Goal: Task Accomplishment & Management: Manage account settings

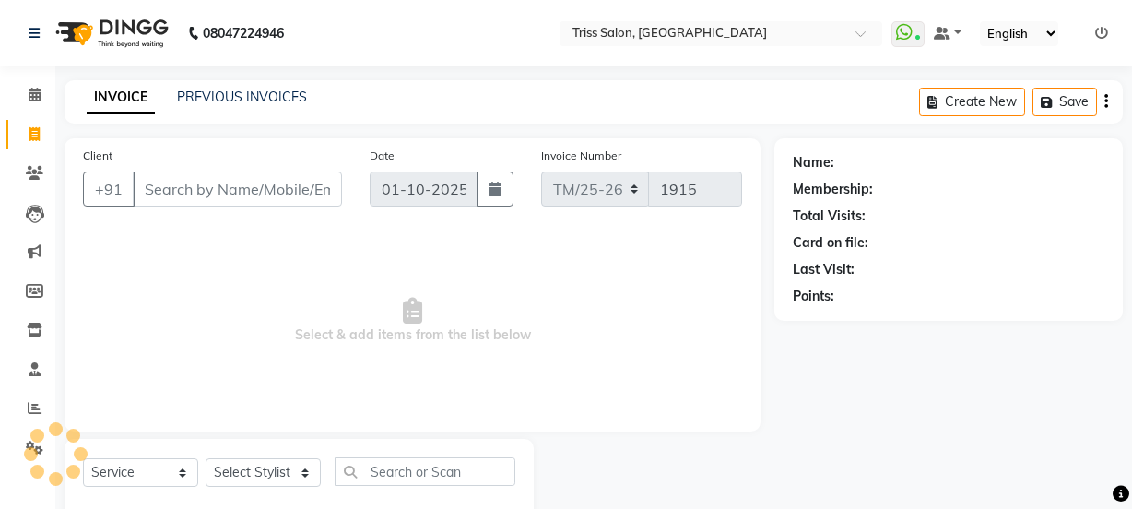
select select "service"
click at [224, 461] on select "Select Stylist" at bounding box center [263, 472] width 115 height 29
click at [228, 468] on select "Select Stylist" at bounding box center [263, 472] width 115 height 29
select select "83395"
click at [206, 458] on select "Select Stylist Bhim Ram [PERSON_NAME] [PERSON_NAME] (Pooja) [PERSON_NAME] [PERS…" at bounding box center [263, 472] width 115 height 29
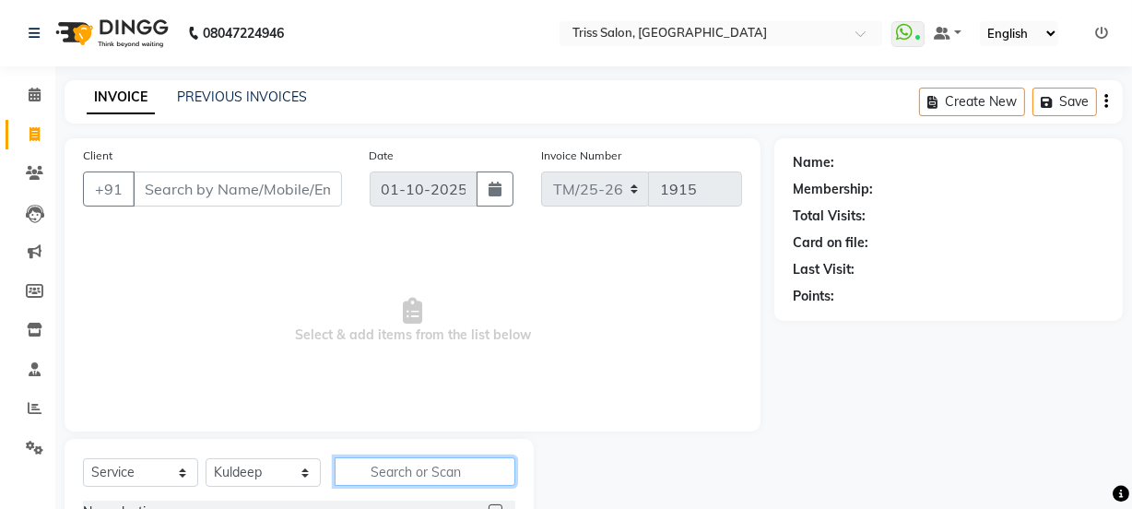
click at [371, 478] on input "text" at bounding box center [425, 471] width 181 height 29
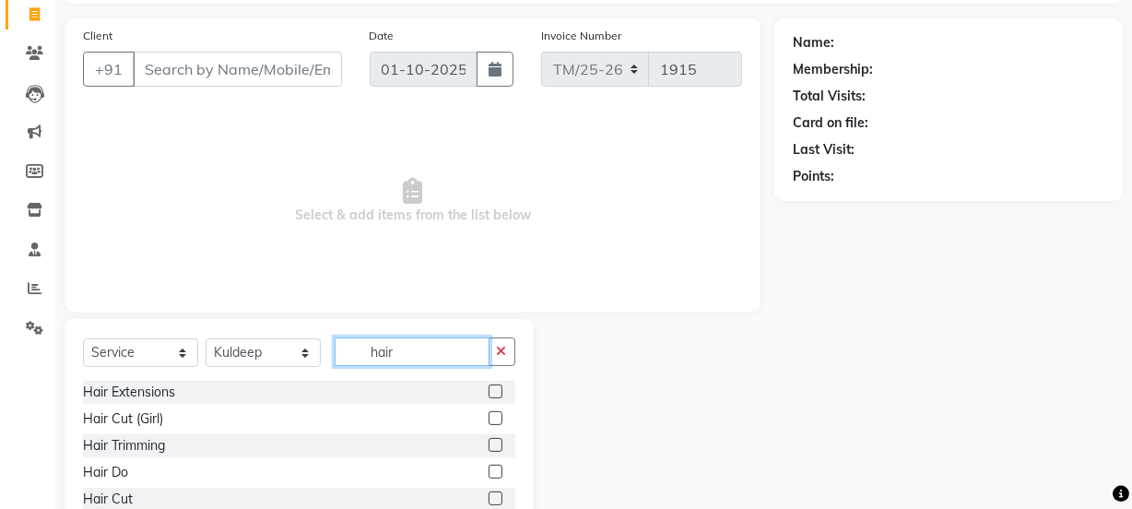
scroll to position [130, 0]
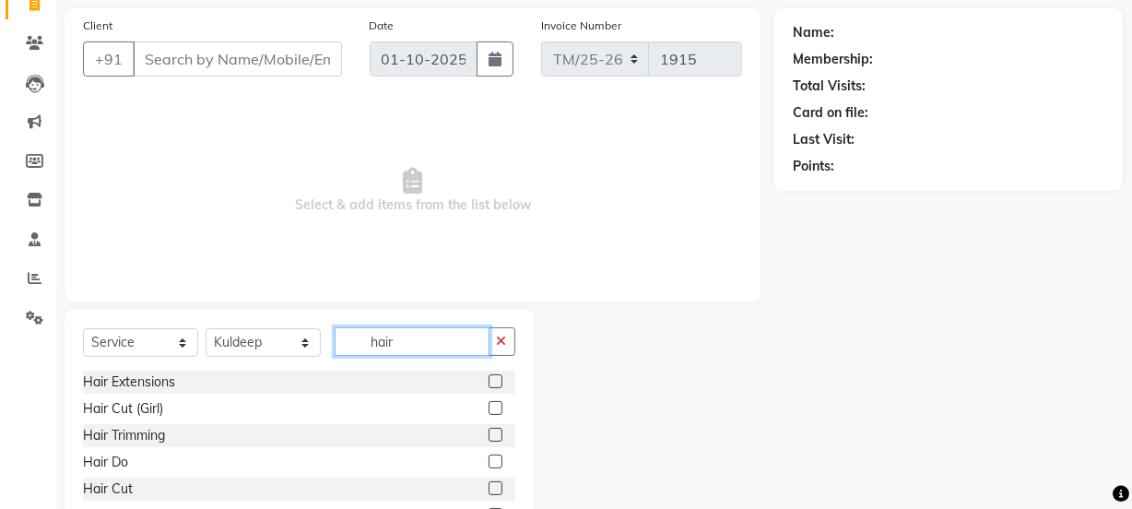
type input "hair"
click at [94, 491] on div "Hair Cut" at bounding box center [108, 488] width 50 height 19
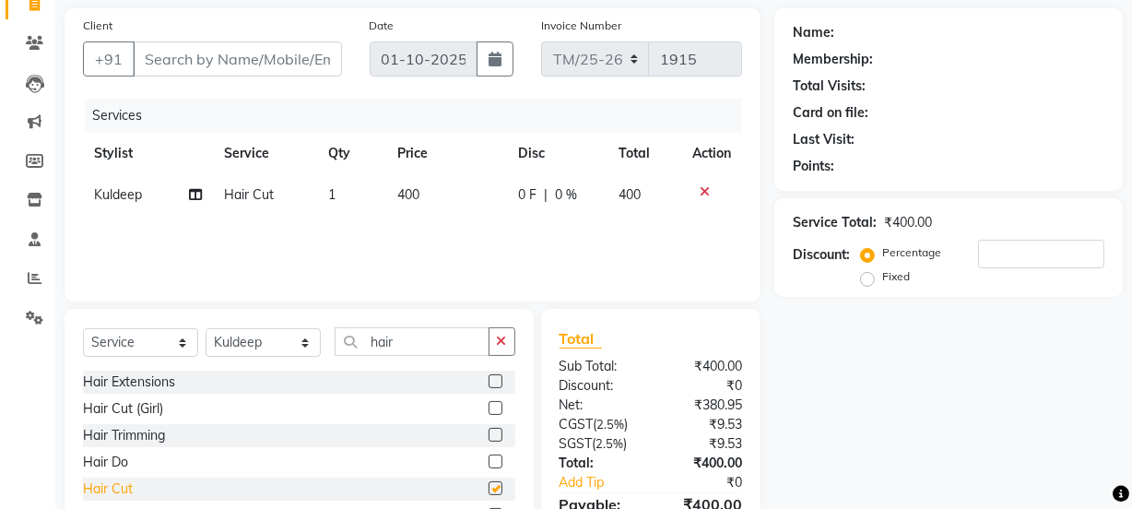
checkbox input "false"
click at [433, 341] on input "hair" at bounding box center [412, 341] width 155 height 29
type input "h"
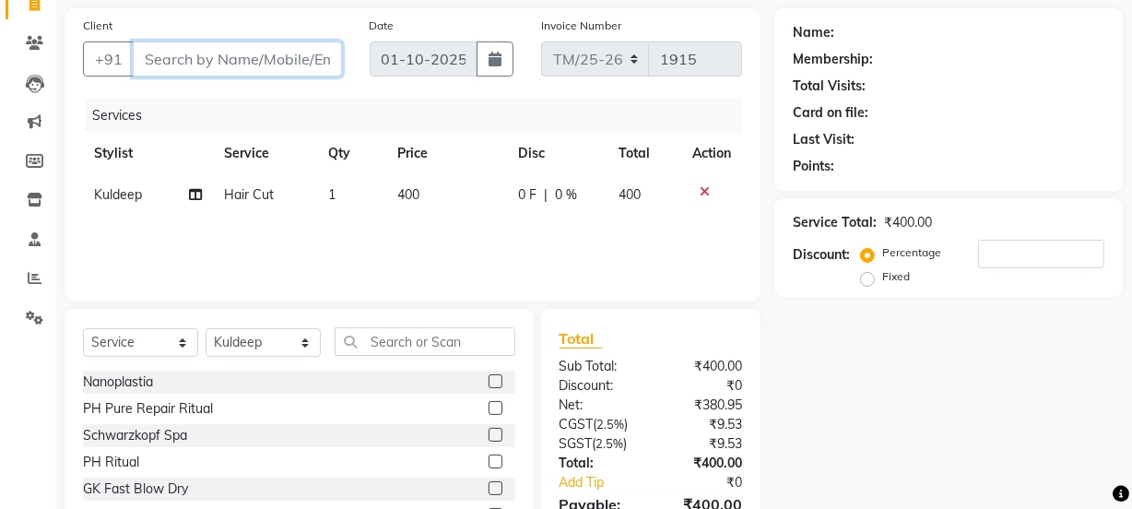
click at [223, 41] on input "Client" at bounding box center [237, 58] width 209 height 35
type input "w"
type input "0"
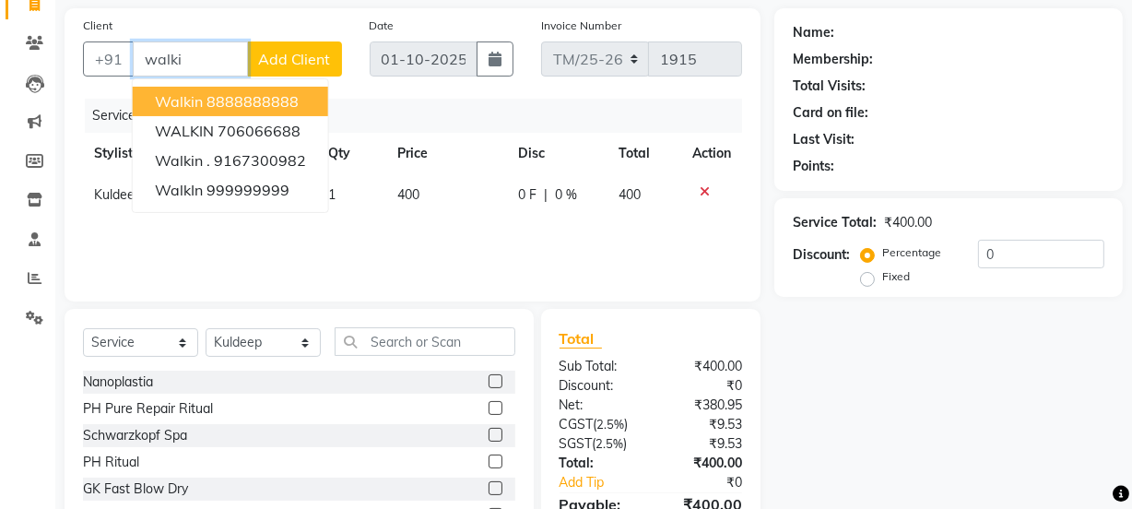
click at [247, 101] on ngb-highlight "8888888888" at bounding box center [253, 101] width 92 height 18
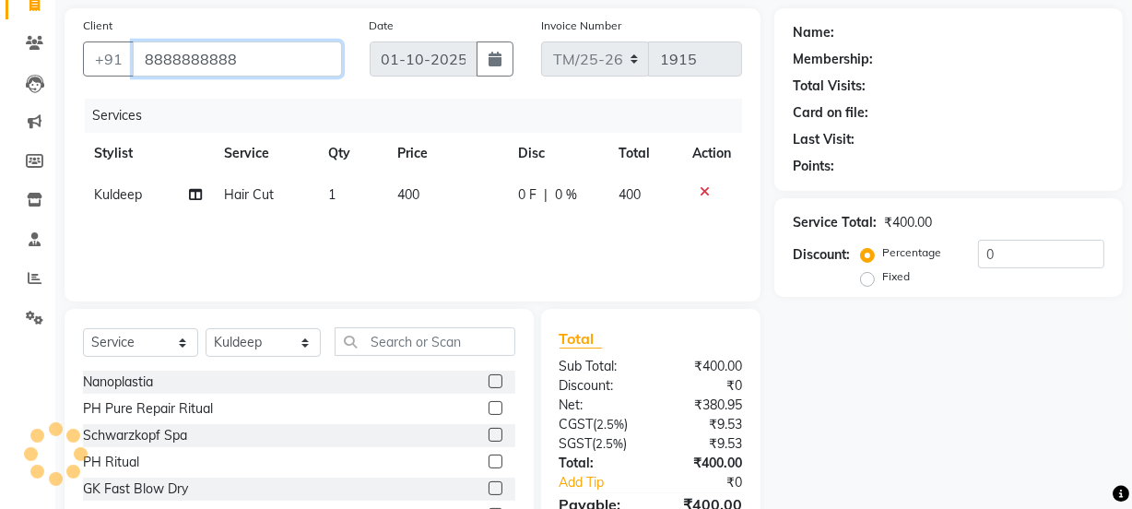
type input "8888888888"
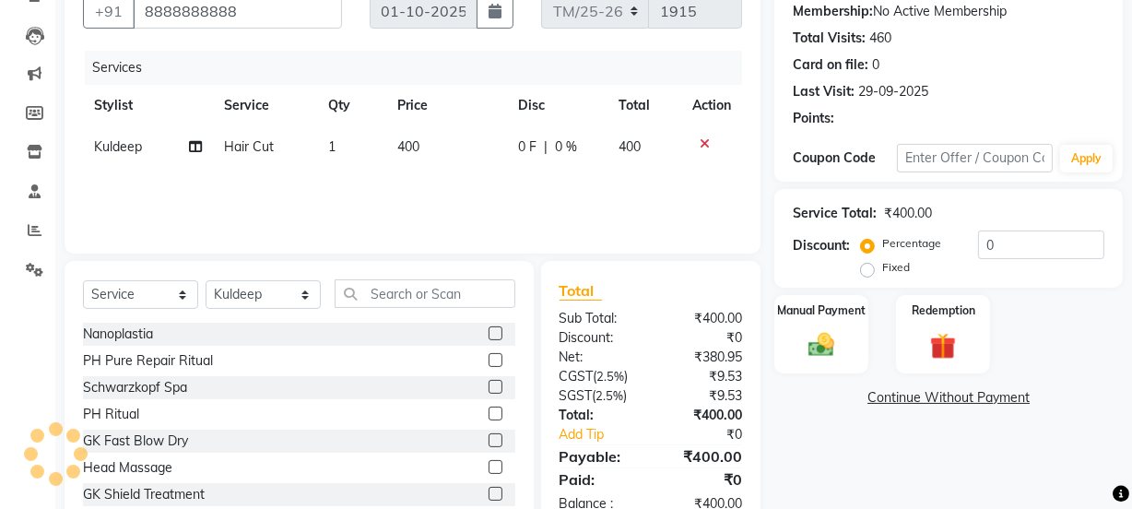
scroll to position [201, 0]
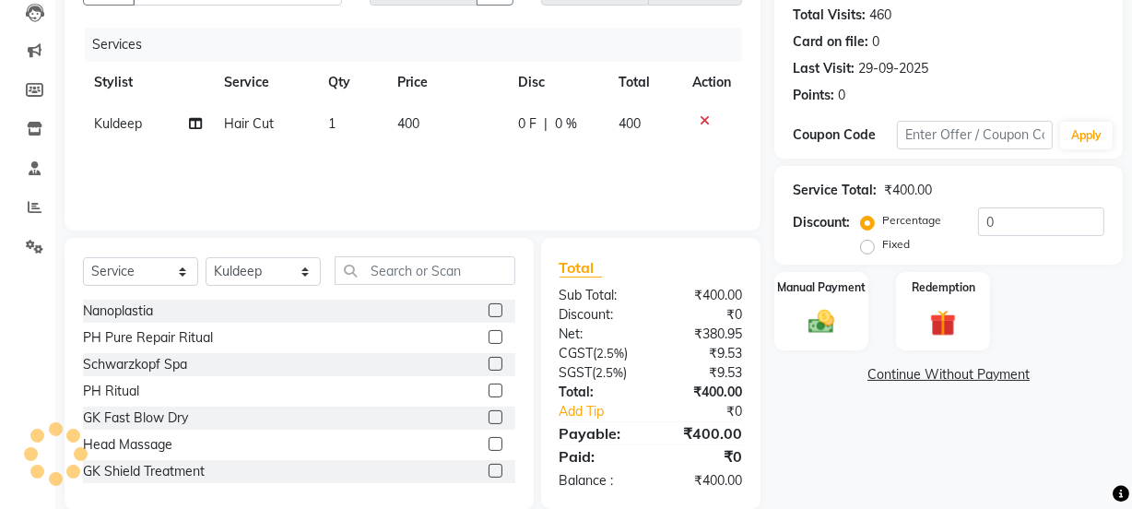
click at [827, 332] on img at bounding box center [821, 322] width 42 height 30
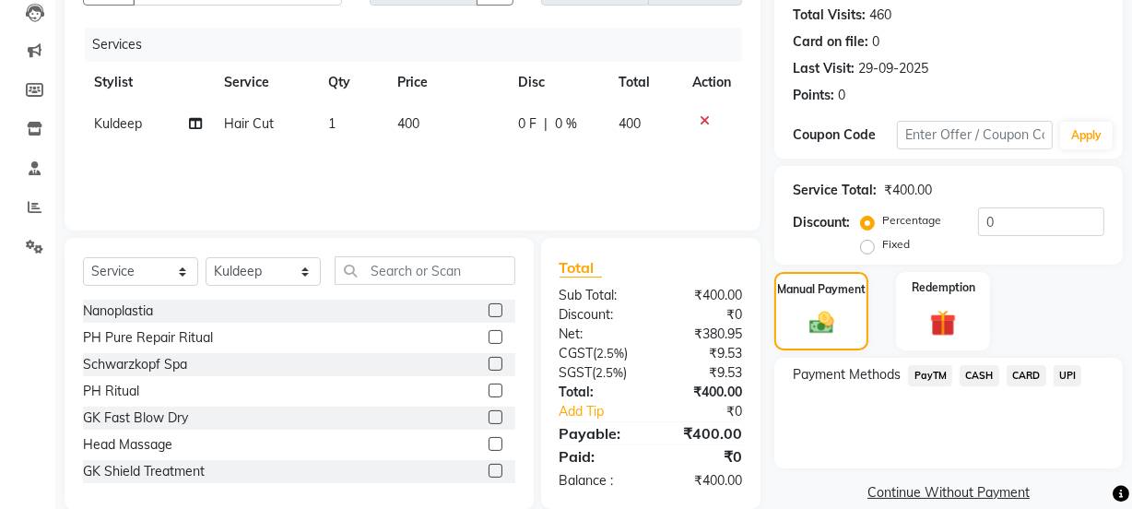
click at [923, 383] on span "PayTM" at bounding box center [930, 375] width 44 height 21
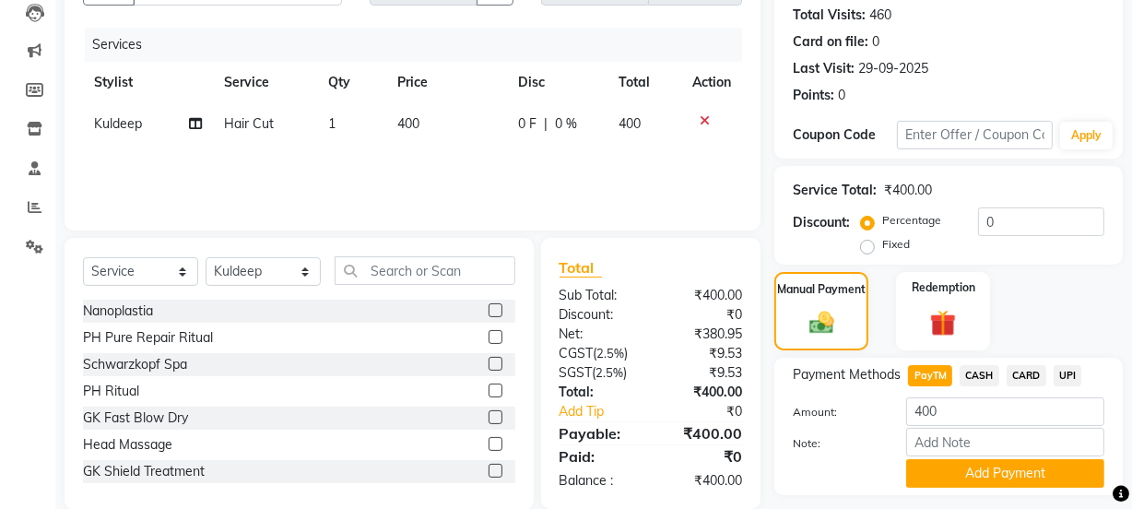
scroll to position [253, 0]
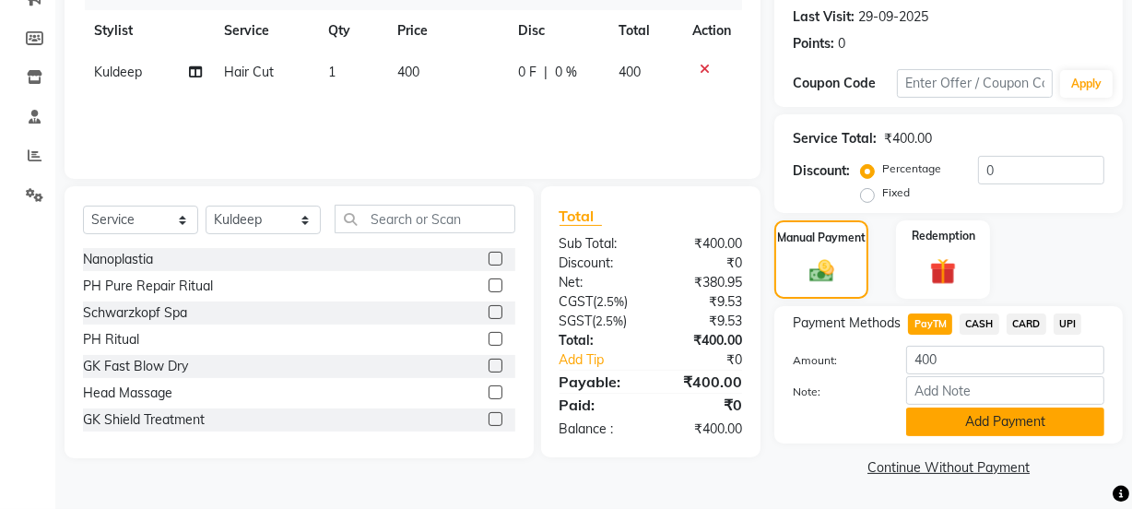
click at [1023, 418] on button "Add Payment" at bounding box center [1005, 422] width 198 height 29
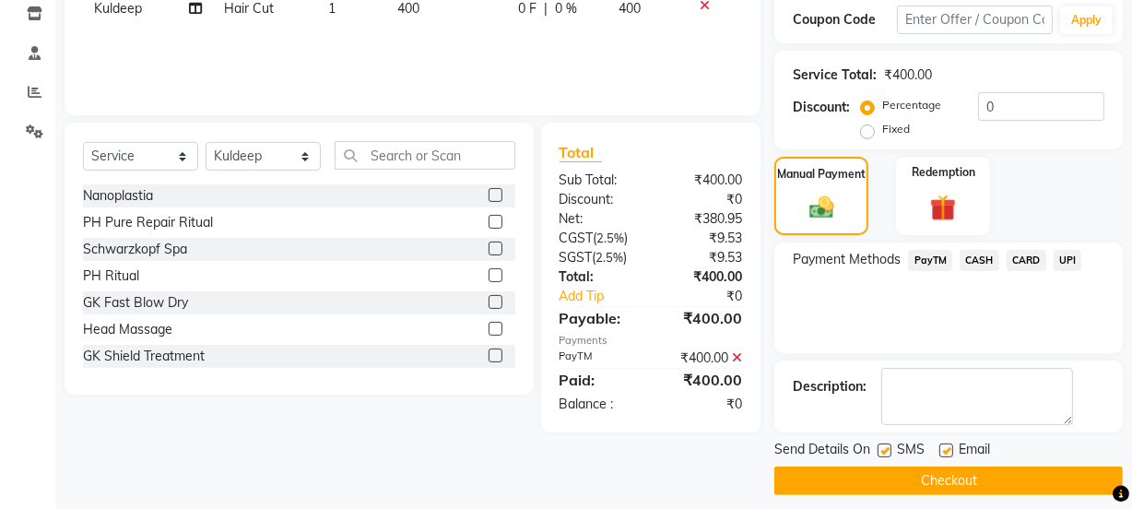
scroll to position [329, 0]
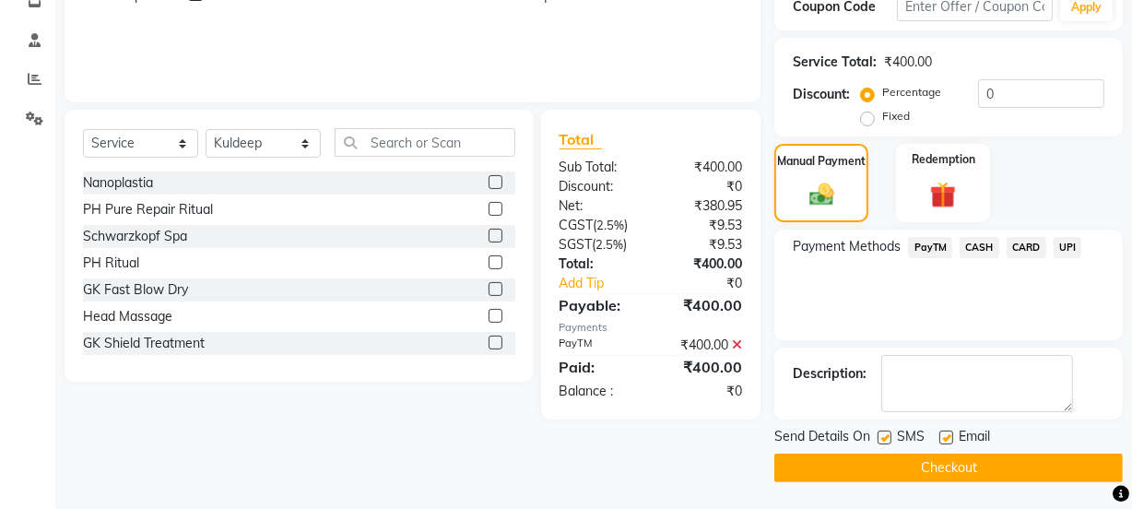
click at [983, 472] on button "Checkout" at bounding box center [949, 468] width 349 height 29
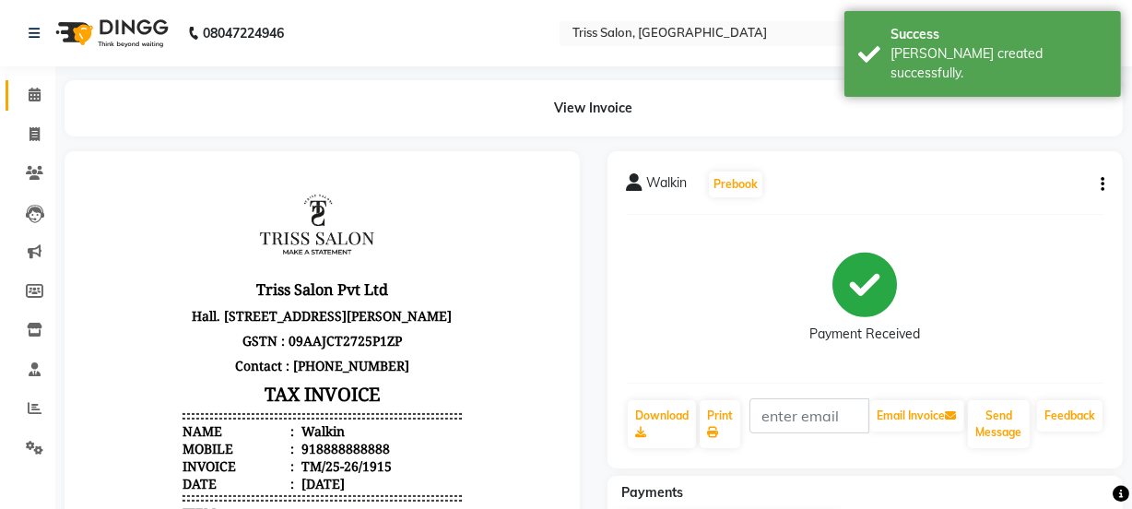
click at [29, 100] on icon at bounding box center [35, 95] width 12 height 14
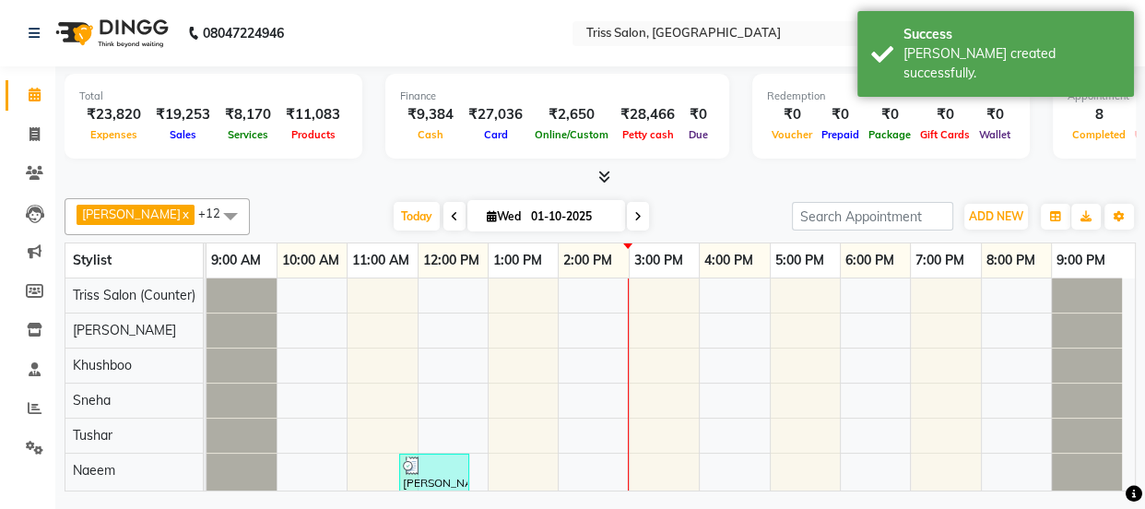
click at [606, 175] on icon at bounding box center [604, 177] width 12 height 14
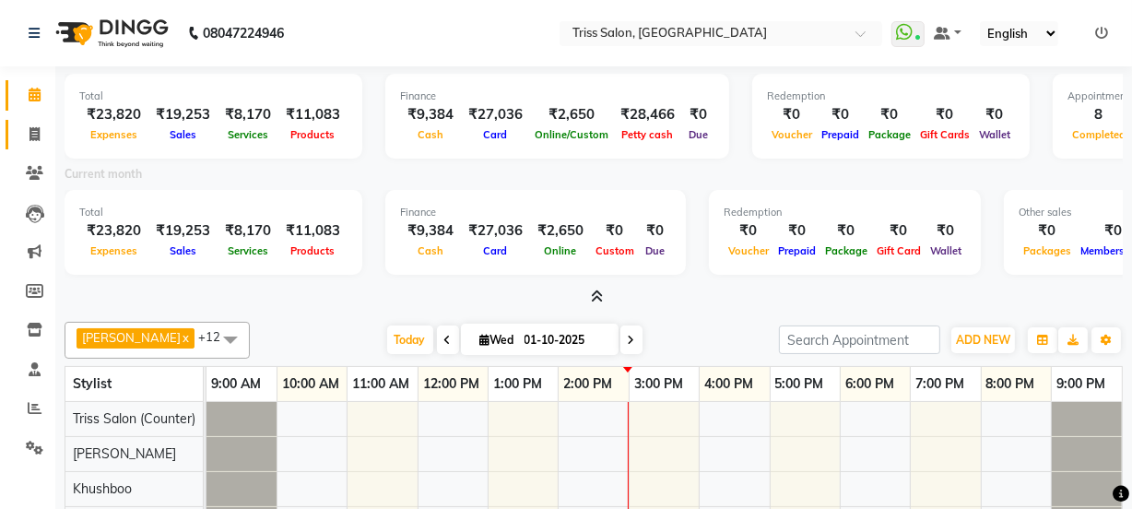
click at [32, 129] on icon at bounding box center [35, 134] width 10 height 14
select select "service"
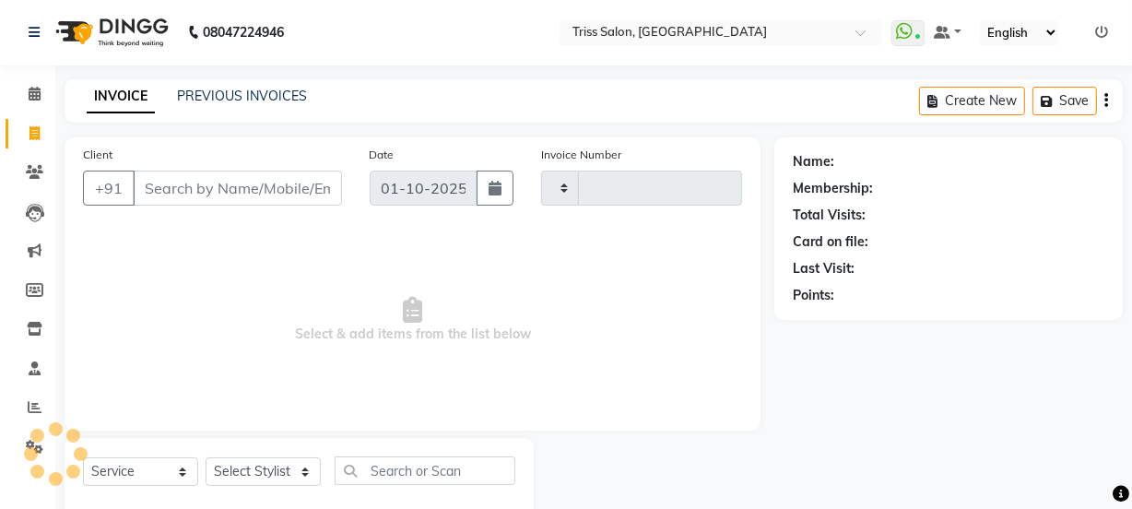
type input "1916"
select select "4304"
click at [258, 476] on select "Select Stylist" at bounding box center [263, 471] width 115 height 29
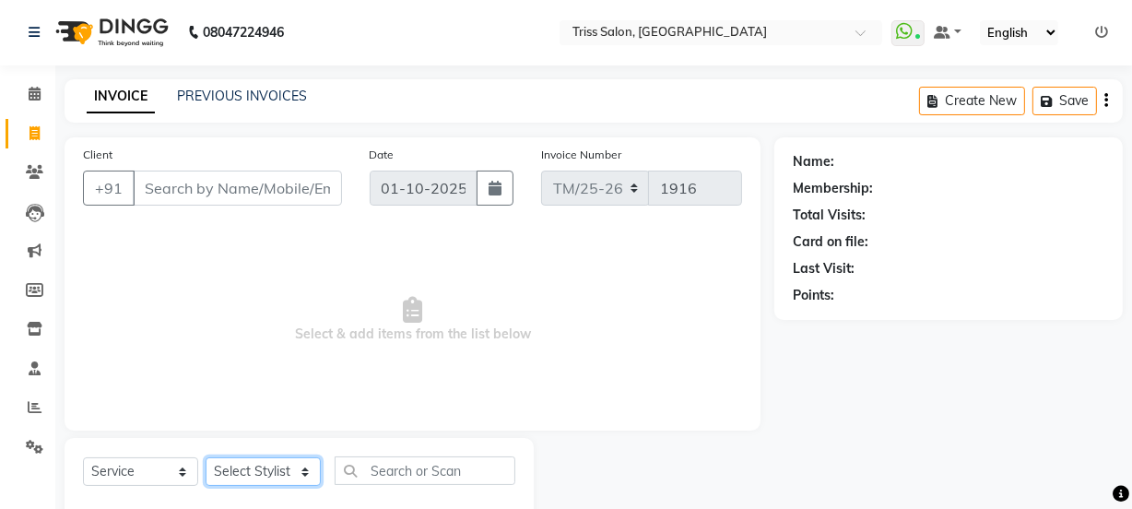
click at [280, 466] on select "Select Stylist" at bounding box center [263, 471] width 115 height 29
click at [271, 469] on select "Select Stylist" at bounding box center [263, 471] width 115 height 29
select select "23536"
click at [206, 457] on select "Select Stylist Bhim Ram [PERSON_NAME] [PERSON_NAME] (Pooja) [PERSON_NAME] [PERS…" at bounding box center [263, 471] width 115 height 29
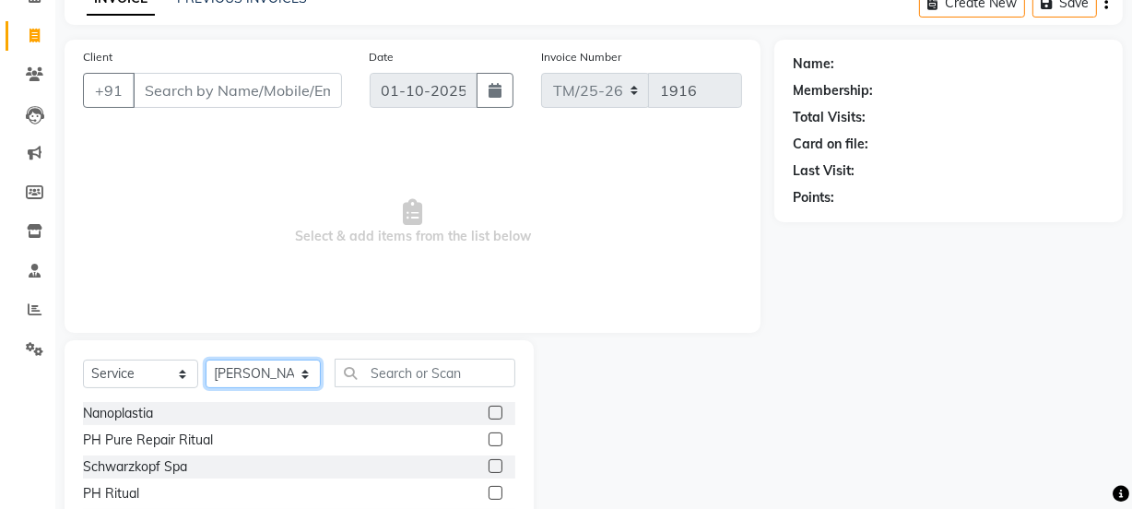
scroll to position [117, 0]
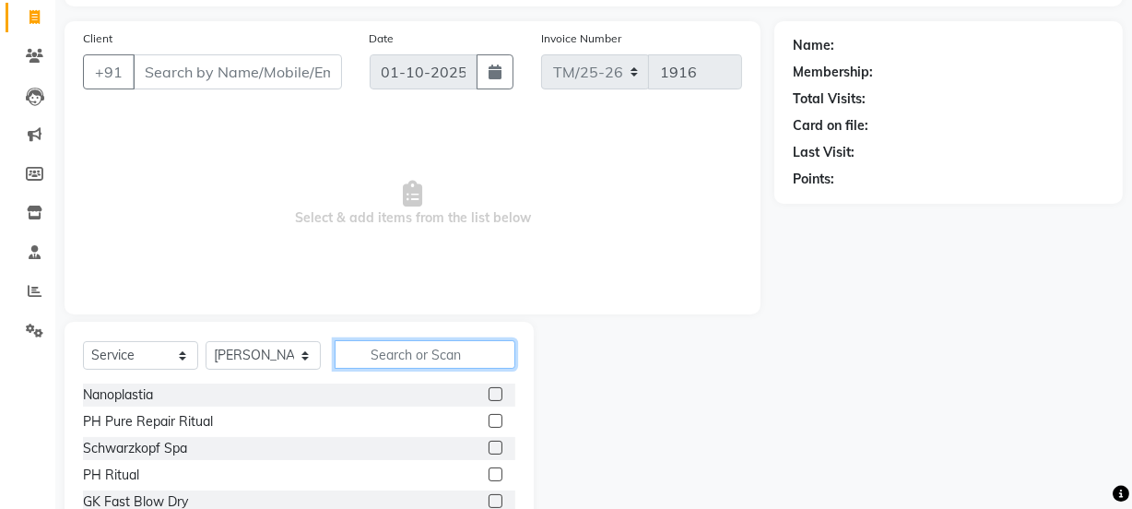
click at [423, 348] on input "text" at bounding box center [425, 354] width 181 height 29
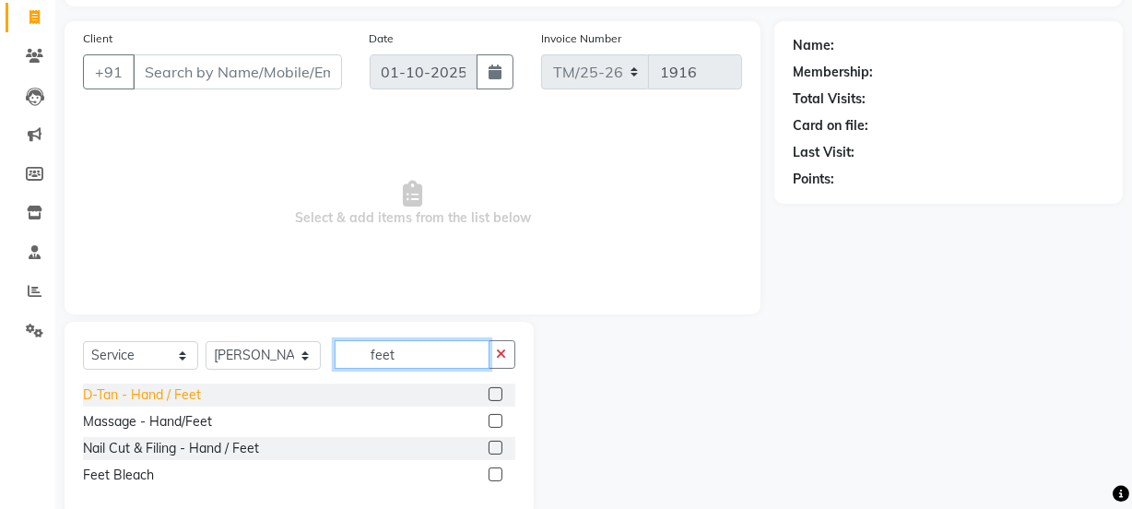
type input "feet"
click at [101, 398] on div "D-Tan - Hand / Feet" at bounding box center [142, 394] width 118 height 19
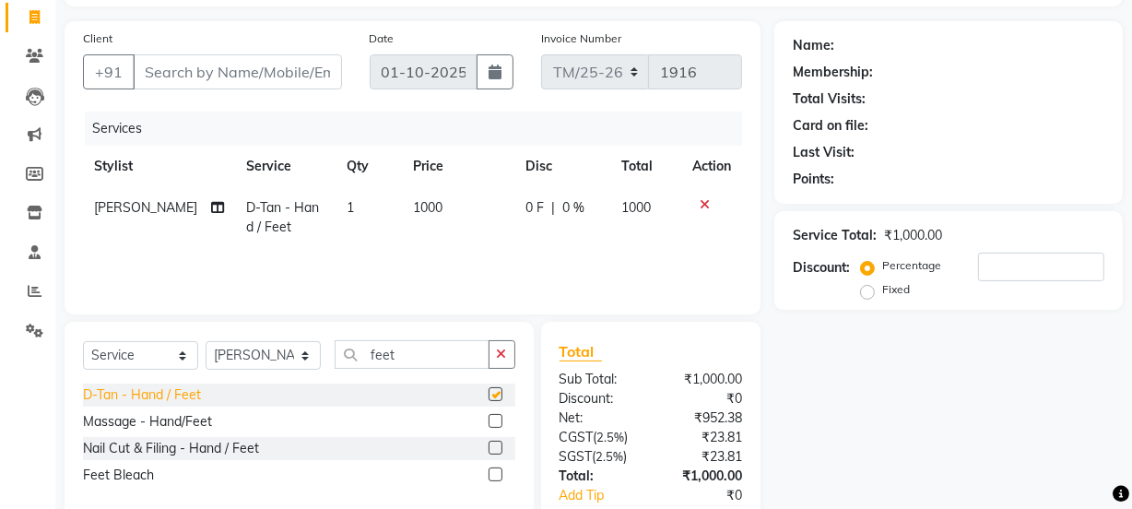
checkbox input "false"
click at [101, 421] on div "Massage - Hand/Feet" at bounding box center [147, 421] width 129 height 19
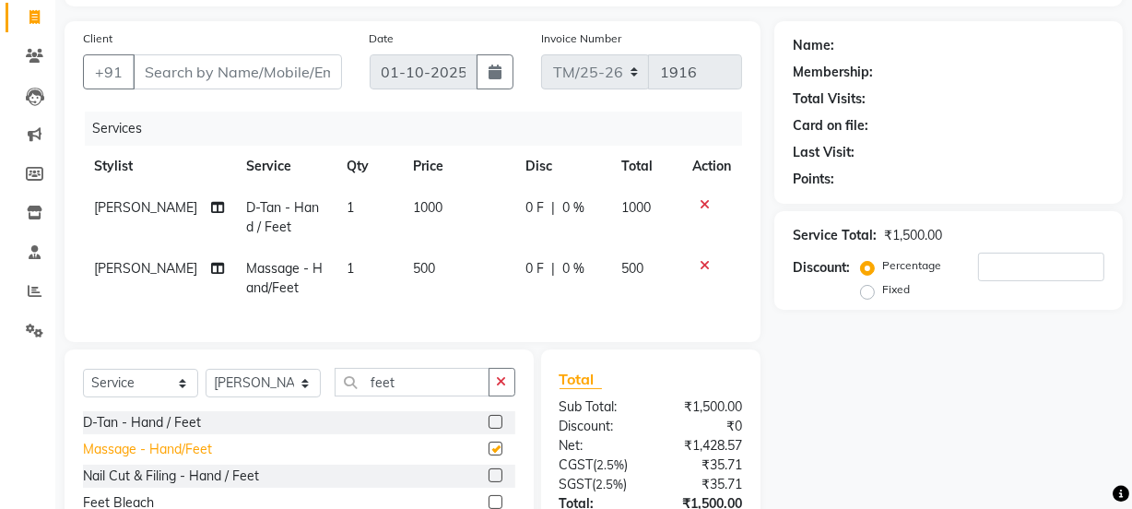
checkbox input "false"
click at [706, 207] on icon at bounding box center [705, 204] width 10 height 13
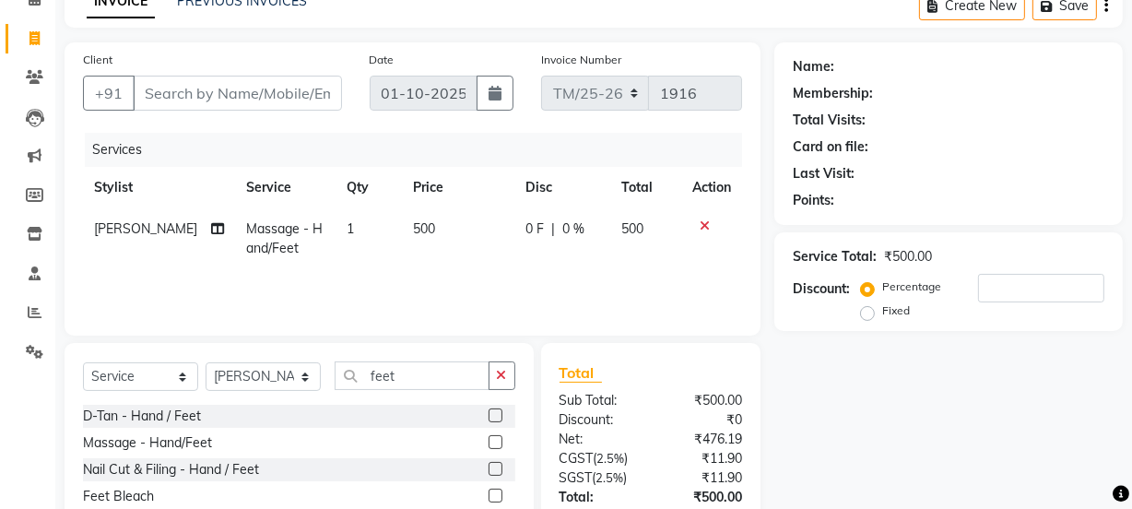
scroll to position [94, 0]
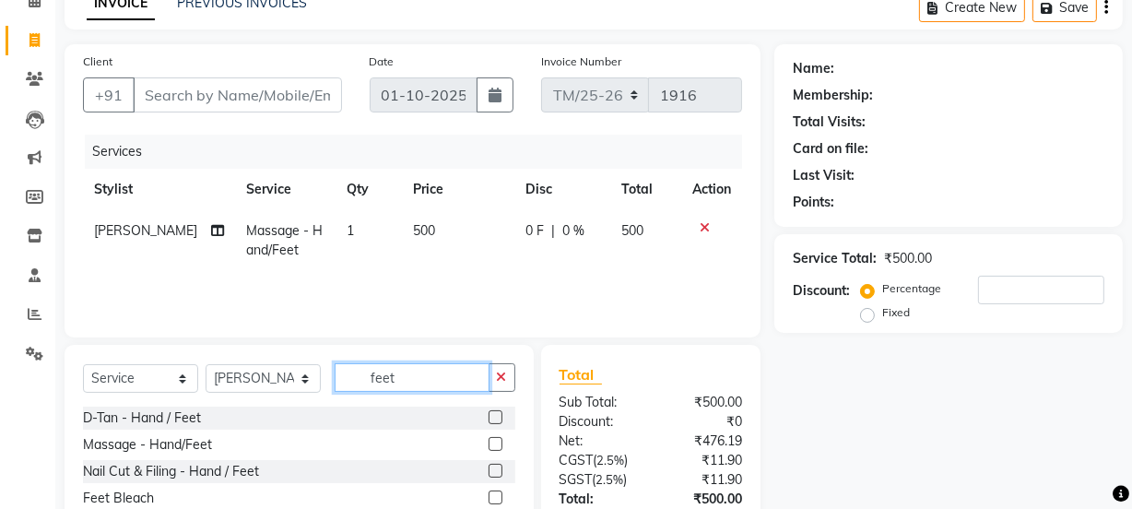
click at [441, 383] on input "feet" at bounding box center [412, 377] width 155 height 29
type input "f"
click at [444, 379] on input "text" at bounding box center [425, 377] width 181 height 29
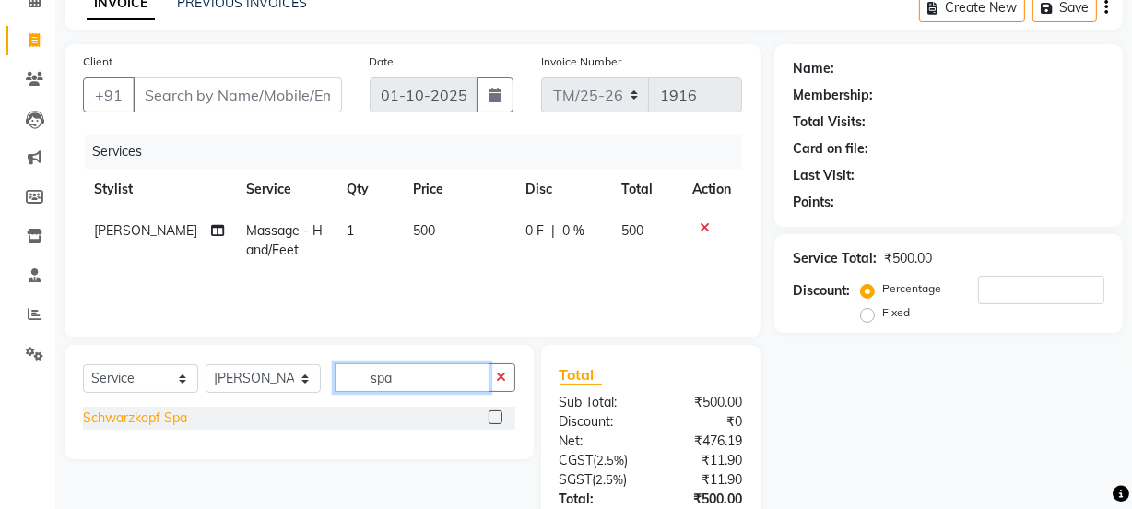
type input "spa"
click at [160, 416] on div "Schwarzkopf Spa" at bounding box center [135, 417] width 104 height 19
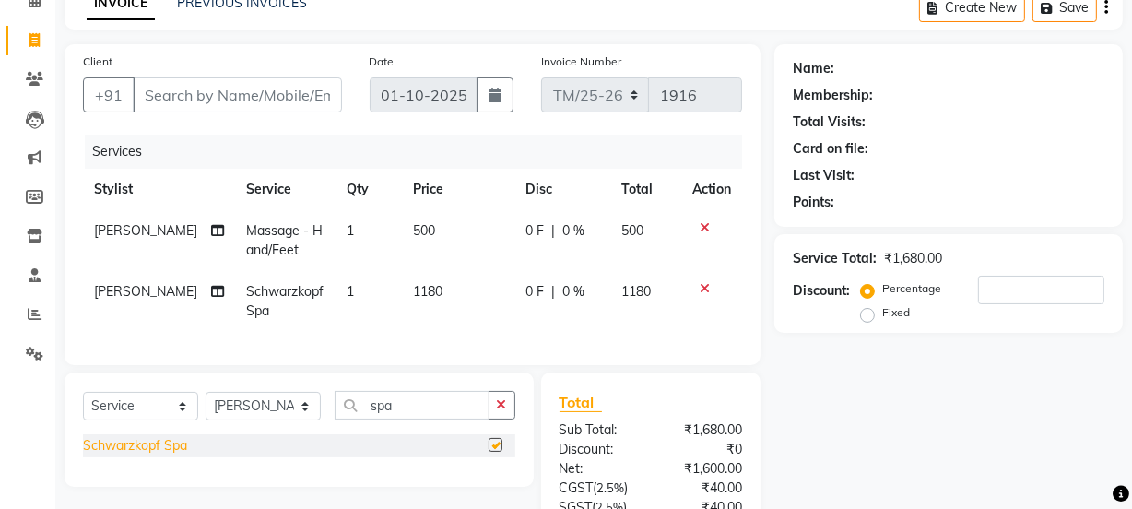
checkbox input "false"
click at [432, 293] on td "1180" at bounding box center [458, 301] width 113 height 61
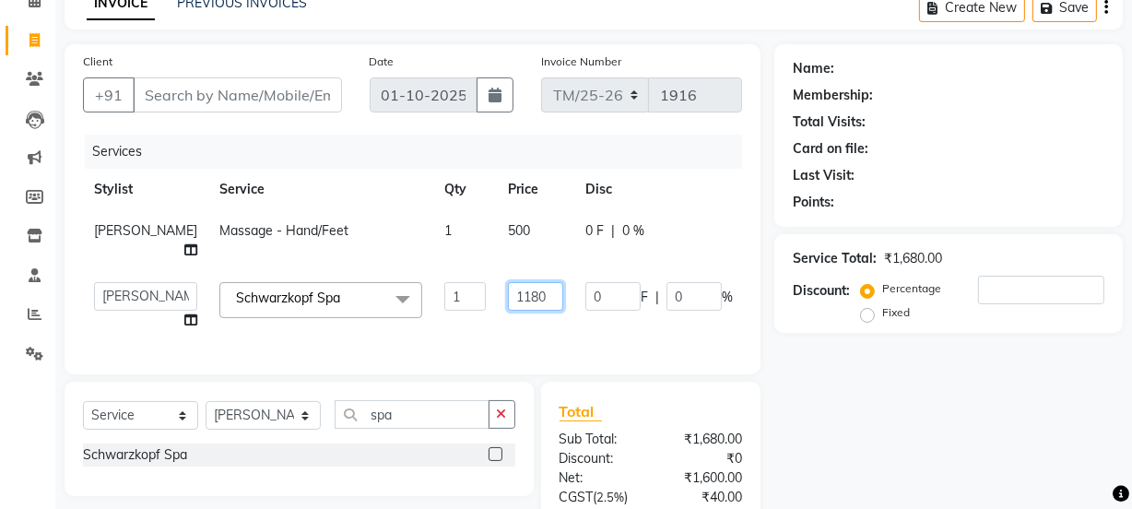
click at [508, 311] on input "1180" at bounding box center [535, 296] width 55 height 29
type input "1"
type input "2500"
click at [917, 440] on div "Name: Membership: Total Visits: Card on file: Last Visit: Points: Service Total…" at bounding box center [956, 348] width 362 height 609
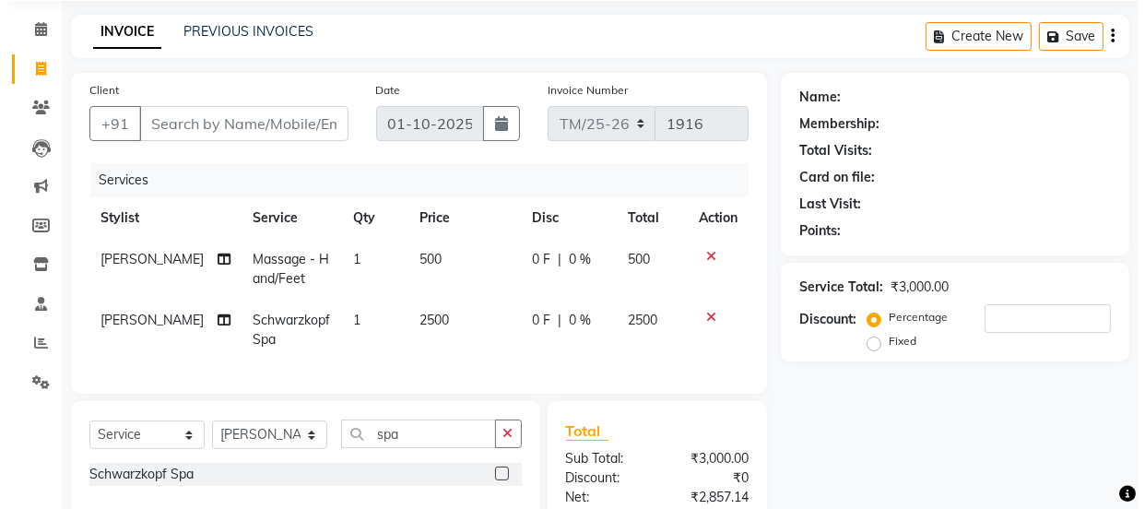
scroll to position [62, 0]
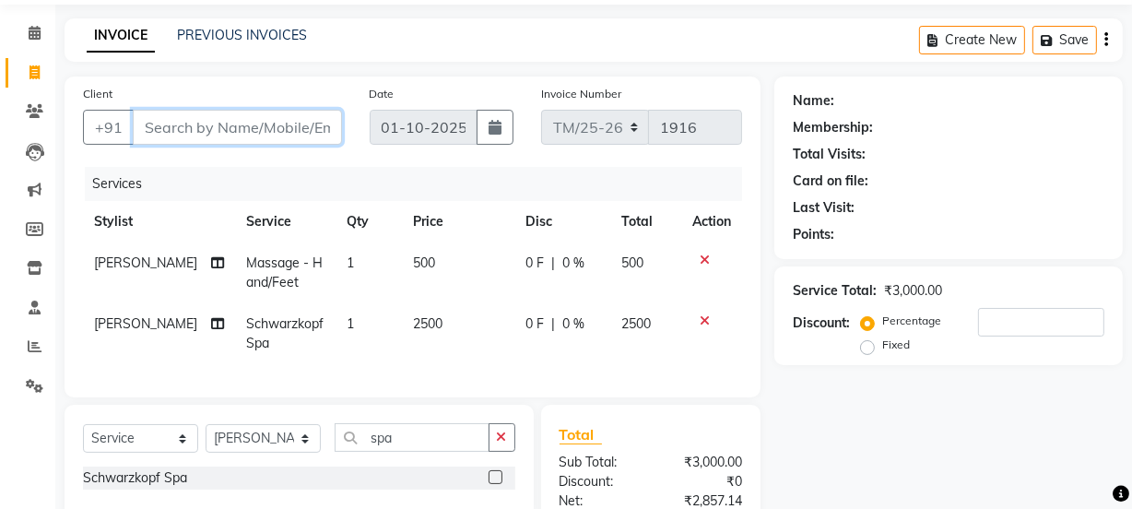
click at [267, 129] on input "Client" at bounding box center [237, 127] width 209 height 35
type input "7"
type input "0"
click at [156, 128] on input "7654475270" at bounding box center [190, 127] width 115 height 35
click at [160, 122] on input "7654475270" at bounding box center [190, 127] width 115 height 35
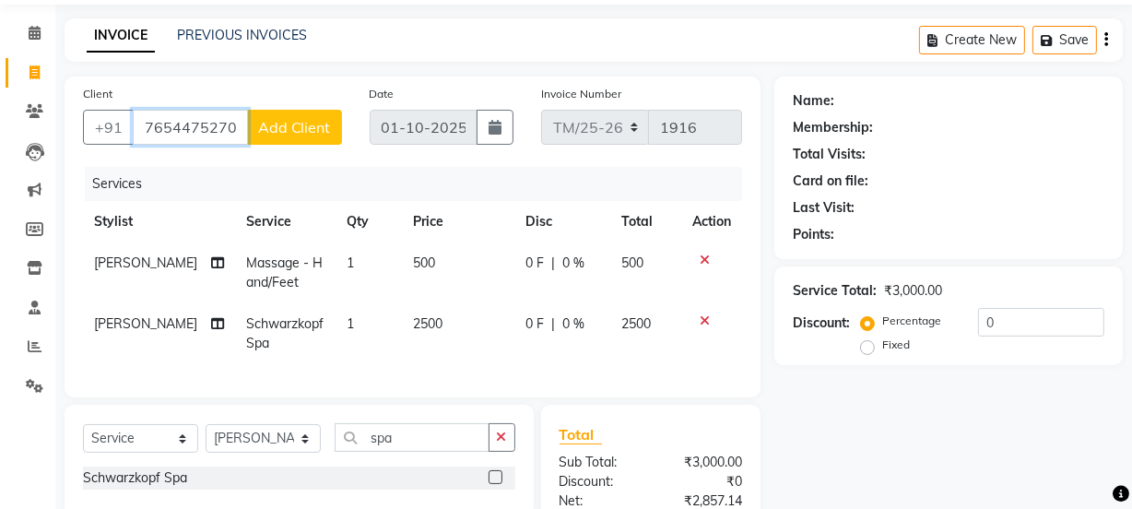
type input "7654475270"
click at [297, 116] on button "Add Client" at bounding box center [294, 127] width 95 height 35
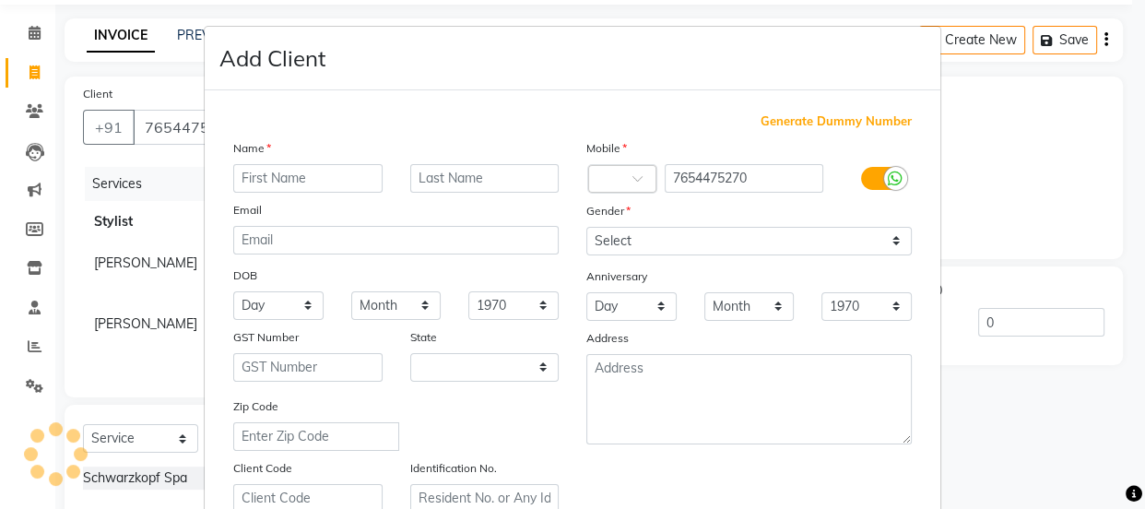
select select "38"
type input "Vijalaxmi"
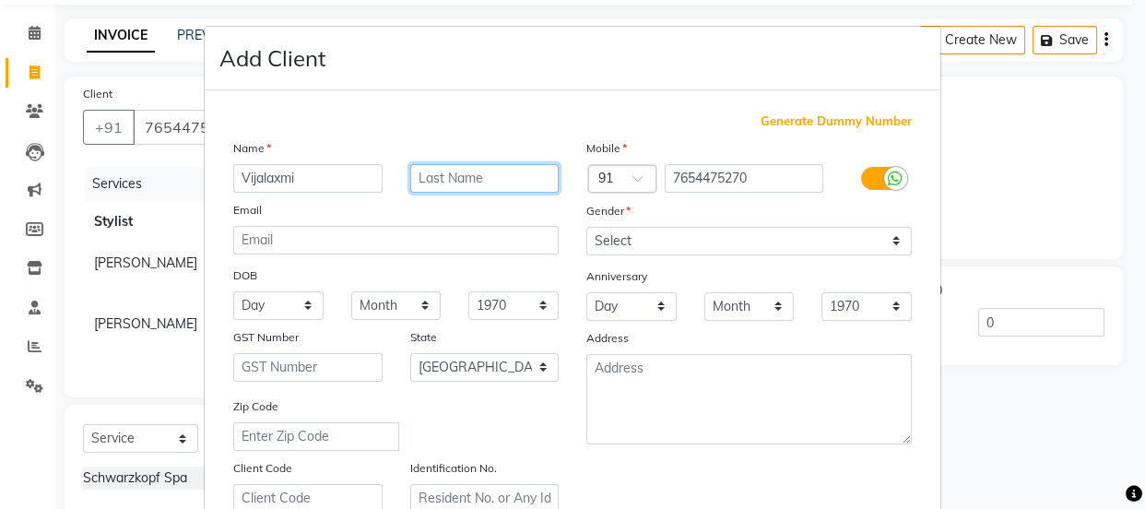
click at [474, 175] on input "text" at bounding box center [484, 178] width 149 height 29
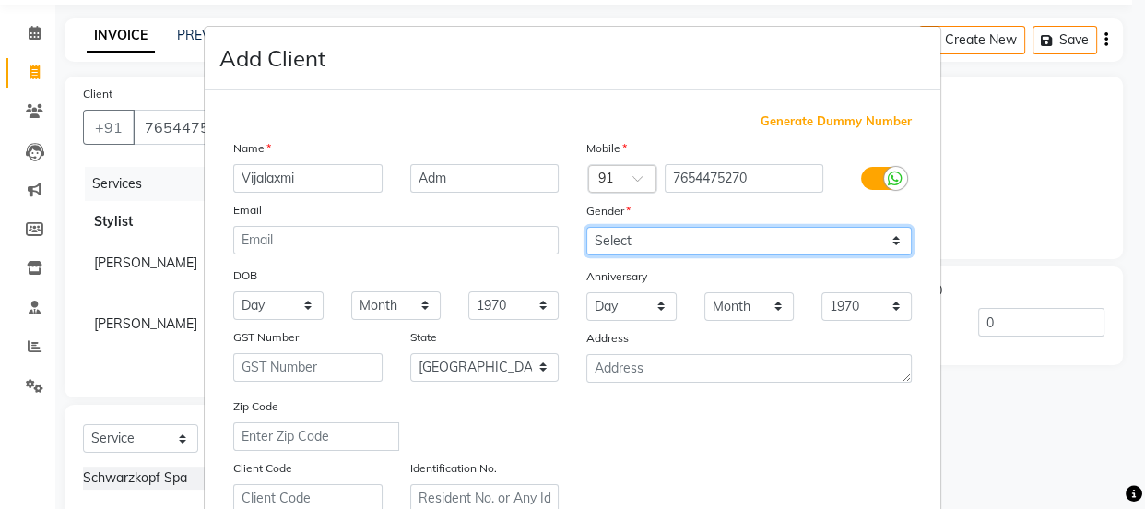
click at [760, 243] on select "Select Male Female Other Prefer Not To Say" at bounding box center [748, 241] width 325 height 29
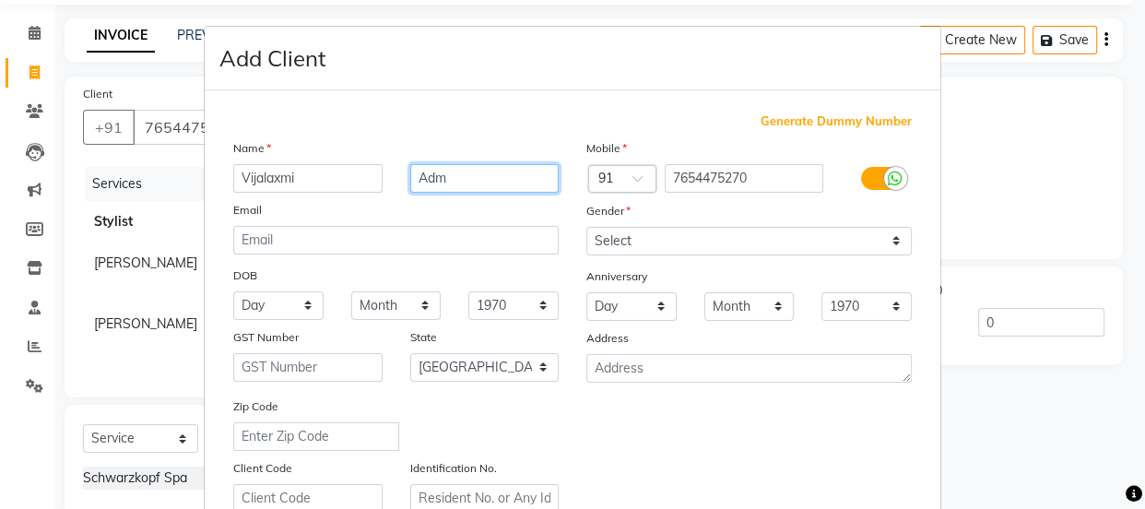
click at [478, 172] on input "Adm" at bounding box center [484, 178] width 149 height 29
type input "A"
type input "Panday"
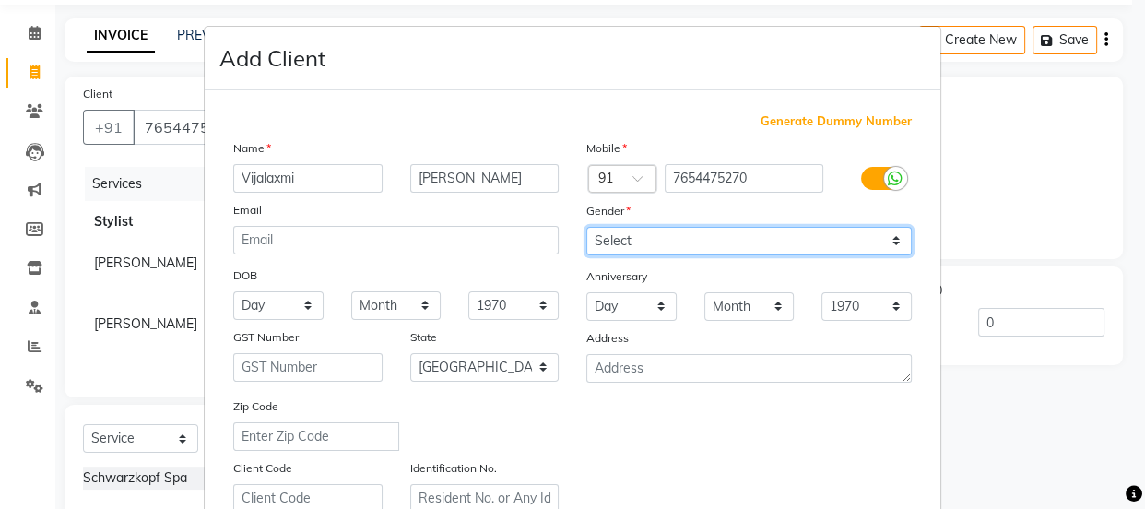
click at [729, 238] on select "Select Male Female Other Prefer Not To Say" at bounding box center [748, 241] width 325 height 29
select select "female"
click at [586, 227] on select "Select Male Female Other Prefer Not To Say" at bounding box center [748, 241] width 325 height 29
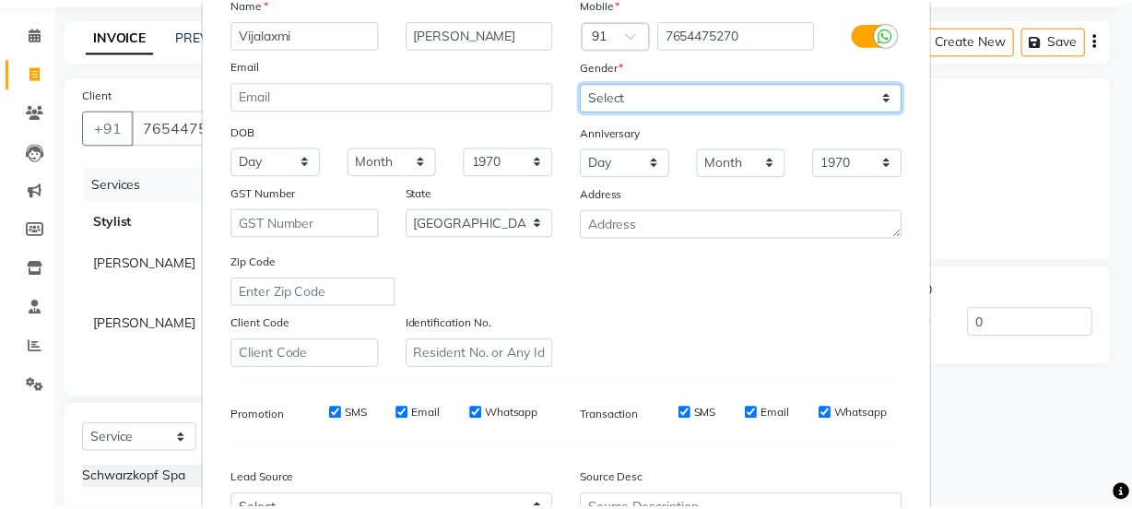
scroll to position [348, 0]
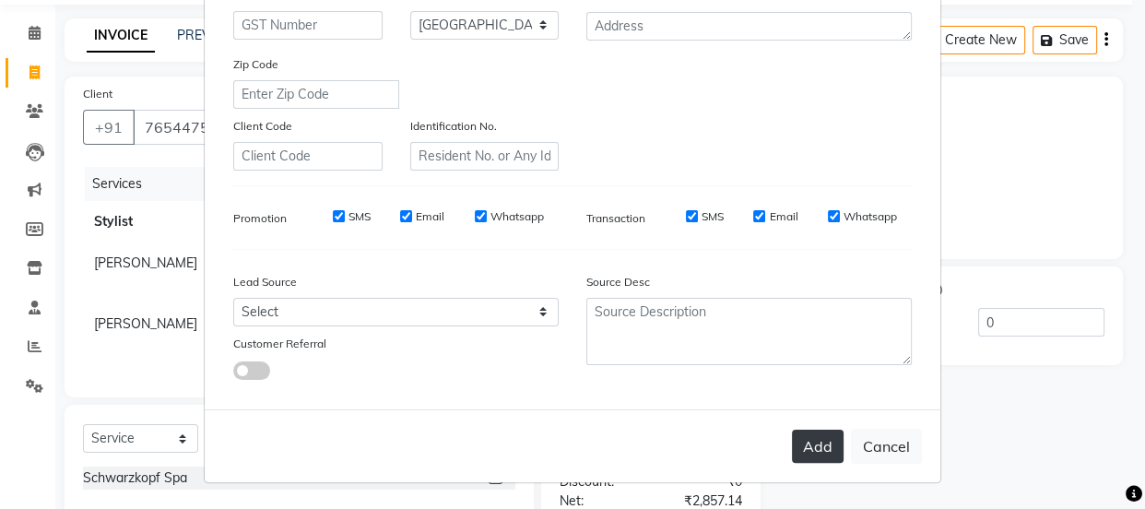
click at [820, 444] on button "Add" at bounding box center [818, 446] width 52 height 33
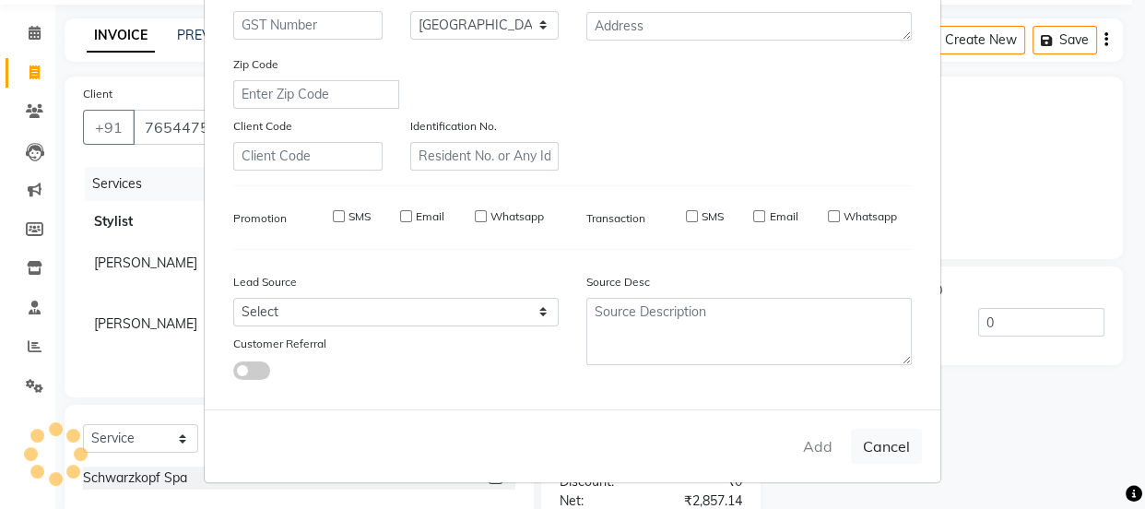
select select
select select "null"
select select
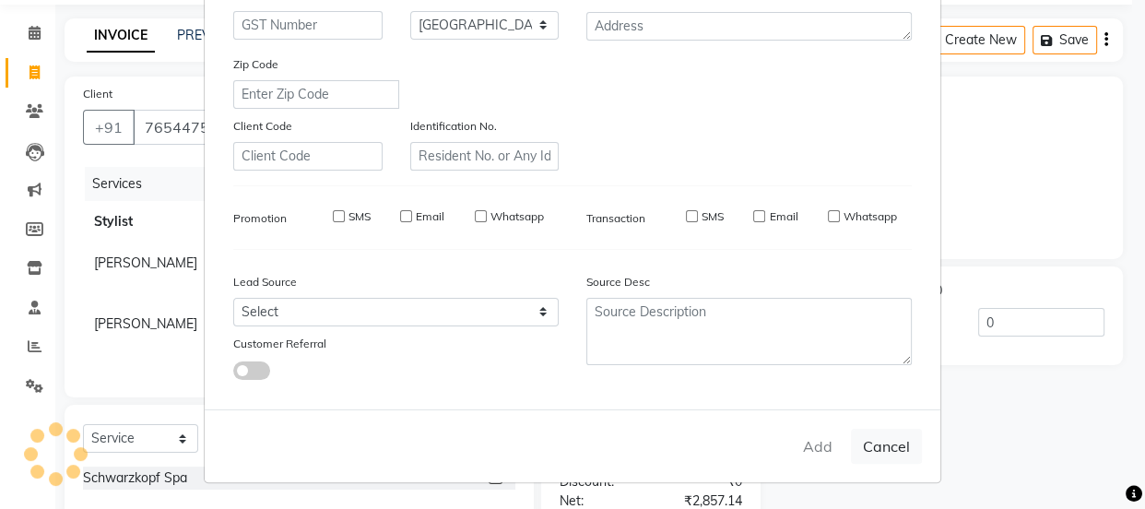
select select
checkbox input "false"
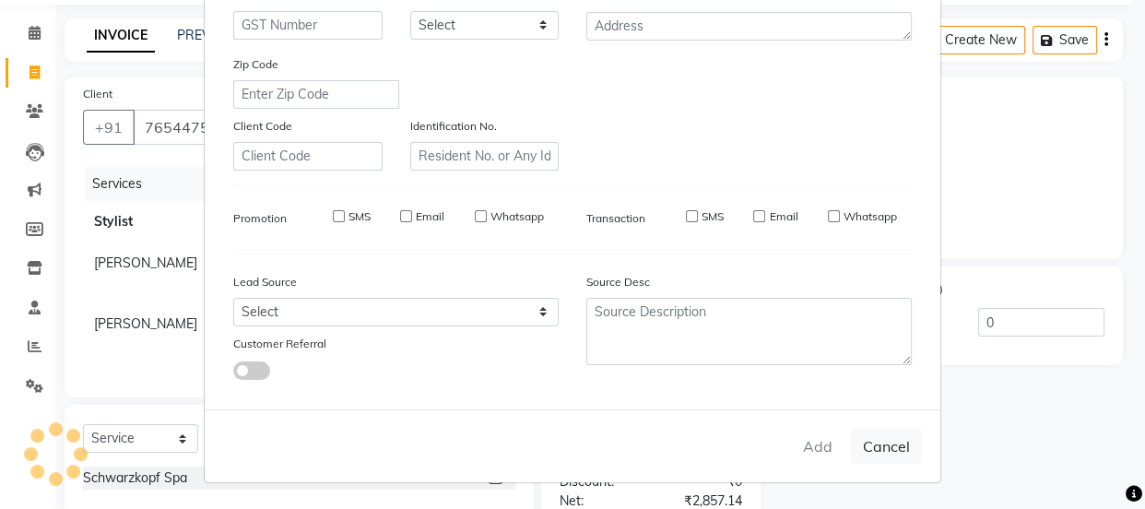
checkbox input "false"
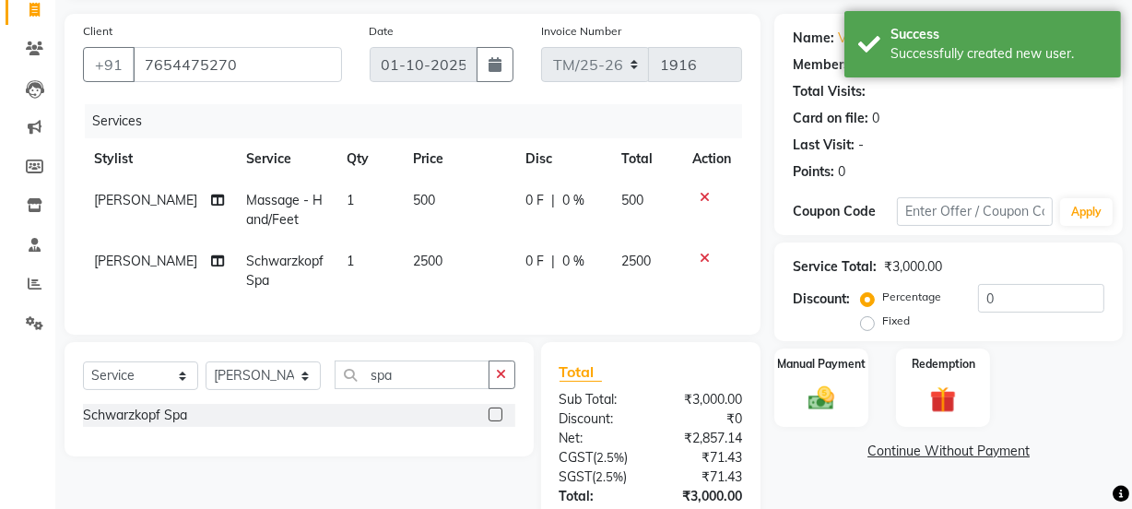
scroll to position [217, 0]
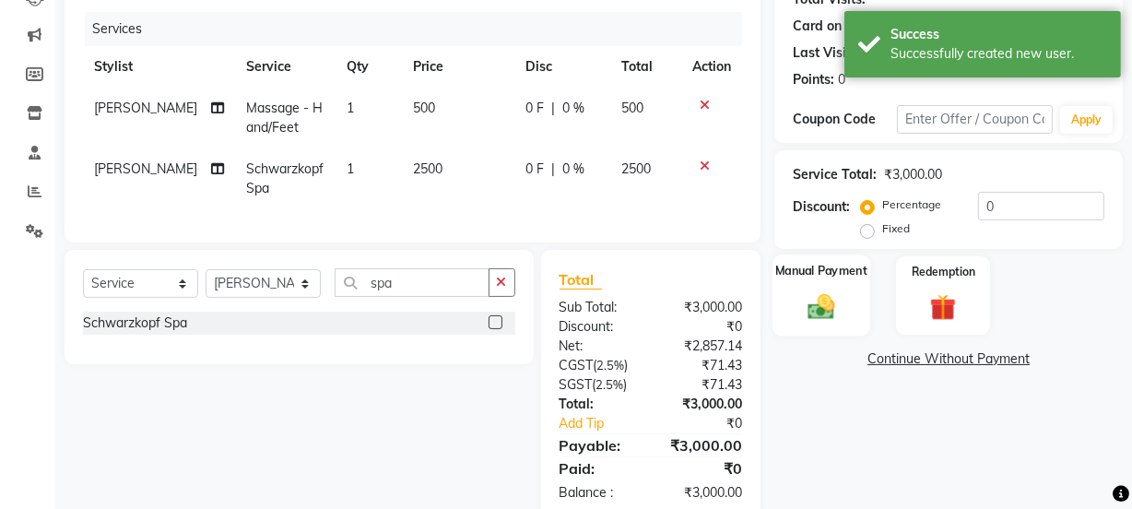
click at [823, 312] on img at bounding box center [821, 305] width 44 height 31
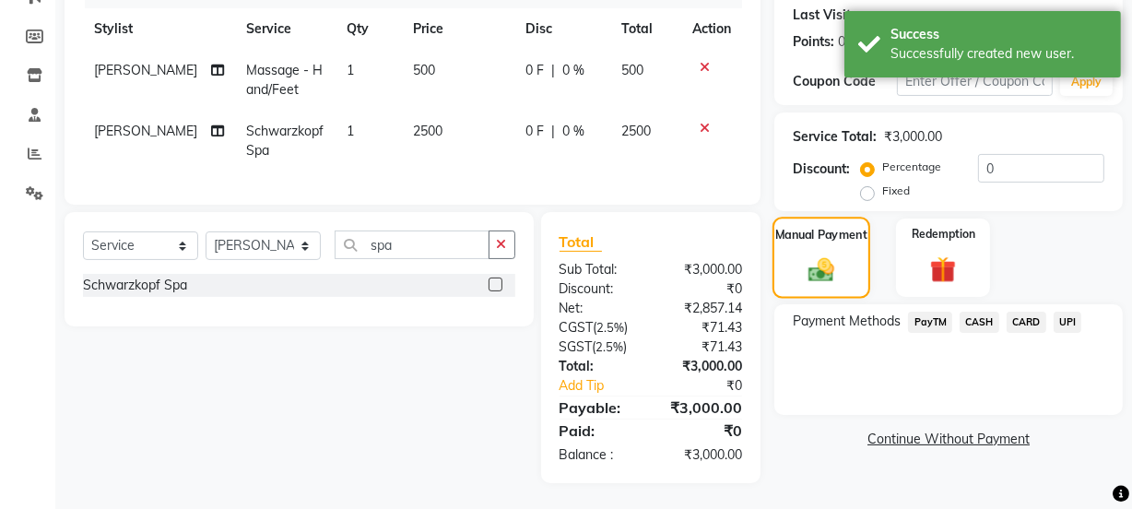
scroll to position [269, 0]
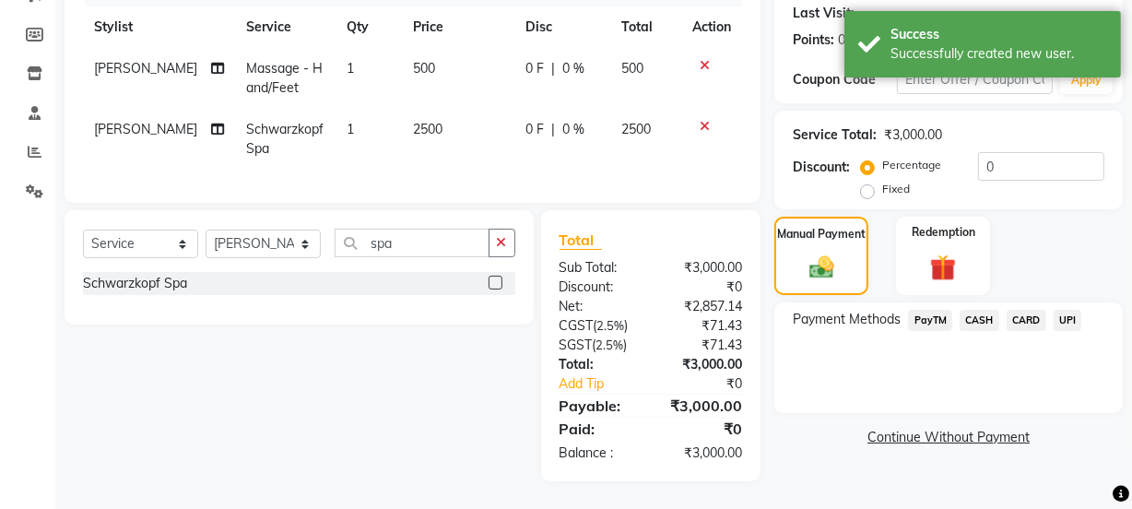
click at [1069, 310] on span "UPI" at bounding box center [1068, 320] width 29 height 21
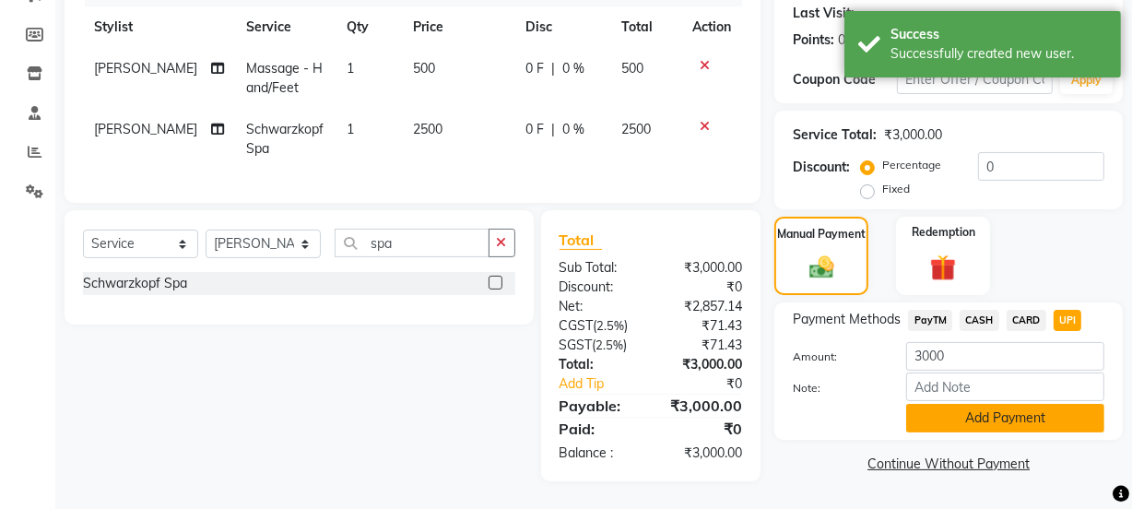
click at [1039, 406] on button "Add Payment" at bounding box center [1005, 418] width 198 height 29
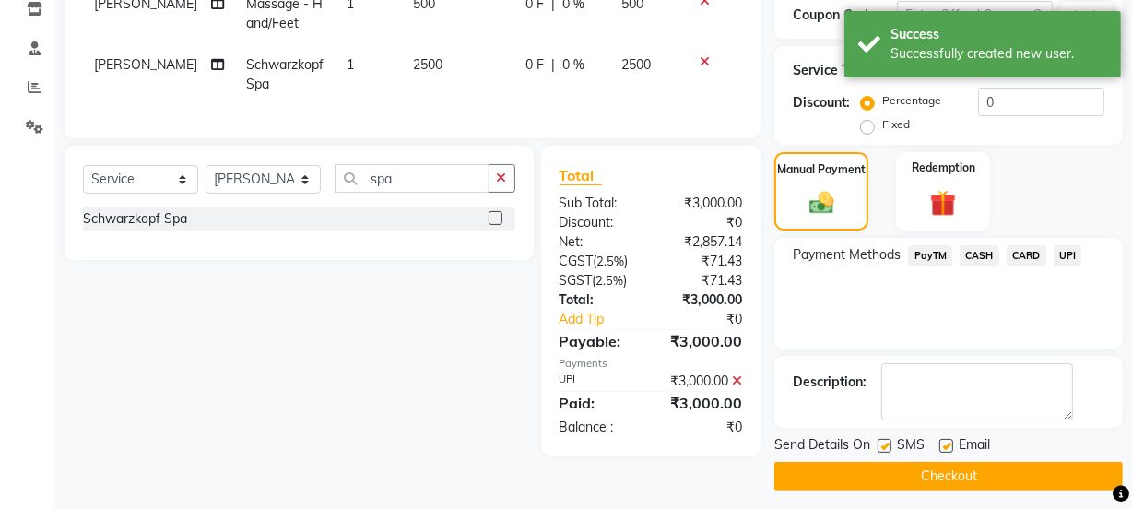
scroll to position [329, 0]
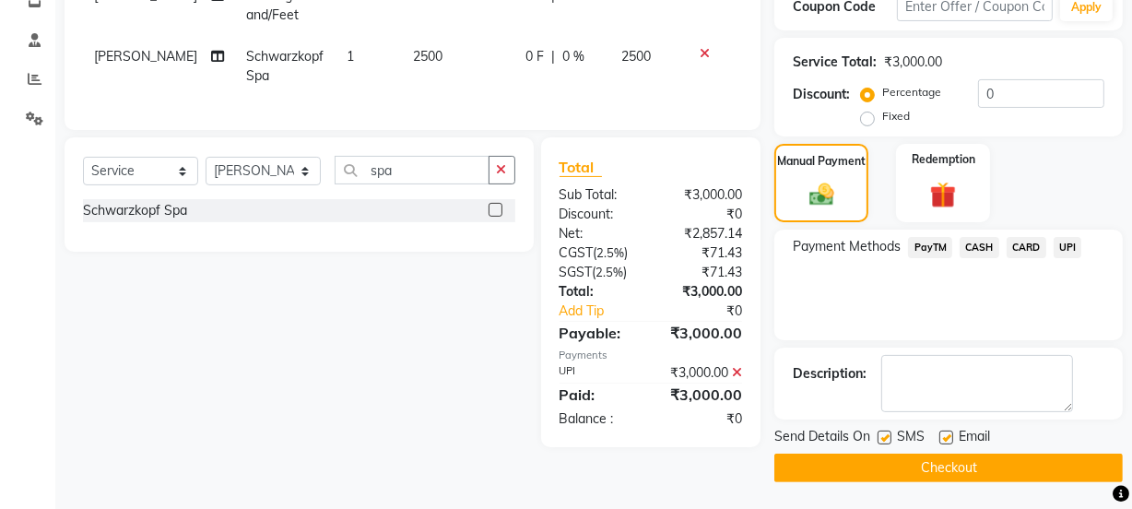
click at [991, 467] on button "Checkout" at bounding box center [949, 468] width 349 height 29
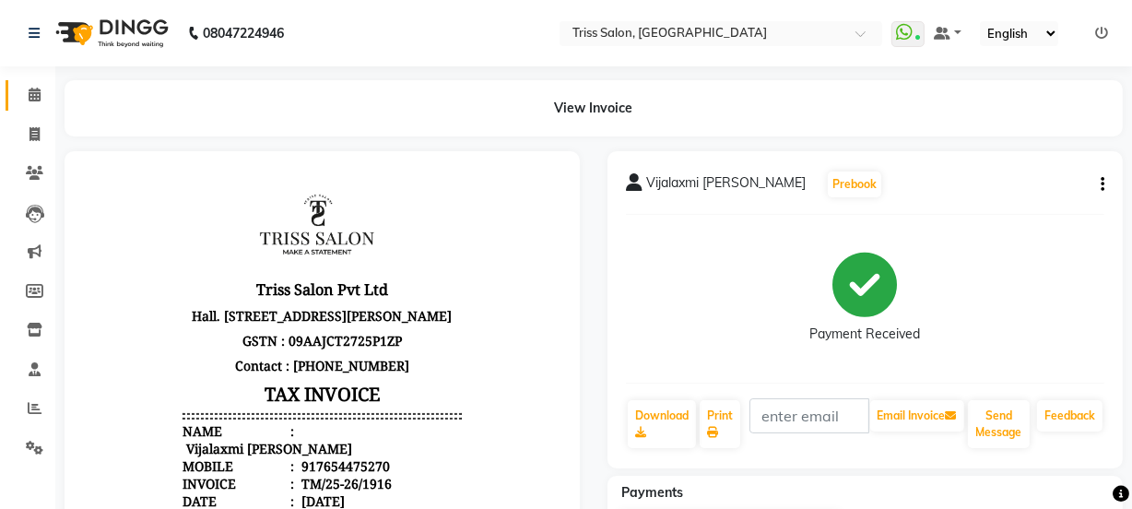
click at [24, 108] on link "Calendar" at bounding box center [28, 95] width 44 height 30
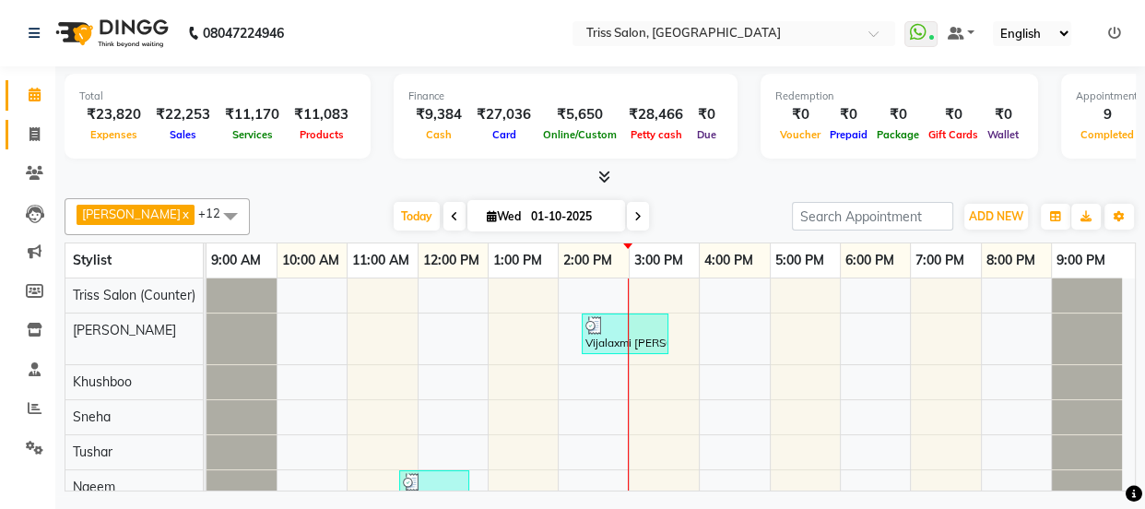
click at [30, 136] on icon at bounding box center [35, 134] width 10 height 14
select select "service"
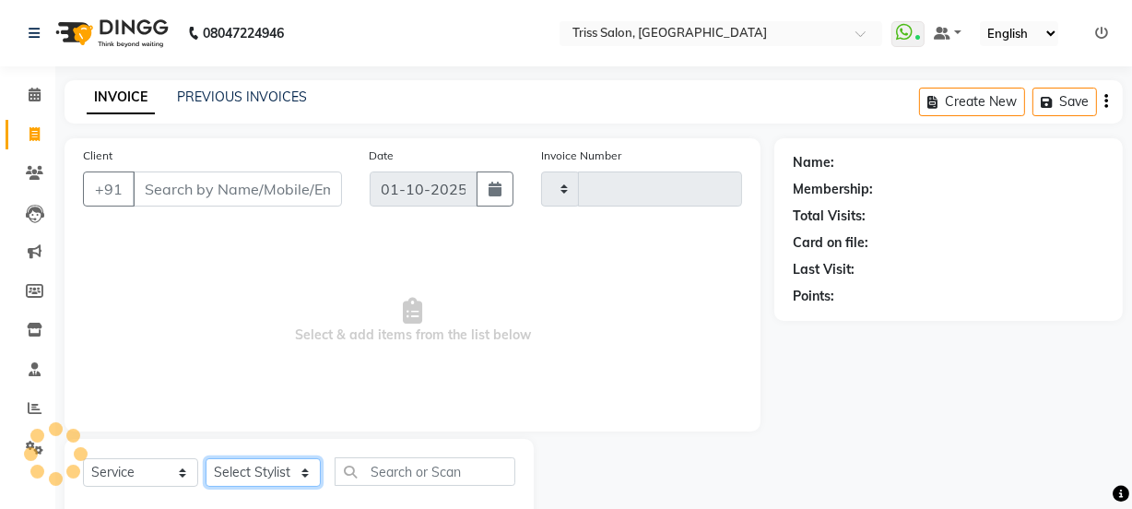
click at [248, 469] on select "Select Stylist" at bounding box center [263, 472] width 115 height 29
type input "1917"
select select "4304"
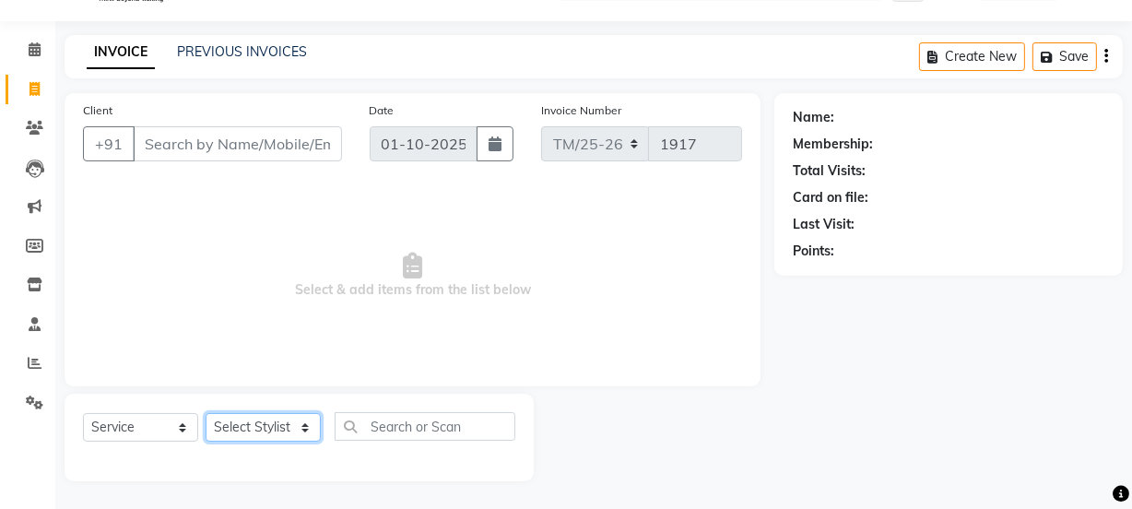
click at [286, 423] on select "Select Stylist Bhim Ram [PERSON_NAME] [PERSON_NAME] (Pooja) [PERSON_NAME] [PERS…" at bounding box center [263, 427] width 115 height 29
select select "30388"
click at [206, 413] on select "Select Stylist Bhim Ram [PERSON_NAME] [PERSON_NAME] (Pooja) [PERSON_NAME] [PERS…" at bounding box center [263, 427] width 115 height 29
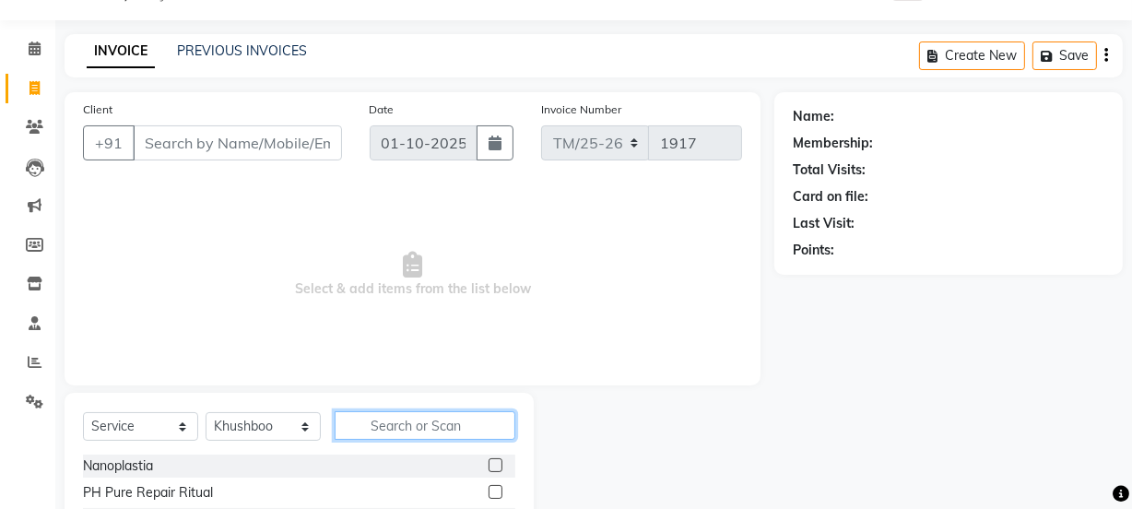
click at [428, 430] on input "text" at bounding box center [425, 425] width 181 height 29
type input "kanp"
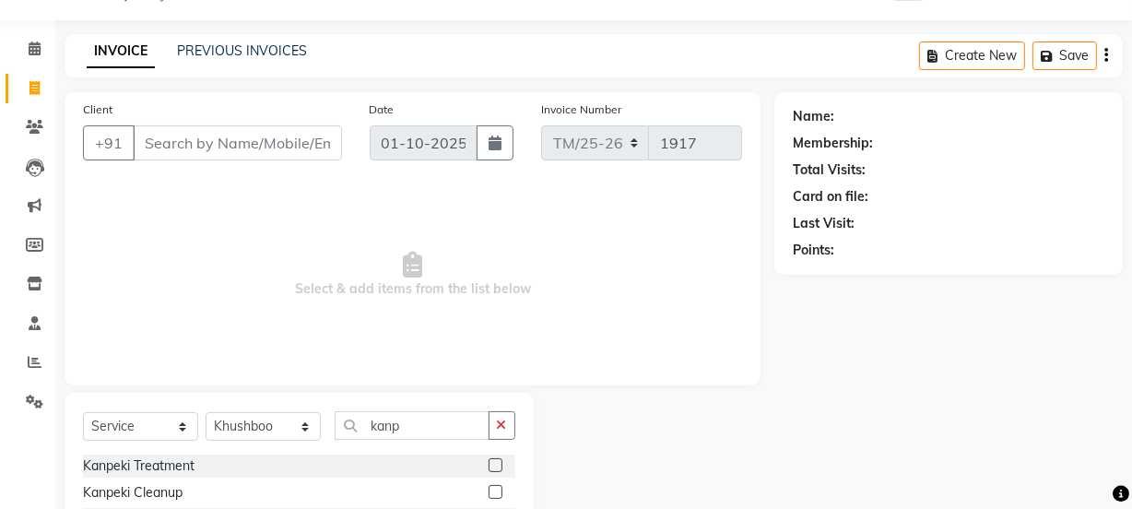
click at [45, 464] on div "Calendar Invoice Clients Leads Marketing Members Inventory Staff Reports Settin…" at bounding box center [124, 283] width 249 height 554
click at [91, 469] on div "Kanpeki Treatment" at bounding box center [139, 465] width 112 height 19
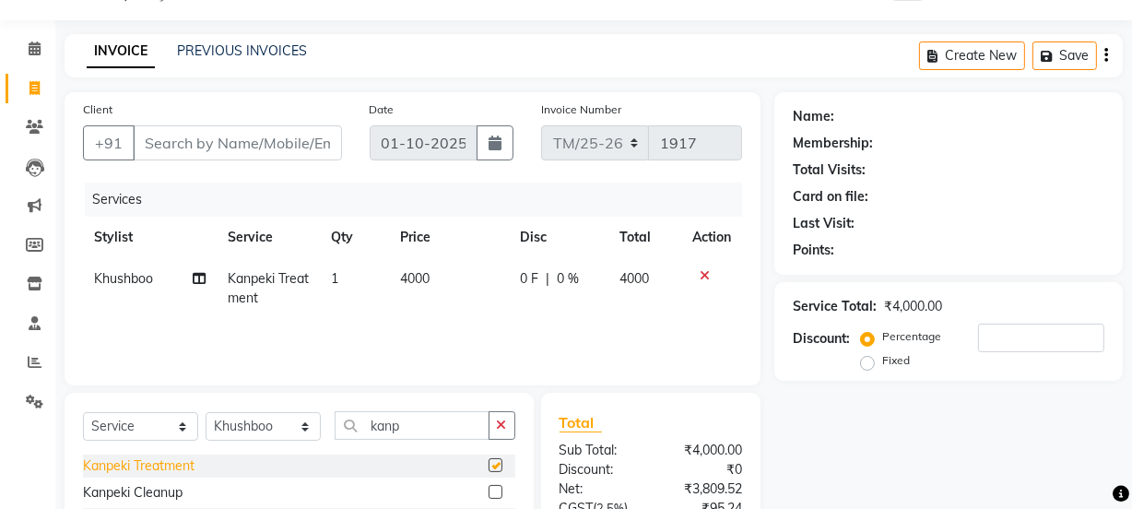
checkbox input "false"
click at [414, 289] on td "4000" at bounding box center [449, 288] width 120 height 61
select select "30388"
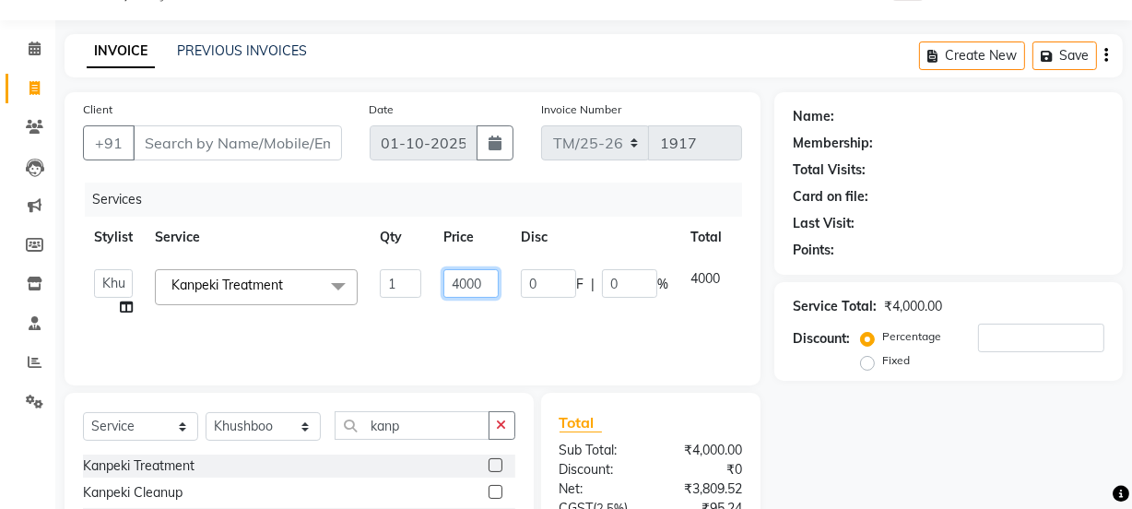
click at [487, 287] on input "4000" at bounding box center [471, 283] width 55 height 29
type input "4"
type input "7000"
click at [909, 442] on div "Name: Membership: Total Visits: Card on file: Last Visit: Points: Service Total…" at bounding box center [956, 378] width 362 height 572
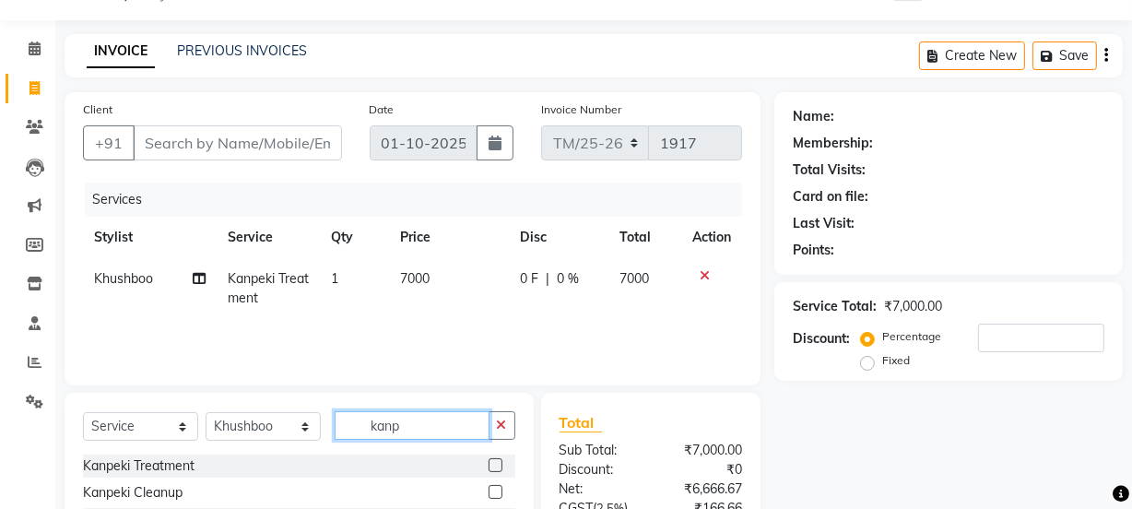
click at [451, 432] on input "kanp" at bounding box center [412, 425] width 155 height 29
type input "k"
type input "hyd"
click at [151, 463] on div "Hydra Cleanup" at bounding box center [127, 465] width 89 height 19
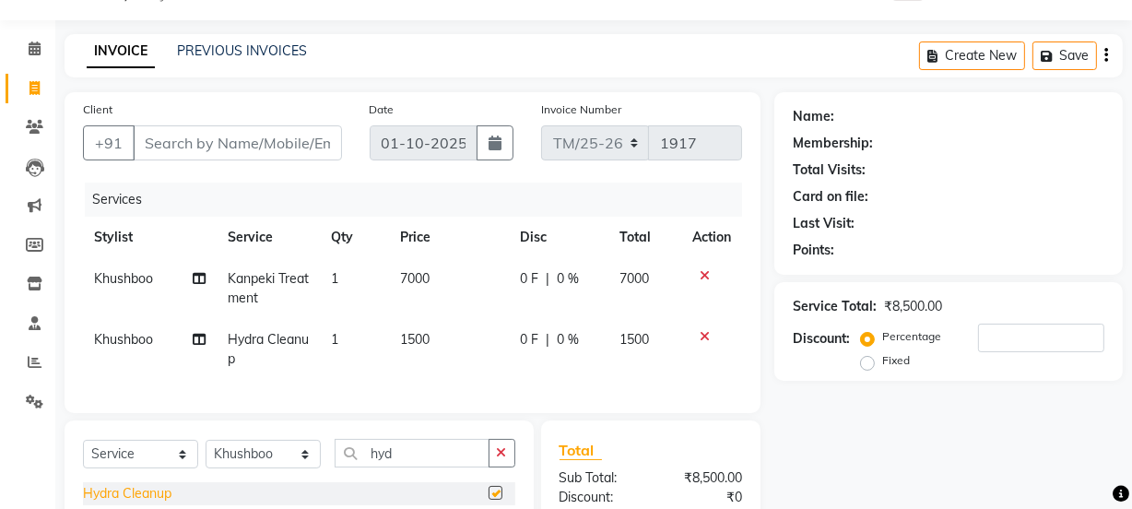
checkbox input "false"
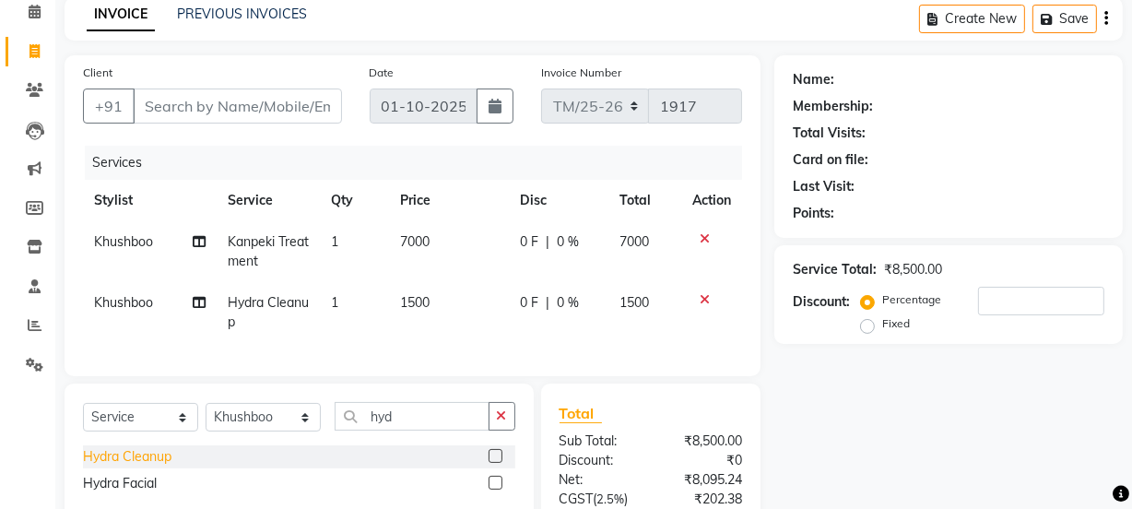
scroll to position [78, 0]
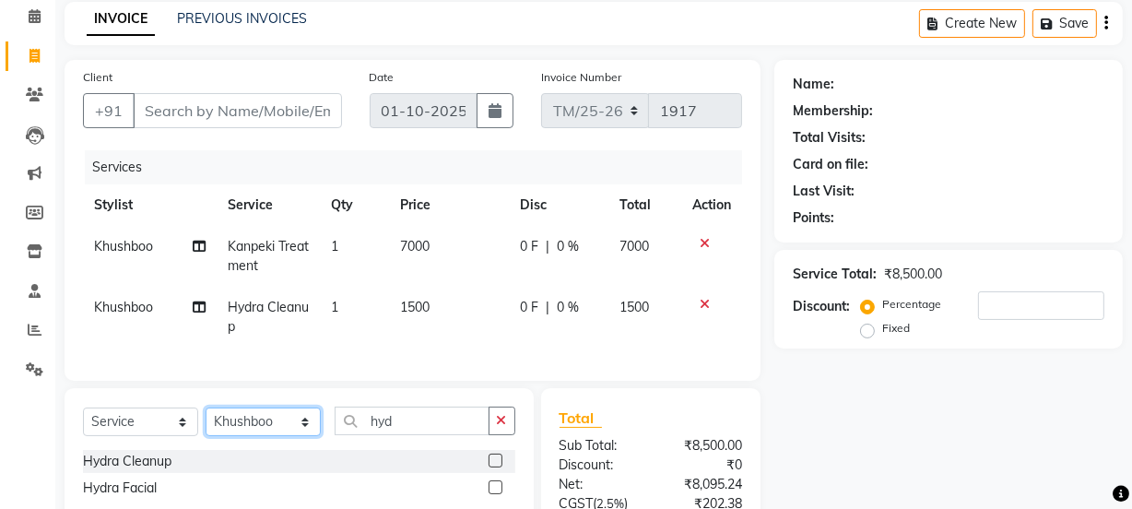
click at [252, 436] on select "Select Stylist Bhim Ram [PERSON_NAME] [PERSON_NAME] (Pooja) [PERSON_NAME] [PERS…" at bounding box center [263, 422] width 115 height 29
select select "72759"
click at [206, 420] on select "Select Stylist Bhim Ram [PERSON_NAME] [PERSON_NAME] (Pooja) [PERSON_NAME] [PERS…" at bounding box center [263, 422] width 115 height 29
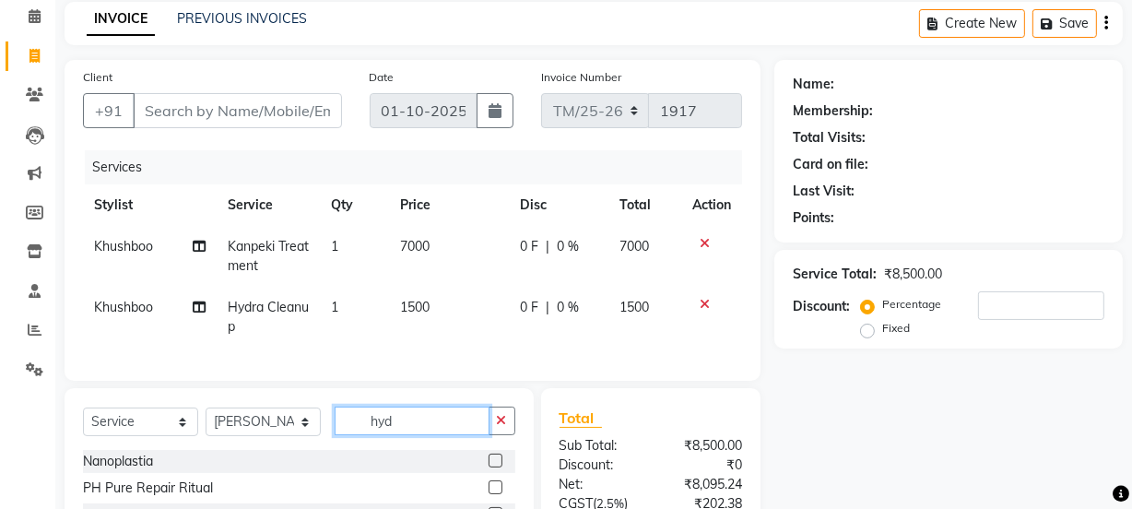
click at [432, 432] on input "hyd" at bounding box center [412, 421] width 155 height 29
type input "h"
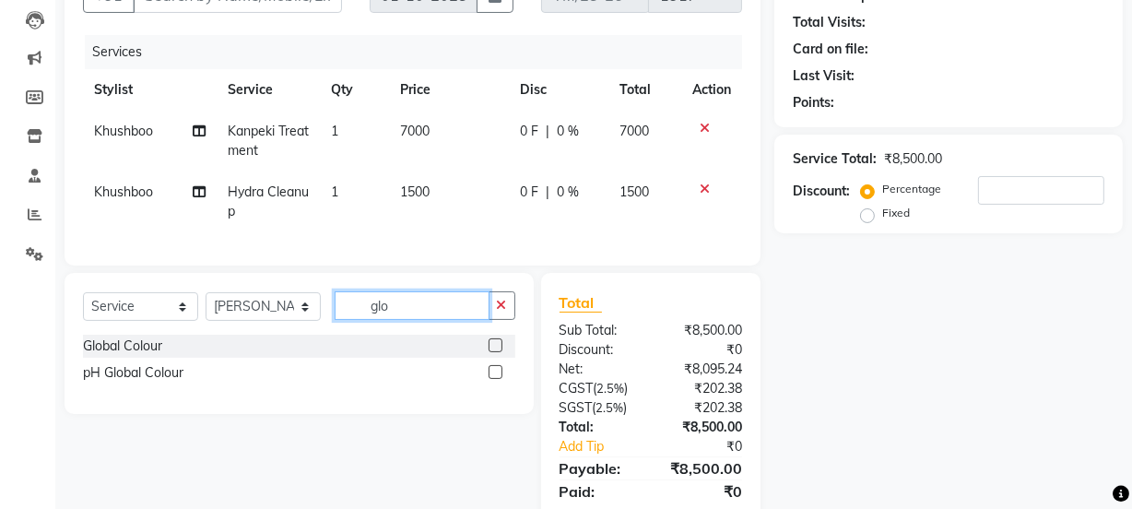
scroll to position [215, 0]
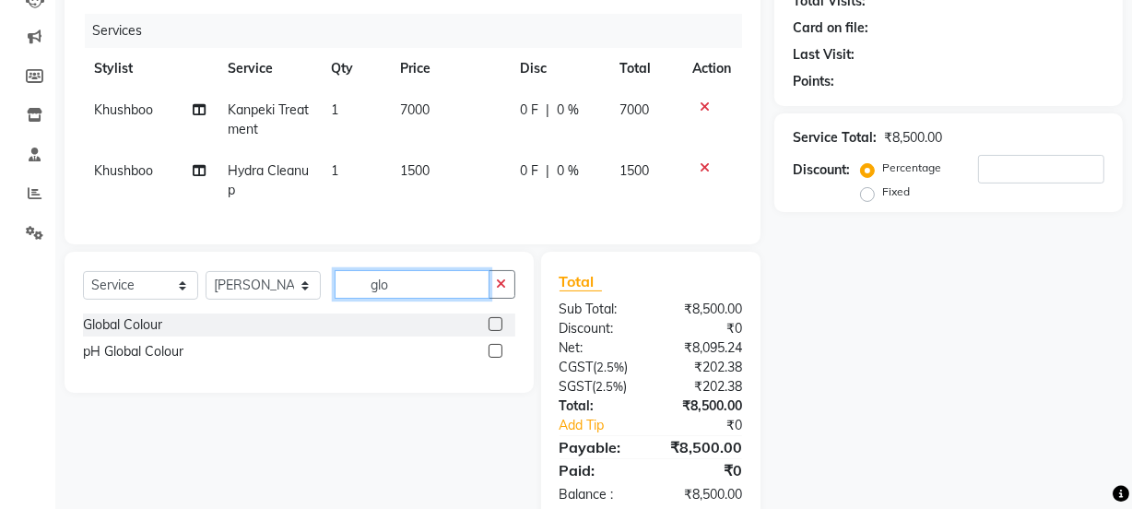
type input "glo"
click at [173, 361] on div "pH Global Colour" at bounding box center [133, 351] width 101 height 19
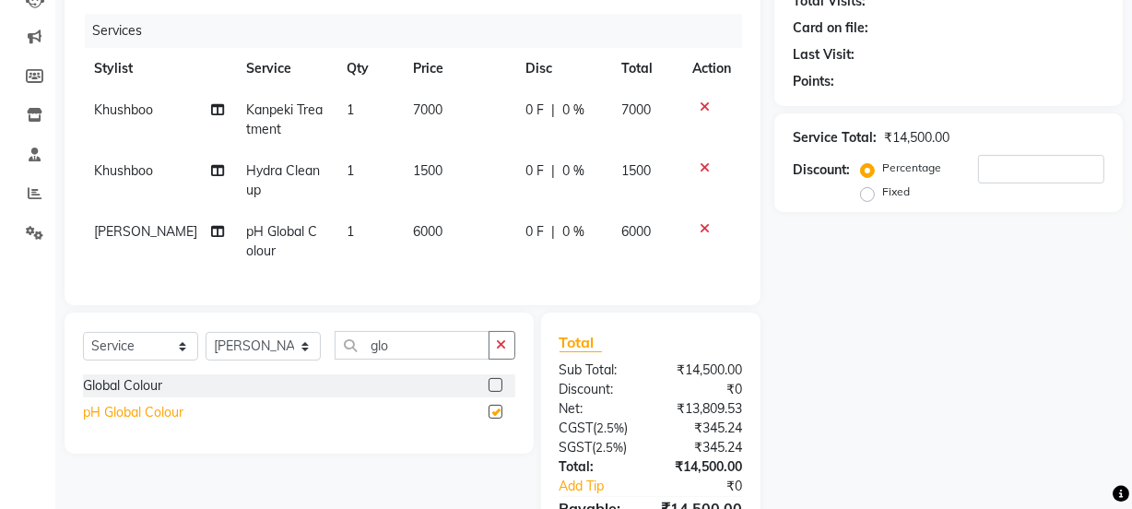
checkbox input "false"
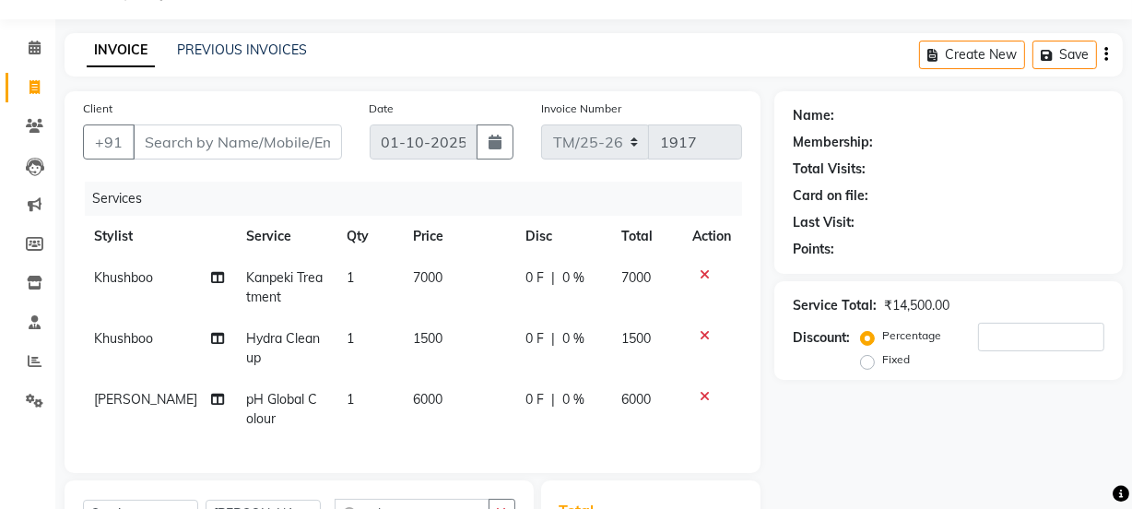
scroll to position [37, 0]
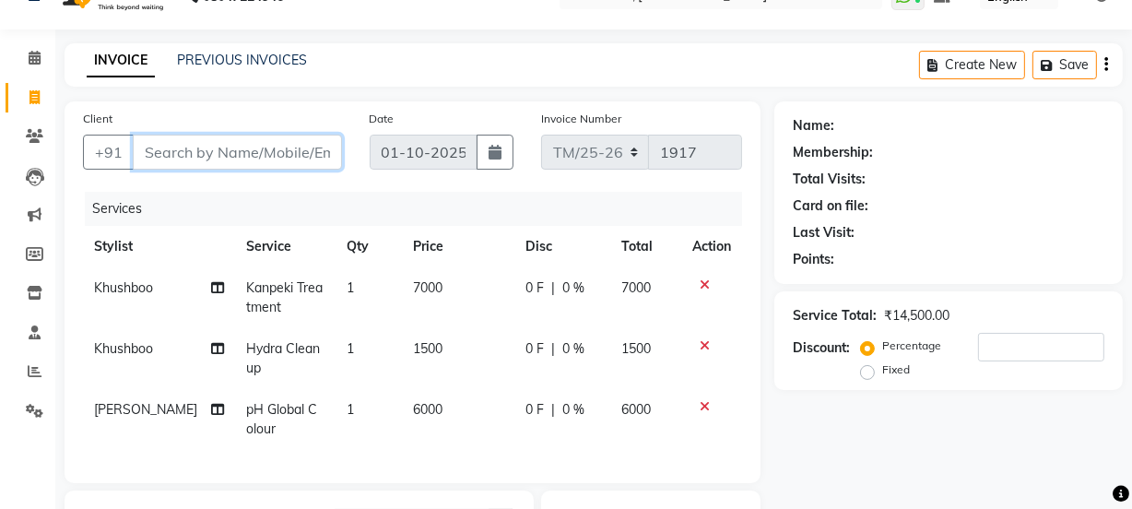
click at [247, 152] on input "Client" at bounding box center [237, 152] width 209 height 35
type input "7"
type input "0"
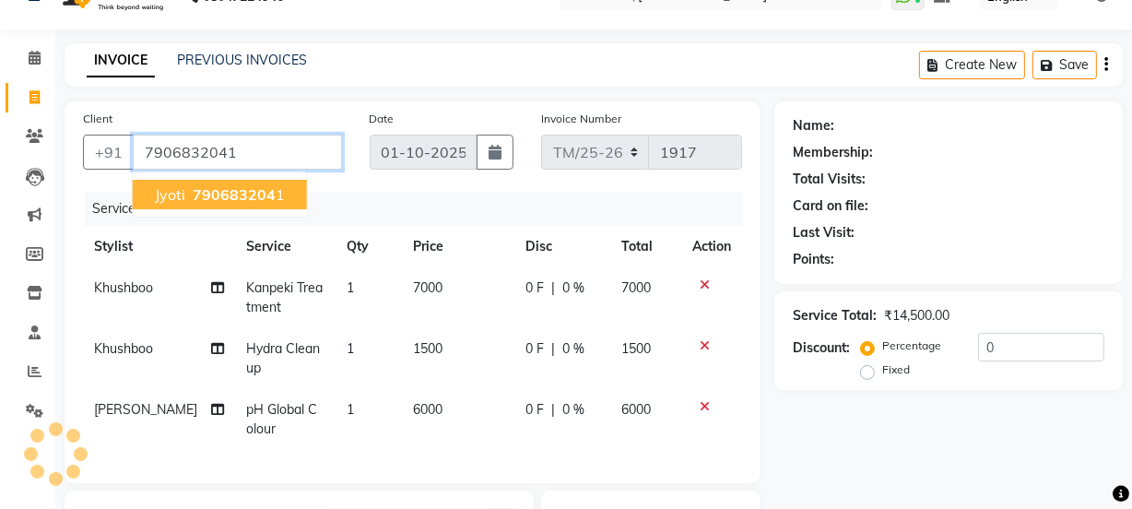
type input "7906832041"
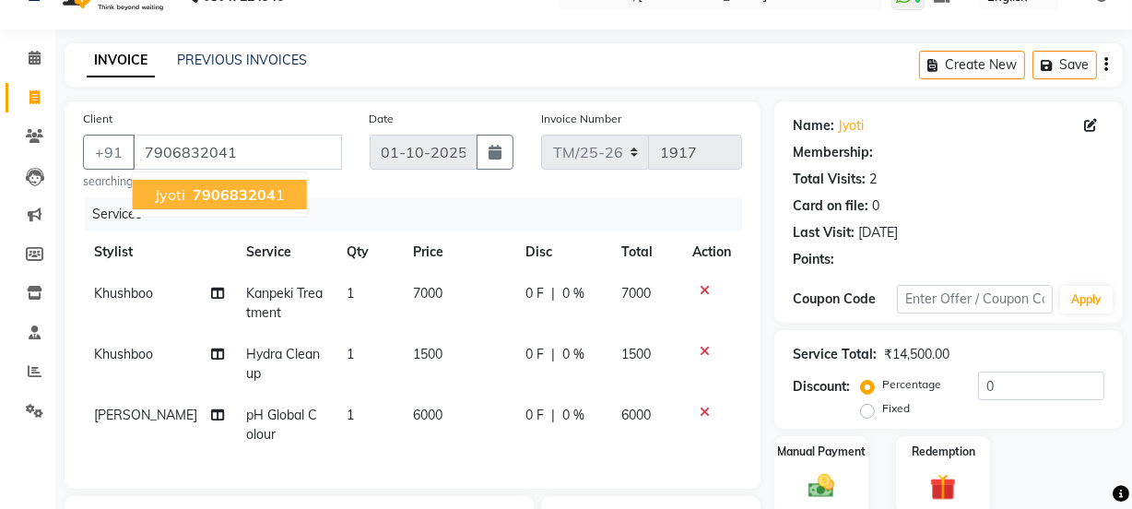
click at [249, 182] on button "Jyoti 790683204 1" at bounding box center [220, 195] width 174 height 30
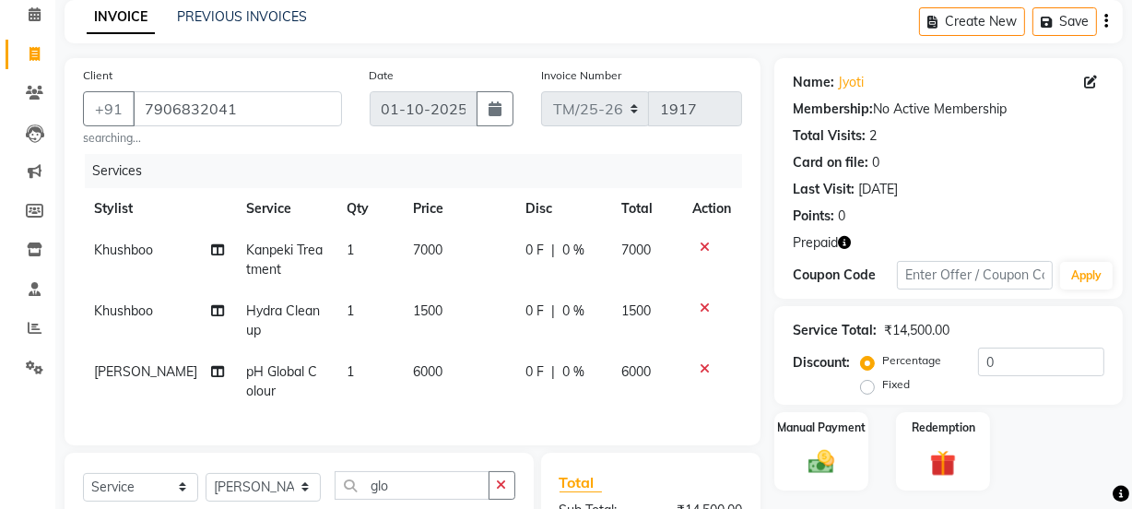
scroll to position [113, 0]
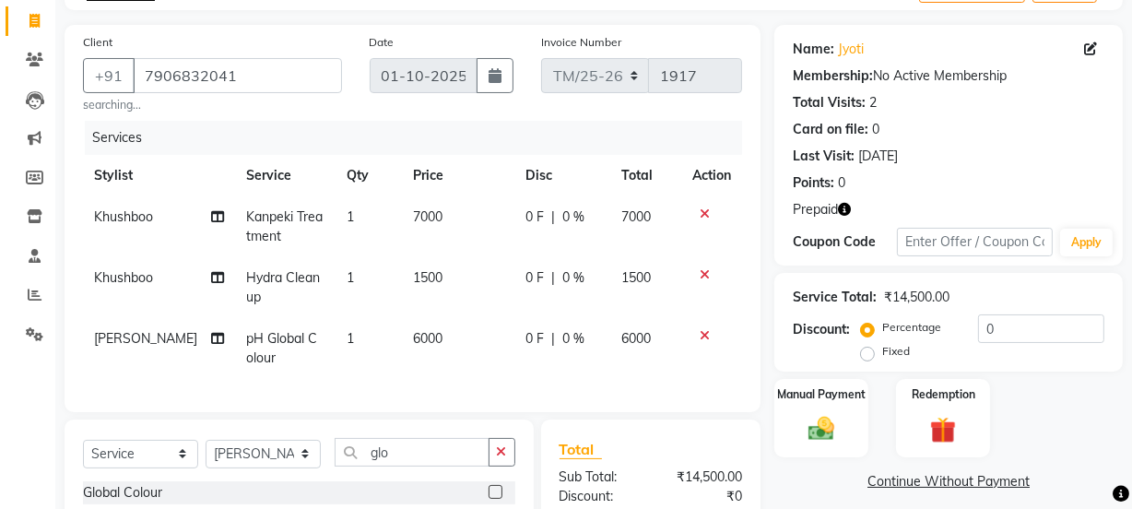
click at [841, 206] on icon "button" at bounding box center [844, 209] width 13 height 13
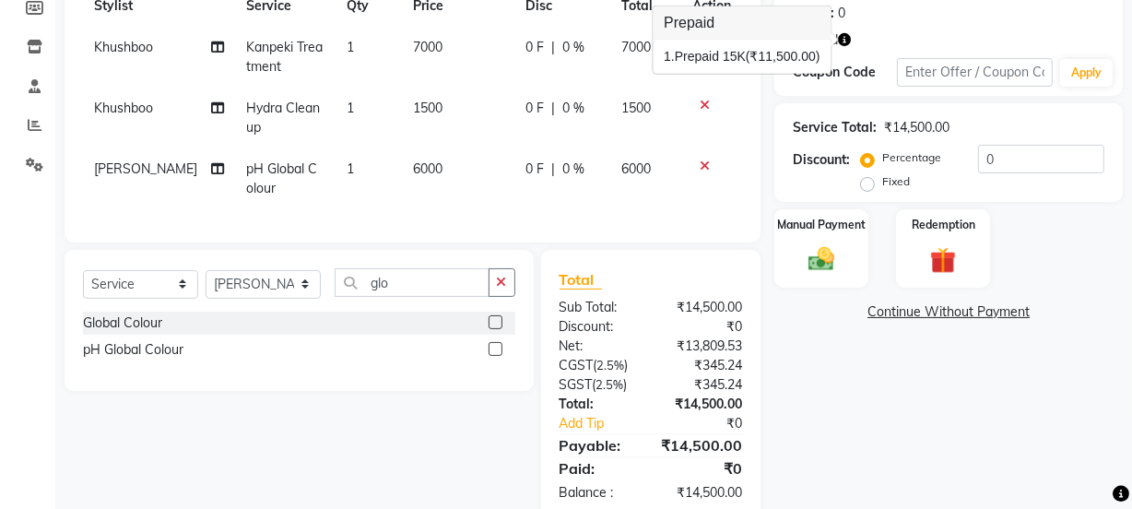
scroll to position [337, 0]
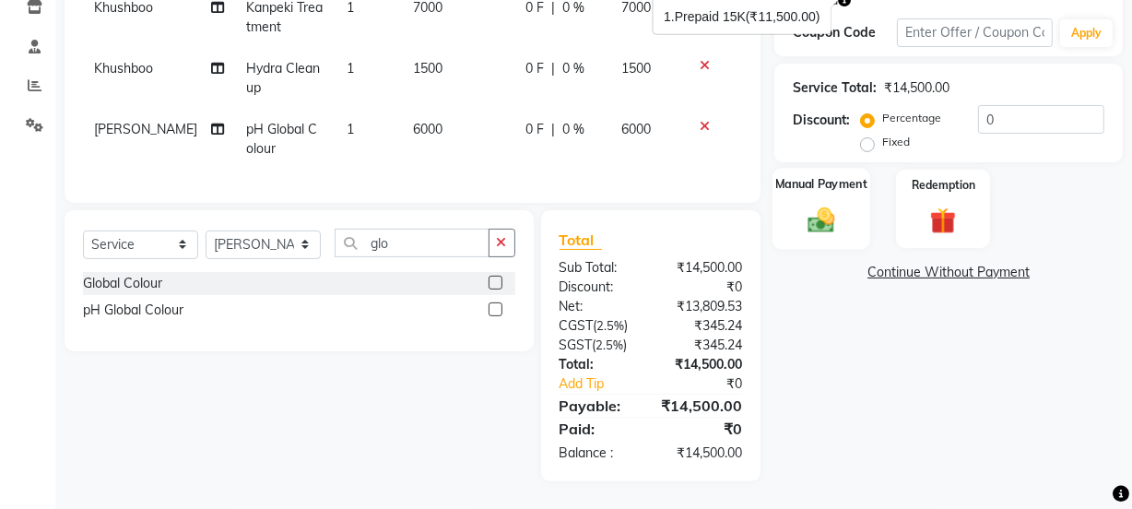
click at [835, 184] on div "Manual Payment" at bounding box center [822, 209] width 98 height 82
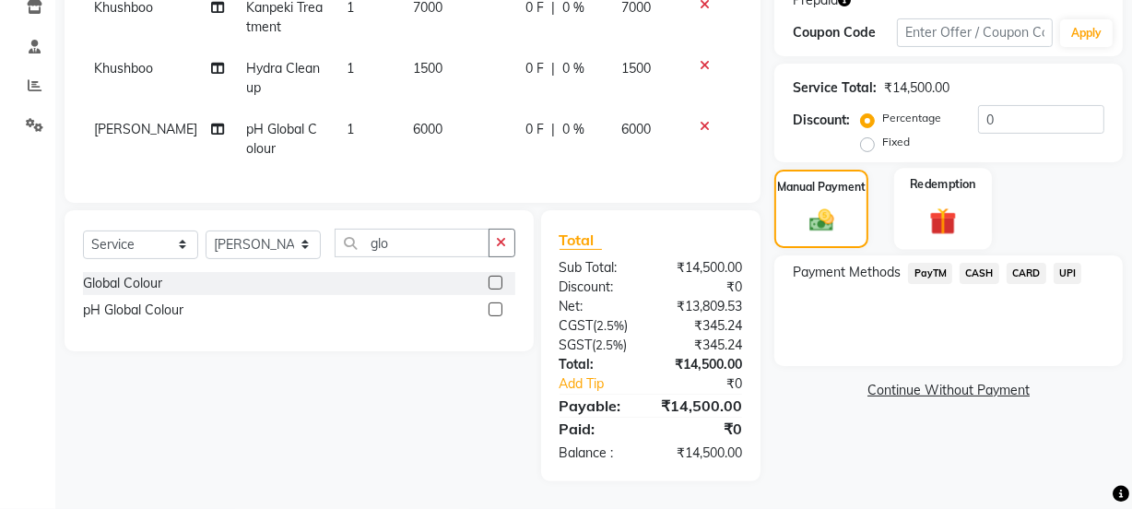
click at [966, 201] on div "Redemption" at bounding box center [943, 209] width 98 height 82
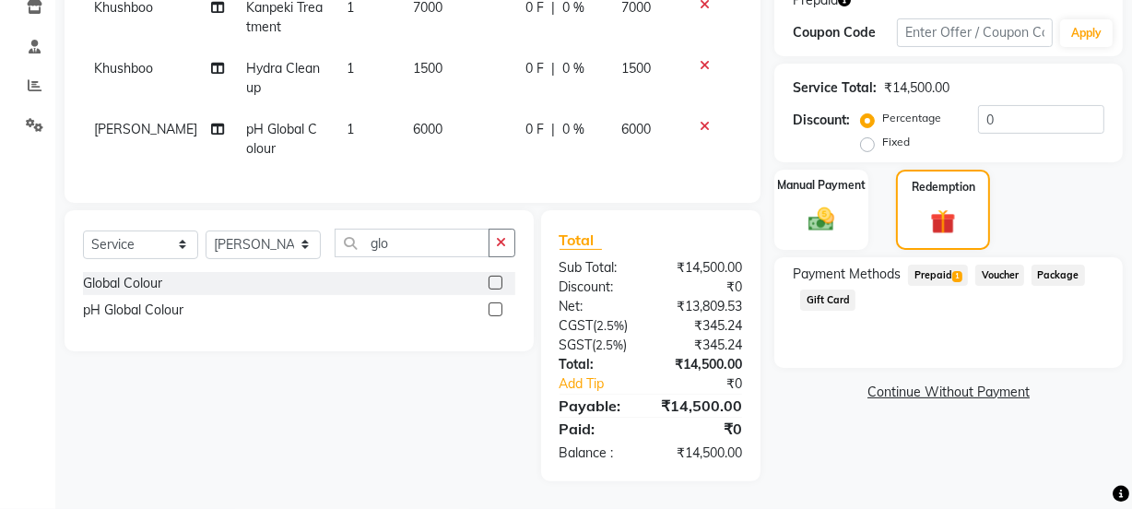
click at [950, 265] on span "Prepaid 1" at bounding box center [938, 275] width 60 height 21
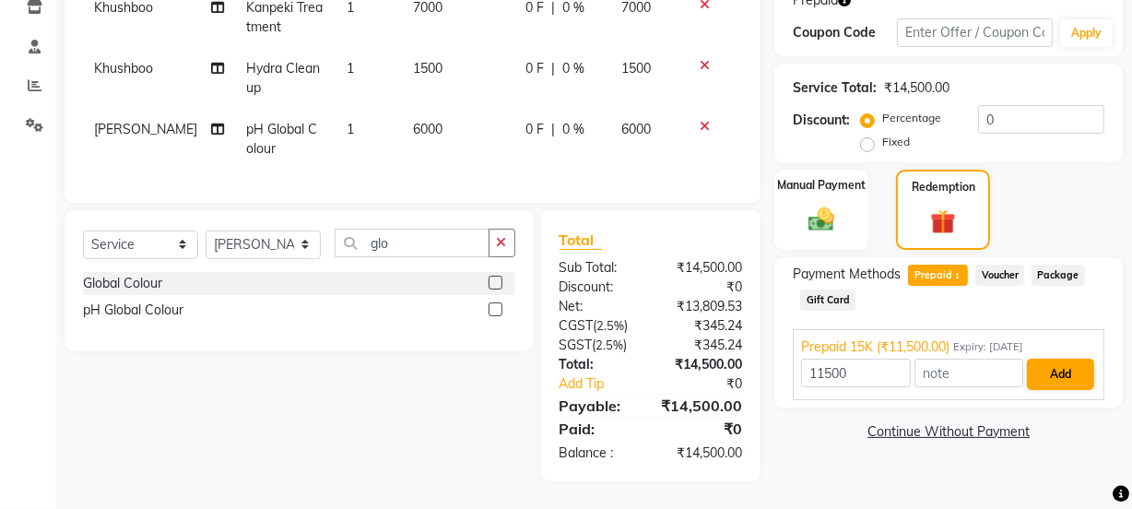
click at [1061, 359] on button "Add" at bounding box center [1060, 374] width 67 height 31
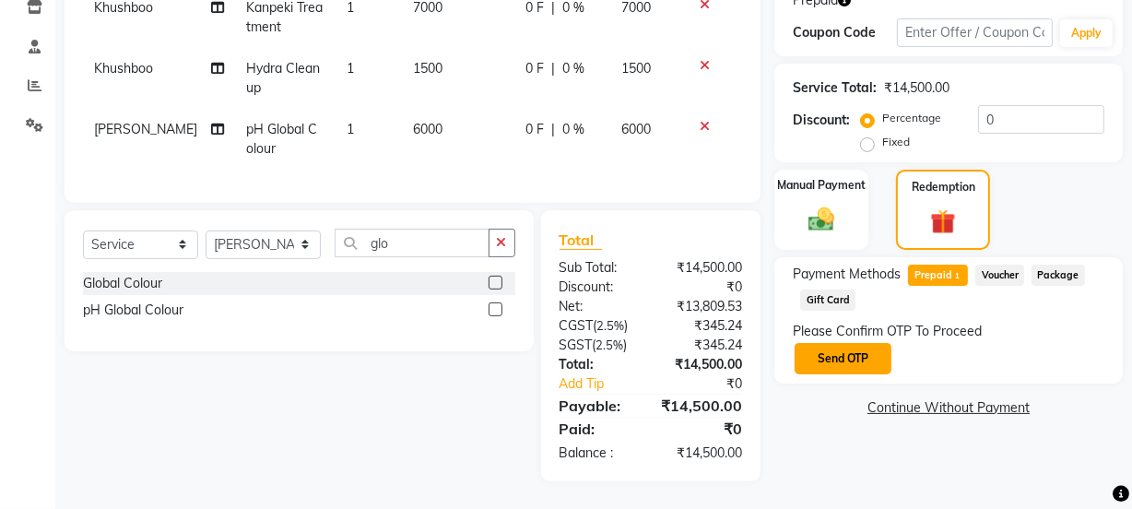
click at [847, 343] on button "Send OTP" at bounding box center [843, 358] width 97 height 31
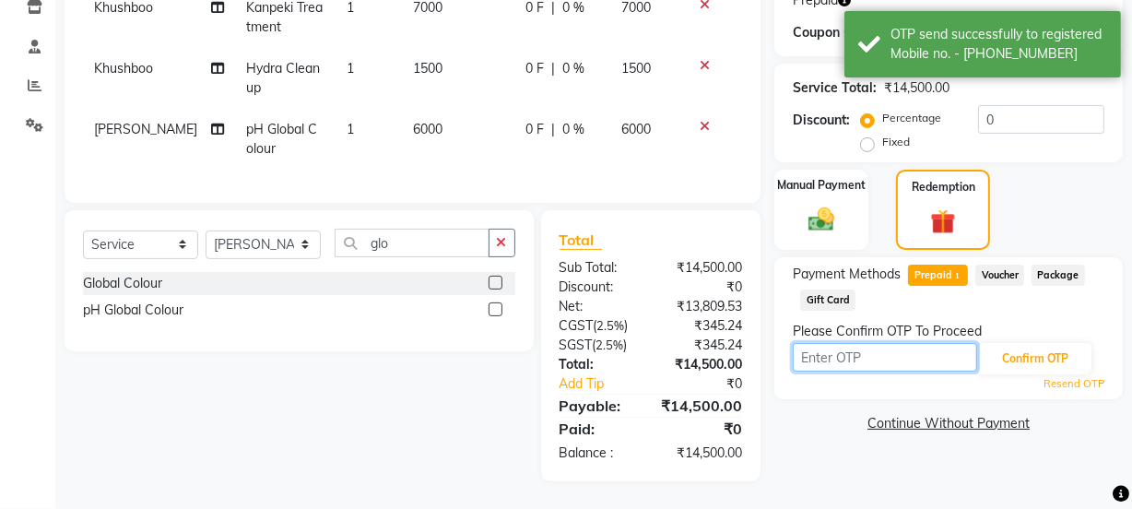
click at [860, 345] on input "text" at bounding box center [885, 357] width 184 height 29
click at [857, 343] on input "text" at bounding box center [885, 357] width 184 height 29
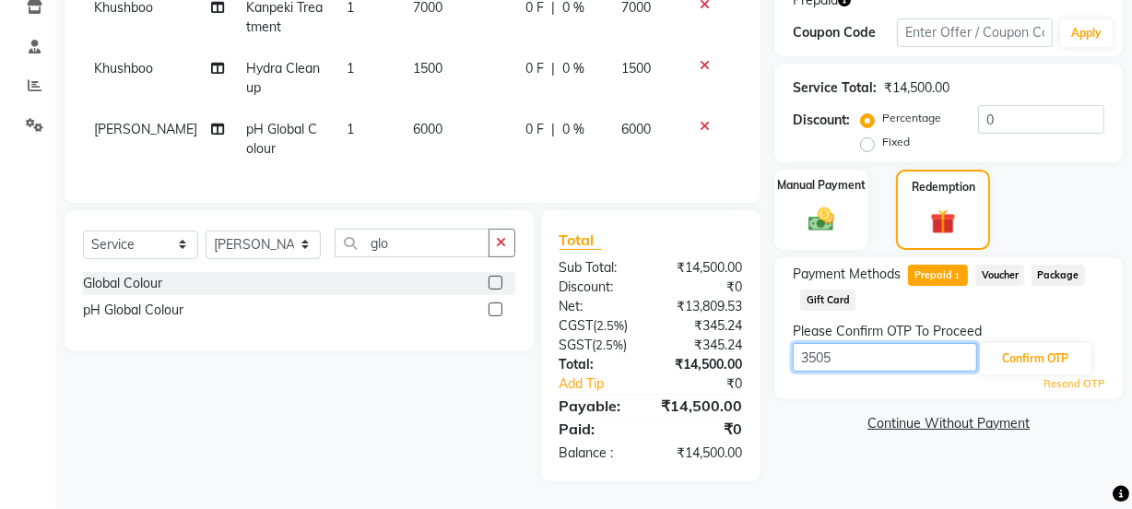
type input "3505"
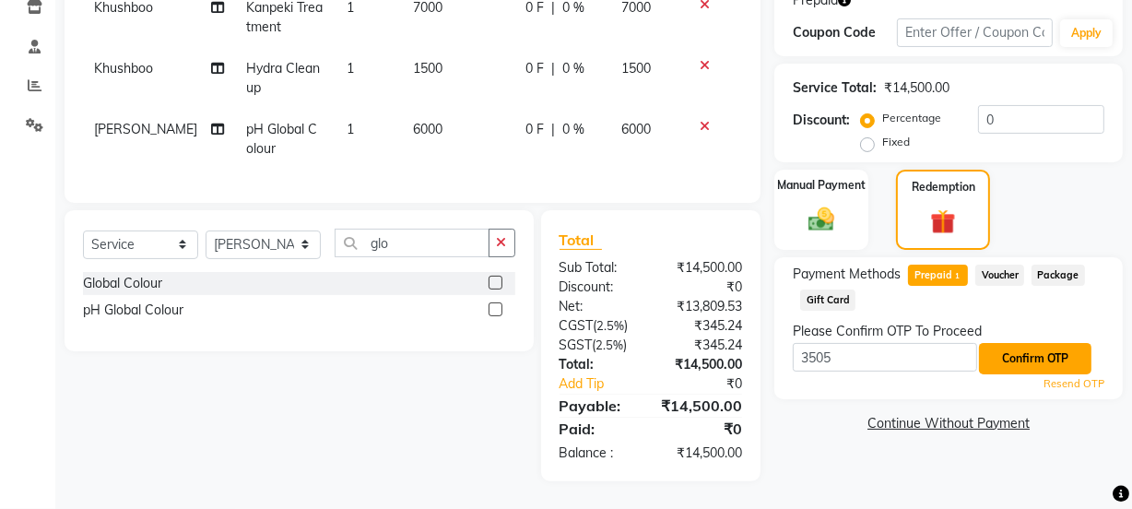
click at [1022, 349] on button "Confirm OTP" at bounding box center [1035, 358] width 112 height 31
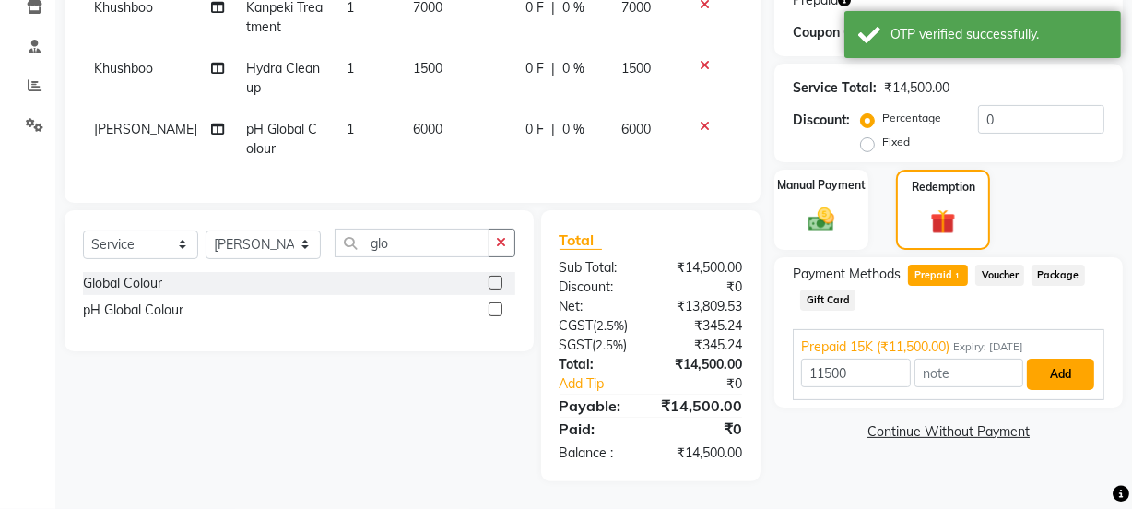
click at [1060, 359] on button "Add" at bounding box center [1060, 374] width 67 height 31
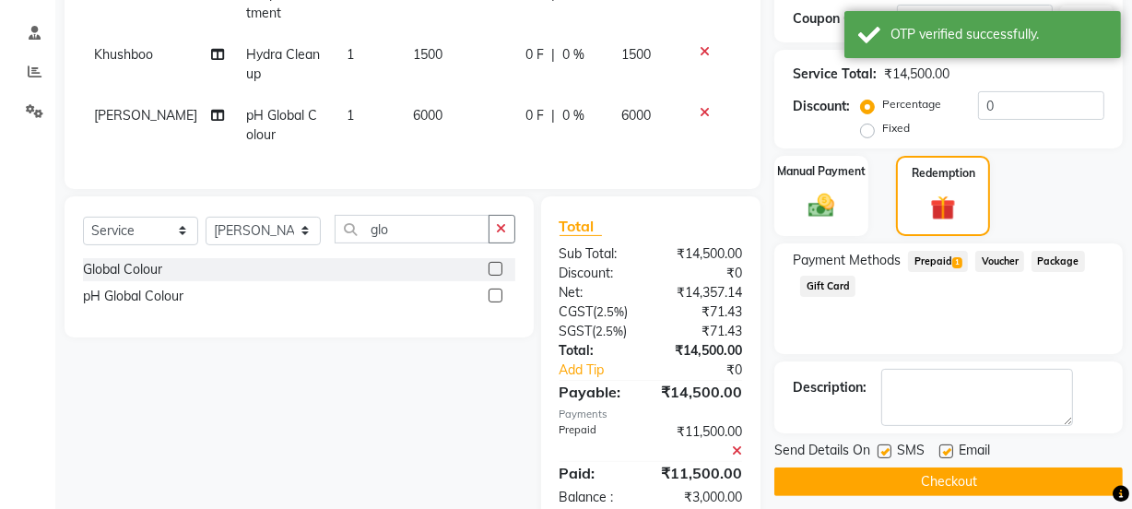
scroll to position [395, 0]
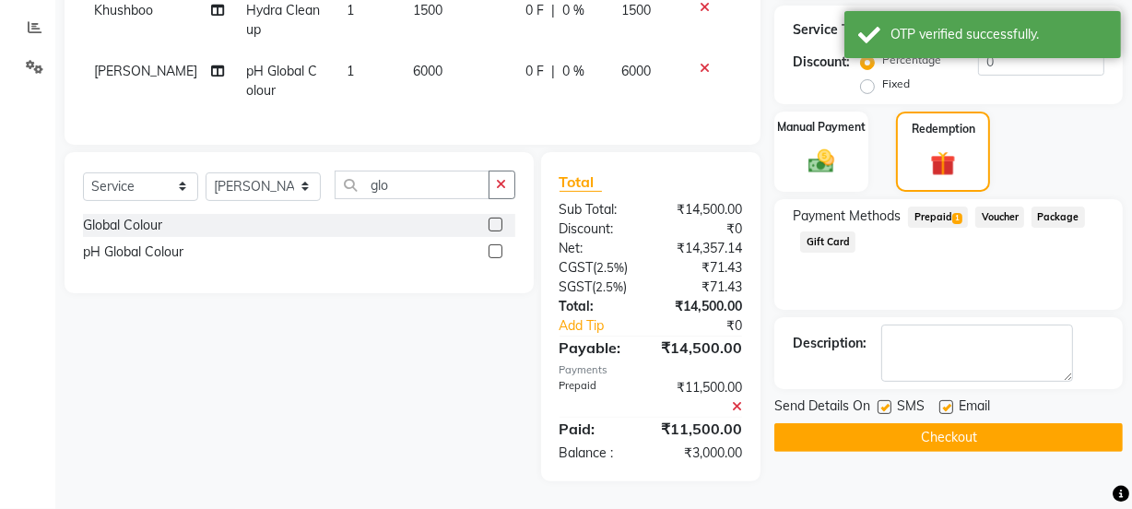
click at [977, 432] on button "Checkout" at bounding box center [949, 437] width 349 height 29
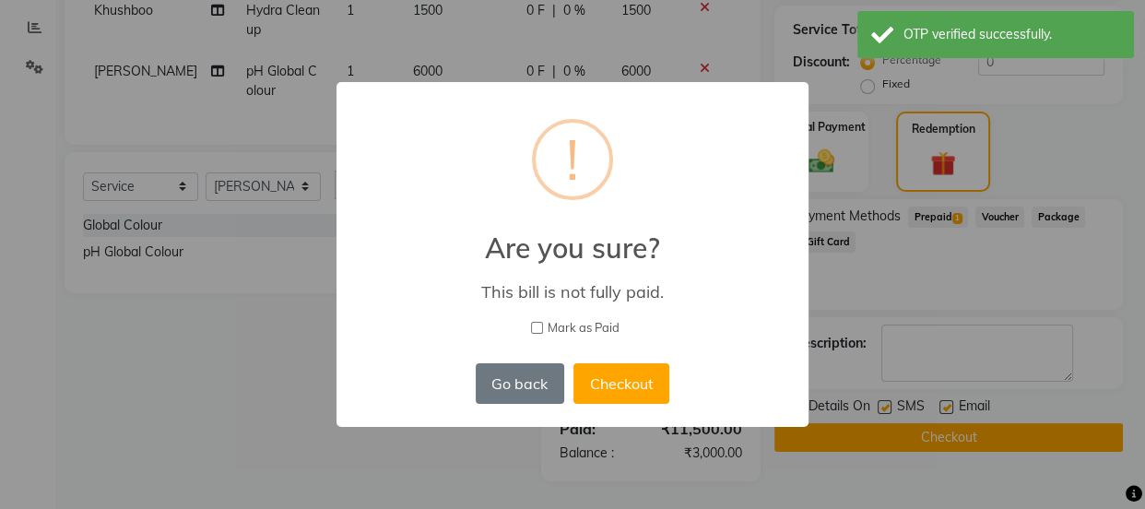
click at [1088, 322] on div "× ! Are you sure? This bill is not fully paid. Mark as Paid Go back No Checkout" at bounding box center [572, 254] width 1145 height 509
click at [503, 387] on button "Go back" at bounding box center [520, 383] width 89 height 41
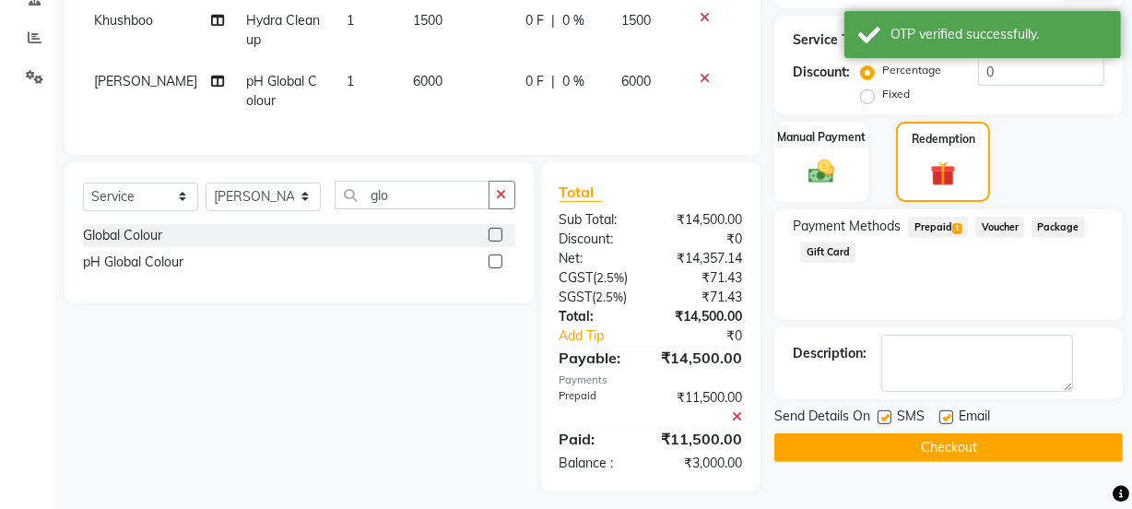
scroll to position [337, 0]
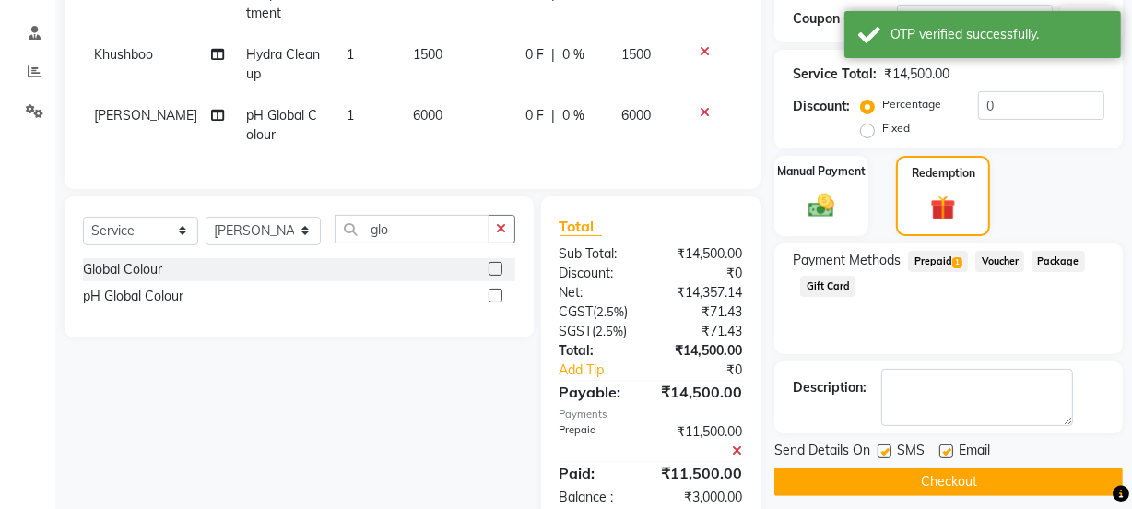
click at [946, 261] on span "Prepaid 1" at bounding box center [938, 261] width 60 height 21
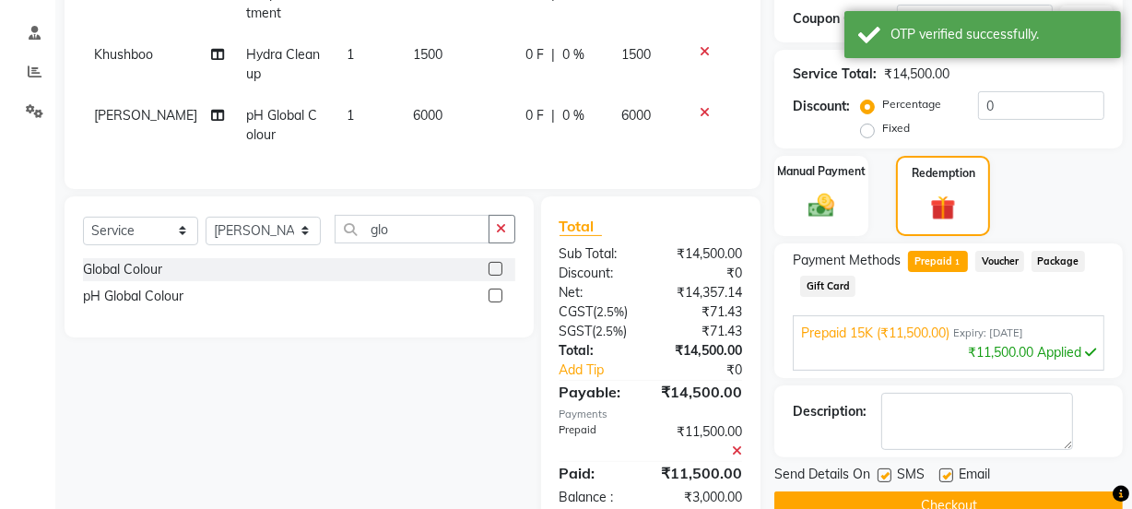
click at [951, 257] on span "Prepaid 1" at bounding box center [938, 261] width 60 height 21
click at [949, 258] on span "Prepaid 1" at bounding box center [938, 261] width 60 height 21
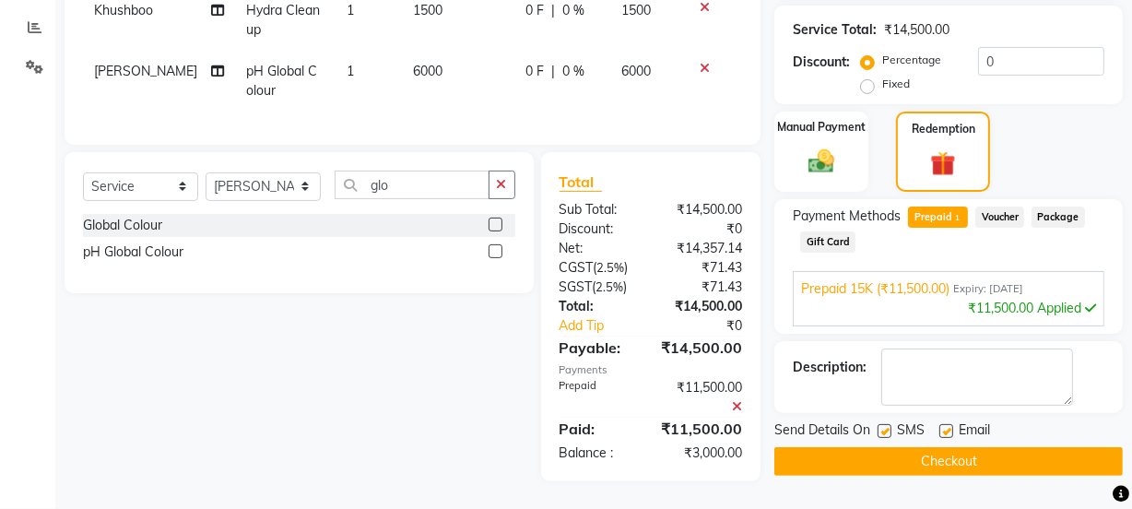
scroll to position [395, 0]
click at [736, 405] on icon at bounding box center [737, 406] width 10 height 13
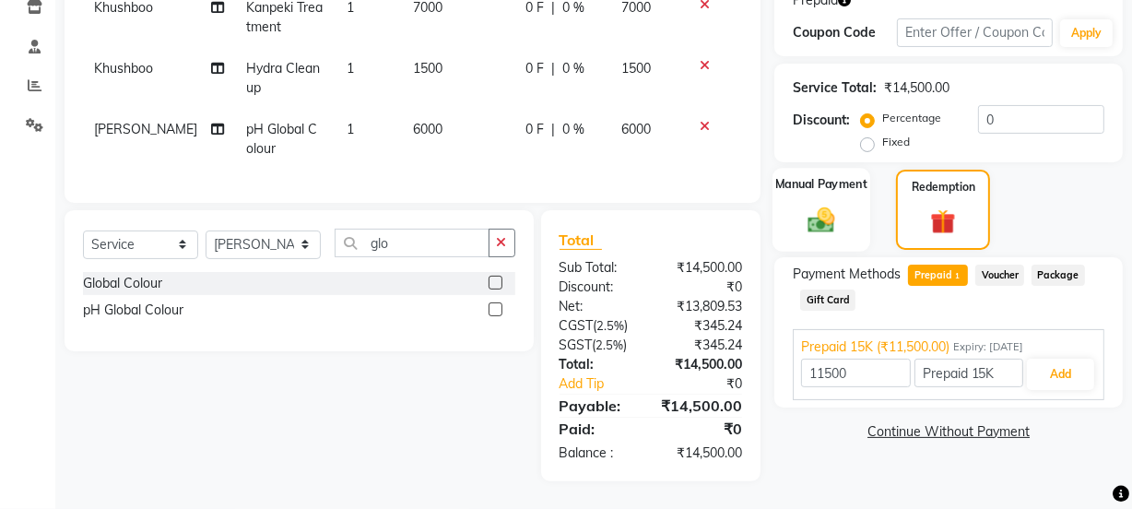
click at [829, 204] on img at bounding box center [821, 219] width 44 height 31
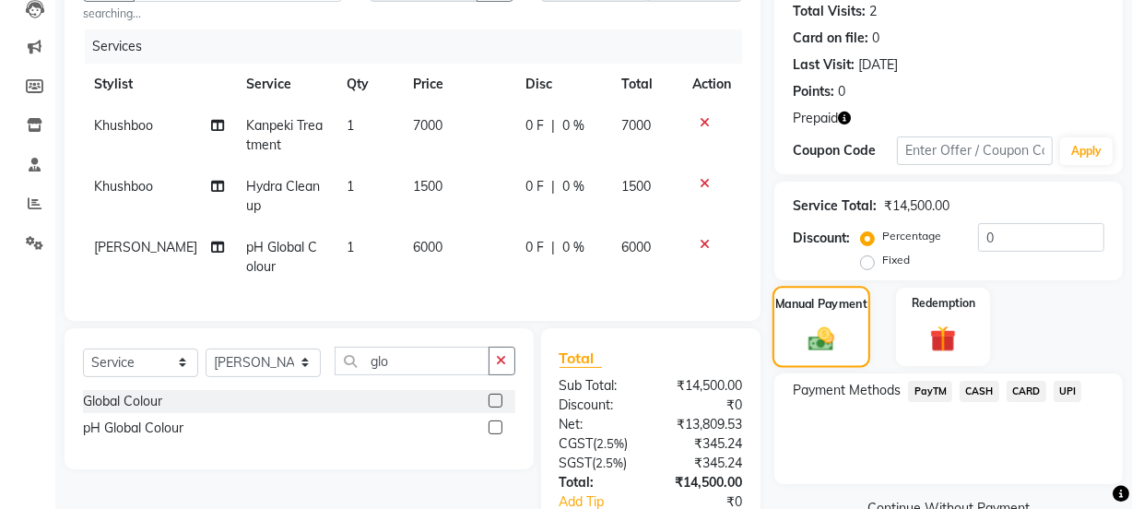
scroll to position [206, 0]
click at [847, 109] on button "button" at bounding box center [844, 117] width 13 height 19
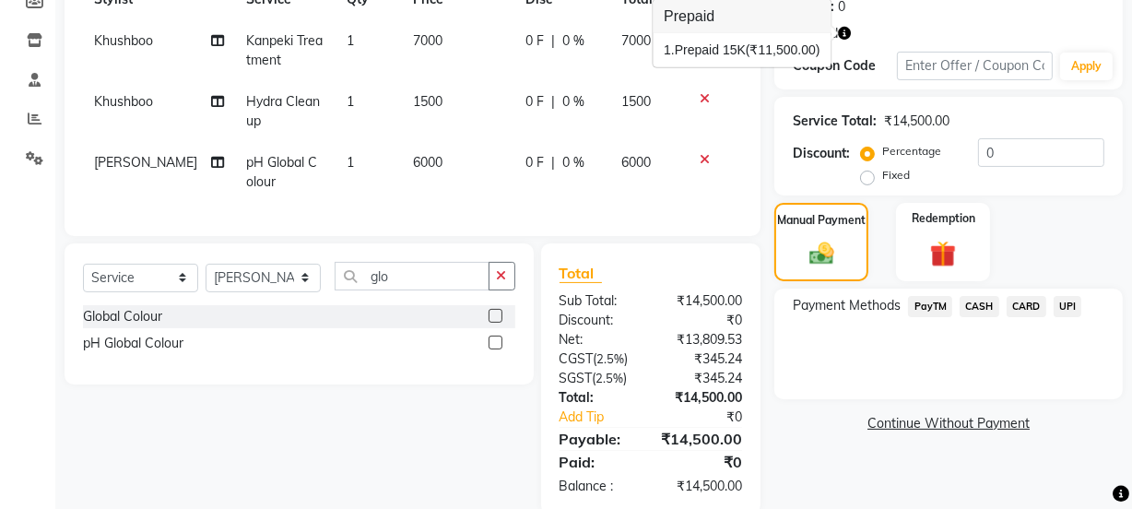
scroll to position [337, 0]
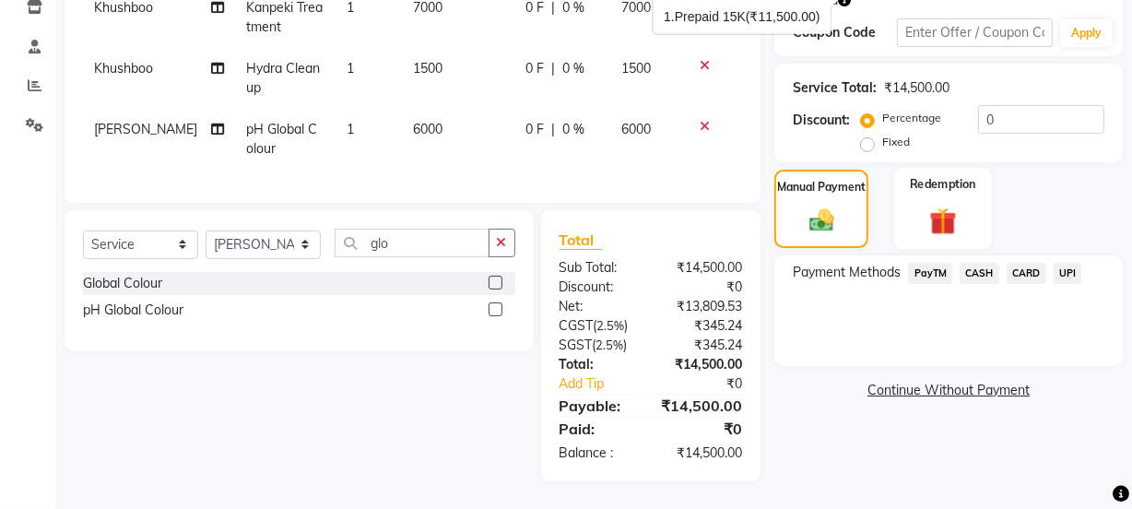
click at [953, 204] on img at bounding box center [943, 221] width 44 height 34
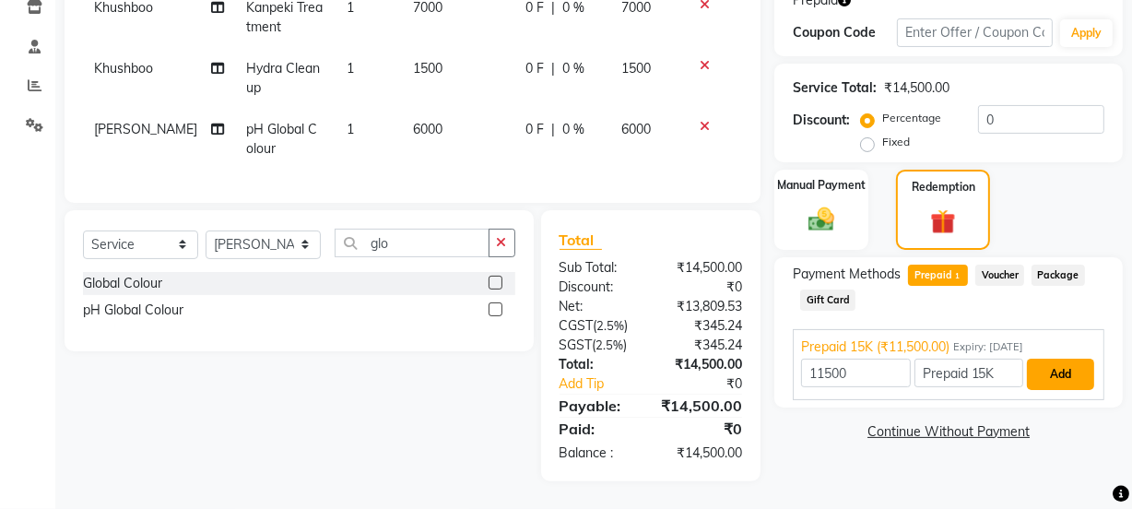
click at [1062, 364] on button "Add" at bounding box center [1060, 374] width 67 height 31
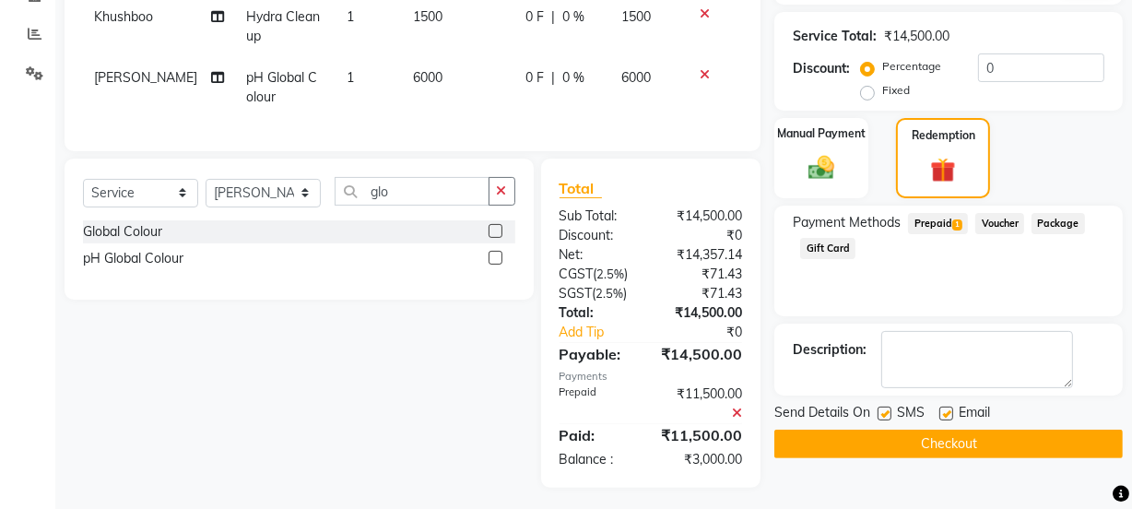
scroll to position [372, 0]
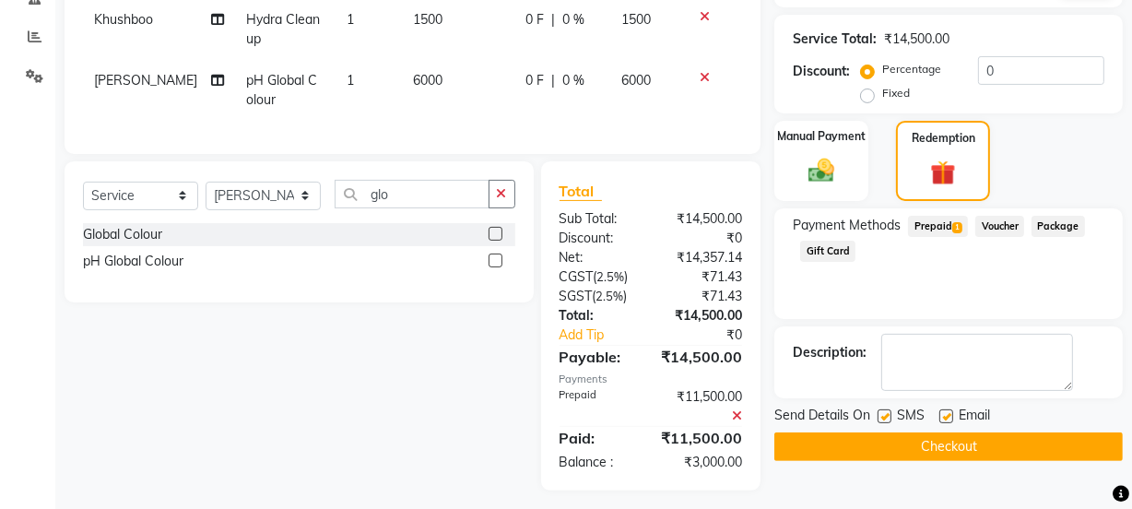
click at [951, 231] on span "Prepaid 1" at bounding box center [938, 226] width 60 height 21
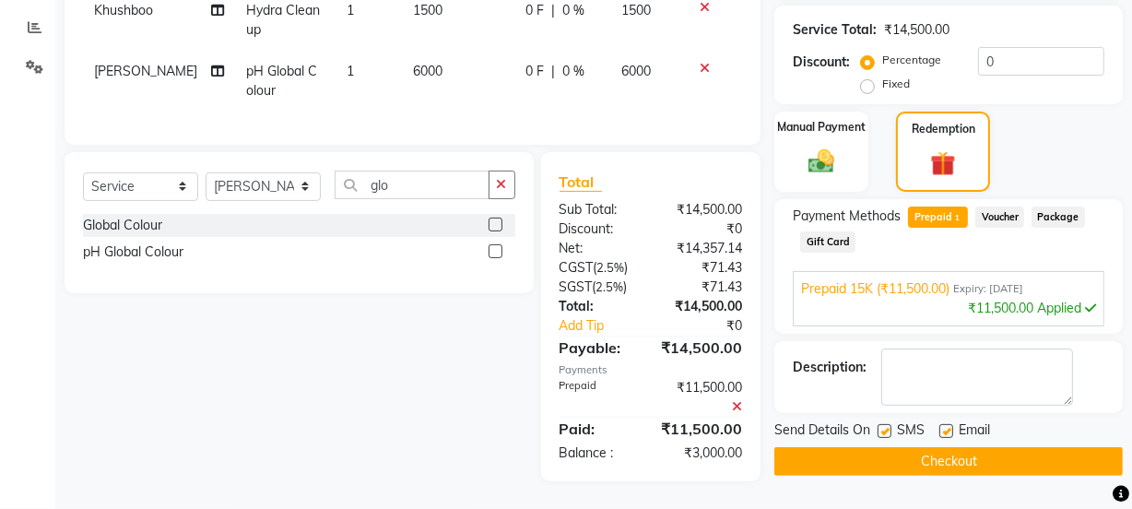
scroll to position [395, 0]
click at [824, 130] on div "Manual Payment" at bounding box center [822, 152] width 98 height 84
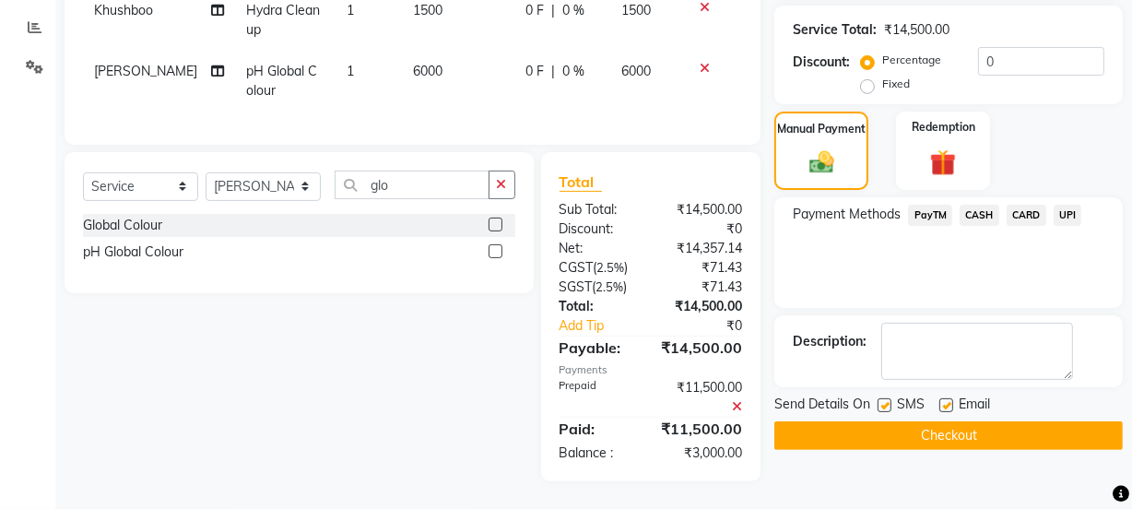
click at [978, 205] on span "CASH" at bounding box center [980, 215] width 40 height 21
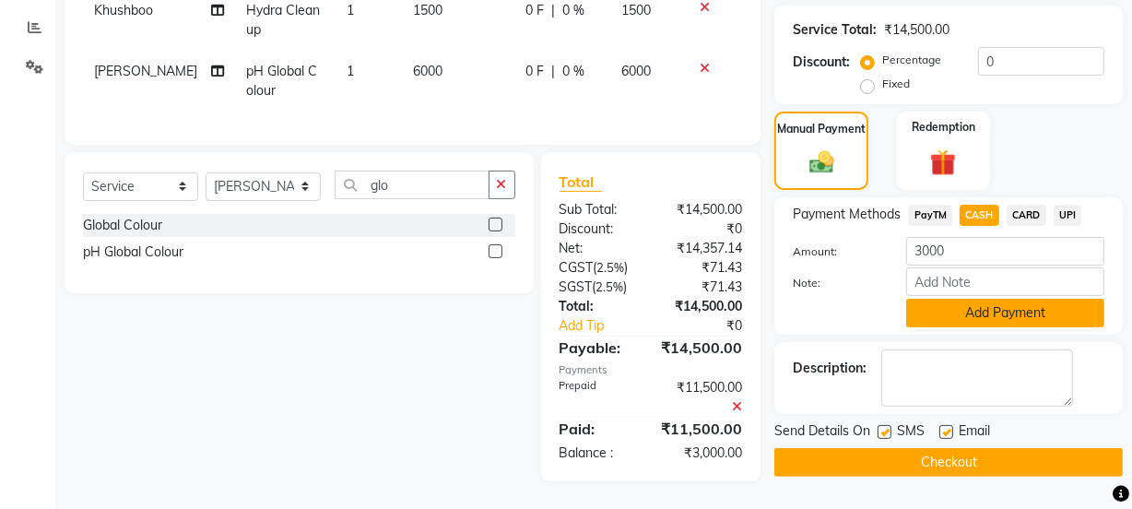
click at [1024, 299] on button "Add Payment" at bounding box center [1005, 313] width 198 height 29
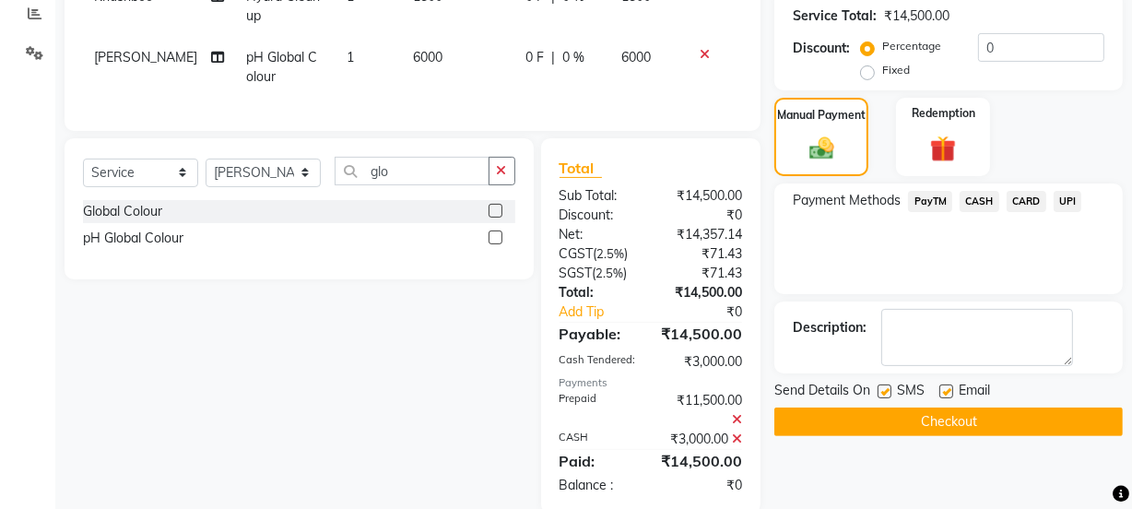
scroll to position [441, 0]
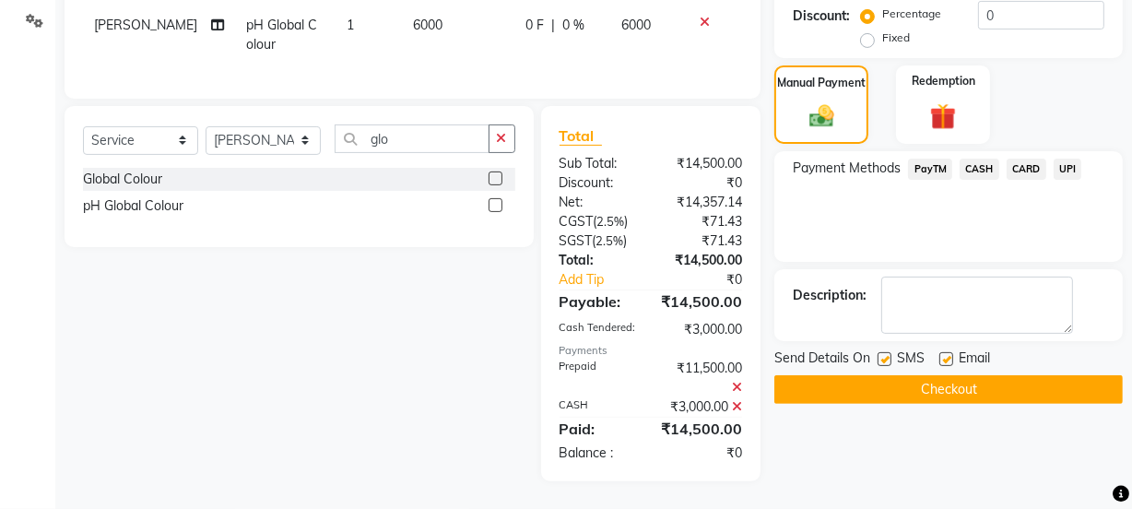
click at [988, 384] on button "Checkout" at bounding box center [949, 389] width 349 height 29
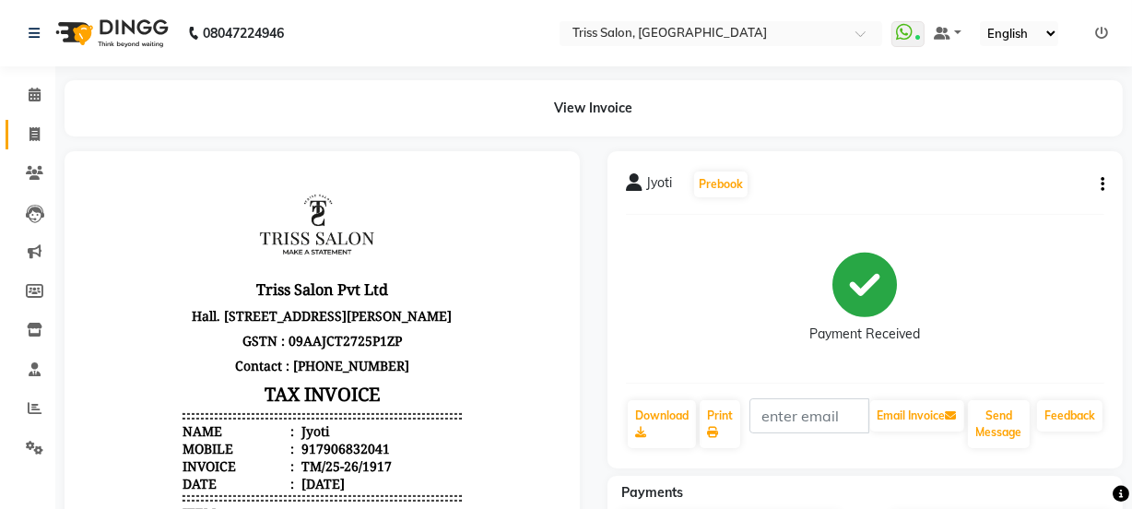
click at [30, 129] on icon at bounding box center [35, 134] width 10 height 14
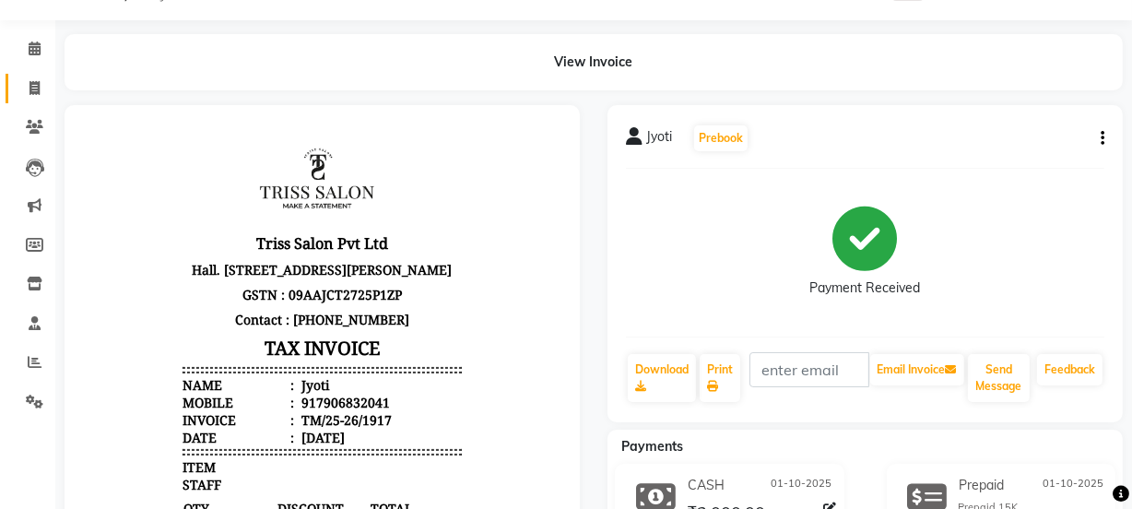
select select "service"
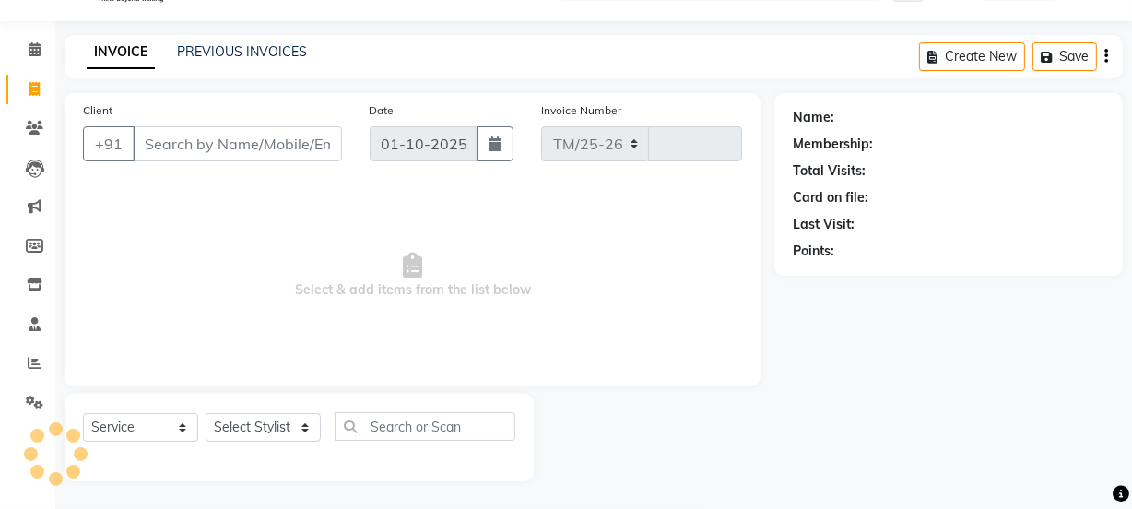
select select "4304"
type input "1919"
click at [227, 148] on input "Client" at bounding box center [237, 143] width 209 height 35
type input "9634364343"
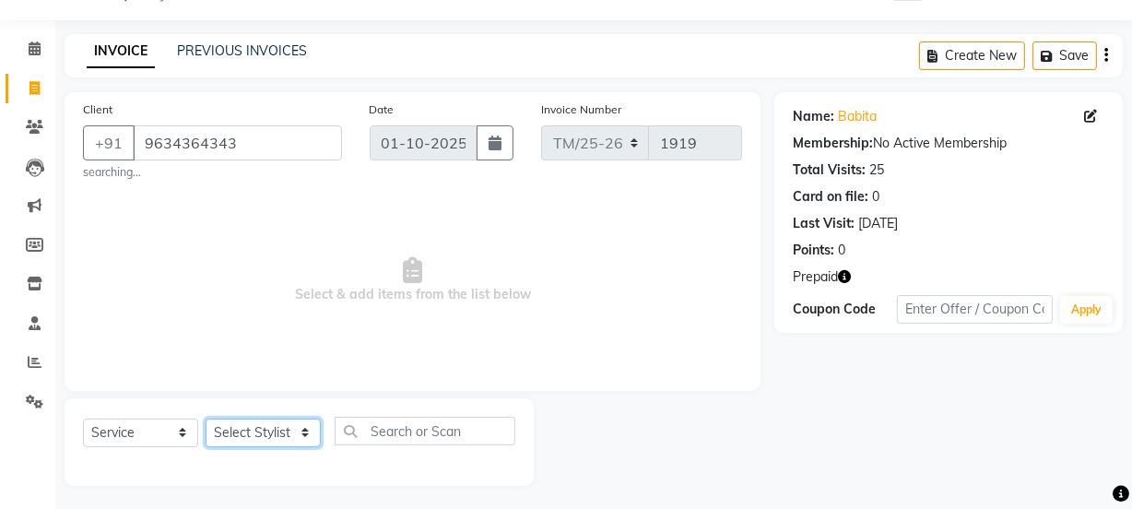
click at [270, 422] on select "Select Stylist Bhim Ram [PERSON_NAME] [PERSON_NAME] (Pooja) [PERSON_NAME] [PERS…" at bounding box center [263, 433] width 115 height 29
select select "61788"
click at [206, 419] on select "Select Stylist Bhim Ram [PERSON_NAME] [PERSON_NAME] (Pooja) [PERSON_NAME] [PERS…" at bounding box center [263, 433] width 115 height 29
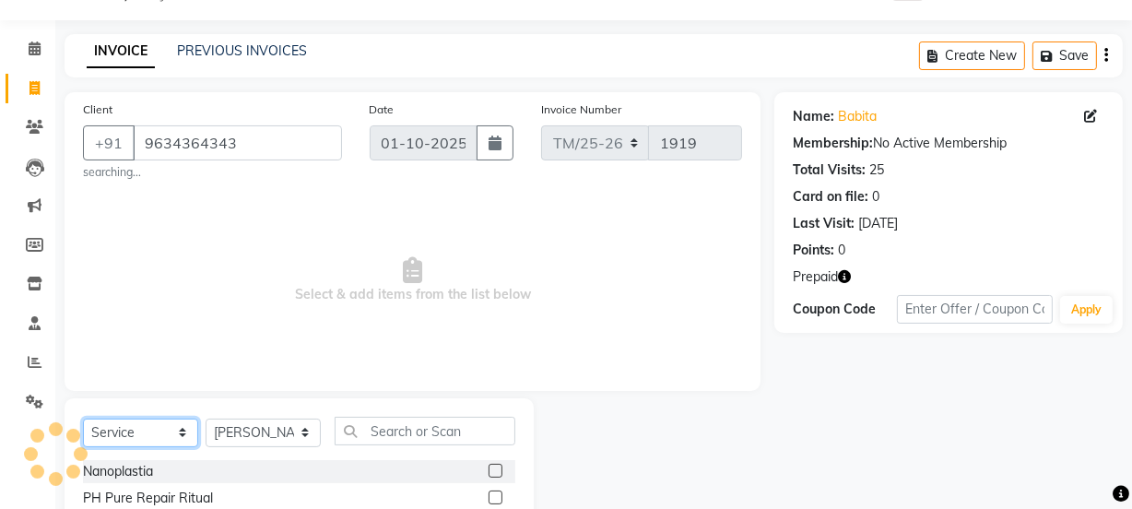
click at [122, 432] on select "Select Service Product Membership Package Voucher Prepaid Gift Card" at bounding box center [140, 433] width 115 height 29
select select "product"
click at [83, 419] on select "Select Service Product Membership Package Voucher Prepaid Gift Card" at bounding box center [140, 433] width 115 height 29
click at [338, 455] on div "Select Service Product Membership Package Voucher Prepaid Gift Card Select Styl…" at bounding box center [299, 438] width 432 height 43
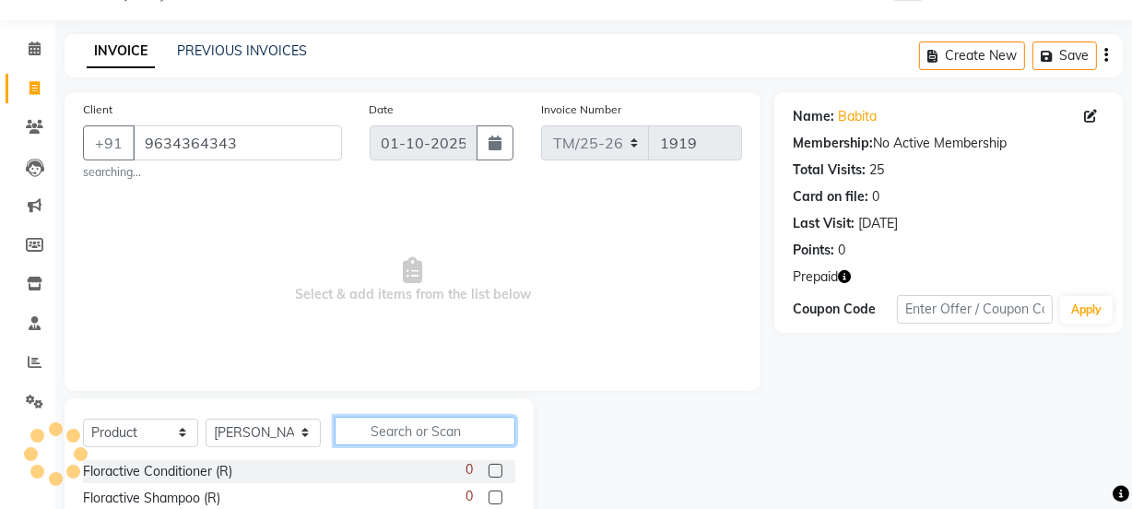
click at [420, 435] on input "text" at bounding box center [425, 431] width 181 height 29
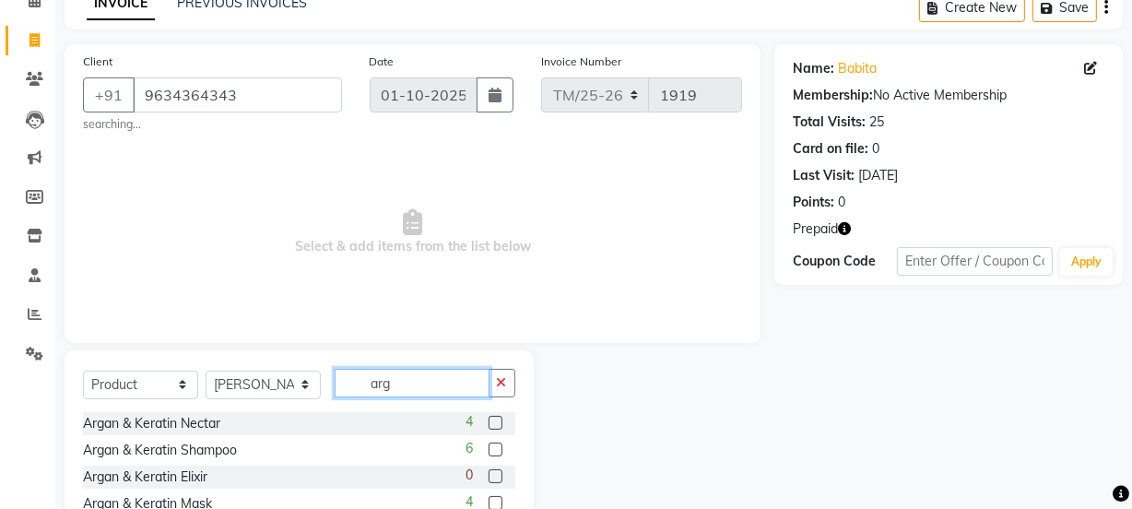
scroll to position [133, 0]
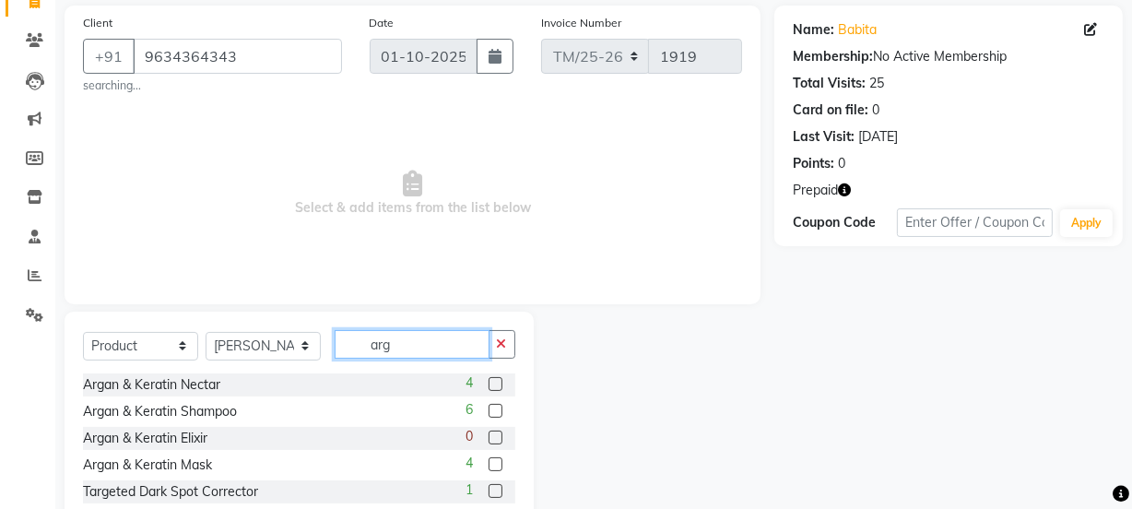
type input "arg"
click at [221, 417] on div "Argan & Keratin Shampoo" at bounding box center [160, 411] width 154 height 19
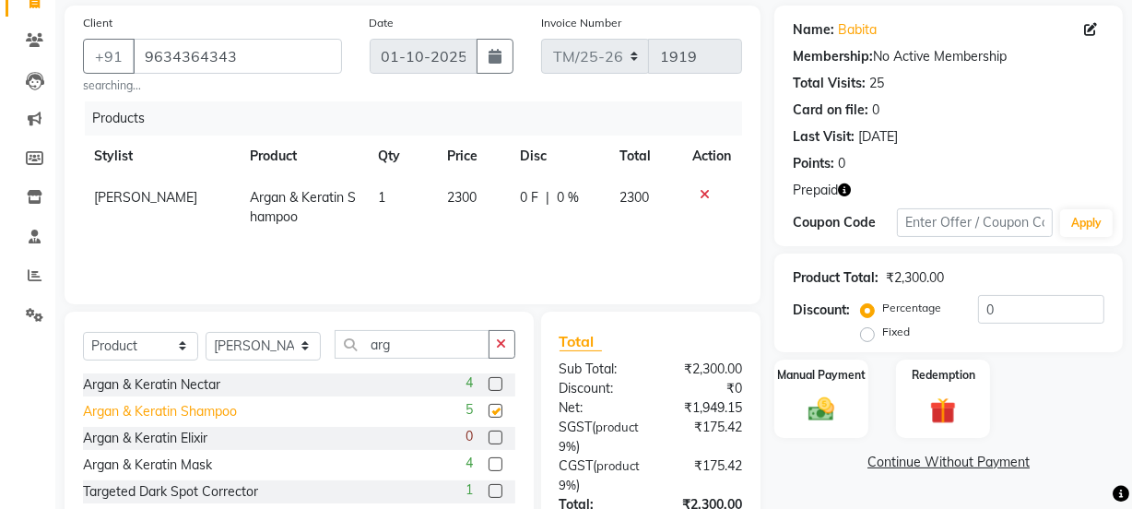
checkbox input "false"
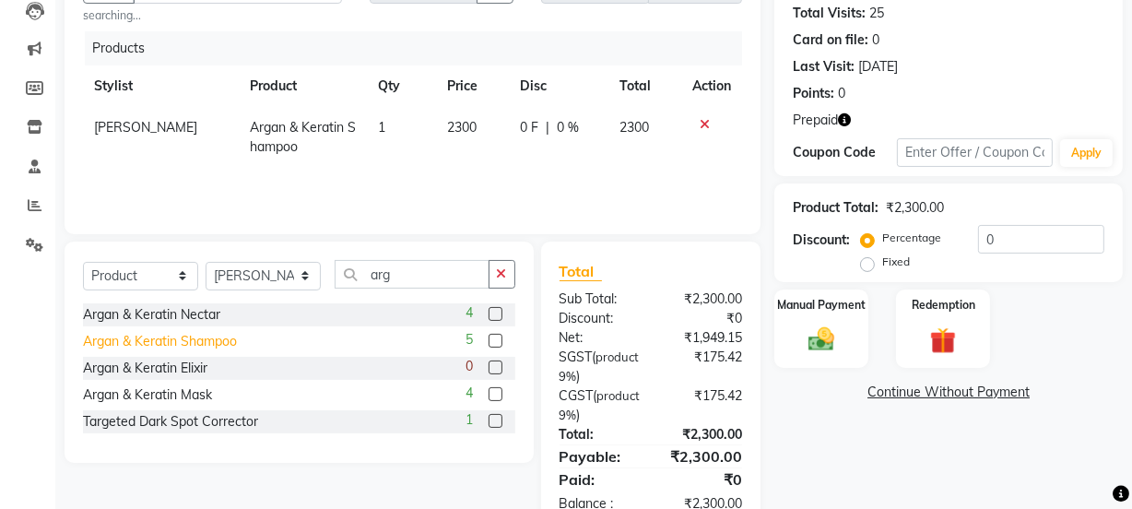
scroll to position [228, 0]
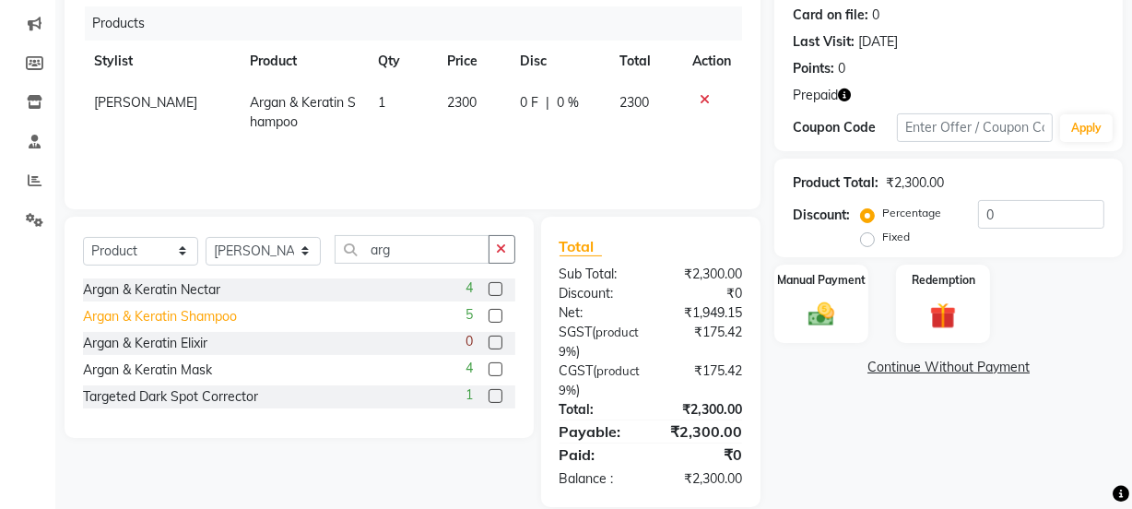
click at [822, 313] on img at bounding box center [821, 315] width 42 height 30
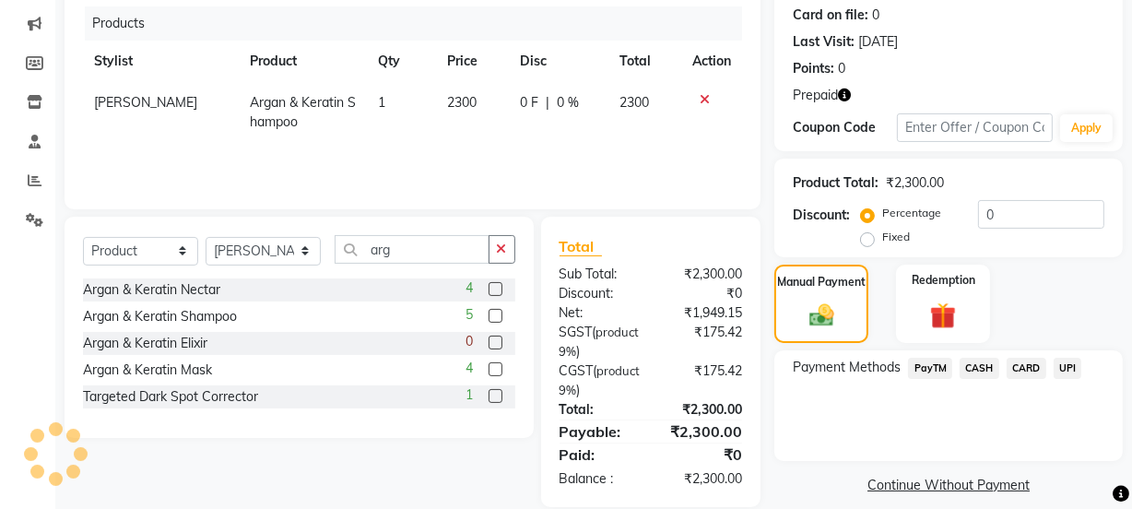
click at [974, 358] on span "CASH" at bounding box center [980, 368] width 40 height 21
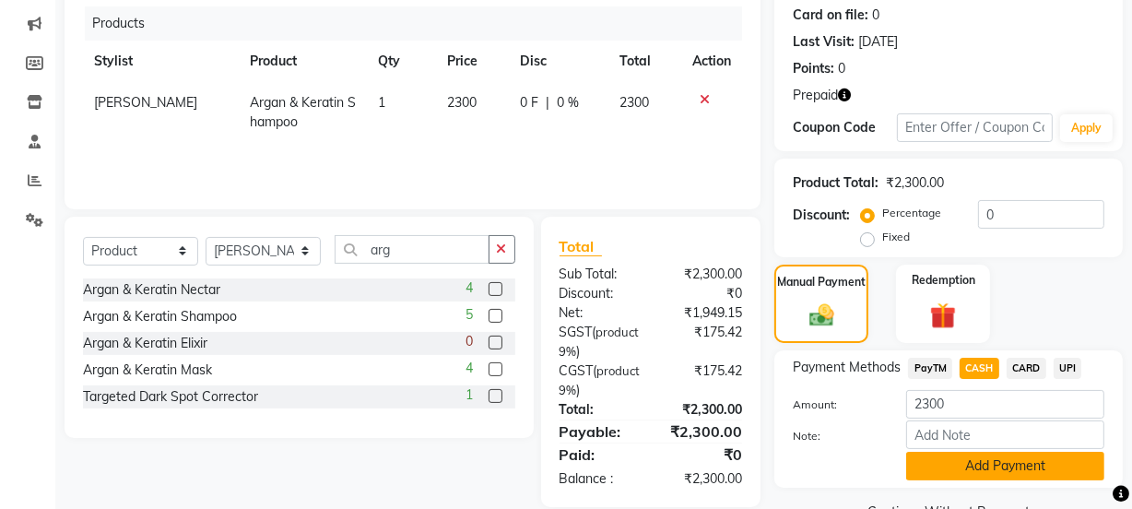
click at [1023, 458] on button "Add Payment" at bounding box center [1005, 466] width 198 height 29
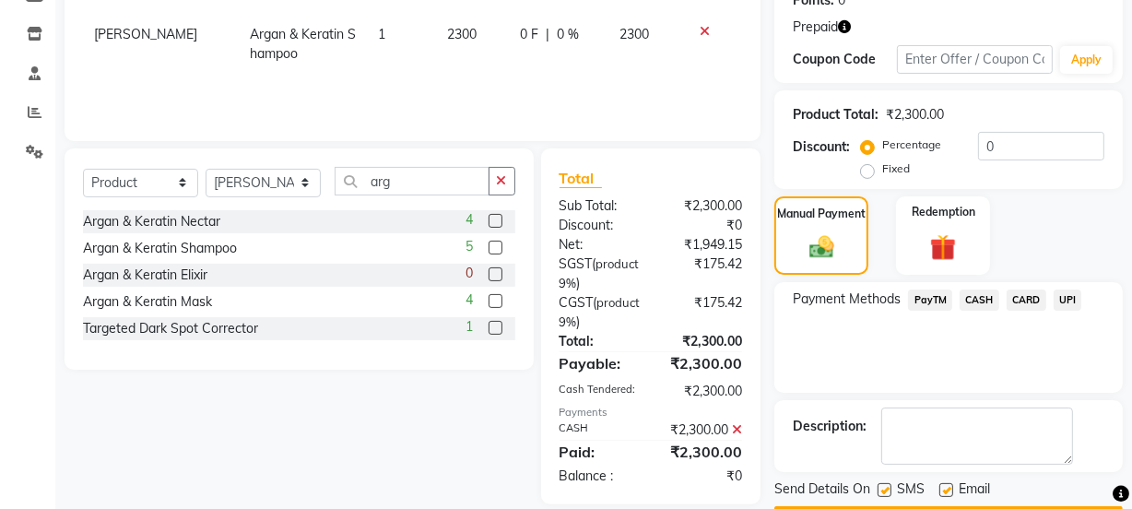
scroll to position [349, 0]
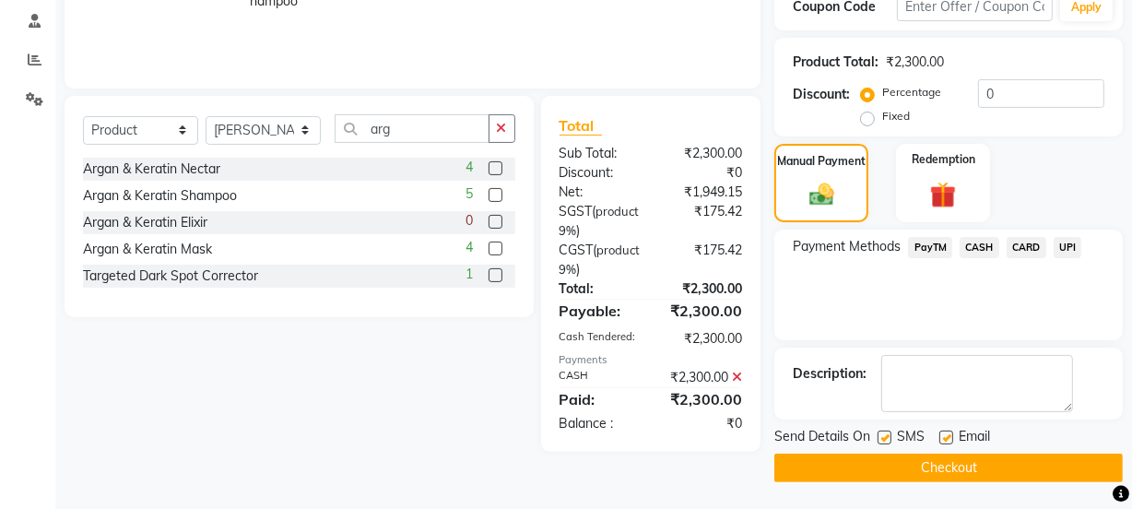
click at [977, 468] on button "Checkout" at bounding box center [949, 468] width 349 height 29
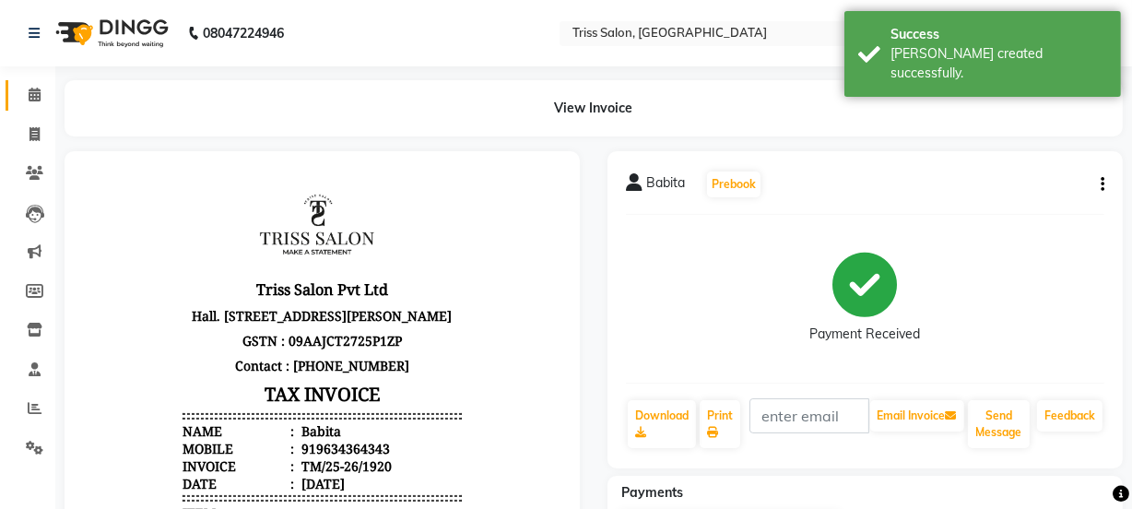
click at [24, 90] on span at bounding box center [34, 95] width 32 height 21
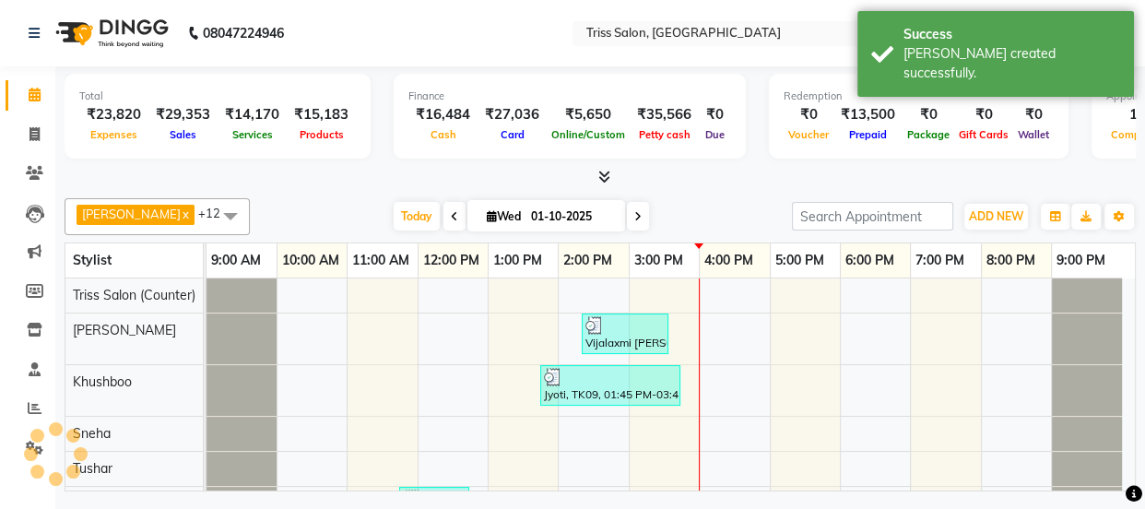
click at [602, 168] on span at bounding box center [600, 177] width 19 height 19
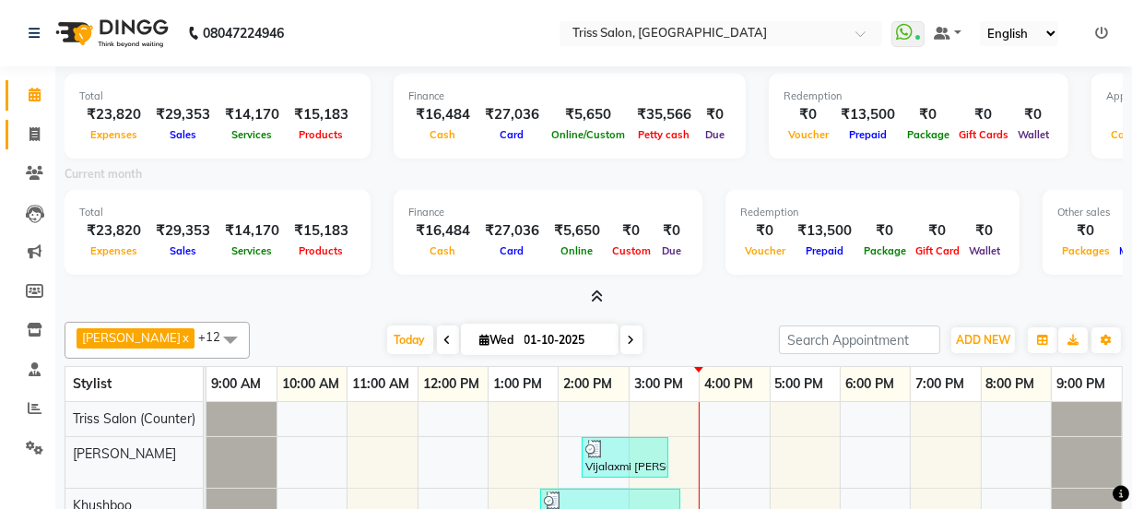
click at [29, 148] on link "Invoice" at bounding box center [28, 135] width 44 height 30
select select "service"
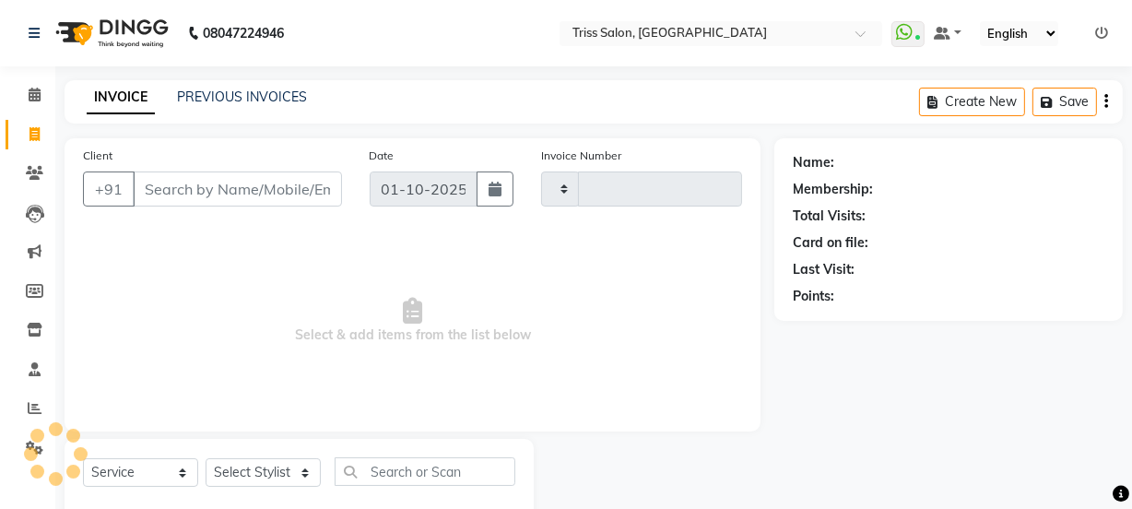
scroll to position [1, 0]
type input "1921"
select select "4304"
click at [211, 186] on input "Client" at bounding box center [237, 188] width 209 height 35
click at [24, 172] on span at bounding box center [34, 172] width 32 height 21
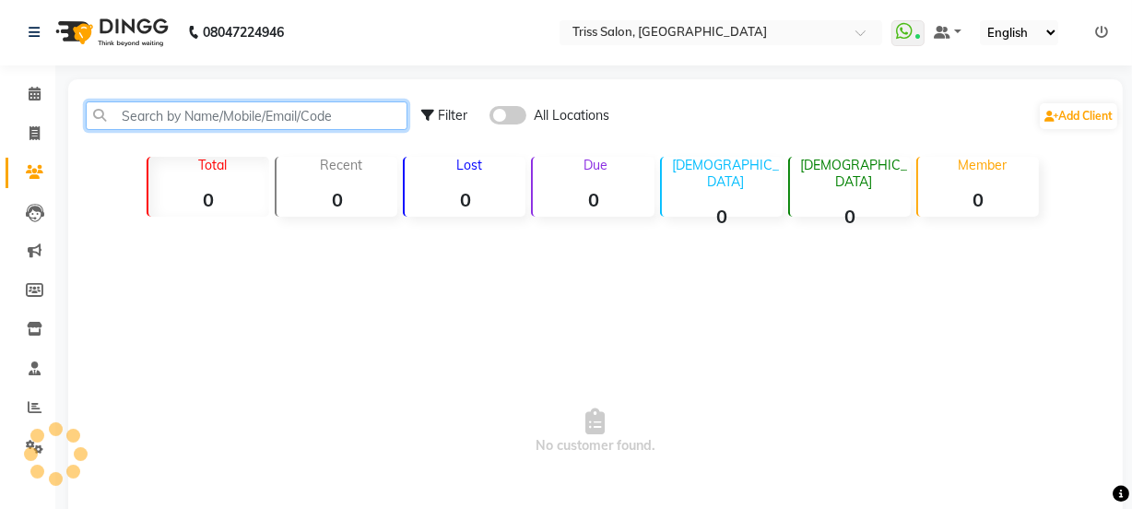
click at [166, 118] on input "text" at bounding box center [247, 115] width 322 height 29
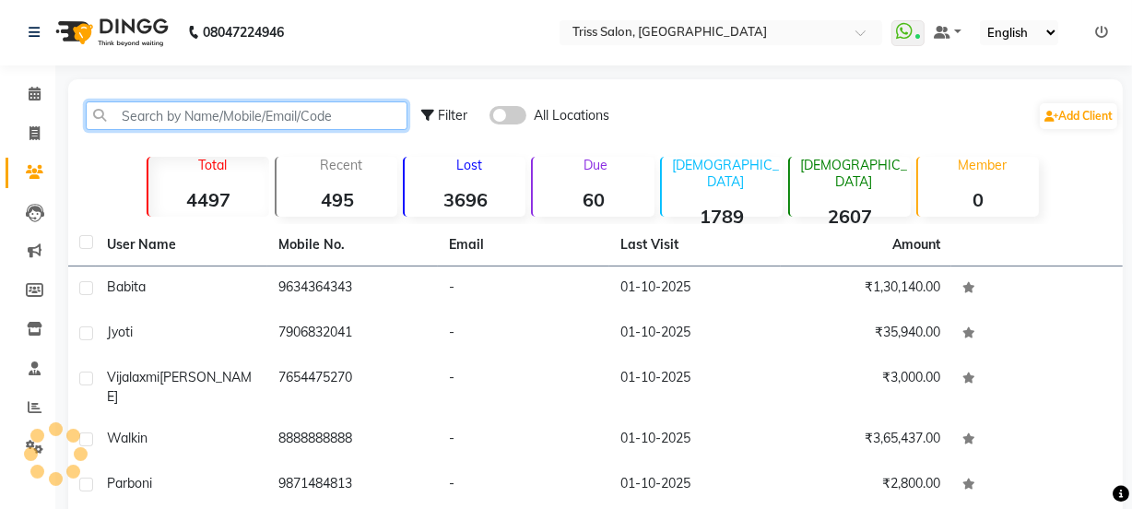
type input "9"
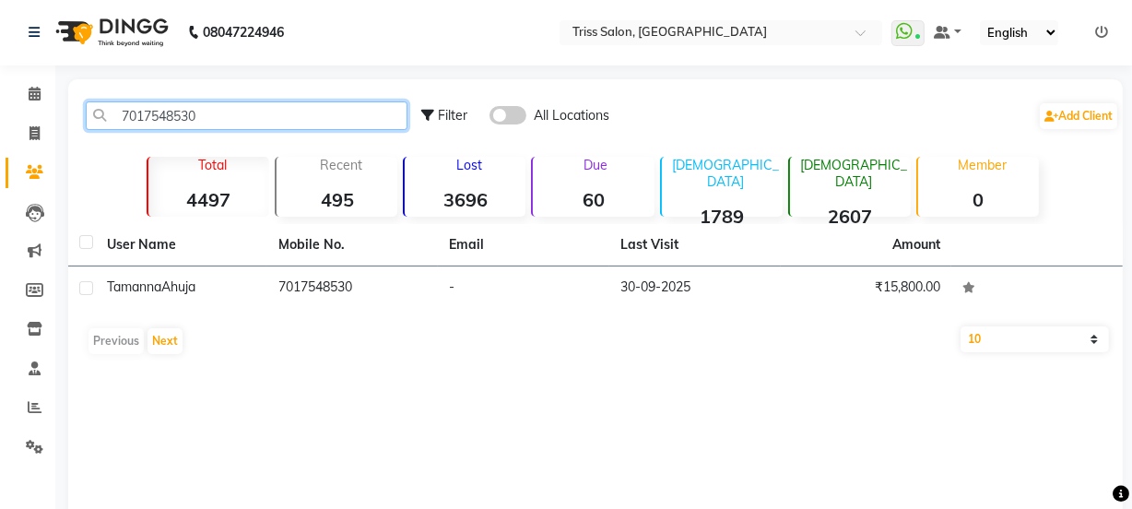
type input "7017548530"
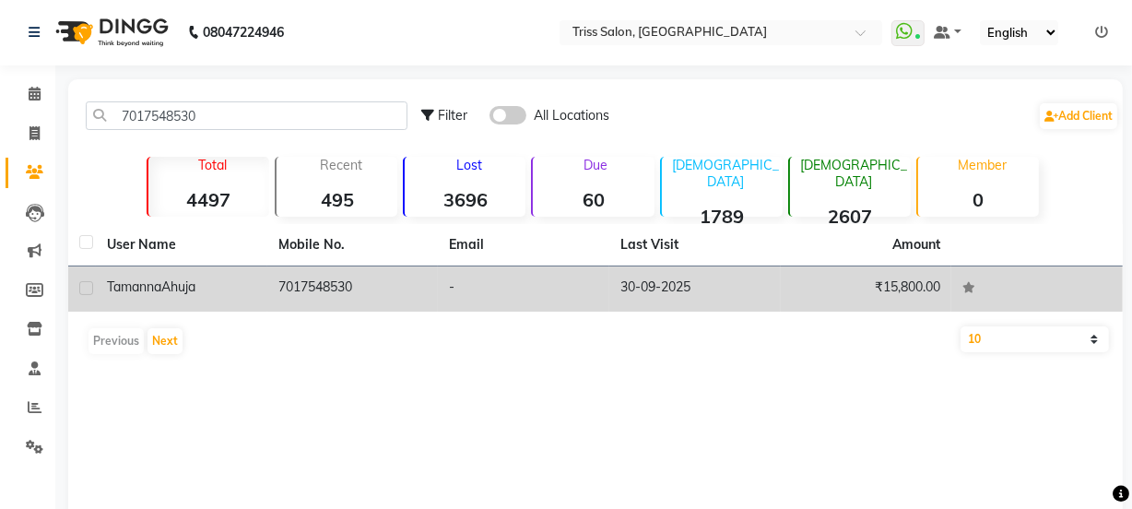
click at [136, 286] on span "Tamanna" at bounding box center [134, 286] width 54 height 17
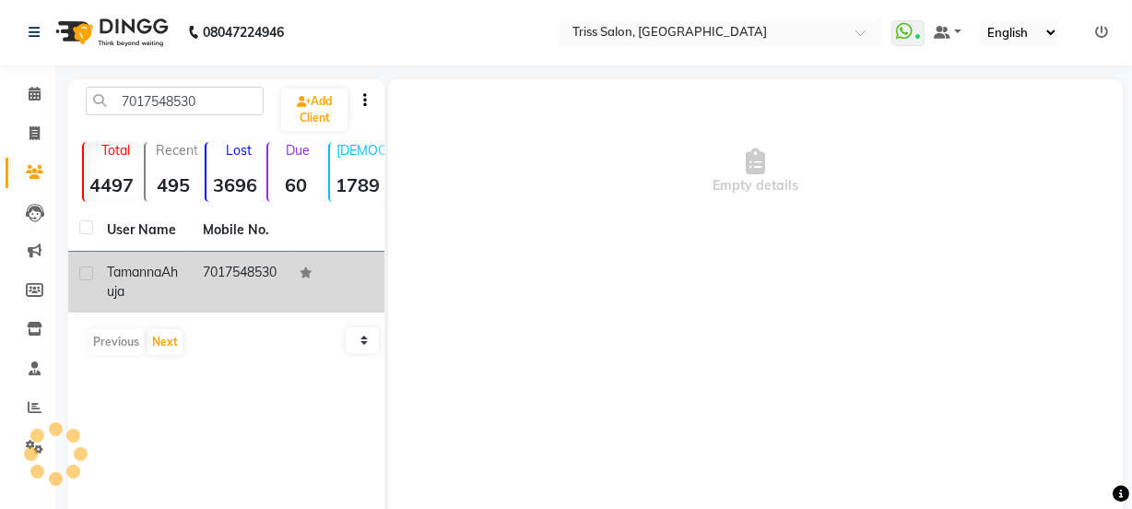
click at [177, 276] on div "Tamanna Ahuja" at bounding box center [144, 282] width 74 height 39
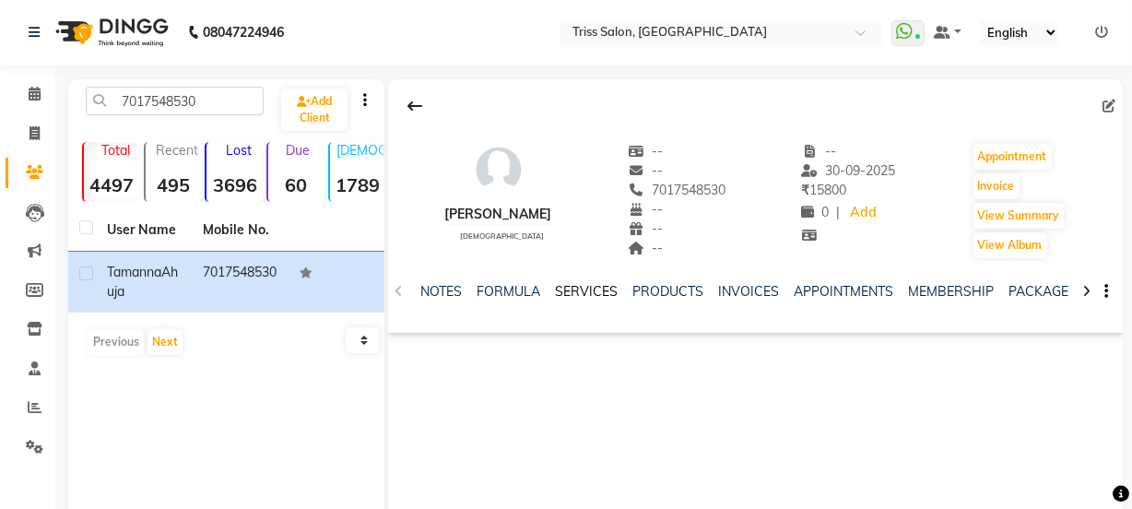
click at [583, 290] on link "SERVICES" at bounding box center [586, 291] width 63 height 17
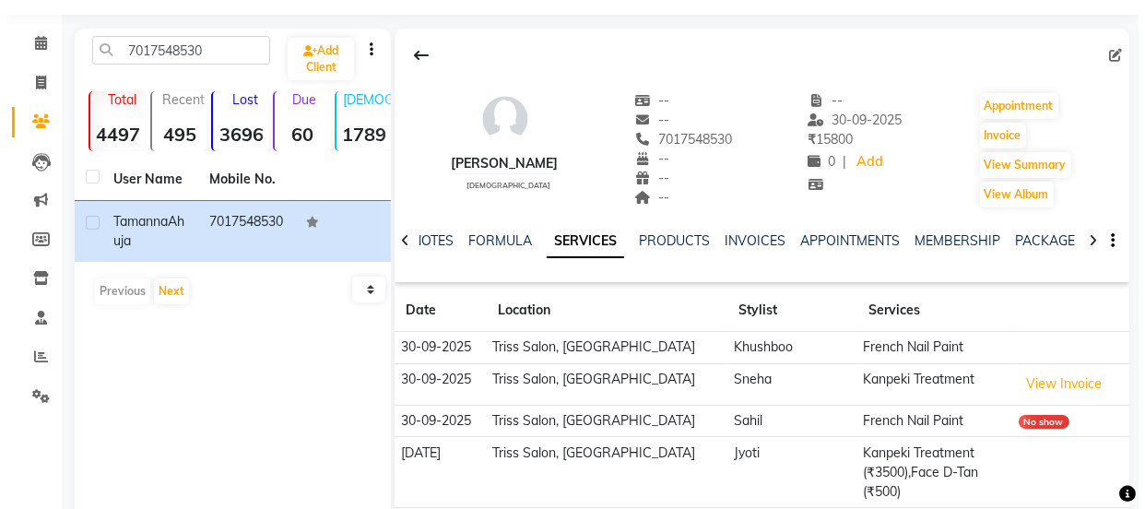
scroll to position [161, 0]
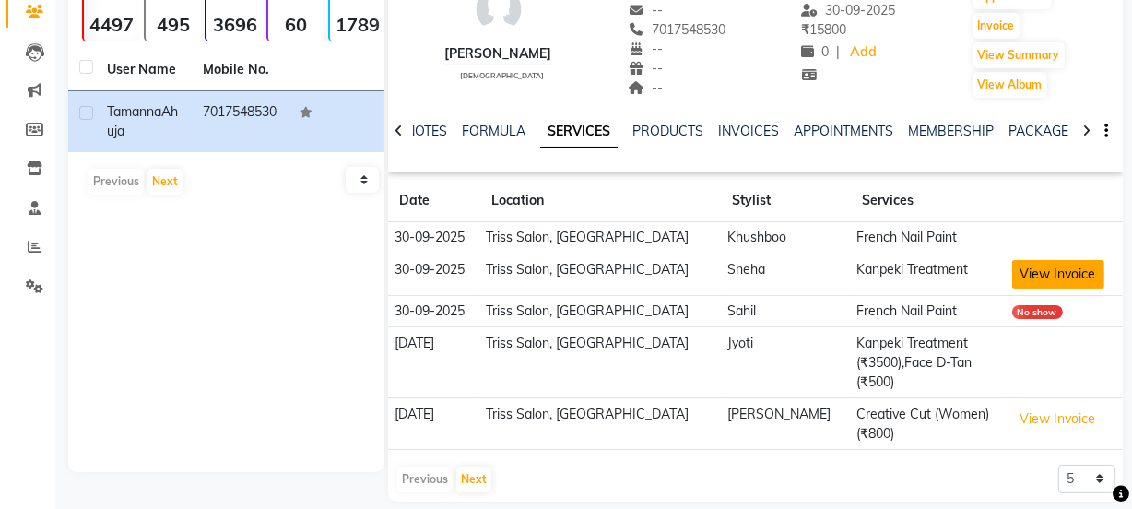
click at [1060, 267] on button "View Invoice" at bounding box center [1058, 274] width 92 height 29
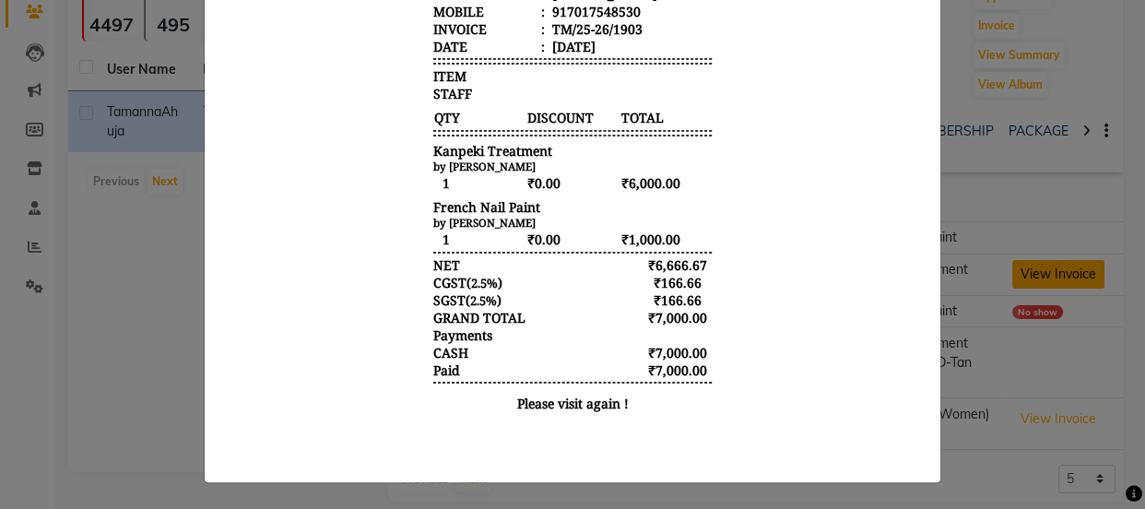
scroll to position [14, 0]
click at [470, 309] on span "2.5%" at bounding box center [483, 300] width 27 height 17
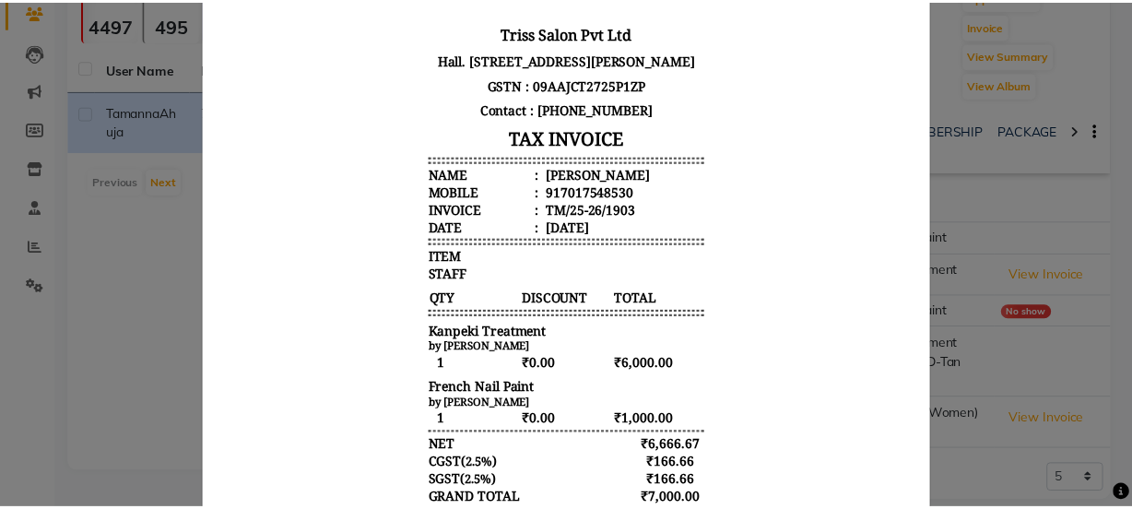
scroll to position [0, 0]
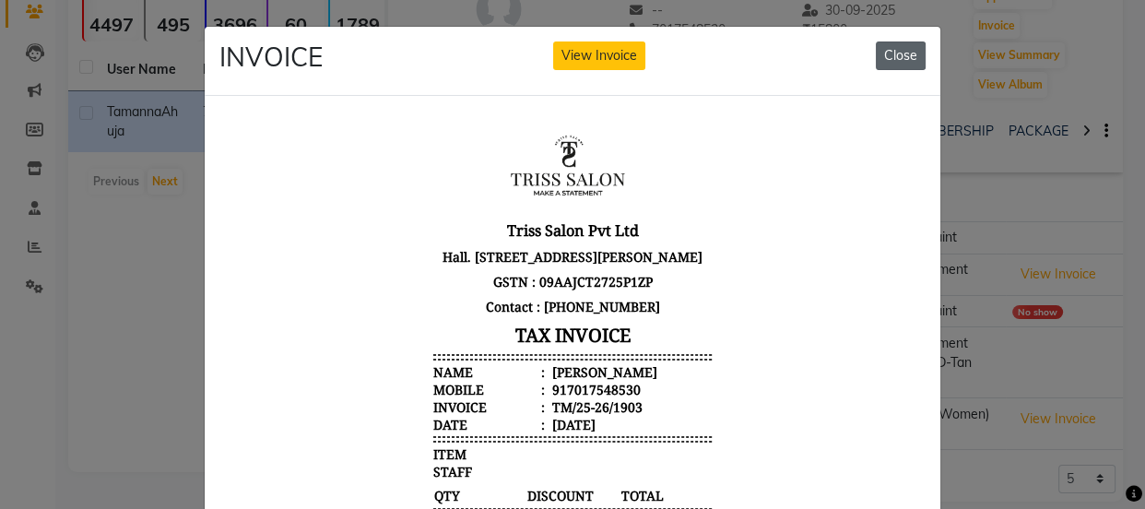
click at [878, 44] on button "Close" at bounding box center [901, 55] width 50 height 29
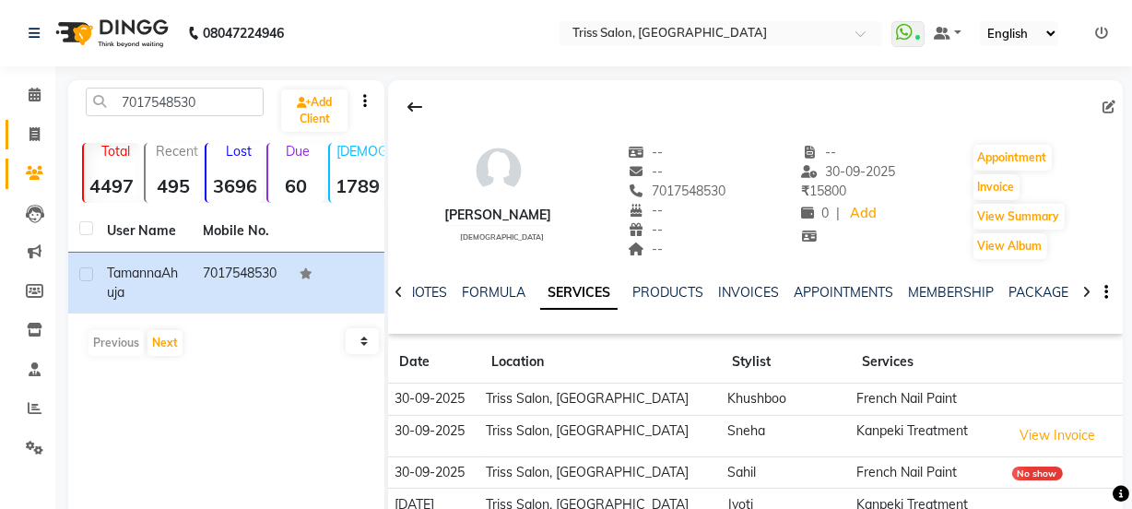
click at [31, 137] on icon at bounding box center [35, 134] width 10 height 14
select select "service"
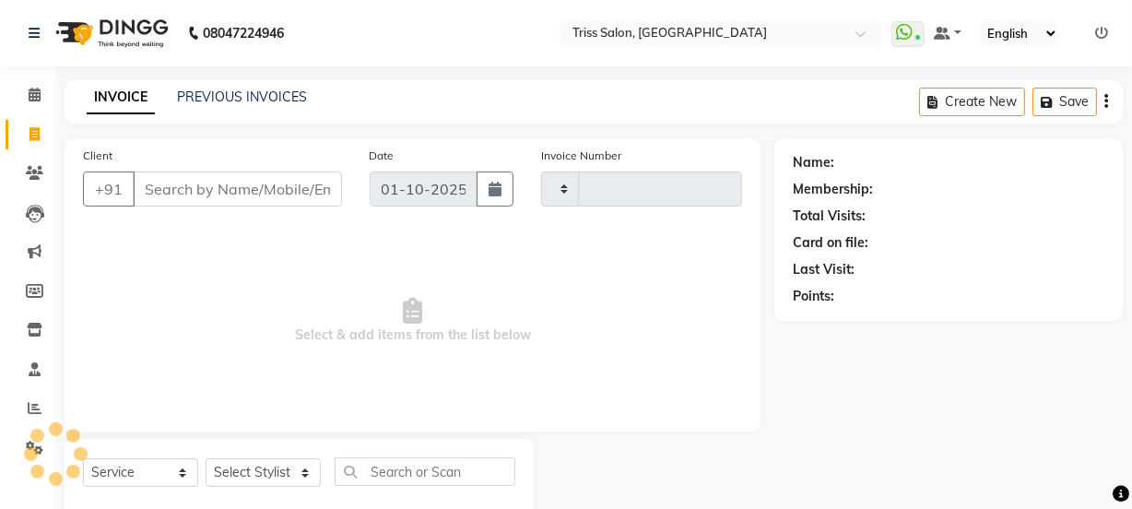
scroll to position [46, 0]
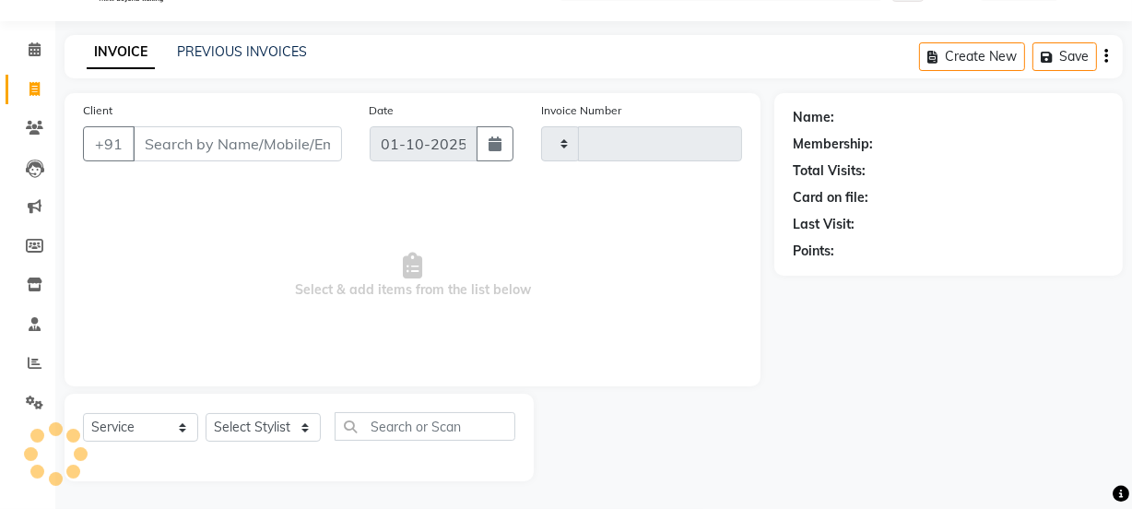
type input "1921"
select select "4304"
click at [167, 147] on input "Client" at bounding box center [237, 143] width 209 height 35
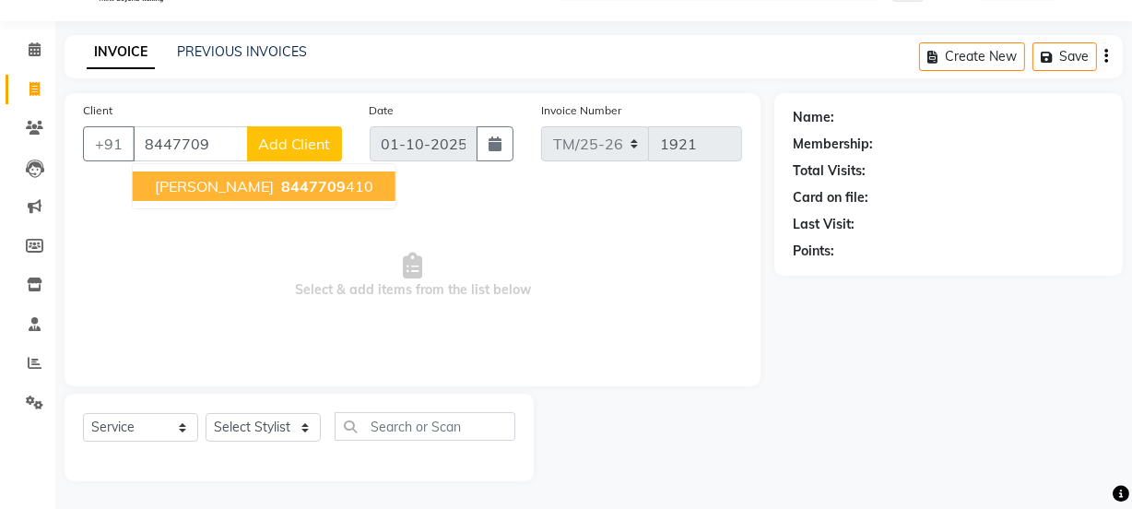
click at [161, 189] on span "Rasika" at bounding box center [214, 186] width 119 height 18
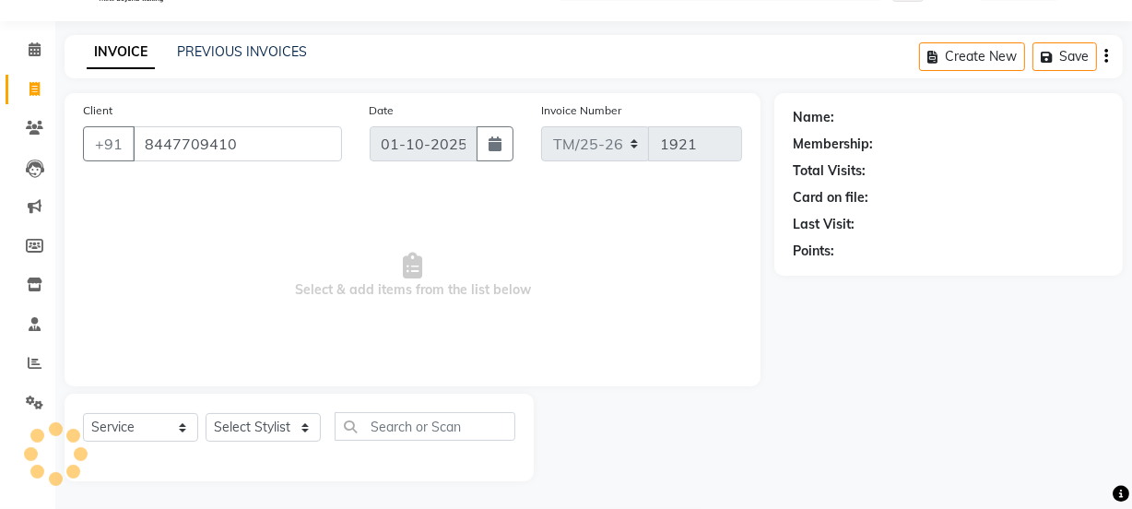
type input "8447709410"
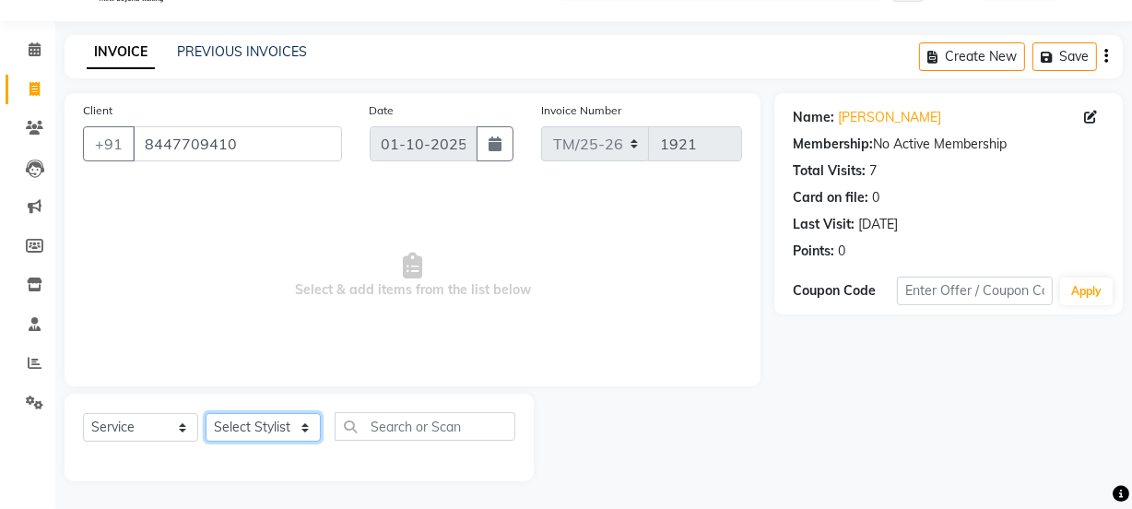
click at [277, 439] on select "Select Stylist Bhim Ram [PERSON_NAME] [PERSON_NAME] (Pooja) [PERSON_NAME] [PERS…" at bounding box center [263, 427] width 115 height 29
select select "40814"
click at [206, 413] on select "Select Stylist Bhim Ram [PERSON_NAME] [PERSON_NAME] (Pooja) [PERSON_NAME] [PERS…" at bounding box center [263, 427] width 115 height 29
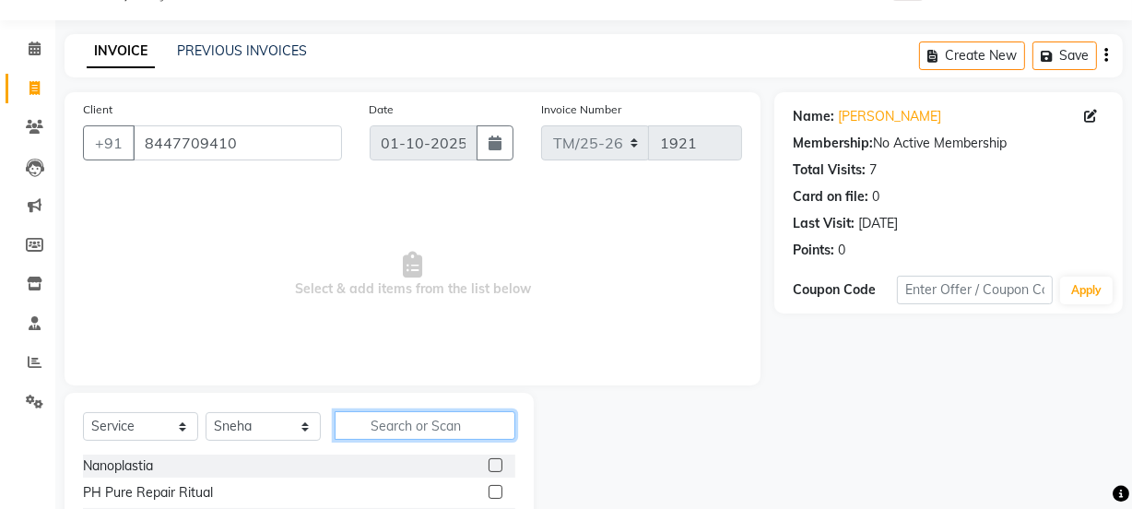
click at [401, 423] on input "text" at bounding box center [425, 425] width 181 height 29
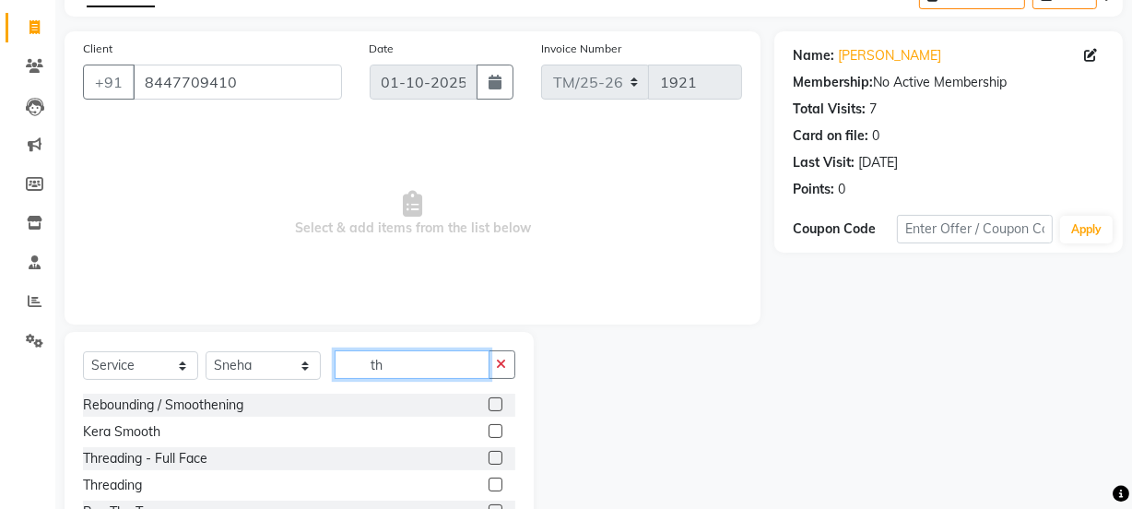
scroll to position [166, 0]
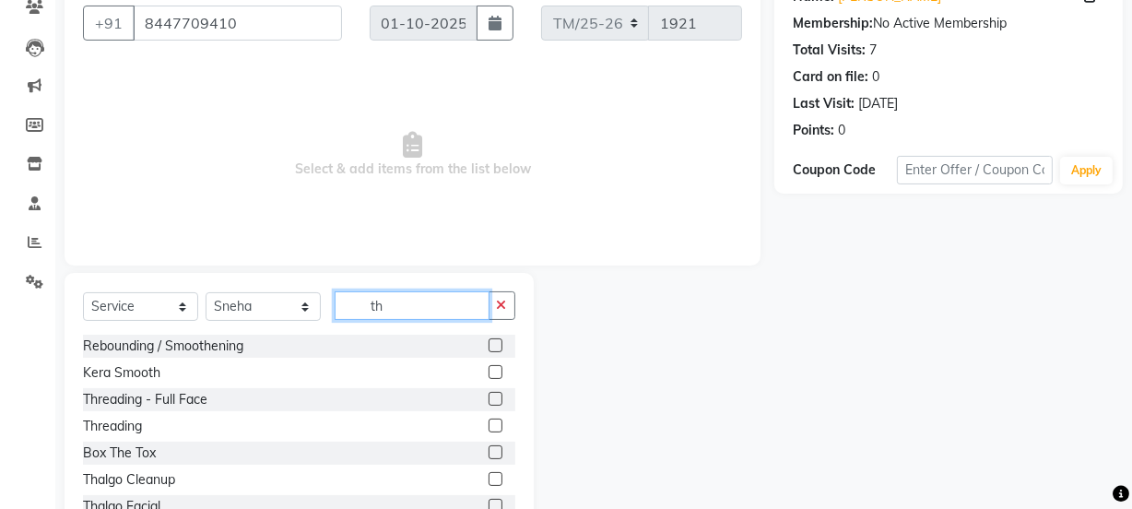
type input "th"
click at [83, 422] on div "Threading" at bounding box center [112, 426] width 59 height 19
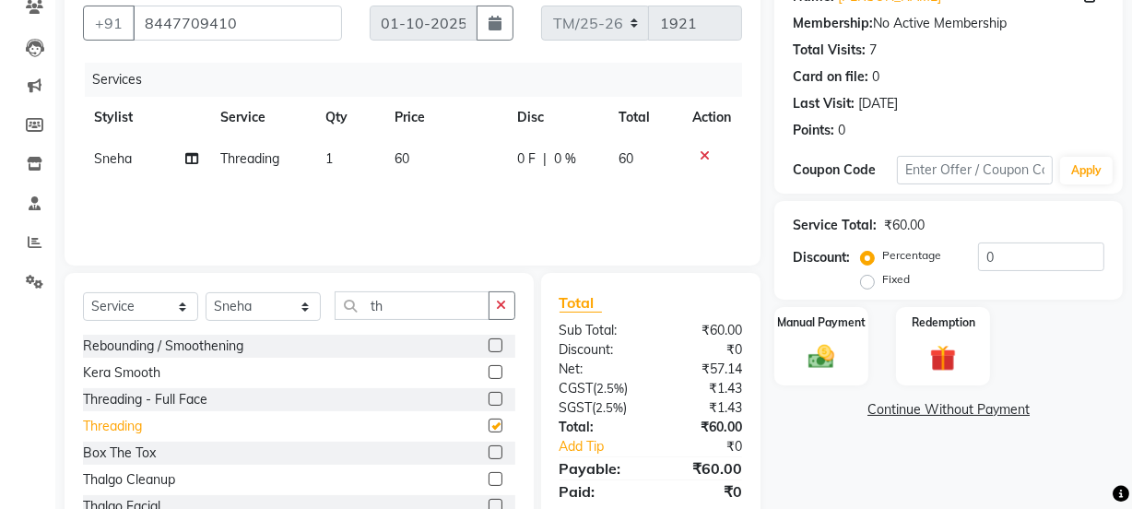
checkbox input "false"
click at [325, 157] on span "1" at bounding box center [328, 158] width 7 height 17
select select "40814"
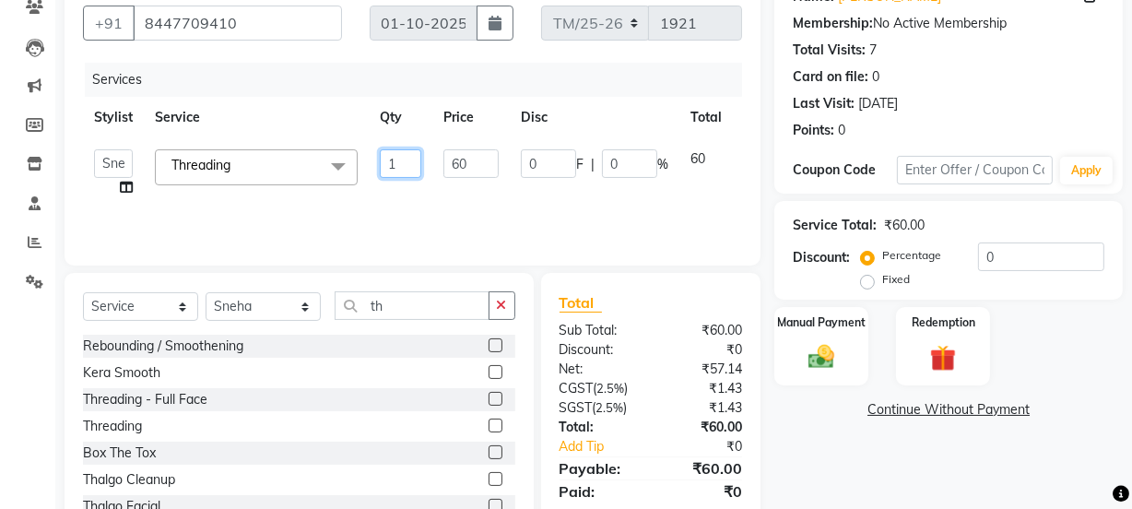
click at [410, 164] on input "1" at bounding box center [400, 163] width 41 height 29
type input "3"
click at [967, 459] on div "Name: Rasika Membership: No Active Membership Total Visits: 7 Card on file: 0 L…" at bounding box center [956, 258] width 362 height 573
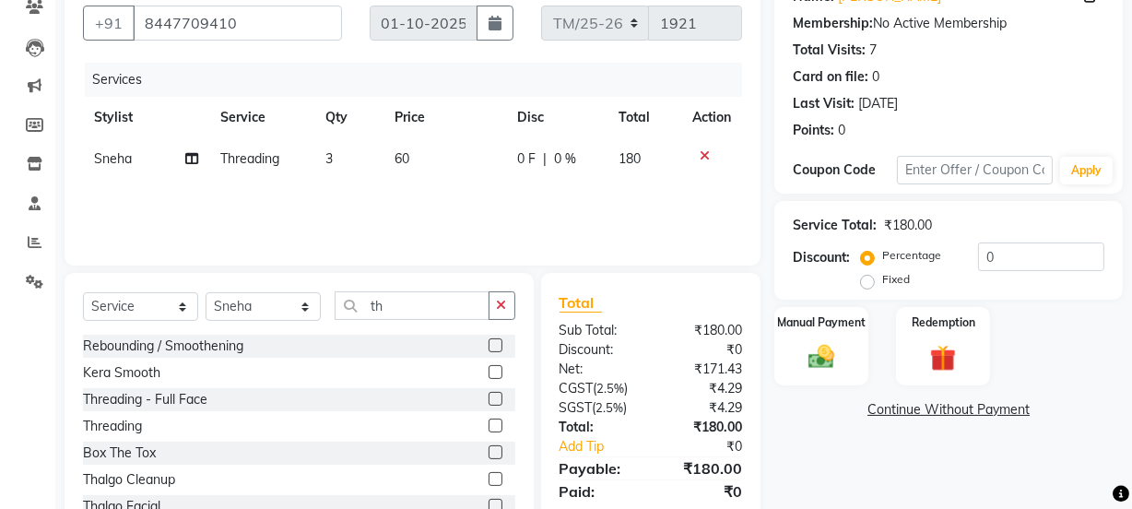
scroll to position [231, 0]
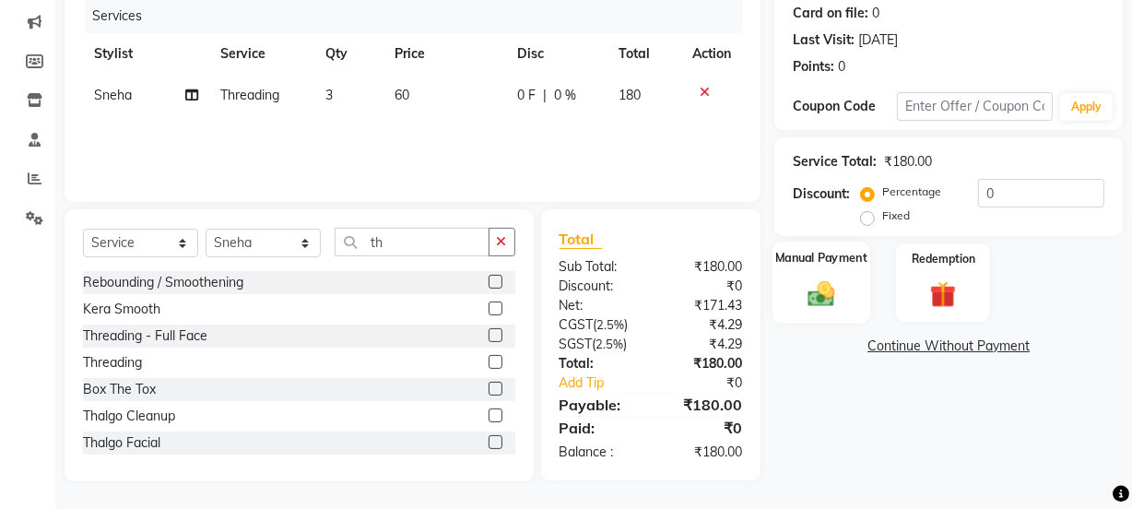
click at [810, 297] on img at bounding box center [821, 293] width 44 height 31
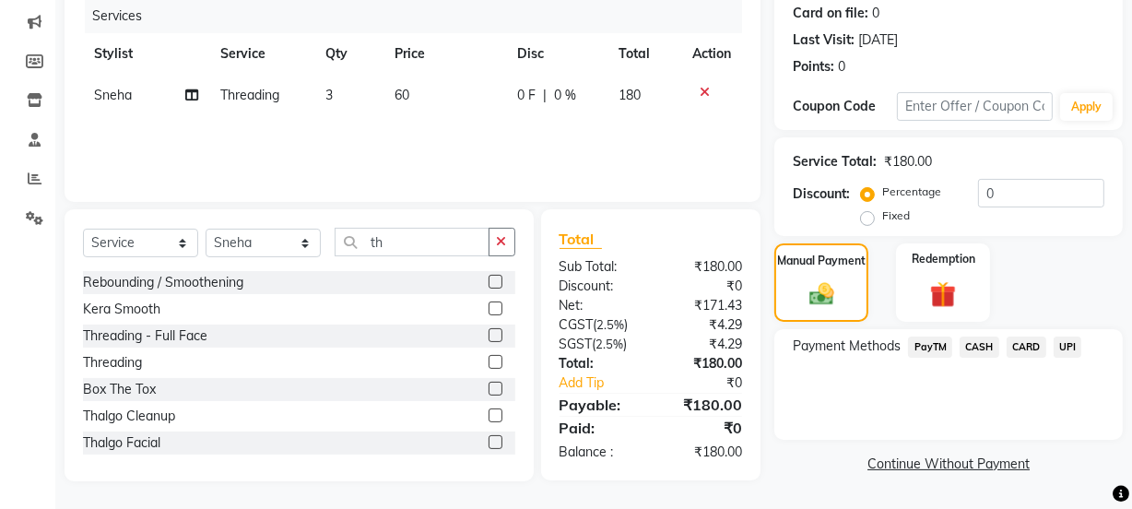
click at [986, 348] on span "CASH" at bounding box center [980, 347] width 40 height 21
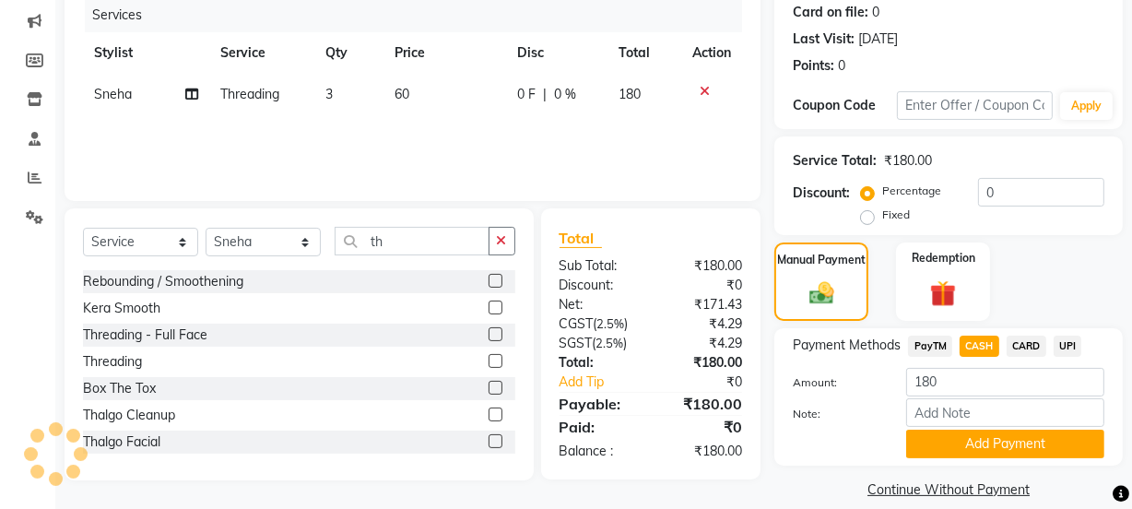
scroll to position [253, 0]
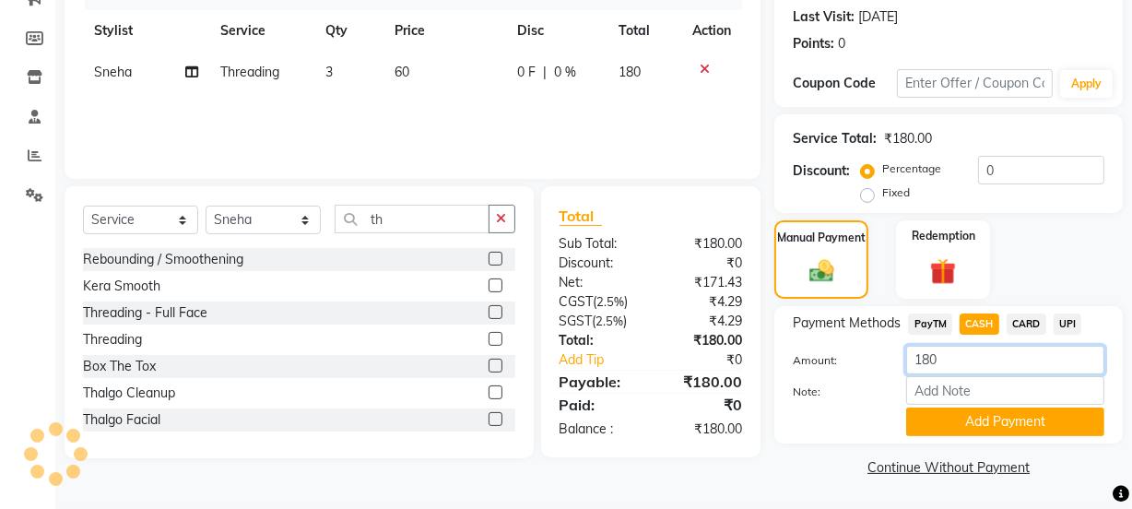
click at [991, 350] on input "180" at bounding box center [1005, 360] width 198 height 29
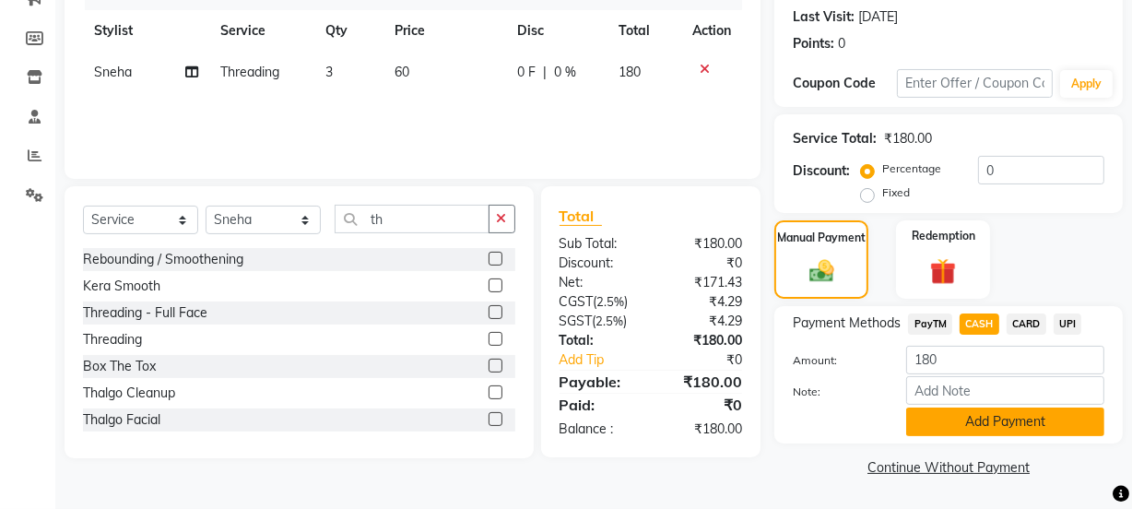
click at [997, 414] on button "Add Payment" at bounding box center [1005, 422] width 198 height 29
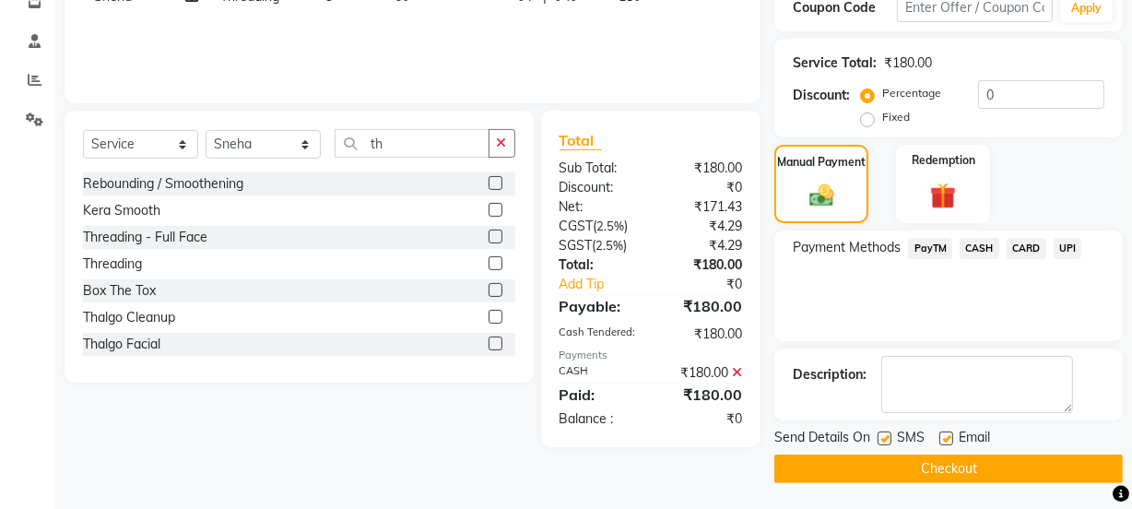
scroll to position [329, 0]
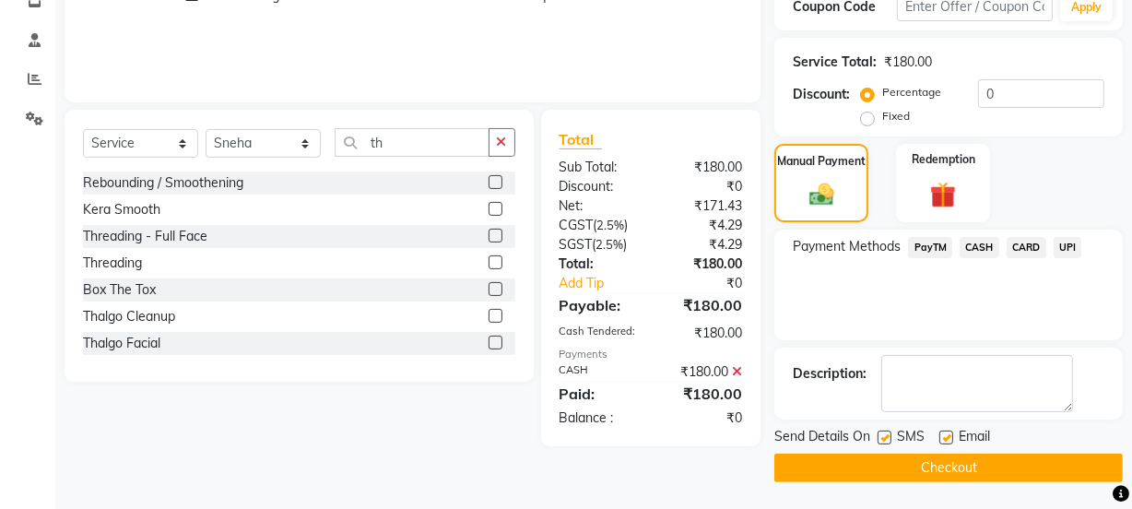
click at [950, 479] on button "Checkout" at bounding box center [949, 468] width 349 height 29
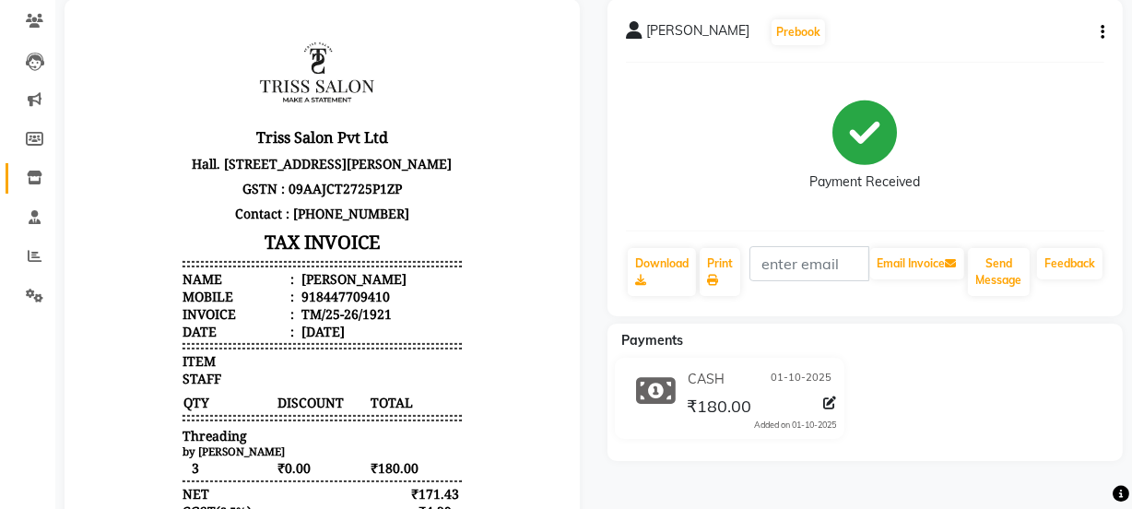
click at [34, 185] on span at bounding box center [34, 178] width 32 height 21
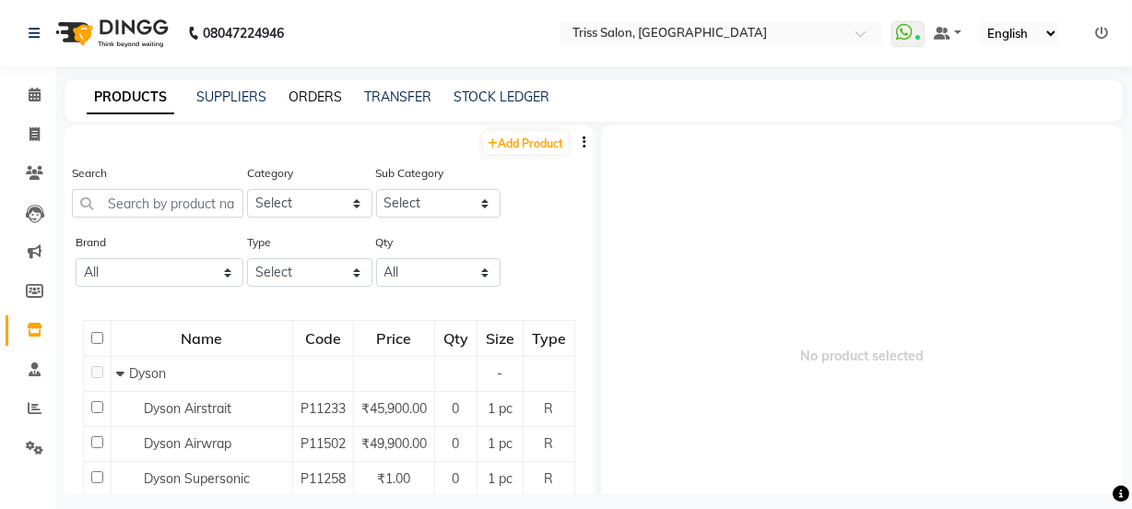
click at [317, 101] on link "ORDERS" at bounding box center [315, 97] width 53 height 17
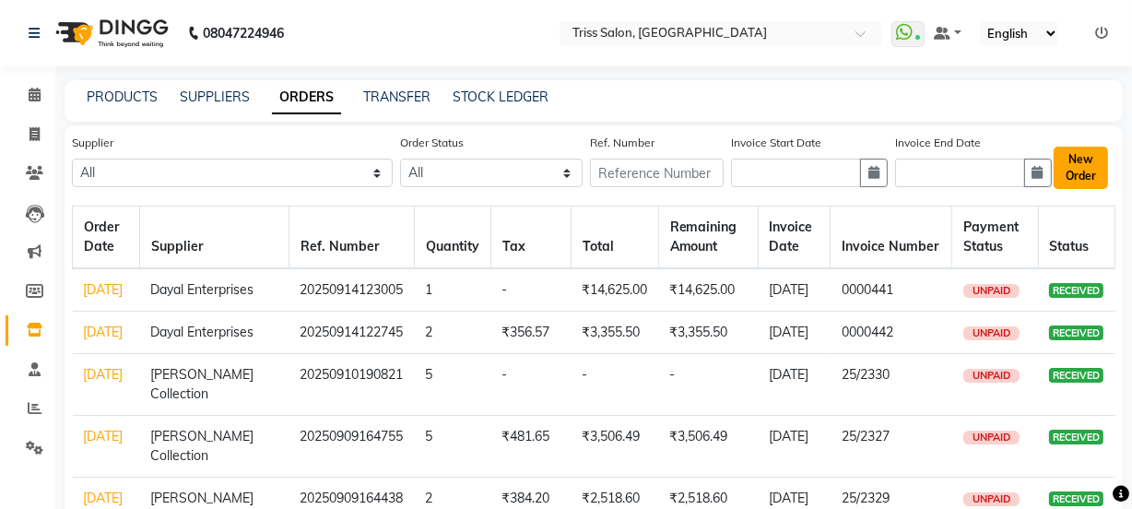
click at [1081, 171] on button "New Order" at bounding box center [1081, 168] width 54 height 42
select select "true"
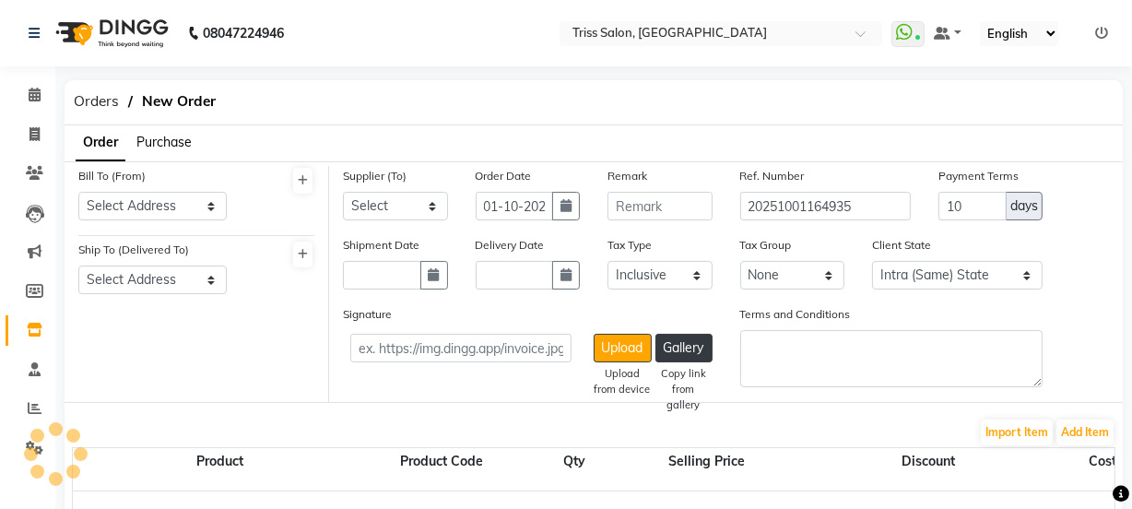
select select "1366"
click at [186, 139] on span "Purchase" at bounding box center [163, 142] width 55 height 17
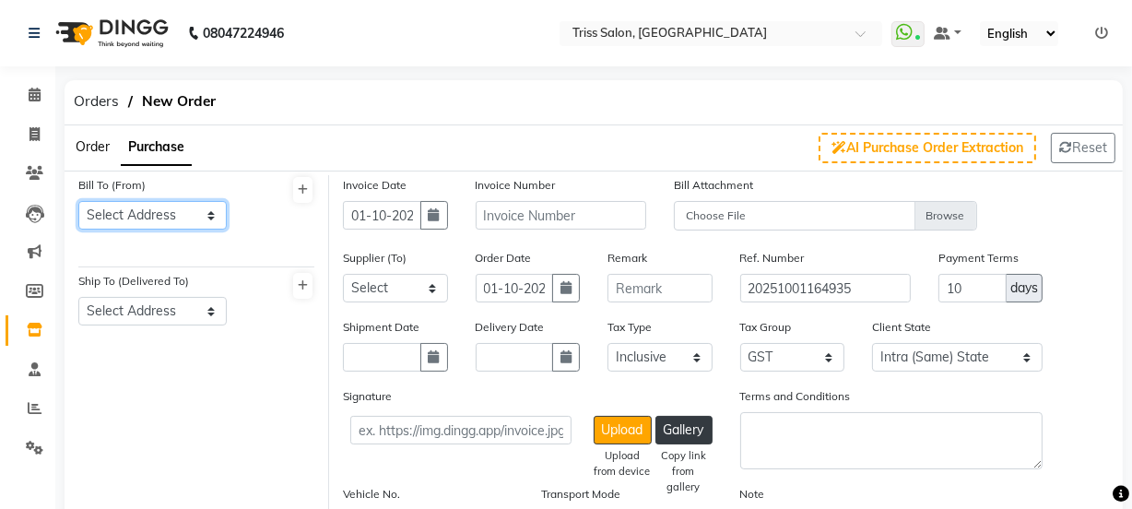
click at [193, 210] on select "Select Address Triss HO Triss Mathura" at bounding box center [152, 215] width 148 height 29
select select "475"
click at [78, 201] on select "Select Address Triss HO Triss Mathura" at bounding box center [152, 215] width 148 height 29
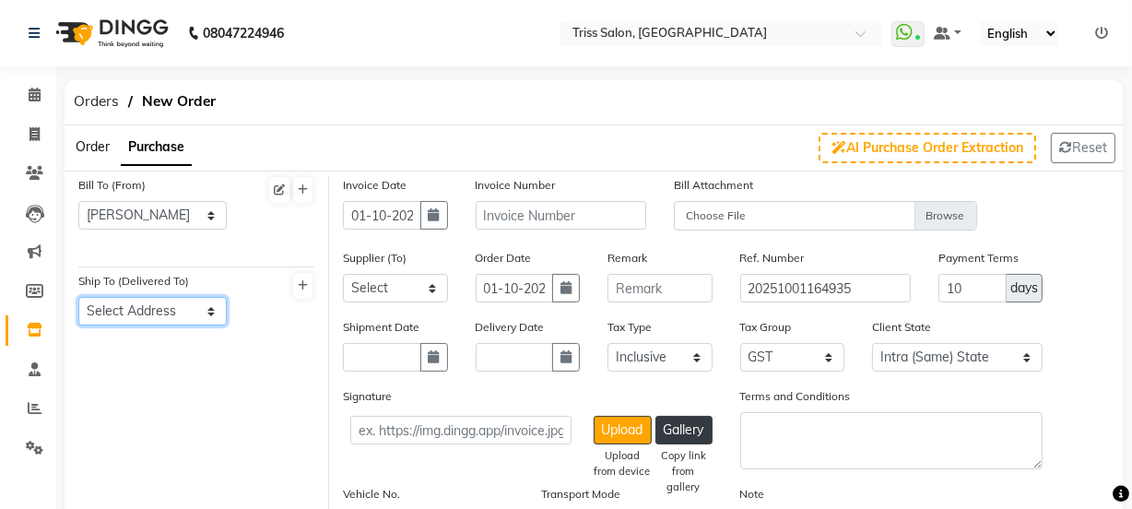
click at [207, 312] on select "Select Address Triss Mathura mathura" at bounding box center [152, 311] width 148 height 29
select select "115"
click at [78, 297] on select "Select Address Triss Mathura mathura" at bounding box center [152, 311] width 148 height 29
click at [442, 210] on button "button" at bounding box center [434, 215] width 28 height 29
select select "10"
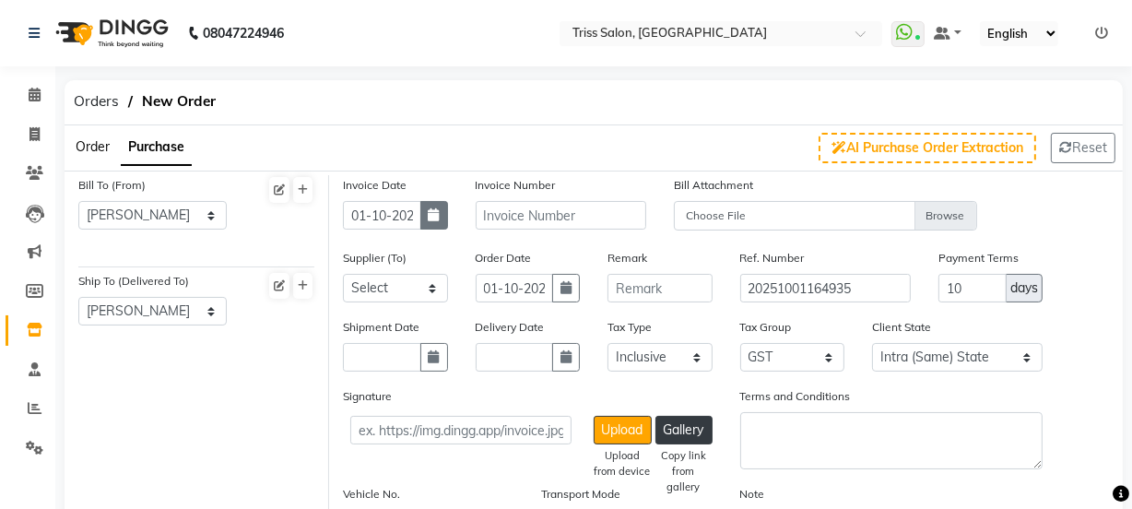
select select "2025"
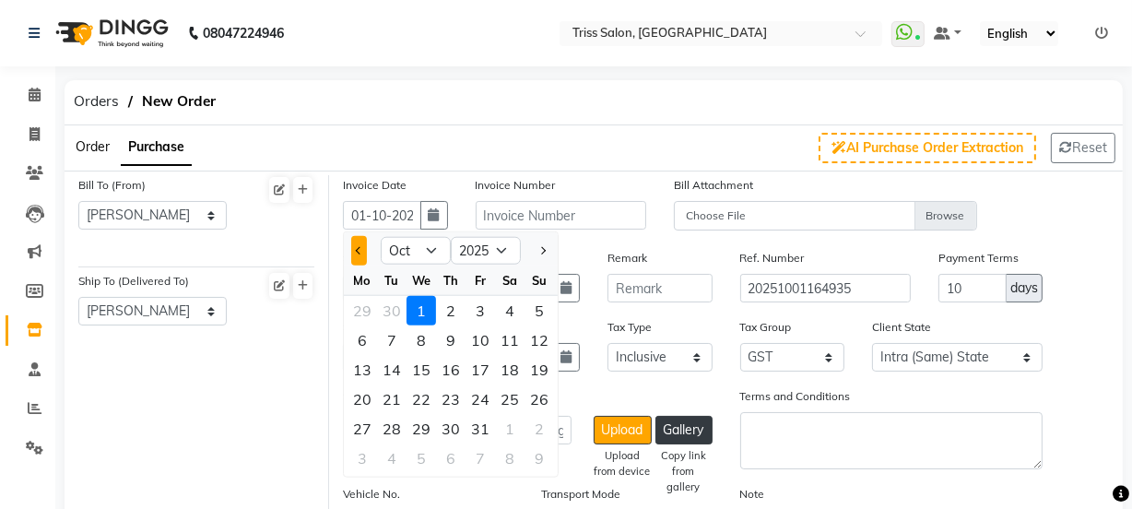
click at [361, 251] on span "Previous month" at bounding box center [359, 250] width 7 height 7
select select "9"
click at [394, 437] on div "30" at bounding box center [392, 429] width 30 height 30
type input "30-09-2025"
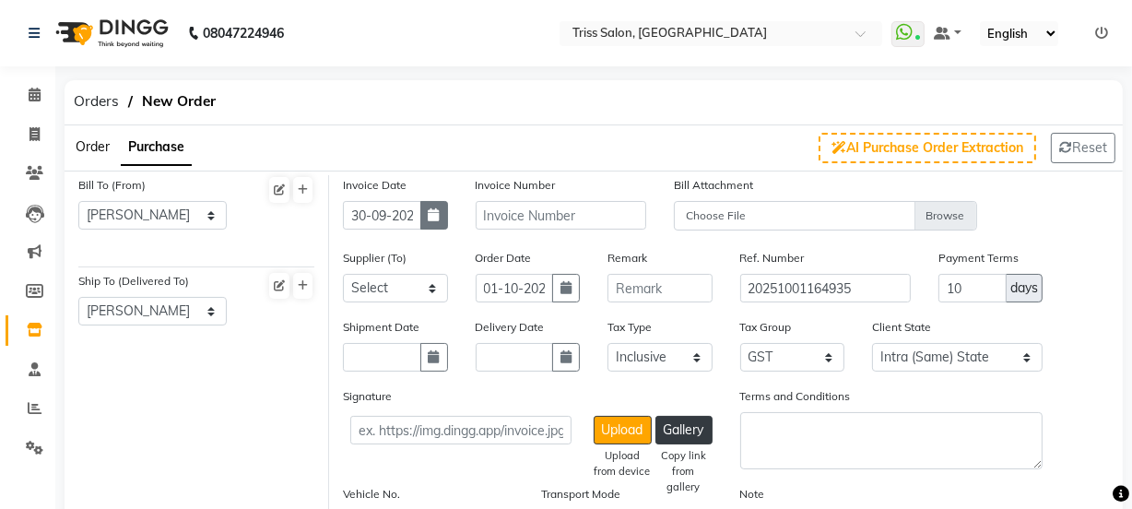
click at [442, 217] on button "button" at bounding box center [434, 215] width 28 height 29
select select "9"
select select "2025"
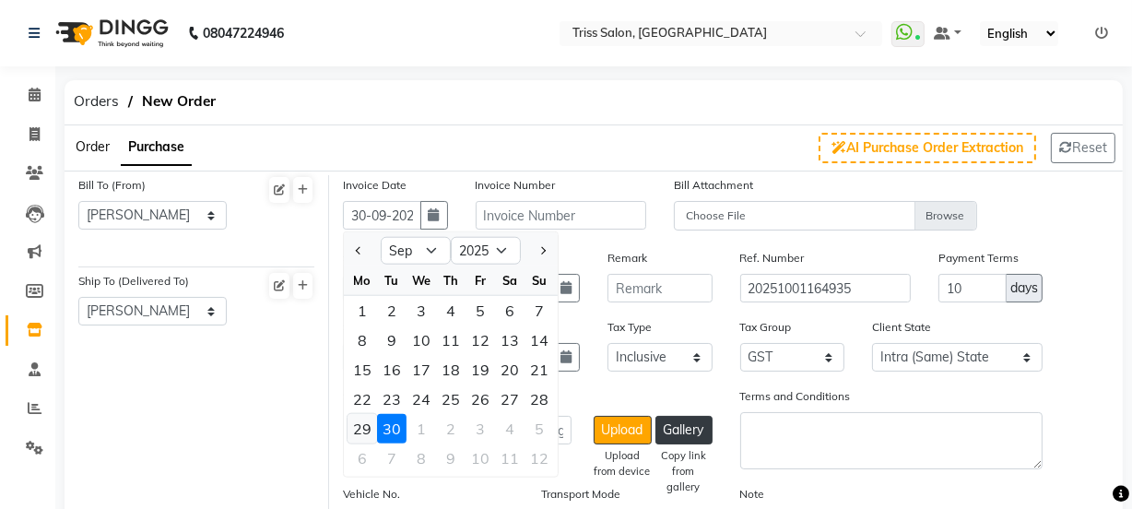
click at [360, 432] on div "29" at bounding box center [363, 429] width 30 height 30
type input "29-09-2025"
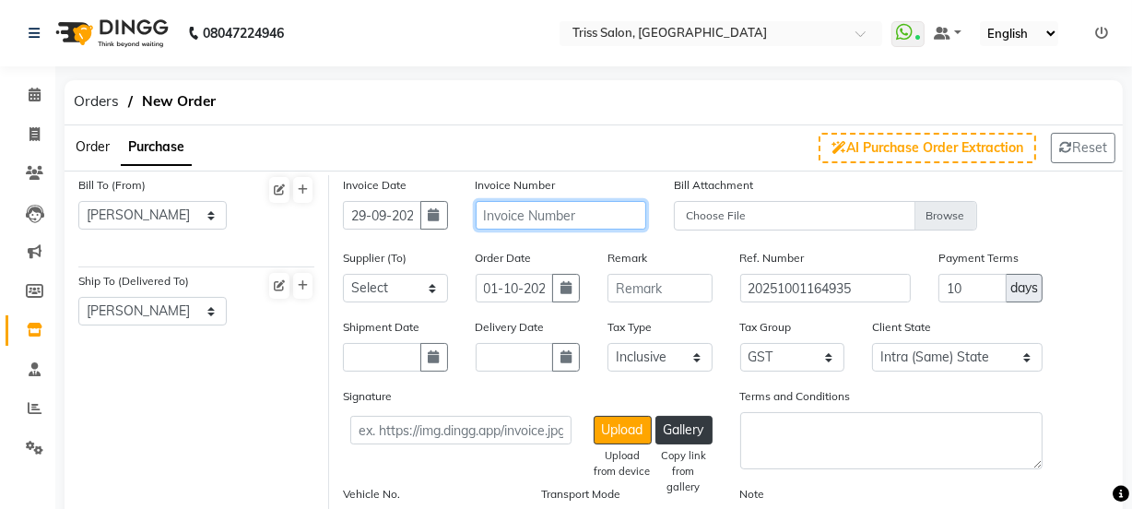
click at [583, 215] on input "text" at bounding box center [561, 215] width 171 height 29
type input "25/2619"
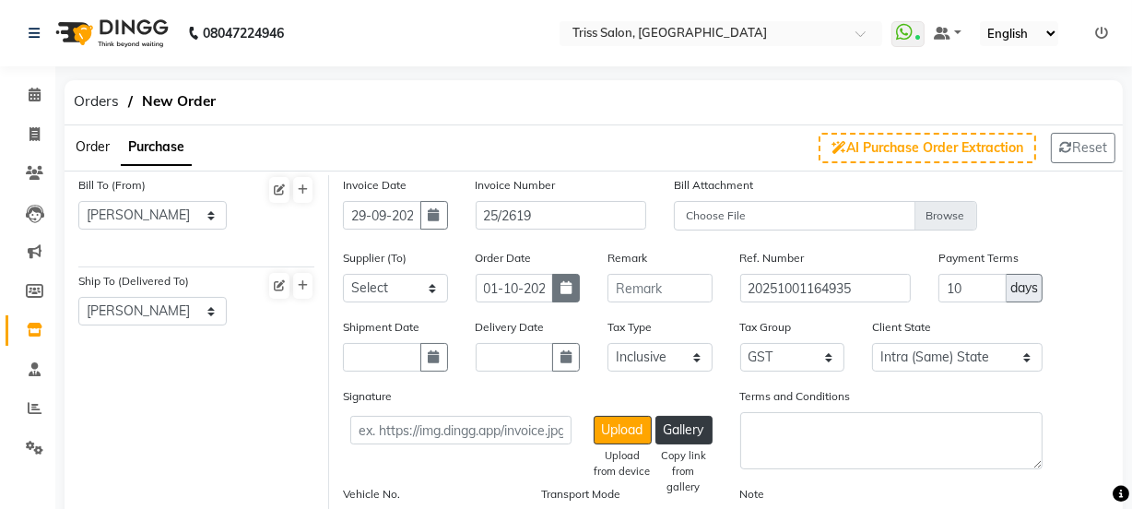
click at [564, 278] on button "button" at bounding box center [566, 288] width 28 height 29
select select "10"
select select "2025"
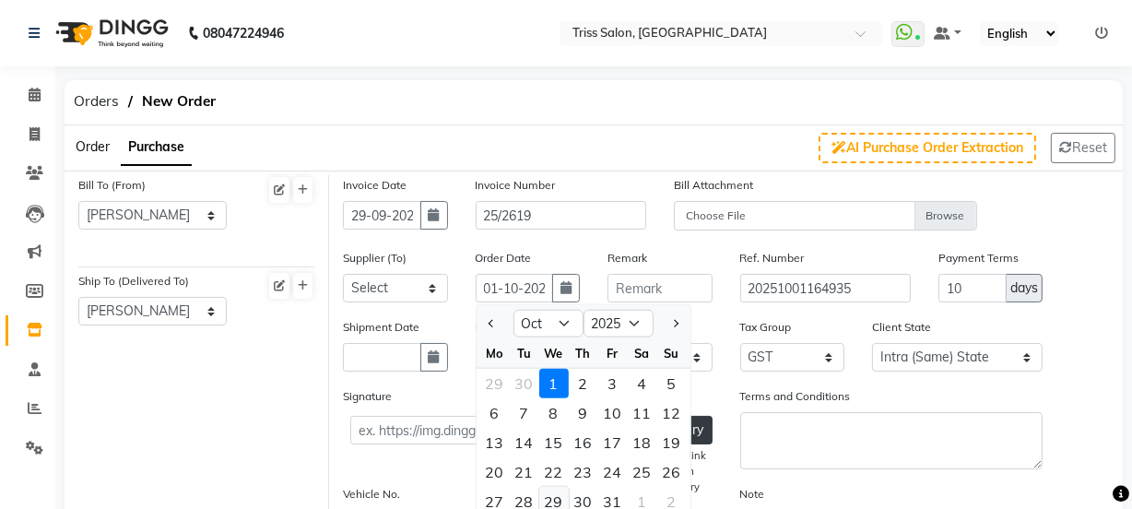
click at [553, 498] on div "29" at bounding box center [554, 502] width 30 height 30
type input "29-10-2025"
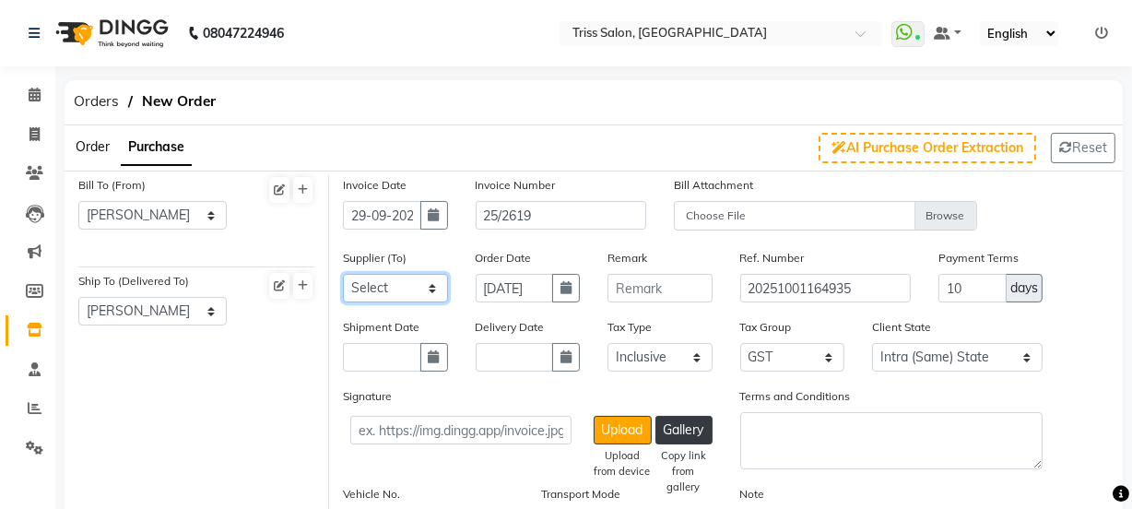
click at [427, 285] on select "Select Auraine Botanicals - Auraine Botanicals Dayal Enterprises Head Office Po…" at bounding box center [395, 288] width 105 height 29
select select "3567"
click at [343, 275] on select "Select Auraine Botanicals - Auraine Botanicals Dayal Enterprises Head Office Po…" at bounding box center [395, 288] width 105 height 29
click at [435, 361] on icon "button" at bounding box center [434, 356] width 11 height 13
select select "10"
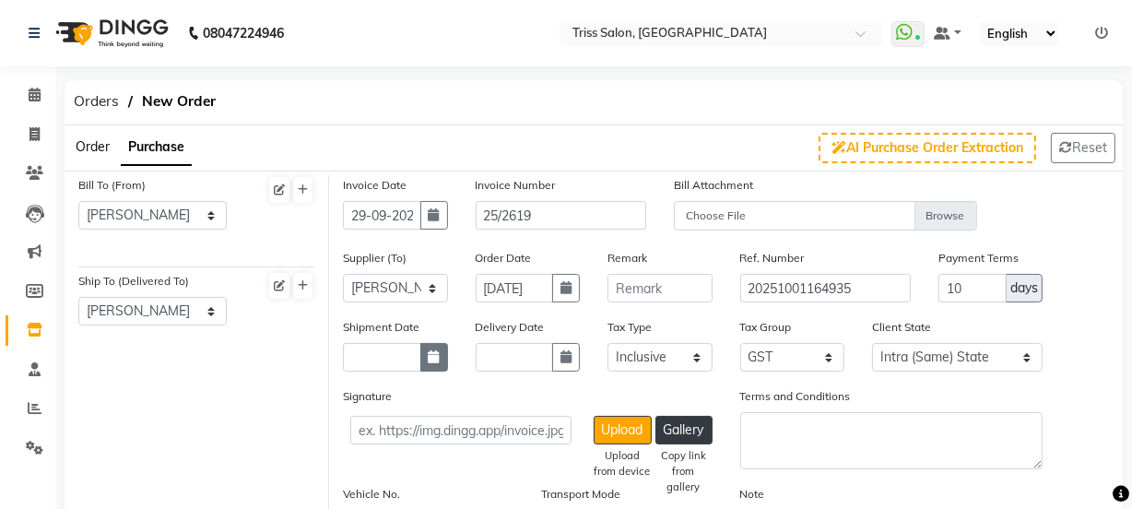
select select "2025"
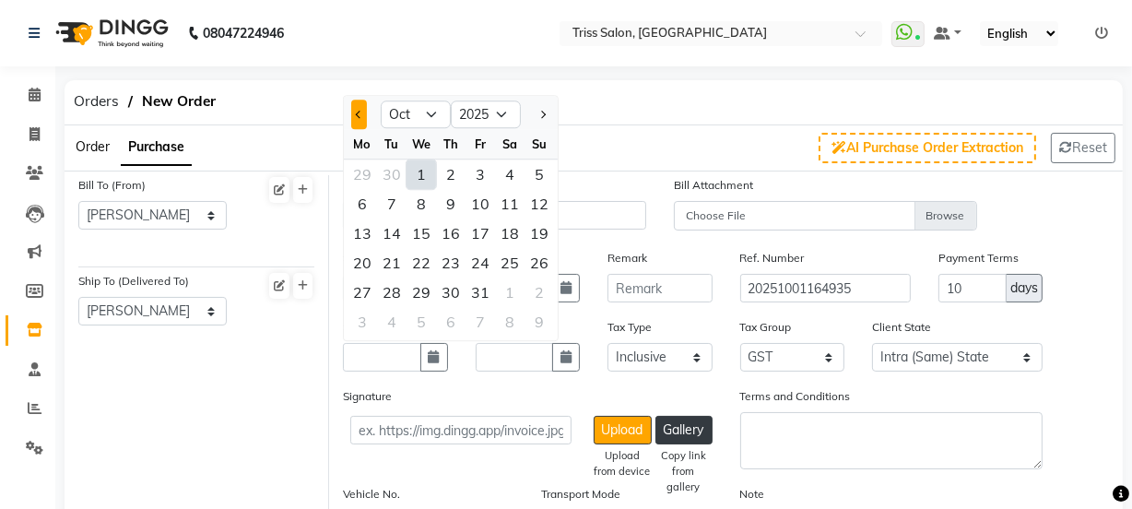
click at [358, 118] on span "Previous month" at bounding box center [359, 114] width 7 height 7
select select "9"
click at [392, 290] on div "30" at bounding box center [392, 293] width 30 height 30
type input "30-09-2025"
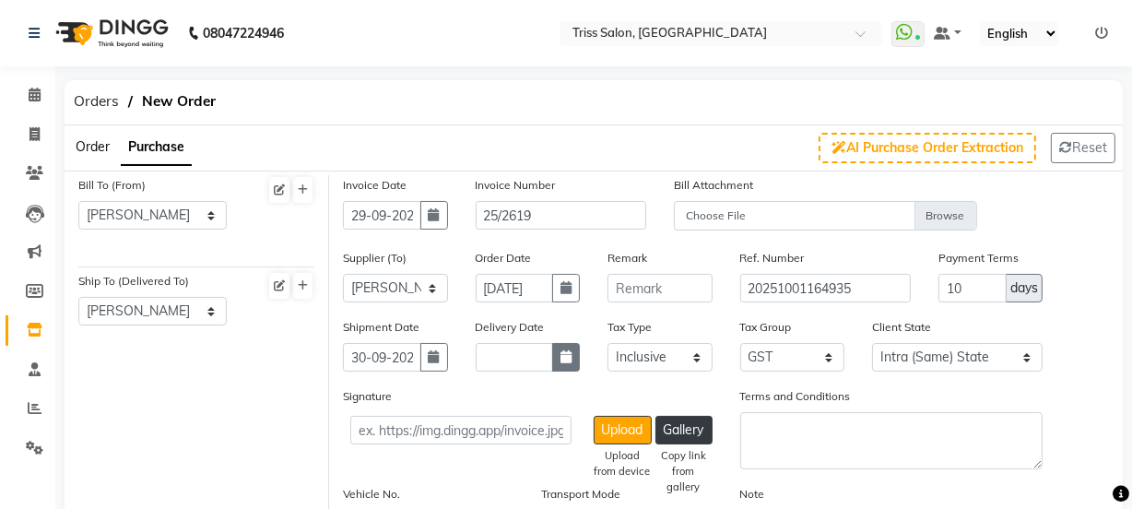
click at [569, 360] on icon "button" at bounding box center [566, 356] width 11 height 13
select select "10"
select select "2025"
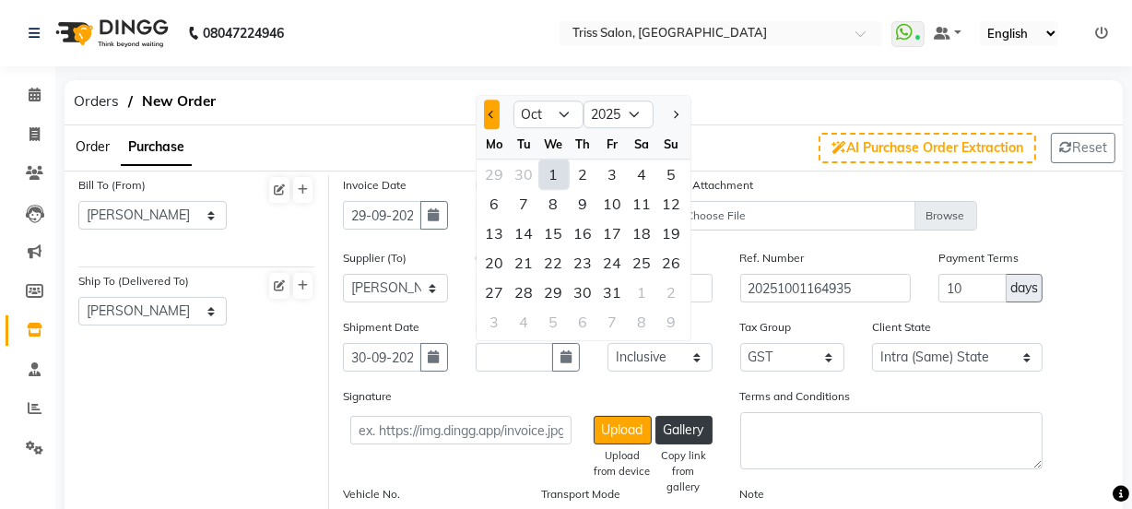
click at [491, 110] on button "Previous month" at bounding box center [492, 116] width 16 height 30
select select "9"
click at [526, 297] on div "30" at bounding box center [525, 293] width 30 height 30
type input "30-09-2025"
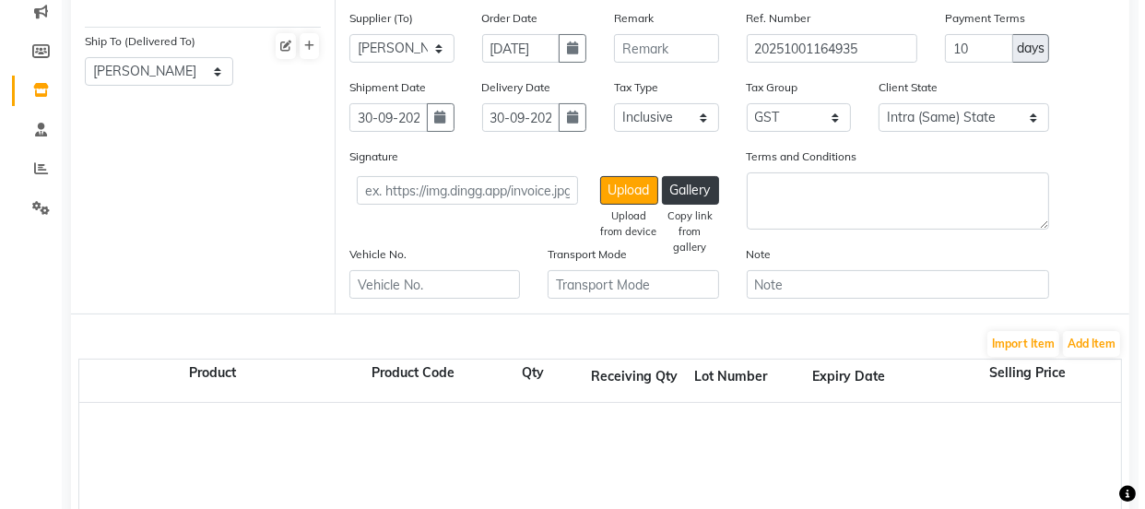
scroll to position [250, 0]
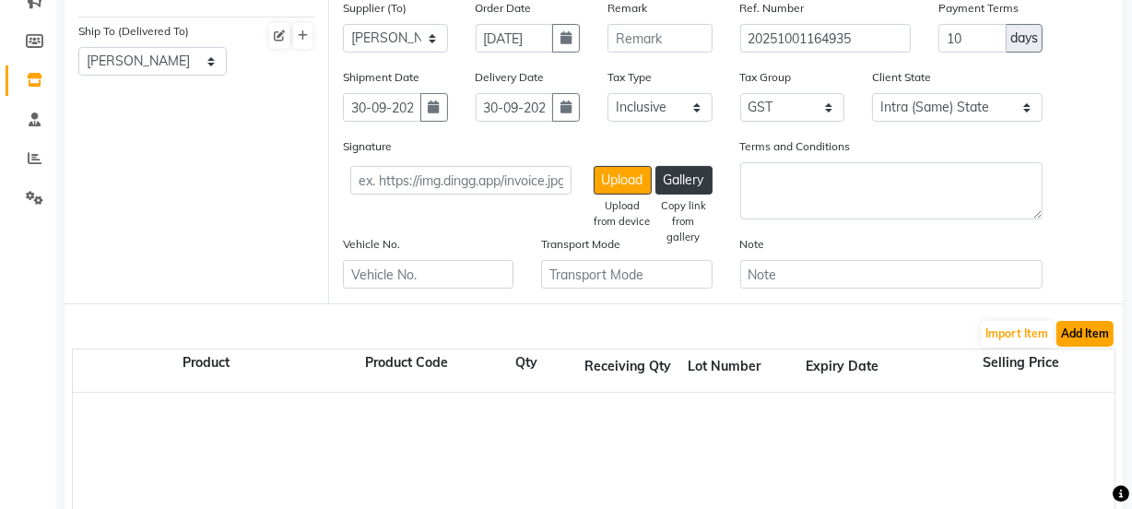
click at [1085, 330] on button "Add Item" at bounding box center [1085, 334] width 57 height 26
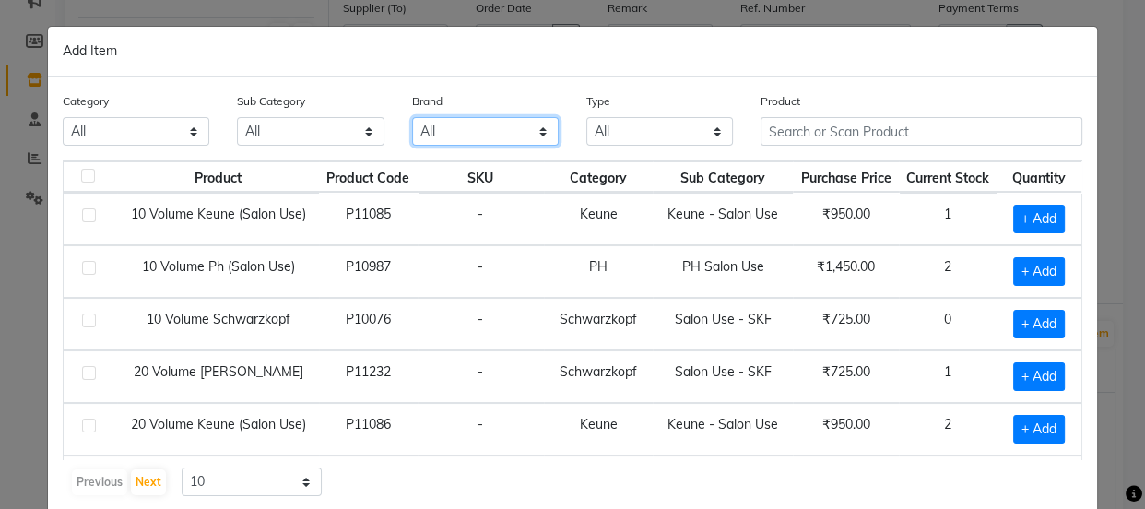
click at [507, 124] on select "All 3tenx Cc Dyson Floractive Gk Kanpeki Keune Mac Mintree Moraccanoil Moroccan…" at bounding box center [485, 131] width 147 height 29
select select "3tenx"
click at [412, 117] on select "All 3tenx Cc Dyson Floractive Gk Kanpeki Keune Mac Mintree Moraccanoil Moroccan…" at bounding box center [485, 131] width 147 height 29
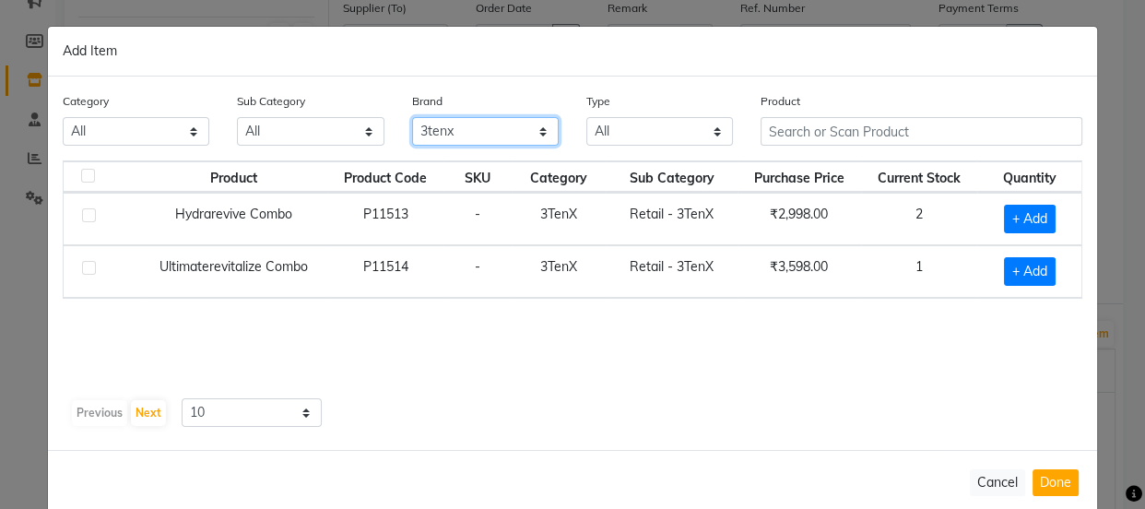
click at [495, 131] on select "All 3tenx Cc Dyson Floractive Gk Kanpeki Keune Mac Mintree Moraccanoil Moroccan…" at bounding box center [485, 131] width 147 height 29
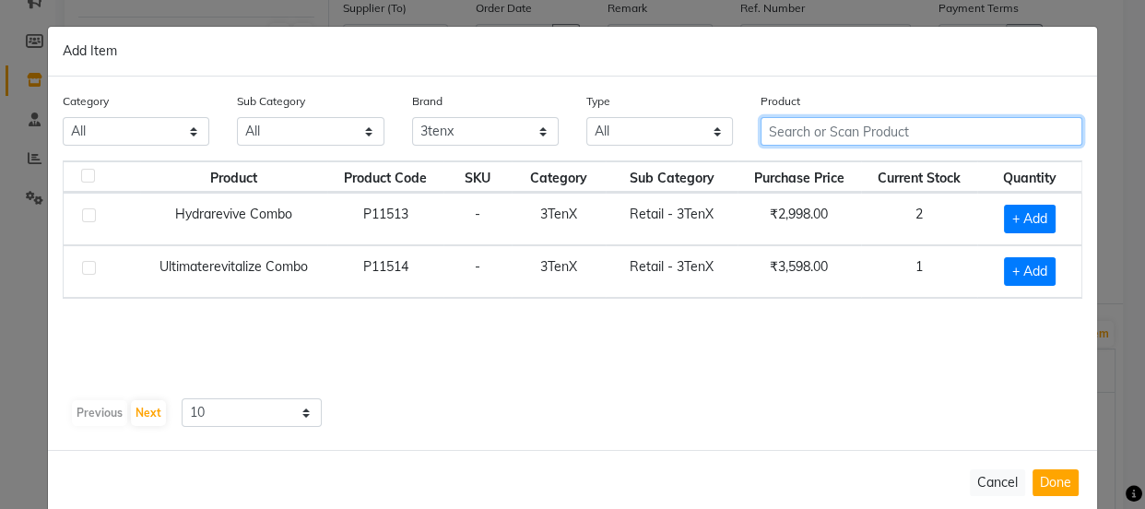
click at [912, 129] on input "text" at bounding box center [922, 131] width 322 height 29
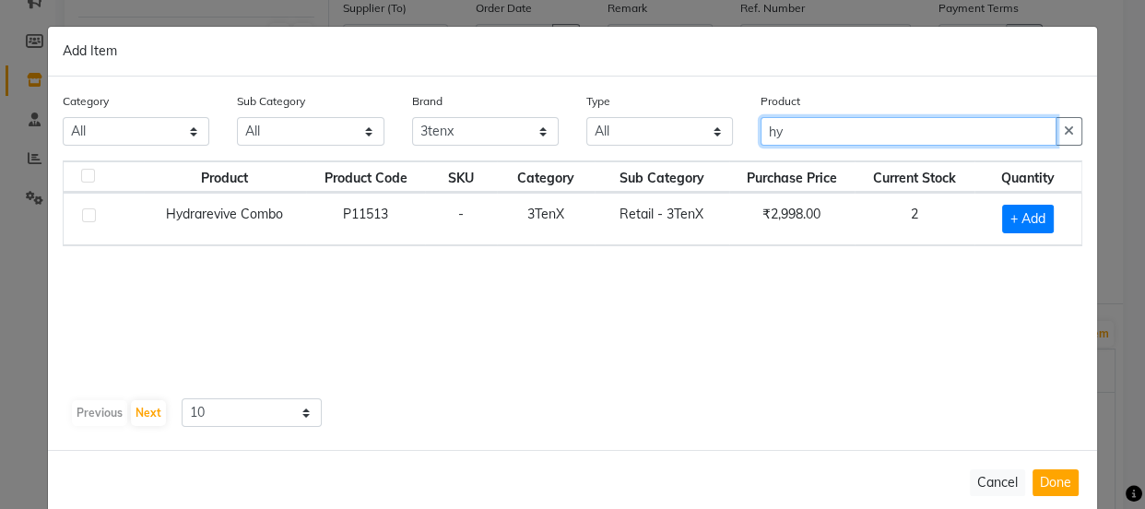
type input "hy"
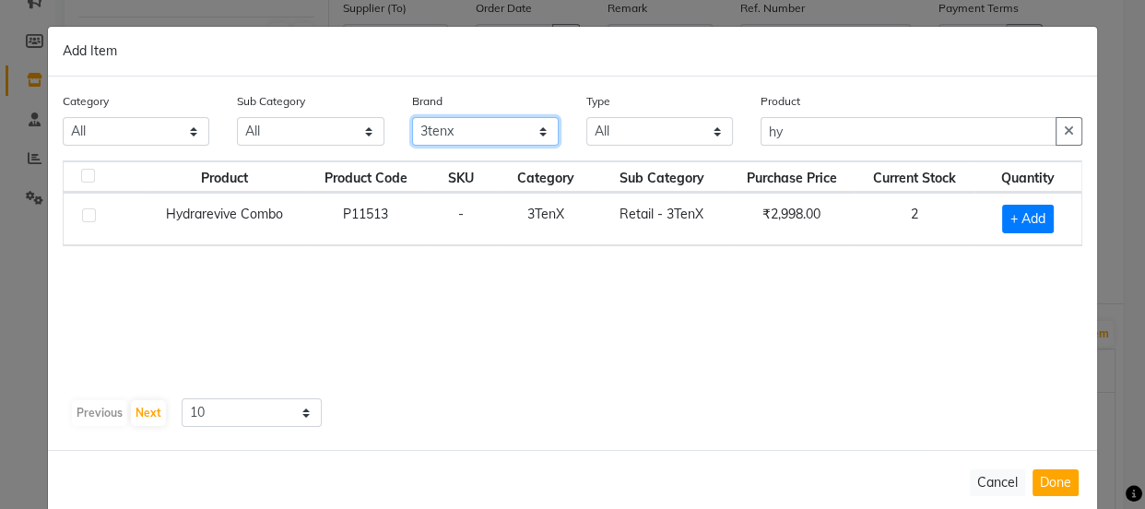
click at [502, 131] on select "All 3tenx Cc Dyson Floractive Gk Kanpeki Keune Mac Mintree Moraccanoil Moroccan…" at bounding box center [485, 131] width 147 height 29
select select
click at [412, 117] on select "All 3tenx Cc Dyson Floractive Gk Kanpeki Keune Mac Mintree Moraccanoil Moroccan…" at bounding box center [485, 131] width 147 height 29
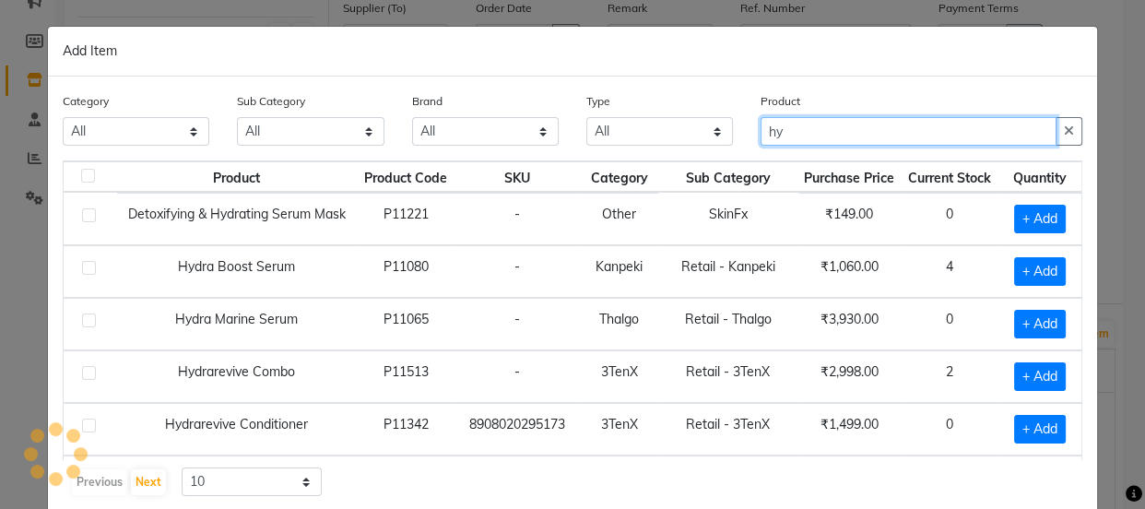
click at [849, 134] on input "hy" at bounding box center [909, 131] width 296 height 29
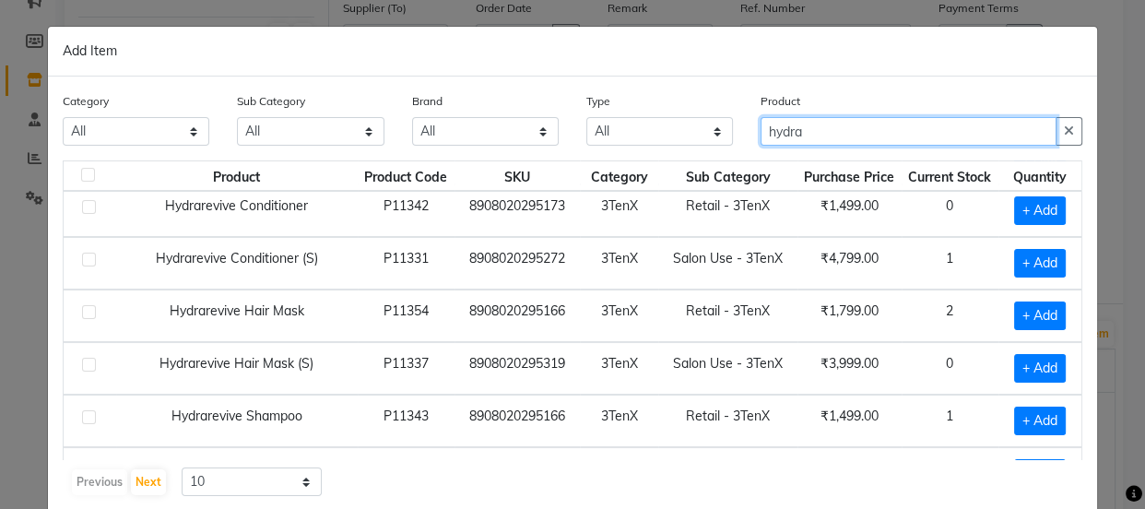
scroll to position [225, 0]
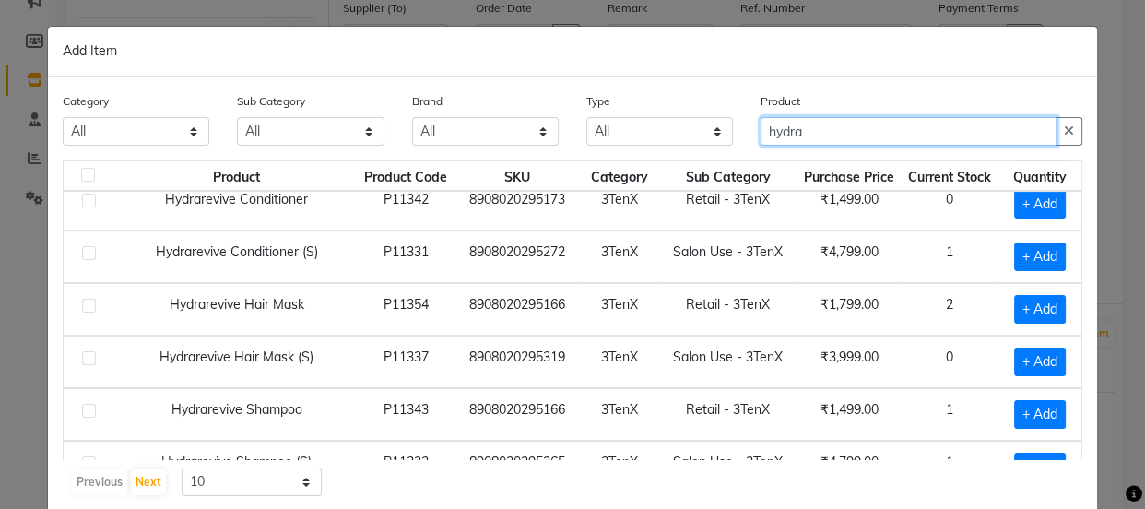
type input "hydra"
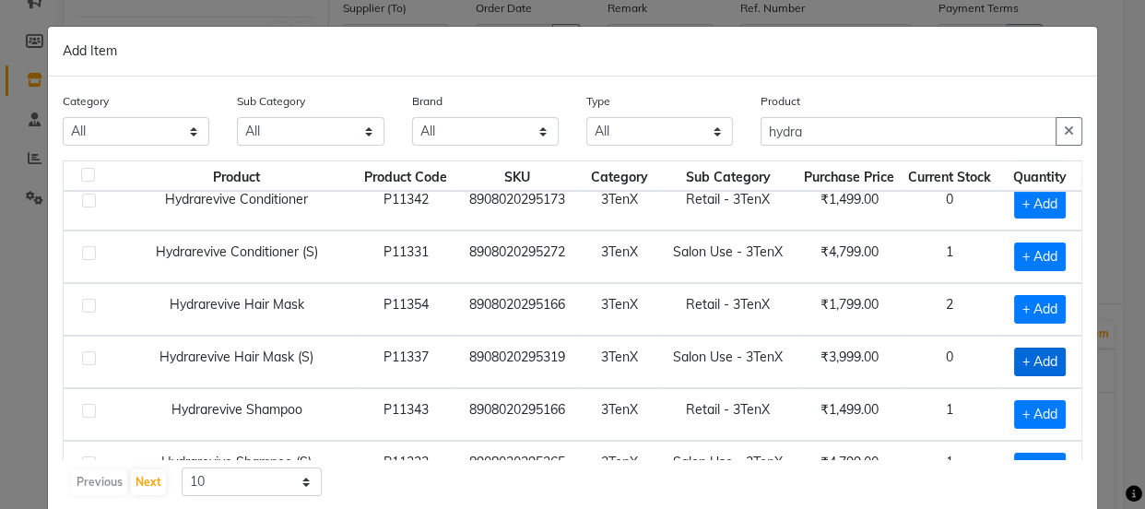
click at [1021, 368] on span "+ Add" at bounding box center [1040, 362] width 52 height 29
checkbox input "true"
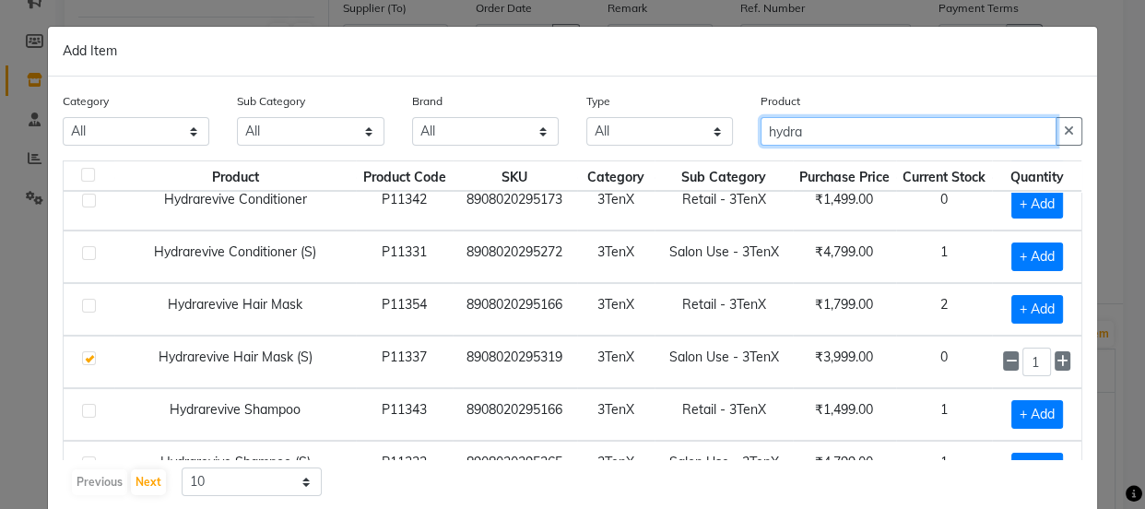
click at [853, 131] on input "hydra" at bounding box center [909, 131] width 296 height 29
type input "h"
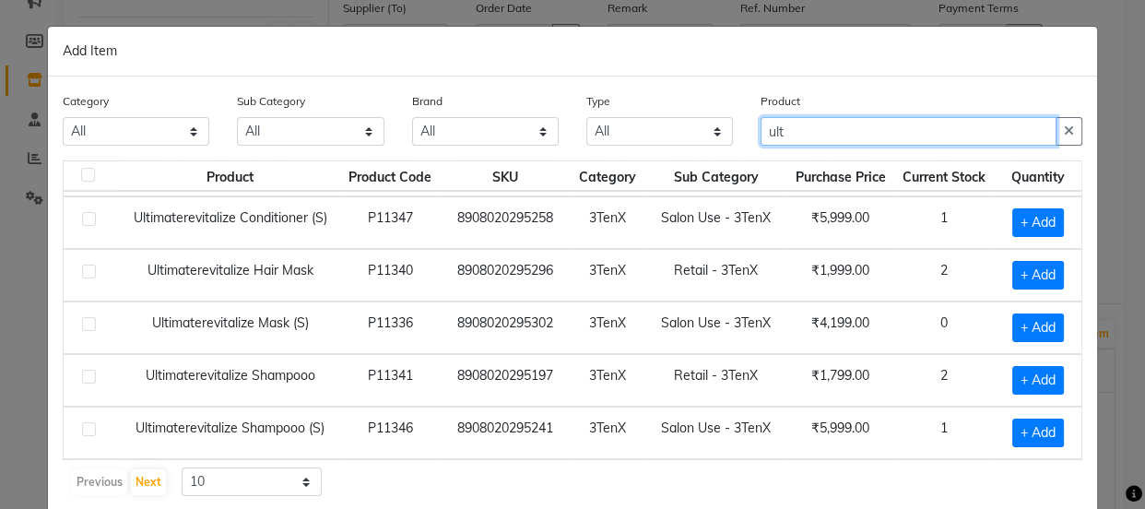
scroll to position [149, 0]
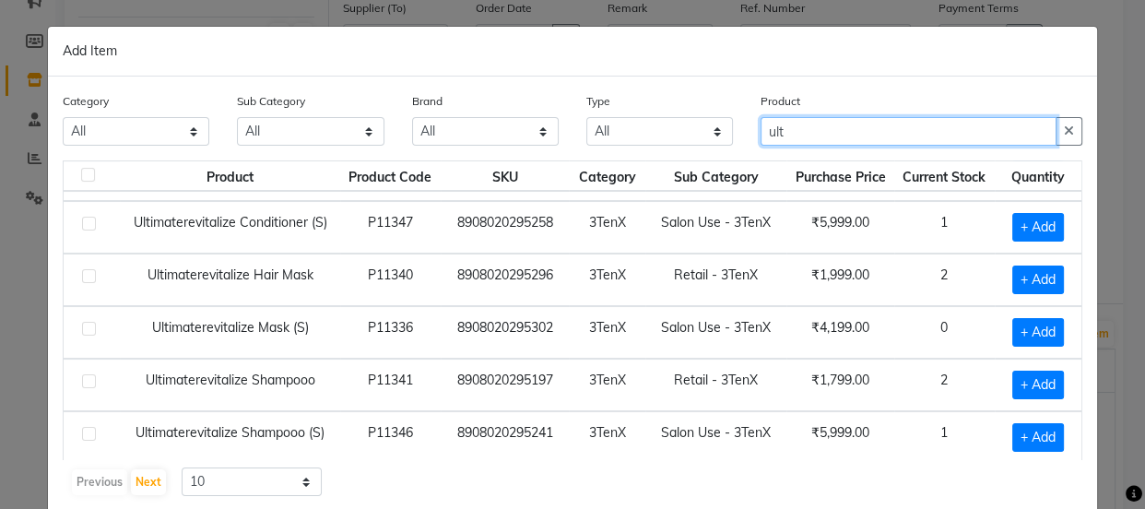
type input "ult"
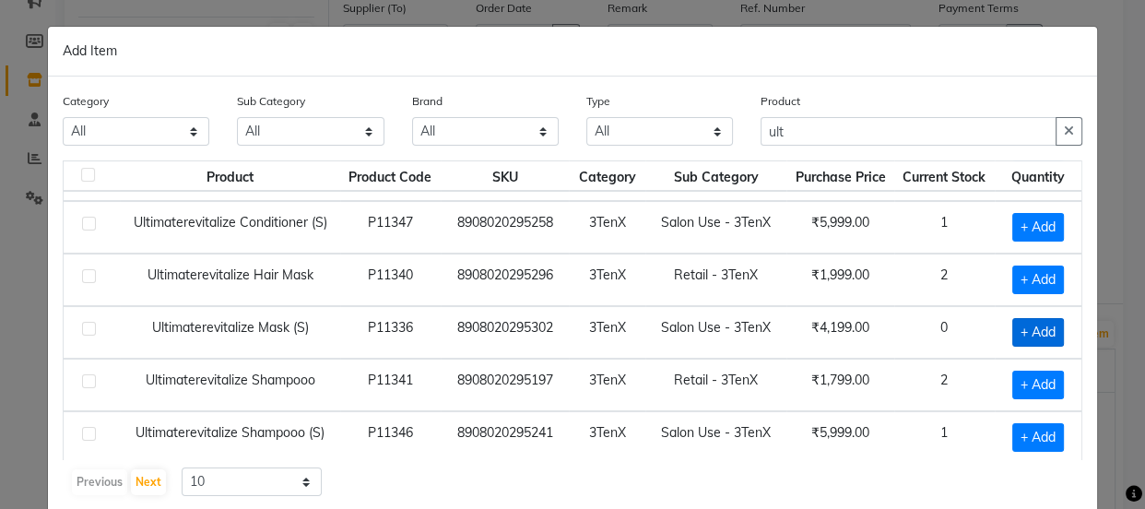
click at [1028, 328] on span "+ Add" at bounding box center [1038, 332] width 52 height 29
checkbox input "true"
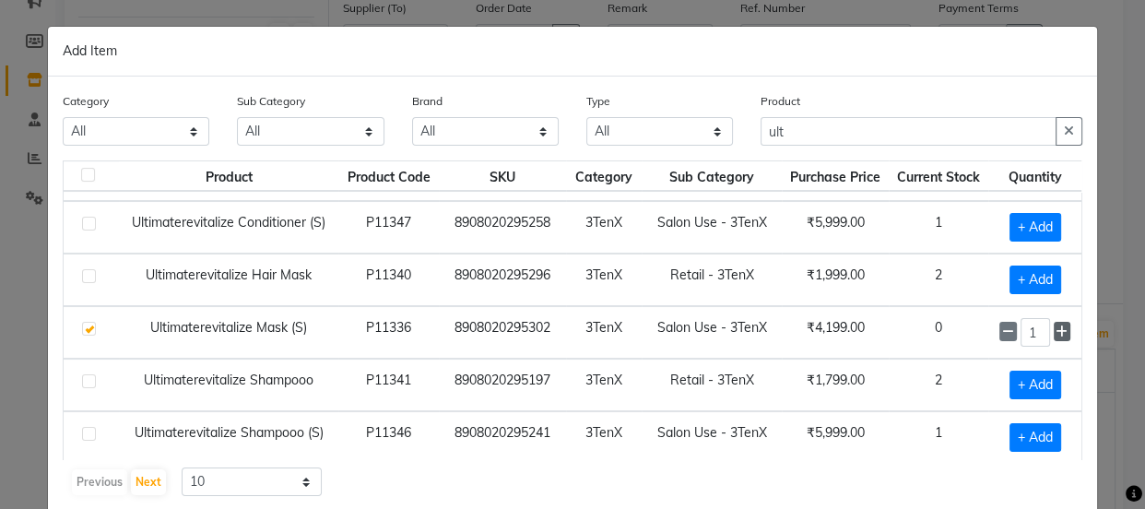
click at [1056, 330] on icon at bounding box center [1062, 331] width 12 height 13
type input "2"
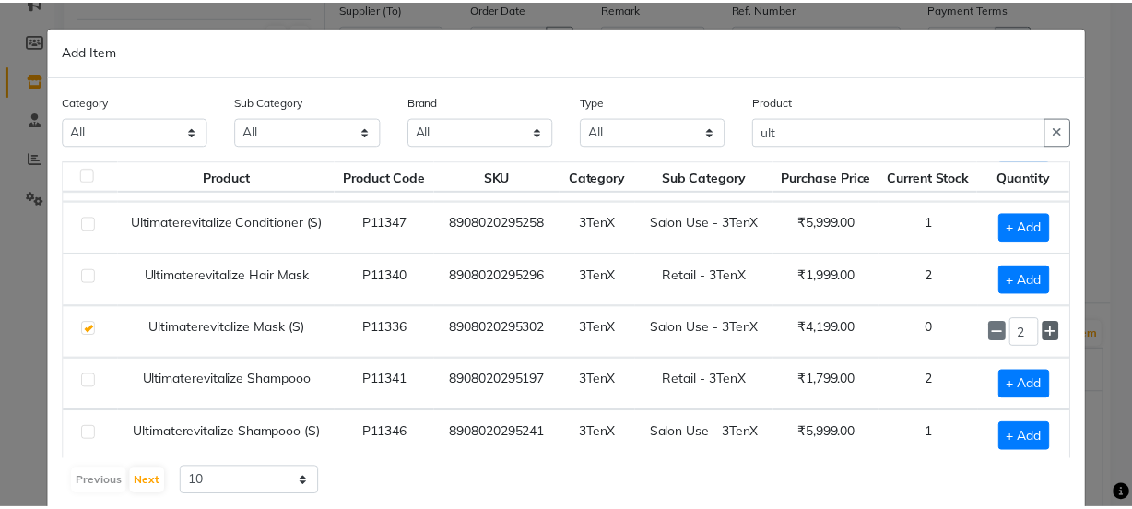
scroll to position [107, 0]
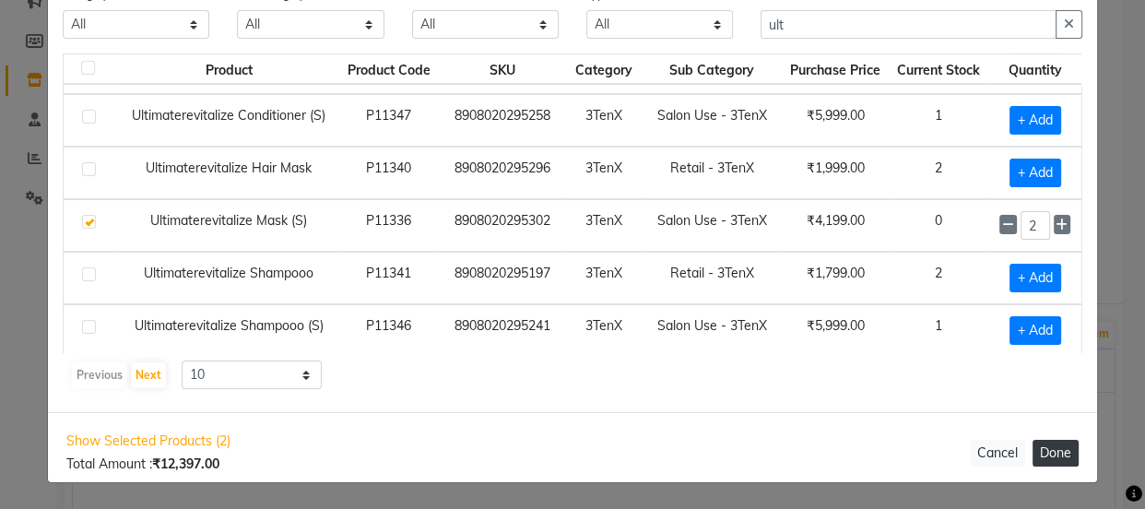
click at [1045, 455] on button "Done" at bounding box center [1056, 453] width 46 height 27
select select "1366"
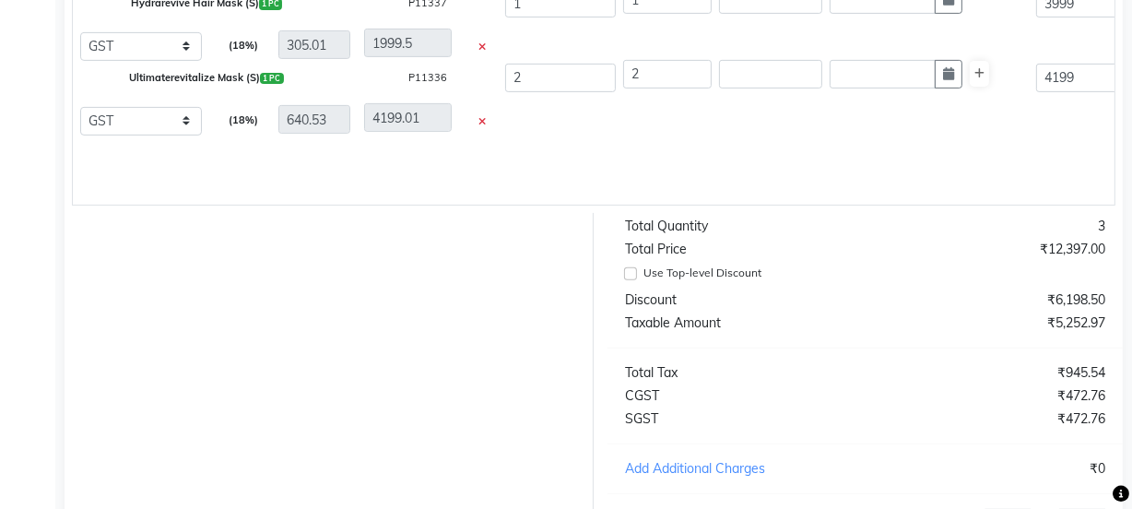
scroll to position [859, 0]
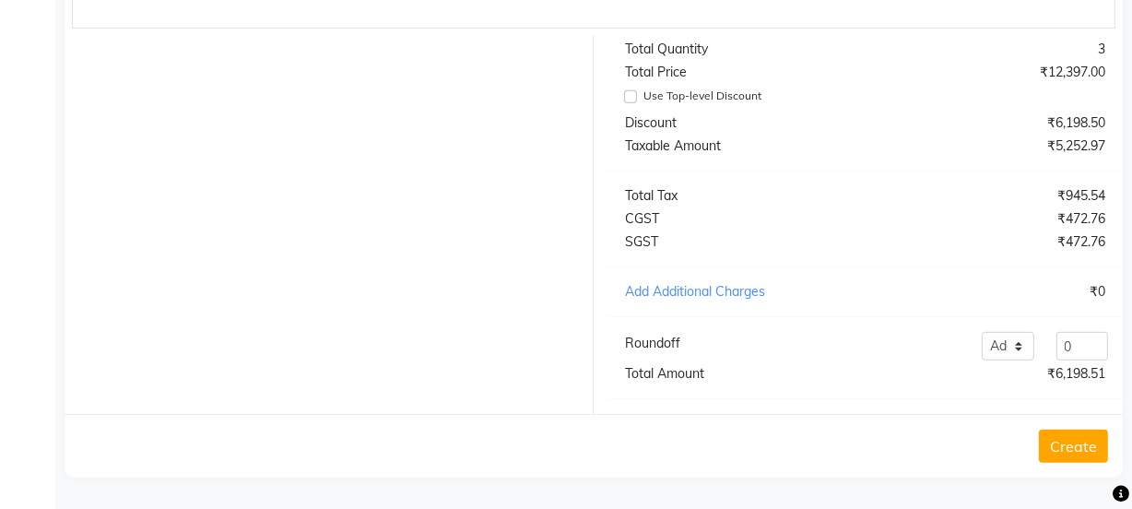
click at [1081, 456] on button "Create" at bounding box center [1073, 446] width 69 height 33
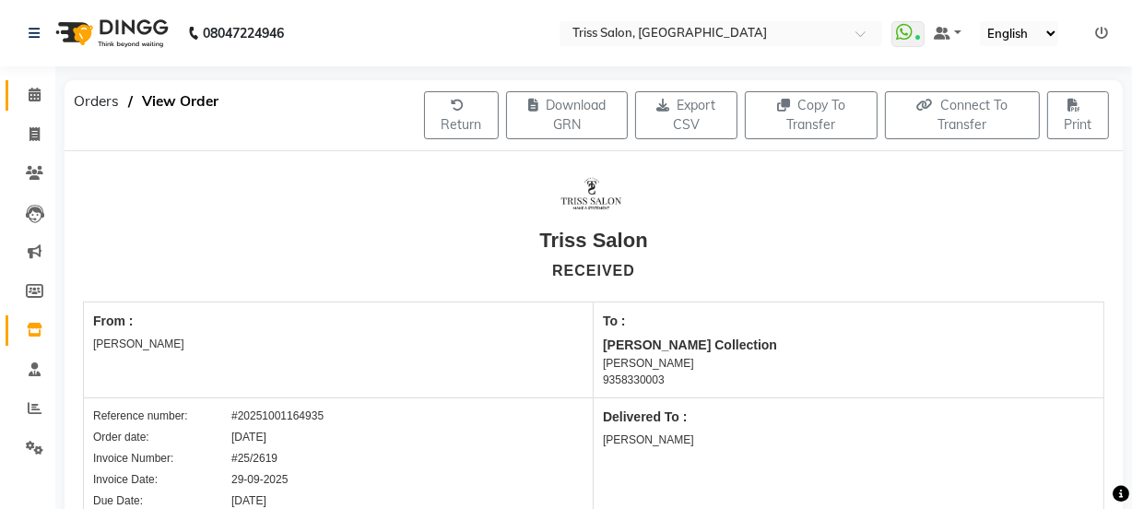
click at [29, 103] on span at bounding box center [34, 95] width 32 height 21
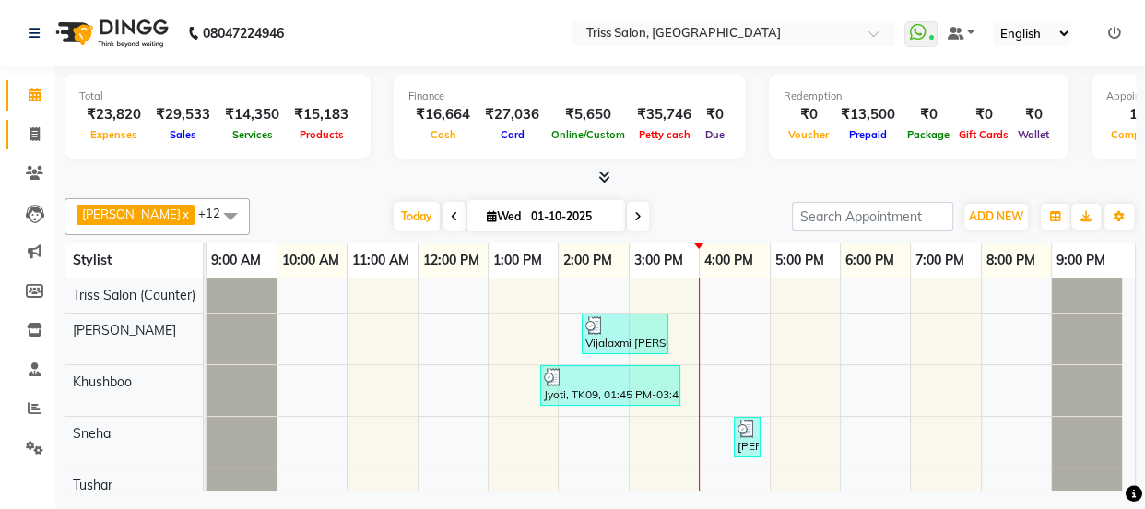
click at [34, 138] on icon at bounding box center [35, 134] width 10 height 14
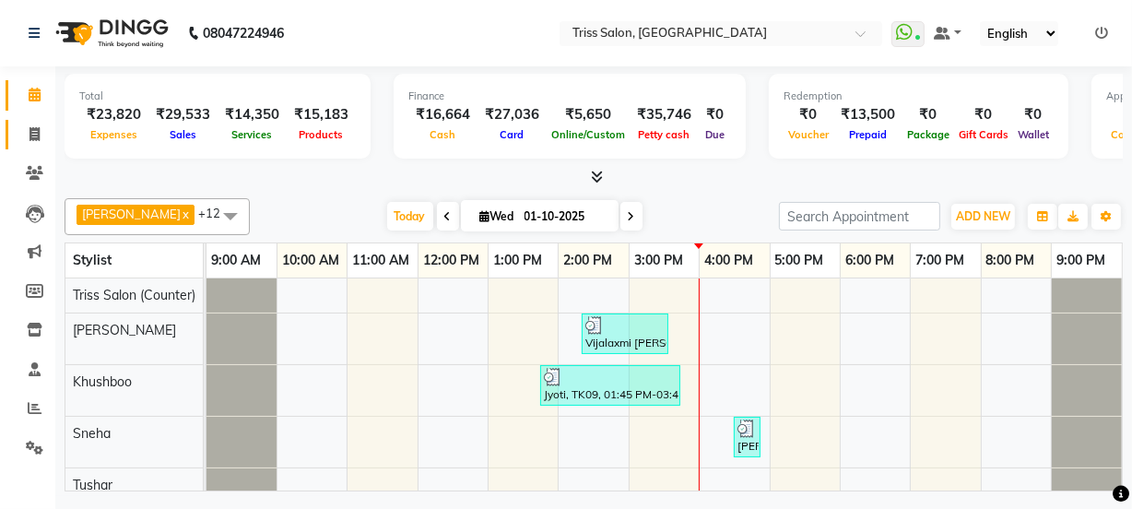
select select "service"
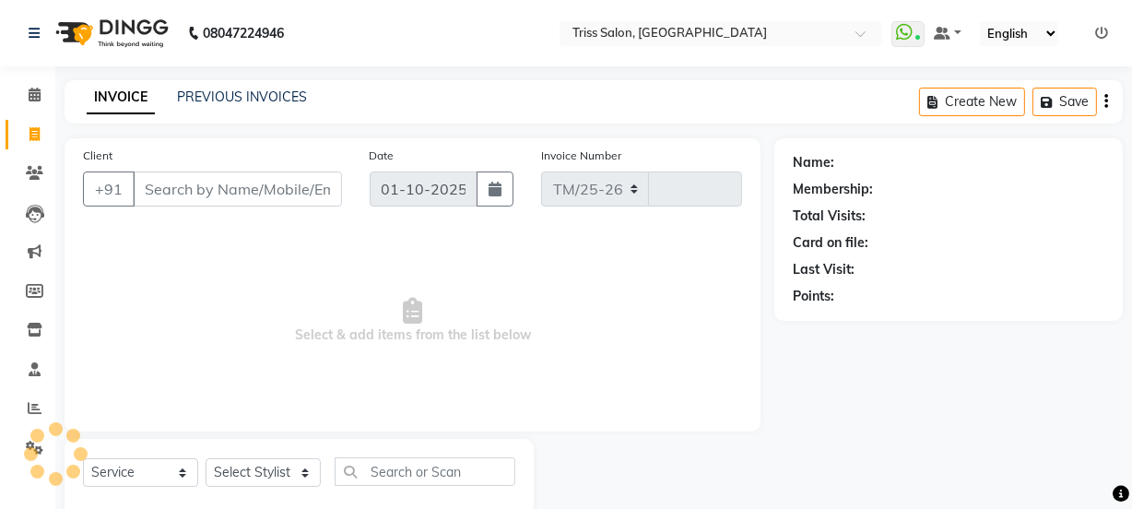
select select "4304"
type input "1922"
click at [229, 476] on select "Select Stylist" at bounding box center [263, 472] width 115 height 29
click at [220, 469] on select "Select Stylist" at bounding box center [263, 472] width 115 height 29
click at [223, 472] on select "Select Stylist" at bounding box center [263, 472] width 115 height 29
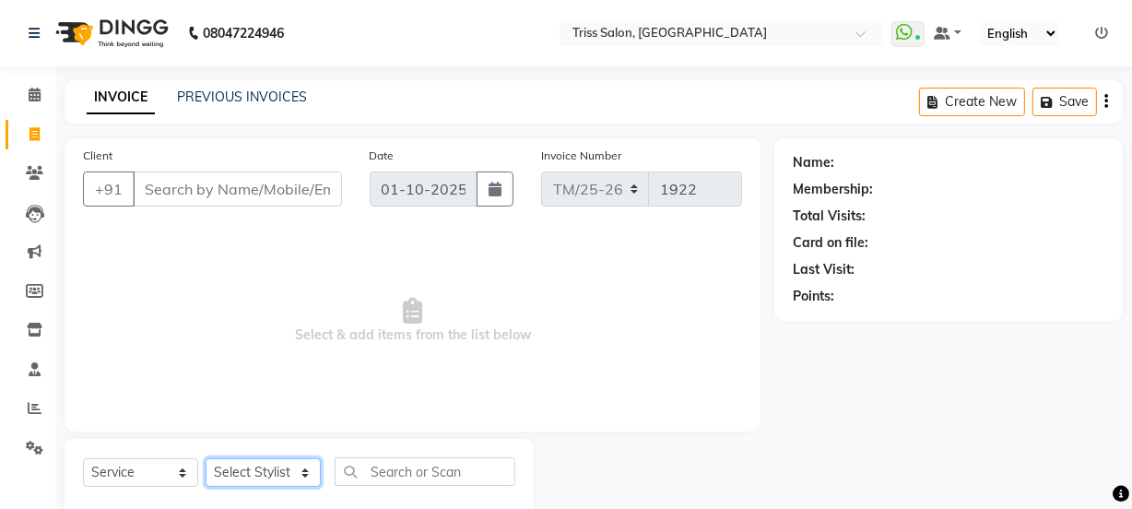
select select "83395"
click at [206, 458] on select "Select Stylist Bhim Ram [PERSON_NAME] [PERSON_NAME] (Pooja) [PERSON_NAME] [PERS…" at bounding box center [263, 472] width 115 height 29
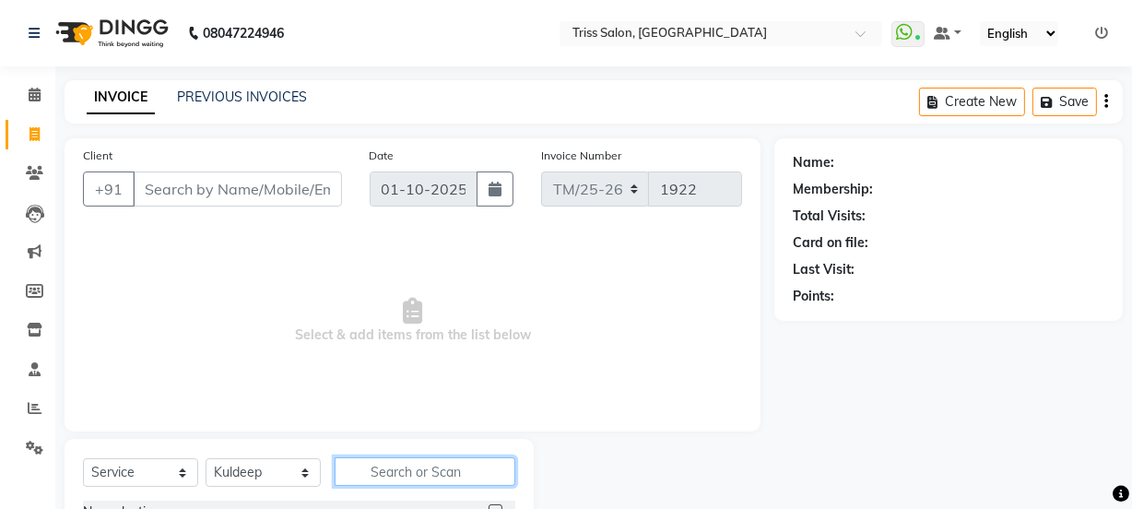
click at [371, 474] on input "text" at bounding box center [425, 471] width 181 height 29
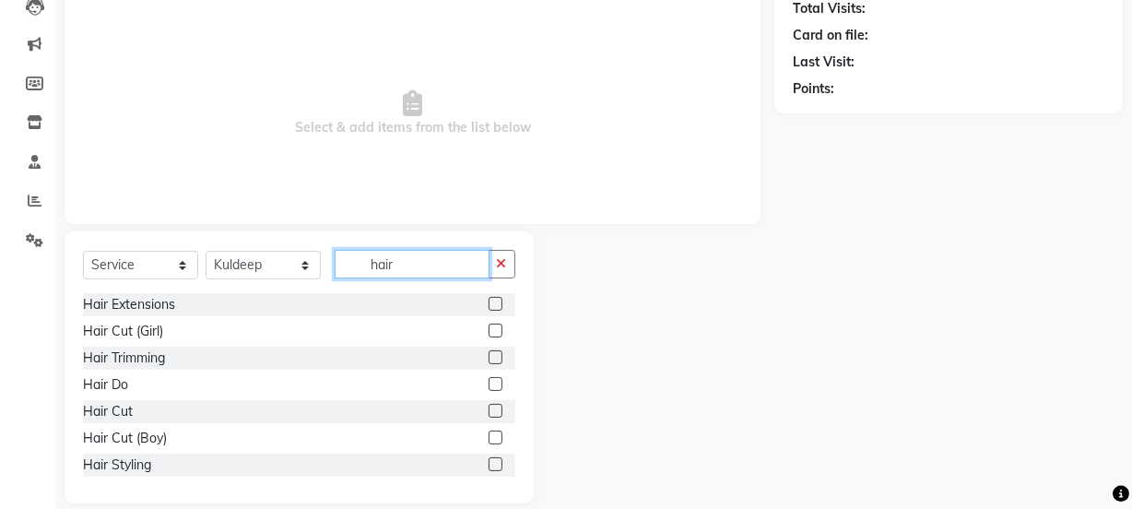
scroll to position [212, 0]
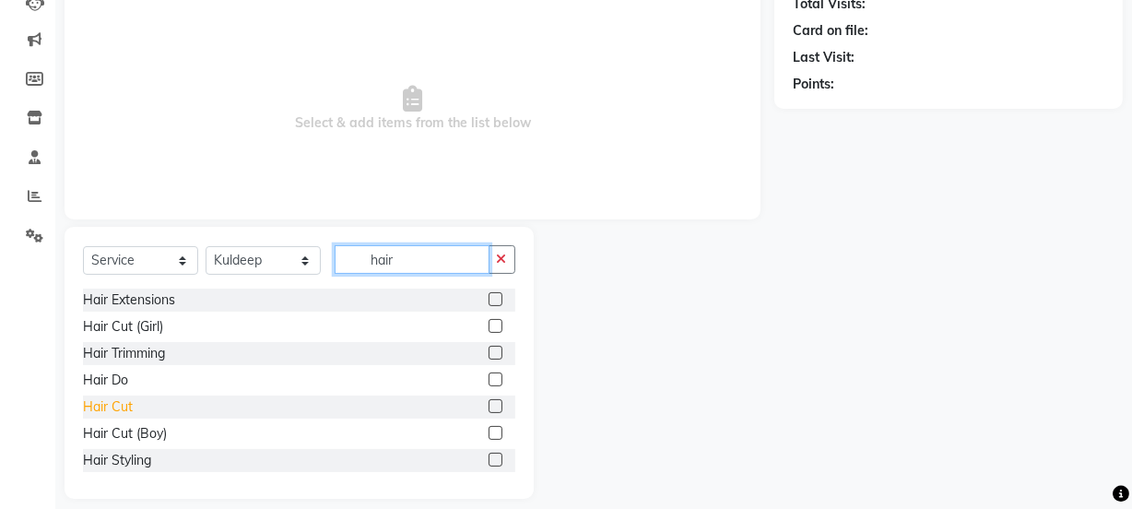
type input "hair"
click at [87, 405] on div "Hair Cut" at bounding box center [108, 406] width 50 height 19
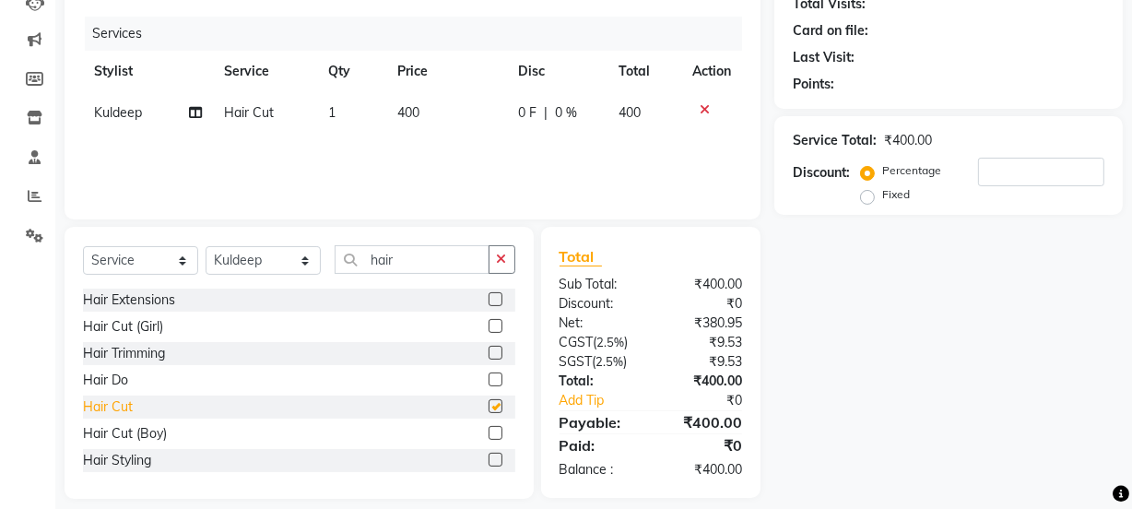
checkbox input "false"
click at [433, 258] on input "hair" at bounding box center [412, 259] width 155 height 29
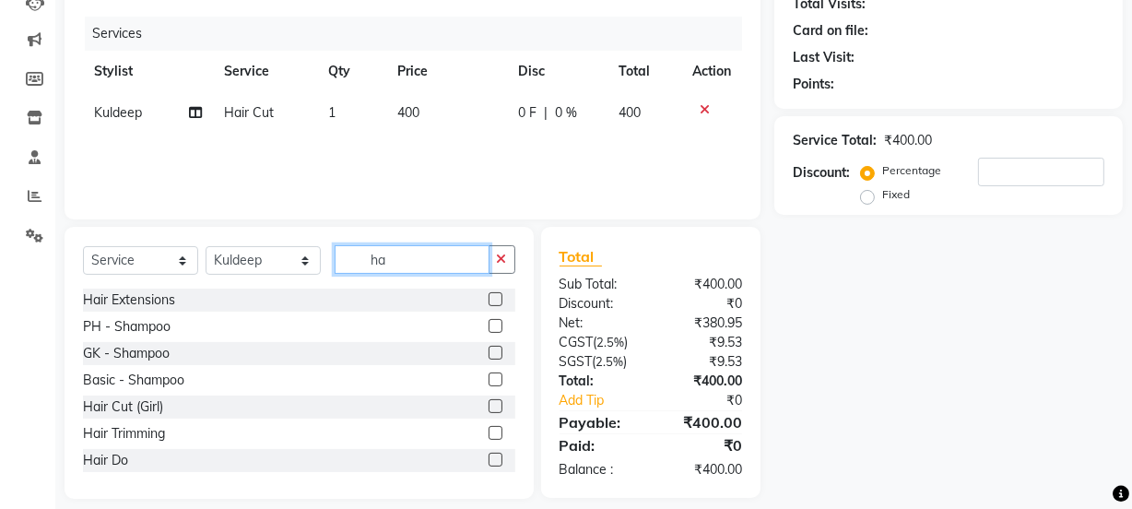
type input "h"
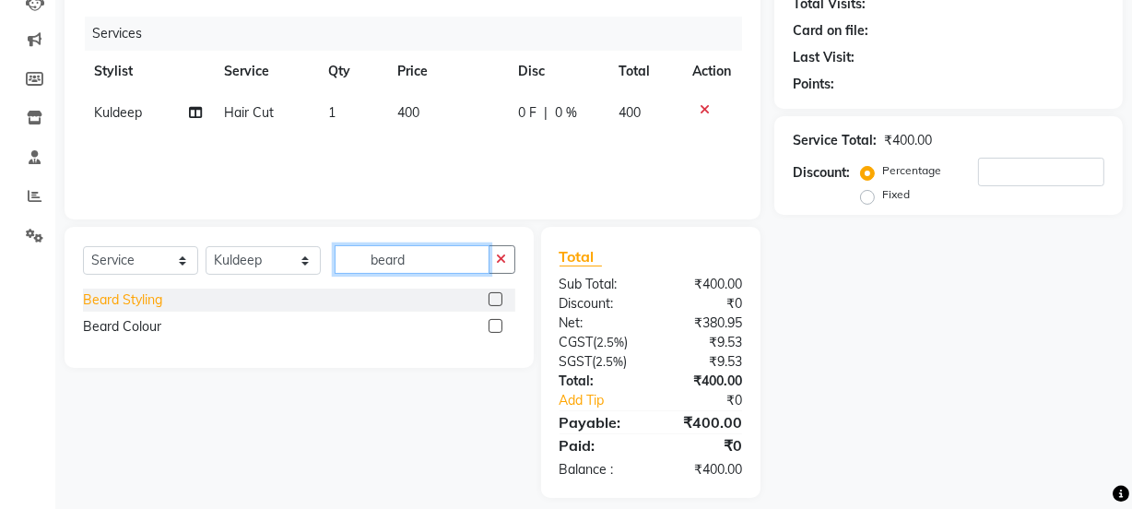
type input "beard"
click at [91, 295] on div "Beard Styling" at bounding box center [122, 299] width 79 height 19
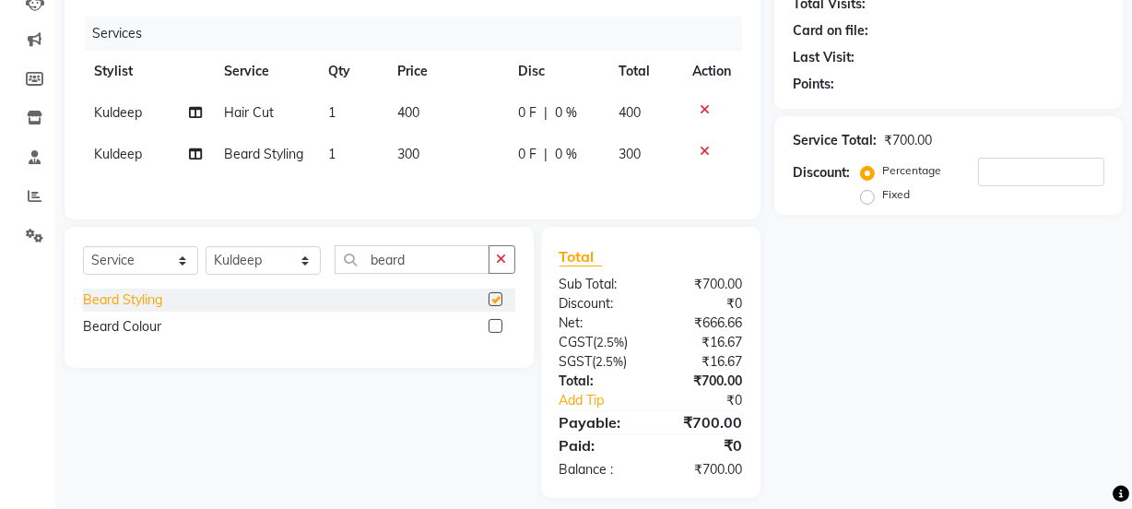
checkbox input "false"
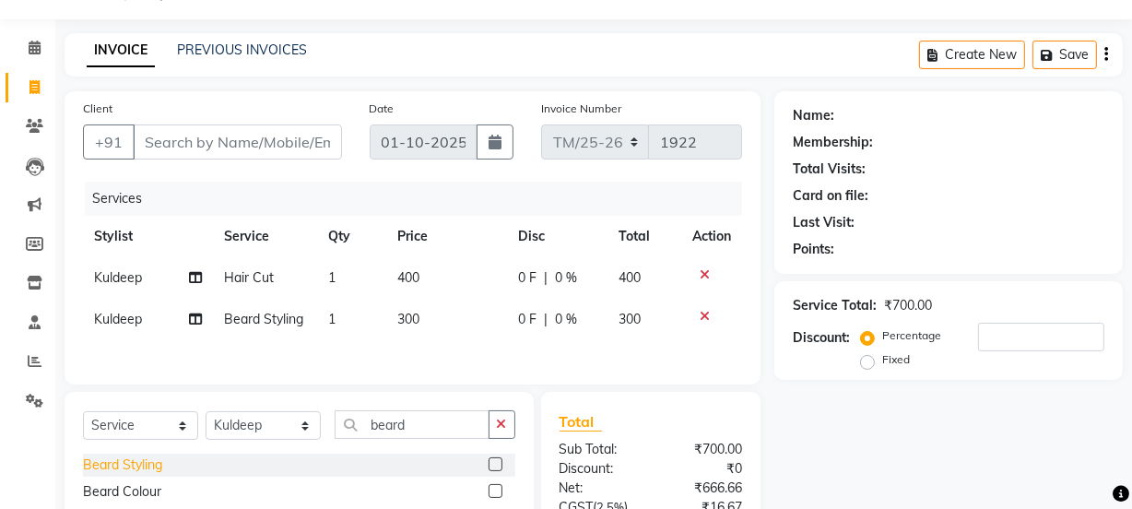
scroll to position [19, 0]
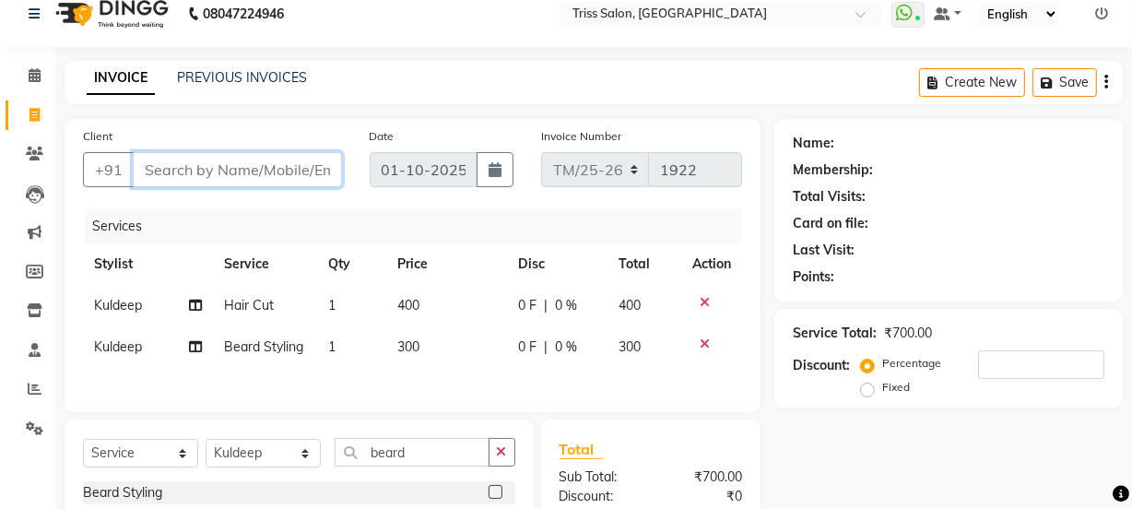
click at [290, 161] on input "Client" at bounding box center [237, 169] width 209 height 35
type input "9"
type input "0"
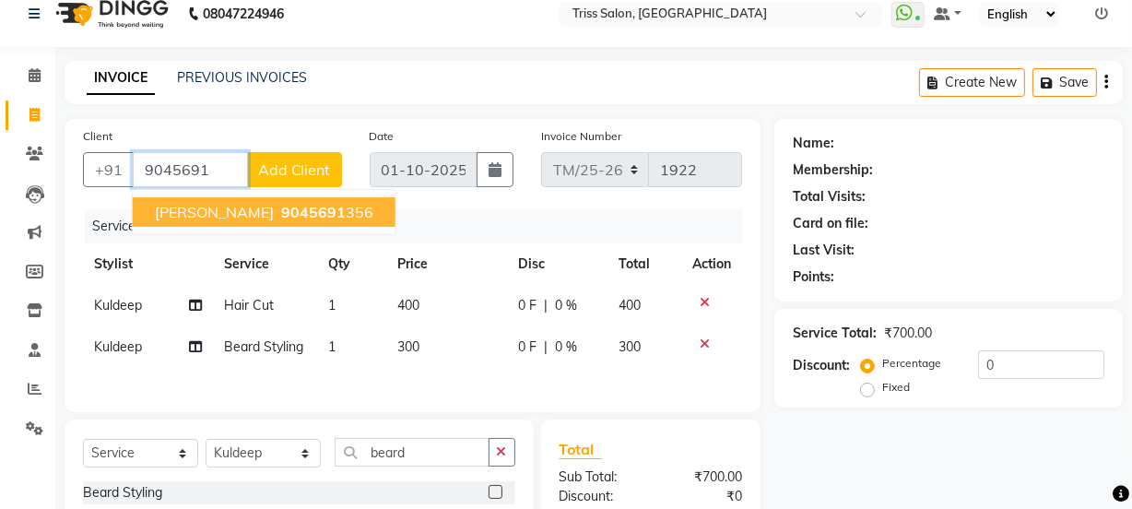
click at [361, 213] on ngb-highlight "9045691 356" at bounding box center [326, 212] width 96 height 18
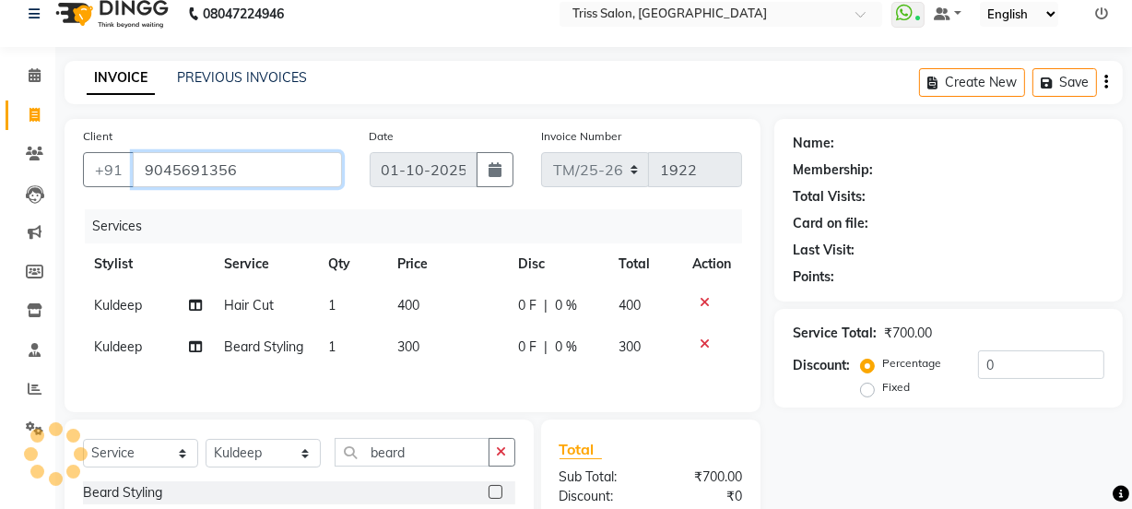
type input "9045691356"
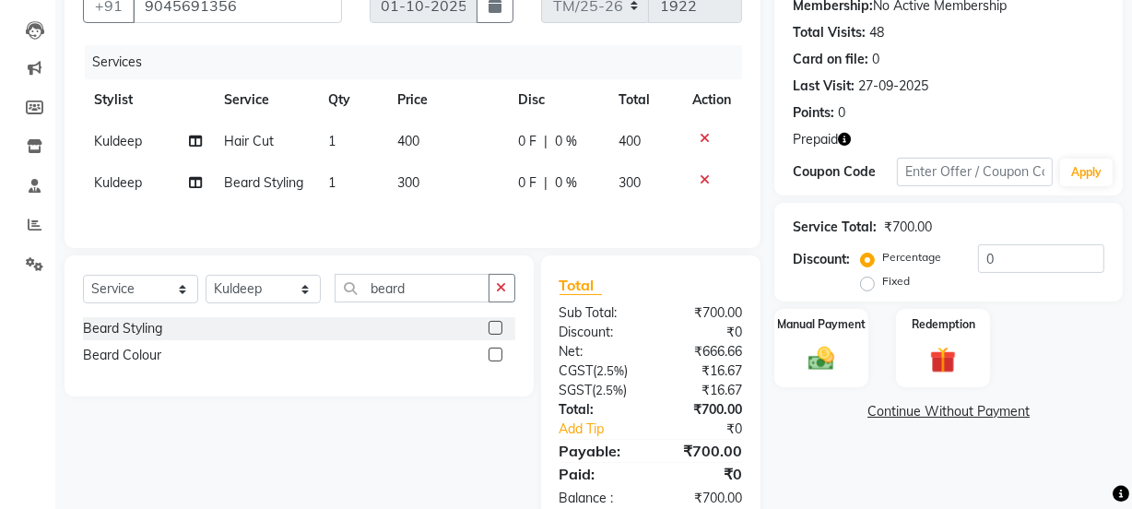
scroll to position [186, 0]
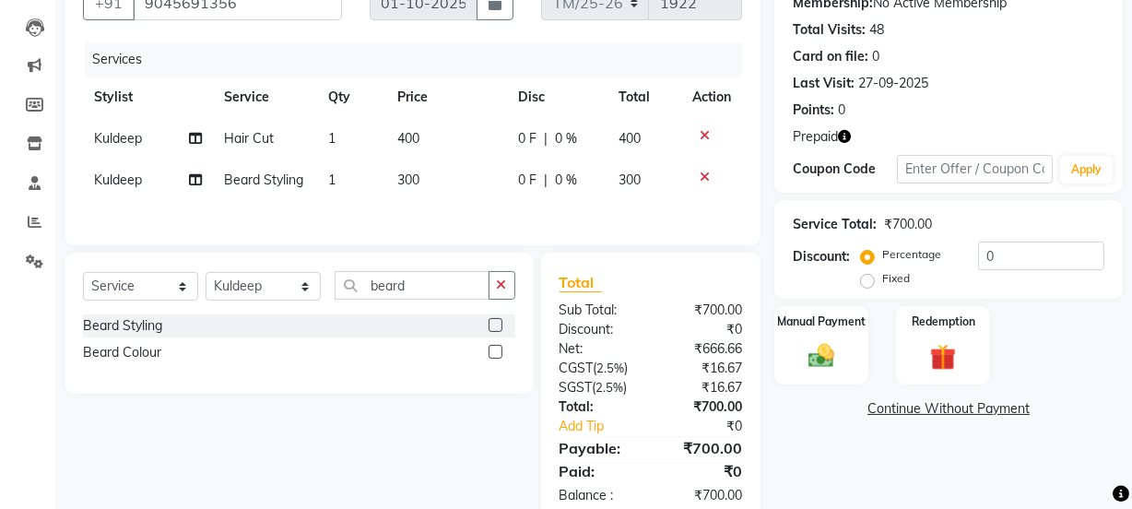
click at [849, 130] on icon "button" at bounding box center [844, 136] width 13 height 13
click at [840, 350] on img at bounding box center [821, 355] width 44 height 31
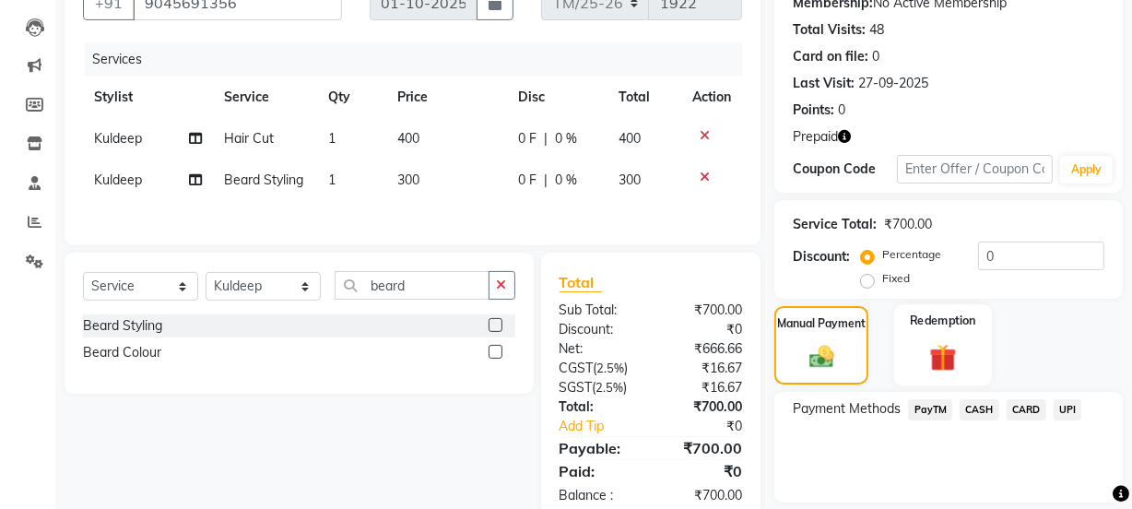
click at [968, 360] on div "Redemption" at bounding box center [943, 345] width 98 height 82
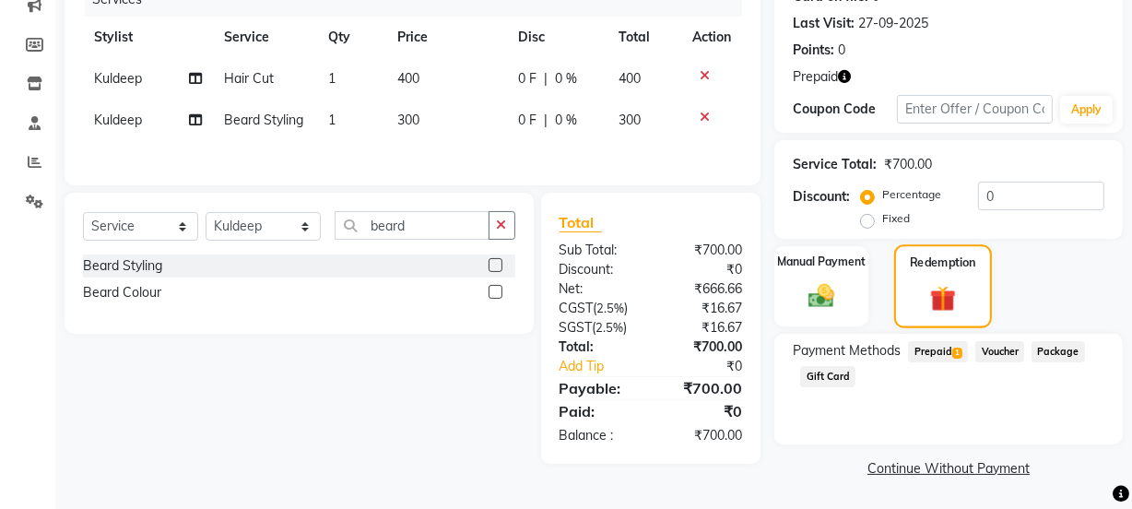
click at [949, 348] on span "Prepaid 1" at bounding box center [938, 351] width 60 height 21
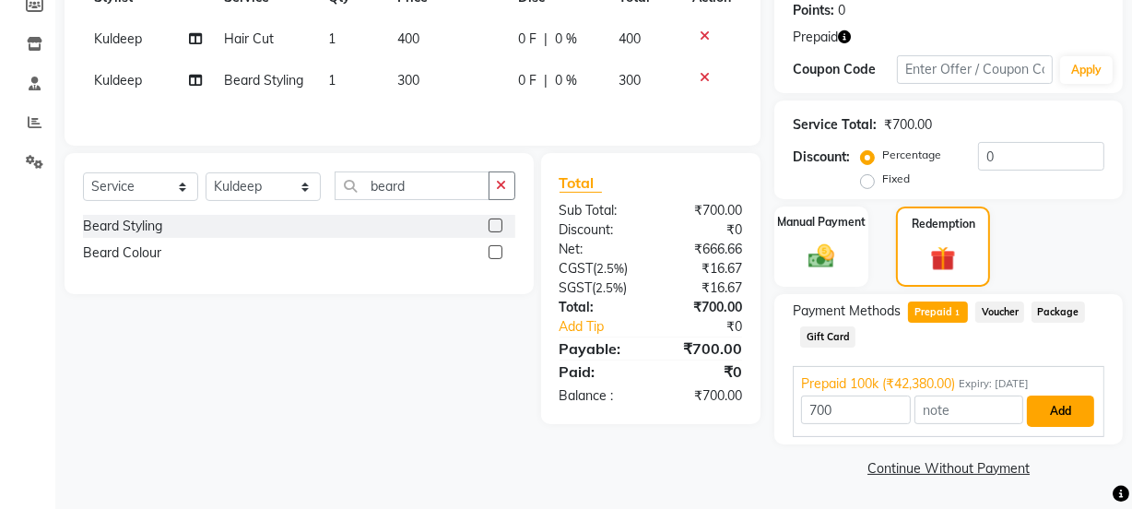
click at [1062, 419] on button "Add" at bounding box center [1060, 411] width 67 height 31
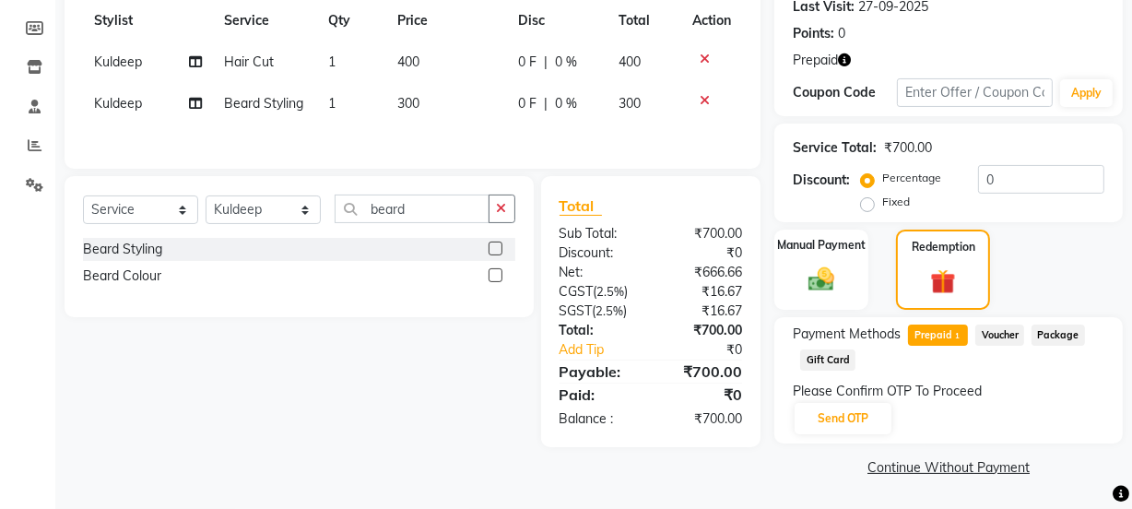
scroll to position [262, 0]
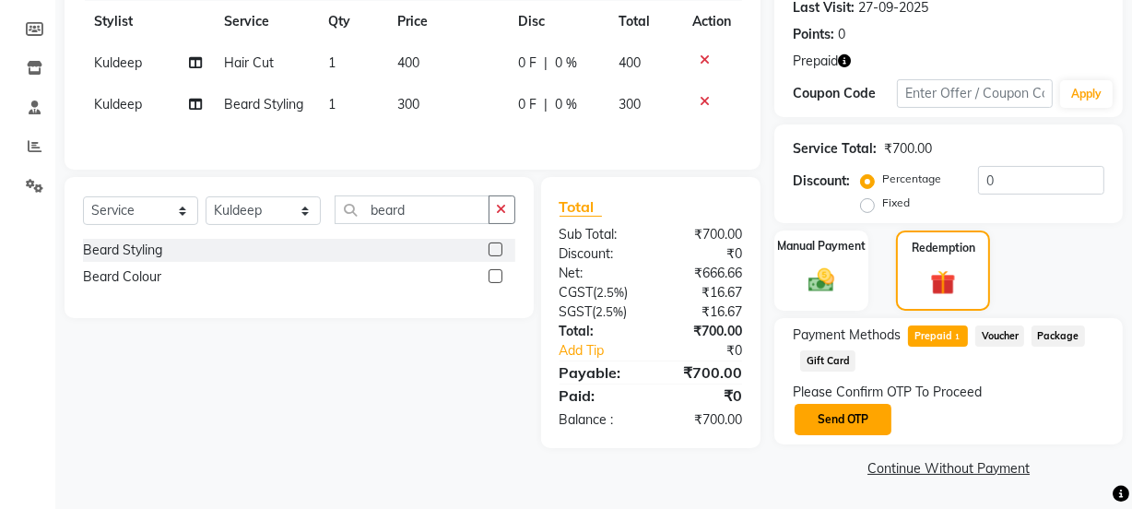
click at [847, 420] on button "Send OTP" at bounding box center [843, 419] width 97 height 31
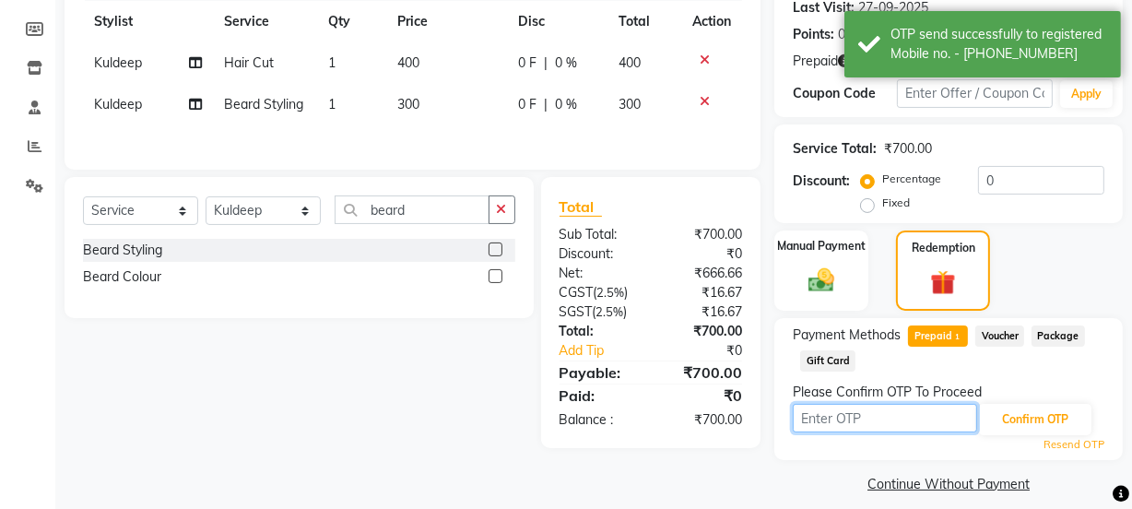
click at [838, 431] on input "text" at bounding box center [885, 418] width 184 height 29
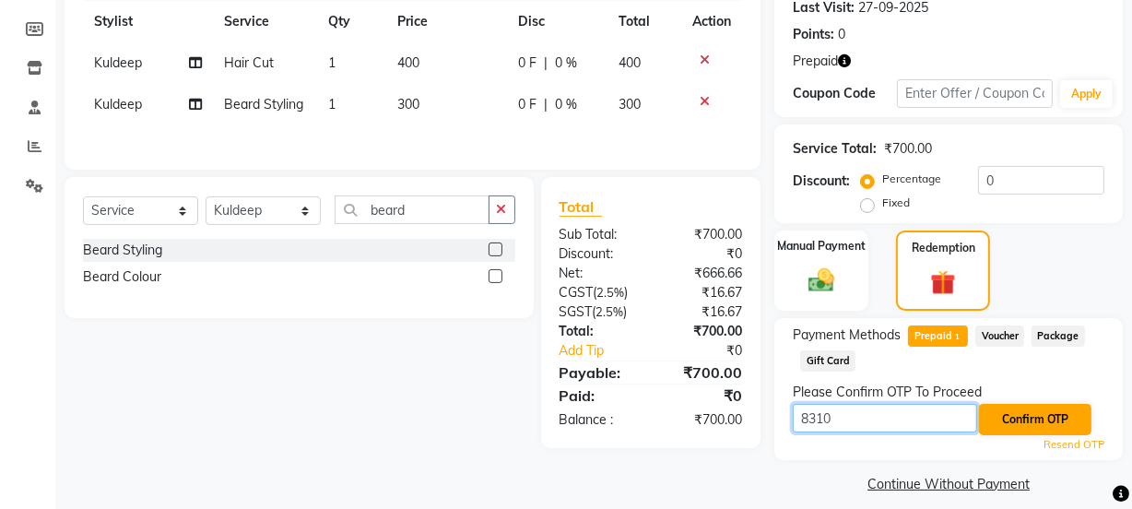
type input "8310"
click at [1037, 419] on button "Confirm OTP" at bounding box center [1035, 419] width 112 height 31
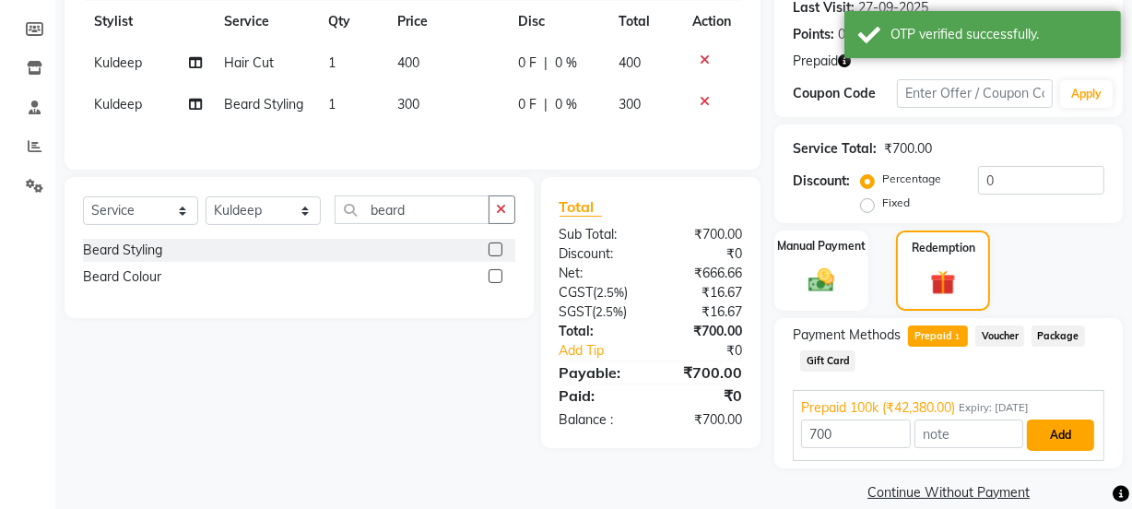
click at [1061, 429] on button "Add" at bounding box center [1060, 435] width 67 height 31
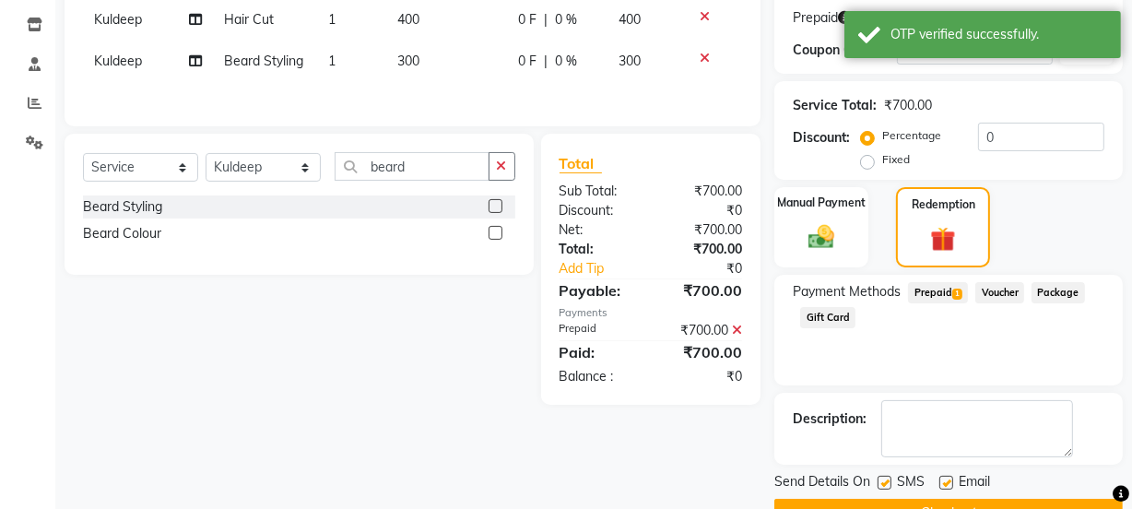
scroll to position [350, 0]
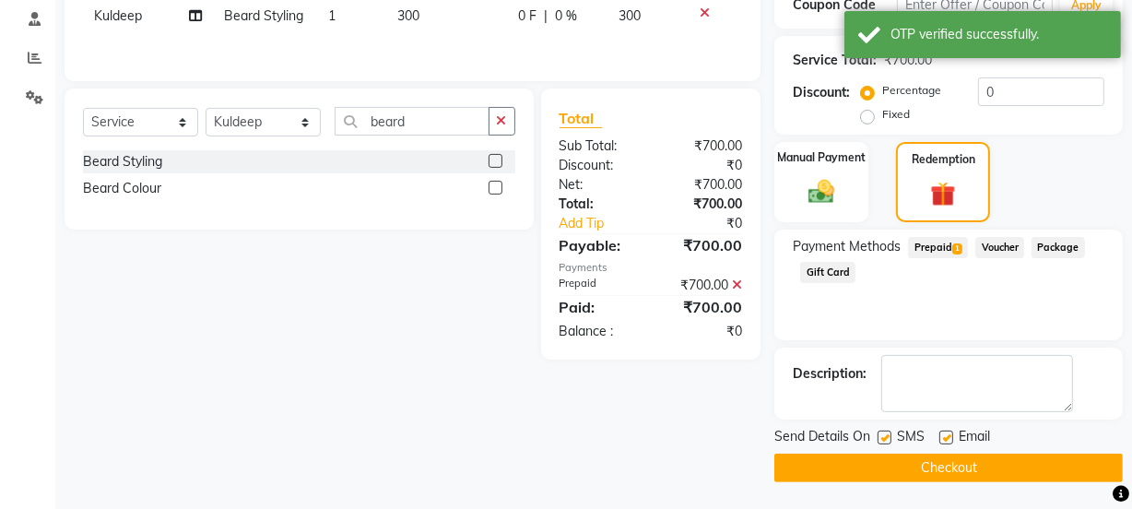
click at [1023, 471] on button "Checkout" at bounding box center [949, 468] width 349 height 29
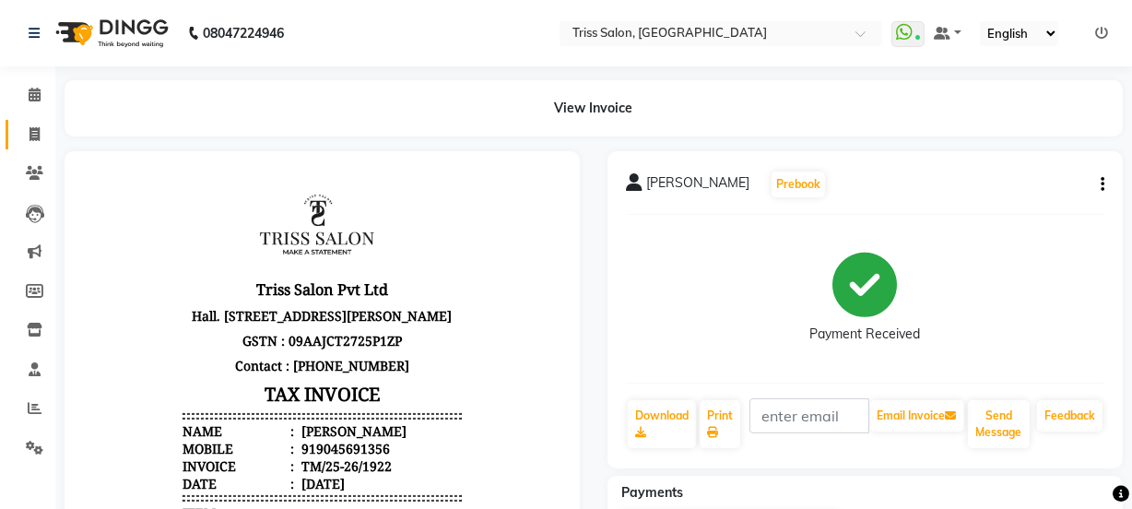
click at [33, 136] on icon at bounding box center [35, 134] width 10 height 14
select select "service"
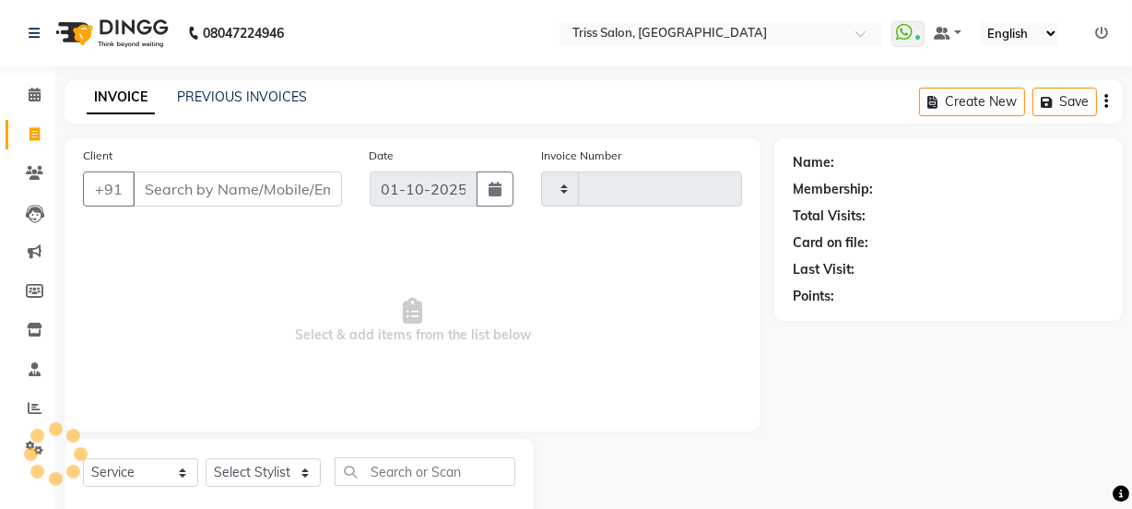
scroll to position [46, 0]
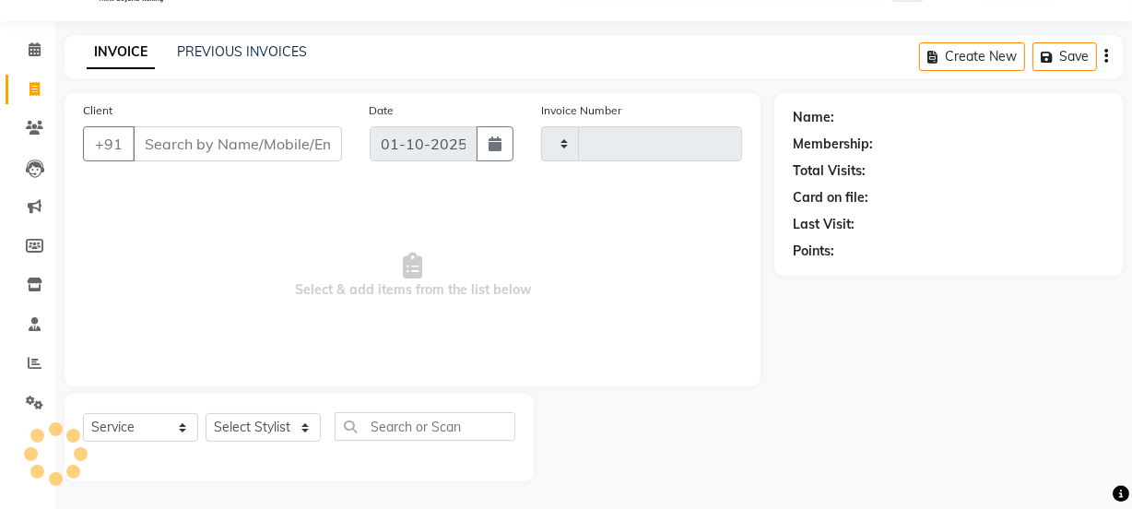
type input "1923"
select select "4304"
click at [259, 415] on select "Select Stylist" at bounding box center [263, 427] width 115 height 29
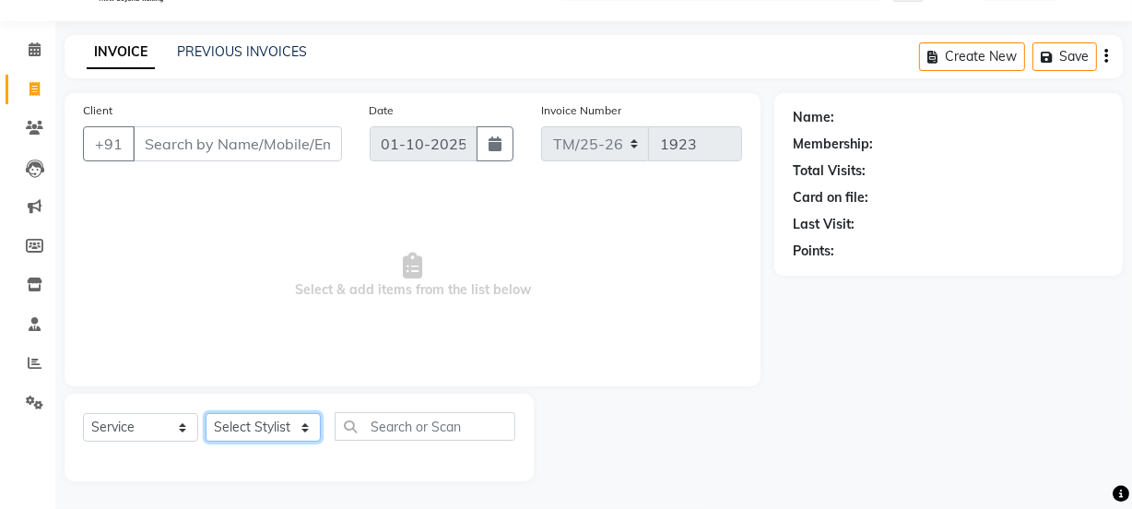
click at [270, 420] on select "Select Stylist" at bounding box center [263, 427] width 115 height 29
click at [259, 427] on select "Select Stylist Bhim Ram [PERSON_NAME] [PERSON_NAME] (Pooja) [PERSON_NAME] [PERS…" at bounding box center [263, 427] width 115 height 29
select select "61788"
click at [206, 413] on select "Select Stylist Bhim Ram [PERSON_NAME] [PERSON_NAME] (Pooja) [PERSON_NAME] [PERS…" at bounding box center [263, 427] width 115 height 29
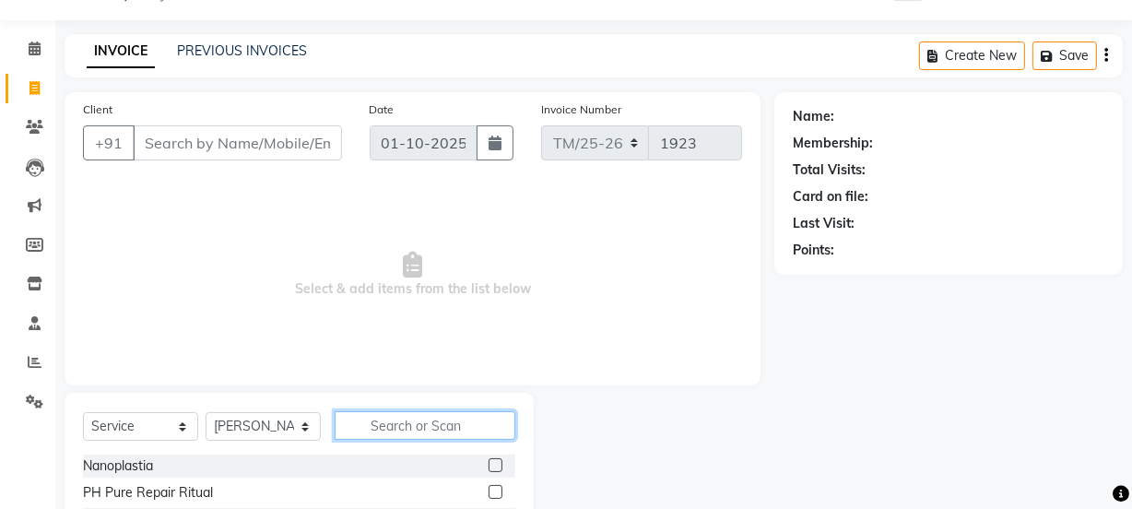
click at [392, 428] on input "text" at bounding box center [425, 425] width 181 height 29
type input "cre"
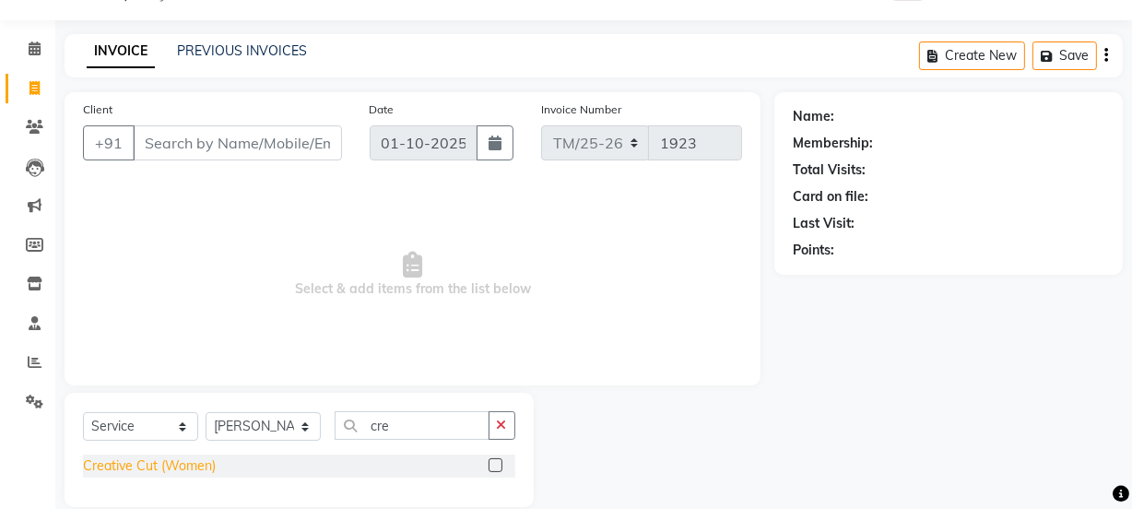
click at [158, 460] on div "Creative Cut (Women)" at bounding box center [149, 465] width 133 height 19
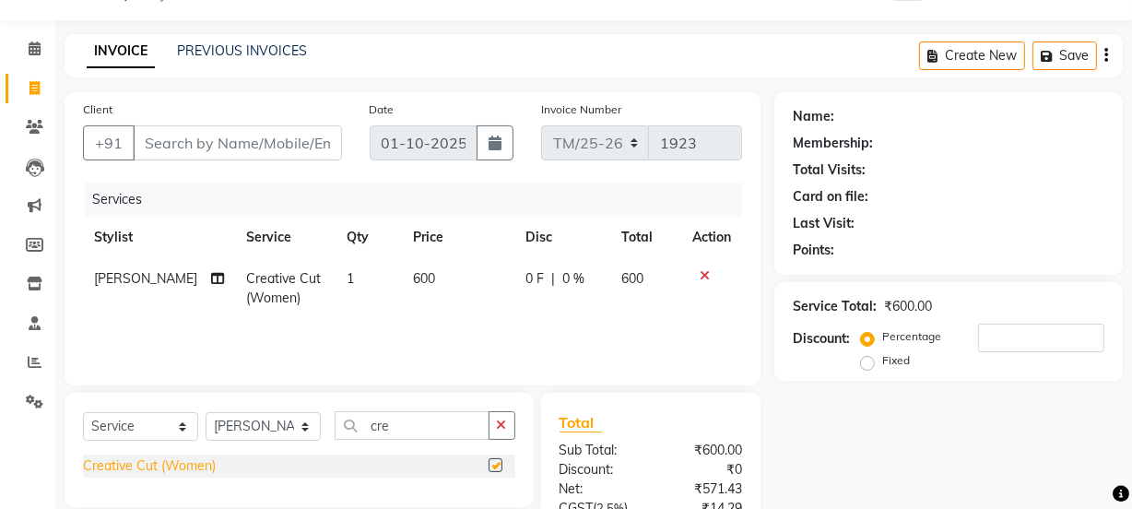
checkbox input "false"
click at [254, 136] on input "Client" at bounding box center [237, 142] width 209 height 35
type input "7"
type input "0"
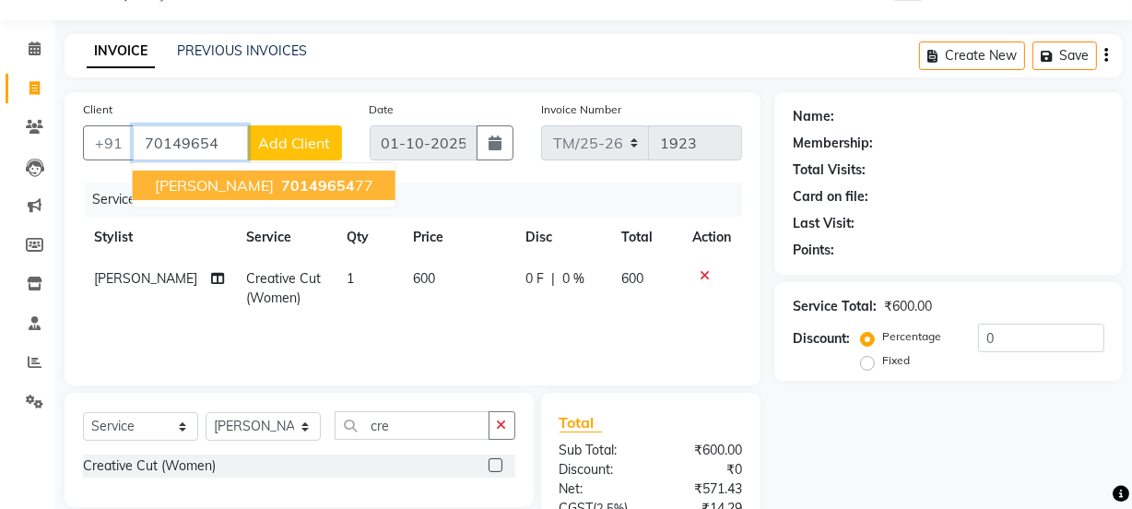
click at [322, 178] on span "70149654" at bounding box center [318, 185] width 74 height 18
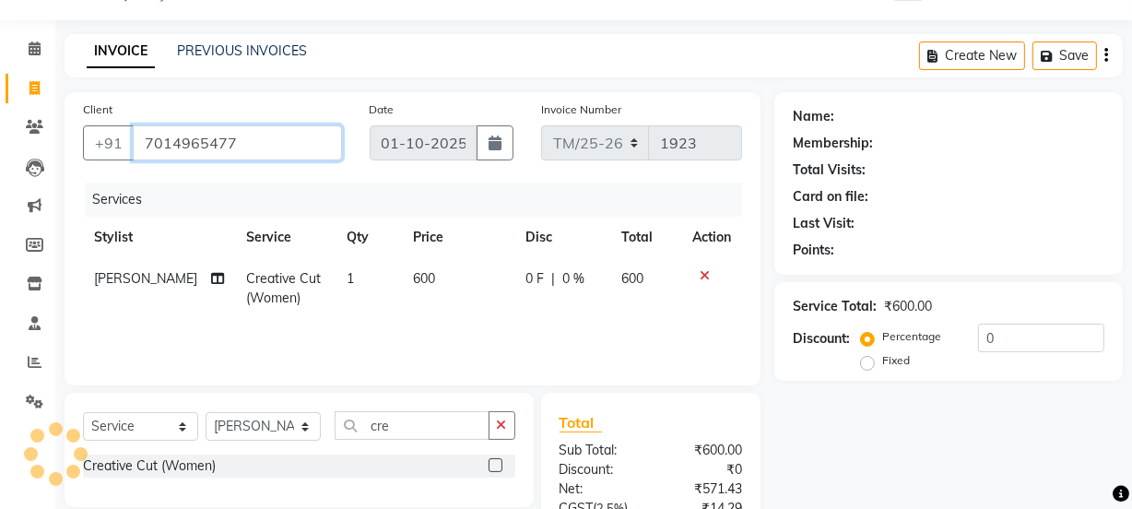
type input "7014965477"
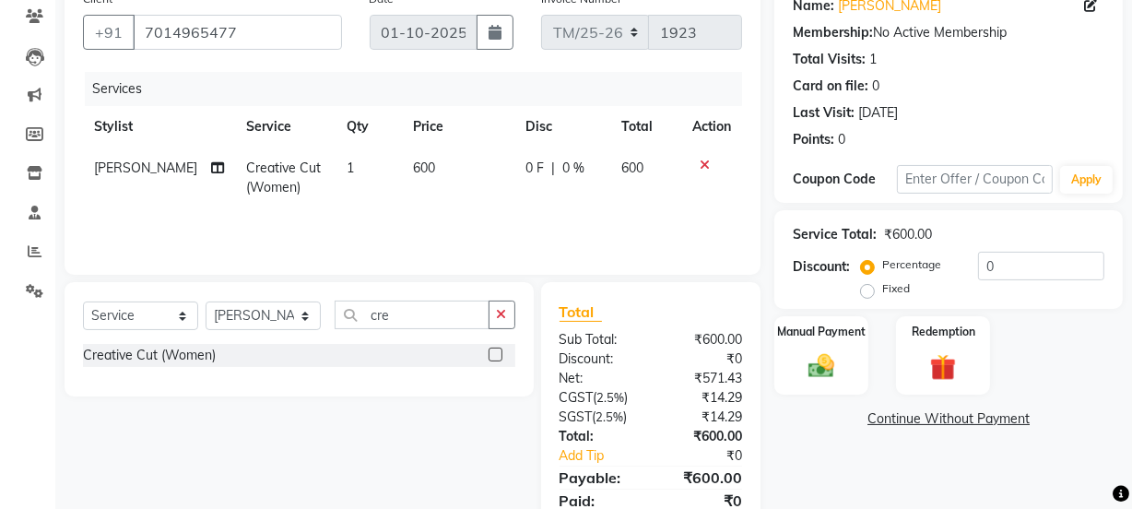
scroll to position [230, 0]
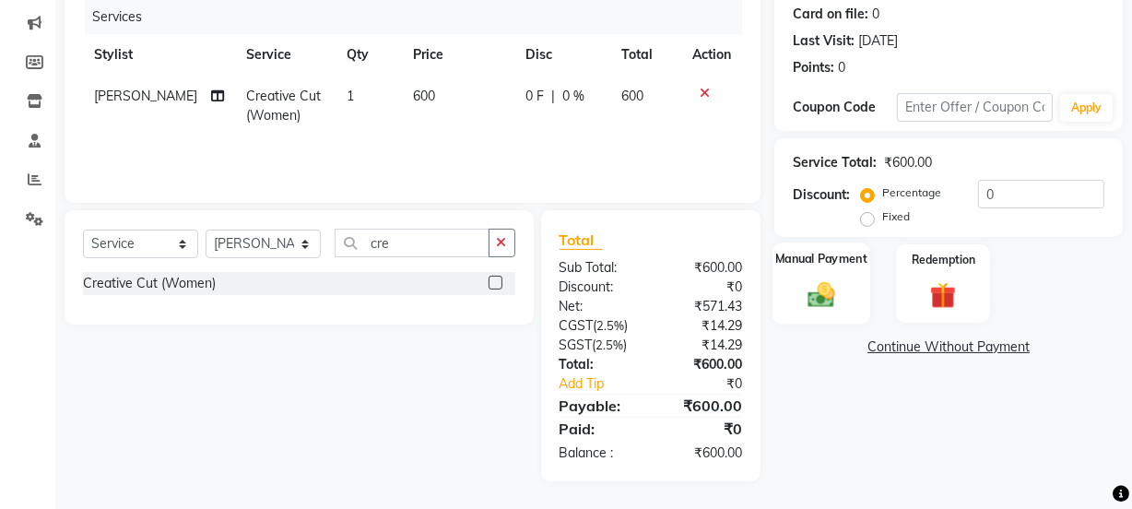
click at [823, 287] on img at bounding box center [821, 293] width 44 height 31
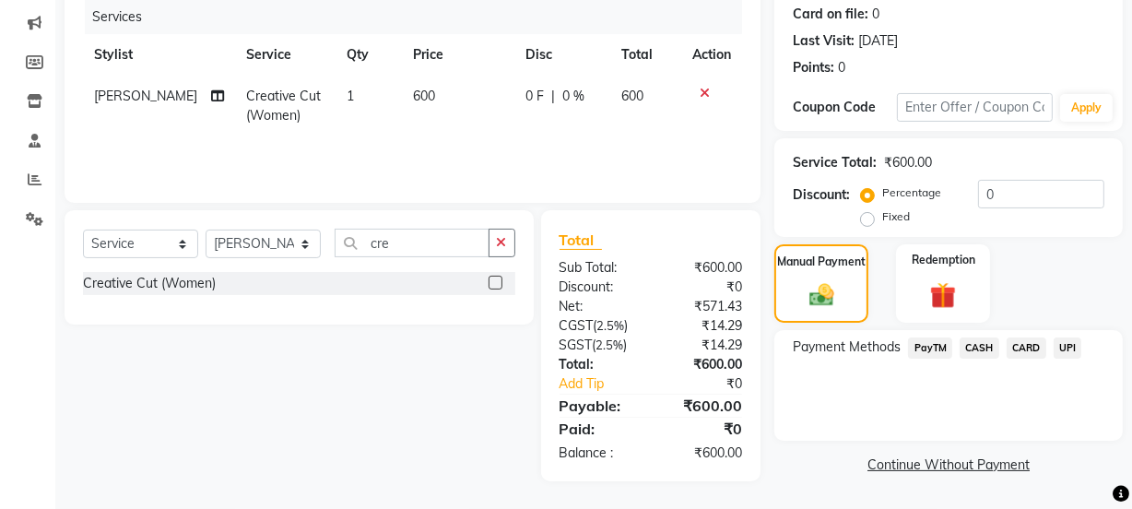
click at [1029, 350] on span "CARD" at bounding box center [1027, 347] width 40 height 21
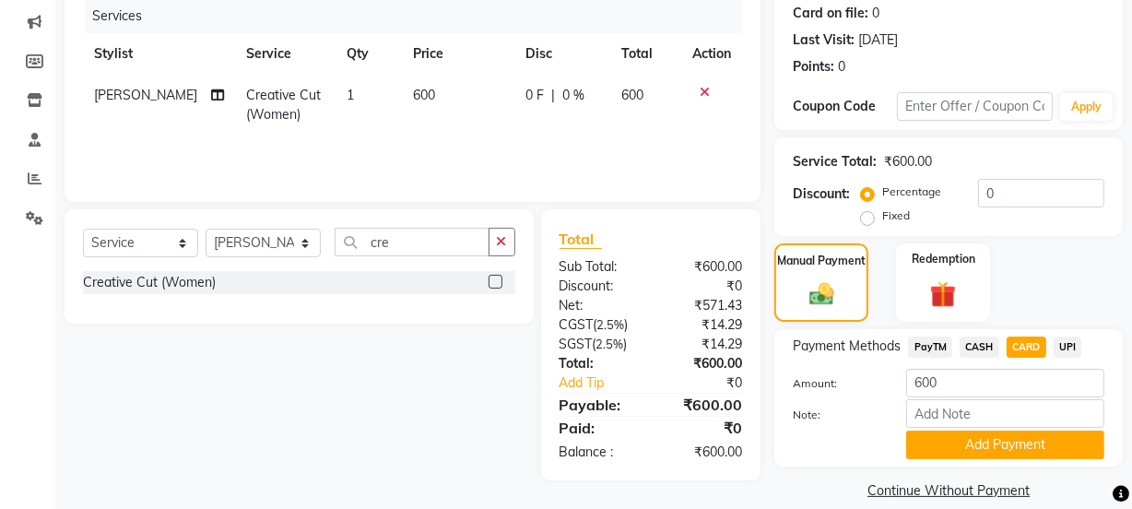
click at [1065, 352] on span "UPI" at bounding box center [1068, 347] width 29 height 21
click at [1043, 439] on button "Add Payment" at bounding box center [1005, 445] width 198 height 29
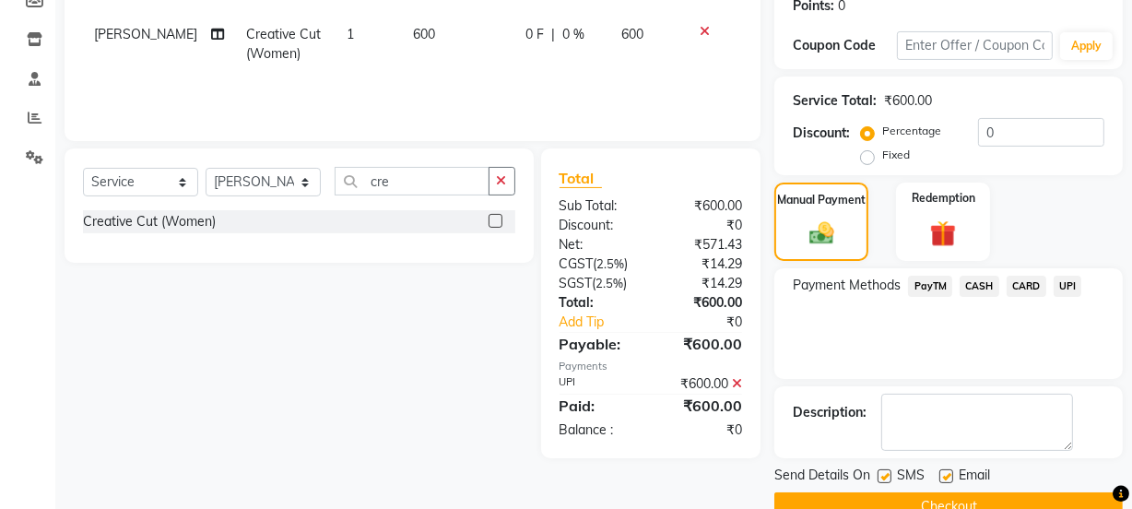
scroll to position [329, 0]
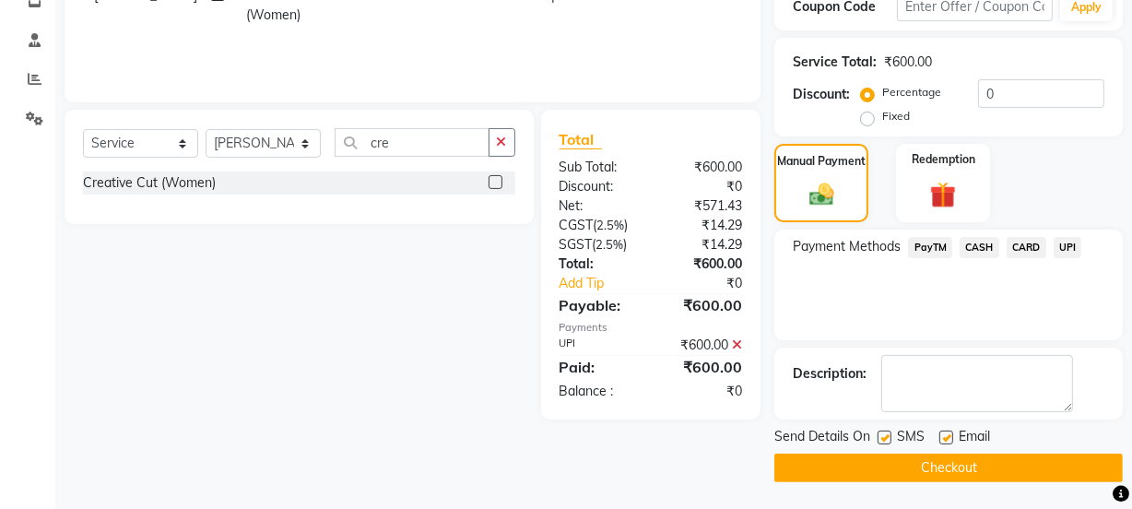
click at [994, 474] on button "Checkout" at bounding box center [949, 468] width 349 height 29
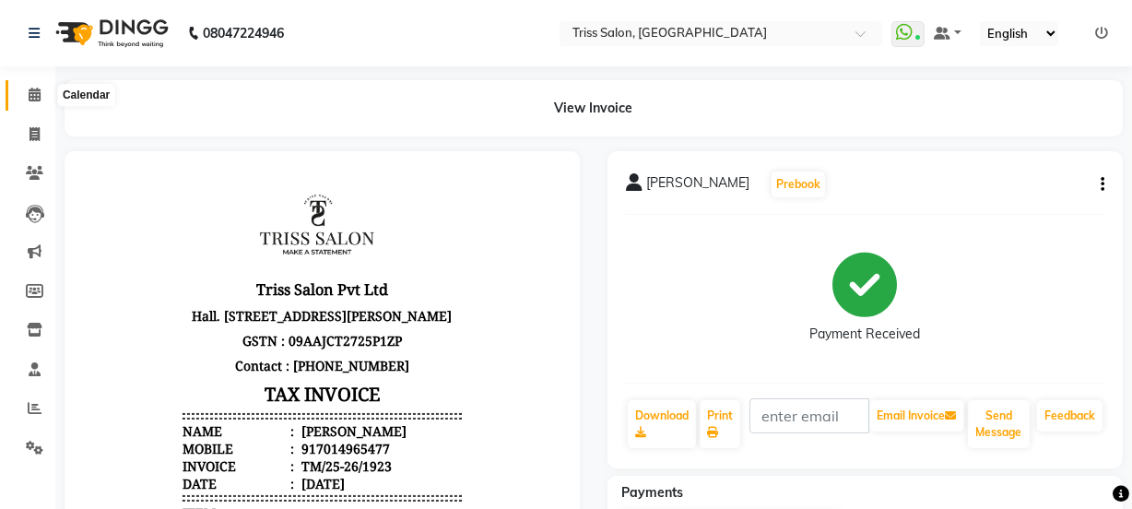
click at [36, 94] on icon at bounding box center [35, 95] width 12 height 14
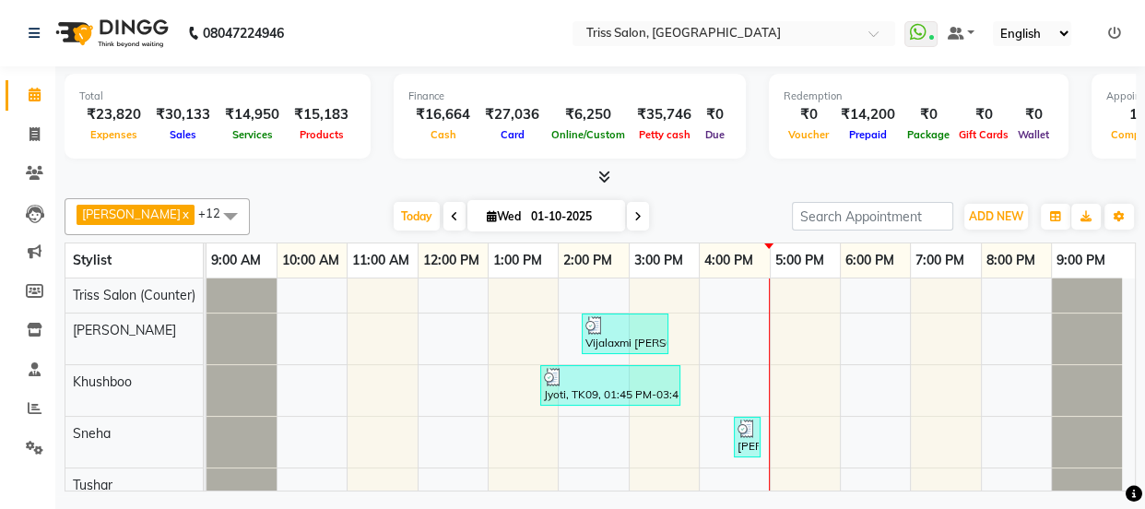
click at [36, 94] on icon at bounding box center [35, 95] width 12 height 14
click at [30, 145] on link "Invoice" at bounding box center [28, 135] width 44 height 30
select select "service"
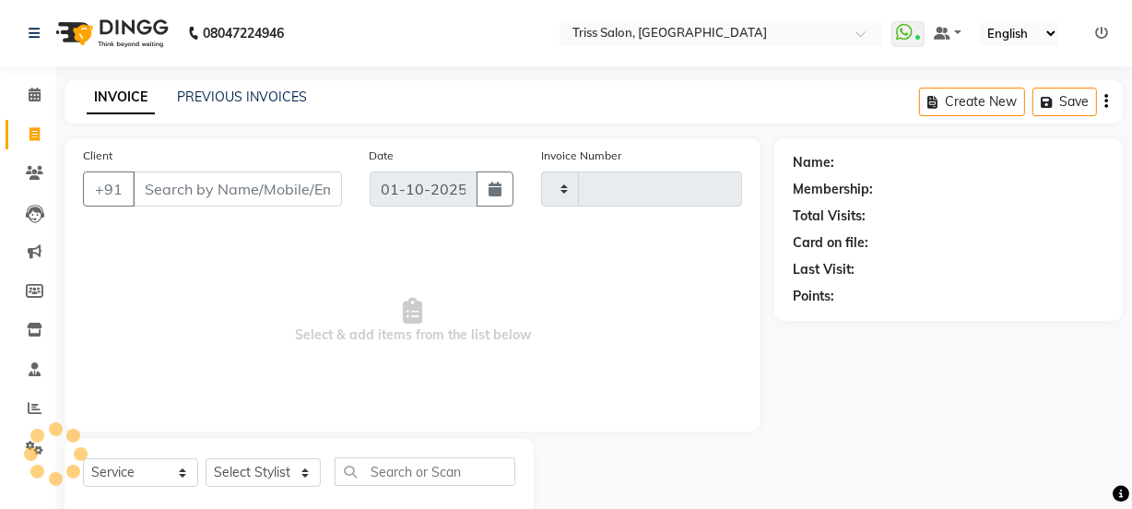
type input "1924"
select select "4304"
click at [248, 92] on link "PREVIOUS INVOICES" at bounding box center [242, 97] width 130 height 17
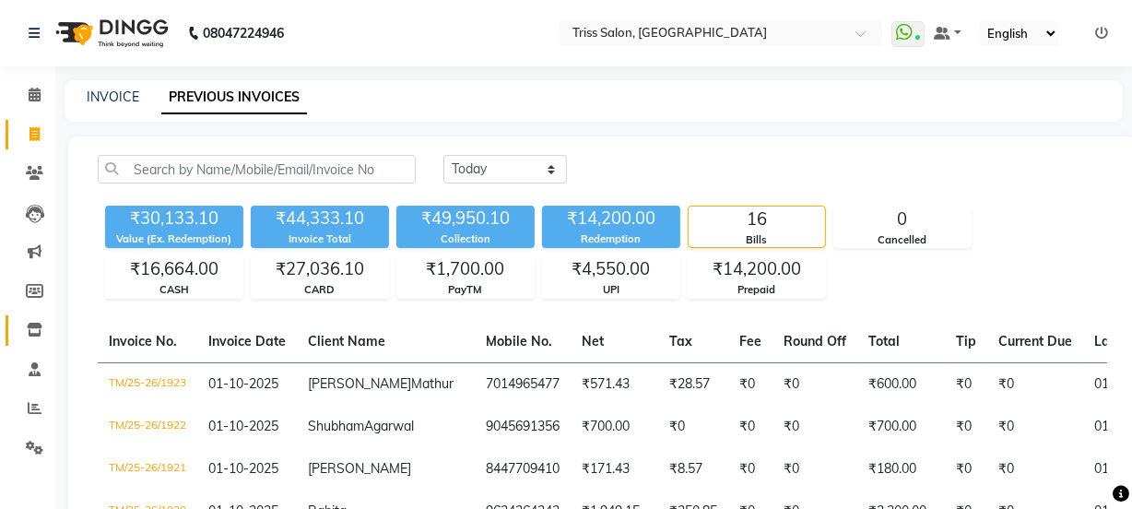
click at [33, 326] on icon at bounding box center [35, 330] width 16 height 14
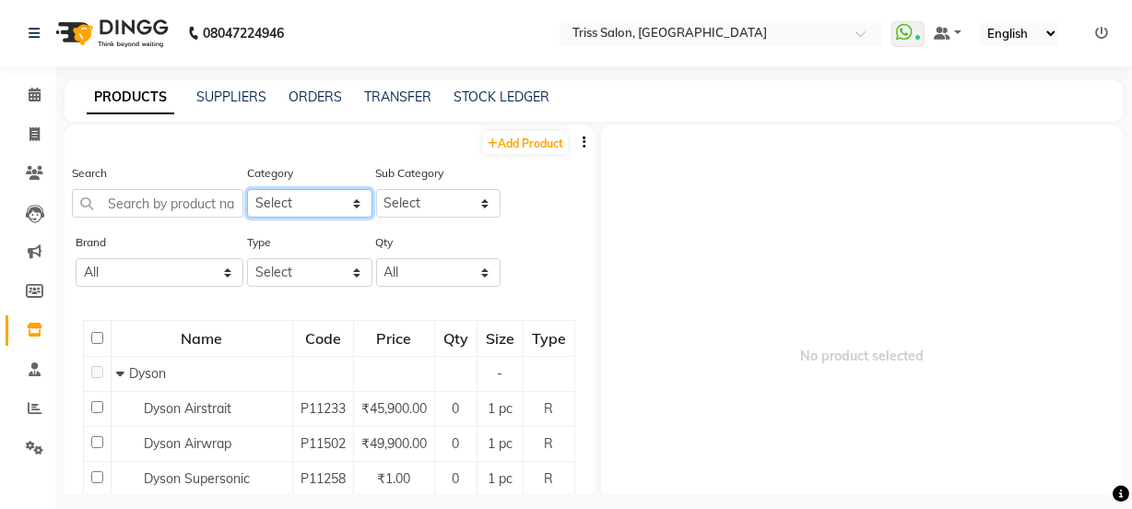
click at [312, 196] on select "Select PH Keune GK Moroccan Oil 3TenX K18 Schwarzkopf Mintree Kanpeki Thalgo Ot…" at bounding box center [309, 203] width 125 height 29
click at [324, 192] on select "Select PH Keune GK Moroccan Oil 3TenX K18 Schwarzkopf Mintree Kanpeki Thalgo Ot…" at bounding box center [309, 203] width 125 height 29
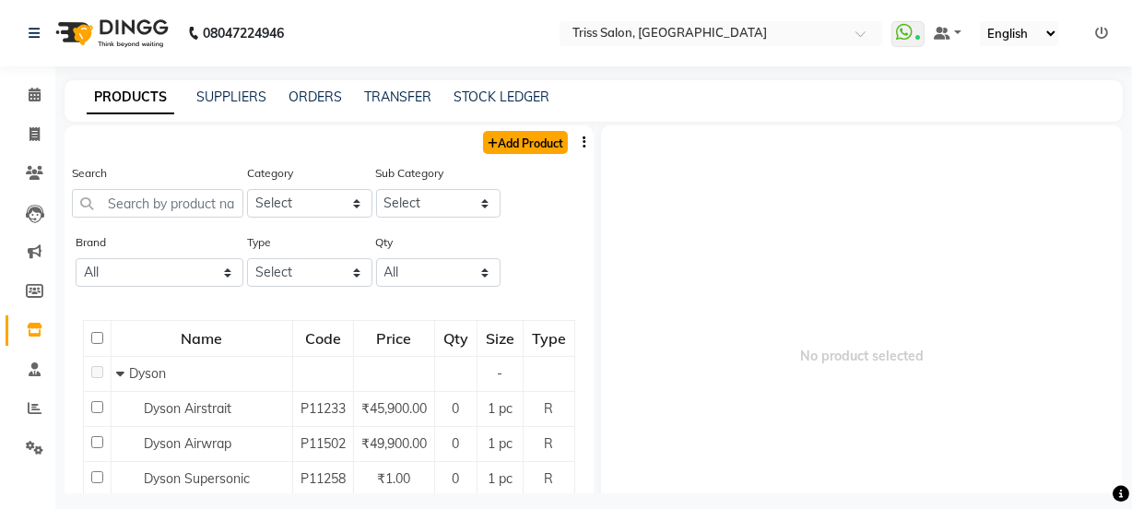
click at [519, 138] on link "Add Product" at bounding box center [525, 142] width 85 height 23
select select "true"
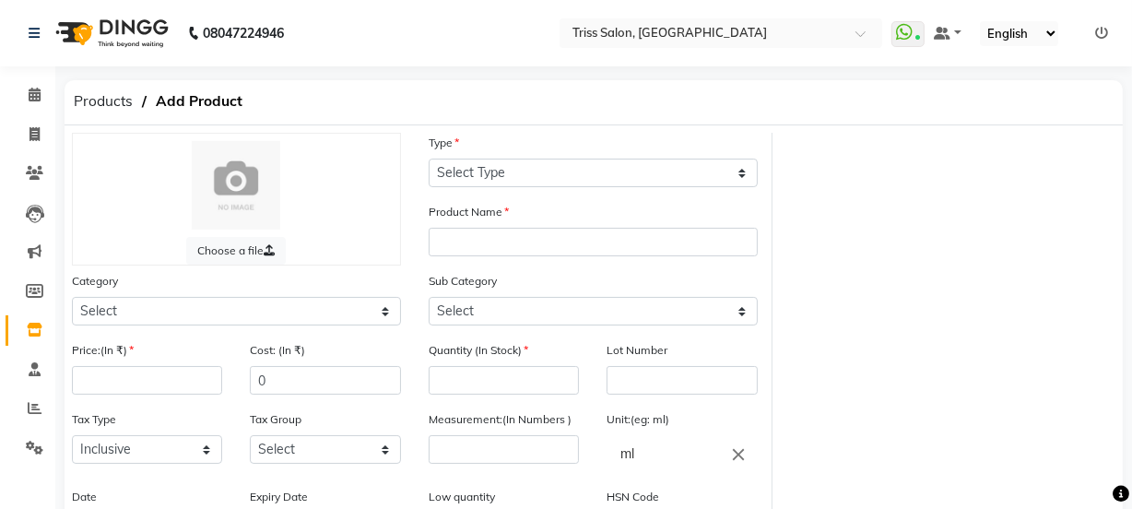
click at [27, 328] on icon at bounding box center [35, 330] width 16 height 14
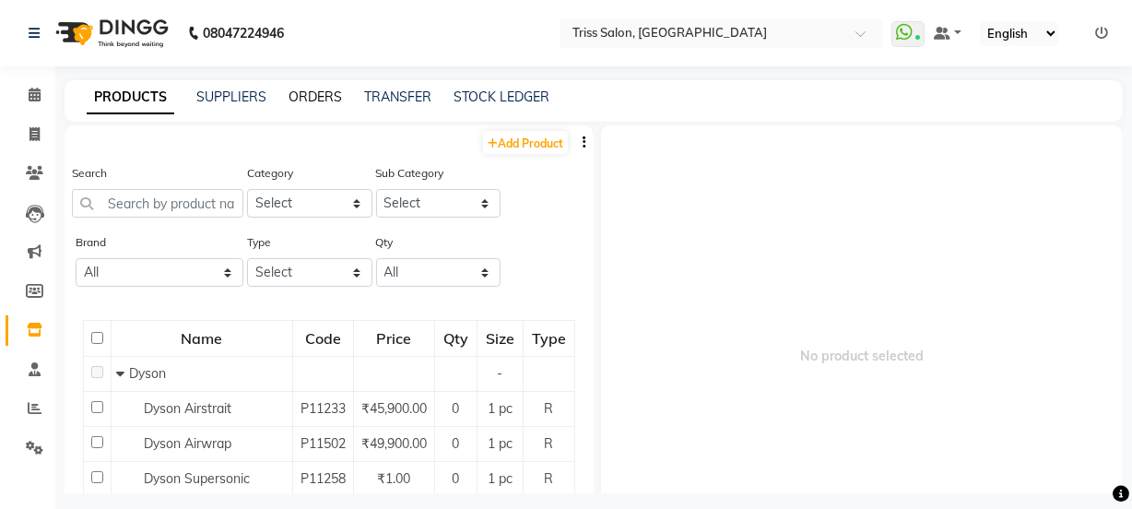
click at [305, 94] on link "ORDERS" at bounding box center [315, 97] width 53 height 17
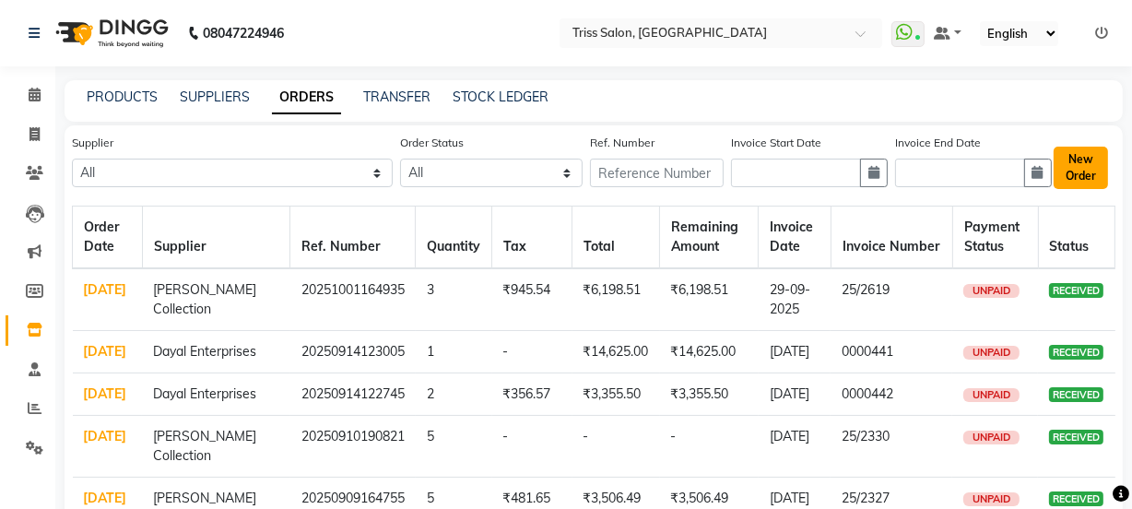
click at [1082, 172] on button "New Order" at bounding box center [1081, 168] width 54 height 42
select select "true"
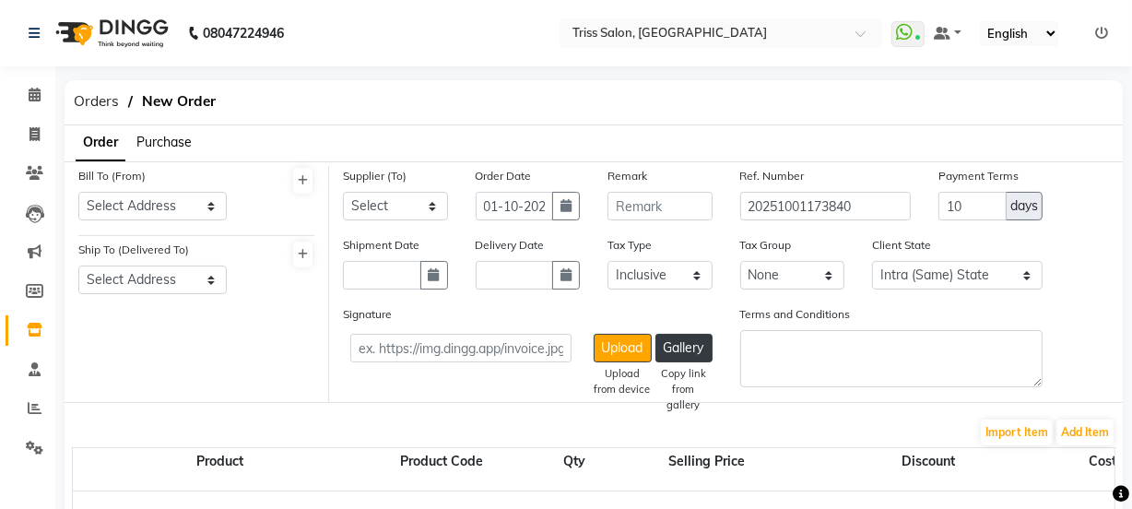
select select "1366"
click at [179, 138] on span "Purchase" at bounding box center [163, 142] width 55 height 17
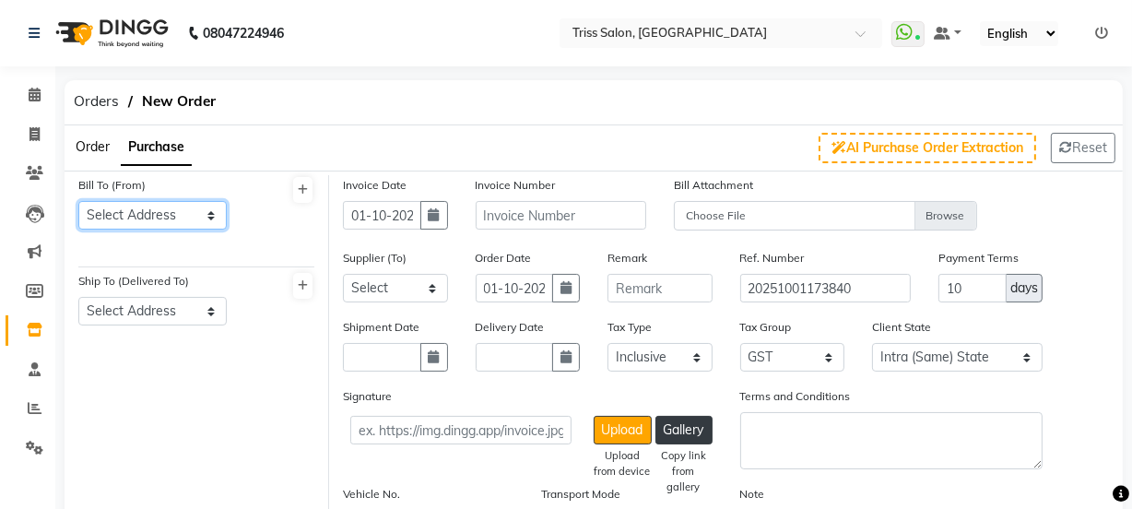
click at [174, 215] on select "Select Address Triss HO Triss Mathura" at bounding box center [152, 215] width 148 height 29
select select "475"
click at [78, 201] on select "Select Address Triss HO Triss Mathura" at bounding box center [152, 215] width 148 height 29
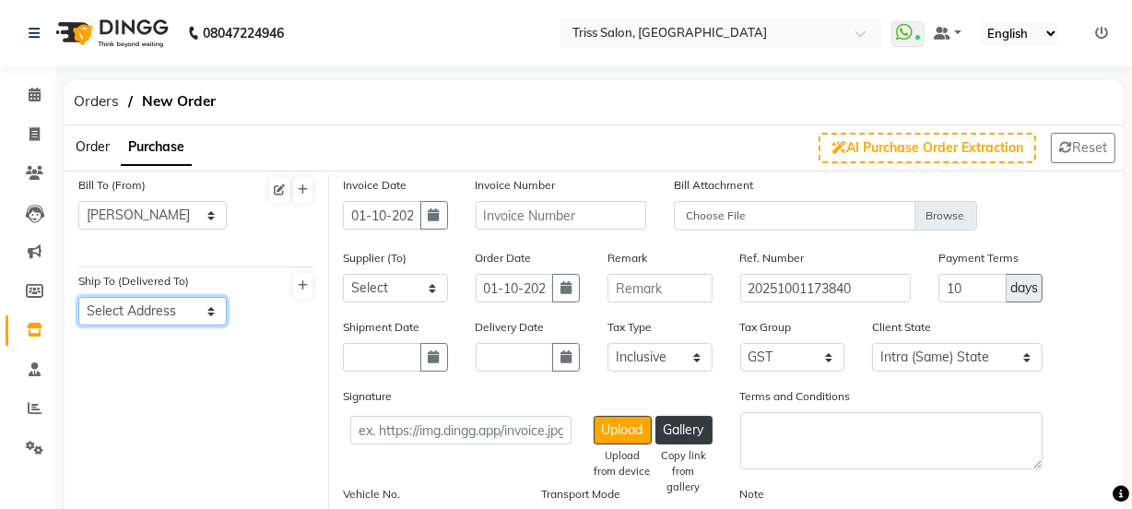
click at [179, 310] on select "Select Address Triss Mathura mathura" at bounding box center [152, 311] width 148 height 29
select select "115"
click at [78, 297] on select "Select Address Triss Mathura mathura" at bounding box center [152, 311] width 148 height 29
click at [430, 207] on button "button" at bounding box center [434, 215] width 28 height 29
select select "10"
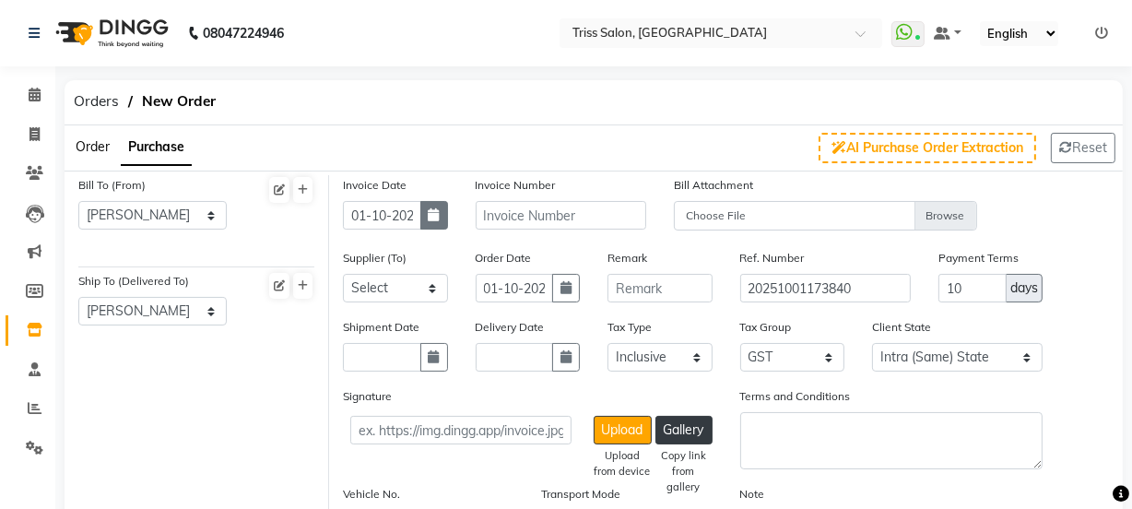
select select "2025"
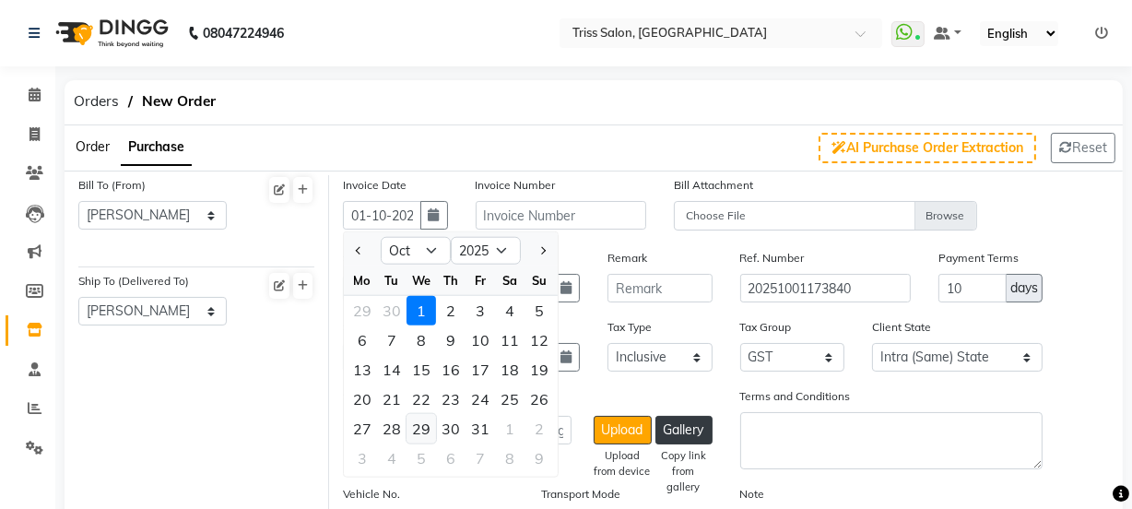
click at [418, 433] on div "29" at bounding box center [422, 429] width 30 height 30
type input "29-10-2025"
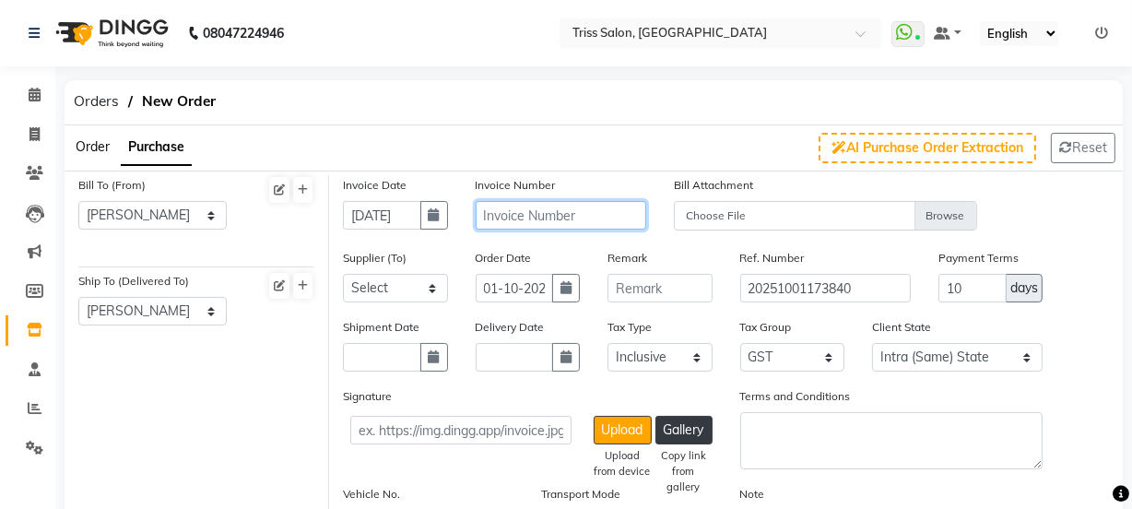
click at [577, 215] on input "text" at bounding box center [561, 215] width 171 height 29
type input "JT/2025-26/231"
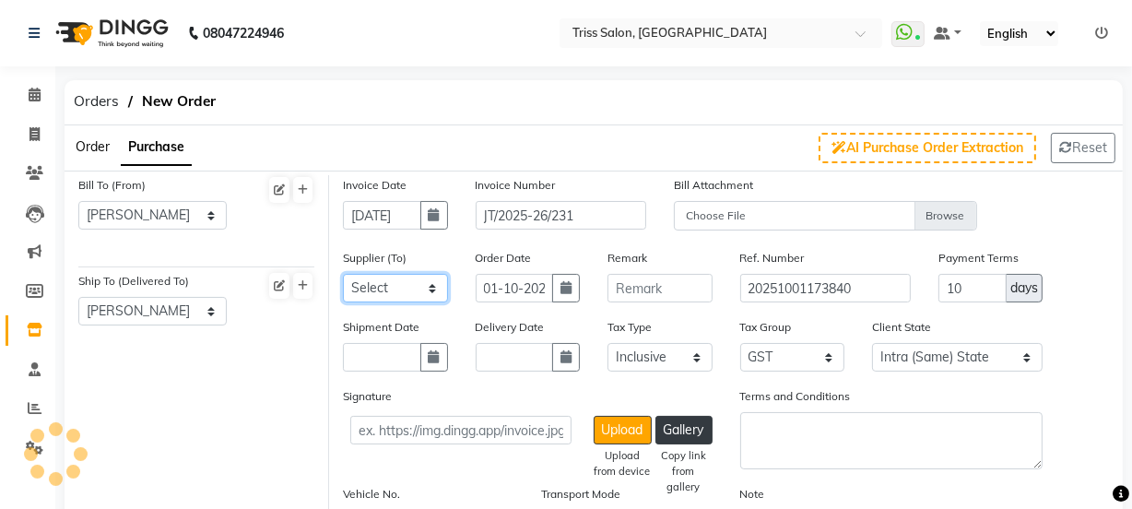
click at [437, 288] on select "Select Auraine Botanicals - Auraine Botanicals Dayal Enterprises Head Office Po…" at bounding box center [395, 288] width 105 height 29
select select "1146"
click at [343, 275] on select "Select Auraine Botanicals - Auraine Botanicals Dayal Enterprises Head Office Po…" at bounding box center [395, 288] width 105 height 29
click at [42, 338] on span at bounding box center [34, 330] width 32 height 21
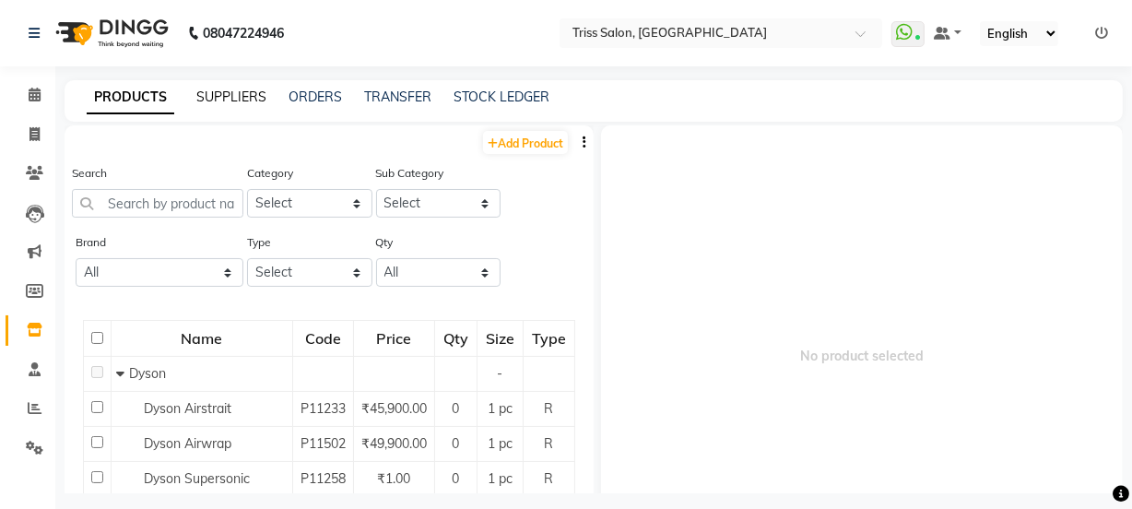
click at [225, 92] on link "SUPPLIERS" at bounding box center [231, 97] width 70 height 17
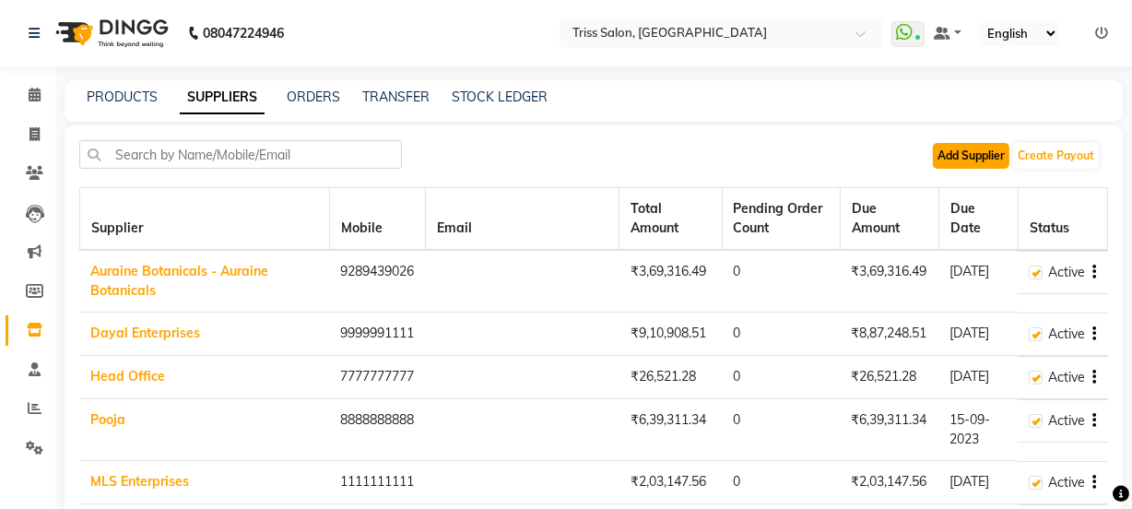
click at [975, 155] on button "Add Supplier" at bounding box center [971, 156] width 77 height 26
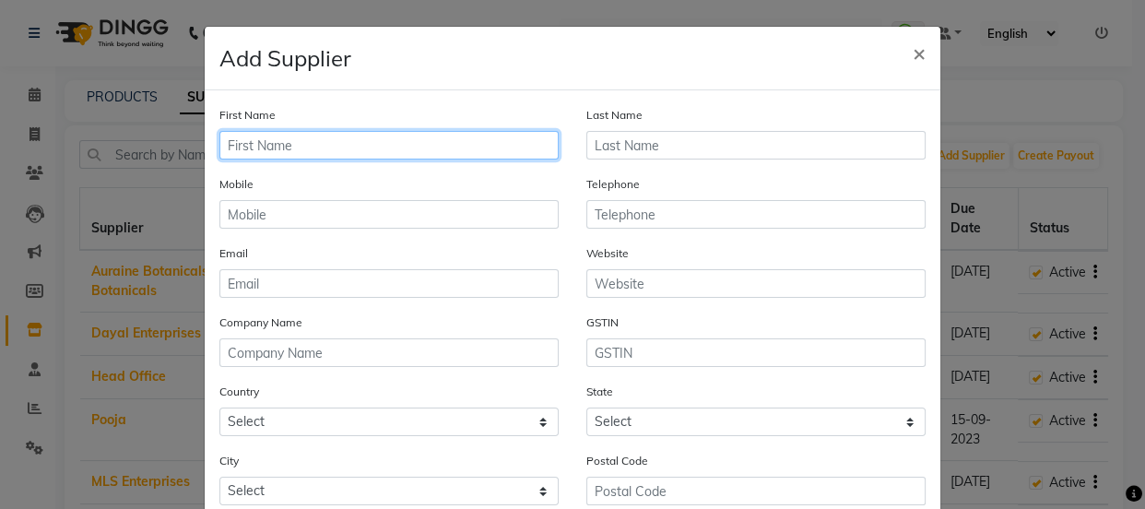
click at [422, 148] on input "text" at bounding box center [388, 145] width 339 height 29
type input "Jaswik"
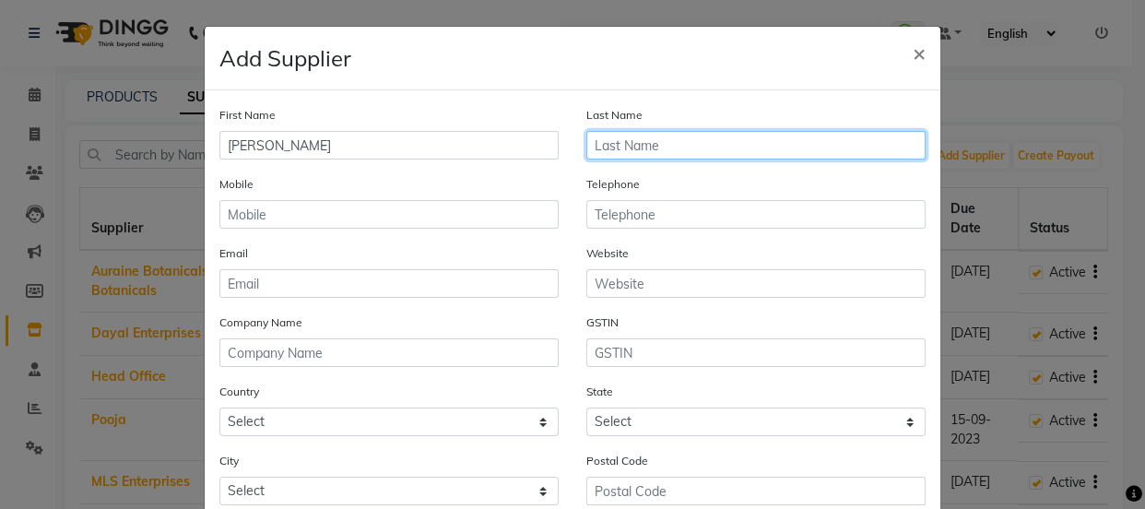
click at [686, 148] on input "text" at bounding box center [755, 145] width 339 height 29
type input "Traders"
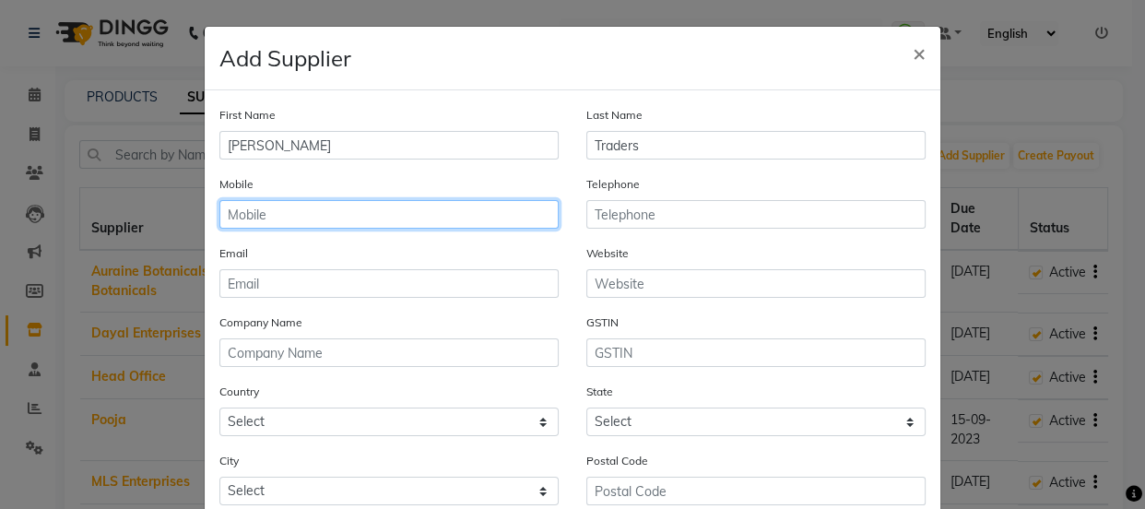
click at [383, 210] on input "text" at bounding box center [388, 214] width 339 height 29
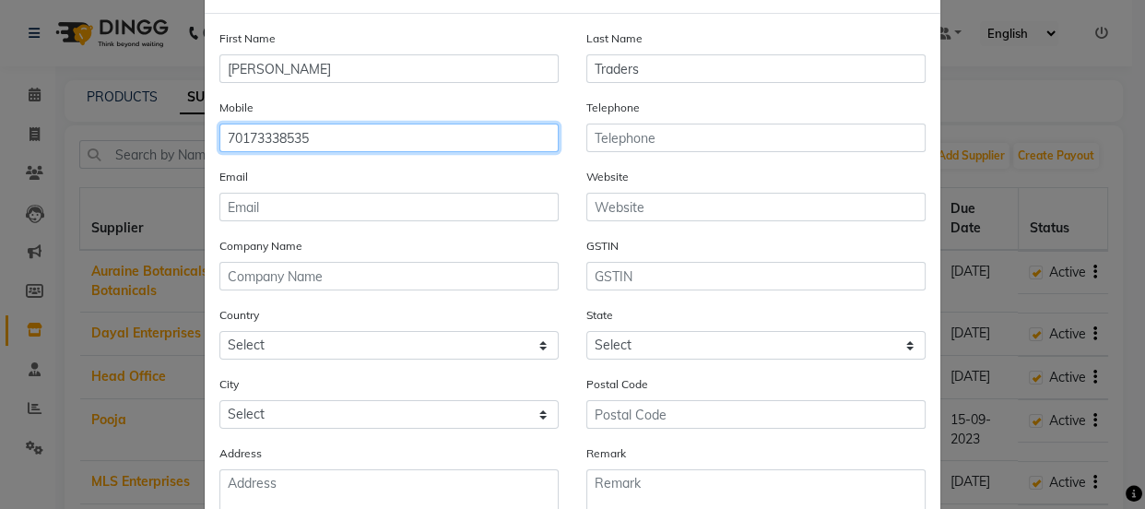
scroll to position [112, 0]
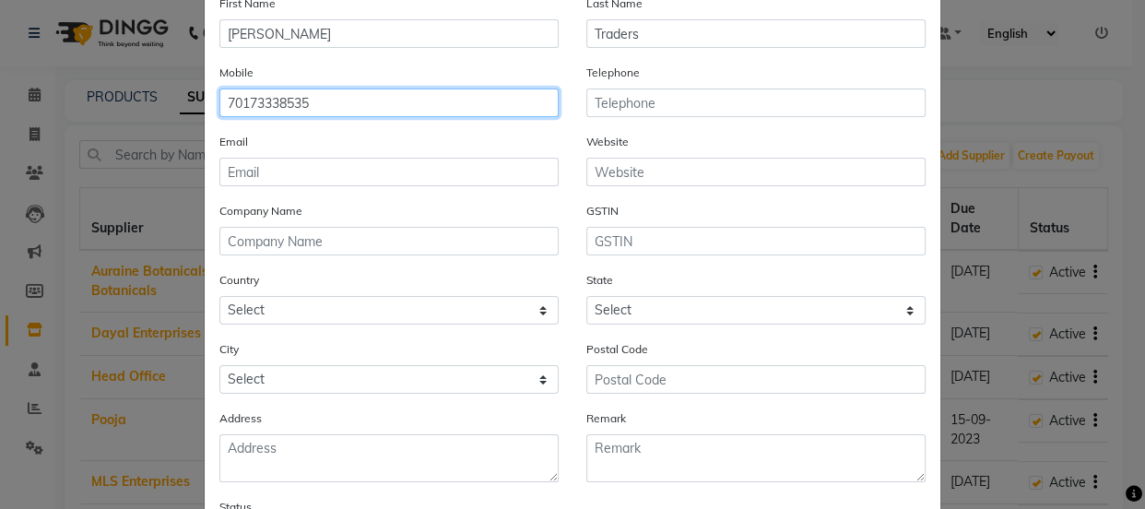
type input "70173338535"
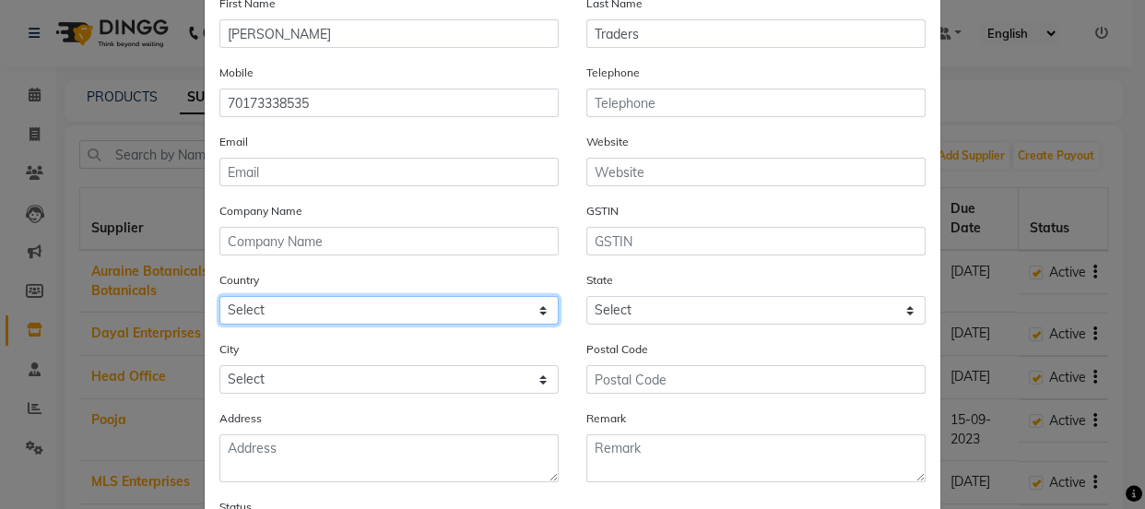
click at [549, 305] on select "Select Afghanistan Albania Algeria American Samoa Andorra Angola Anguilla Antar…" at bounding box center [388, 310] width 339 height 29
select select "1"
click at [219, 298] on select "Select Afghanistan Albania Algeria American Samoa Andorra Angola Anguilla Antar…" at bounding box center [388, 310] width 339 height 29
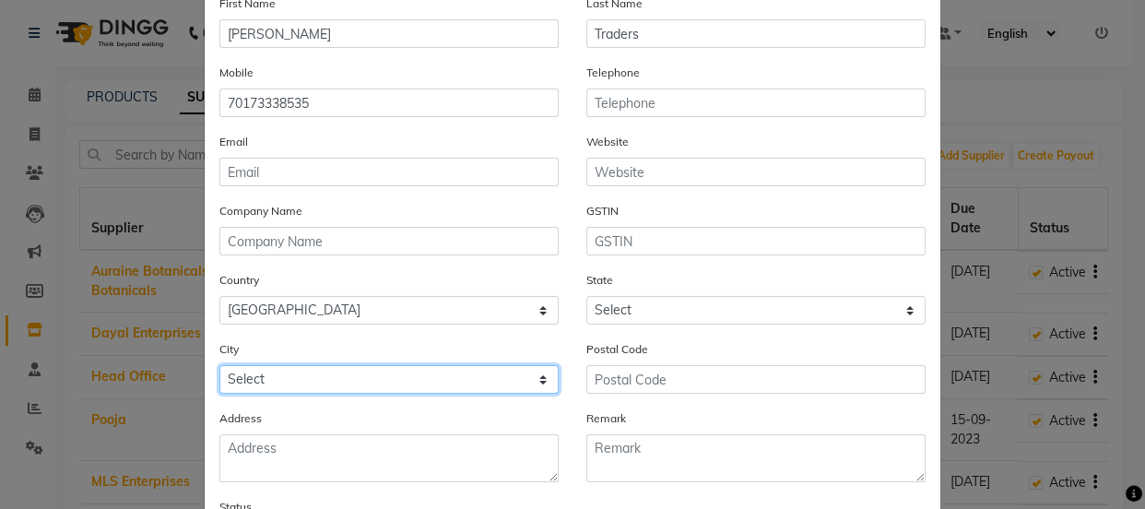
click at [544, 380] on select "Select" at bounding box center [388, 379] width 339 height 29
click at [446, 377] on select "Select" at bounding box center [388, 379] width 339 height 29
click at [425, 387] on select "Select" at bounding box center [388, 379] width 339 height 29
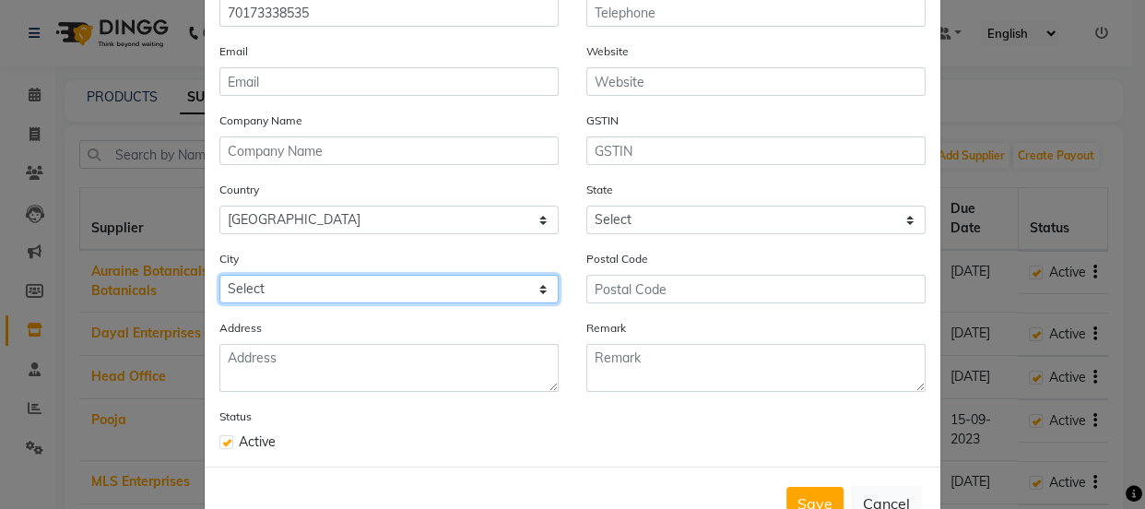
scroll to position [238, 0]
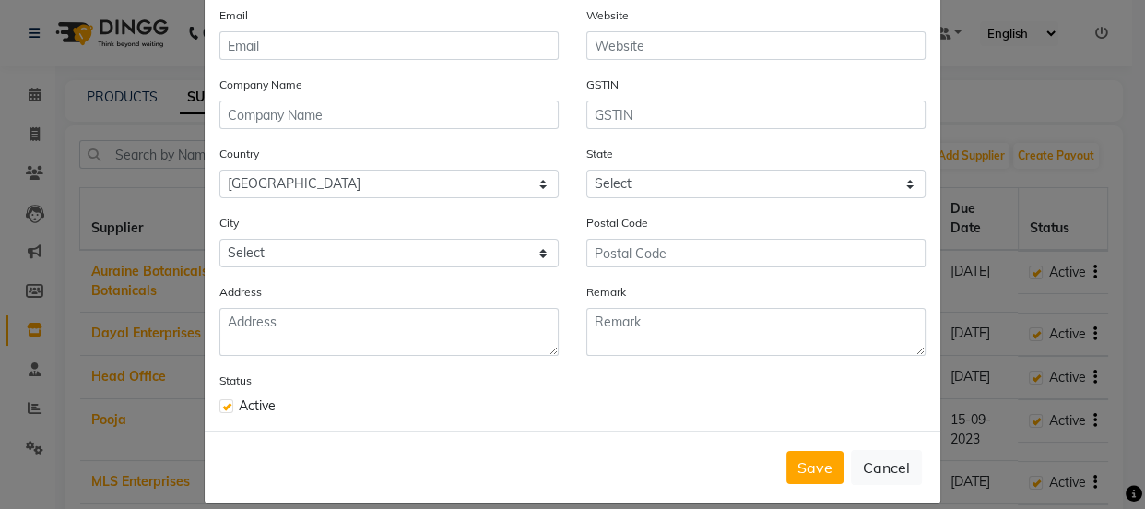
click at [434, 232] on div "City Select" at bounding box center [388, 240] width 339 height 54
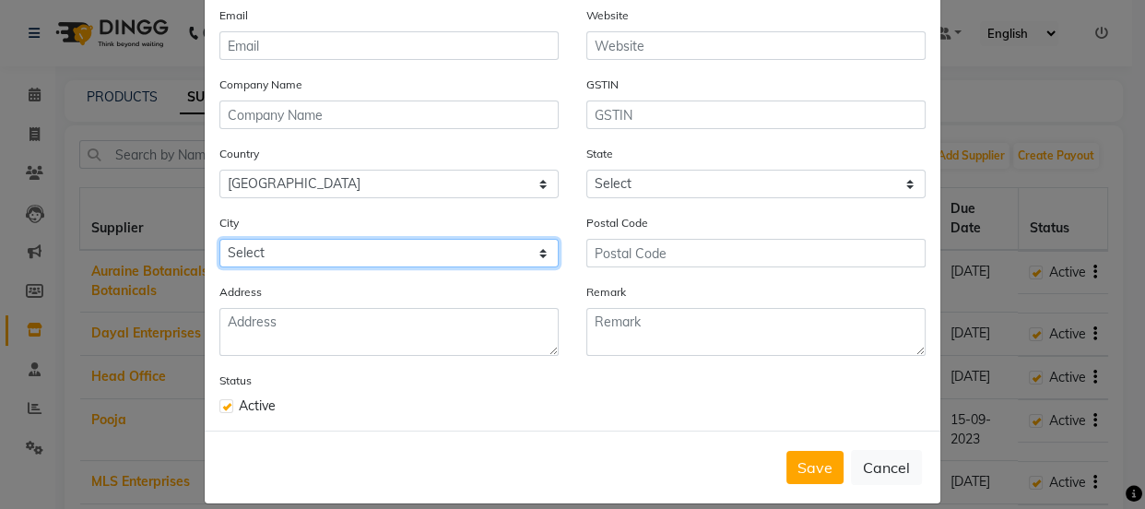
click at [350, 256] on select "Select" at bounding box center [388, 253] width 339 height 29
click at [387, 256] on select "Select" at bounding box center [388, 253] width 339 height 29
click at [389, 254] on select "Select" at bounding box center [388, 253] width 339 height 29
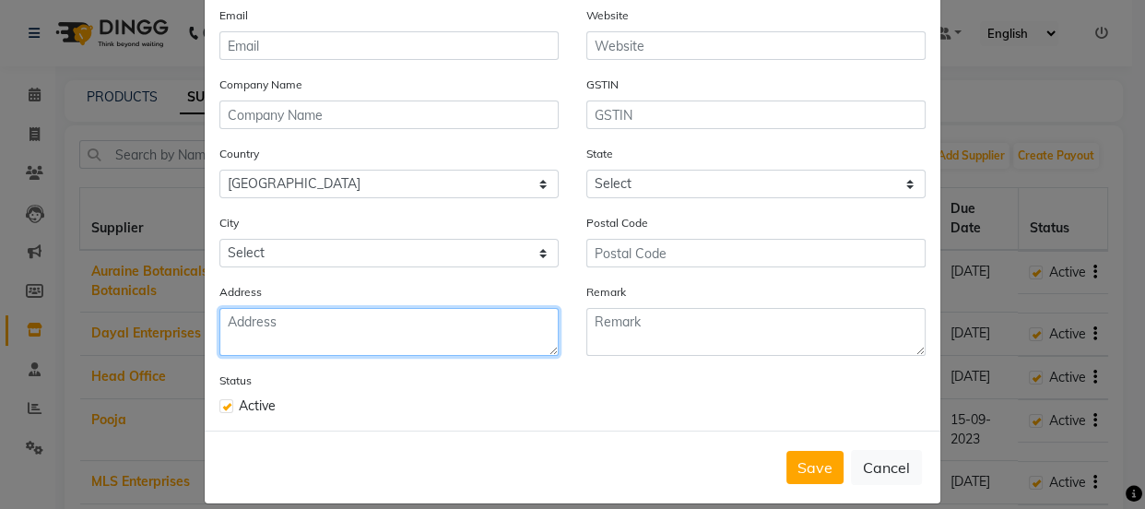
click at [380, 320] on textarea at bounding box center [388, 332] width 339 height 48
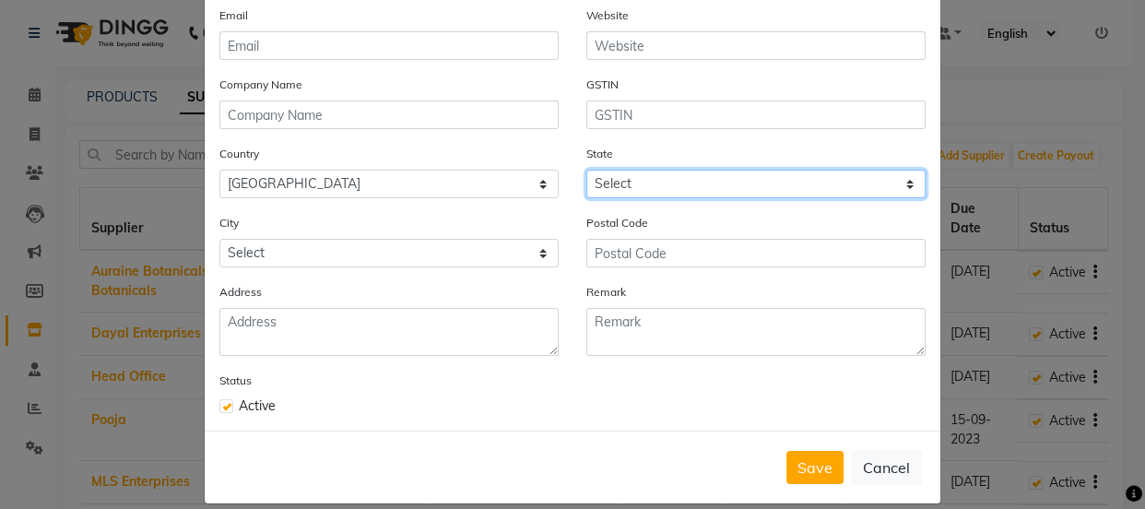
click at [764, 187] on select "Select Andaman and Nicobar Islands Andhra Pradesh Arunachal Pradesh Assam Bihar…" at bounding box center [755, 184] width 339 height 29
select select "38"
click at [586, 172] on select "Select Andaman and Nicobar Islands Andhra Pradesh Arunachal Pradesh Assam Bihar…" at bounding box center [755, 184] width 339 height 29
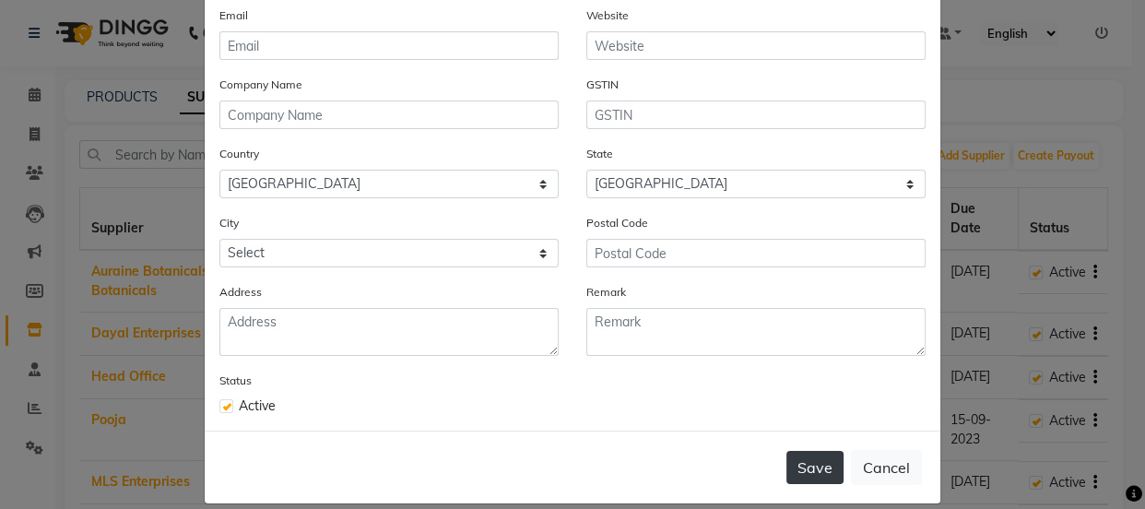
click at [804, 476] on button "Save" at bounding box center [815, 467] width 57 height 33
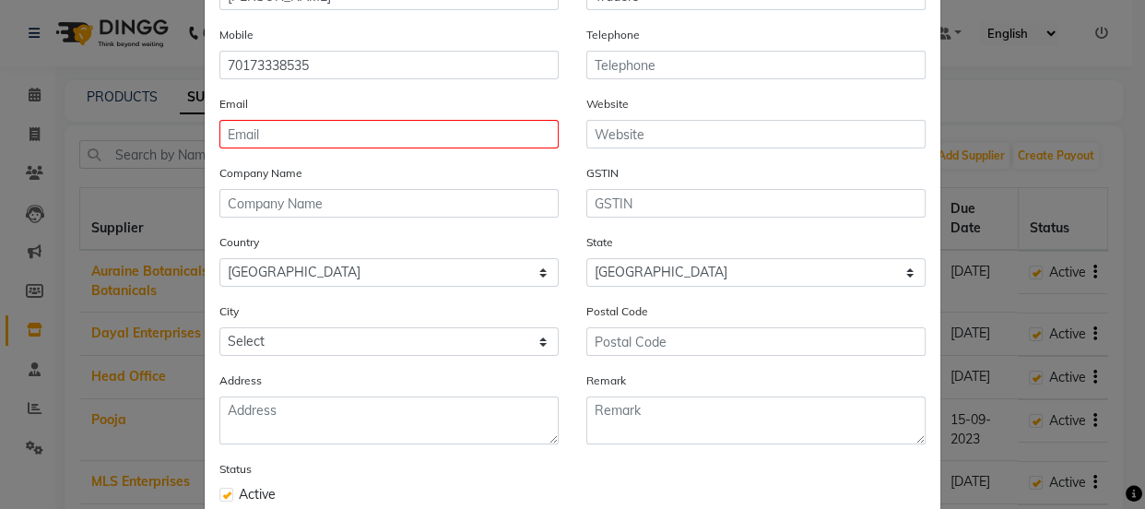
scroll to position [148, 0]
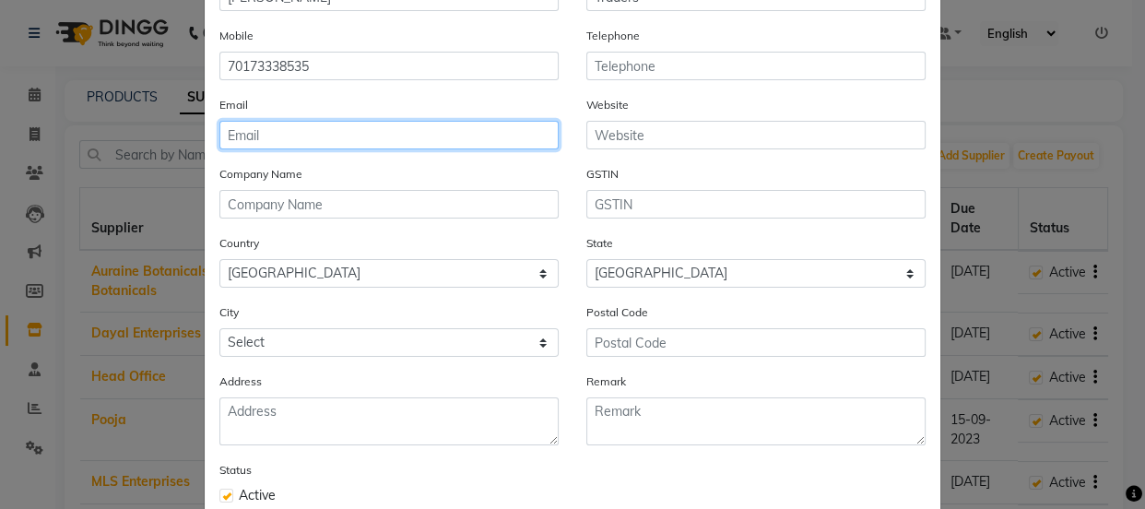
click at [402, 129] on input "email" at bounding box center [388, 135] width 339 height 29
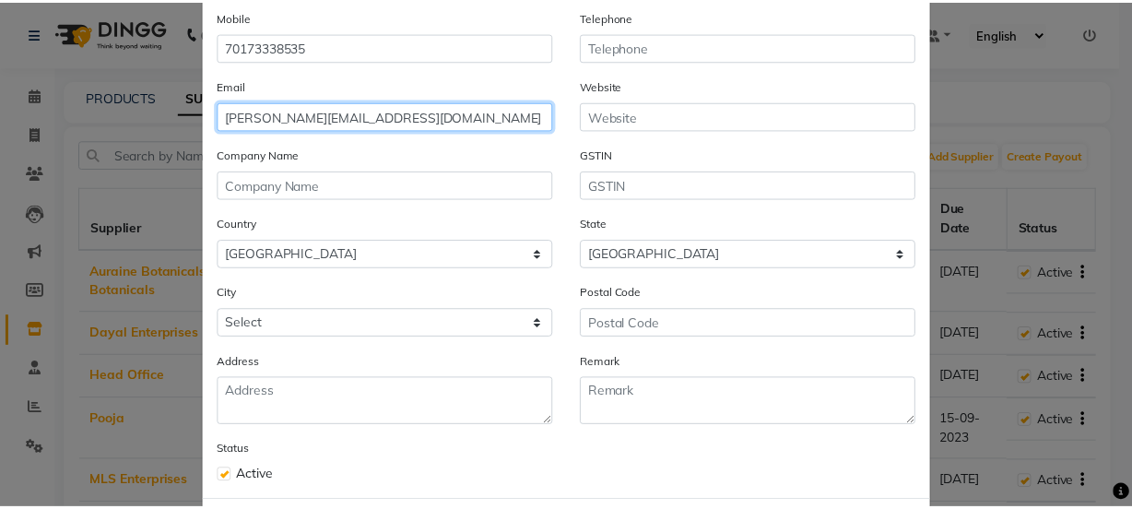
scroll to position [264, 0]
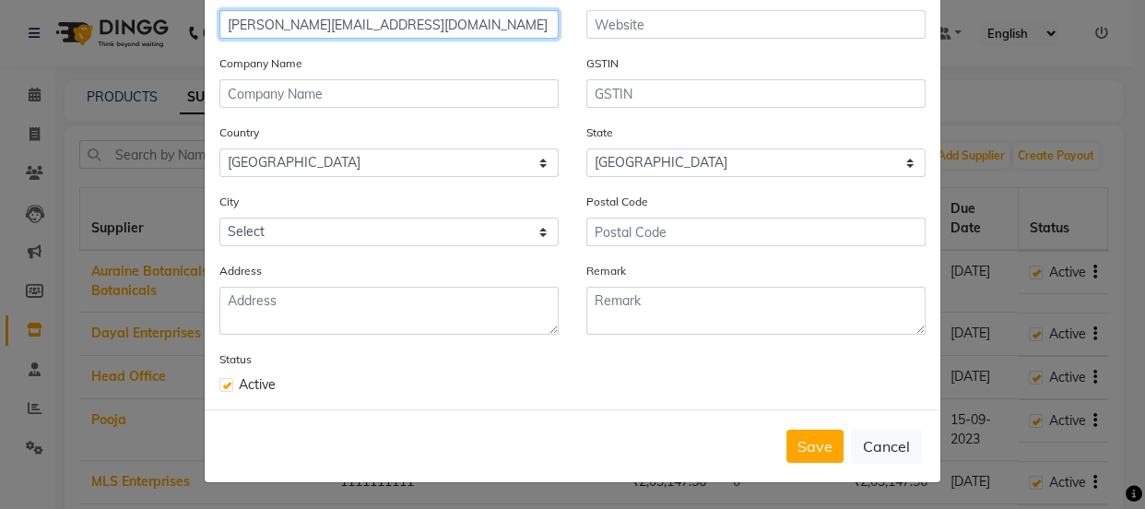
type input "jaswik@gMAIL.COM"
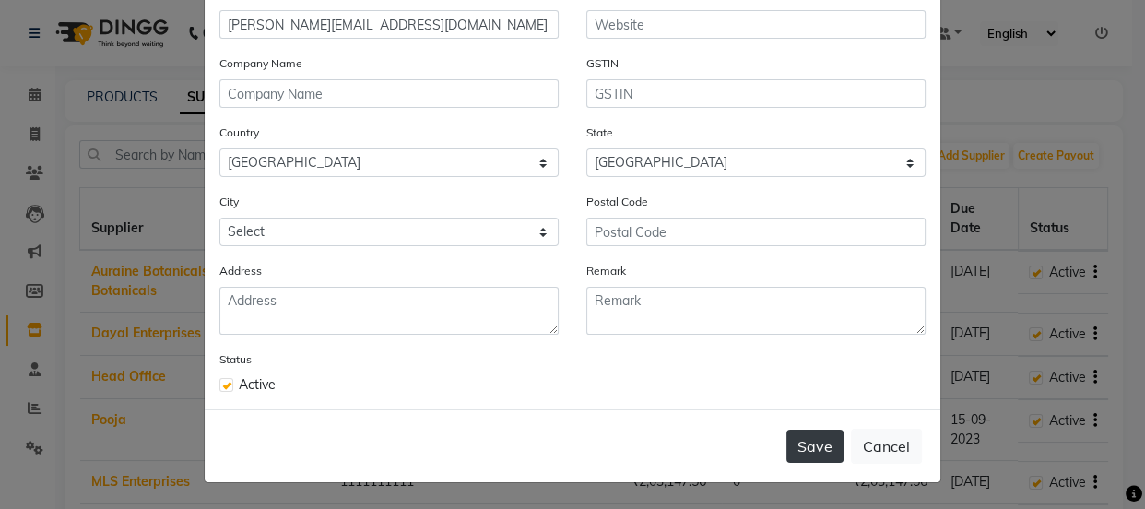
click at [807, 441] on button "Save" at bounding box center [815, 446] width 57 height 33
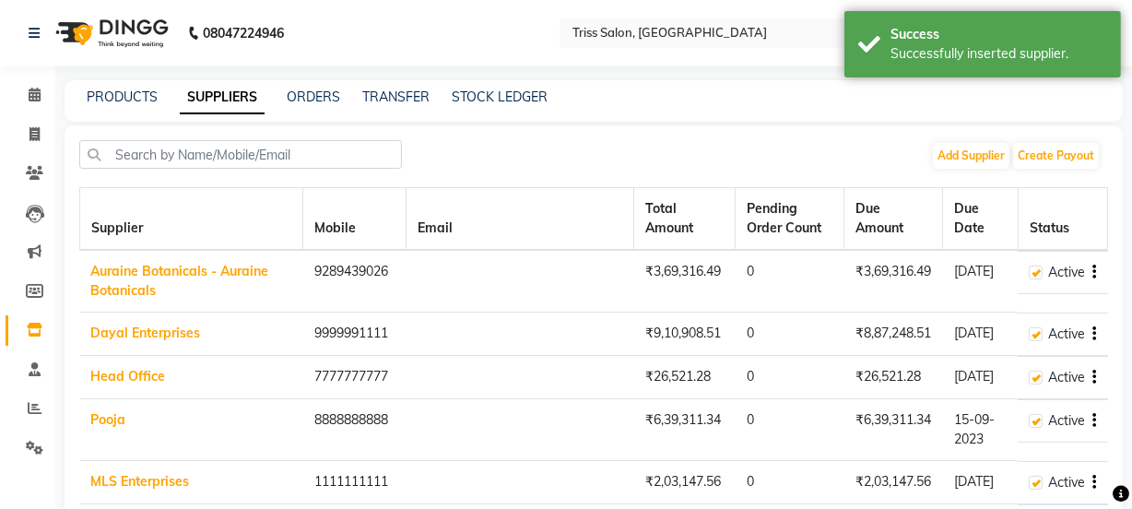
click at [25, 342] on link "Inventory" at bounding box center [28, 330] width 44 height 30
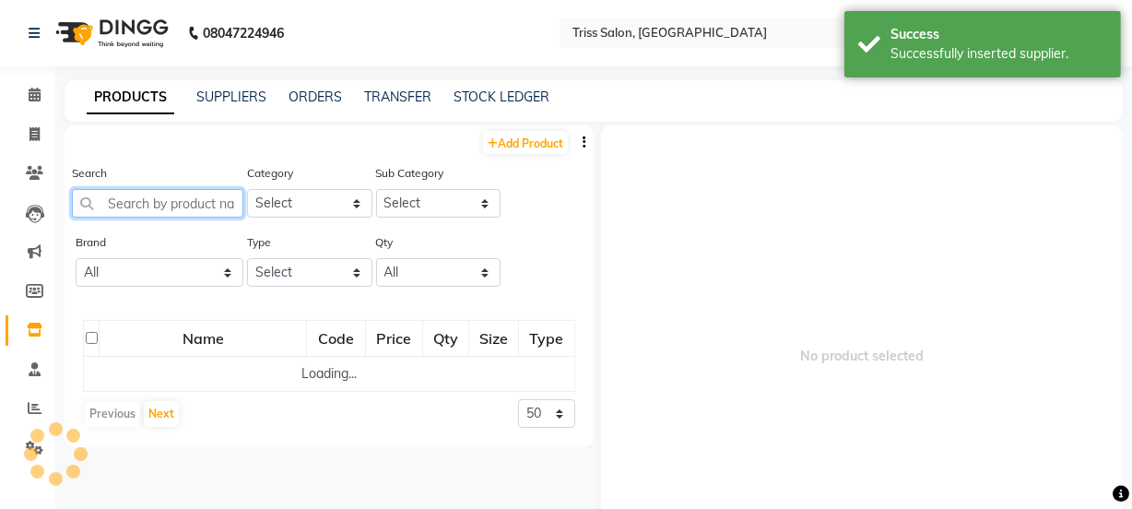
click at [211, 198] on input "text" at bounding box center [158, 203] width 172 height 29
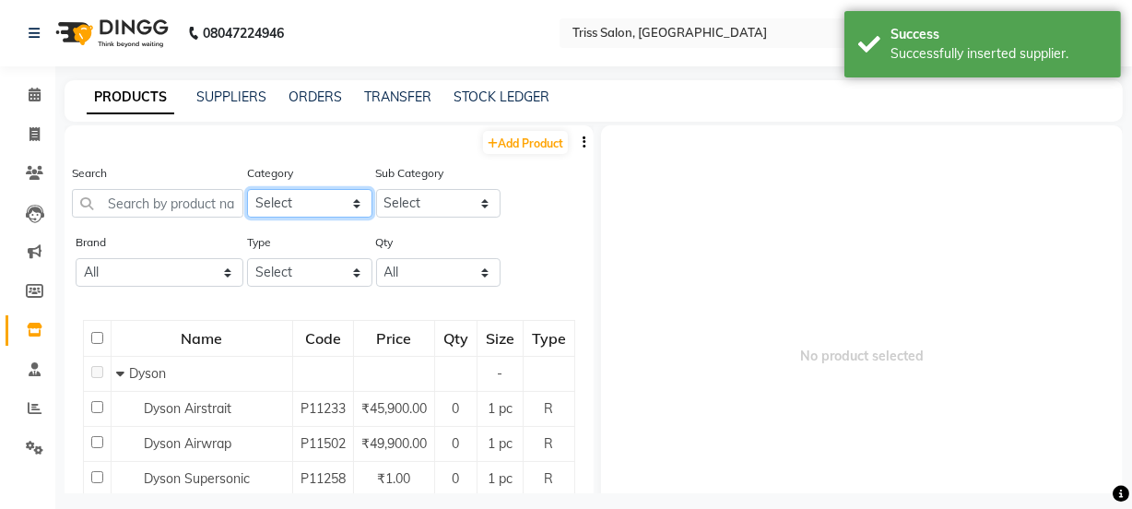
click at [306, 209] on select "Select PH Keune GK Moroccan Oil 3TenX K18 Schwarzkopf Mintree Kanpeki Thalgo Ot…" at bounding box center [309, 203] width 125 height 29
click at [321, 216] on select "Select PH Keune GK Moroccan Oil 3TenX K18 Schwarzkopf Mintree Kanpeki Thalgo Ot…" at bounding box center [309, 203] width 125 height 29
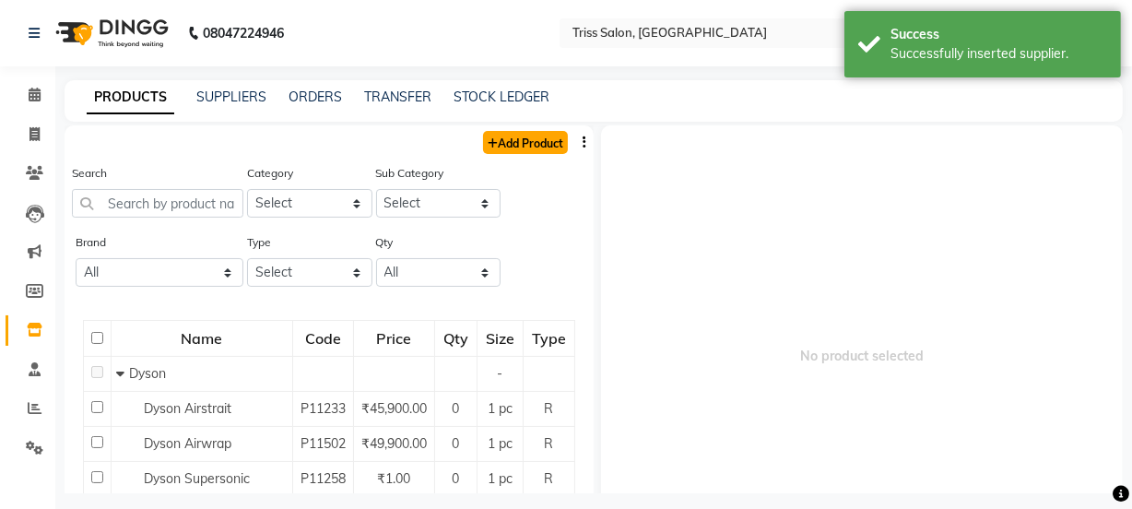
click at [520, 142] on link "Add Product" at bounding box center [525, 142] width 85 height 23
select select "true"
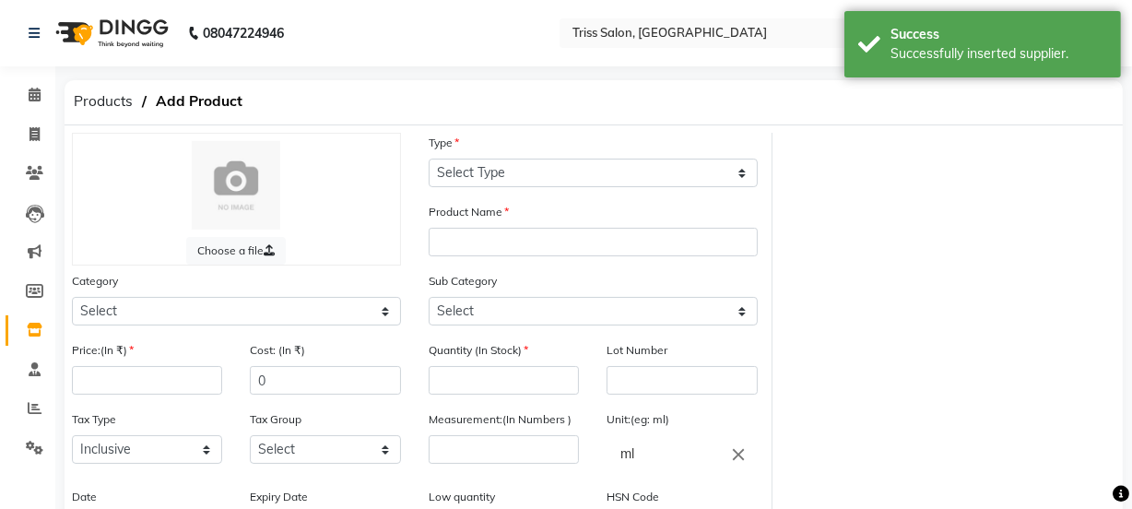
click at [33, 324] on icon at bounding box center [35, 330] width 16 height 14
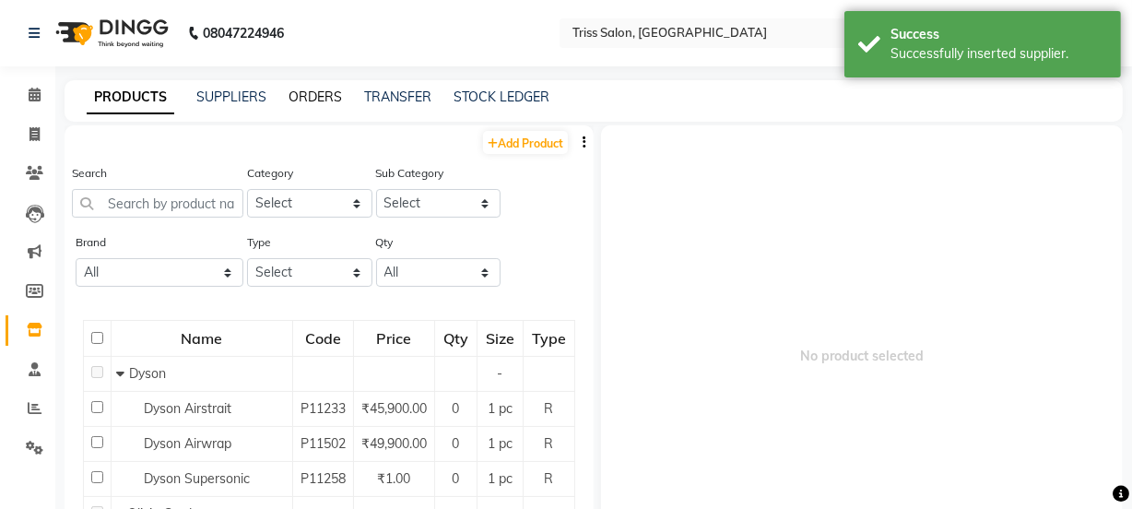
click at [321, 90] on link "ORDERS" at bounding box center [315, 97] width 53 height 17
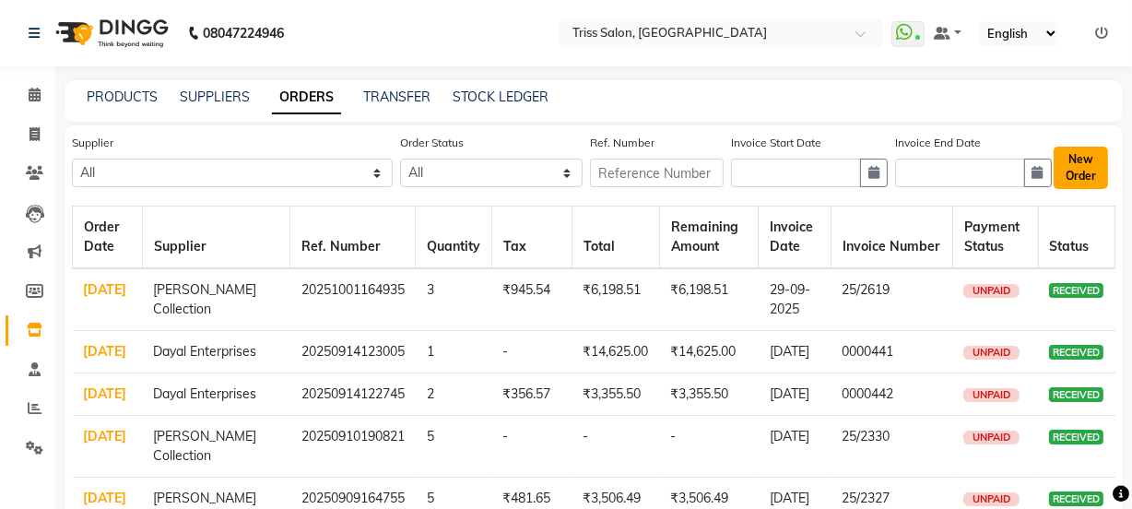
click at [1070, 180] on button "New Order" at bounding box center [1081, 168] width 54 height 42
select select "true"
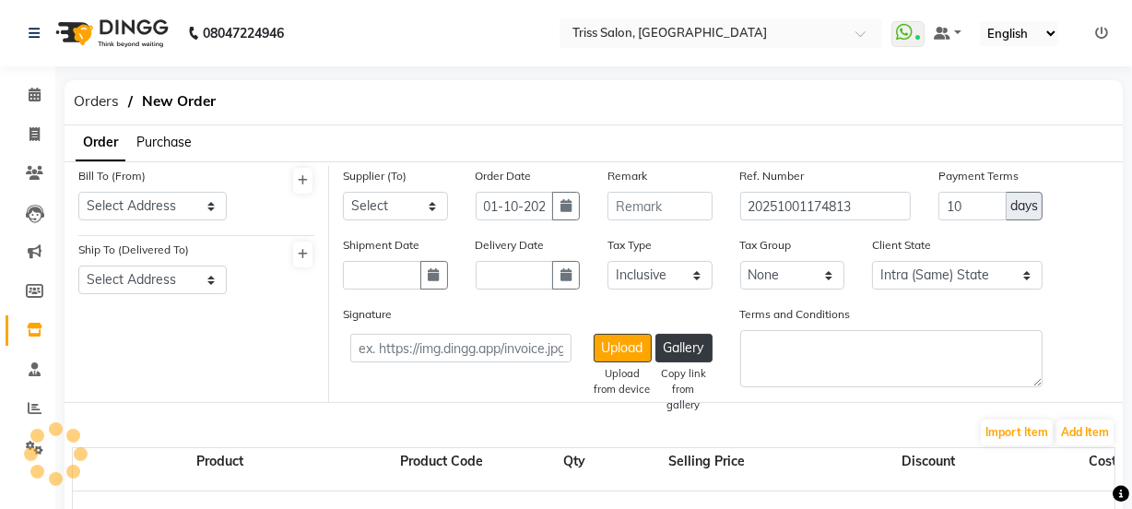
select select "1366"
click at [170, 135] on span "Purchase" at bounding box center [163, 142] width 55 height 17
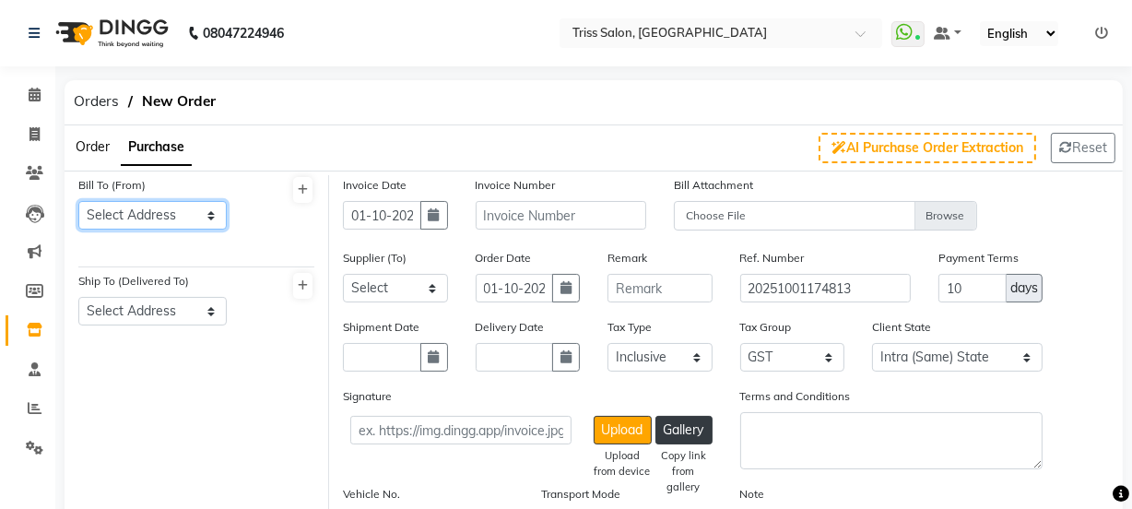
click at [203, 213] on select "Select Address Triss HO Triss Mathura" at bounding box center [152, 215] width 148 height 29
select select "475"
click at [78, 201] on select "Select Address Triss HO Triss Mathura" at bounding box center [152, 215] width 148 height 29
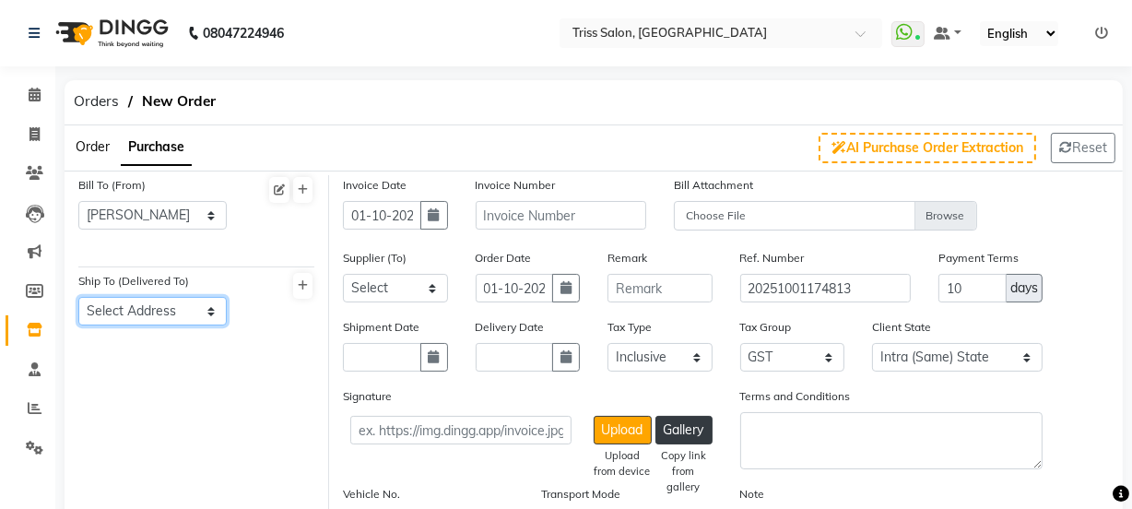
click at [202, 307] on select "Select Address Triss Mathura mathura" at bounding box center [152, 311] width 148 height 29
select select "115"
click at [78, 297] on select "Select Address Triss Mathura mathura" at bounding box center [152, 311] width 148 height 29
click at [439, 218] on icon "button" at bounding box center [434, 214] width 11 height 13
select select "10"
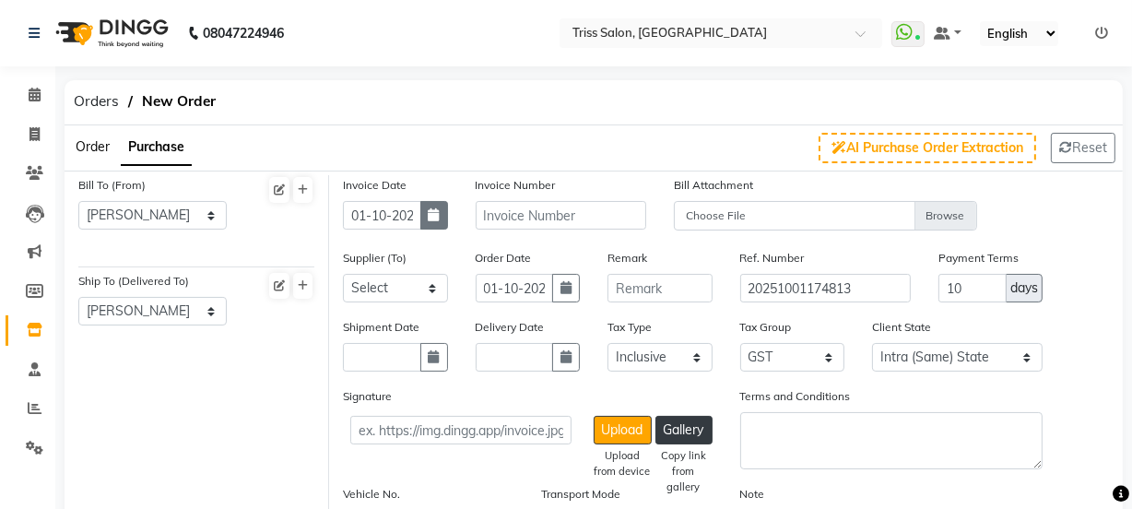
select select "2025"
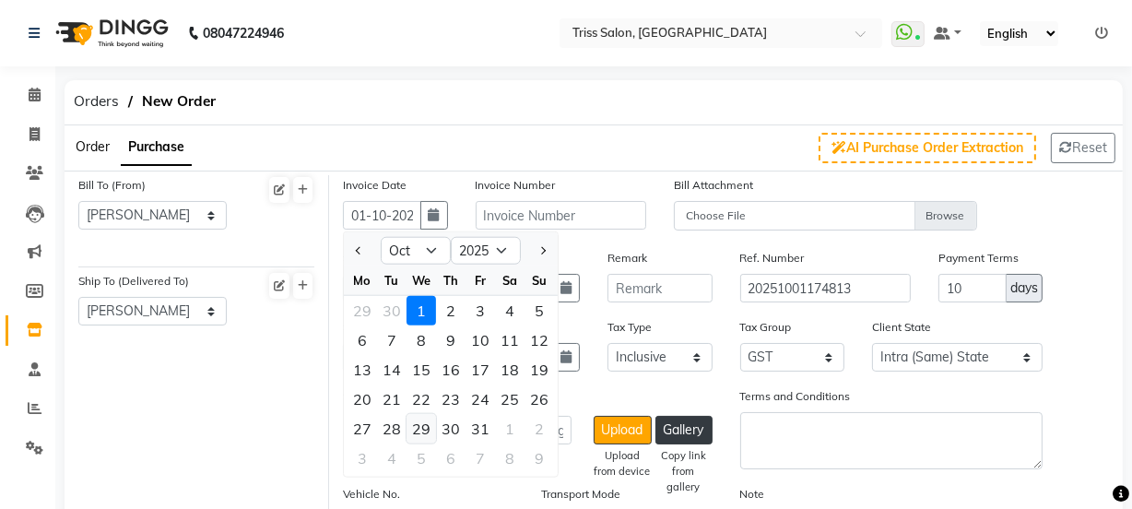
click at [414, 433] on div "29" at bounding box center [422, 429] width 30 height 30
type input "29-10-2025"
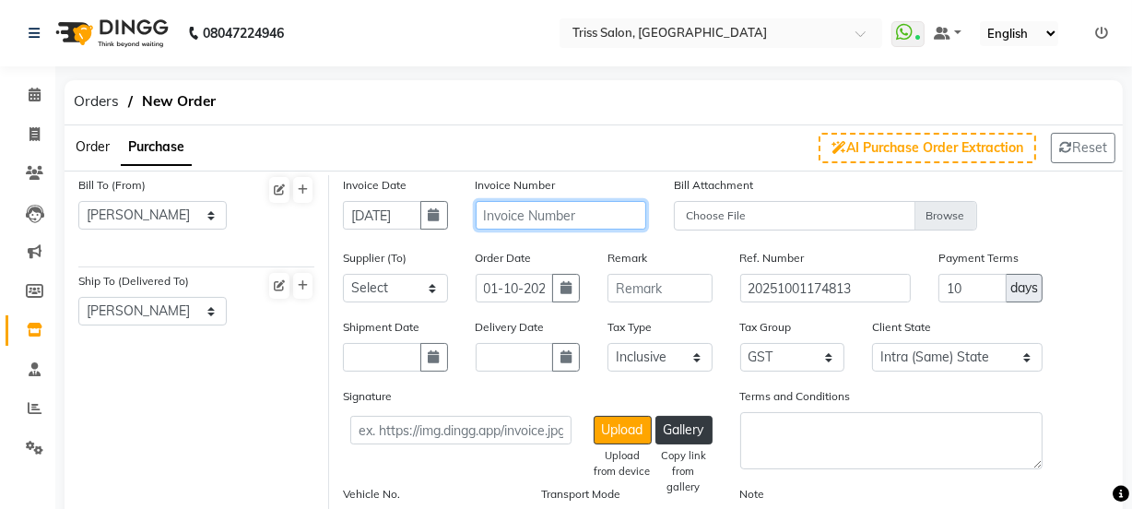
click at [583, 217] on input "text" at bounding box center [561, 215] width 171 height 29
type input "j"
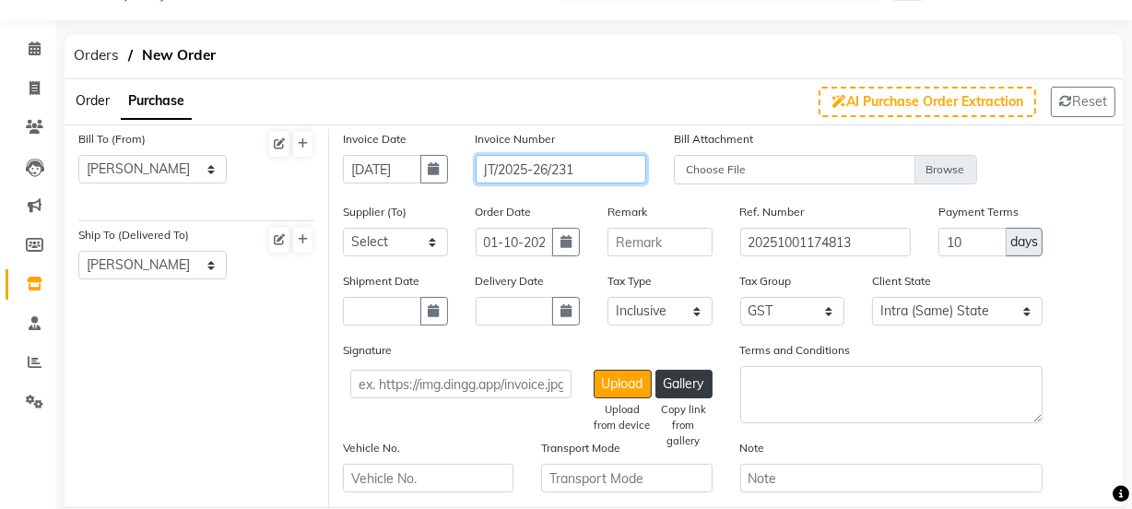
scroll to position [47, 0]
type input "JT/2025-26/231"
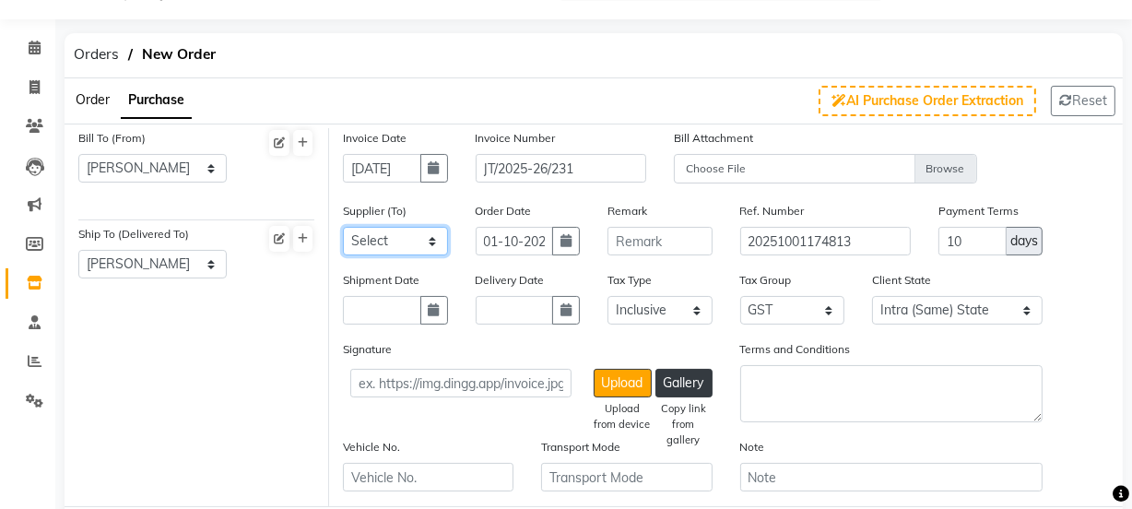
click at [432, 228] on select "Select Auraine Botanicals - Auraine Botanicals Dayal Enterprises Head Office Po…" at bounding box center [395, 241] width 105 height 29
select select "6049"
click at [343, 227] on select "Select Auraine Botanicals - Auraine Botanicals Dayal Enterprises Head Office Po…" at bounding box center [395, 241] width 105 height 29
click at [561, 242] on icon "button" at bounding box center [566, 240] width 11 height 13
select select "10"
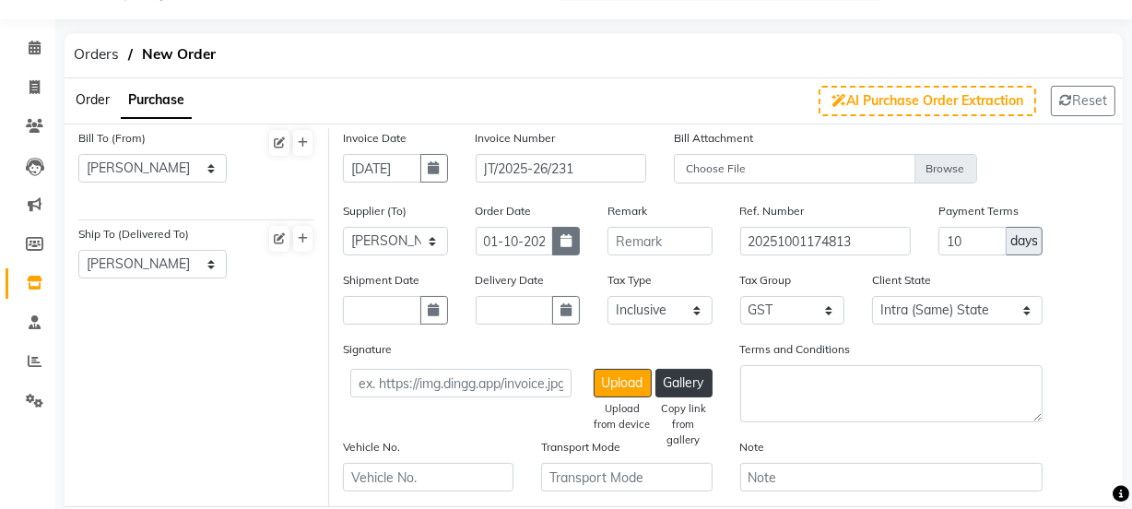
select select "2025"
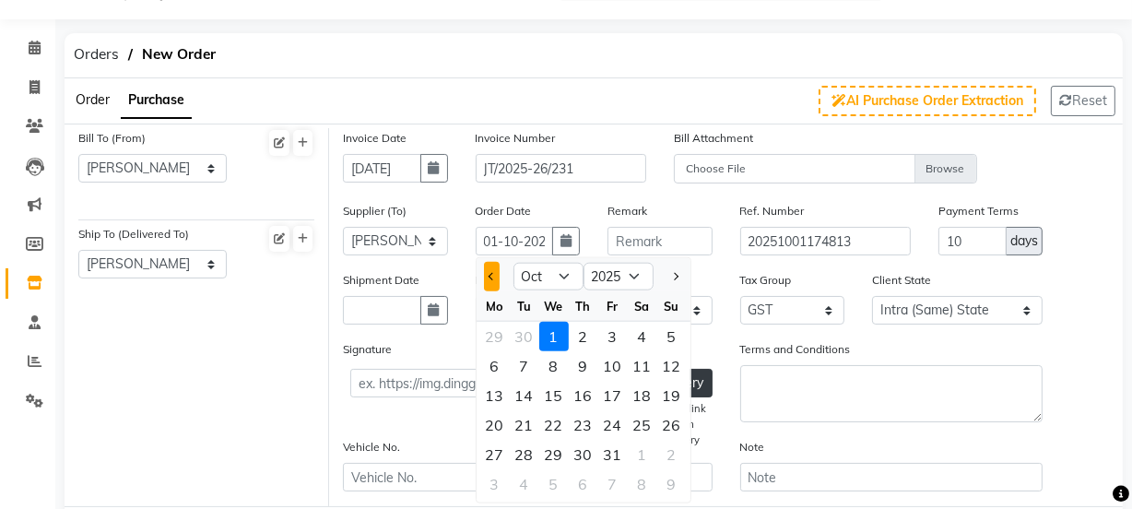
click at [490, 276] on span "Previous month" at bounding box center [491, 276] width 7 height 7
select select "9"
click at [500, 453] on div "29" at bounding box center [495, 455] width 30 height 30
type input "29-09-2025"
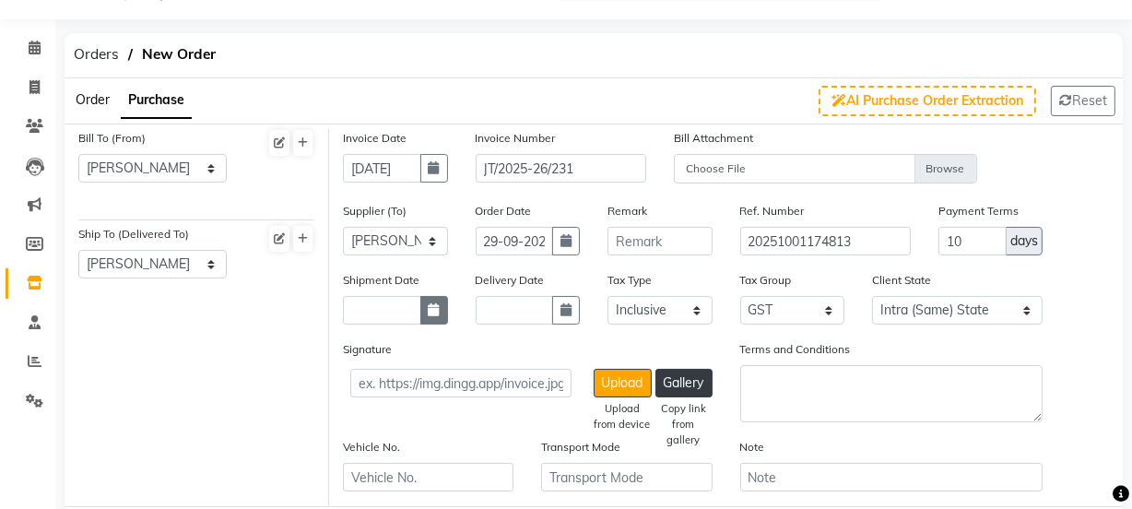
click at [437, 304] on icon "button" at bounding box center [434, 309] width 11 height 13
select select "10"
select select "2025"
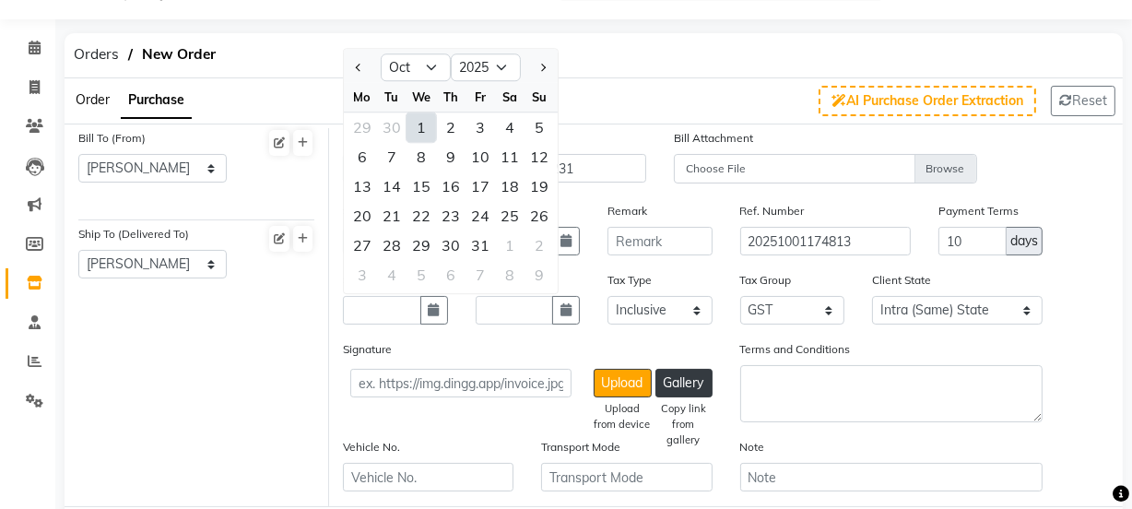
click at [429, 134] on div "1" at bounding box center [422, 128] width 30 height 30
type input "01-10-2025"
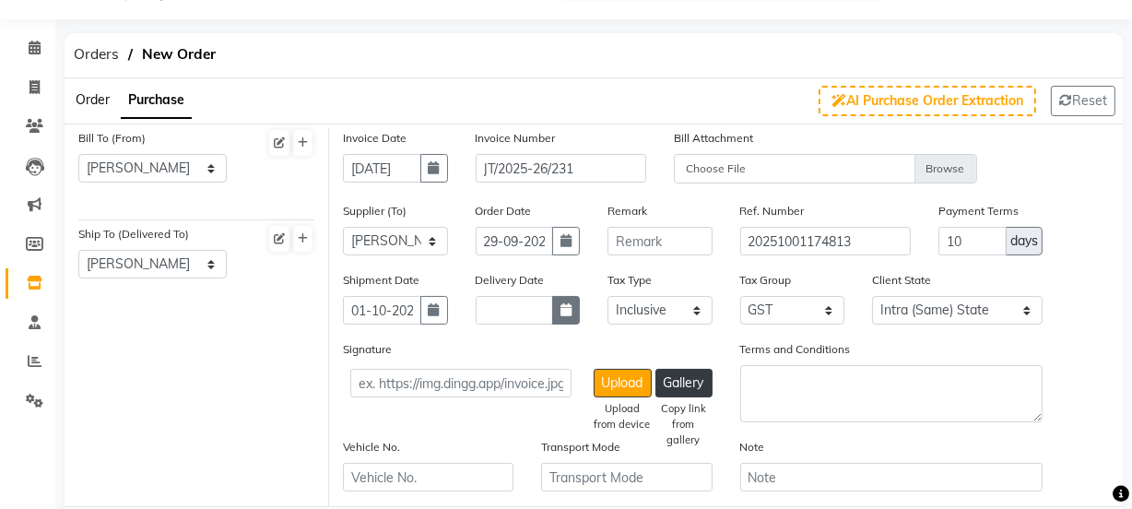
click at [569, 311] on icon "button" at bounding box center [566, 309] width 11 height 13
select select "10"
select select "2025"
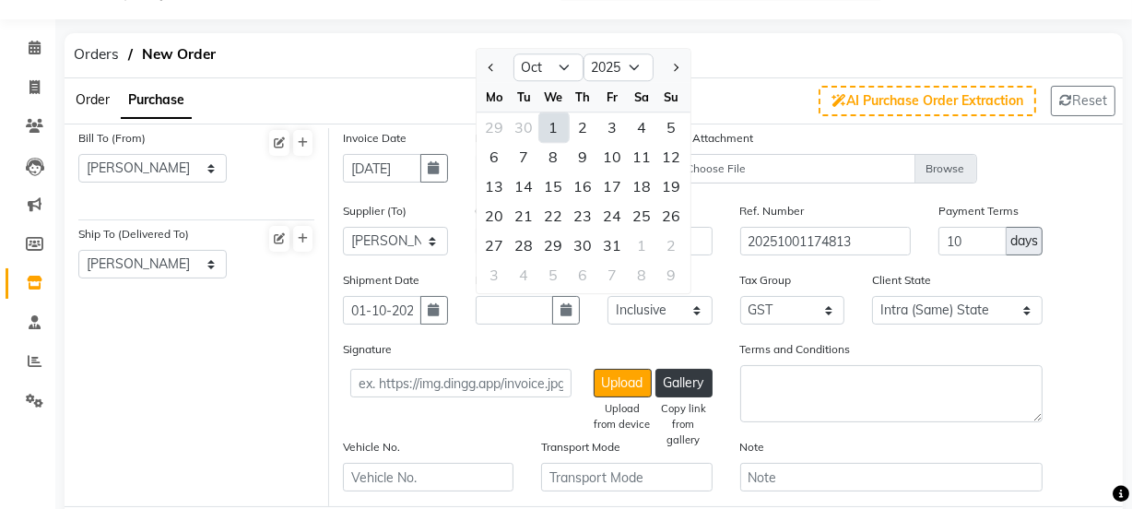
click at [550, 135] on div "1" at bounding box center [554, 128] width 30 height 30
type input "01-10-2025"
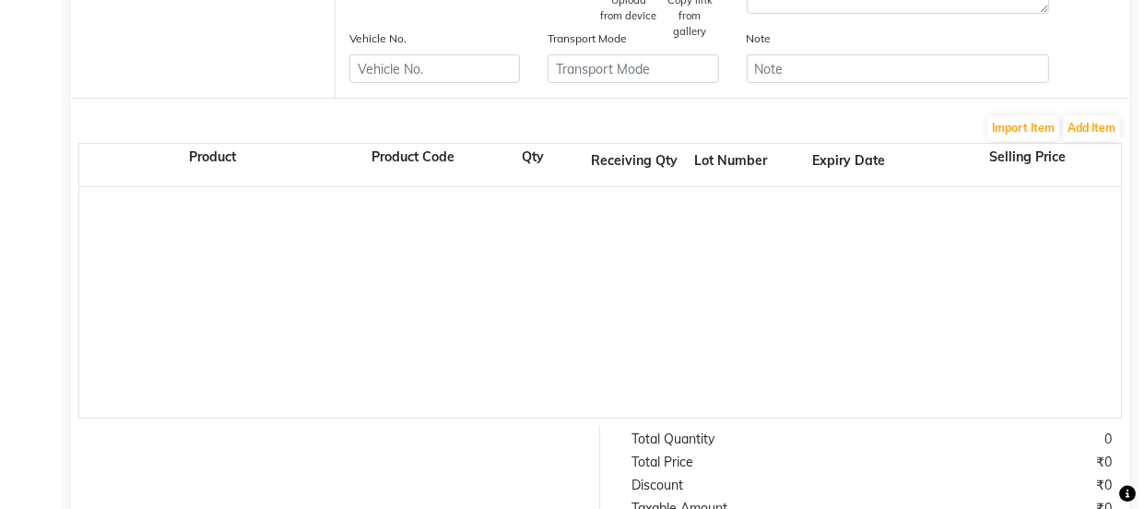
scroll to position [467, 0]
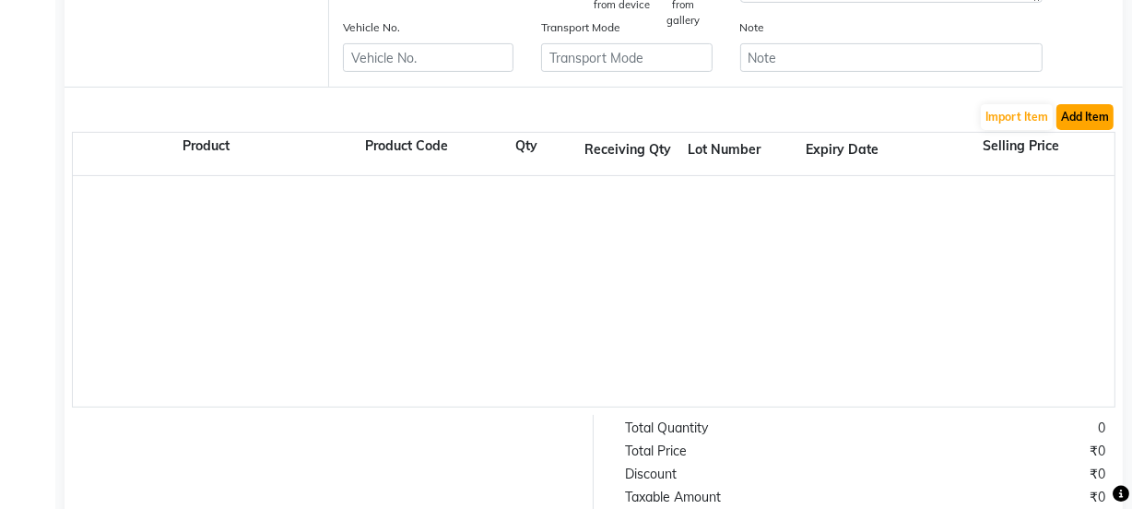
click at [1090, 117] on button "Add Item" at bounding box center [1085, 117] width 57 height 26
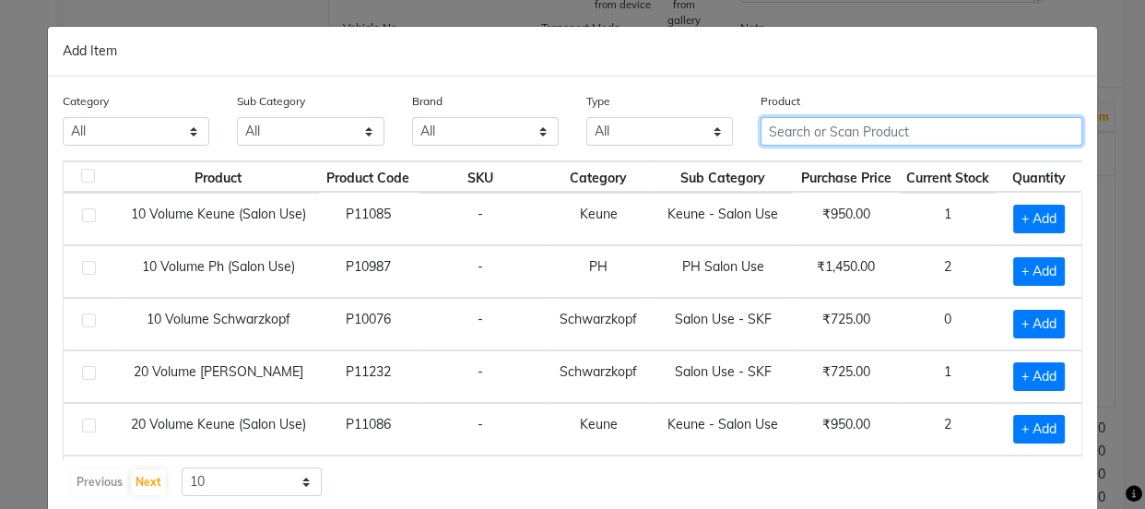
click at [835, 136] on input "text" at bounding box center [922, 131] width 322 height 29
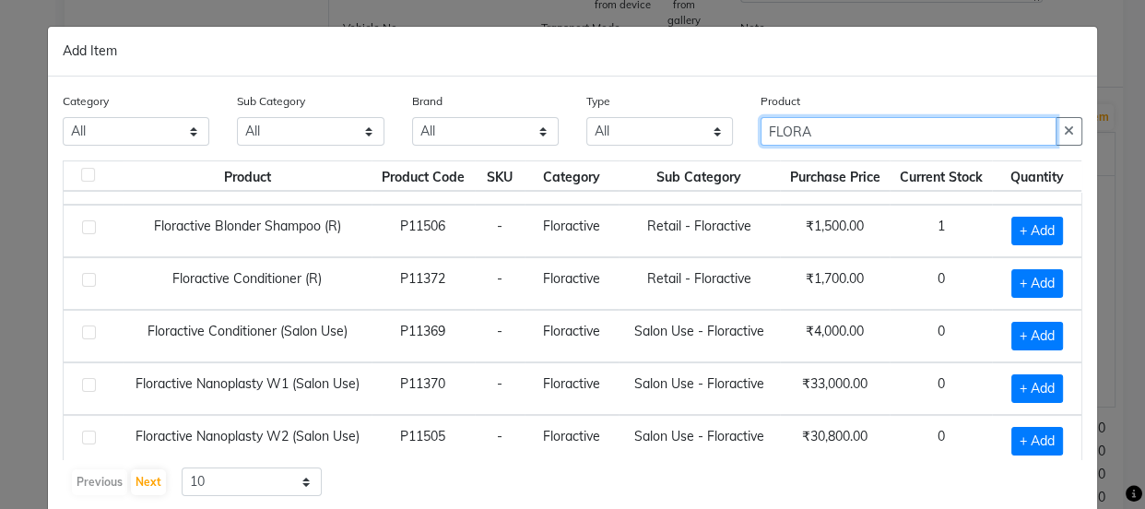
scroll to position [0, 0]
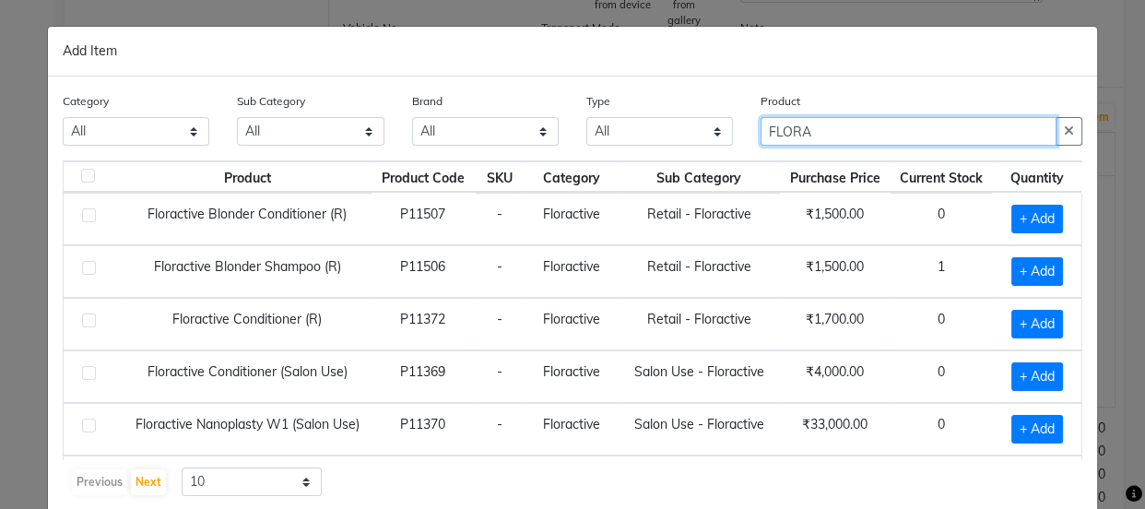
type input "FLORA"
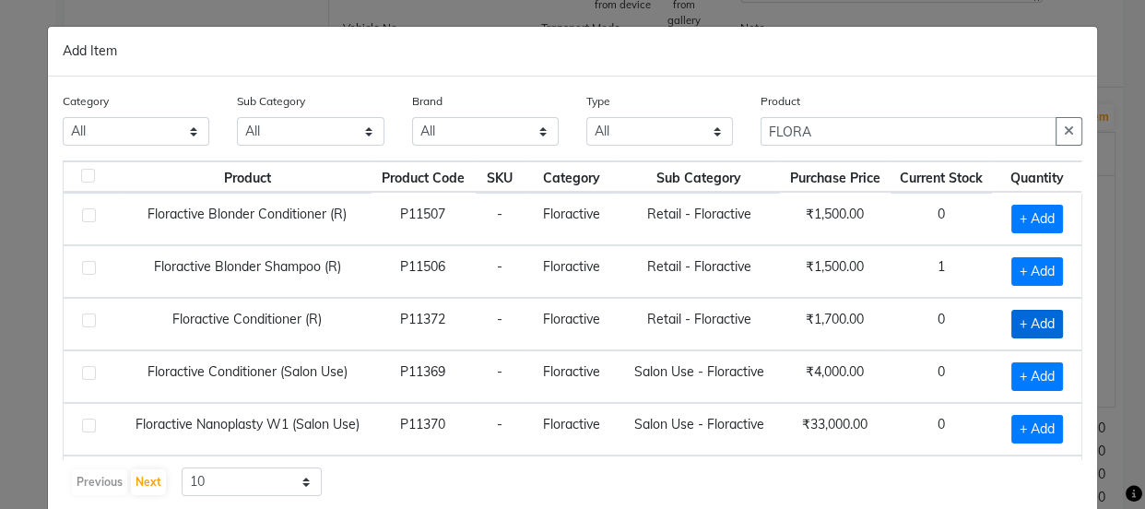
click at [1020, 323] on span "+ Add" at bounding box center [1037, 324] width 52 height 29
checkbox input "true"
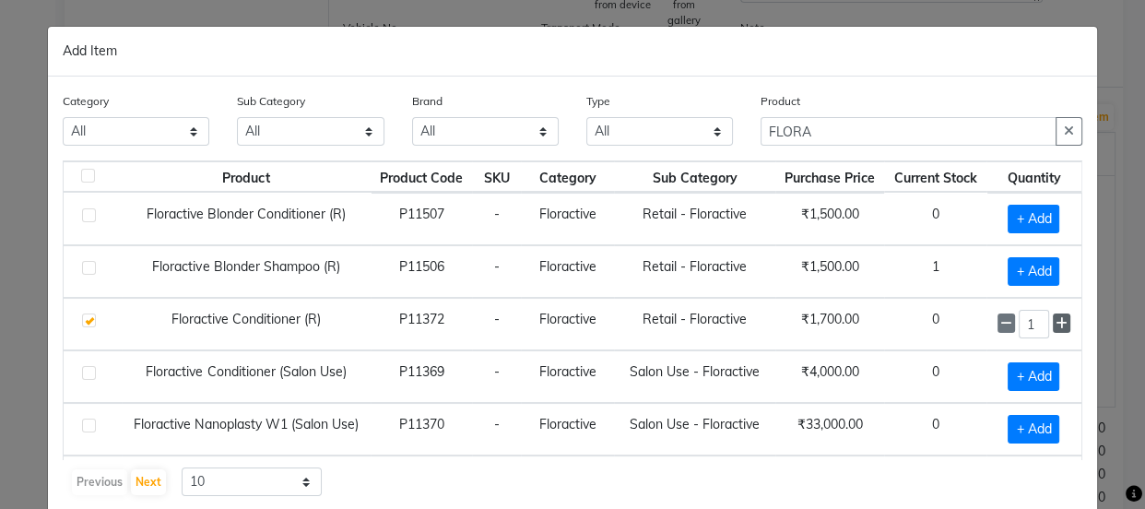
click at [1053, 316] on span at bounding box center [1062, 322] width 18 height 19
click at [1056, 317] on icon at bounding box center [1062, 323] width 12 height 13
click at [1056, 321] on icon at bounding box center [1062, 323] width 12 height 13
type input "4"
click at [1014, 221] on span "+ Add" at bounding box center [1034, 219] width 52 height 29
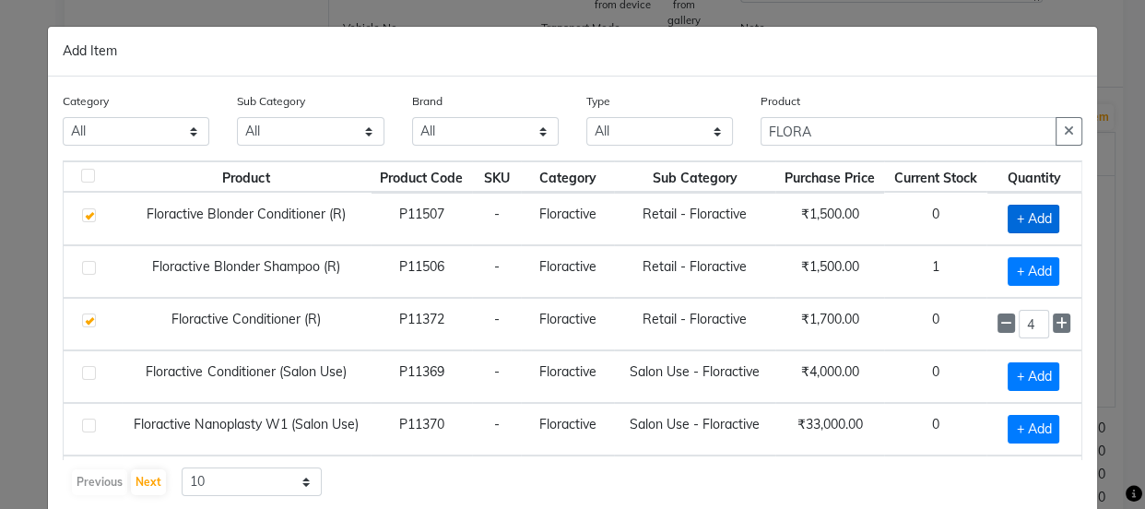
checkbox input "true"
click at [1056, 222] on icon at bounding box center [1062, 218] width 12 height 13
type input "2"
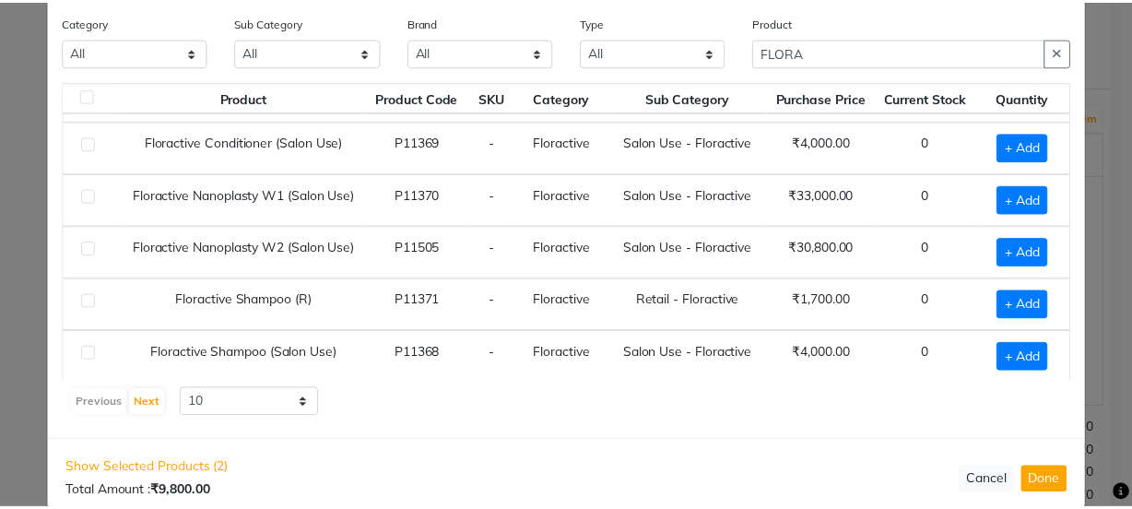
scroll to position [107, 0]
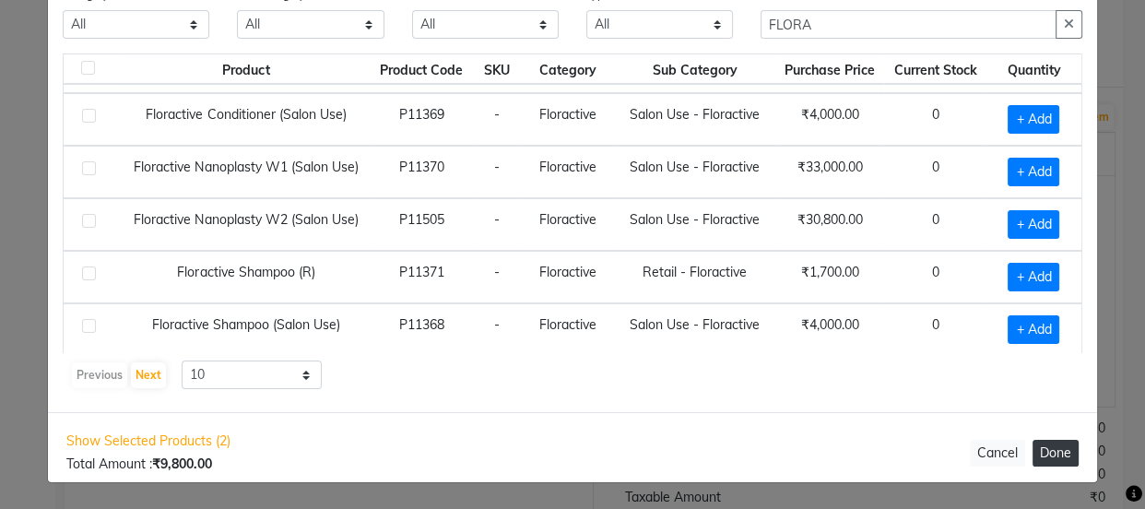
click at [1044, 452] on button "Done" at bounding box center [1056, 453] width 46 height 27
select select "1366"
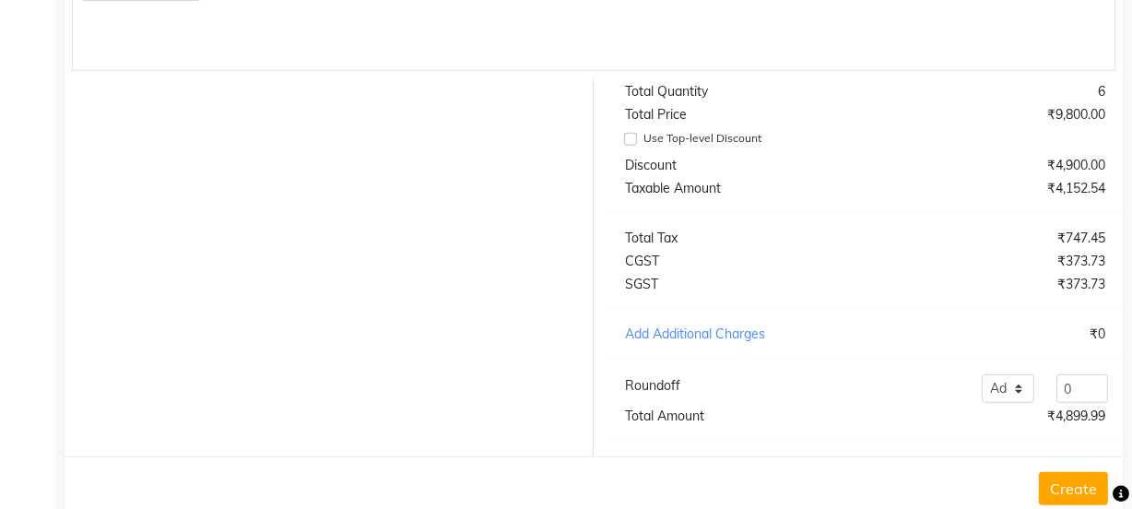
scroll to position [859, 0]
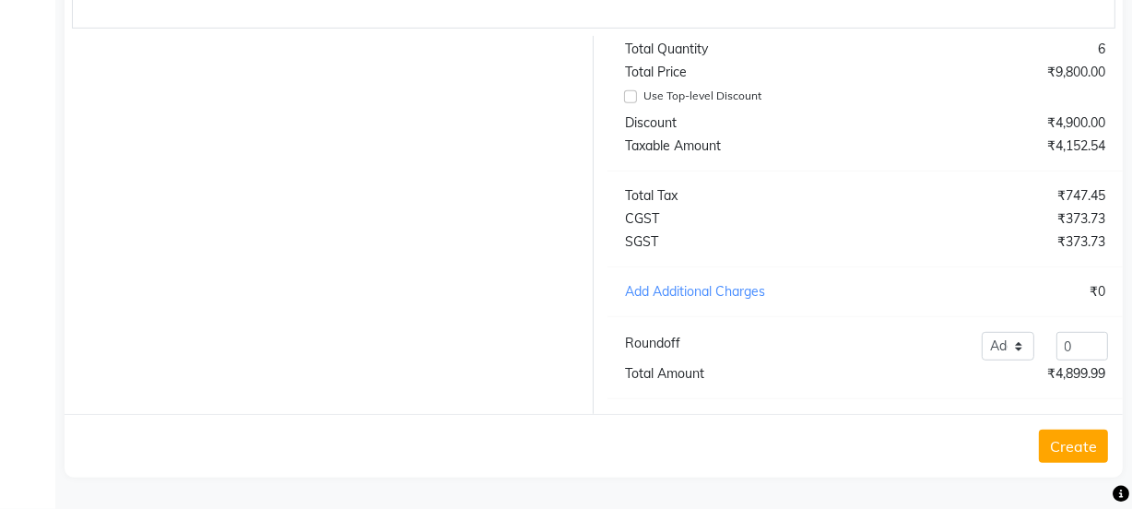
click at [1063, 448] on button "Create" at bounding box center [1073, 446] width 69 height 33
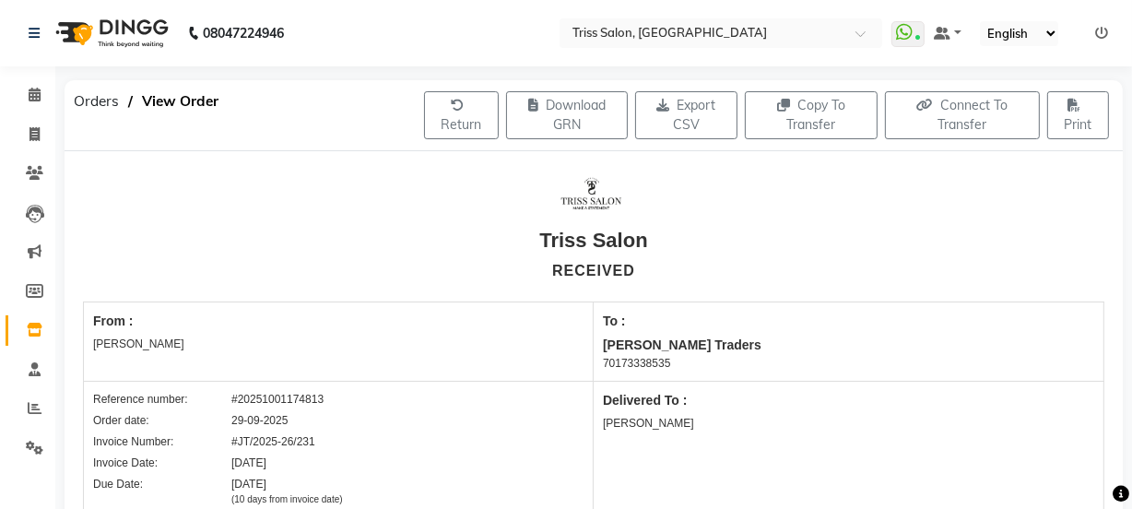
click at [42, 326] on span at bounding box center [34, 330] width 32 height 21
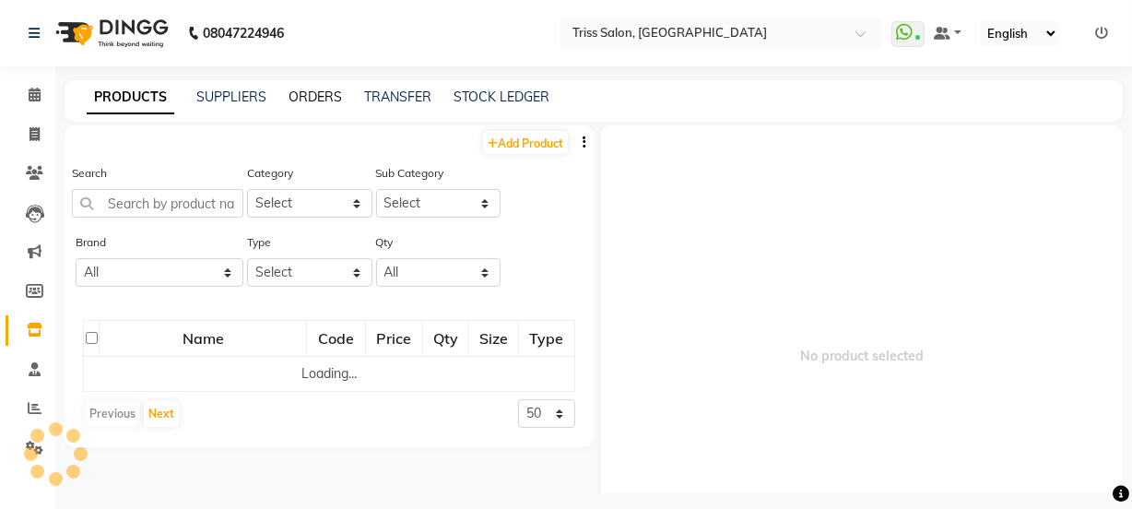
click at [304, 91] on link "ORDERS" at bounding box center [315, 97] width 53 height 17
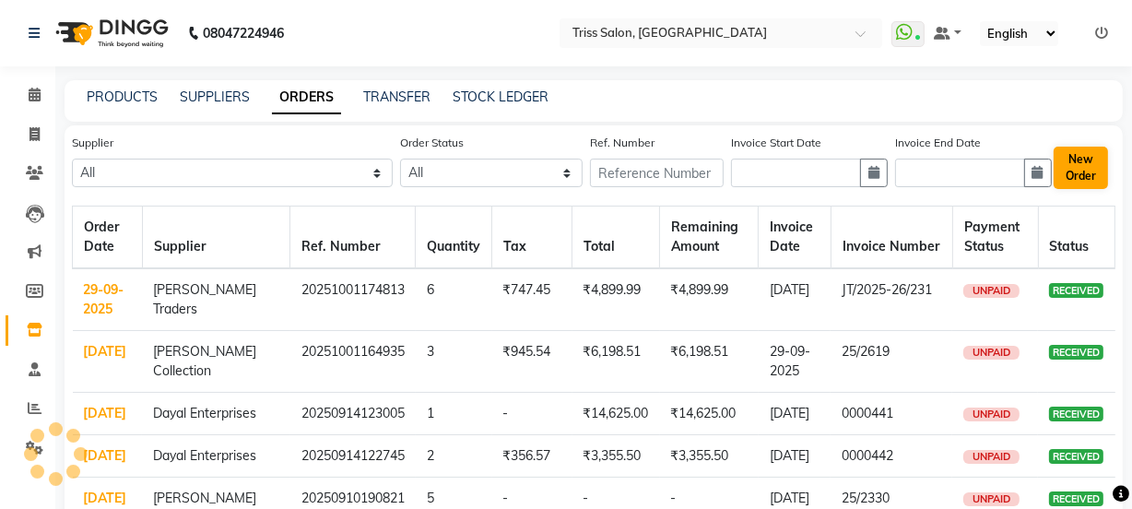
click at [1082, 175] on button "New Order" at bounding box center [1081, 168] width 54 height 42
select select "true"
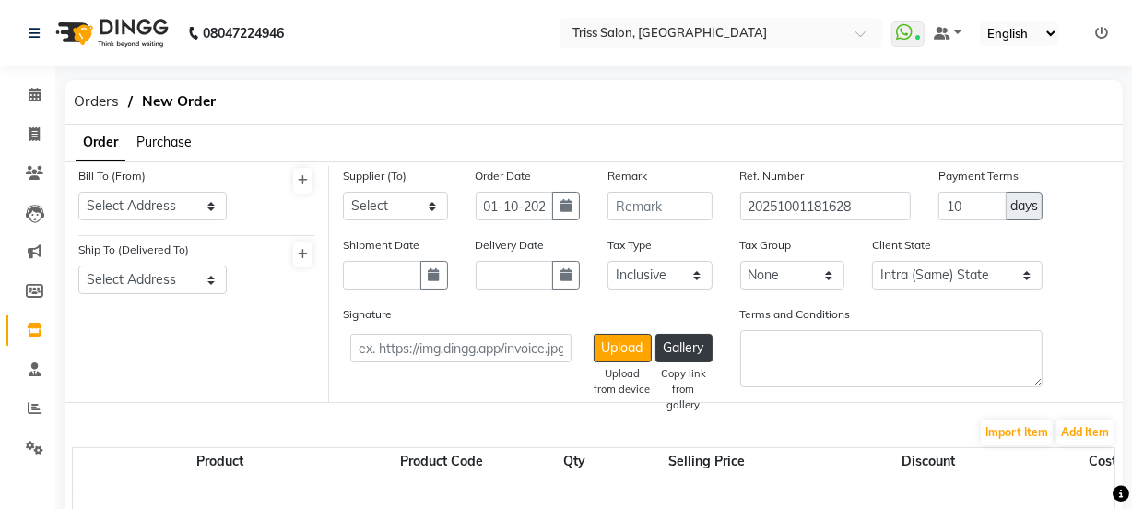
select select "1366"
click at [172, 136] on span "Purchase" at bounding box center [163, 142] width 55 height 17
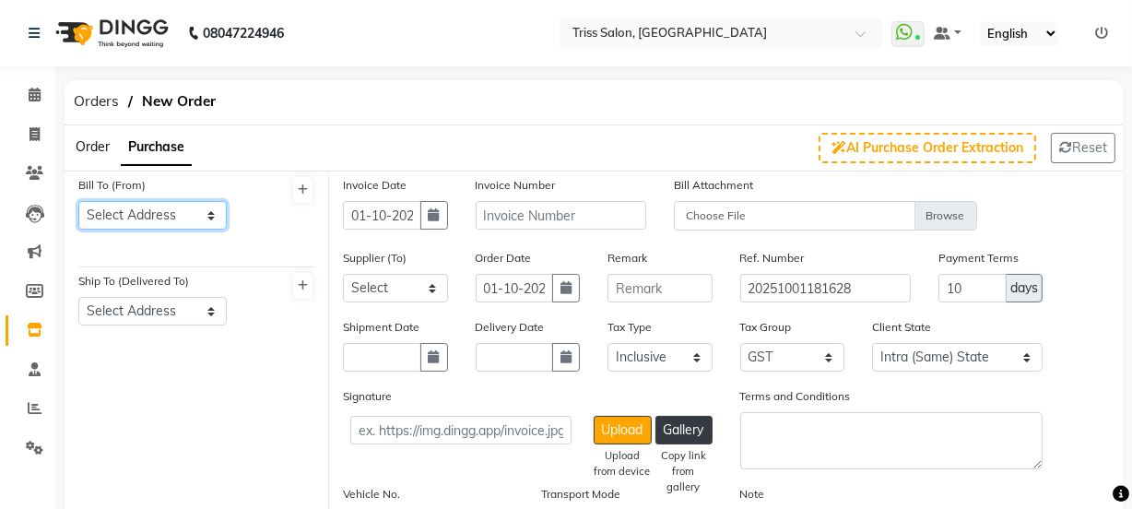
click at [181, 203] on select "Select Address Triss HO Triss Mathura" at bounding box center [152, 215] width 148 height 29
select select "475"
click at [78, 201] on select "Select Address Triss HO Triss Mathura" at bounding box center [152, 215] width 148 height 29
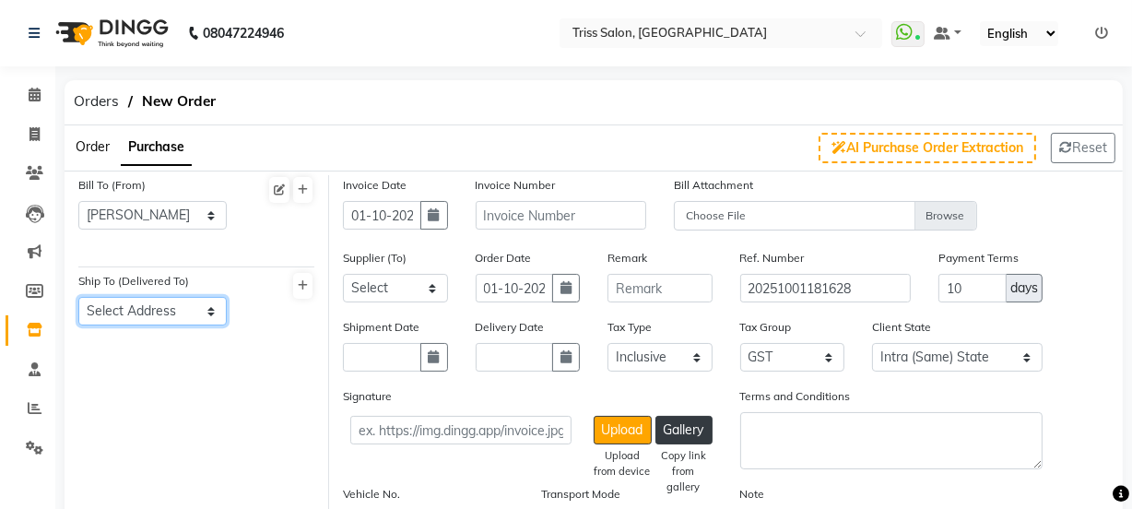
click at [189, 313] on select "Select Address Triss Mathura mathura" at bounding box center [152, 311] width 148 height 29
select select "115"
click at [78, 297] on select "Select Address Triss Mathura mathura" at bounding box center [152, 311] width 148 height 29
click at [434, 210] on icon "button" at bounding box center [434, 214] width 11 height 13
select select "10"
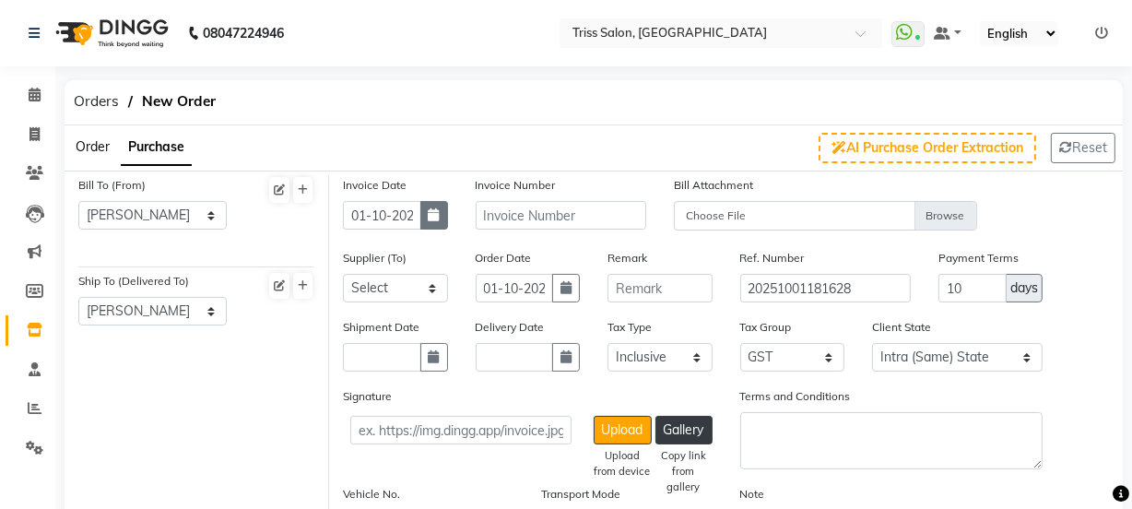
select select "2025"
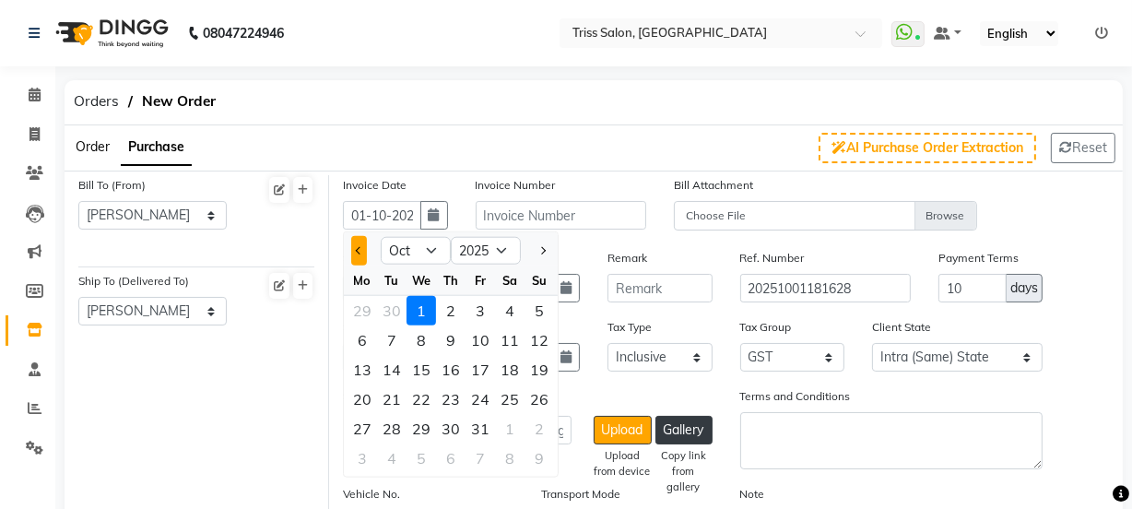
click at [360, 250] on span "Previous month" at bounding box center [359, 250] width 7 height 7
select select "9"
click at [360, 432] on div "29" at bounding box center [363, 429] width 30 height 30
type input "29-09-2025"
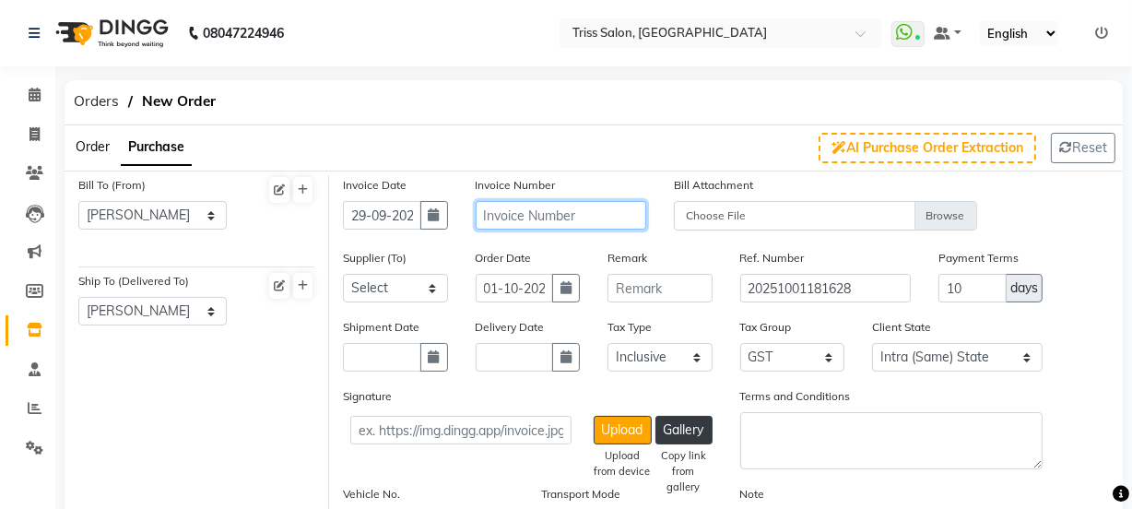
click at [570, 215] on input "text" at bounding box center [561, 215] width 171 height 29
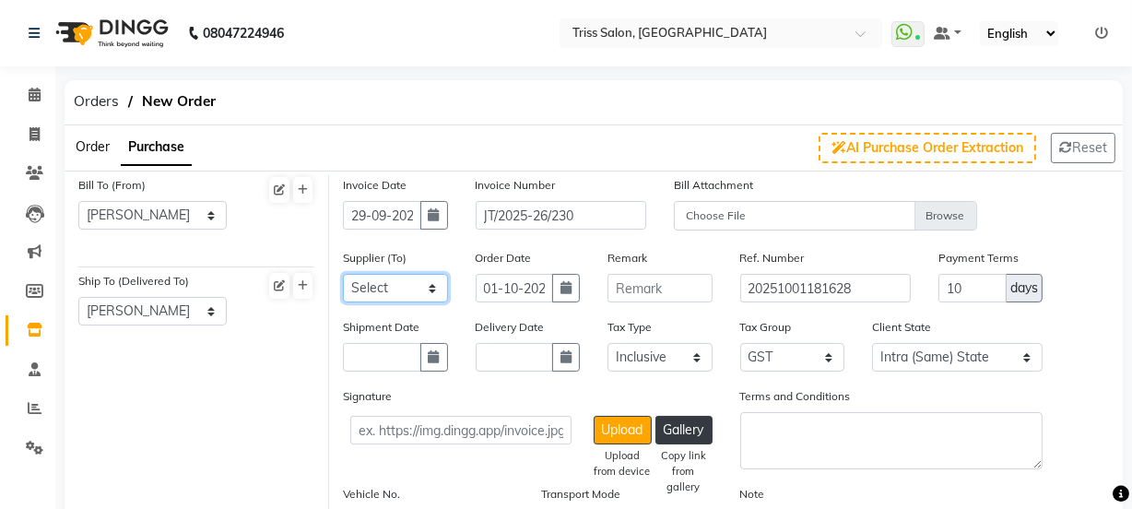
click at [434, 295] on select "Select Auraine Botanicals - Auraine Botanicals Dayal Enterprises Head Office Po…" at bounding box center [395, 288] width 105 height 29
click at [343, 275] on select "Select Auraine Botanicals - Auraine Botanicals Dayal Enterprises Head Office Po…" at bounding box center [395, 288] width 105 height 29
click at [441, 351] on button "button" at bounding box center [434, 357] width 28 height 29
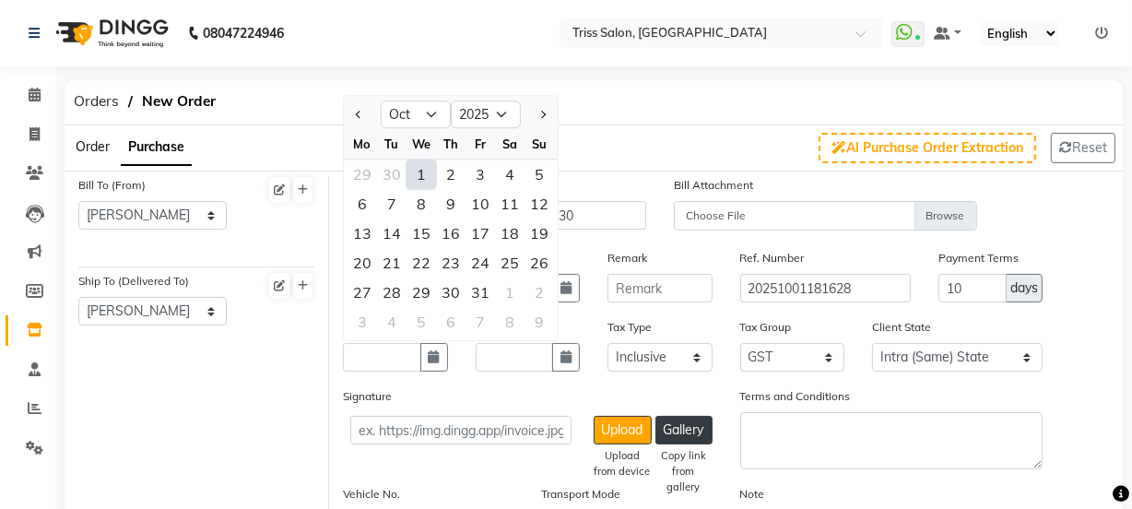
click at [417, 184] on div "1" at bounding box center [422, 175] width 30 height 30
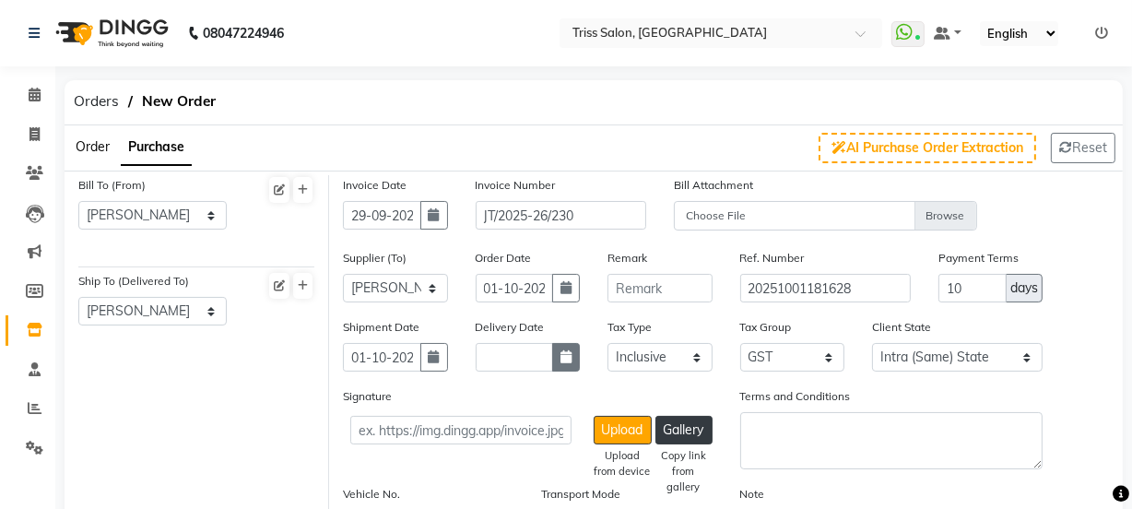
click at [568, 360] on icon "button" at bounding box center [566, 356] width 11 height 13
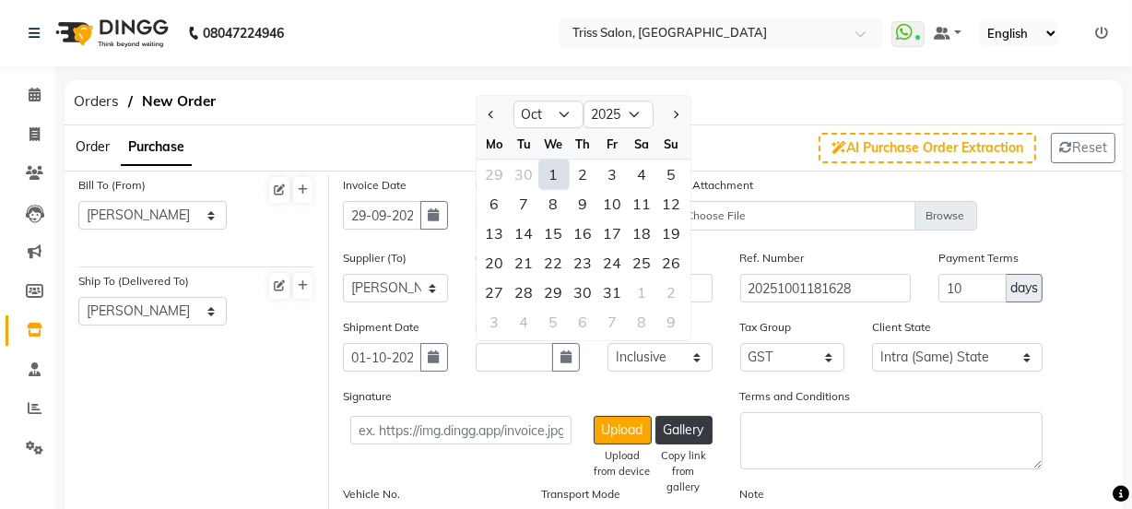
click at [550, 177] on div "1" at bounding box center [554, 175] width 30 height 30
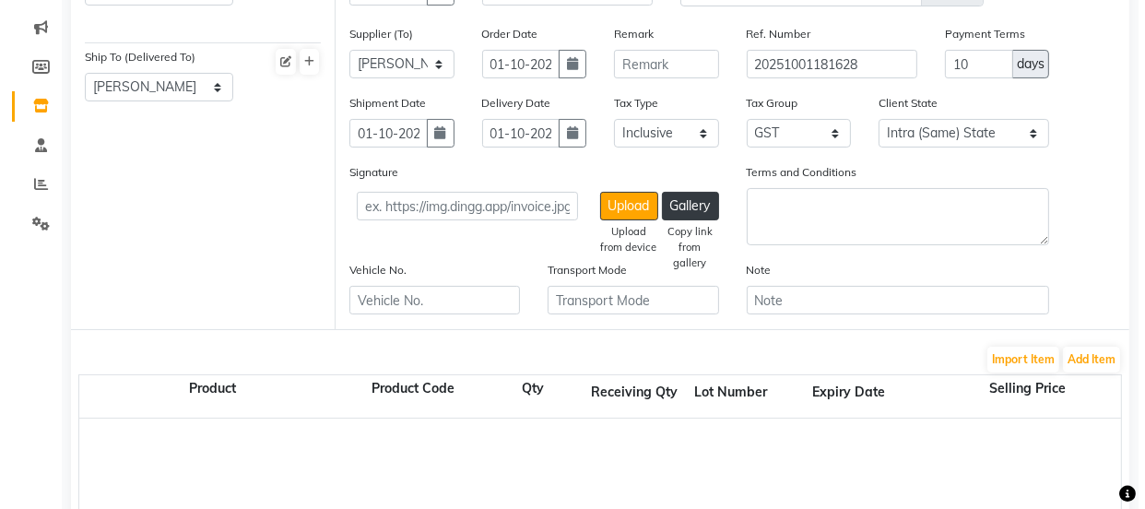
scroll to position [230, 0]
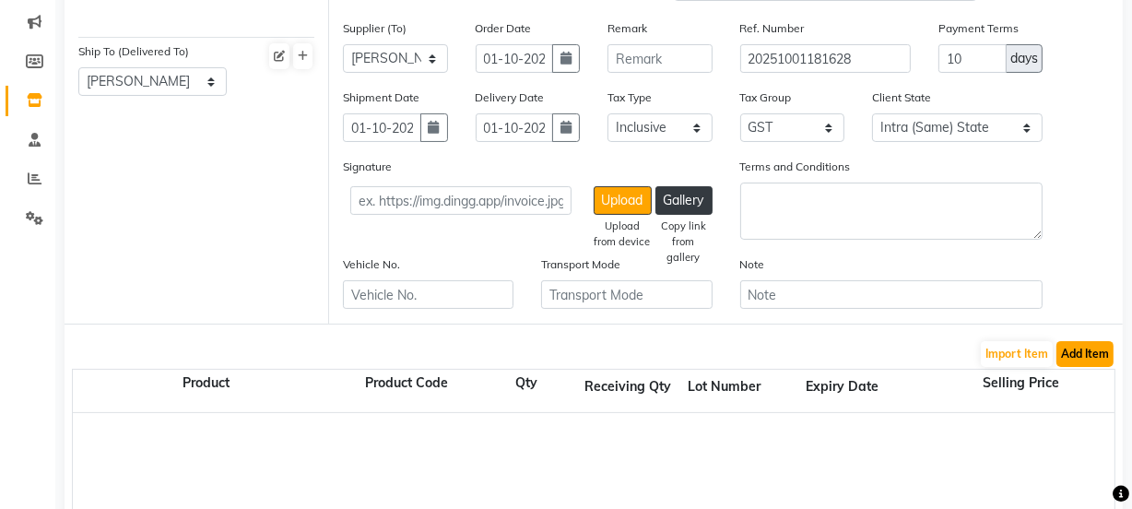
click at [1094, 362] on button "Add Item" at bounding box center [1085, 354] width 57 height 26
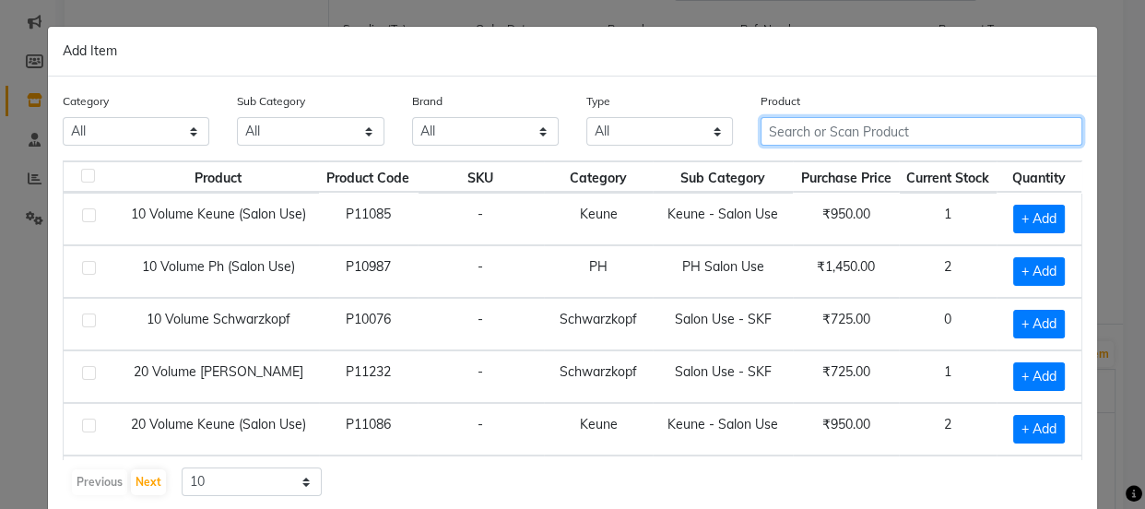
click at [861, 134] on input "text" at bounding box center [922, 131] width 322 height 29
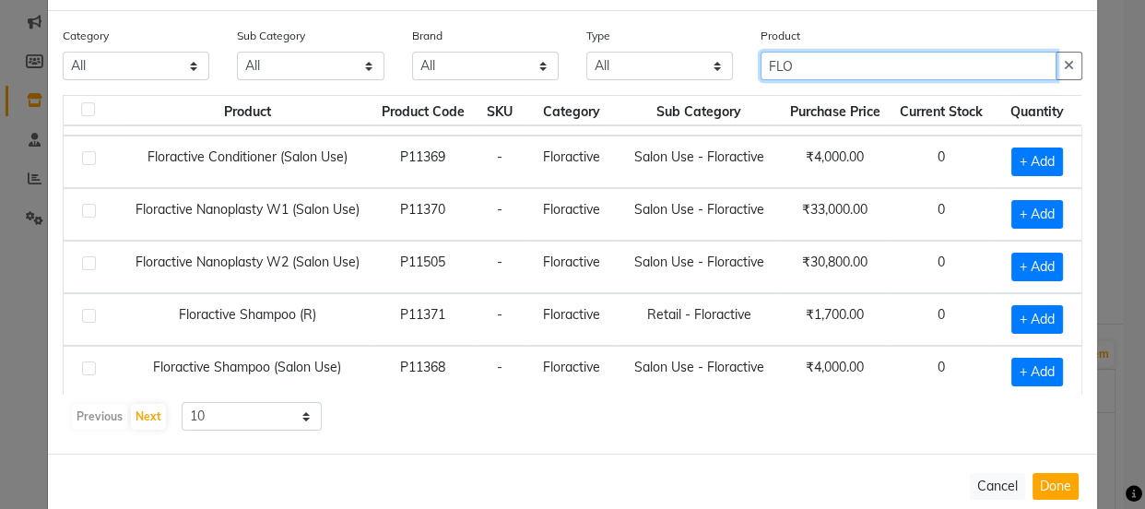
scroll to position [67, 0]
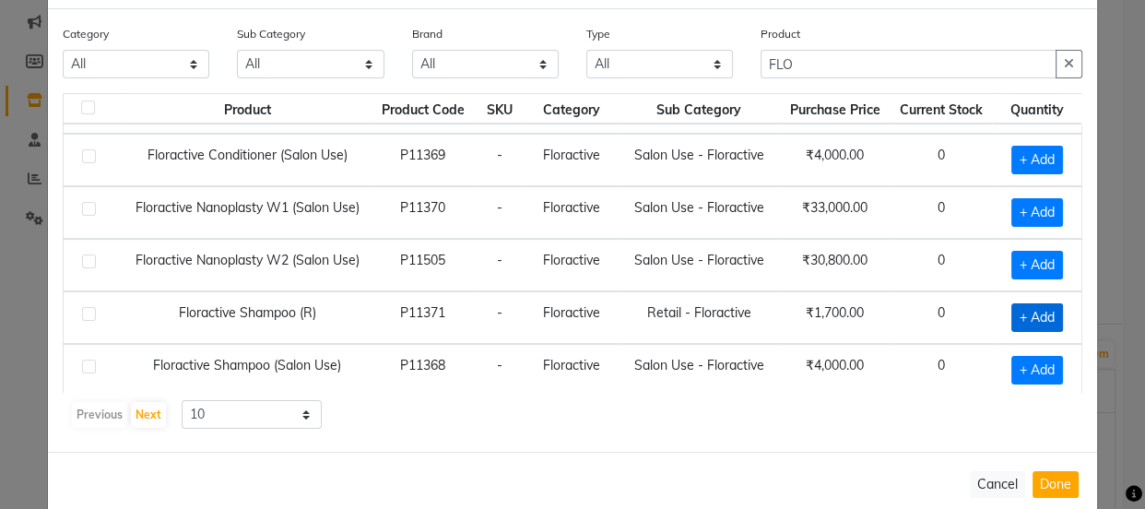
click at [1015, 312] on span "+ Add" at bounding box center [1037, 317] width 52 height 29
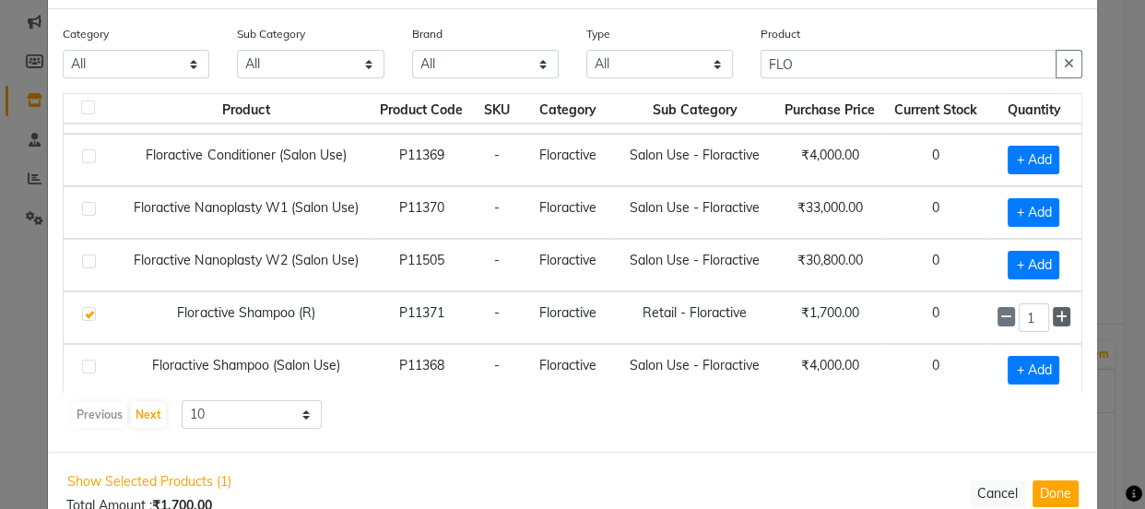
click at [1053, 313] on span at bounding box center [1062, 316] width 18 height 19
click at [1056, 316] on icon at bounding box center [1062, 317] width 12 height 13
click at [1056, 315] on icon at bounding box center [1062, 317] width 12 height 13
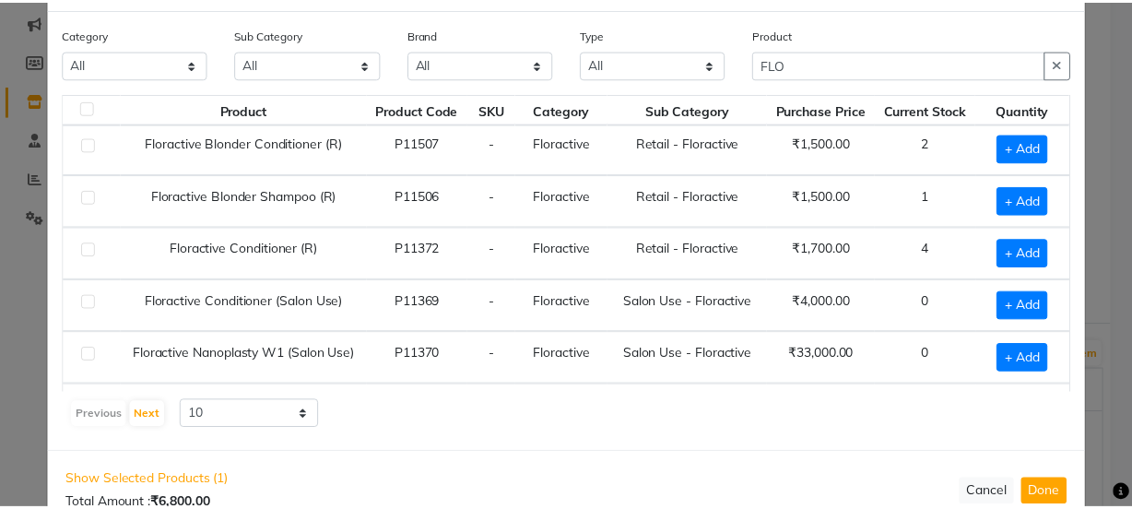
scroll to position [1, 0]
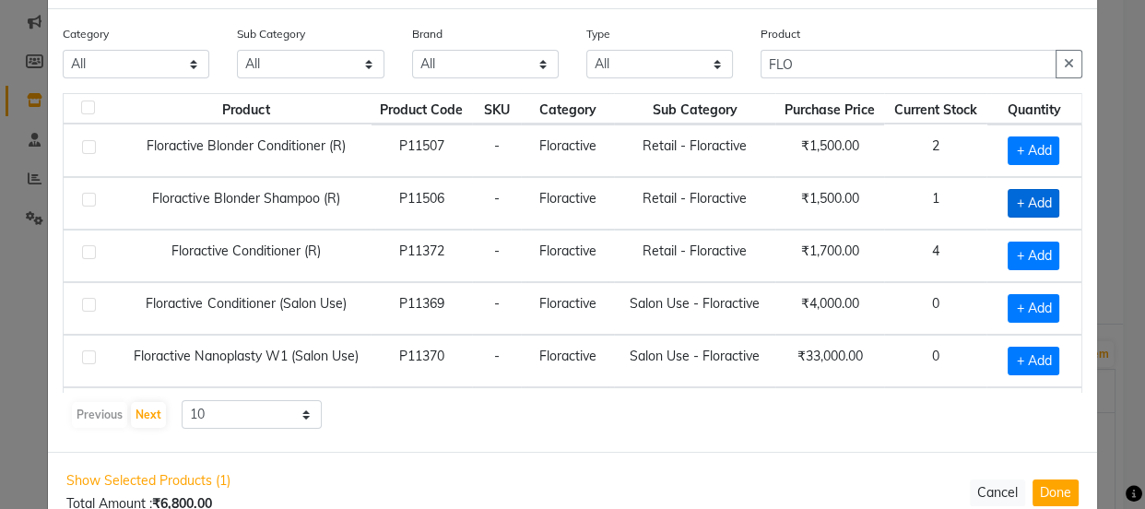
click at [1023, 202] on span "+ Add" at bounding box center [1034, 203] width 52 height 29
click at [1056, 206] on icon at bounding box center [1062, 202] width 12 height 13
click at [1051, 496] on button "Done" at bounding box center [1056, 492] width 46 height 27
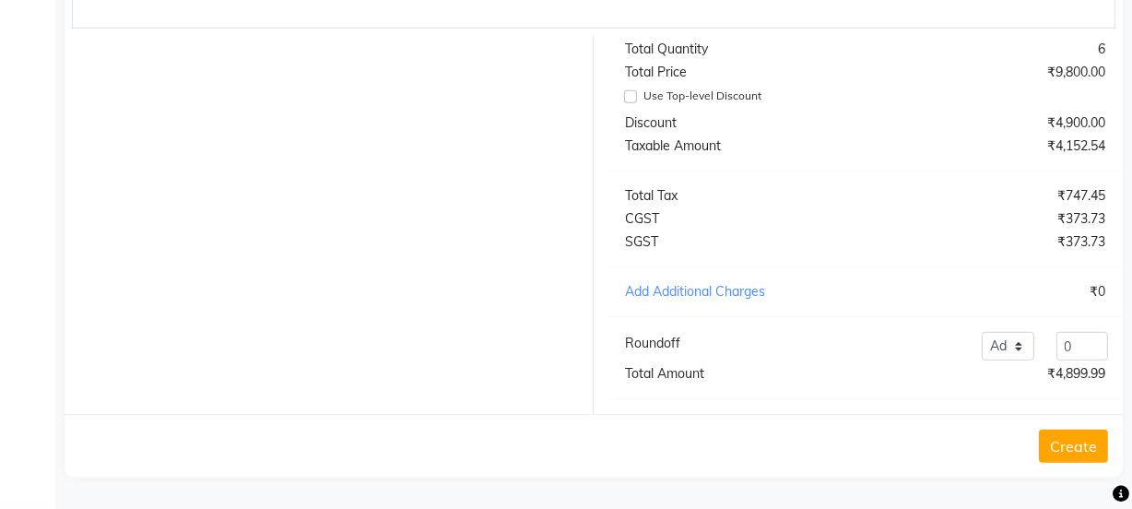
scroll to position [859, 0]
click at [1075, 448] on button "Create" at bounding box center [1073, 446] width 69 height 33
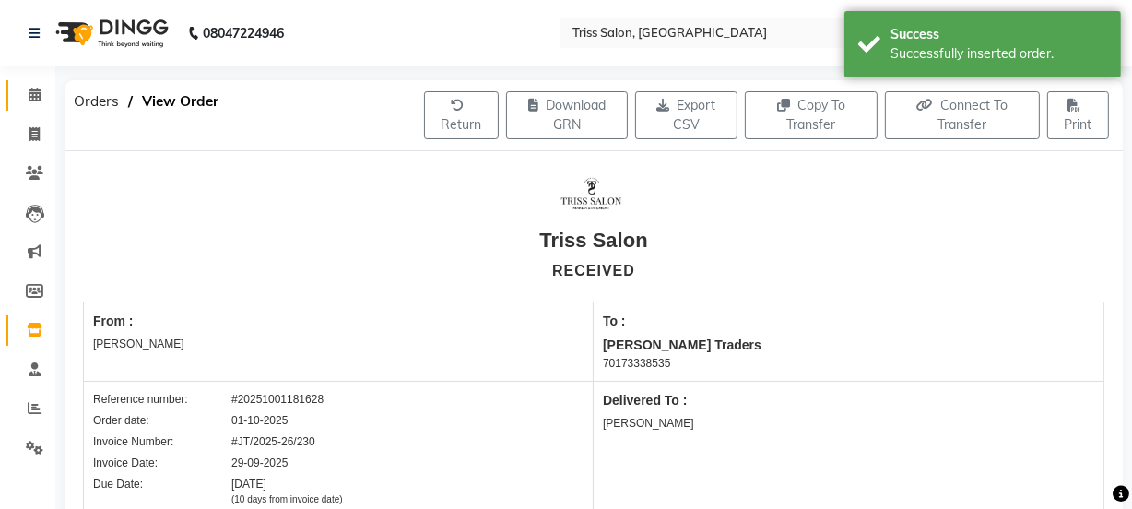
click at [30, 83] on link "Calendar" at bounding box center [28, 95] width 44 height 30
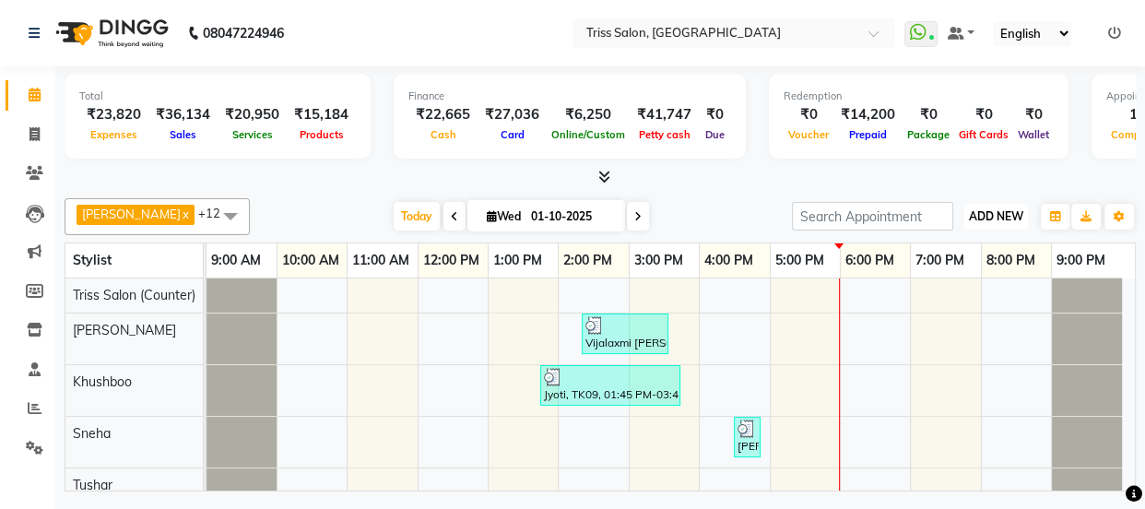
click at [995, 219] on span "ADD NEW" at bounding box center [996, 216] width 54 height 14
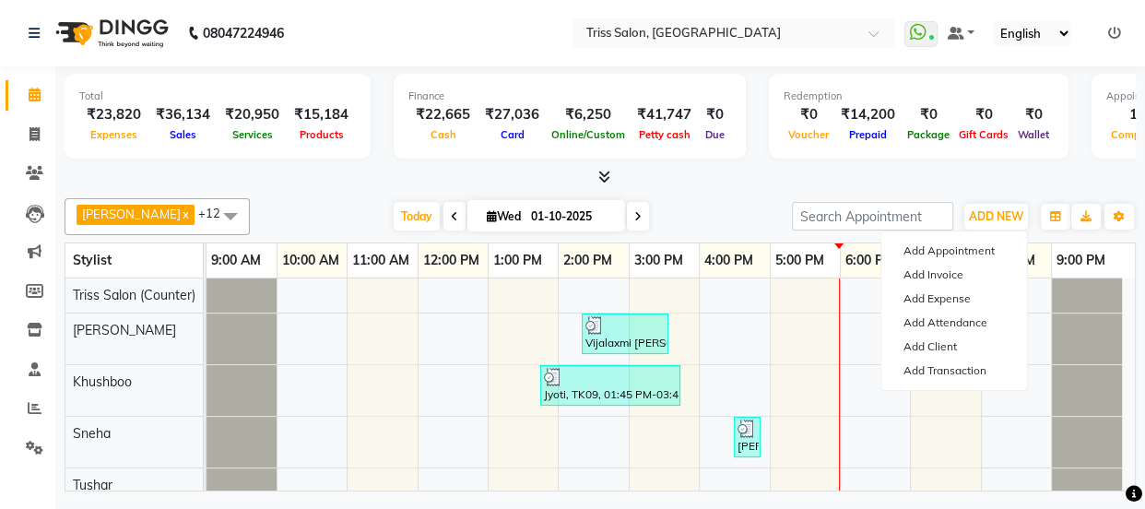
click at [992, 459] on td at bounding box center [1016, 480] width 70 height 404
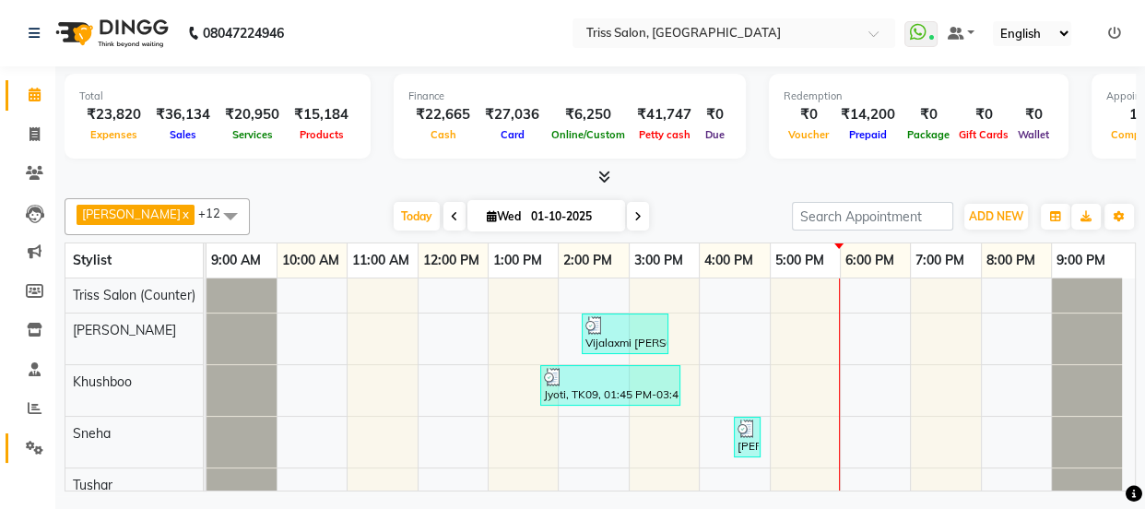
click at [28, 460] on link "Settings" at bounding box center [28, 448] width 44 height 30
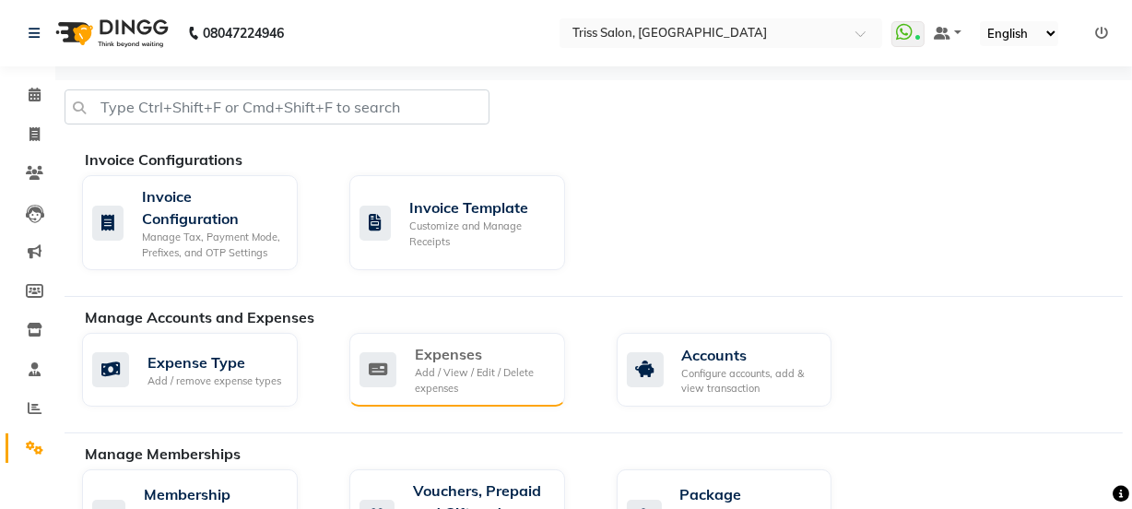
click at [463, 382] on div "Add / View / Edit / Delete expenses" at bounding box center [483, 380] width 136 height 30
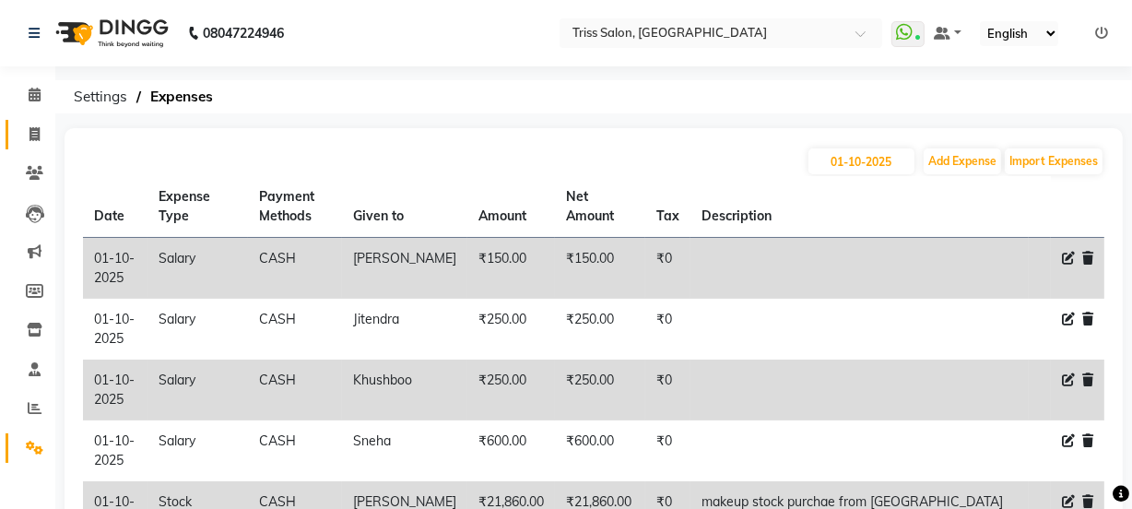
click at [27, 146] on link "Invoice" at bounding box center [28, 135] width 44 height 30
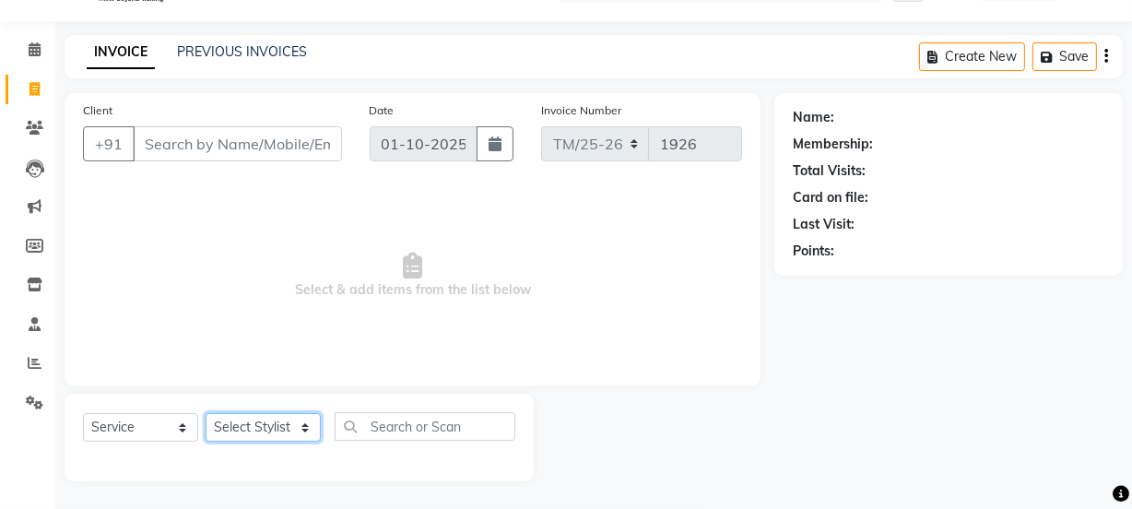
click at [266, 436] on select "Select Stylist Bhim Ram [PERSON_NAME] [PERSON_NAME] (Pooja) [PERSON_NAME] [PERS…" at bounding box center [263, 427] width 115 height 29
click at [206, 413] on select "Select Stylist Bhim Ram [PERSON_NAME] [PERSON_NAME] (Pooja) [PERSON_NAME] [PERS…" at bounding box center [263, 427] width 115 height 29
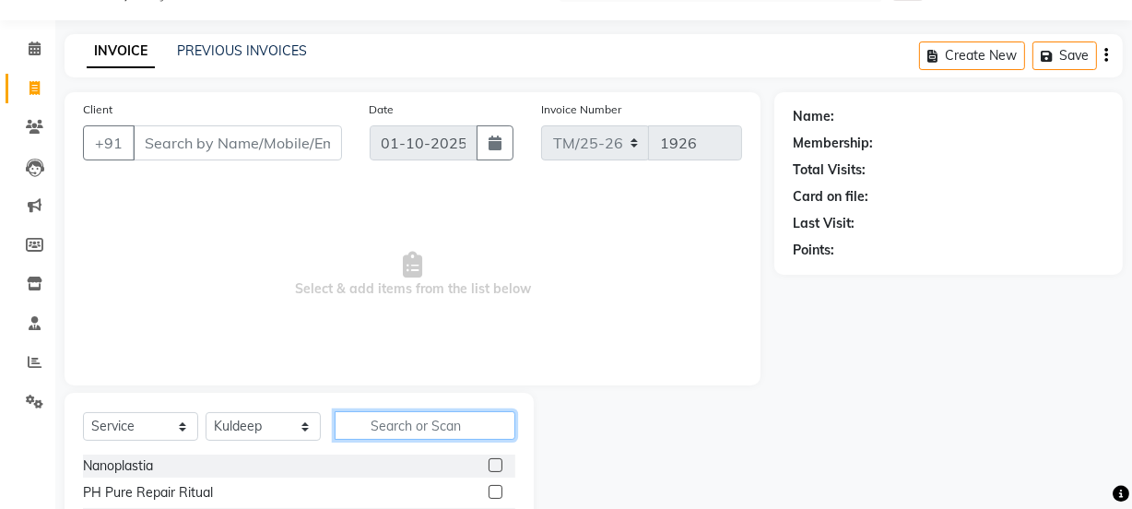
click at [396, 422] on input "text" at bounding box center [425, 425] width 181 height 29
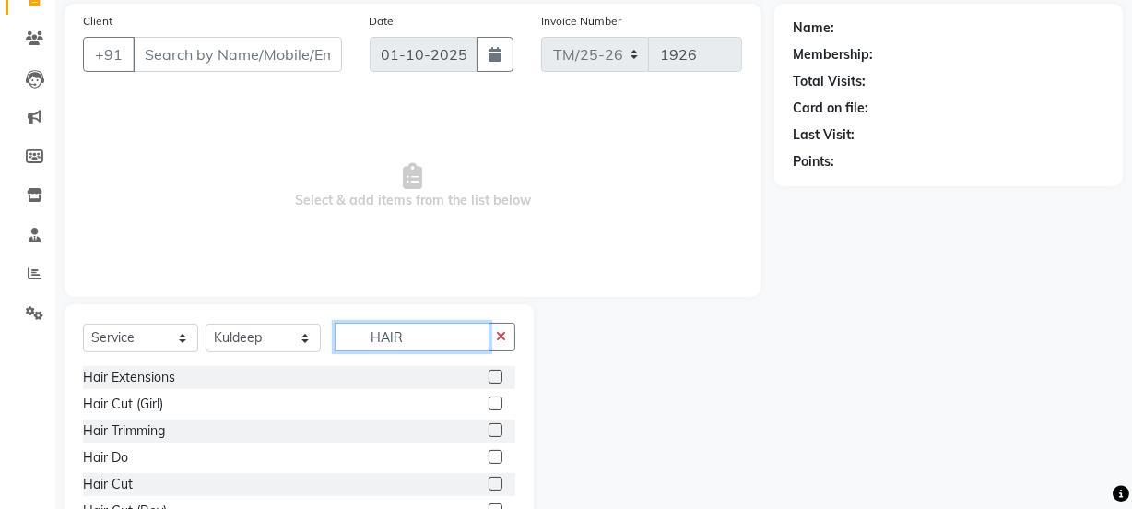
scroll to position [182, 0]
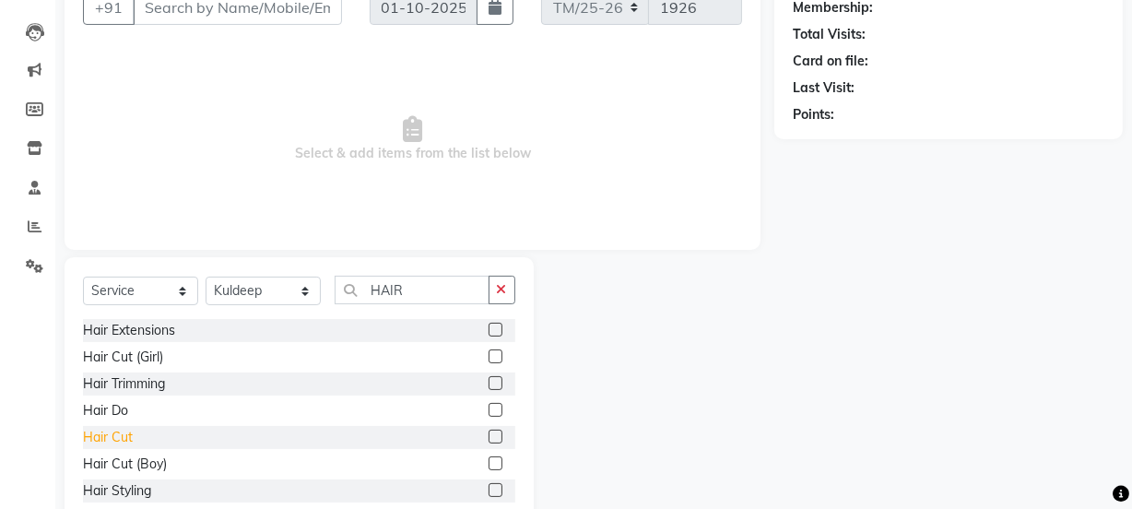
click at [92, 442] on div "Hair Cut" at bounding box center [108, 437] width 50 height 19
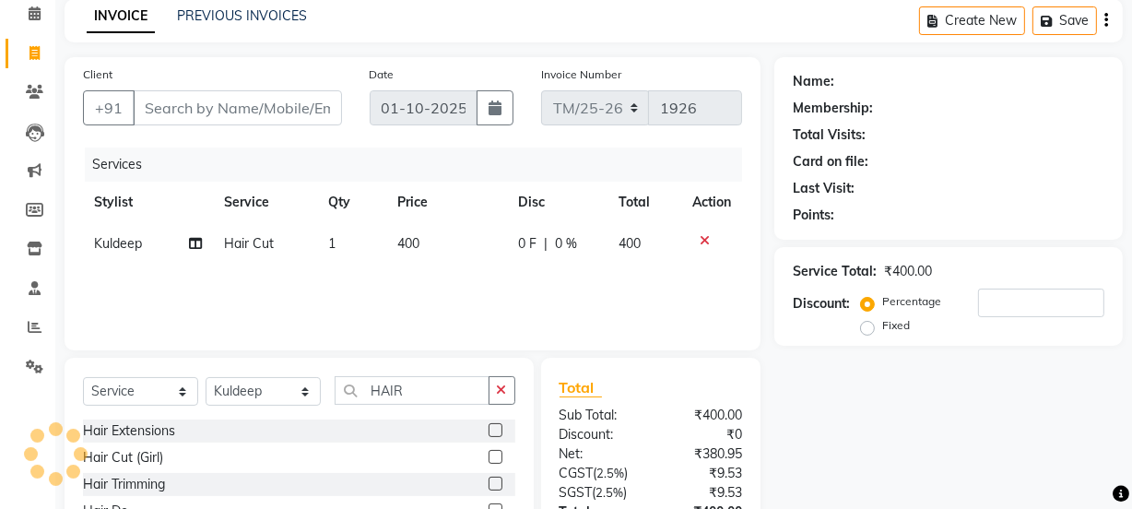
scroll to position [77, 0]
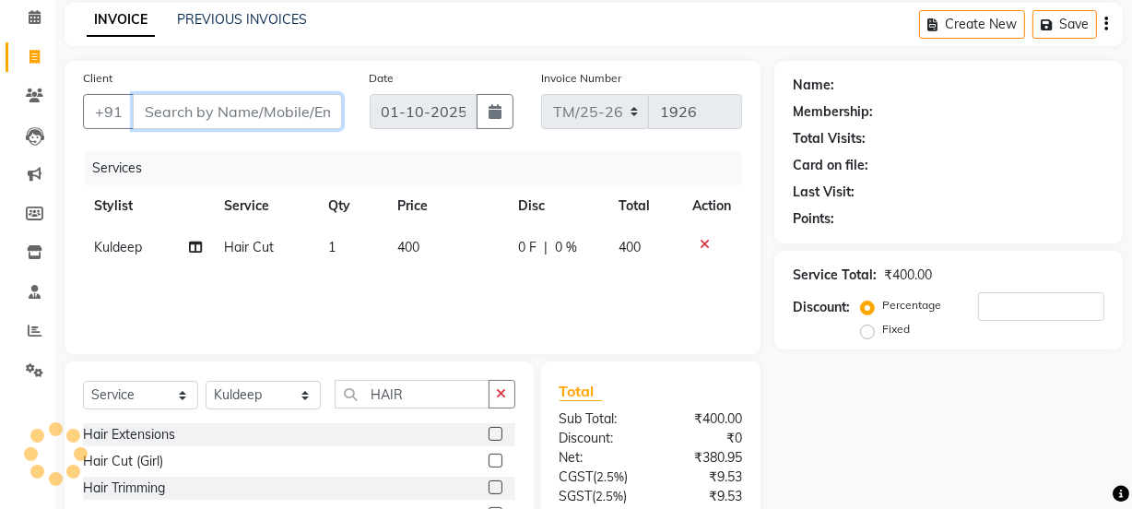
click at [244, 101] on input "Client" at bounding box center [237, 111] width 209 height 35
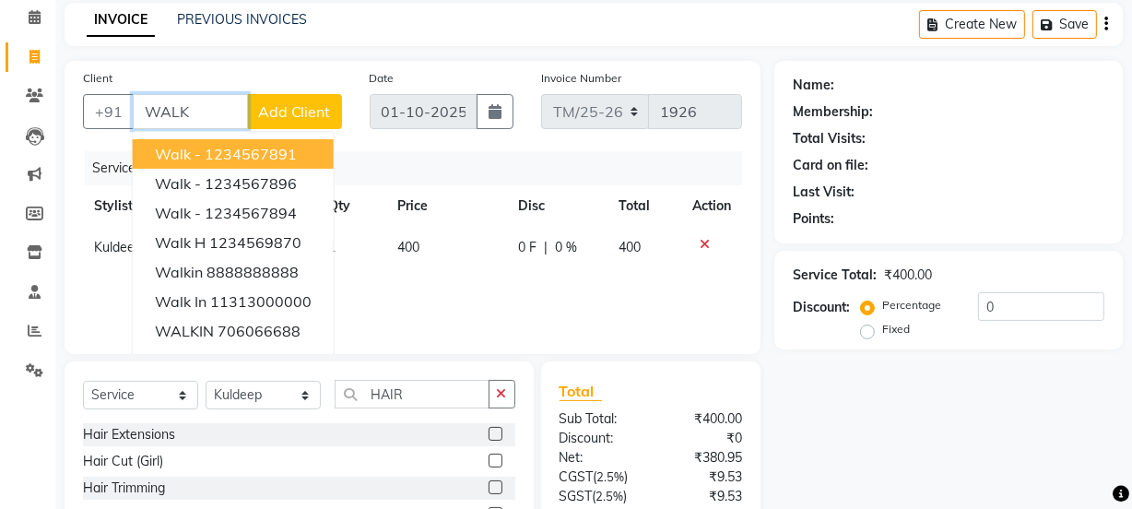
click at [152, 149] on button "Walk - 1234567891" at bounding box center [233, 154] width 201 height 30
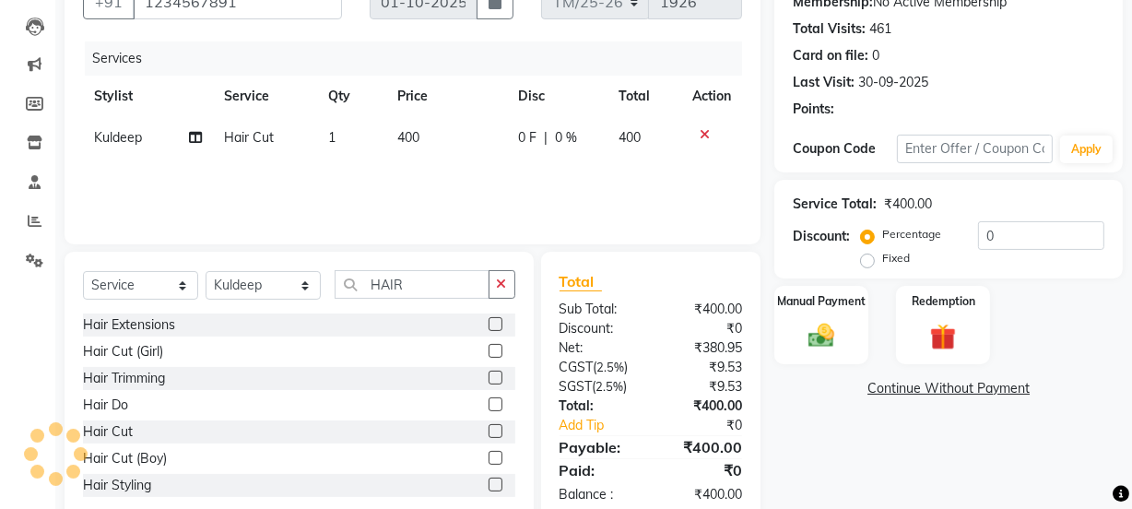
scroll to position [231, 0]
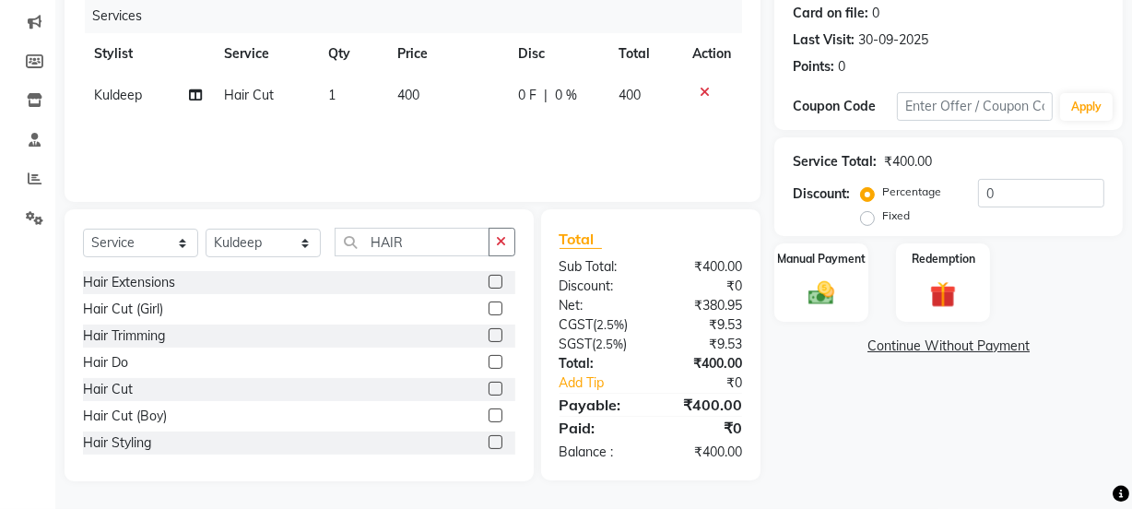
click at [823, 292] on img at bounding box center [821, 293] width 42 height 30
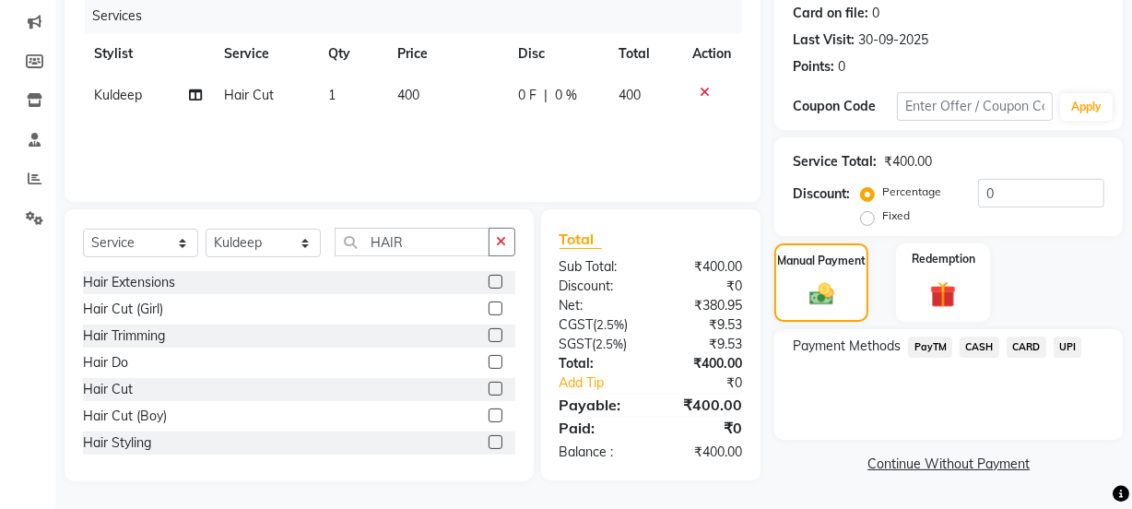
click at [977, 354] on span "CASH" at bounding box center [980, 347] width 40 height 21
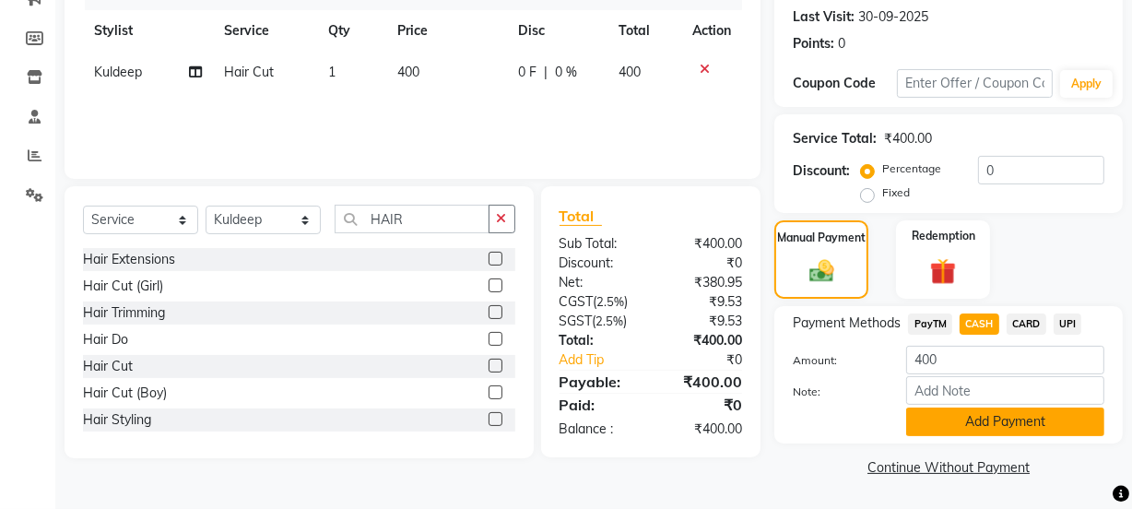
click at [1000, 420] on button "Add Payment" at bounding box center [1005, 422] width 198 height 29
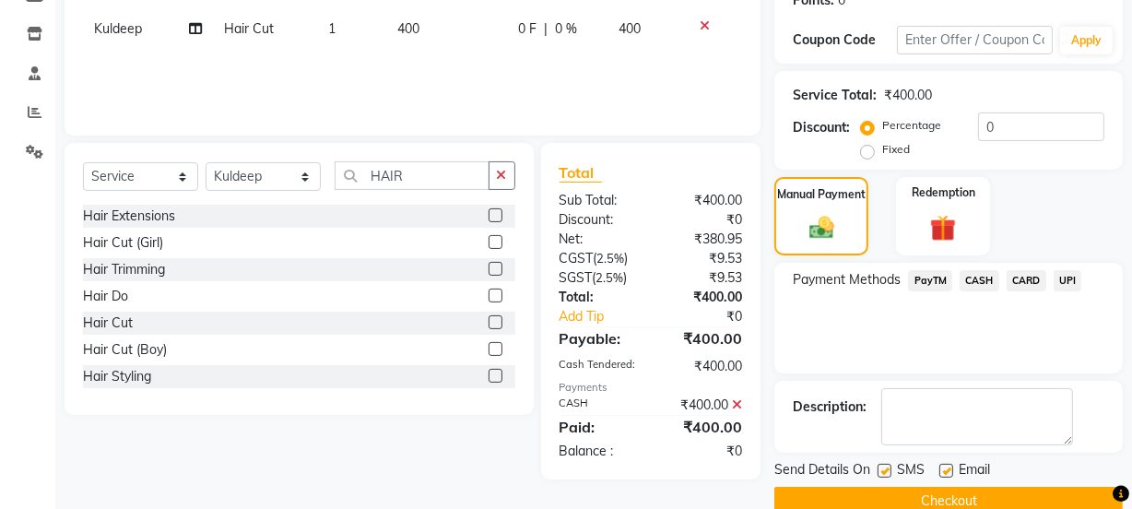
scroll to position [329, 0]
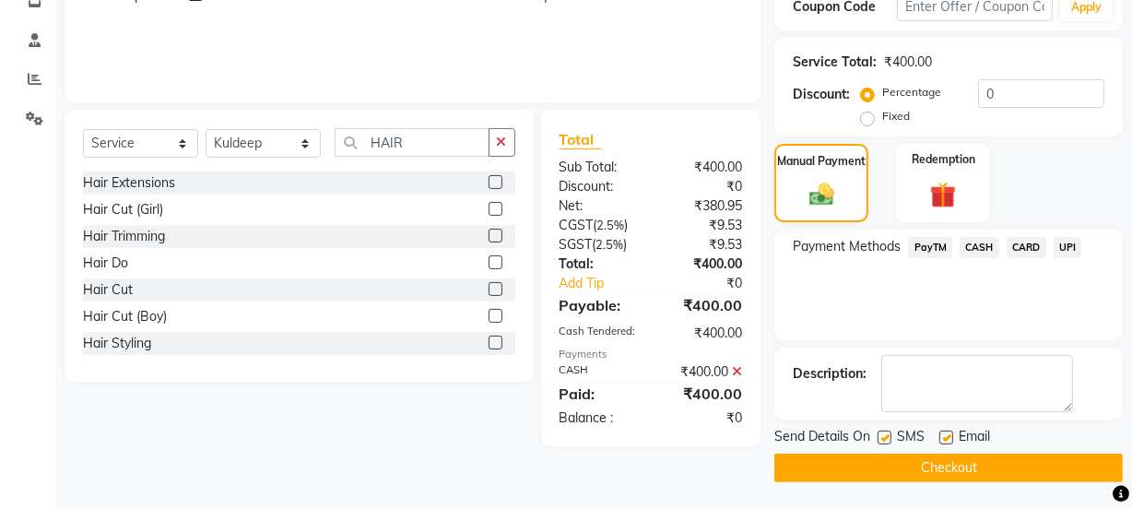
click at [993, 460] on button "Checkout" at bounding box center [949, 468] width 349 height 29
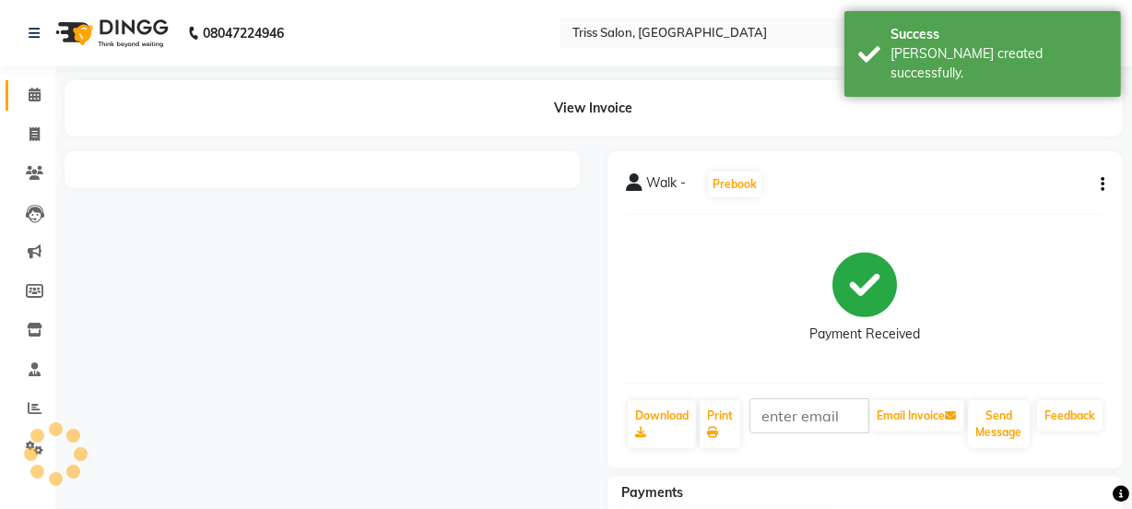
click at [17, 87] on link "Calendar" at bounding box center [28, 95] width 44 height 30
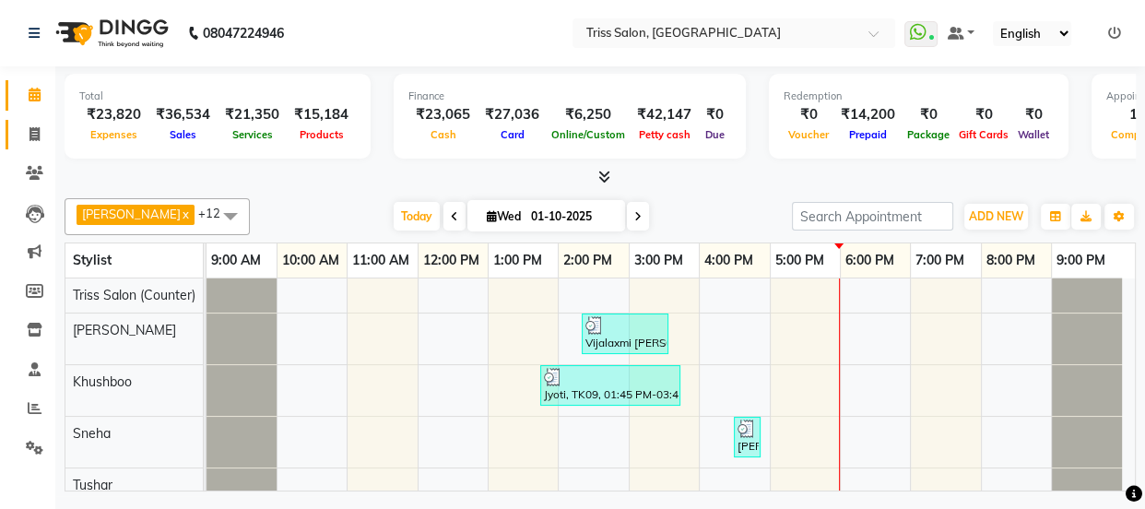
click at [33, 143] on span at bounding box center [34, 134] width 32 height 21
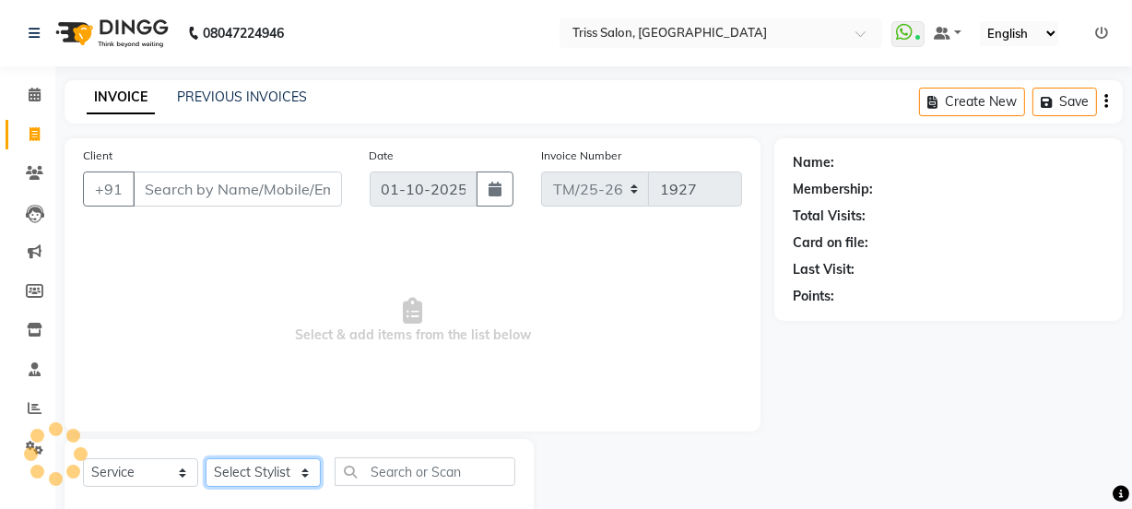
click at [247, 486] on select "Select Stylist" at bounding box center [263, 472] width 115 height 29
click at [228, 464] on select "Select Stylist" at bounding box center [263, 472] width 115 height 29
click at [231, 469] on select "Select Stylist" at bounding box center [263, 472] width 115 height 29
click at [206, 458] on select "Select Stylist Bhim Ram [PERSON_NAME] [PERSON_NAME] (Pooja) [PERSON_NAME] [PERS…" at bounding box center [263, 472] width 115 height 29
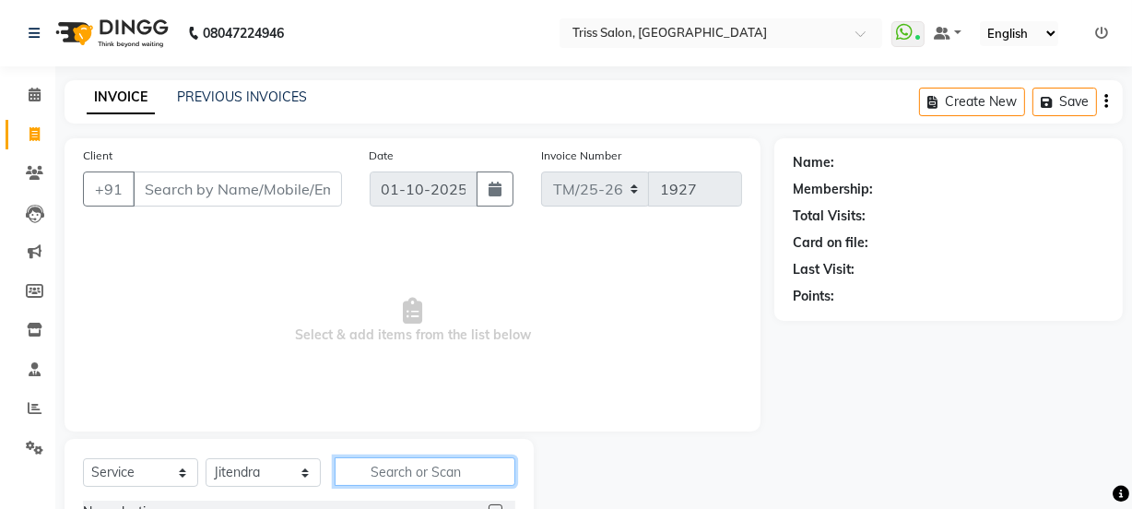
click at [378, 463] on input "text" at bounding box center [425, 471] width 181 height 29
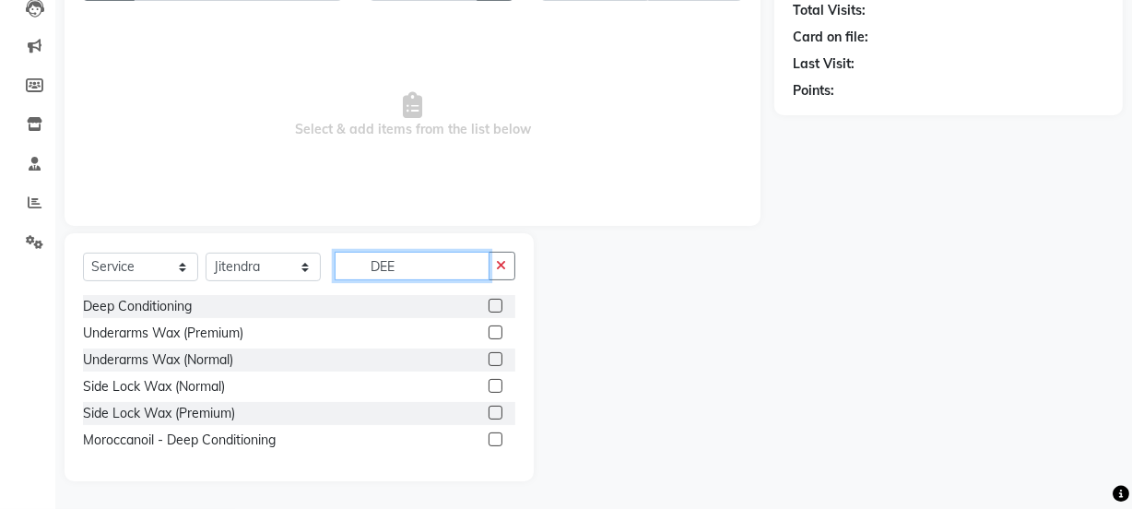
scroll to position [99, 0]
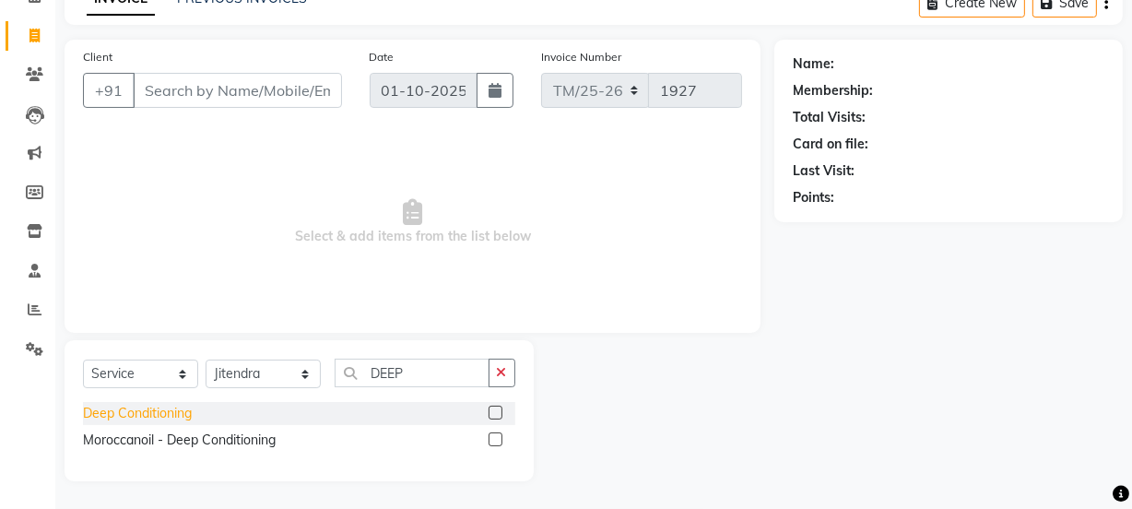
click at [145, 408] on div "Deep Conditioning" at bounding box center [137, 413] width 109 height 19
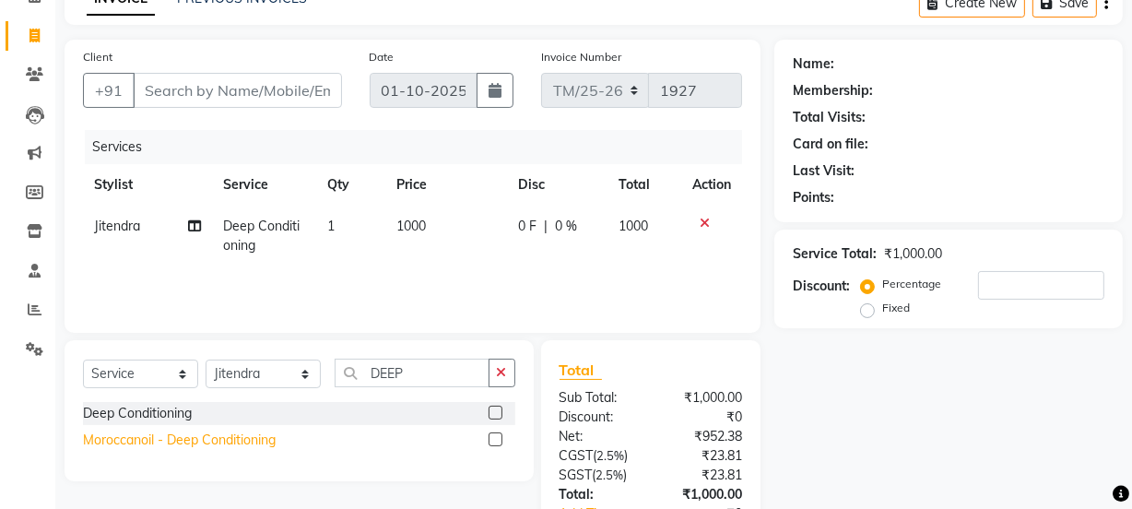
click at [234, 449] on div "Moroccanoil - Deep Conditioning" at bounding box center [179, 440] width 193 height 19
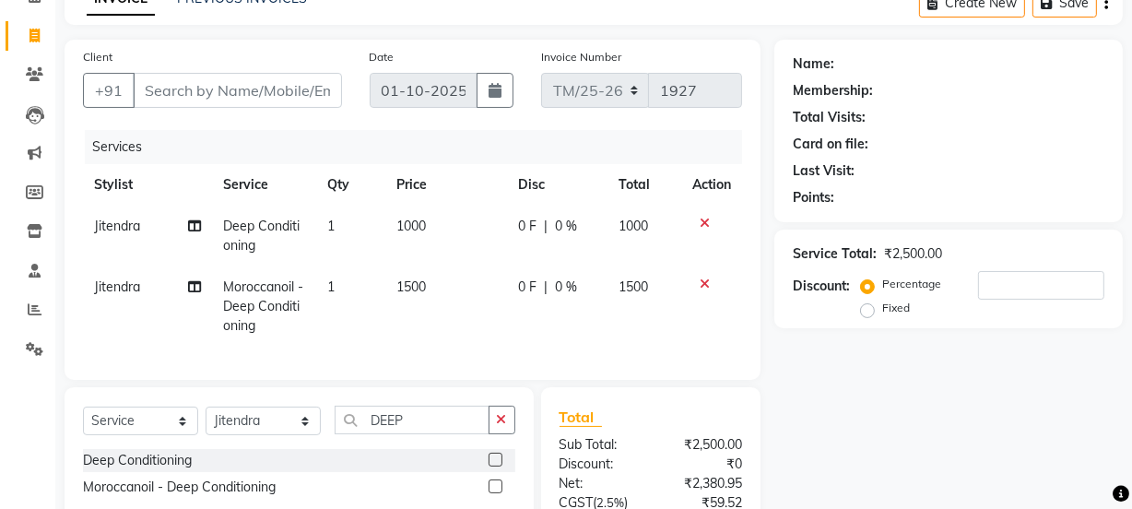
click at [700, 221] on icon at bounding box center [705, 223] width 10 height 13
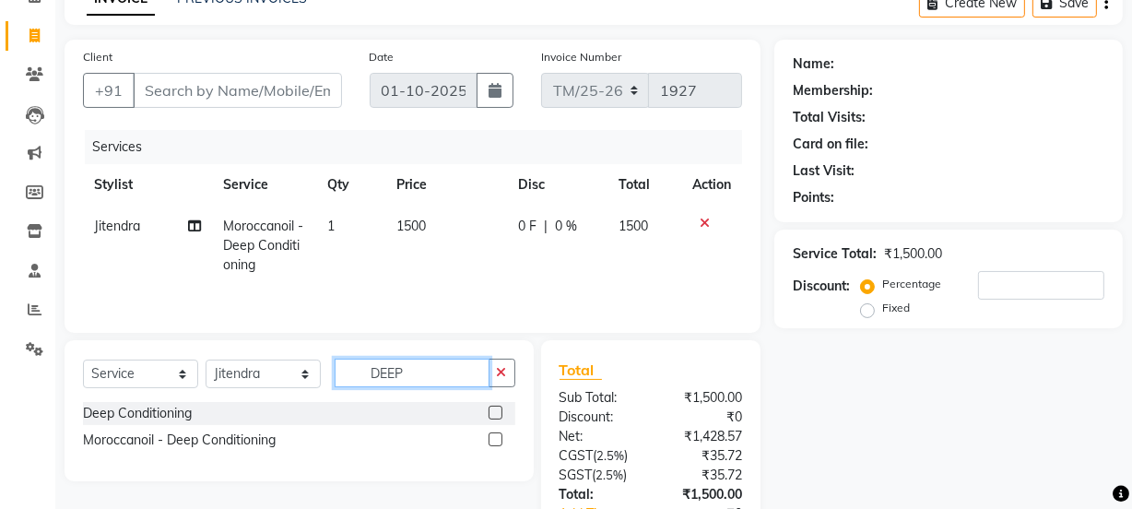
click at [451, 378] on input "DEEP" at bounding box center [412, 373] width 155 height 29
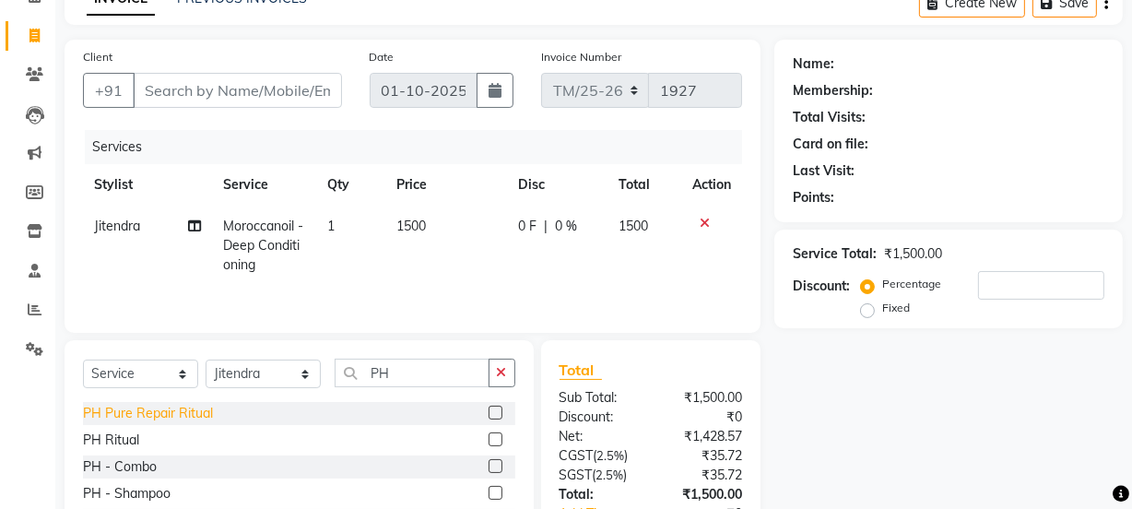
click at [102, 416] on div "PH Pure Repair Ritual" at bounding box center [148, 413] width 130 height 19
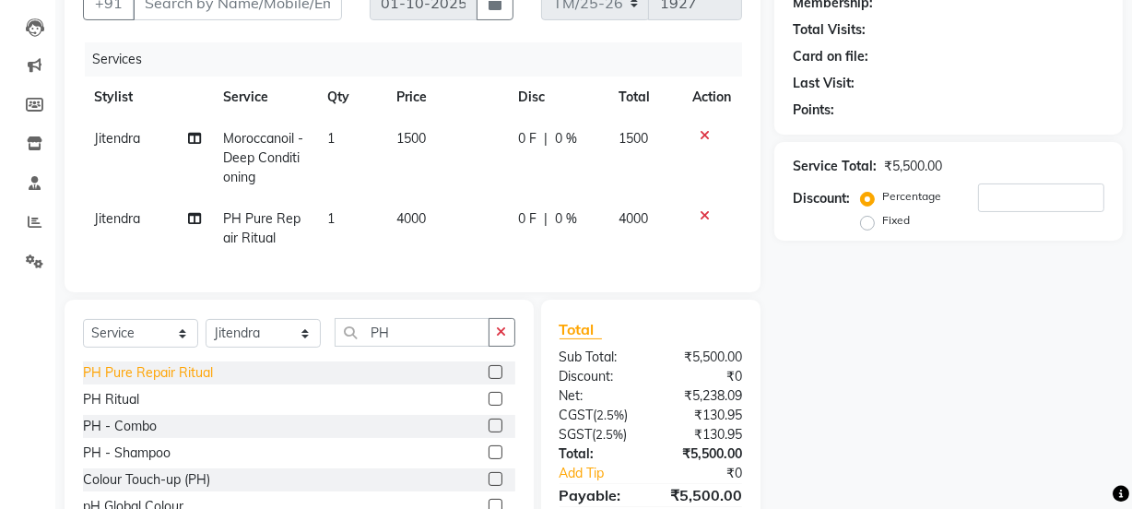
scroll to position [289, 0]
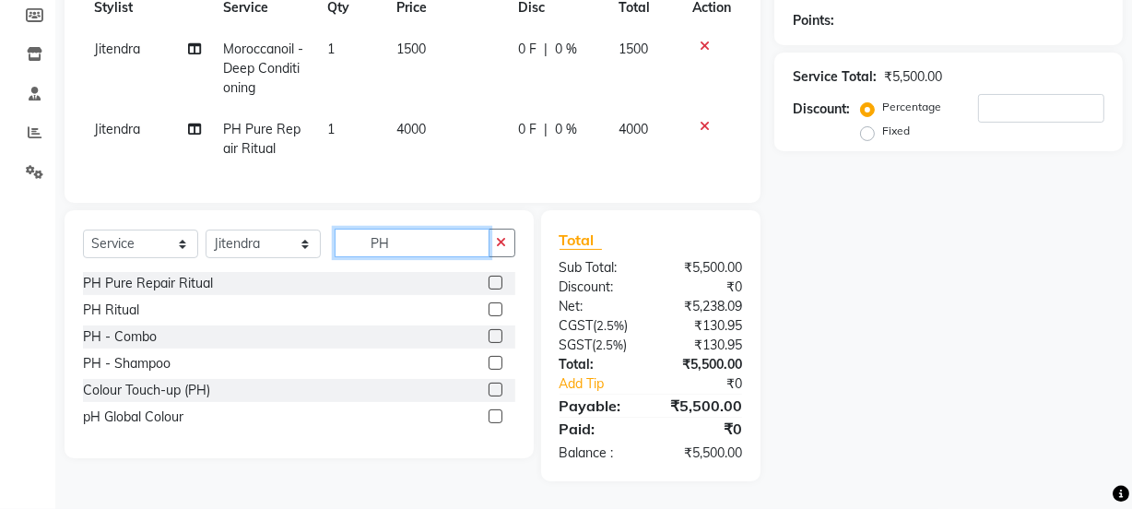
click at [433, 240] on input "PH" at bounding box center [412, 243] width 155 height 29
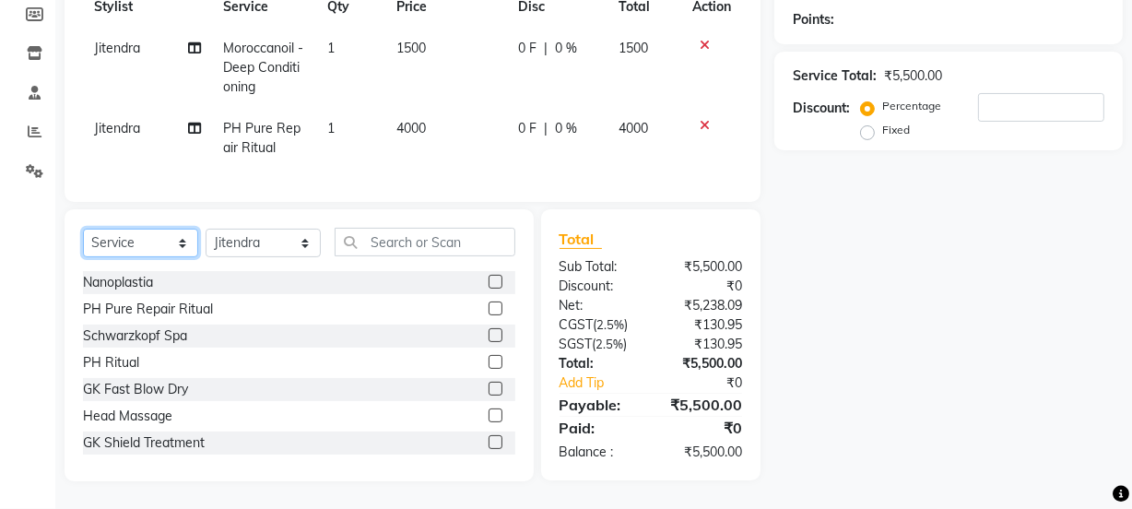
click at [131, 239] on select "Select Service Product Membership Package Voucher Prepaid Gift Card" at bounding box center [140, 243] width 115 height 29
click at [83, 229] on select "Select Service Product Membership Package Voucher Prepaid Gift Card" at bounding box center [140, 243] width 115 height 29
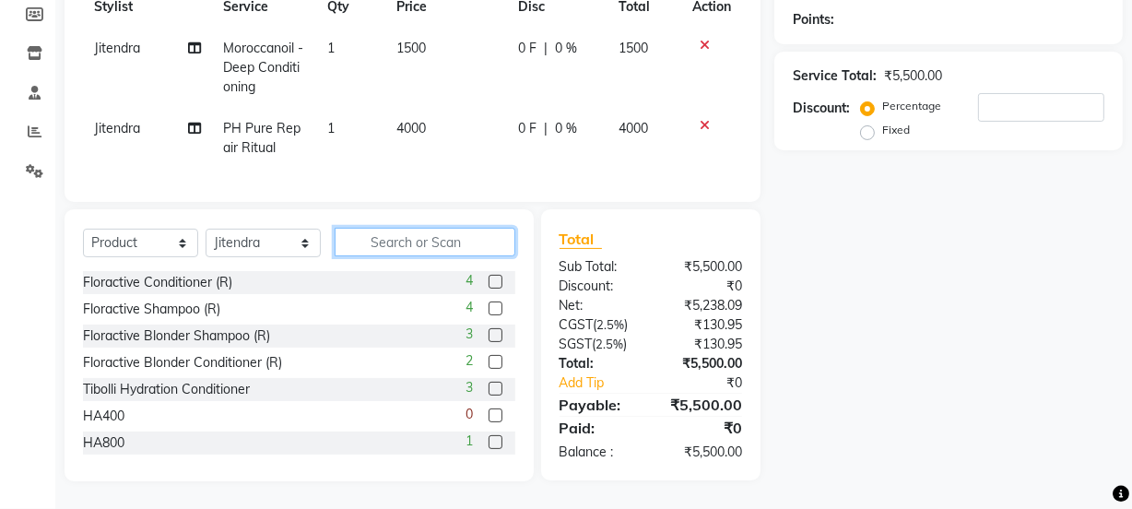
click at [442, 247] on input "text" at bounding box center [425, 242] width 181 height 29
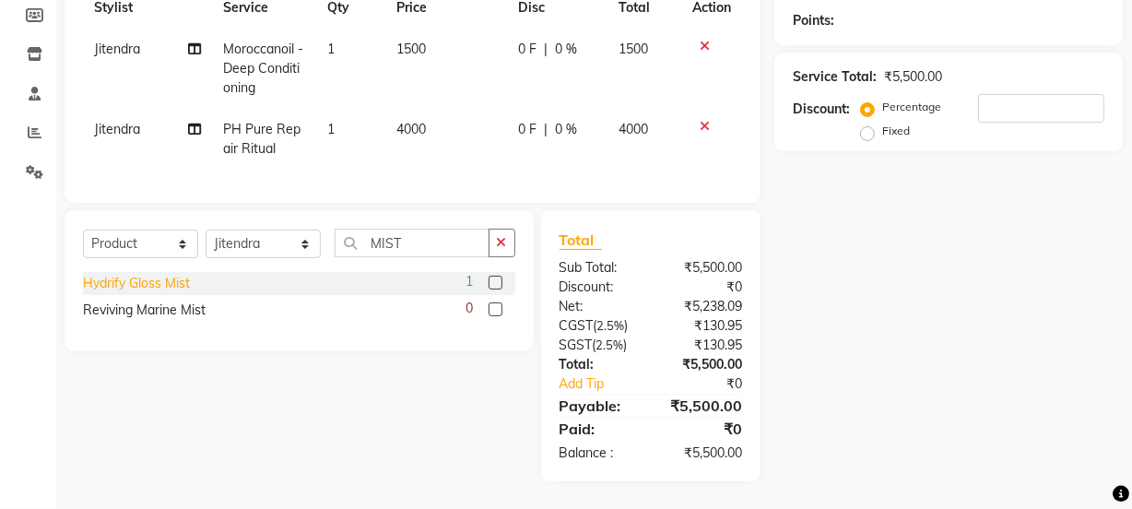
click at [151, 283] on div "Hydrify Gloss Mist" at bounding box center [136, 283] width 107 height 19
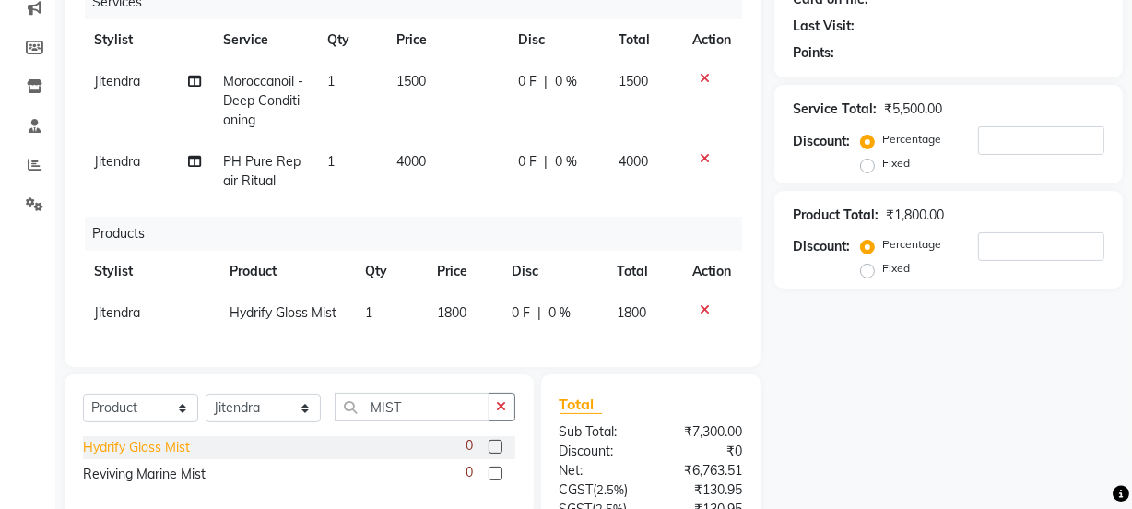
scroll to position [254, 0]
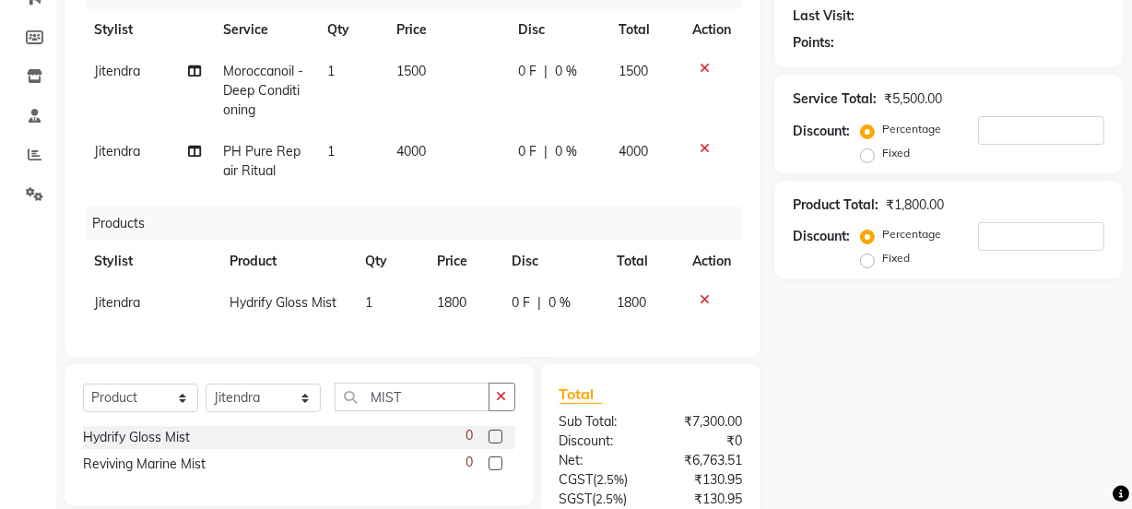
click at [416, 154] on span "4000" at bounding box center [411, 151] width 30 height 17
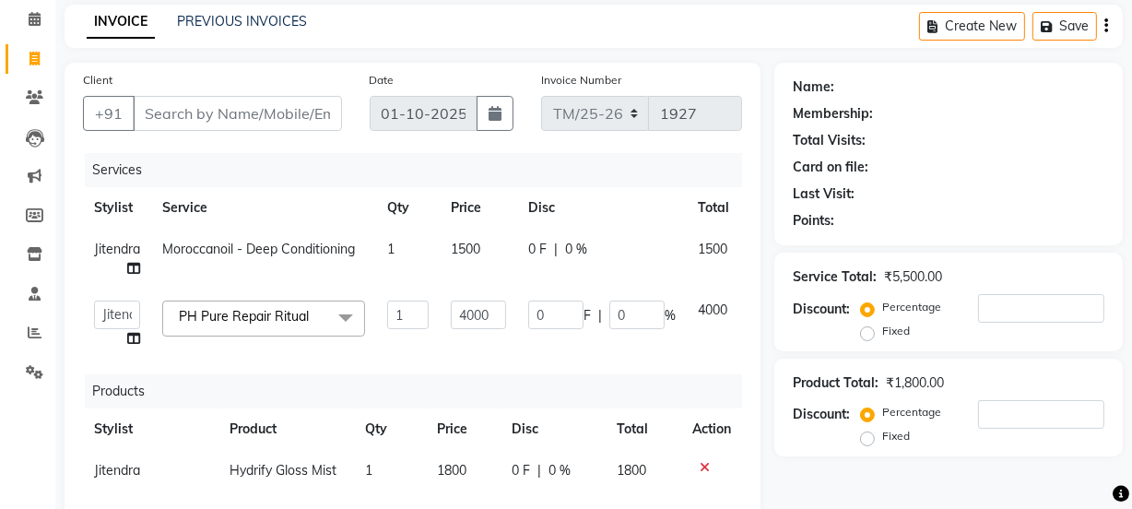
scroll to position [73, 0]
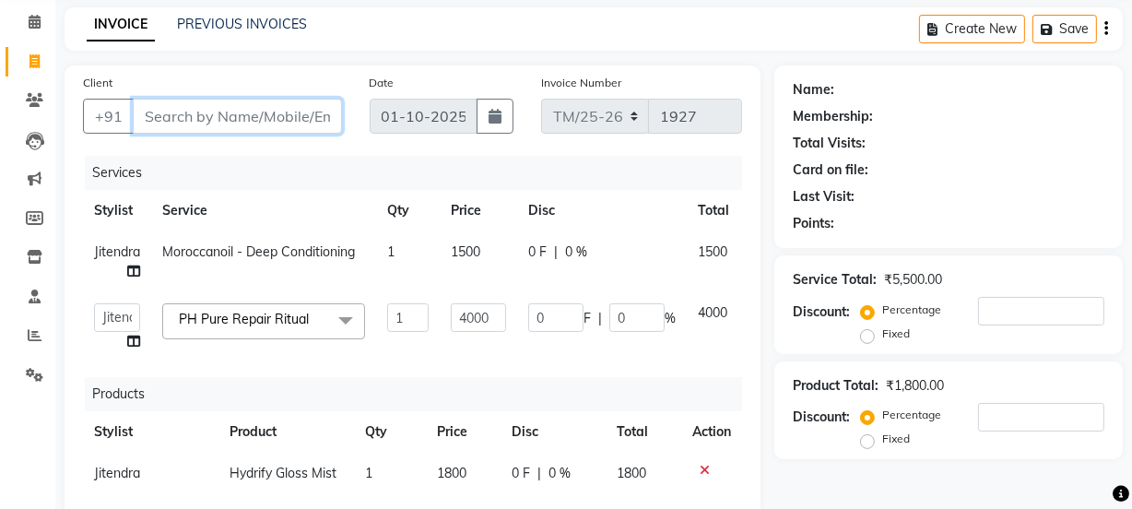
click at [233, 112] on input "Client" at bounding box center [237, 116] width 209 height 35
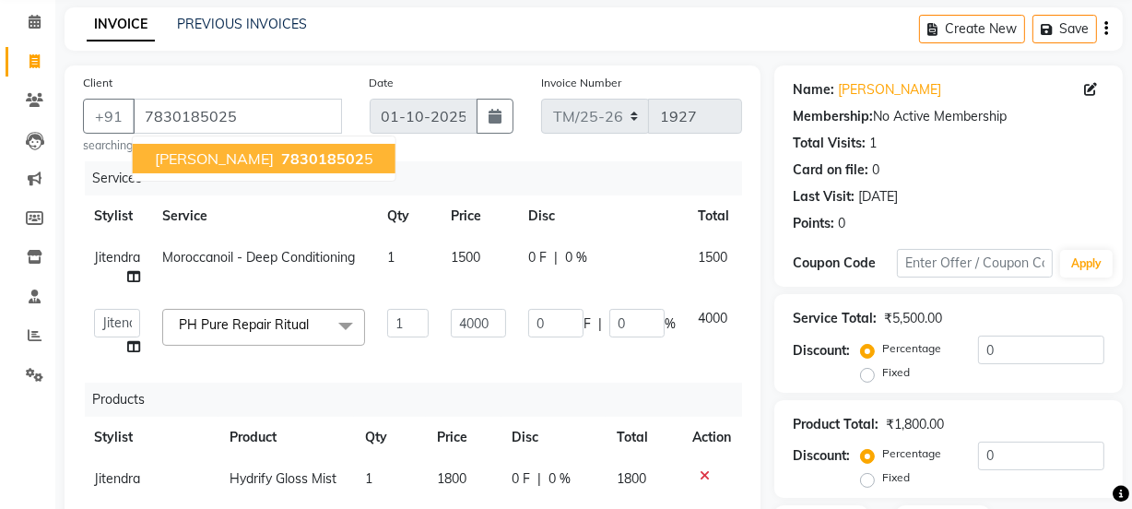
click at [323, 164] on span "783018502" at bounding box center [322, 158] width 83 height 18
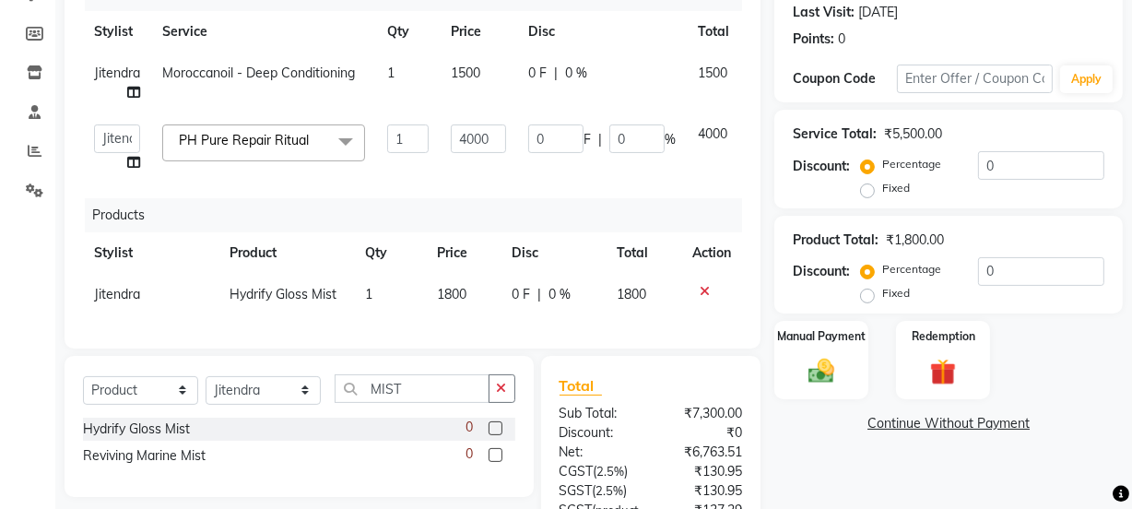
scroll to position [258, 0]
click at [1030, 263] on input "0" at bounding box center [1041, 270] width 126 height 29
click at [1053, 356] on div "Manual Payment Redemption" at bounding box center [949, 359] width 376 height 78
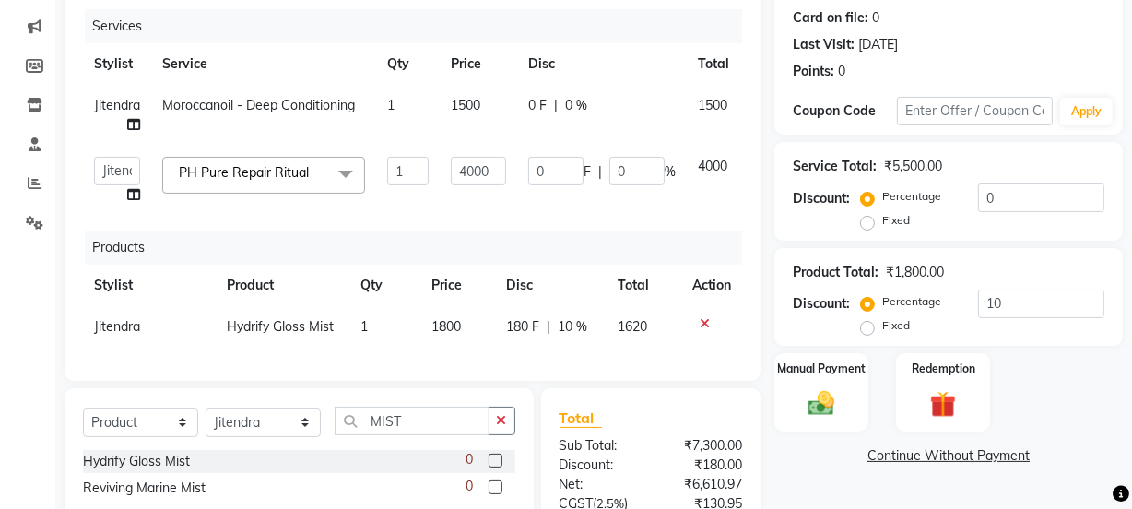
scroll to position [160, 0]
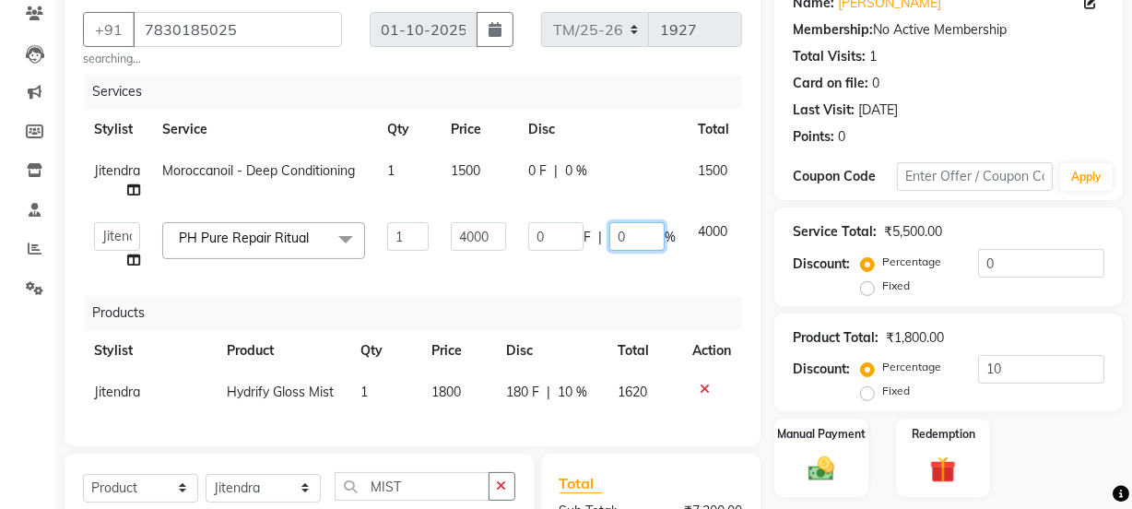
click at [645, 241] on input "0" at bounding box center [636, 236] width 55 height 29
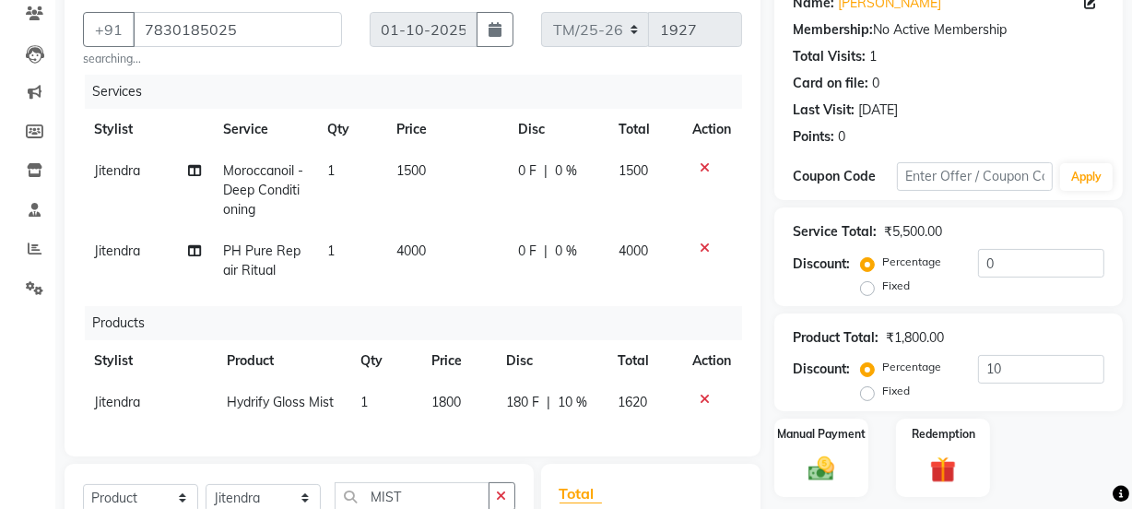
click at [532, 250] on span "0 F" at bounding box center [527, 251] width 18 height 19
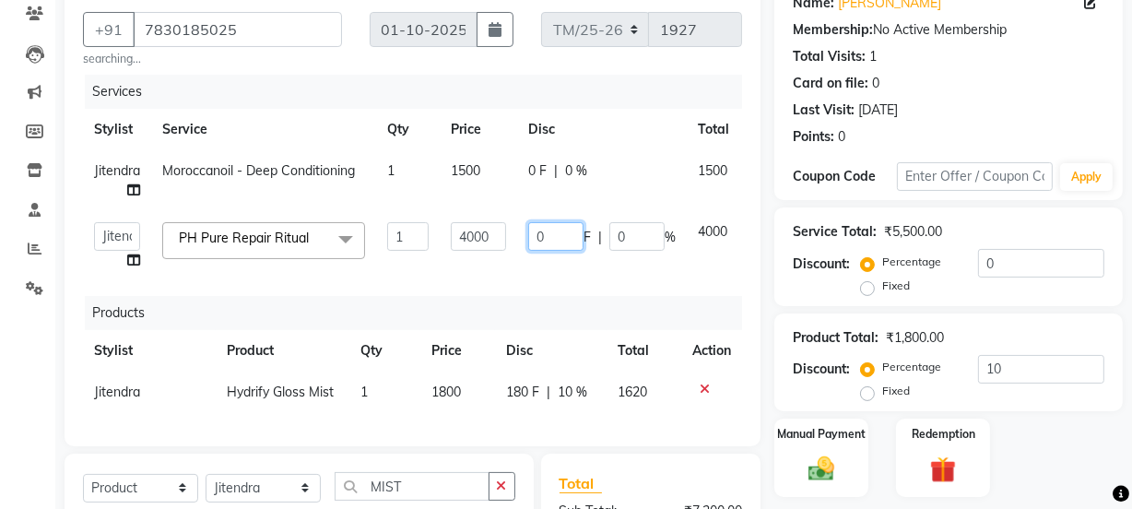
click at [560, 240] on input "0" at bounding box center [555, 236] width 55 height 29
click at [1050, 92] on div "Card on file: 0" at bounding box center [949, 83] width 312 height 19
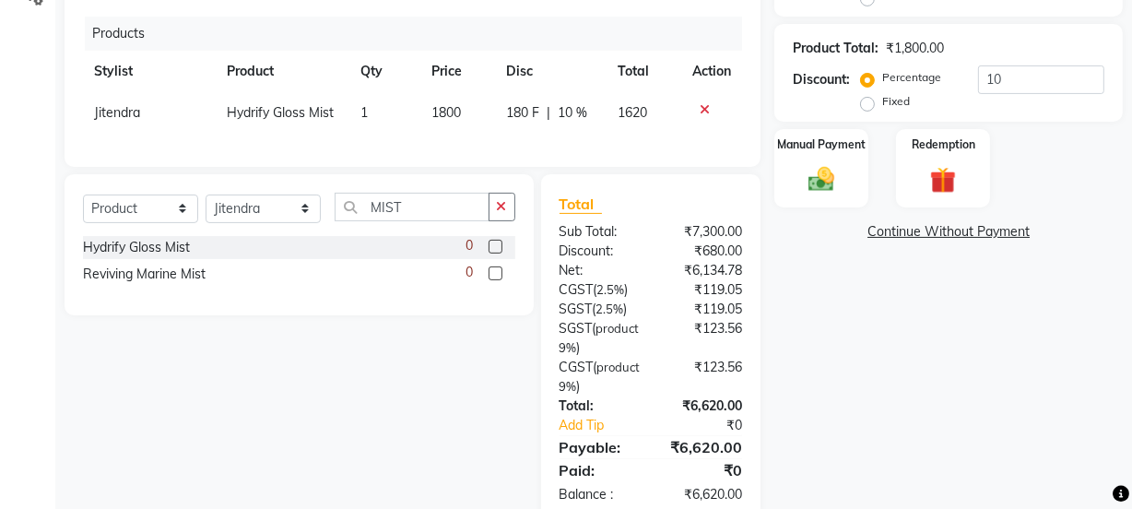
scroll to position [504, 0]
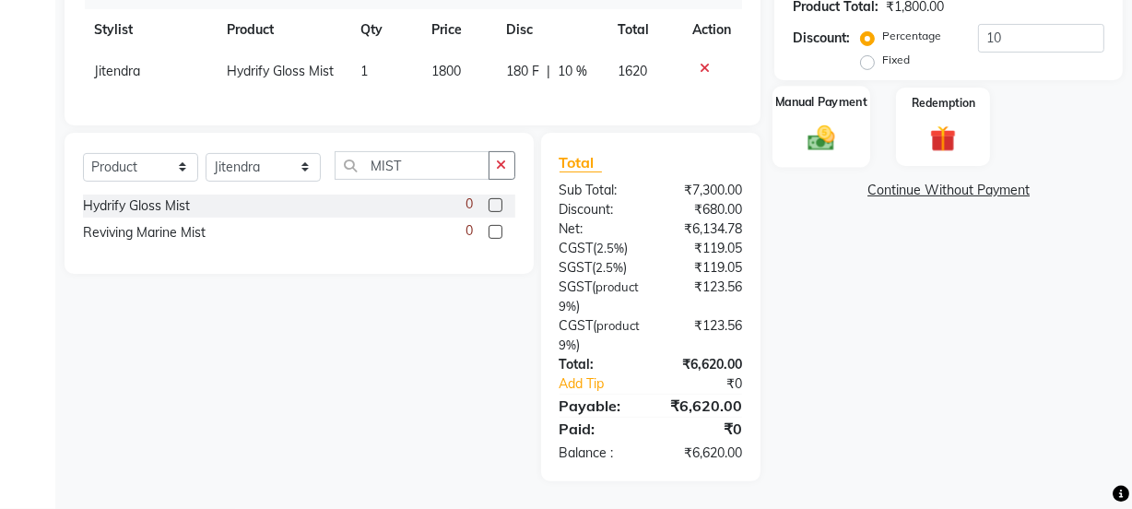
click at [816, 138] on div "Manual Payment" at bounding box center [822, 127] width 98 height 82
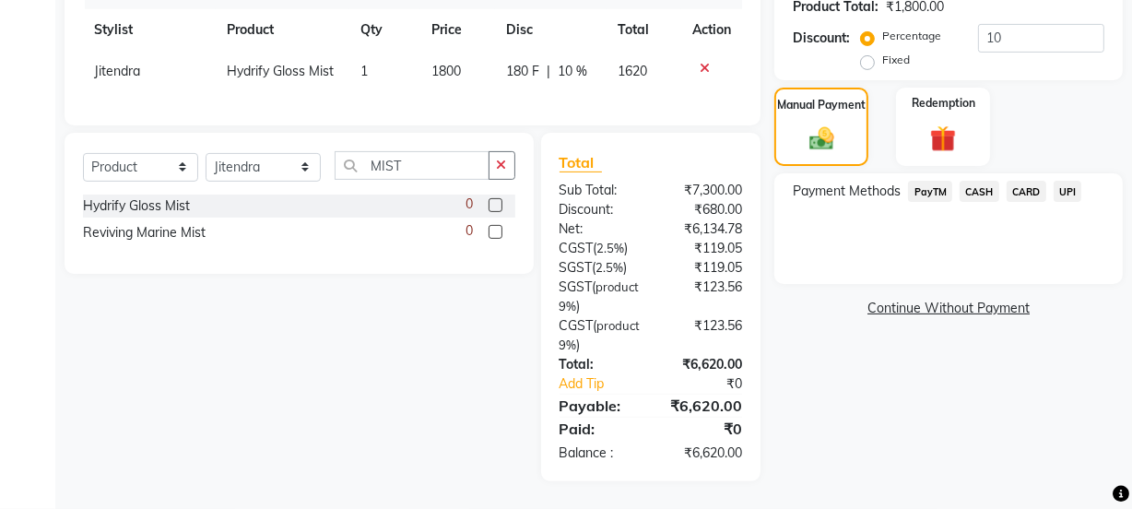
click at [978, 181] on span "CASH" at bounding box center [980, 191] width 40 height 21
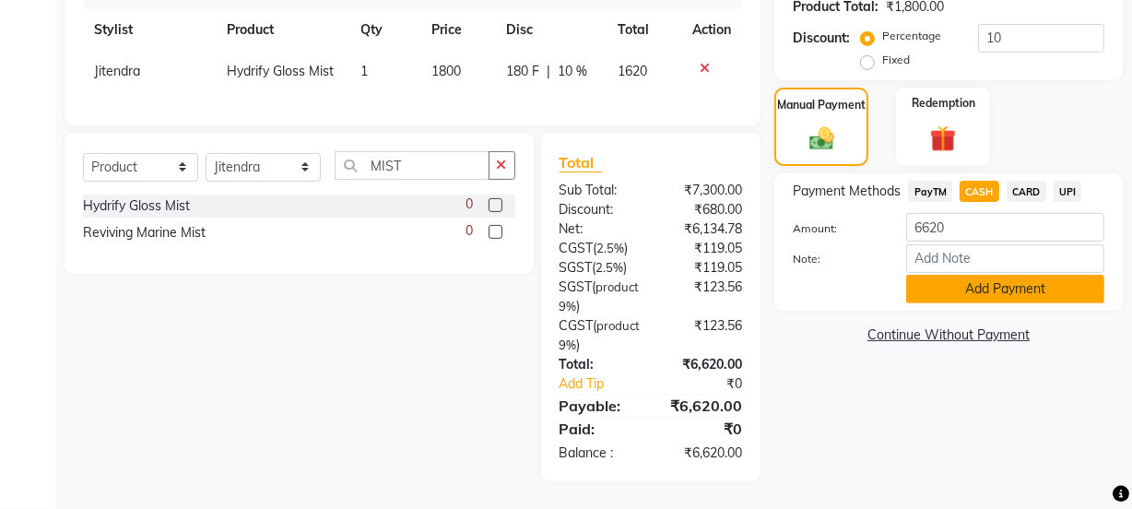
click at [1010, 281] on button "Add Payment" at bounding box center [1005, 289] width 198 height 29
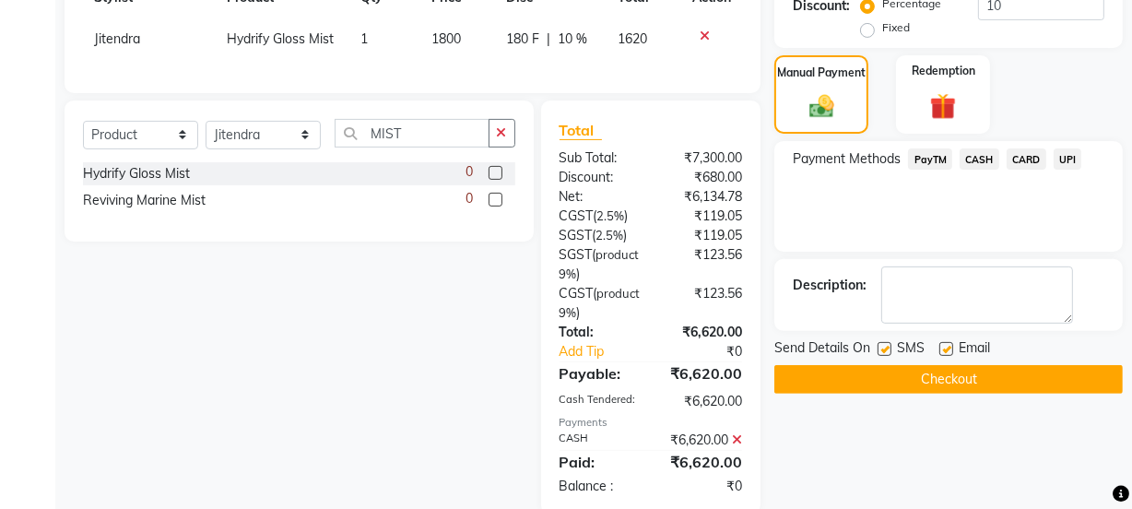
scroll to position [570, 0]
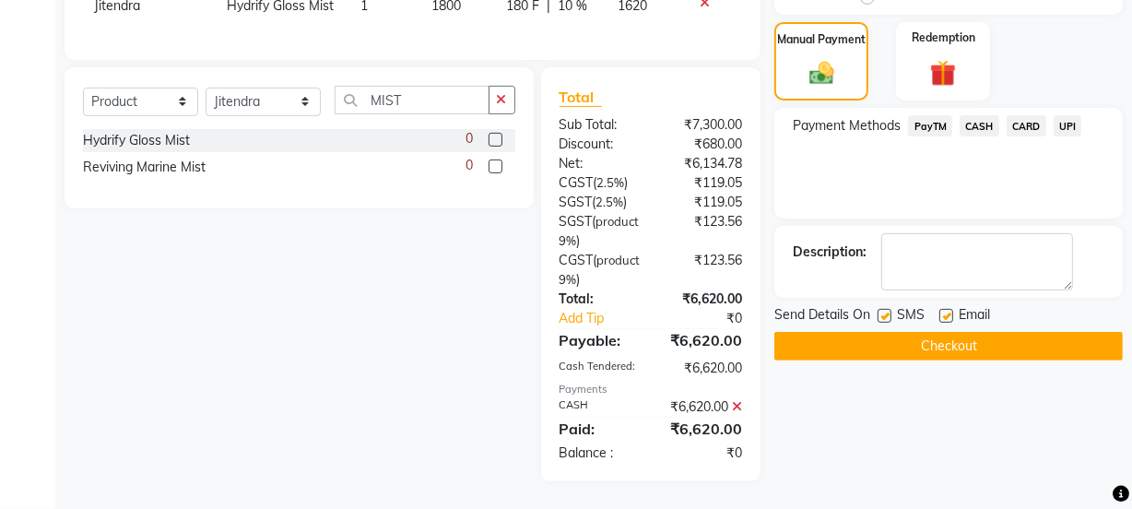
click at [1004, 342] on button "Checkout" at bounding box center [949, 346] width 349 height 29
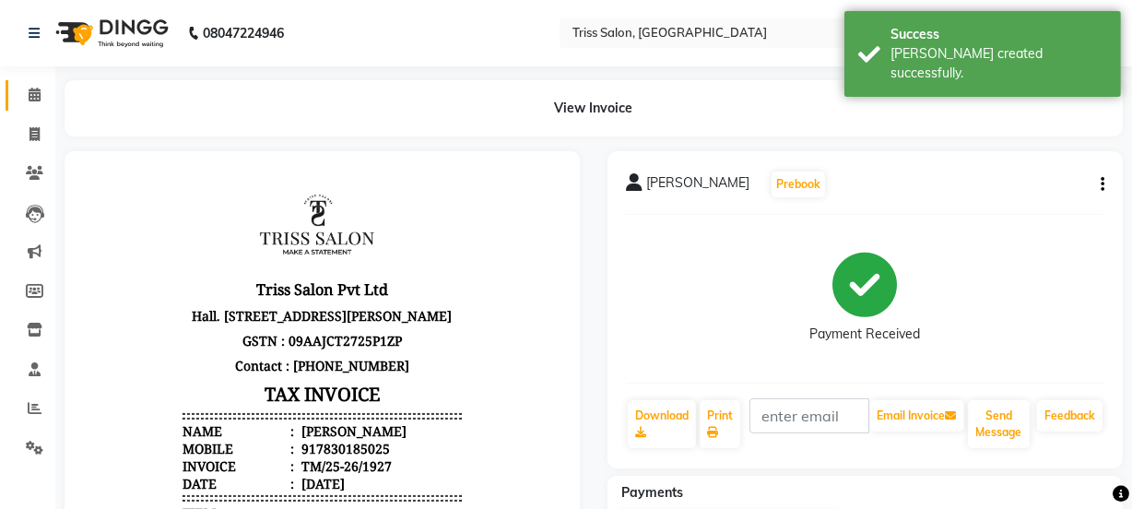
click at [29, 99] on icon at bounding box center [35, 95] width 12 height 14
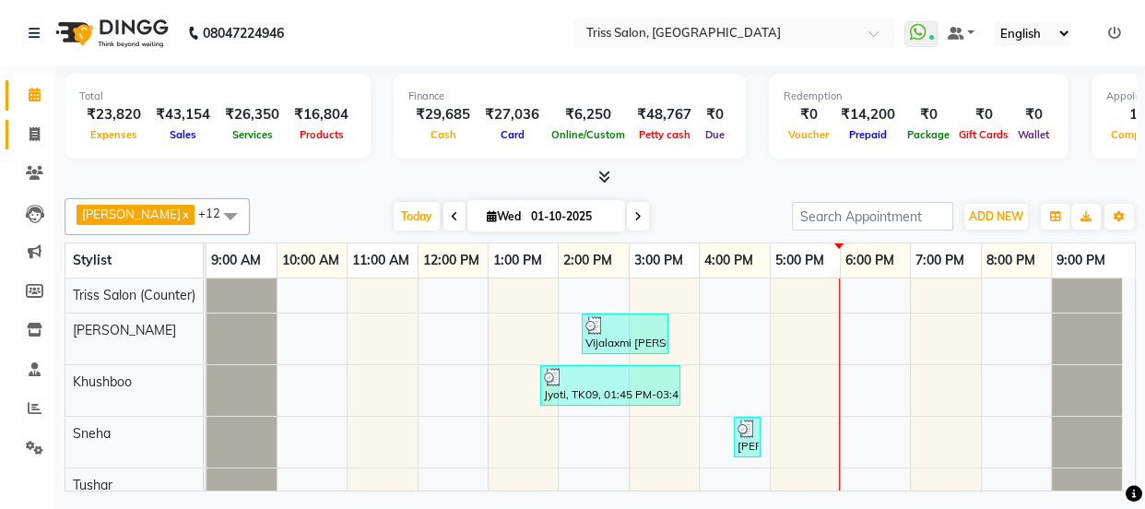
click at [42, 124] on span at bounding box center [34, 134] width 32 height 21
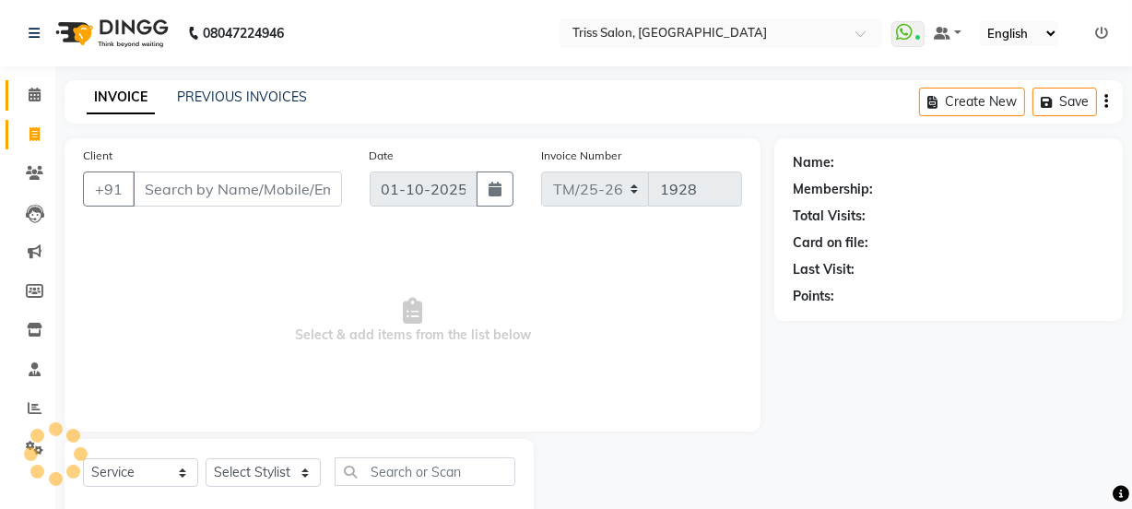
click at [34, 94] on icon at bounding box center [35, 95] width 12 height 14
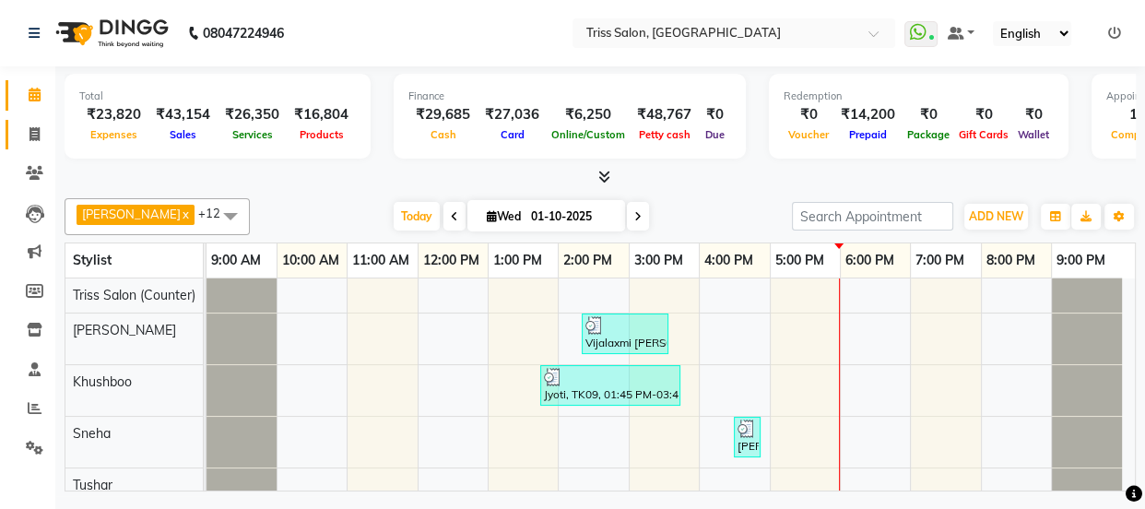
click at [25, 136] on span at bounding box center [34, 134] width 32 height 21
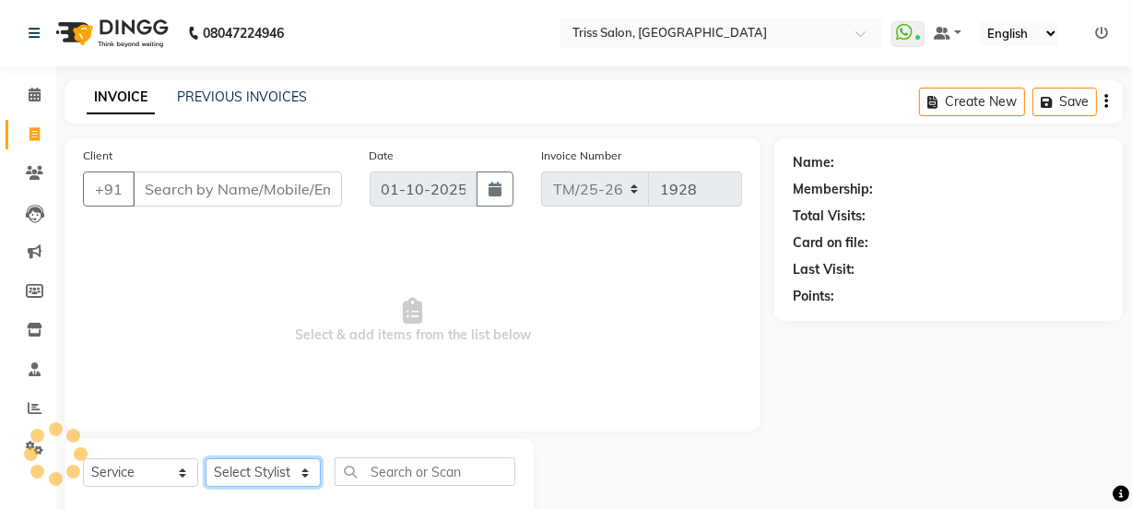
click at [230, 484] on select "Select Stylist" at bounding box center [263, 472] width 115 height 29
click at [211, 469] on select "Select Stylist" at bounding box center [263, 472] width 115 height 29
click at [215, 477] on select "Select Stylist Bhim Ram [PERSON_NAME] [PERSON_NAME] (Pooja) [PERSON_NAME] [PERS…" at bounding box center [263, 472] width 115 height 29
click at [206, 458] on select "Select Stylist Bhim Ram [PERSON_NAME] [PERSON_NAME] (Pooja) [PERSON_NAME] [PERS…" at bounding box center [263, 472] width 115 height 29
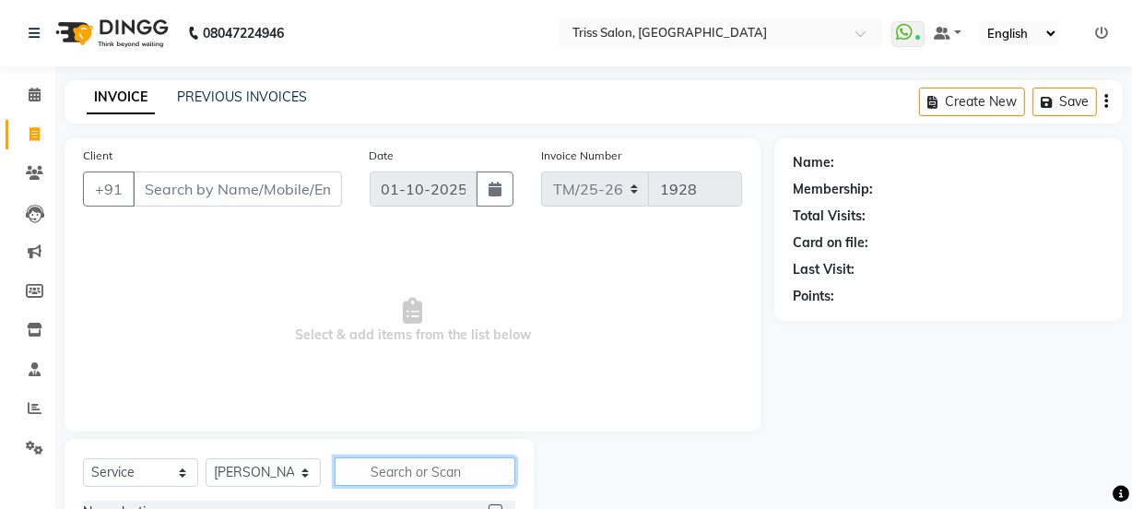
click at [379, 479] on input "text" at bounding box center [425, 471] width 181 height 29
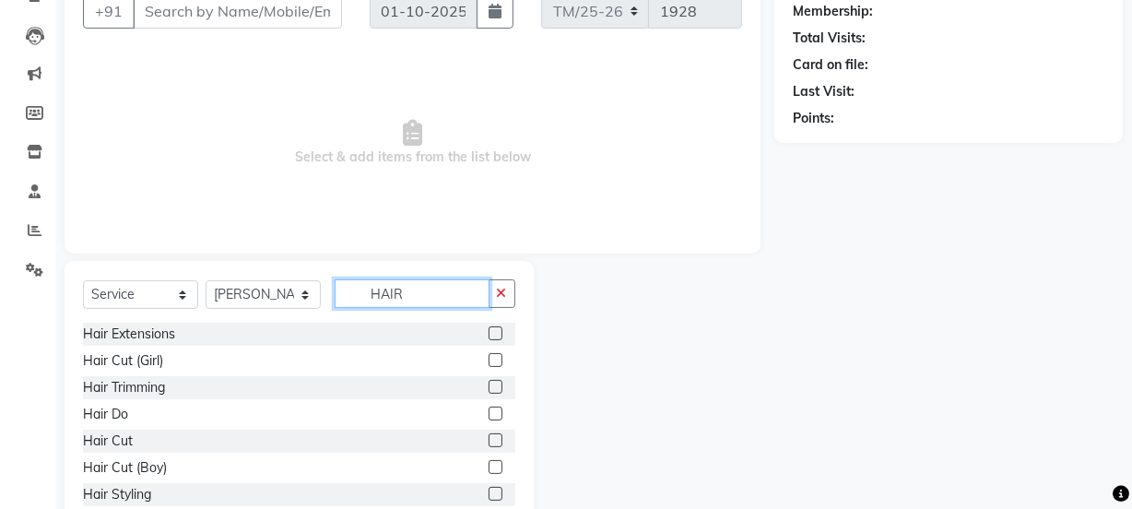
scroll to position [193, 0]
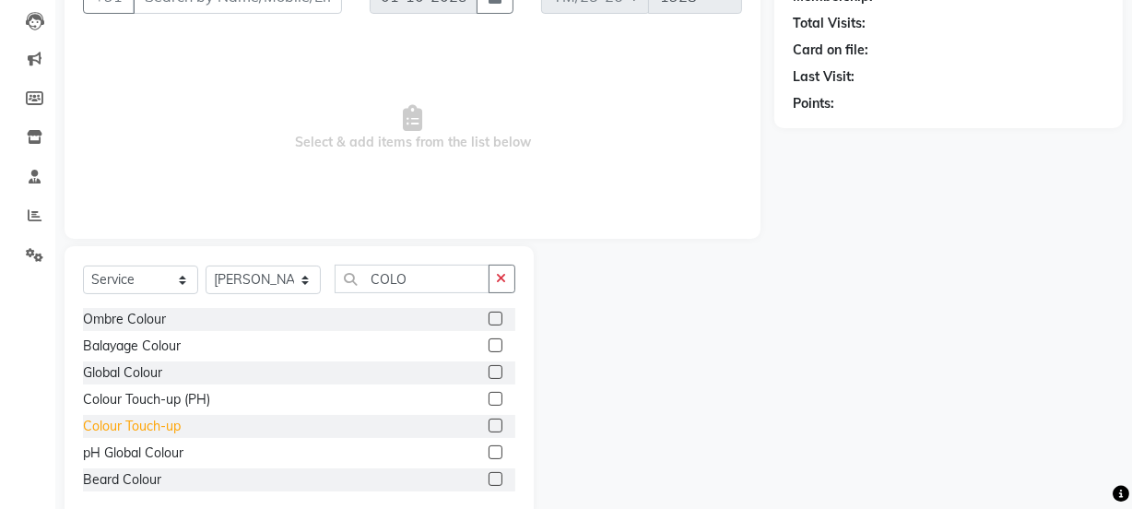
click at [91, 425] on div "Colour Touch-up" at bounding box center [132, 426] width 98 height 19
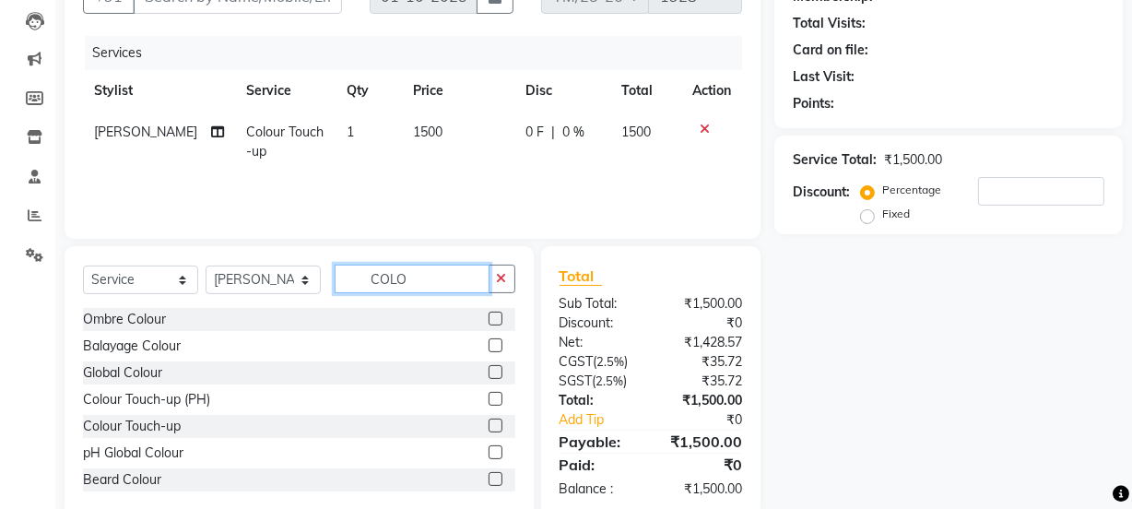
click at [420, 277] on input "COLO" at bounding box center [412, 279] width 155 height 29
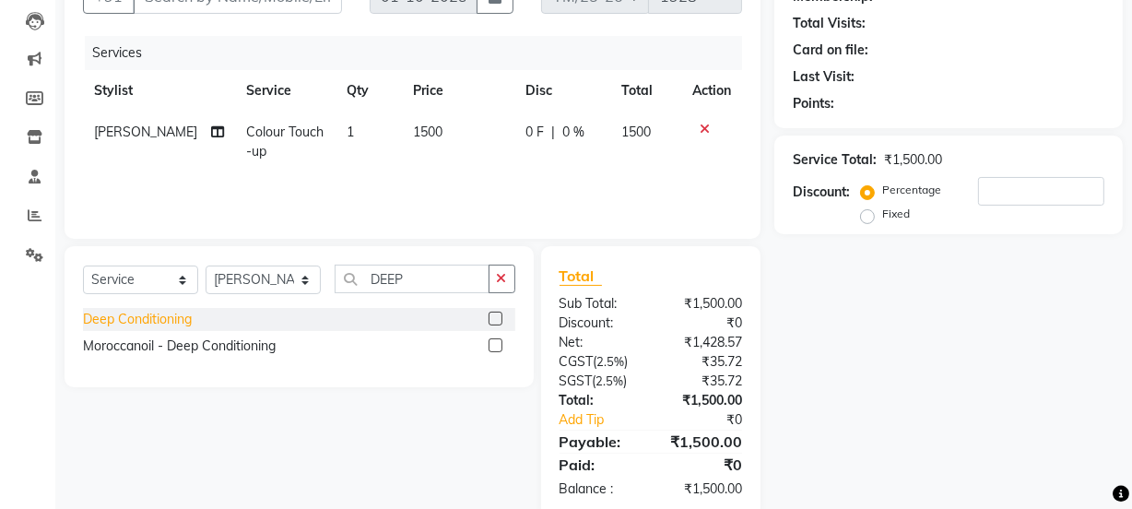
click at [93, 326] on div "Deep Conditioning" at bounding box center [137, 319] width 109 height 19
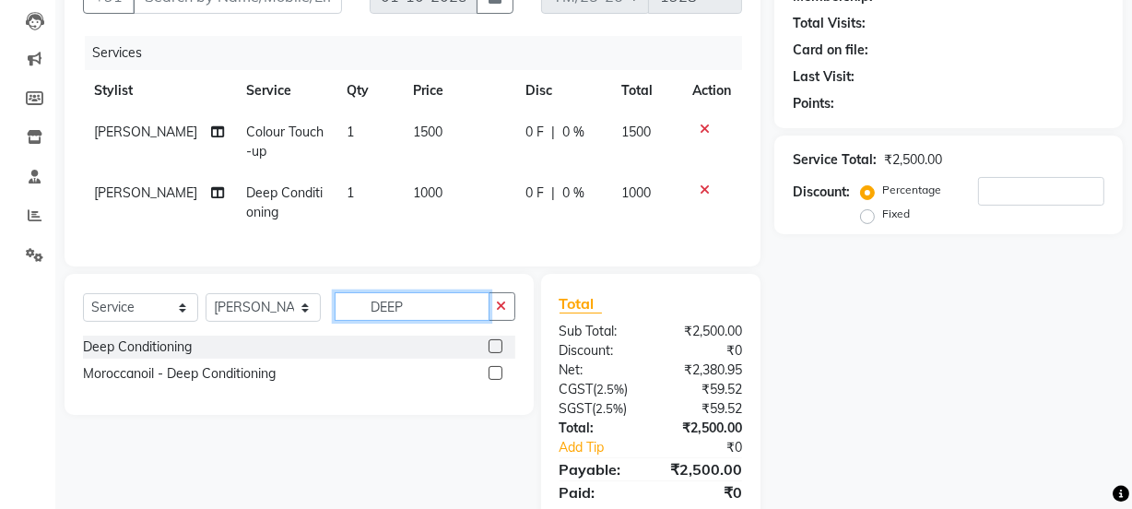
click at [412, 321] on input "DEEP" at bounding box center [412, 306] width 155 height 29
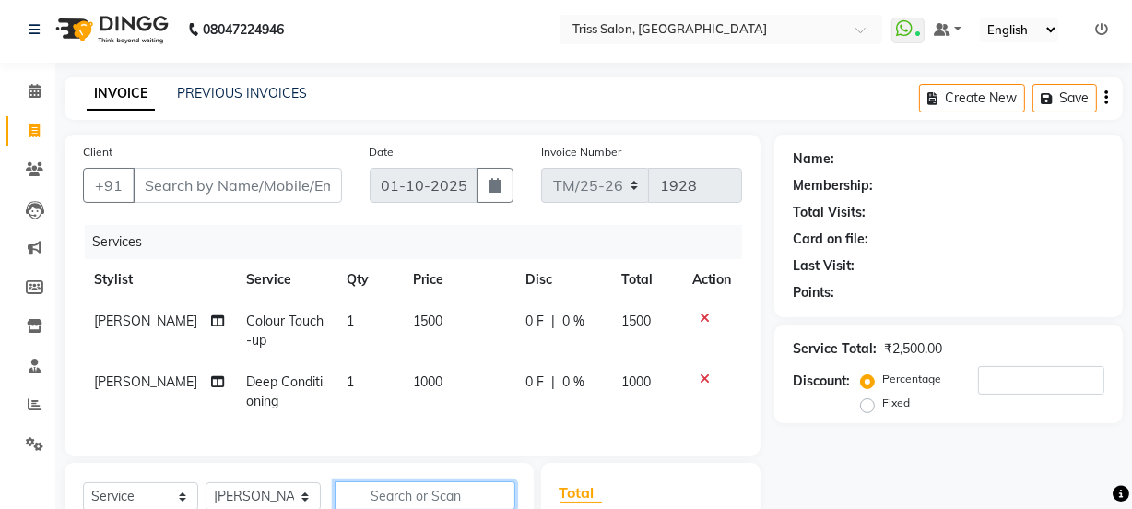
scroll to position [0, 0]
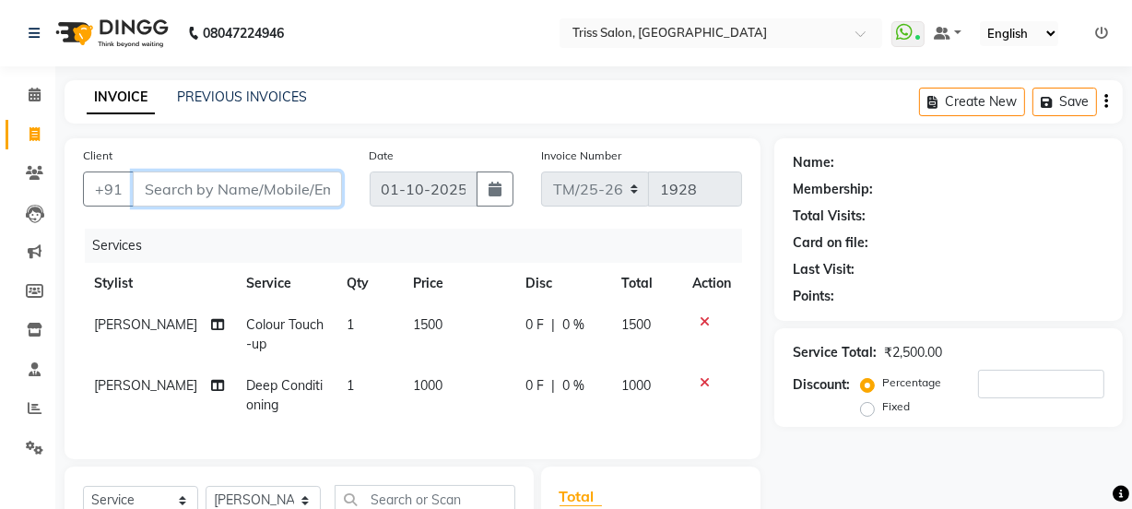
click at [238, 180] on input "Client" at bounding box center [237, 189] width 209 height 35
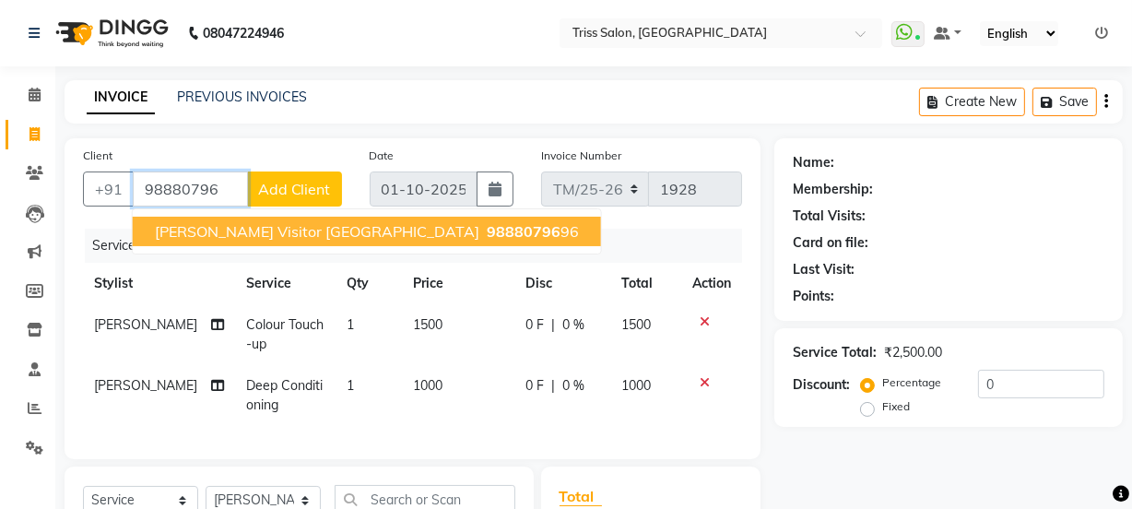
click at [487, 231] on span "98880796" at bounding box center [524, 231] width 74 height 18
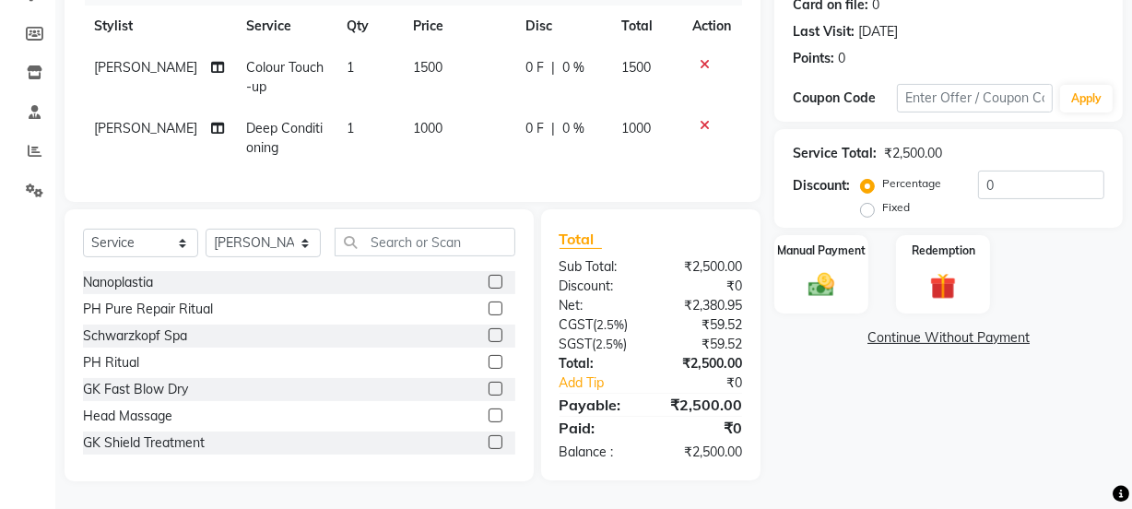
scroll to position [270, 0]
click at [818, 233] on div "Manual Payment" at bounding box center [822, 274] width 98 height 82
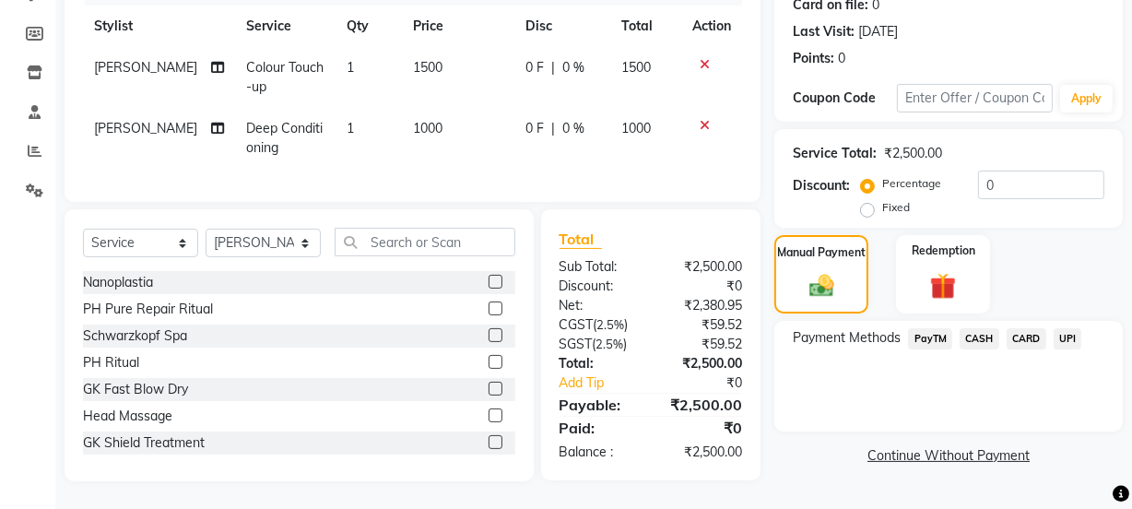
click at [985, 328] on span "CASH" at bounding box center [980, 338] width 40 height 21
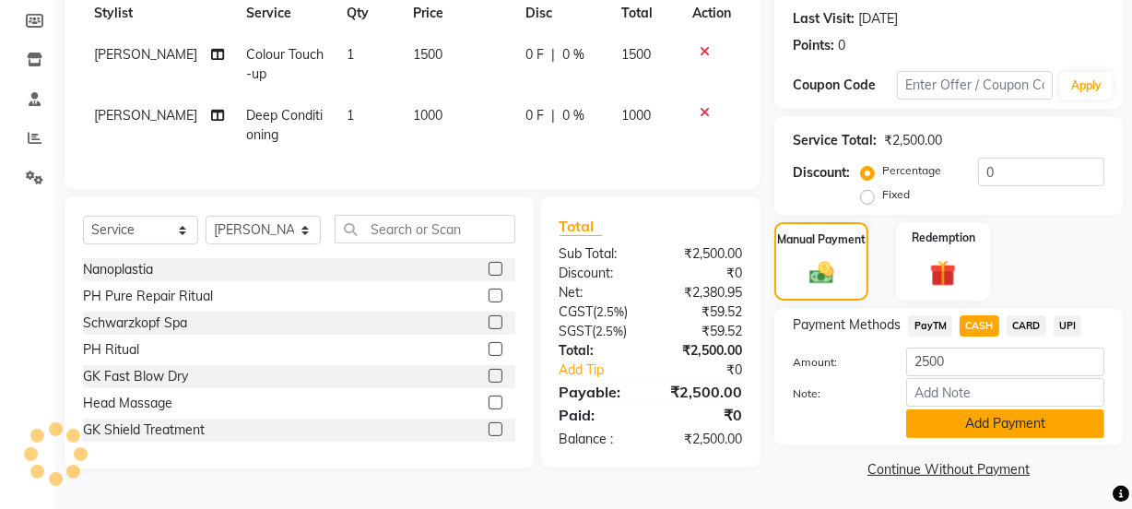
click at [981, 409] on button "Add Payment" at bounding box center [1005, 423] width 198 height 29
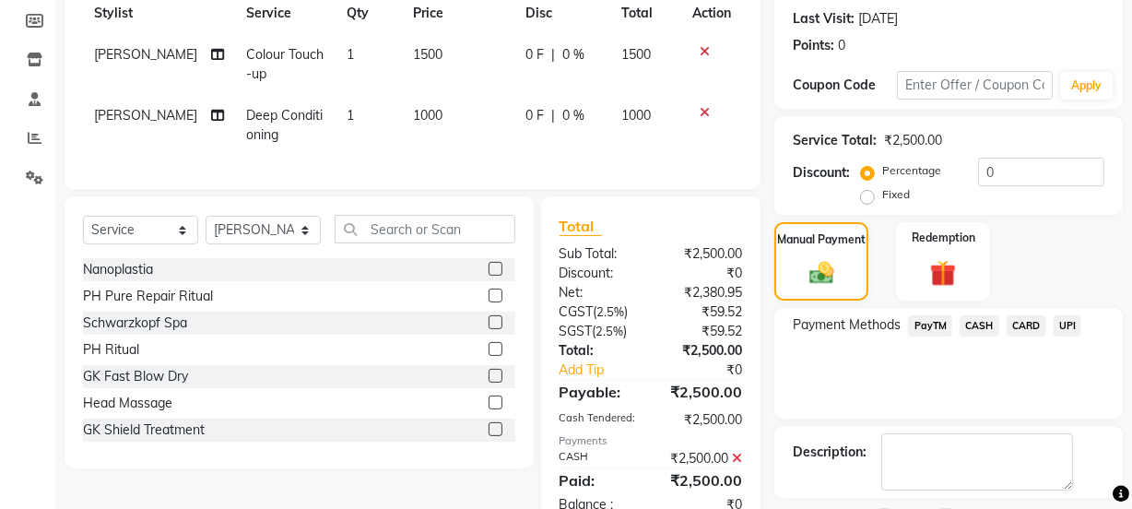
click at [985, 401] on div "Name: Shailly Visitor Lucknow Membership: No Active Membership Total Visits: 3 …" at bounding box center [956, 214] width 362 height 692
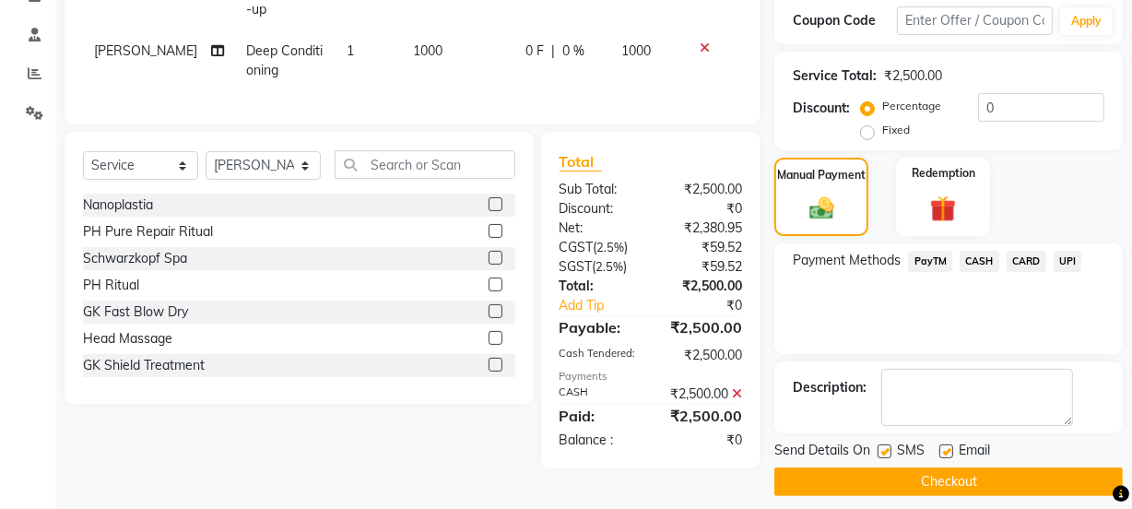
click at [934, 467] on button "Checkout" at bounding box center [949, 481] width 349 height 29
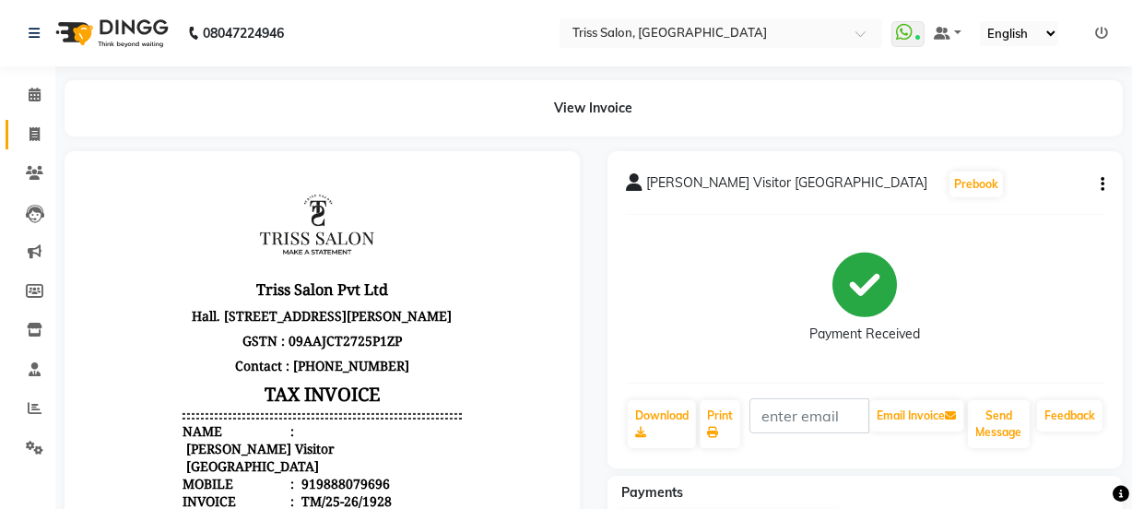
click at [27, 129] on span at bounding box center [34, 134] width 32 height 21
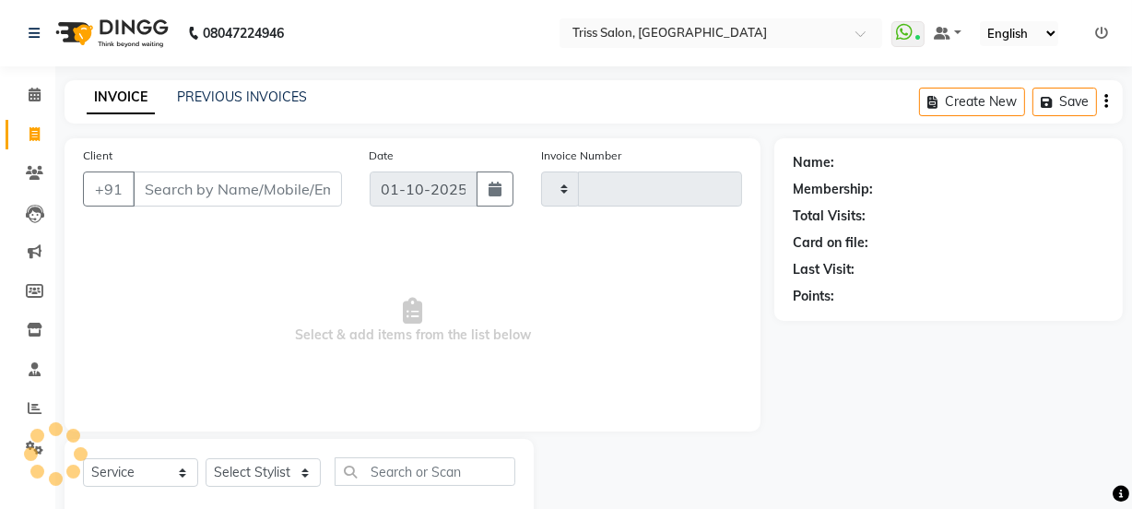
scroll to position [46, 0]
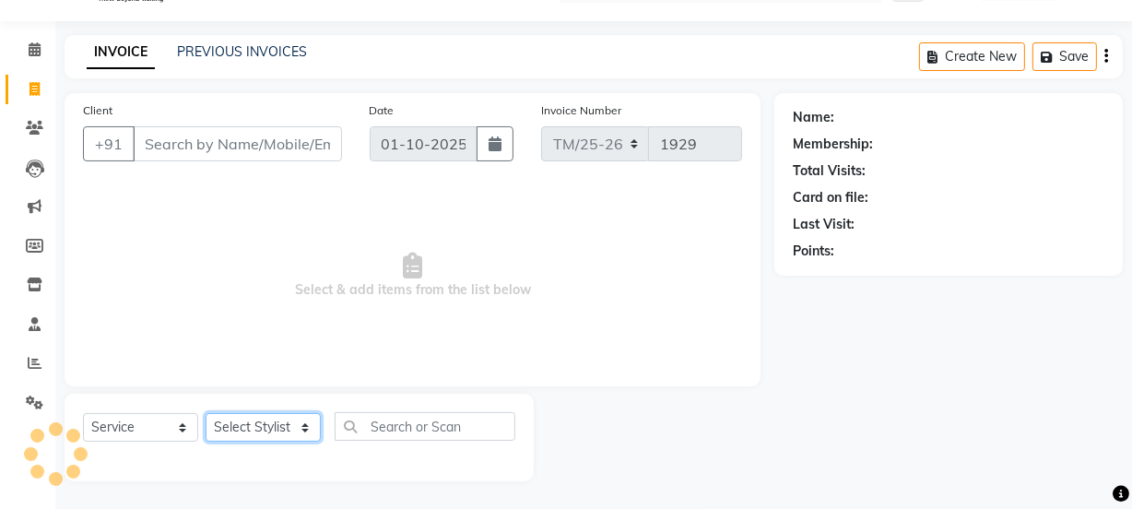
click at [251, 433] on select "Select Stylist" at bounding box center [263, 427] width 115 height 29
click at [268, 433] on select "Select Stylist" at bounding box center [263, 427] width 115 height 29
click at [274, 425] on select "Select Stylist" at bounding box center [263, 427] width 115 height 29
click at [206, 413] on select "Select Stylist Bhim Ram [PERSON_NAME] [PERSON_NAME] (Pooja) [PERSON_NAME] [PERS…" at bounding box center [263, 427] width 115 height 29
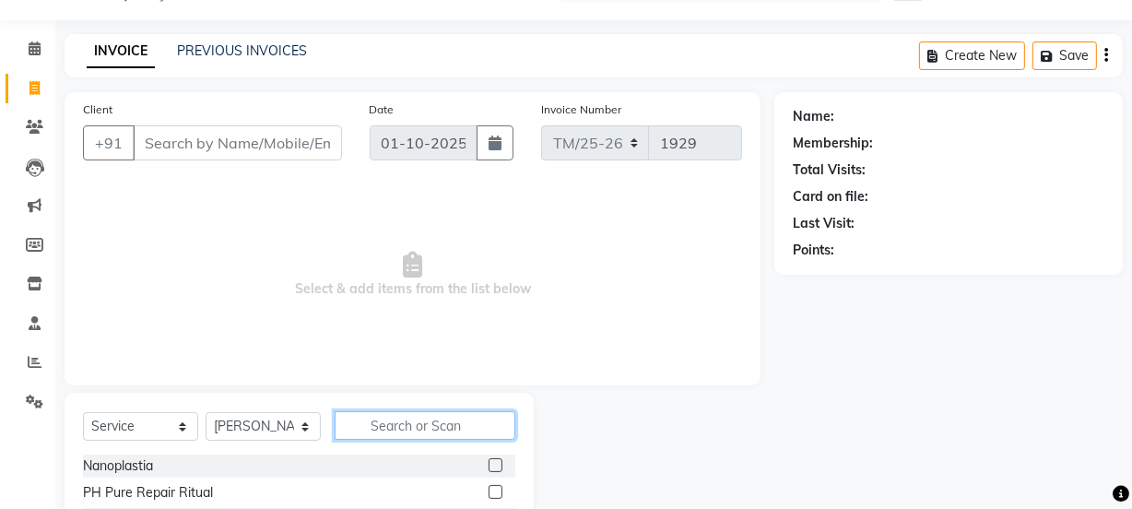
click at [423, 420] on input "text" at bounding box center [425, 425] width 181 height 29
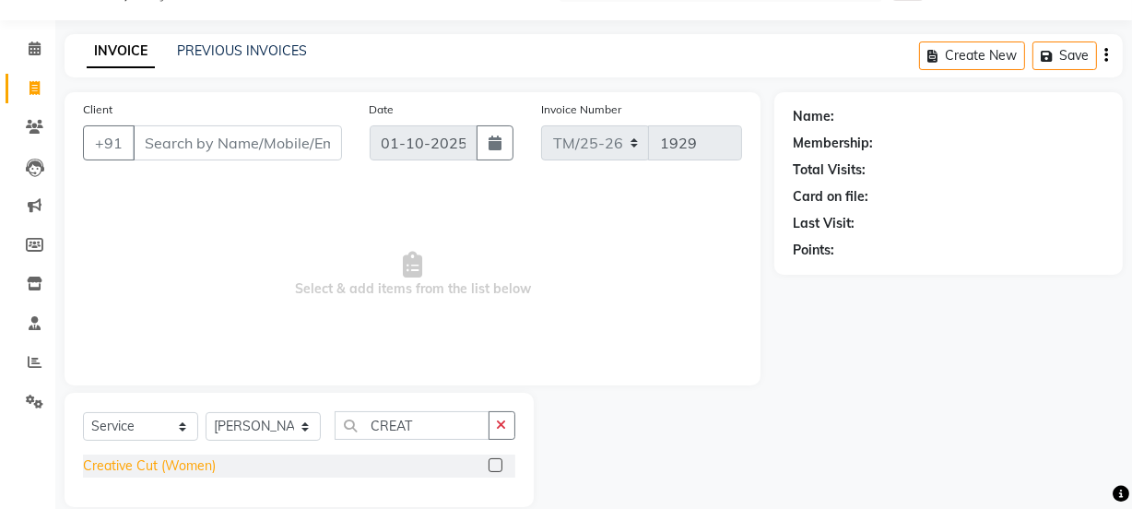
click at [95, 472] on div "Creative Cut (Women)" at bounding box center [149, 465] width 133 height 19
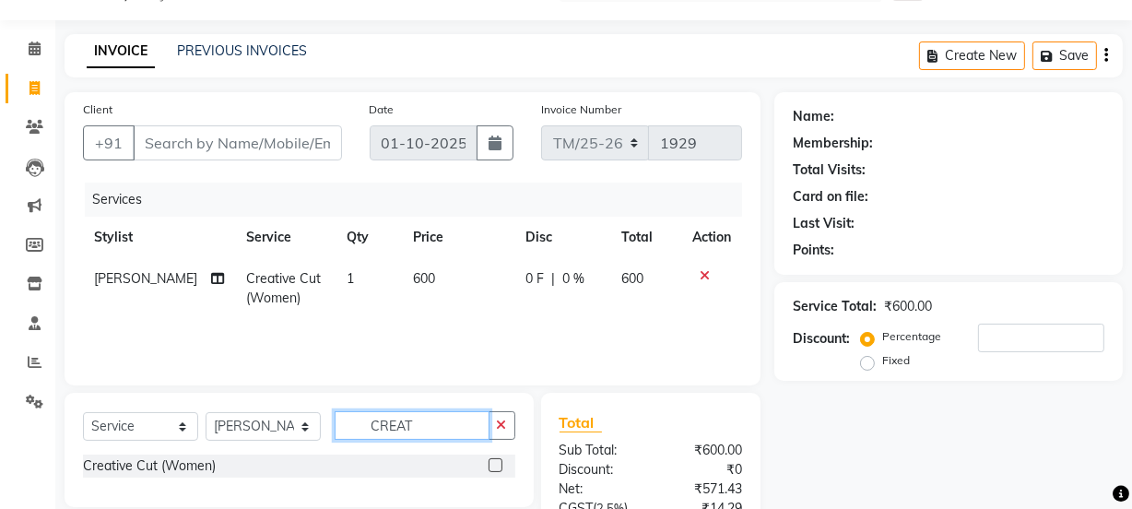
click at [435, 425] on input "CREAT" at bounding box center [412, 425] width 155 height 29
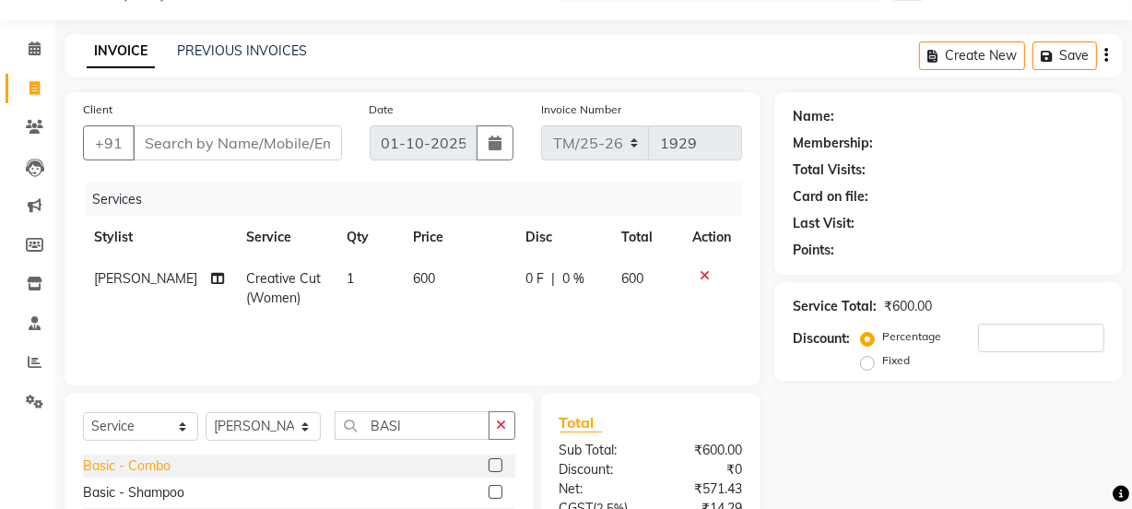
click at [131, 470] on div "Basic - Combo" at bounding box center [127, 465] width 88 height 19
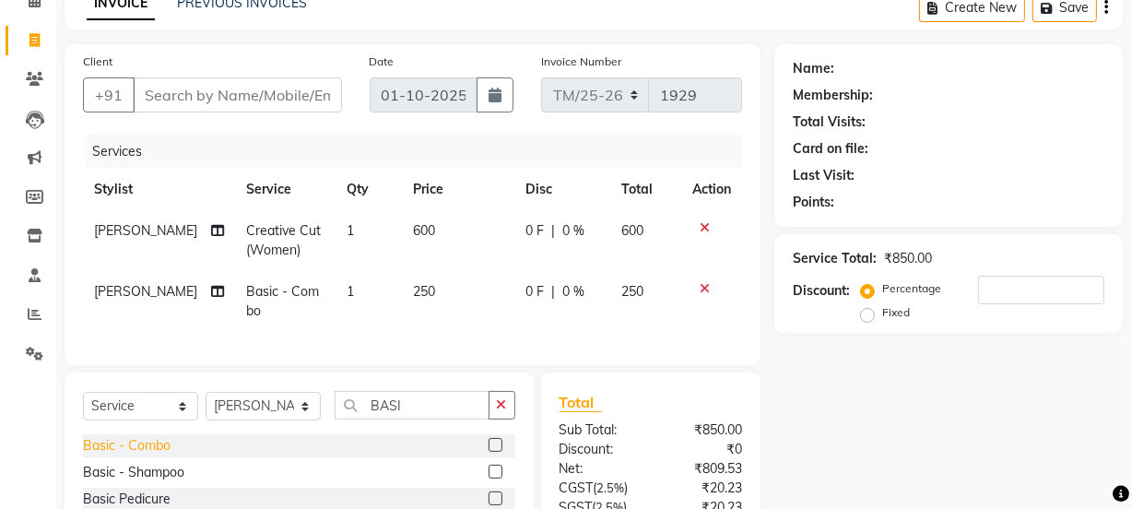
scroll to position [119, 0]
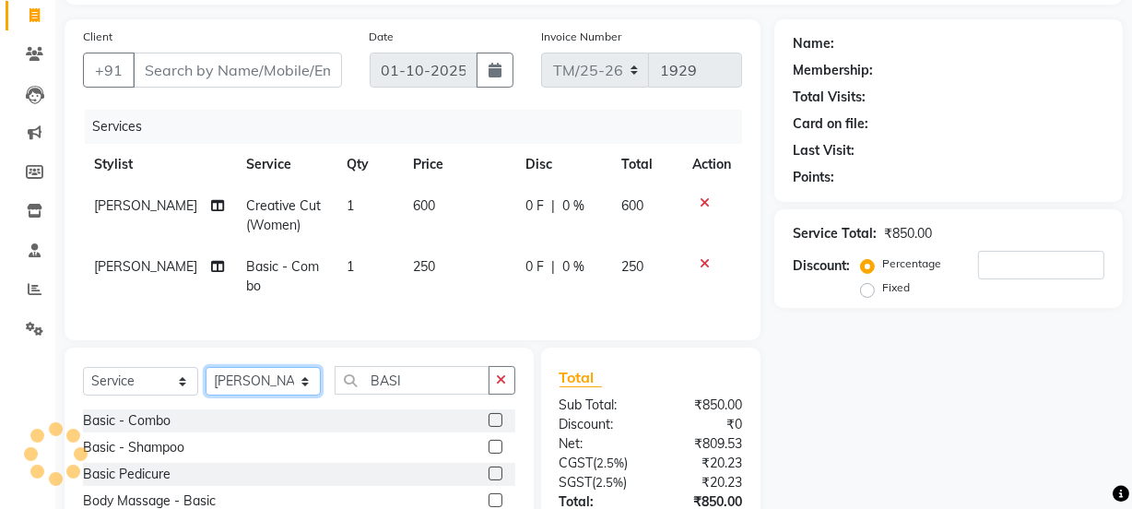
click at [230, 396] on select "Select Stylist Bhim Ram [PERSON_NAME] [PERSON_NAME] (Pooja) [PERSON_NAME] [PERS…" at bounding box center [263, 381] width 115 height 29
click at [206, 380] on select "Select Stylist Bhim Ram [PERSON_NAME] [PERSON_NAME] (Pooja) [PERSON_NAME] [PERS…" at bounding box center [263, 381] width 115 height 29
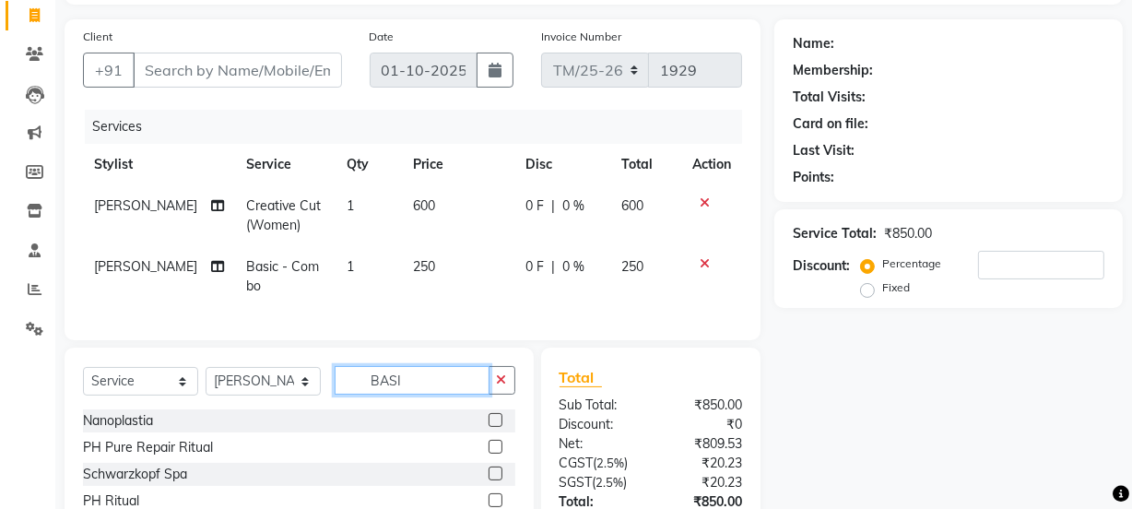
click at [428, 395] on input "BASI" at bounding box center [412, 380] width 155 height 29
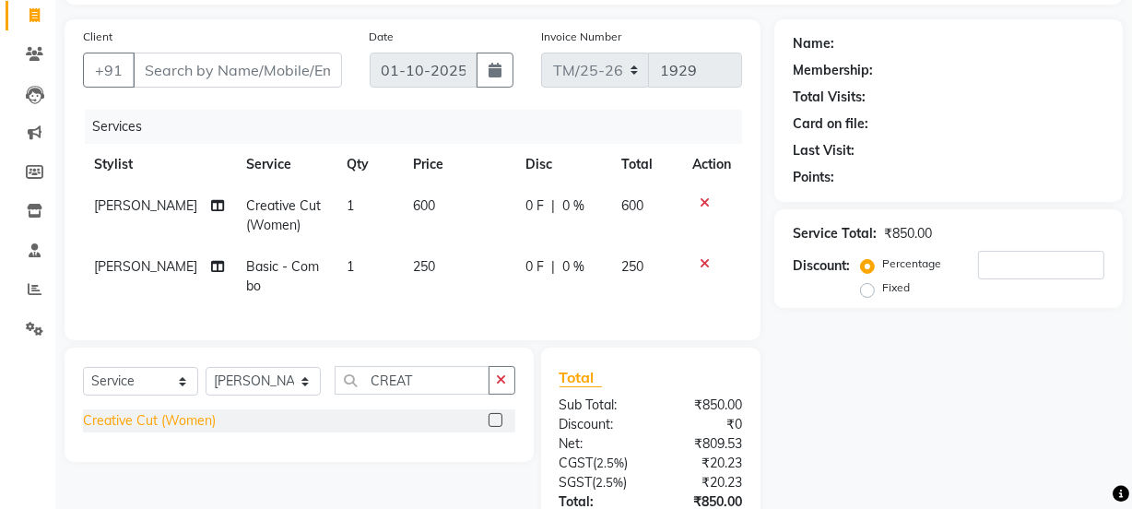
click at [109, 431] on div "Creative Cut (Women)" at bounding box center [149, 420] width 133 height 19
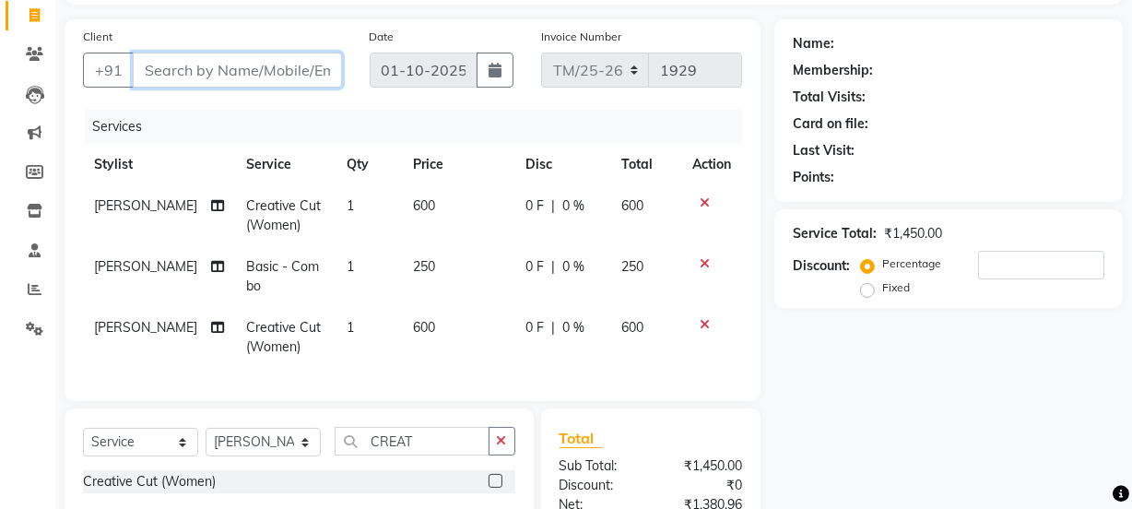
click at [267, 65] on input "Client" at bounding box center [237, 70] width 209 height 35
click at [151, 75] on input "Client" at bounding box center [237, 70] width 209 height 35
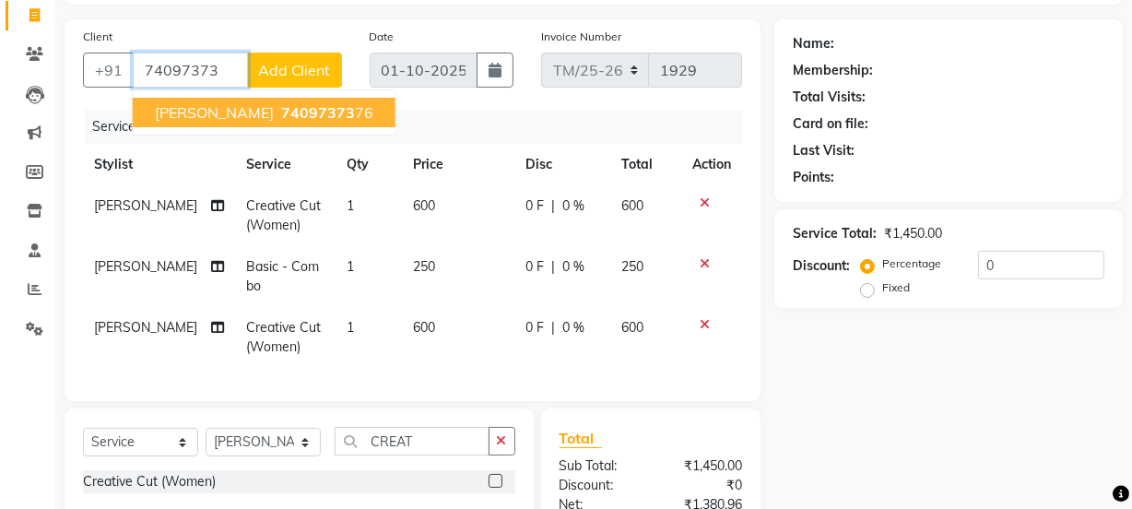
click at [286, 110] on ngb-highlight "74097373 76" at bounding box center [326, 112] width 96 height 18
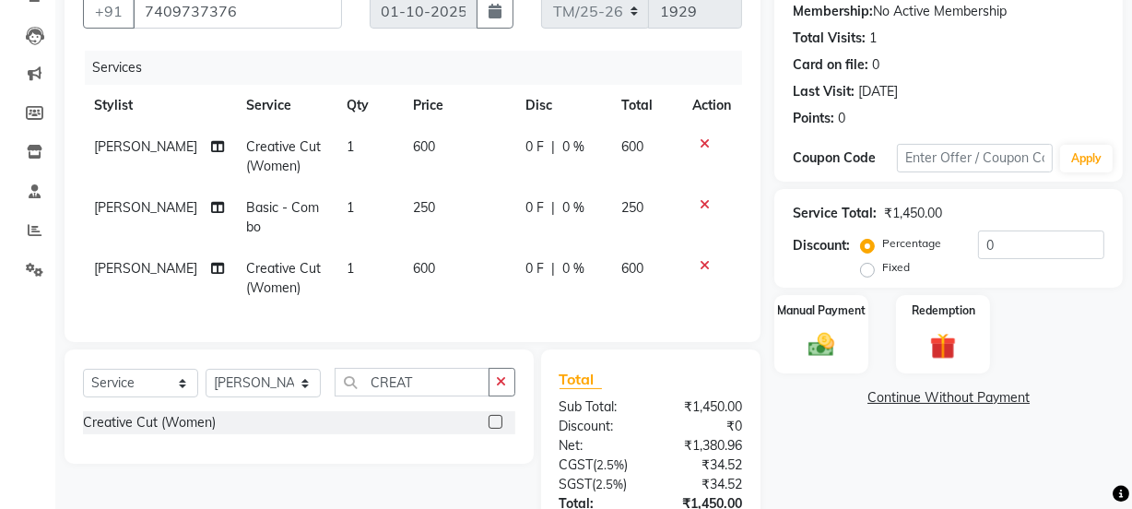
scroll to position [174, 0]
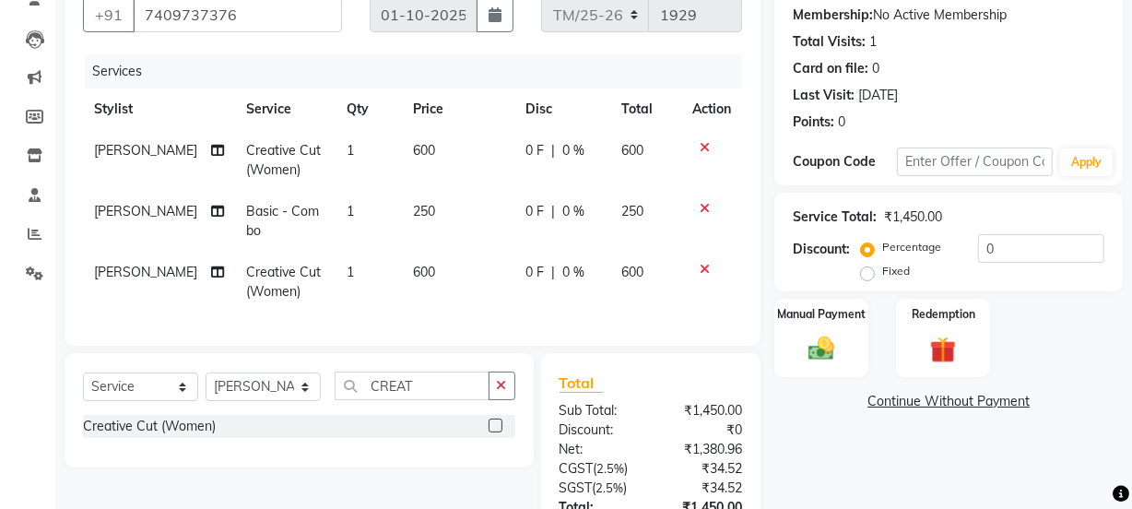
click at [1090, 356] on div "Manual Payment Redemption" at bounding box center [949, 338] width 376 height 78
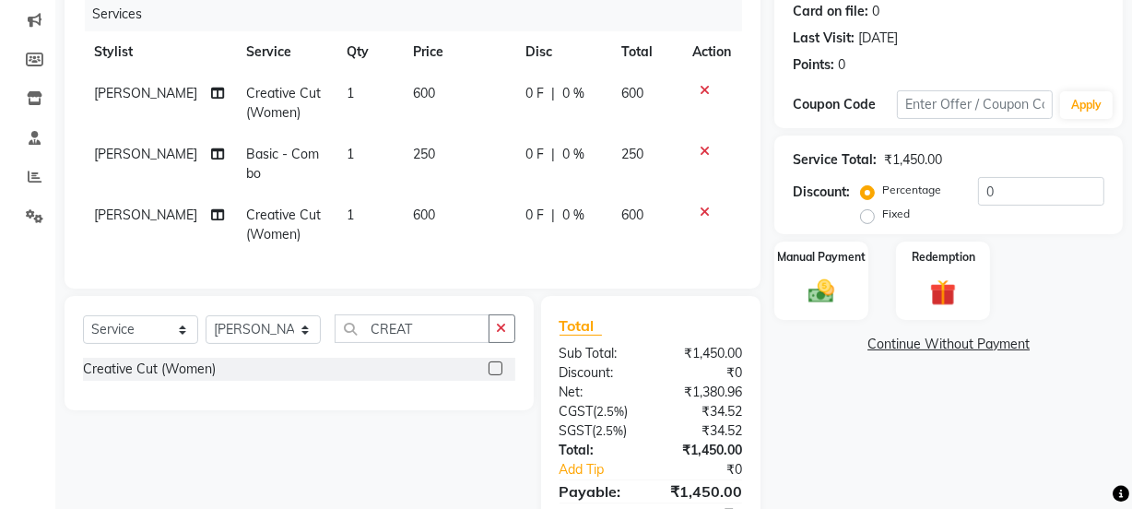
scroll to position [232, 0]
click at [882, 212] on label "Fixed" at bounding box center [896, 213] width 28 height 17
click at [871, 212] on input "Fixed" at bounding box center [871, 213] width 13 height 13
click at [1014, 184] on input "0" at bounding box center [1041, 190] width 126 height 29
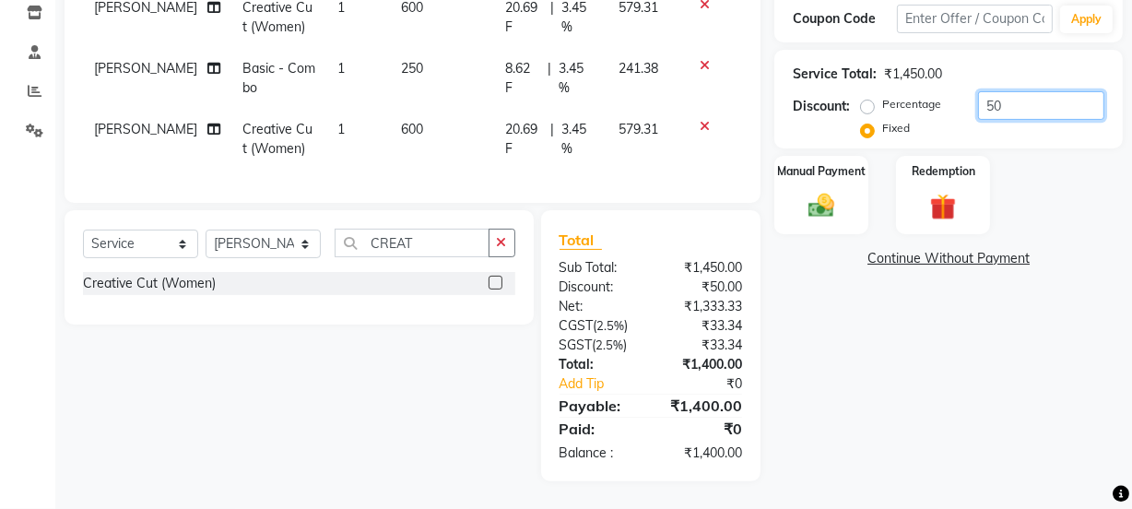
scroll to position [331, 0]
click at [834, 204] on img at bounding box center [821, 205] width 44 height 31
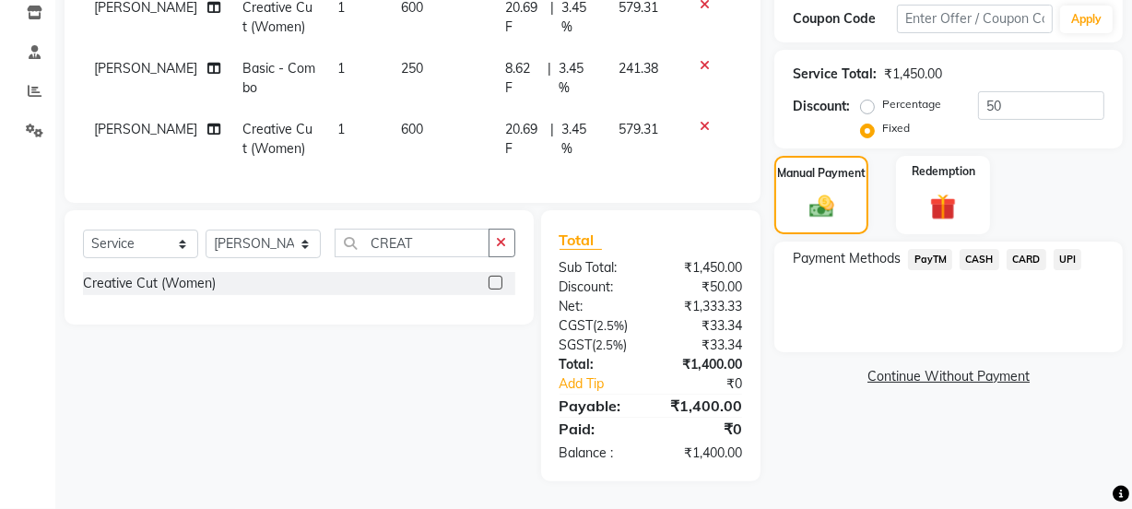
click at [983, 254] on span "CASH" at bounding box center [980, 259] width 40 height 21
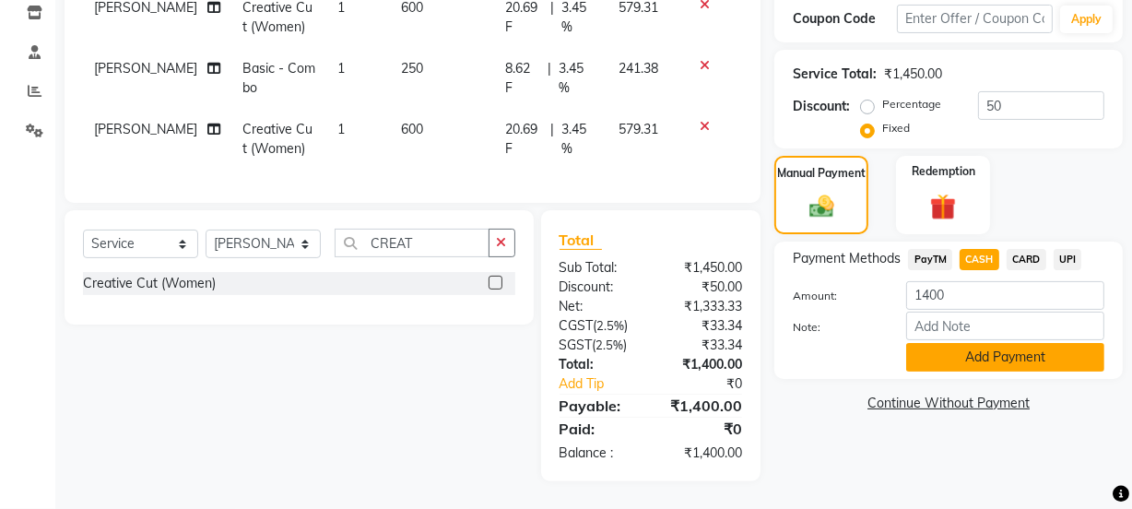
click at [1022, 350] on button "Add Payment" at bounding box center [1005, 357] width 198 height 29
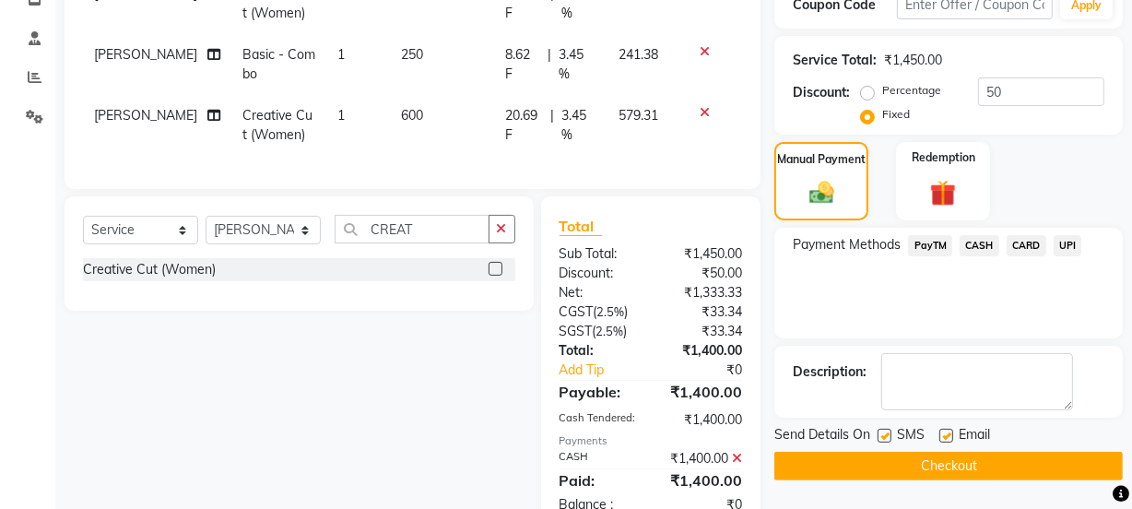
scroll to position [396, 0]
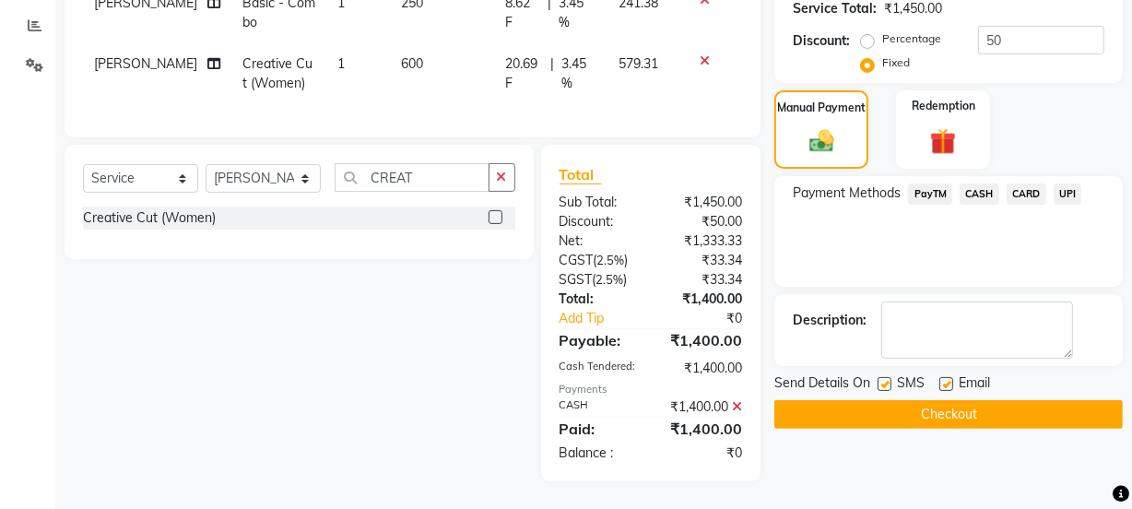
click at [989, 413] on button "Checkout" at bounding box center [949, 414] width 349 height 29
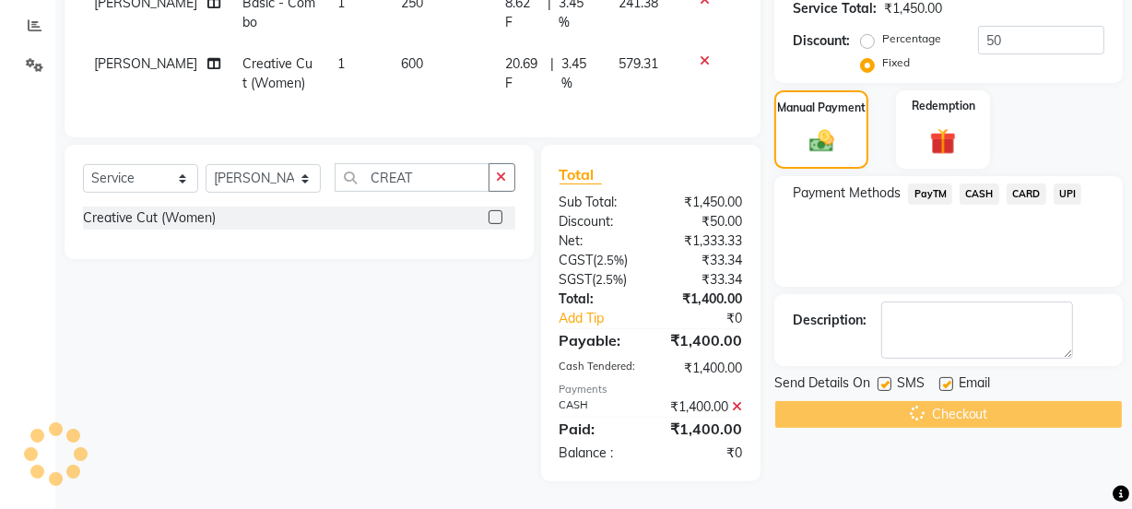
click at [1013, 400] on div "Checkout" at bounding box center [949, 414] width 349 height 29
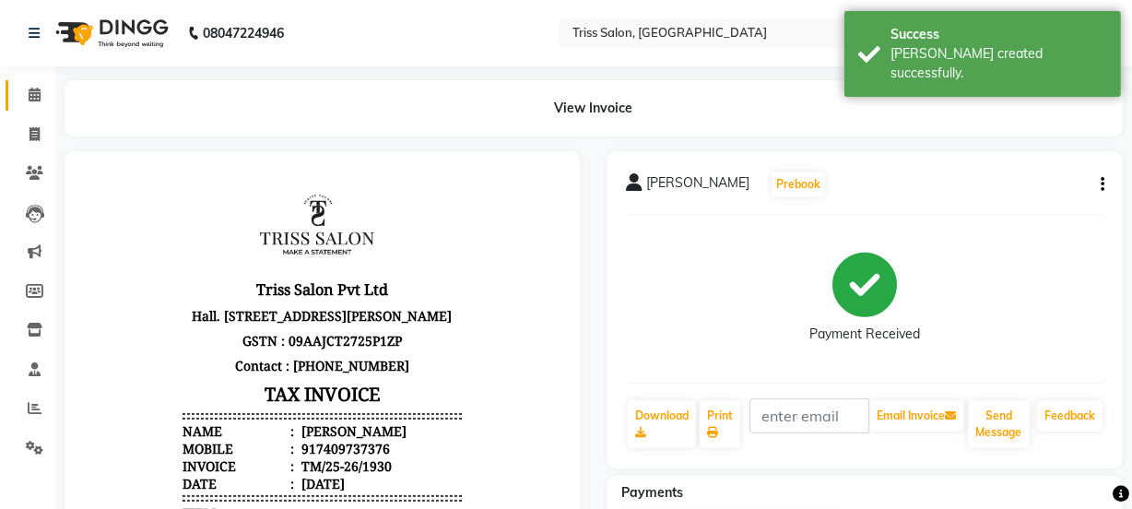
click at [29, 98] on icon at bounding box center [35, 95] width 12 height 14
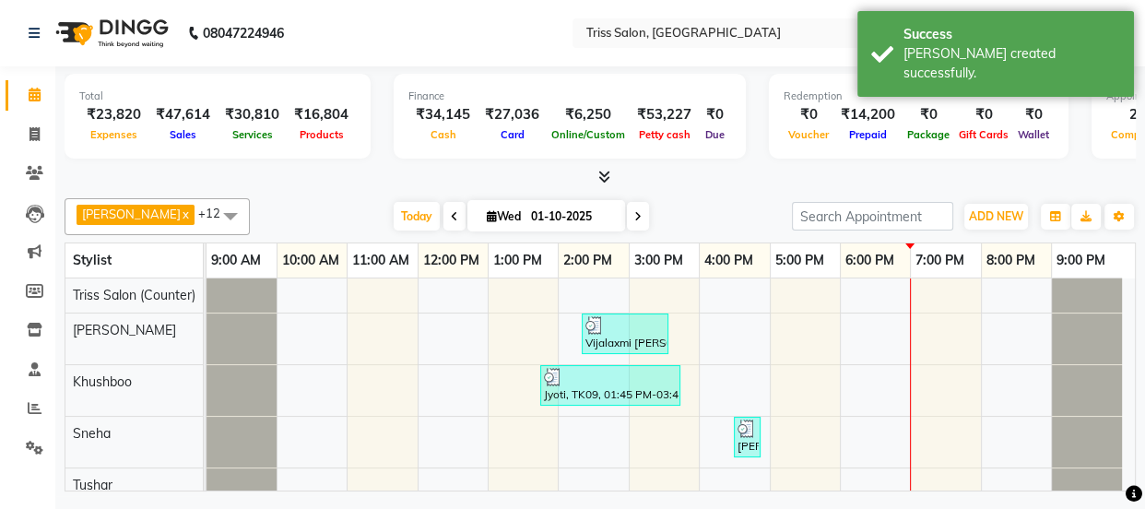
click at [174, 120] on div "₹47,614" at bounding box center [182, 114] width 69 height 21
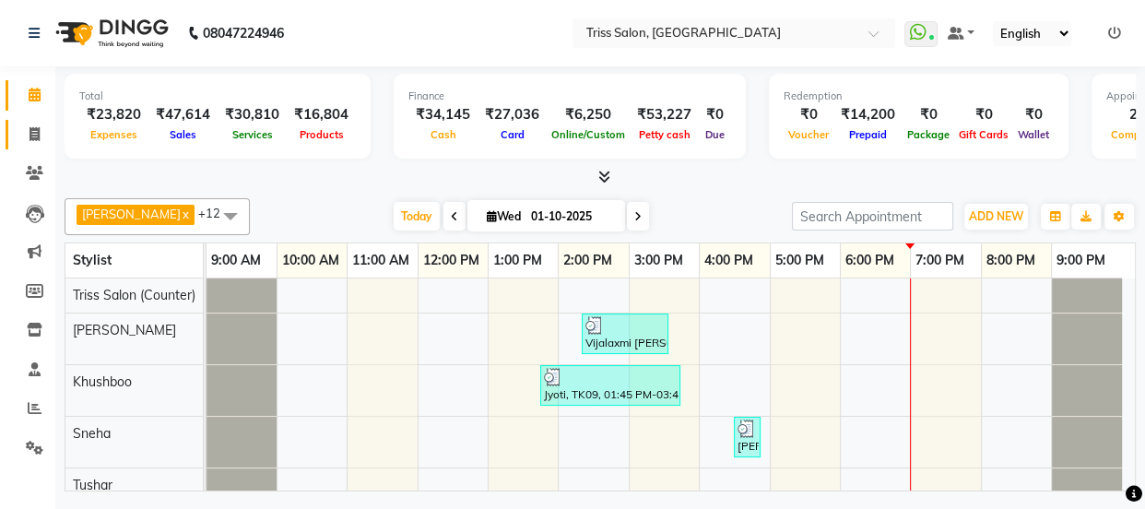
click at [13, 143] on link "Invoice" at bounding box center [28, 135] width 44 height 30
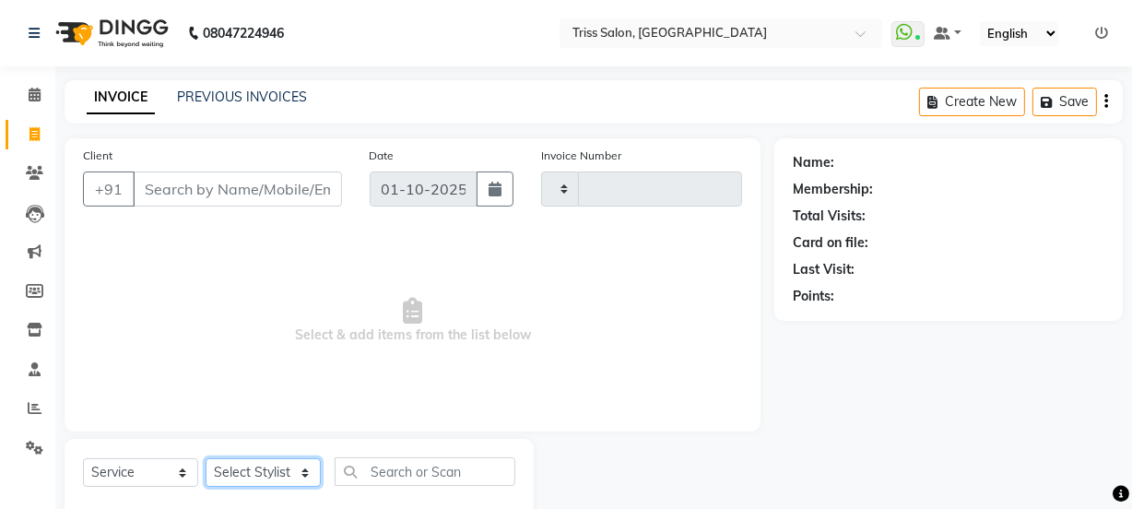
click at [240, 460] on select "Select Stylist" at bounding box center [263, 472] width 115 height 29
click at [207, 479] on select "Select Stylist" at bounding box center [263, 472] width 115 height 29
click at [207, 474] on select "Select Stylist" at bounding box center [263, 472] width 115 height 29
click at [208, 466] on select "Select Stylist" at bounding box center [263, 472] width 115 height 29
click at [206, 467] on select "Select Stylist" at bounding box center [263, 472] width 115 height 29
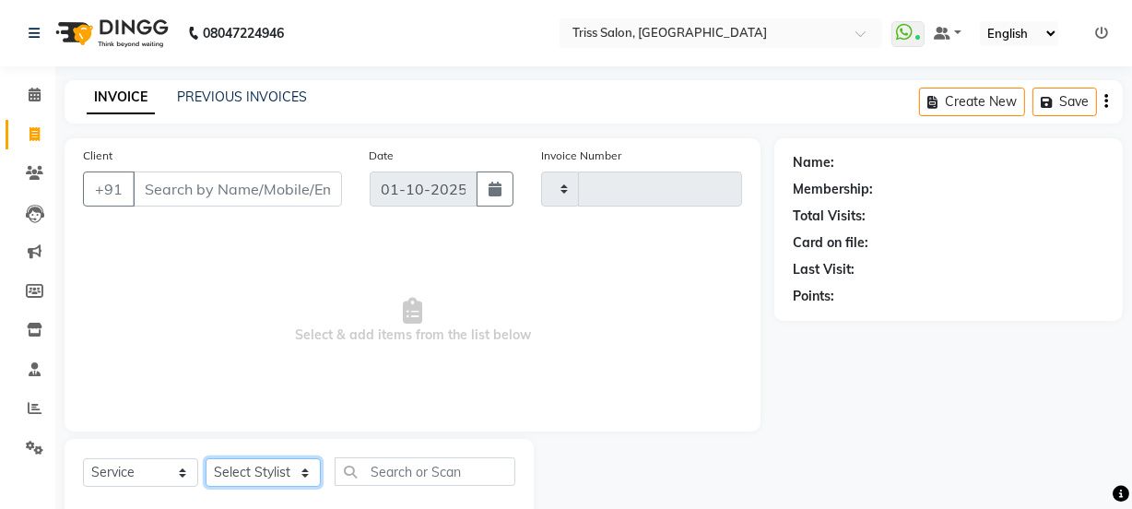
click at [209, 470] on select "Select Stylist" at bounding box center [263, 472] width 115 height 29
click at [252, 471] on select "Select Stylist" at bounding box center [263, 472] width 115 height 29
click at [221, 480] on select "Select Stylist" at bounding box center [263, 472] width 115 height 29
click at [214, 472] on select "Select Stylist" at bounding box center [263, 472] width 115 height 29
click at [213, 476] on select "Select Stylist" at bounding box center [263, 472] width 115 height 29
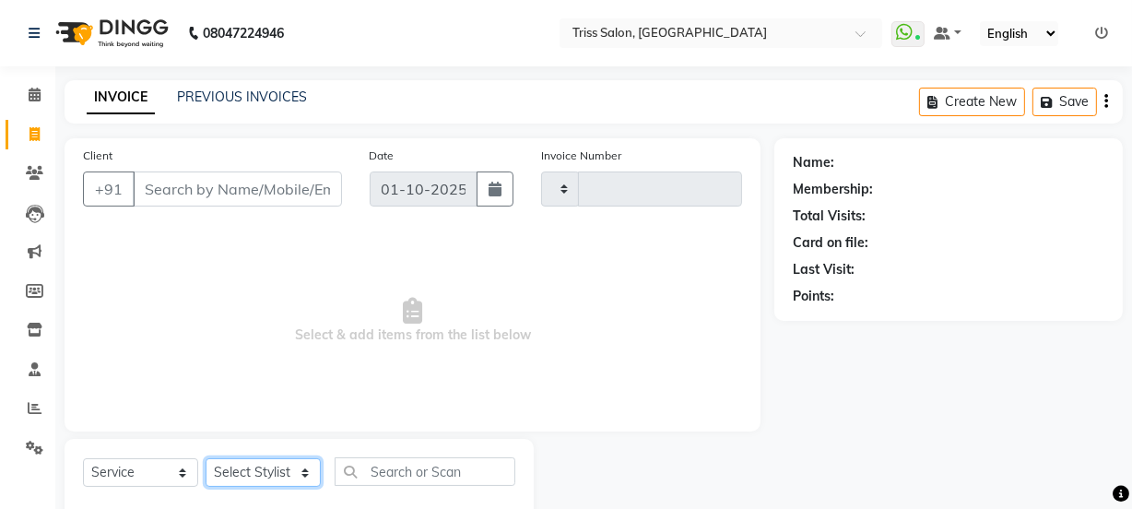
click at [213, 463] on select "Select Stylist" at bounding box center [263, 472] width 115 height 29
click at [211, 462] on select "Select Stylist" at bounding box center [263, 472] width 115 height 29
click at [27, 87] on span at bounding box center [34, 95] width 32 height 21
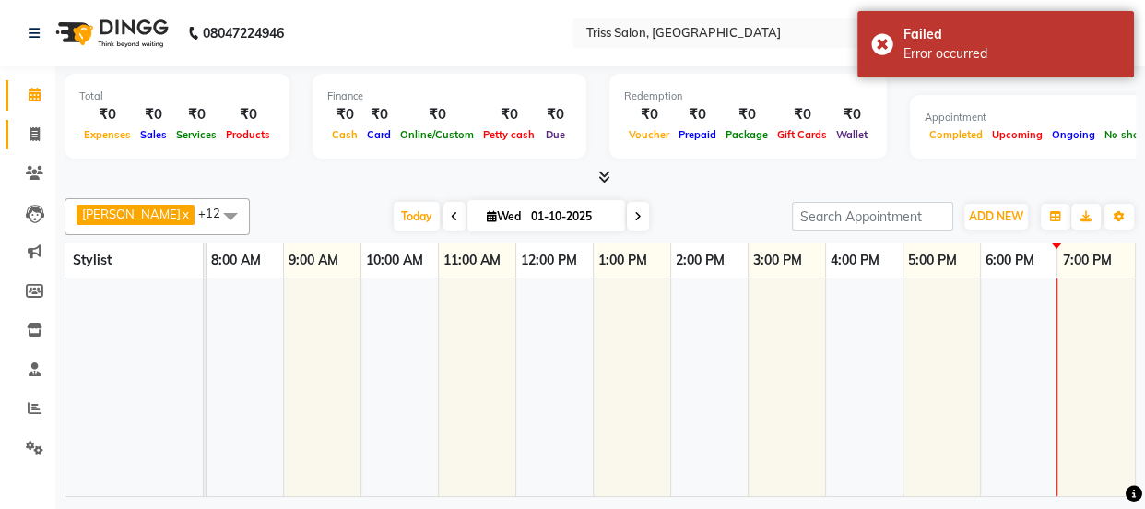
click at [30, 130] on icon at bounding box center [35, 134] width 10 height 14
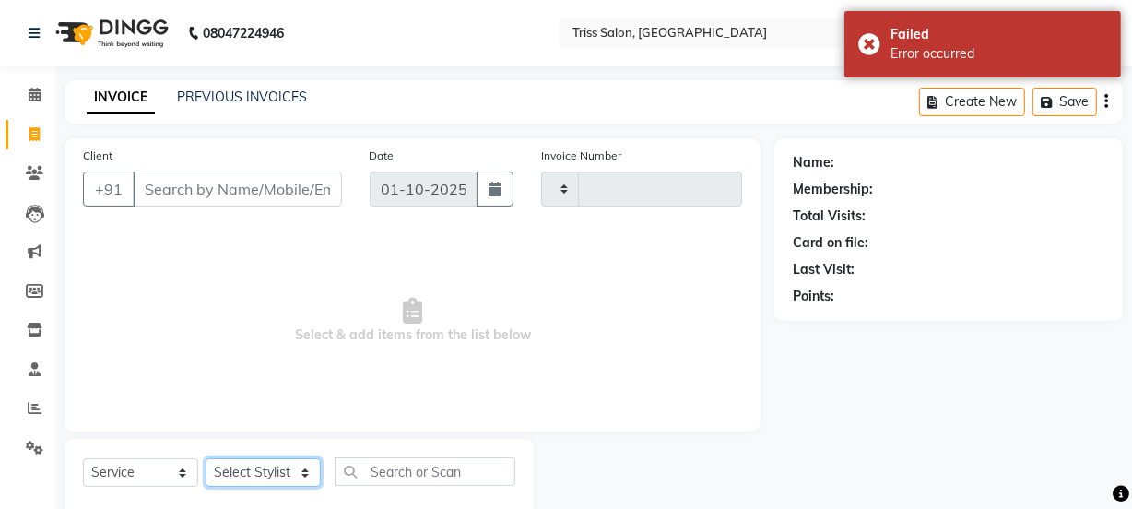
click at [234, 484] on select "Select Stylist" at bounding box center [263, 472] width 115 height 29
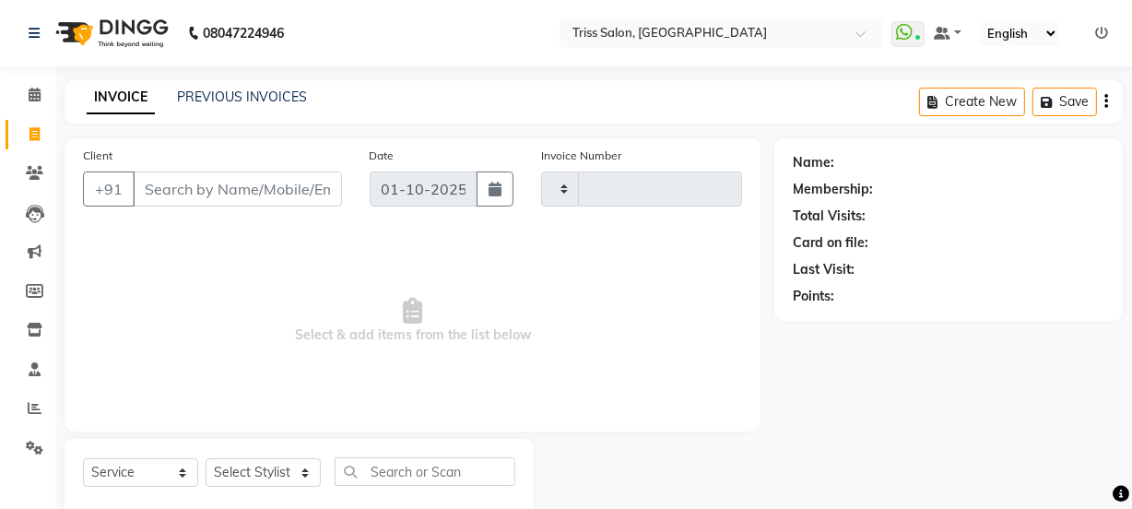
click at [427, 364] on span "Select & add items from the list below" at bounding box center [412, 321] width 659 height 184
click at [278, 458] on select "Select Stylist" at bounding box center [263, 472] width 115 height 29
click at [31, 89] on icon at bounding box center [35, 95] width 12 height 14
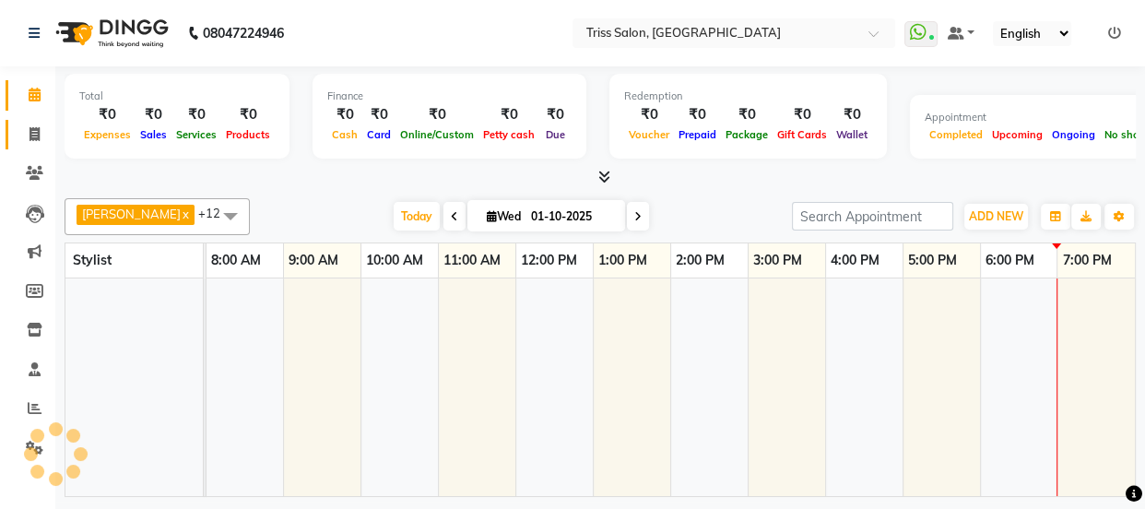
click at [30, 133] on icon at bounding box center [35, 134] width 10 height 14
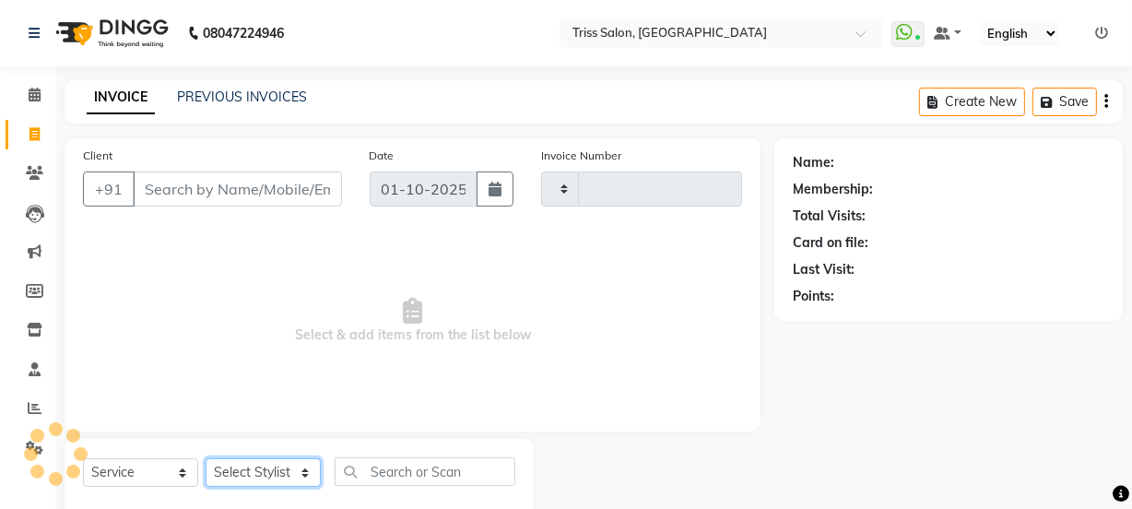
click at [240, 484] on select "Select Stylist" at bounding box center [263, 472] width 115 height 29
click at [275, 472] on select "Select Stylist" at bounding box center [263, 472] width 115 height 29
click at [267, 475] on select "Select Stylist" at bounding box center [263, 472] width 115 height 29
click at [270, 467] on select "Select Stylist" at bounding box center [263, 472] width 115 height 29
click at [260, 475] on select "Select Stylist" at bounding box center [263, 472] width 115 height 29
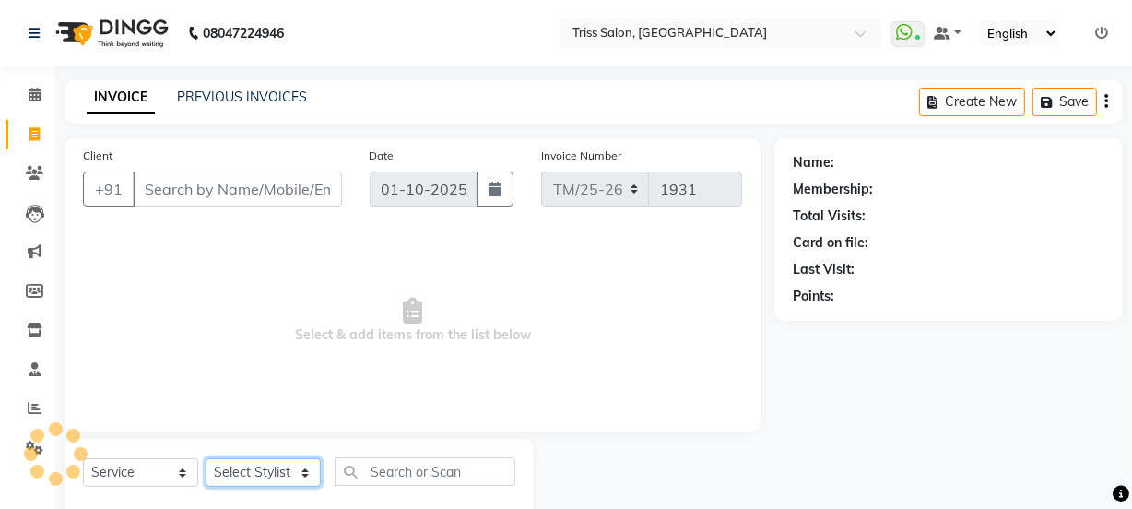
click at [262, 482] on select "Select Stylist" at bounding box center [263, 472] width 115 height 29
click at [31, 83] on link "Calendar" at bounding box center [28, 95] width 44 height 30
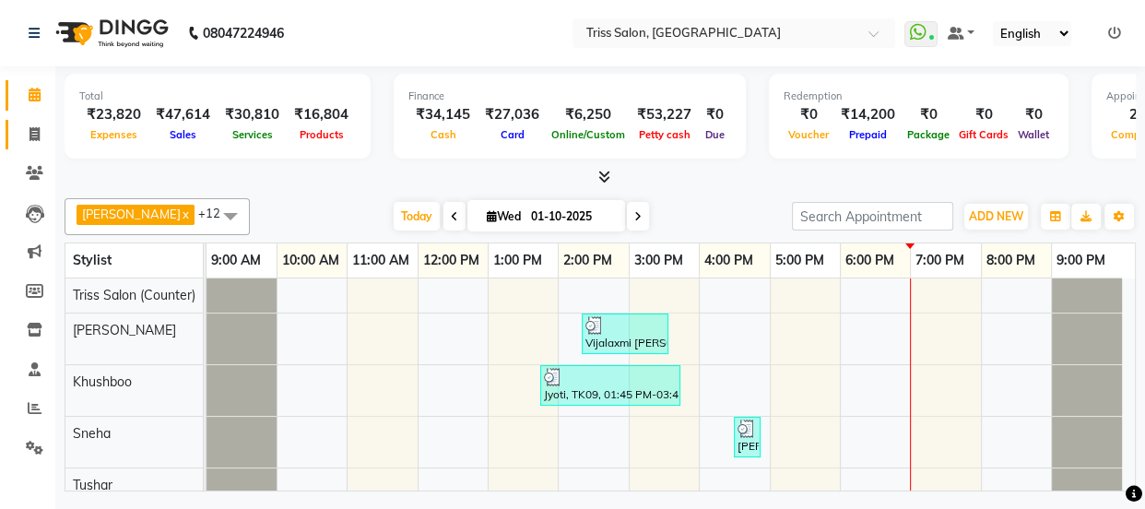
click at [37, 121] on link "Invoice" at bounding box center [28, 135] width 44 height 30
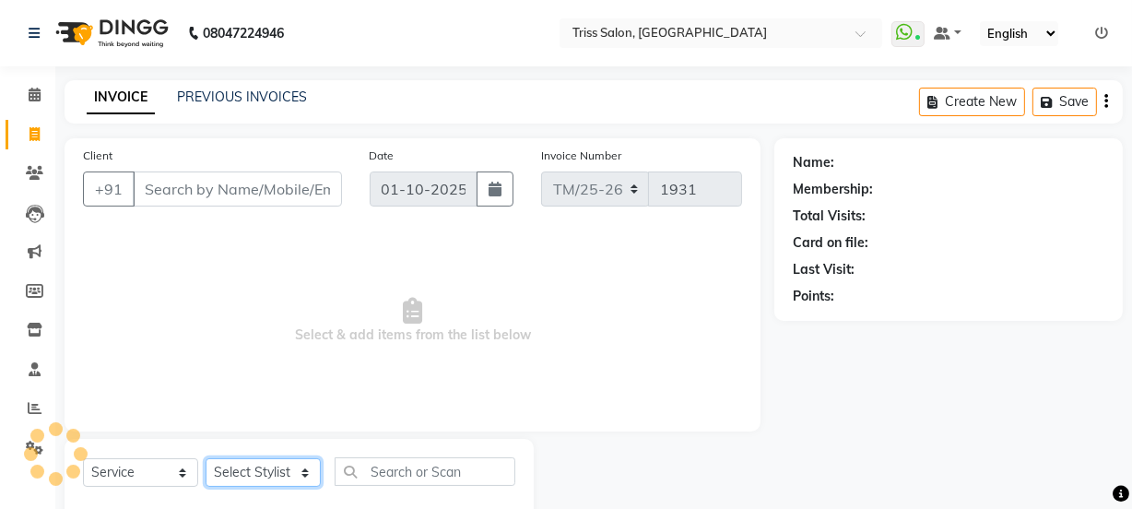
click at [242, 467] on select "Select Stylist Bhim Ram [PERSON_NAME] [PERSON_NAME] (Pooja) [PERSON_NAME] [PERS…" at bounding box center [263, 472] width 115 height 29
click at [206, 458] on select "Select Stylist Bhim Ram [PERSON_NAME] [PERSON_NAME] (Pooja) [PERSON_NAME] [PERS…" at bounding box center [263, 472] width 115 height 29
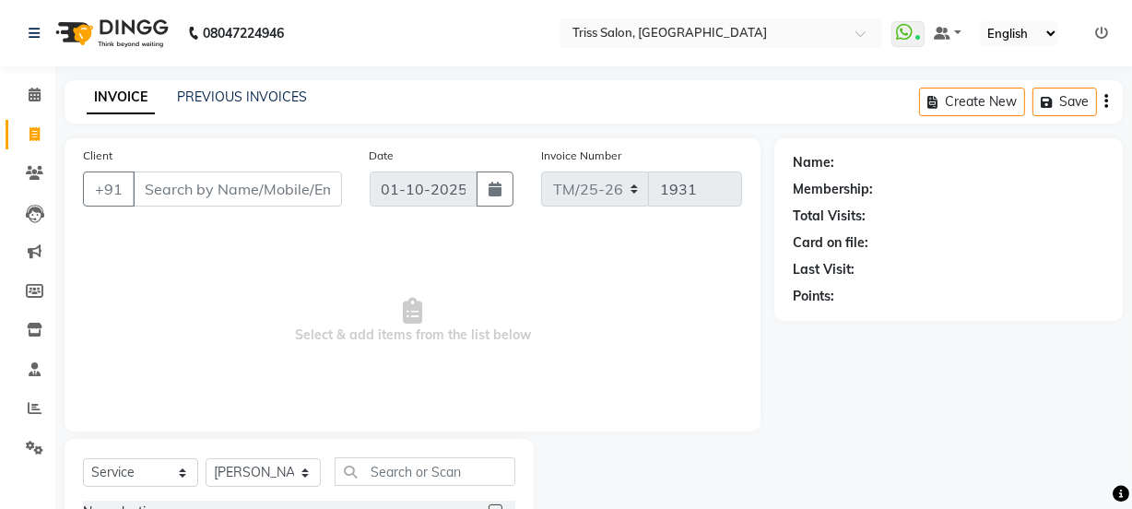
click at [412, 423] on div "Client +91 Date 01-10-2025 Invoice Number TM/25-26 1931 Select & add items from…" at bounding box center [413, 284] width 696 height 293
click at [423, 479] on input "text" at bounding box center [425, 471] width 181 height 29
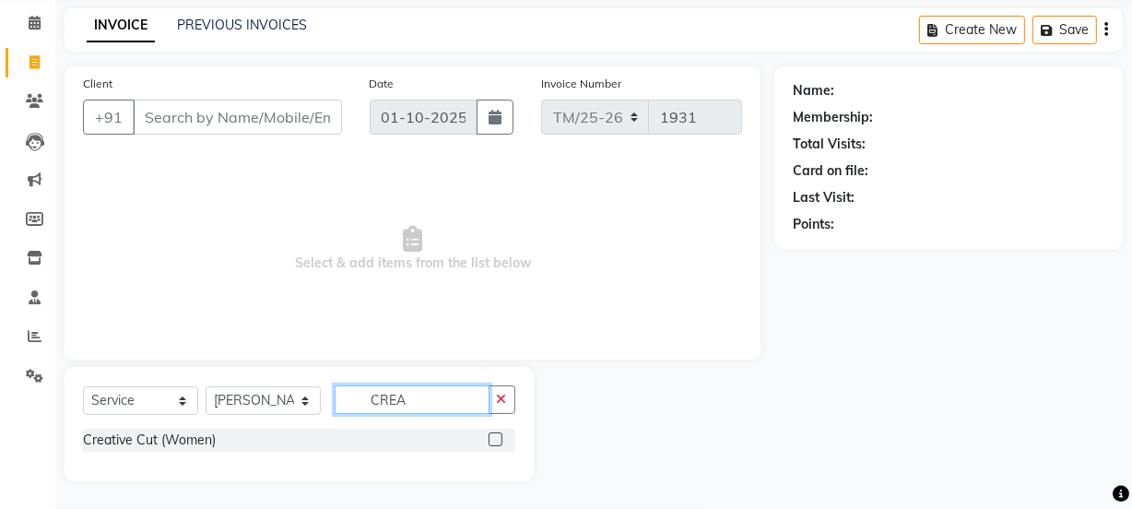
scroll to position [73, 0]
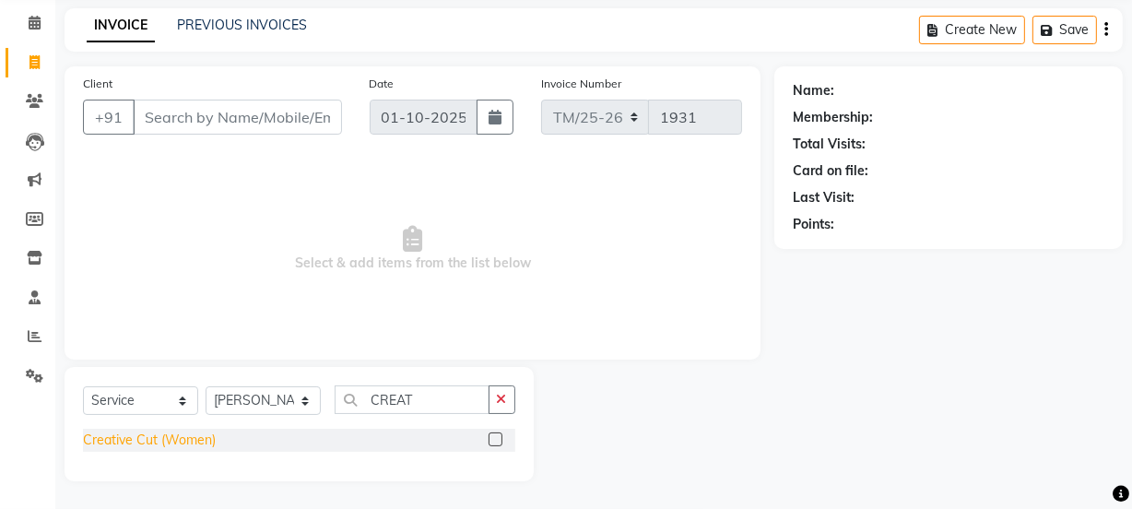
click at [112, 444] on div "Creative Cut (Women)" at bounding box center [149, 440] width 133 height 19
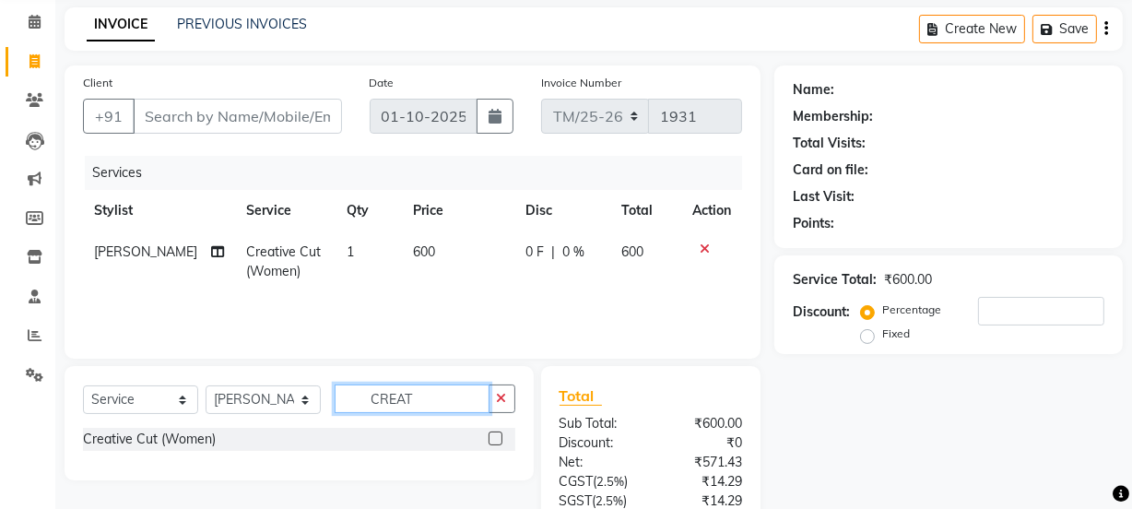
click at [435, 405] on input "CREAT" at bounding box center [412, 398] width 155 height 29
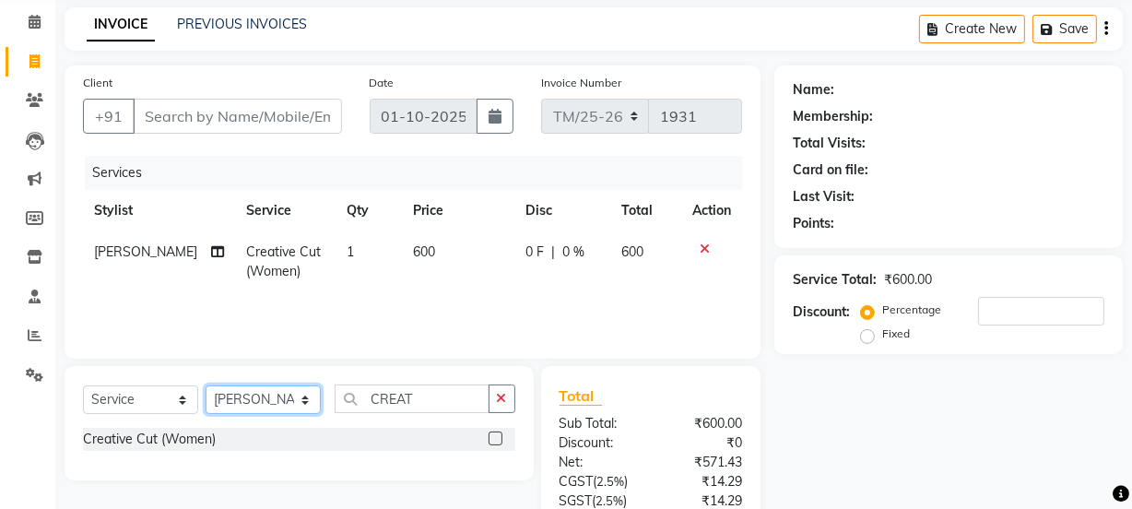
click at [266, 394] on select "Select Stylist Bhim Ram [PERSON_NAME] [PERSON_NAME] (Pooja) [PERSON_NAME] [PERS…" at bounding box center [263, 399] width 115 height 29
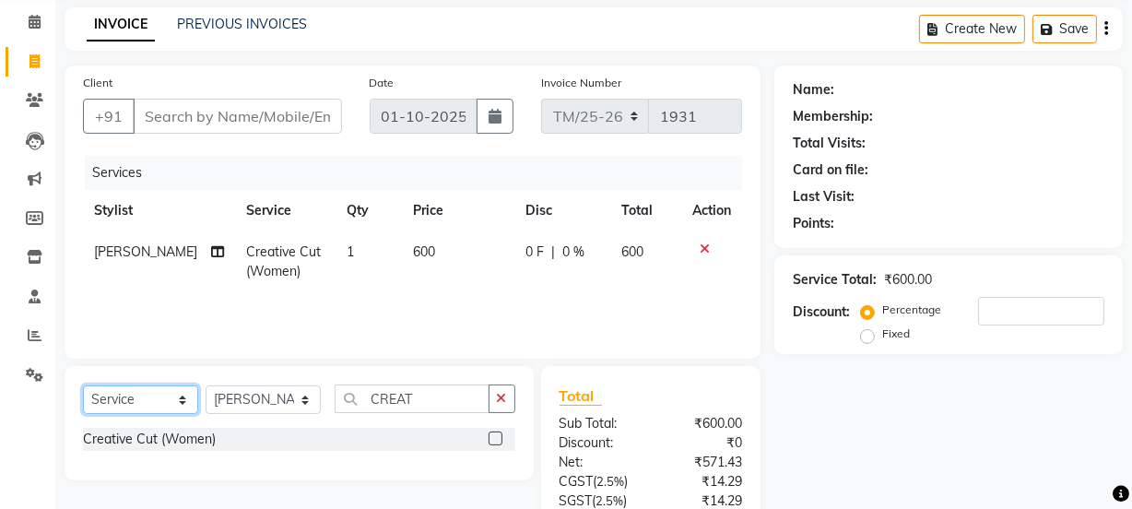
click at [129, 387] on select "Select Service Product Membership Package Voucher Prepaid Gift Card" at bounding box center [140, 399] width 115 height 29
click at [83, 385] on select "Select Service Product Membership Package Voucher Prepaid Gift Card" at bounding box center [140, 399] width 115 height 29
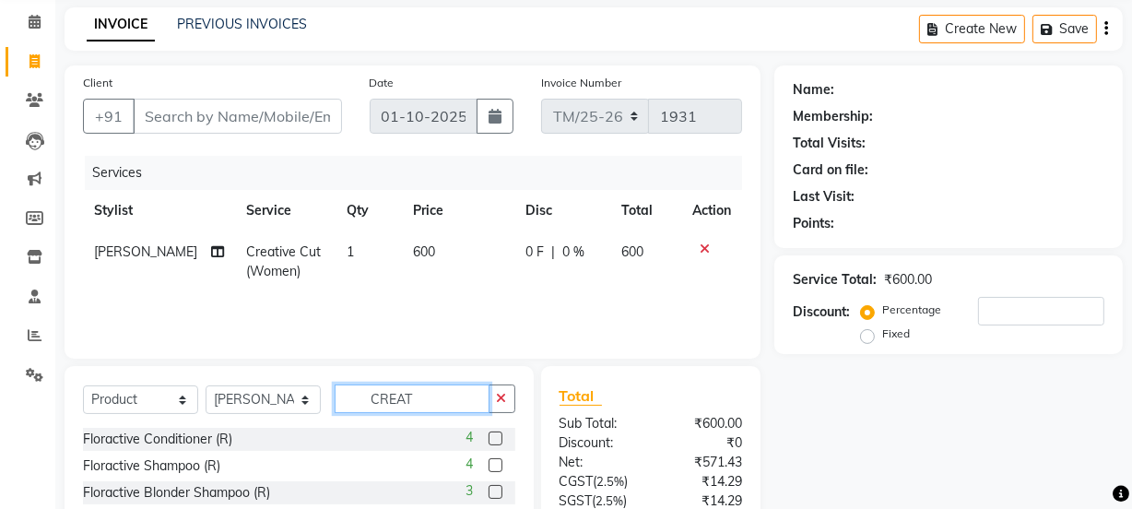
click at [399, 405] on input "CREAT" at bounding box center [412, 398] width 155 height 29
click at [451, 391] on input "CREAT" at bounding box center [412, 398] width 155 height 29
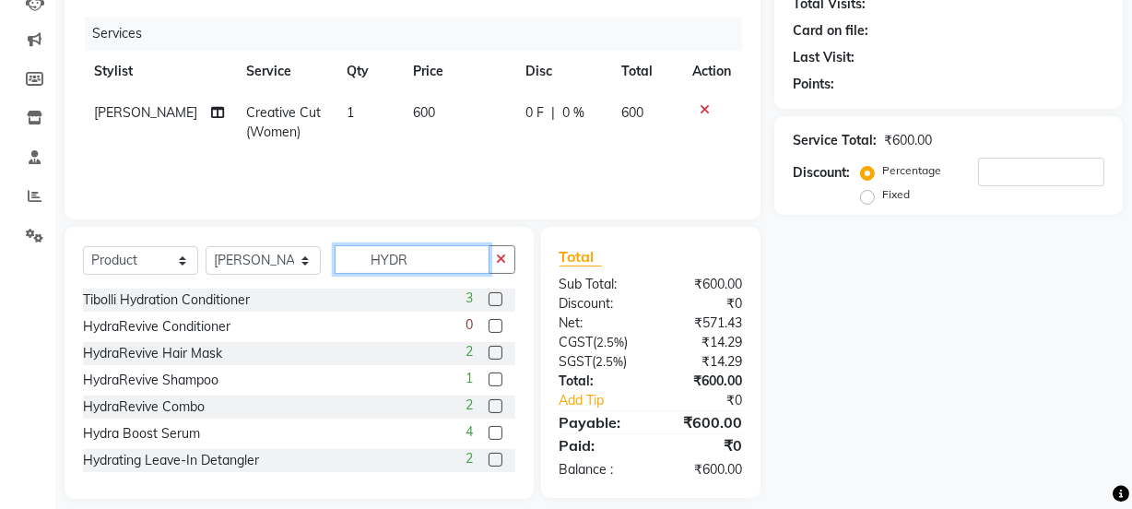
scroll to position [215, 0]
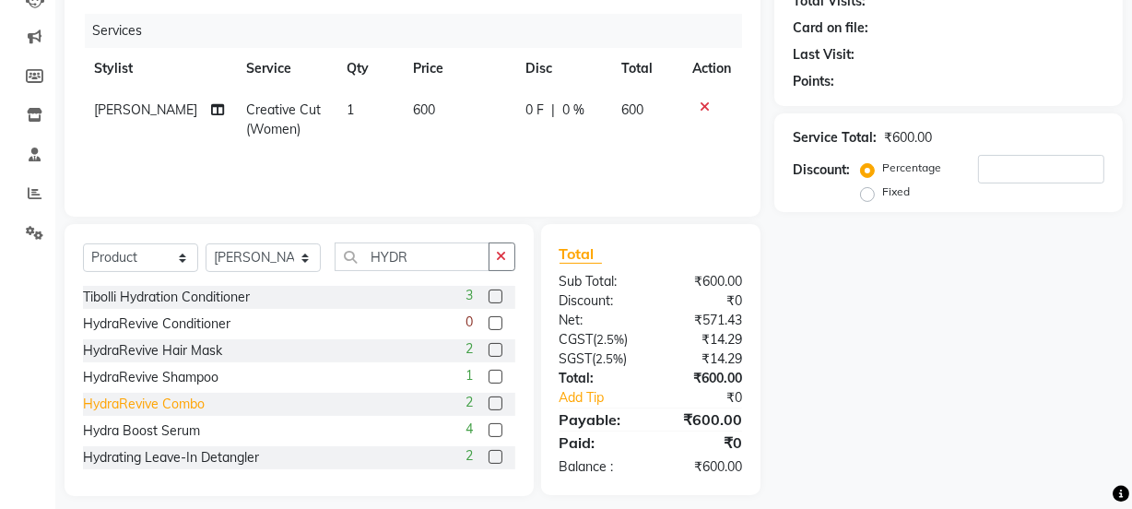
click at [95, 411] on div "HydraRevive Combo" at bounding box center [144, 404] width 122 height 19
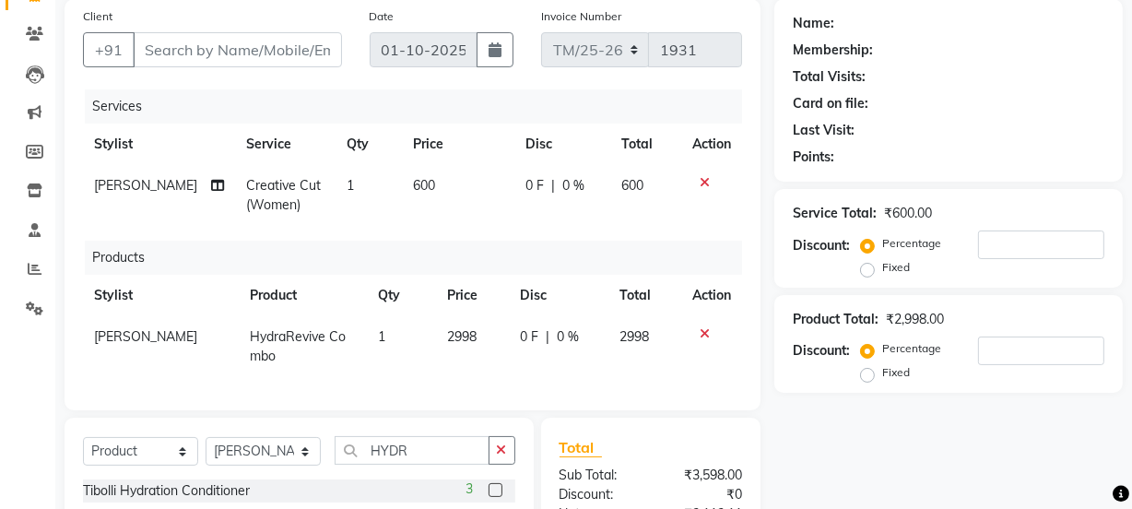
scroll to position [136, 0]
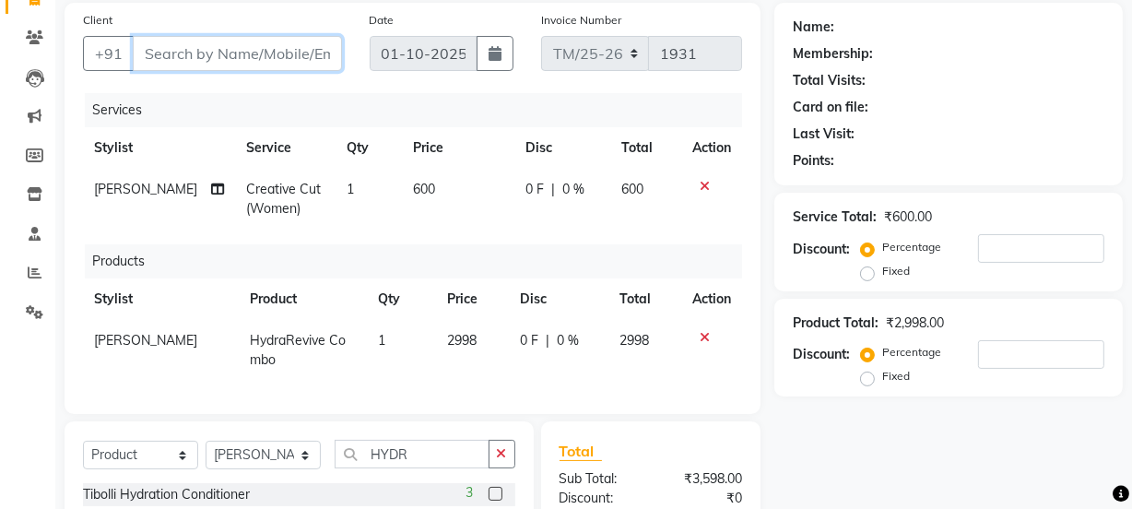
click at [237, 50] on input "Client" at bounding box center [237, 53] width 209 height 35
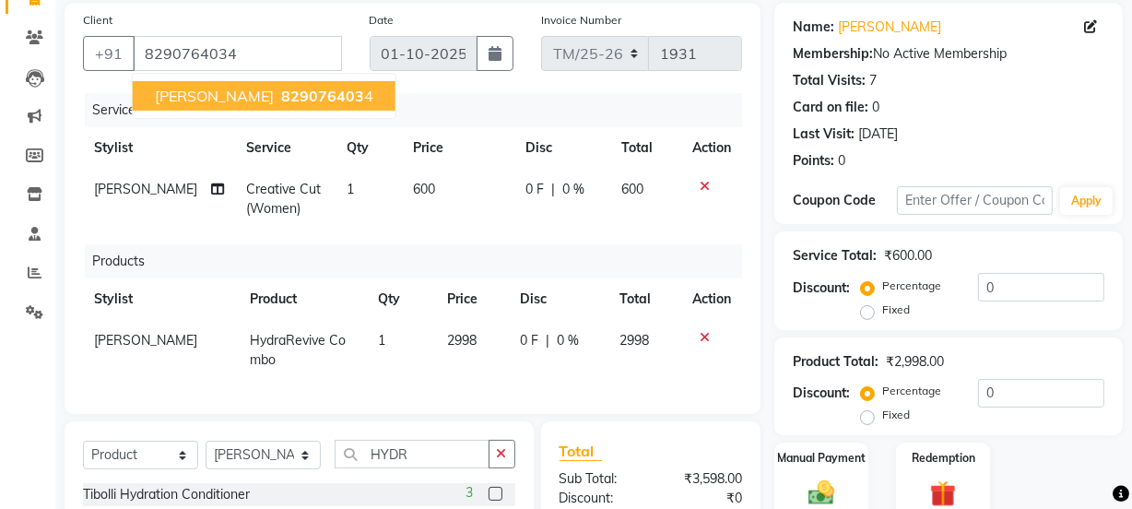
click at [176, 83] on button "Ayushi Agarwal 829076403 4" at bounding box center [264, 96] width 263 height 30
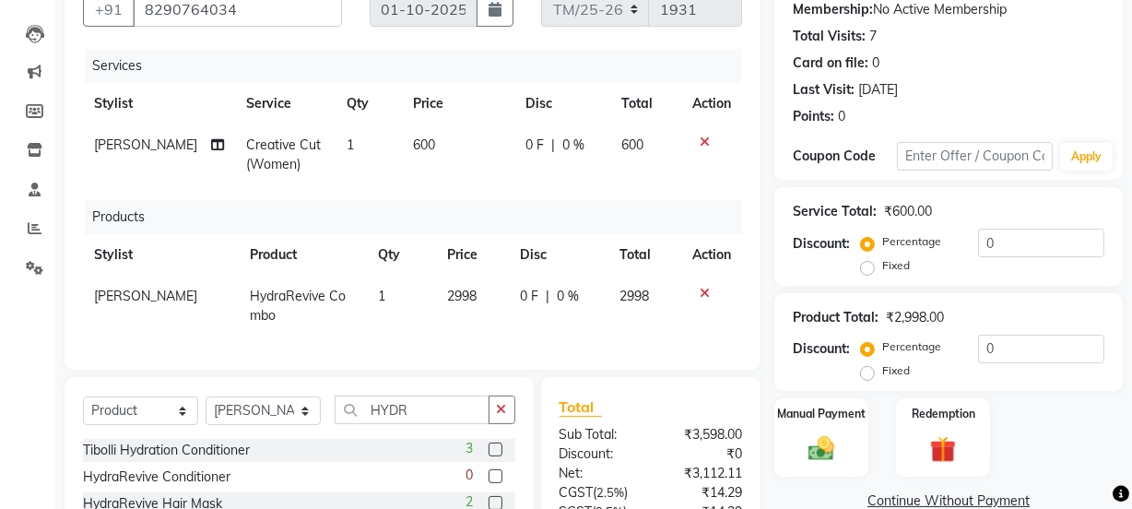
scroll to position [230, 0]
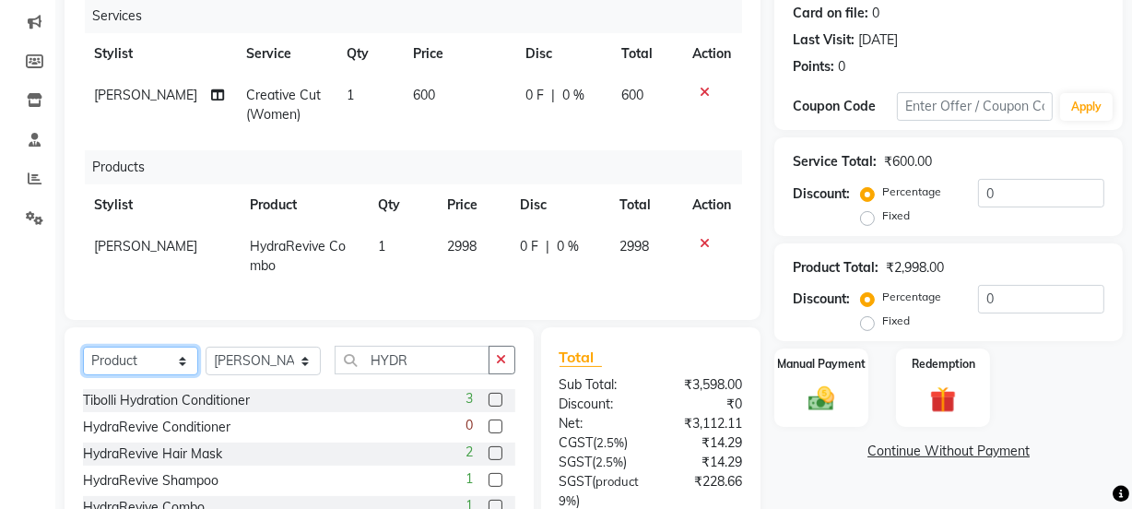
click at [130, 367] on select "Select Service Product Membership Package Voucher Prepaid Gift Card" at bounding box center [140, 361] width 115 height 29
click at [83, 360] on select "Select Service Product Membership Package Voucher Prepaid Gift Card" at bounding box center [140, 361] width 115 height 29
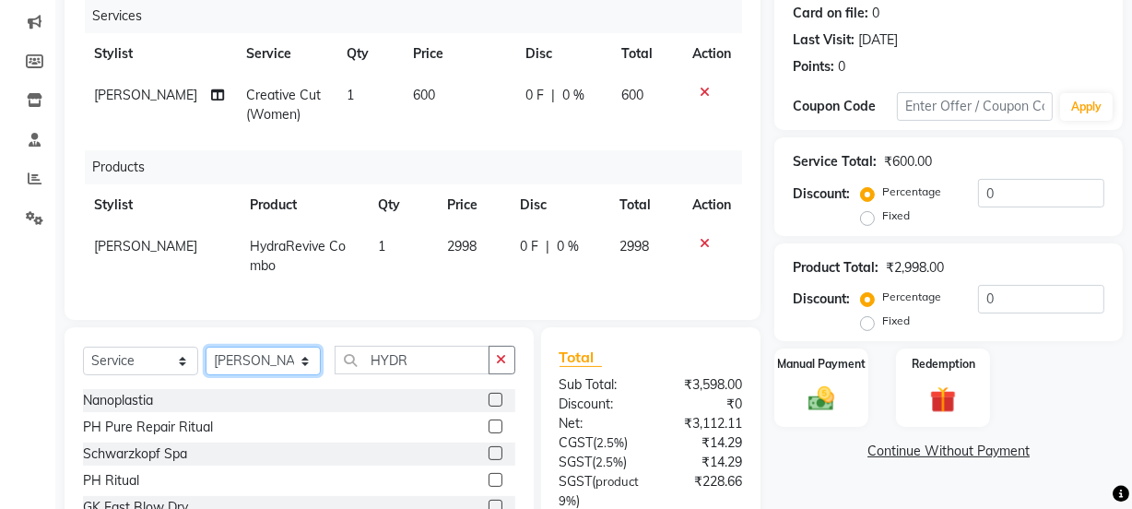
click at [266, 361] on select "Select Stylist Bhim Ram [PERSON_NAME] [PERSON_NAME] (Pooja) [PERSON_NAME] [PERS…" at bounding box center [263, 361] width 115 height 29
click at [206, 360] on select "Select Stylist Bhim Ram [PERSON_NAME] [PERSON_NAME] (Pooja) [PERSON_NAME] [PERS…" at bounding box center [263, 361] width 115 height 29
click at [444, 374] on input "HYDR" at bounding box center [412, 360] width 155 height 29
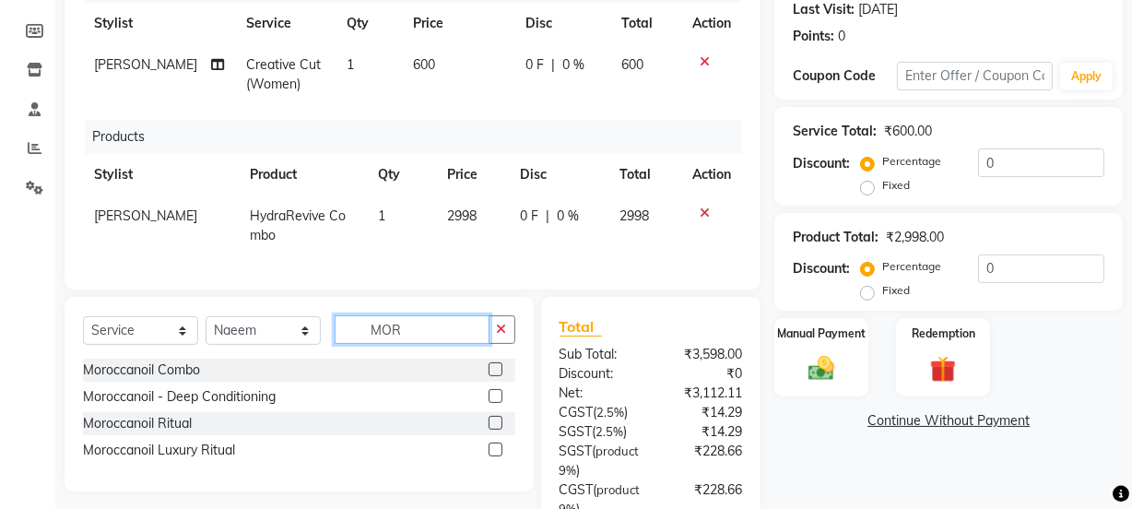
scroll to position [309, 0]
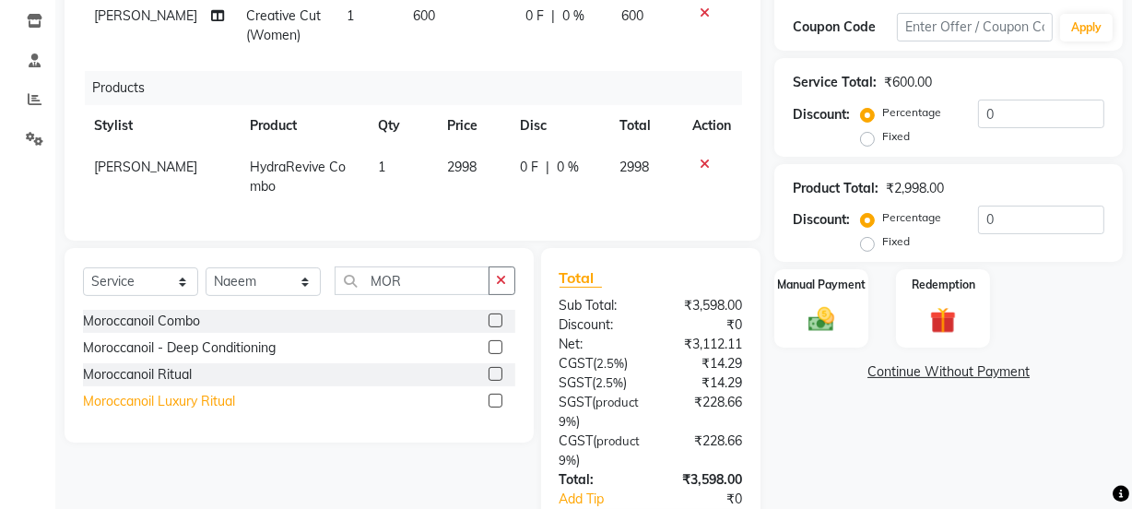
click at [95, 411] on div "Moroccanoil Luxury Ritual" at bounding box center [159, 401] width 152 height 19
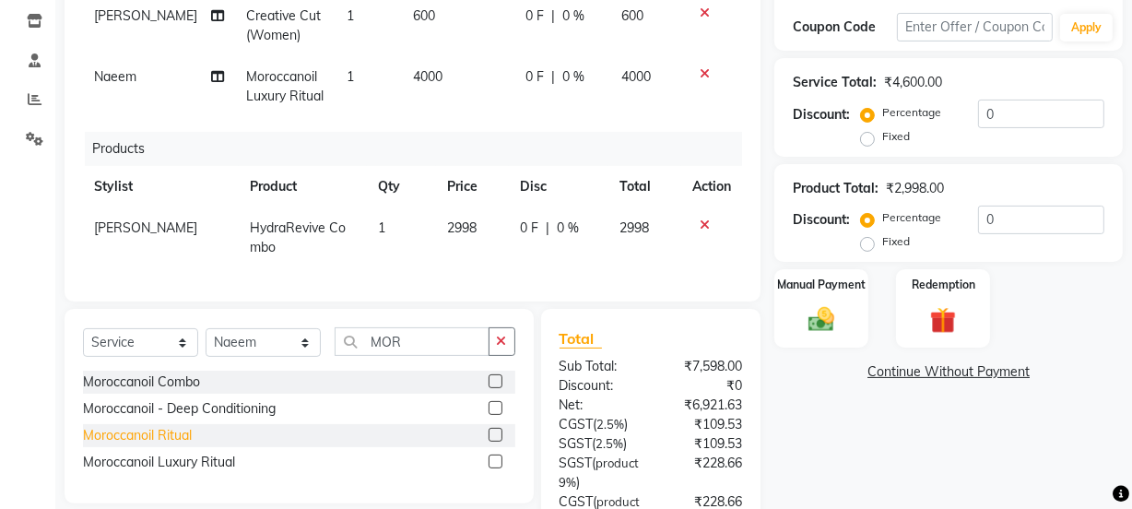
click at [97, 445] on div "Moroccanoil Ritual" at bounding box center [137, 435] width 109 height 19
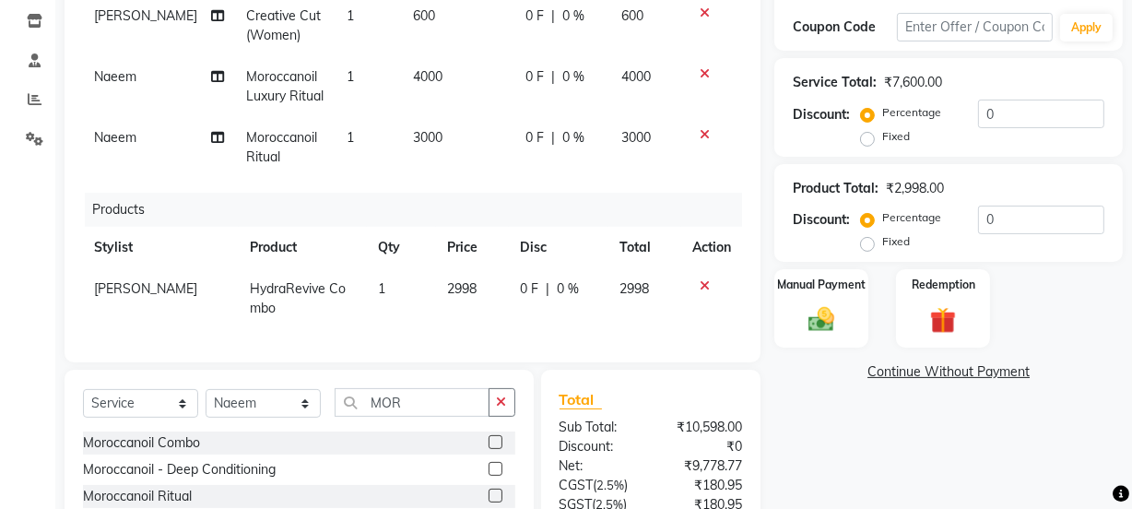
click at [704, 71] on icon at bounding box center [705, 73] width 10 height 13
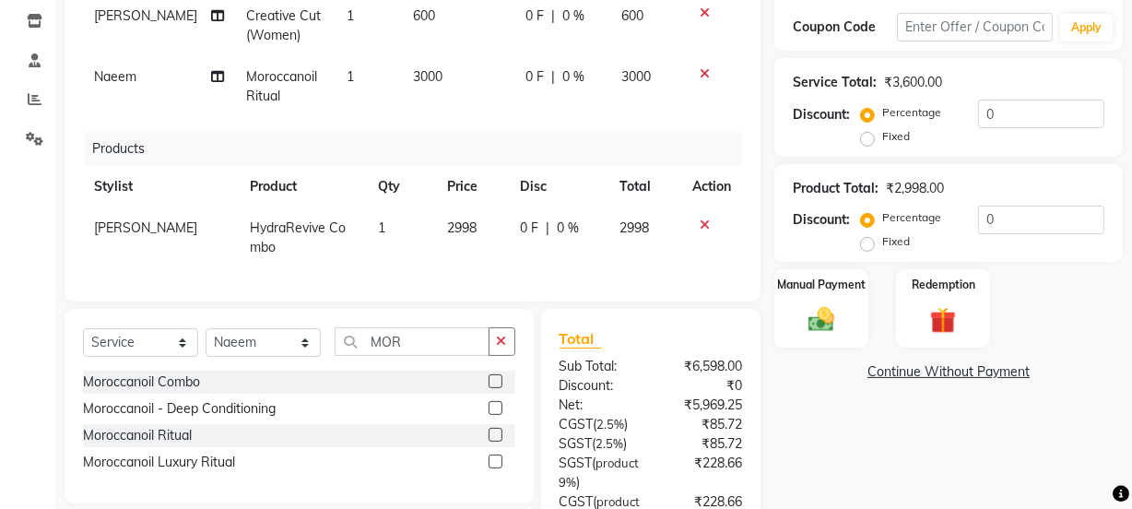
click at [424, 77] on span "3000" at bounding box center [428, 76] width 30 height 17
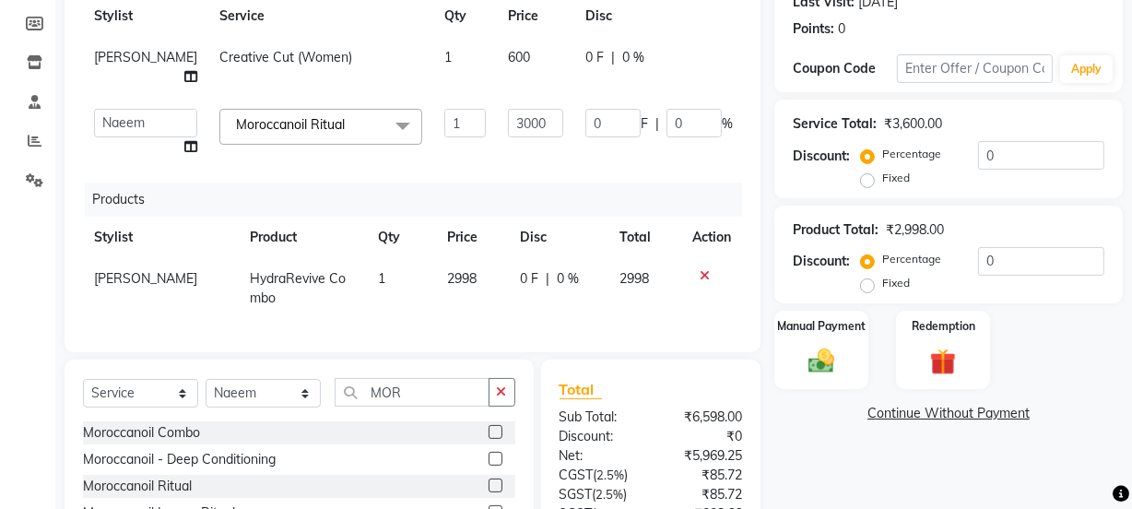
scroll to position [268, 0]
click at [1015, 263] on input "0" at bounding box center [1041, 260] width 126 height 29
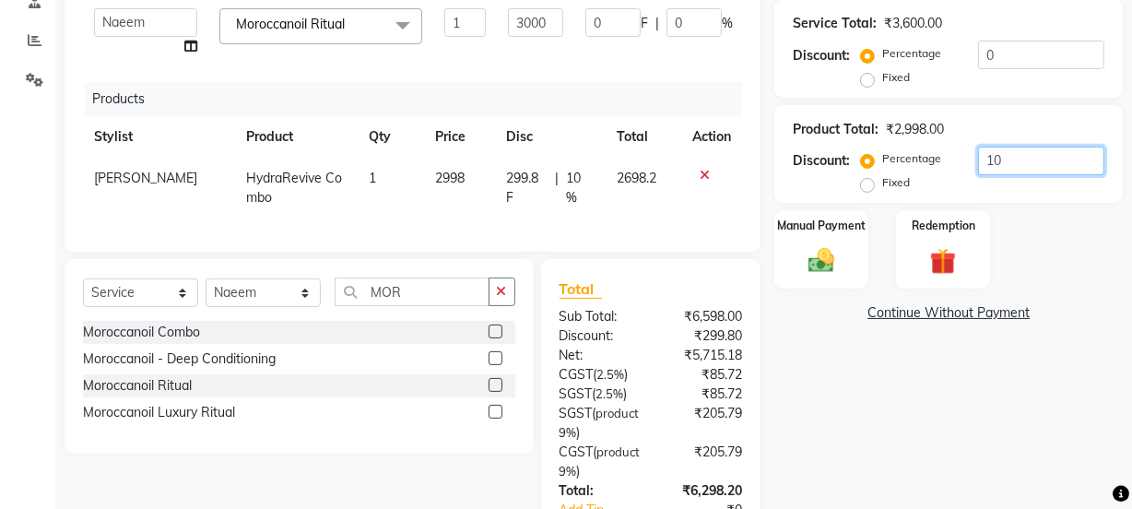
scroll to position [507, 0]
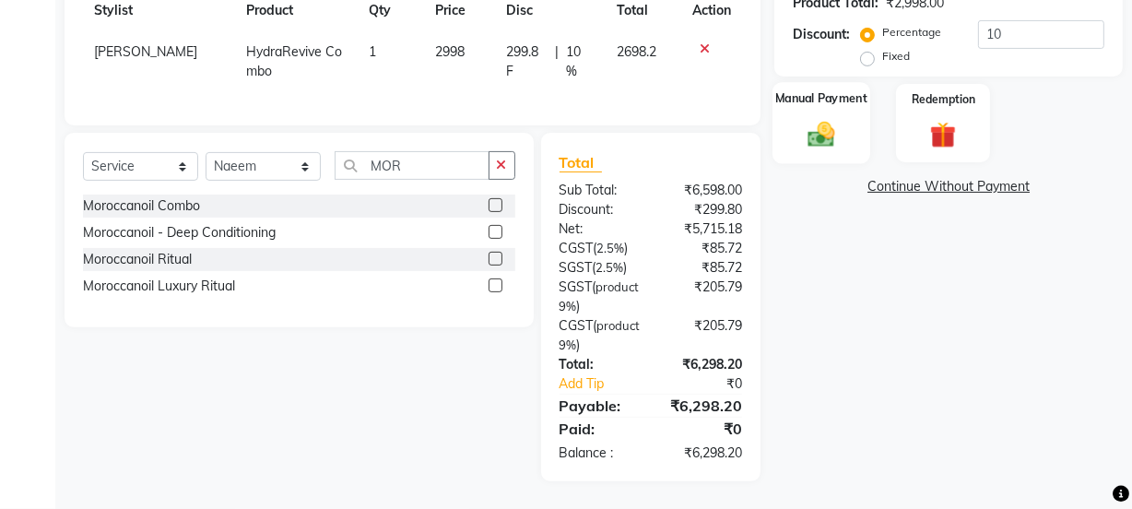
click at [821, 119] on img at bounding box center [821, 134] width 44 height 31
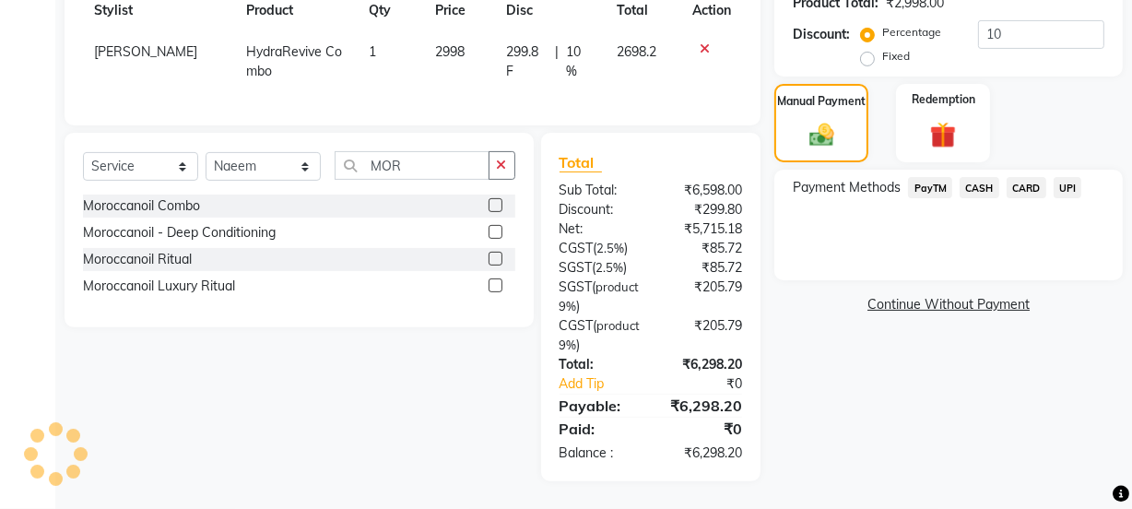
click at [983, 177] on span "CASH" at bounding box center [980, 187] width 40 height 21
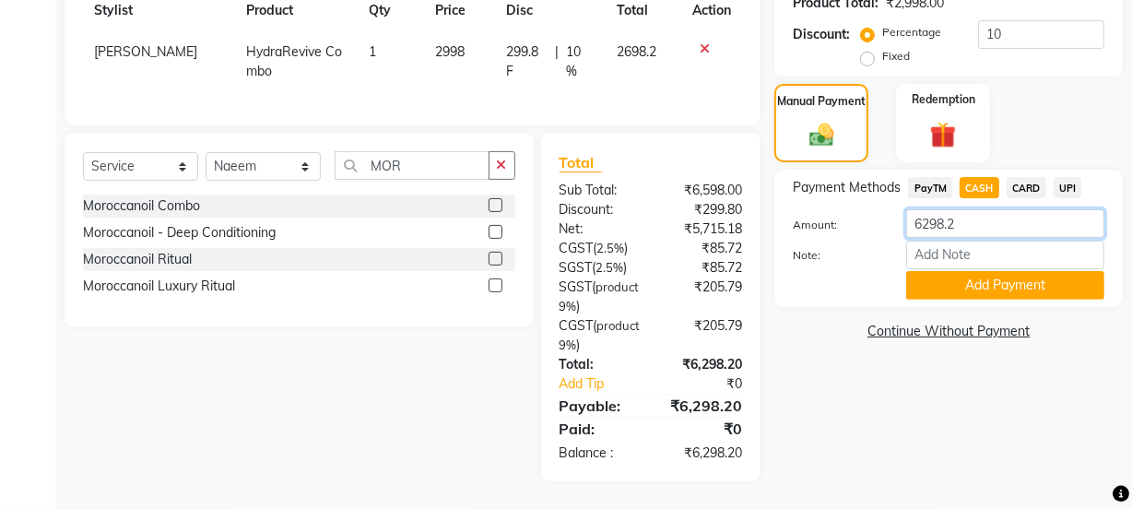
click at [979, 209] on input "6298.2" at bounding box center [1005, 223] width 198 height 29
click at [988, 271] on button "Add Payment" at bounding box center [1005, 285] width 198 height 29
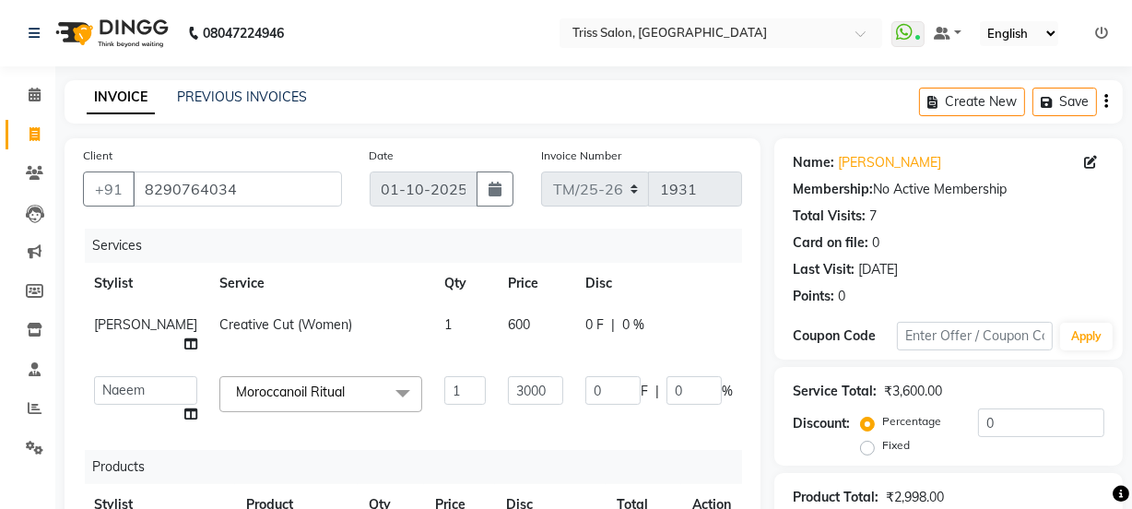
scroll to position [0, 0]
click at [258, 185] on input "8290764034" at bounding box center [237, 189] width 209 height 35
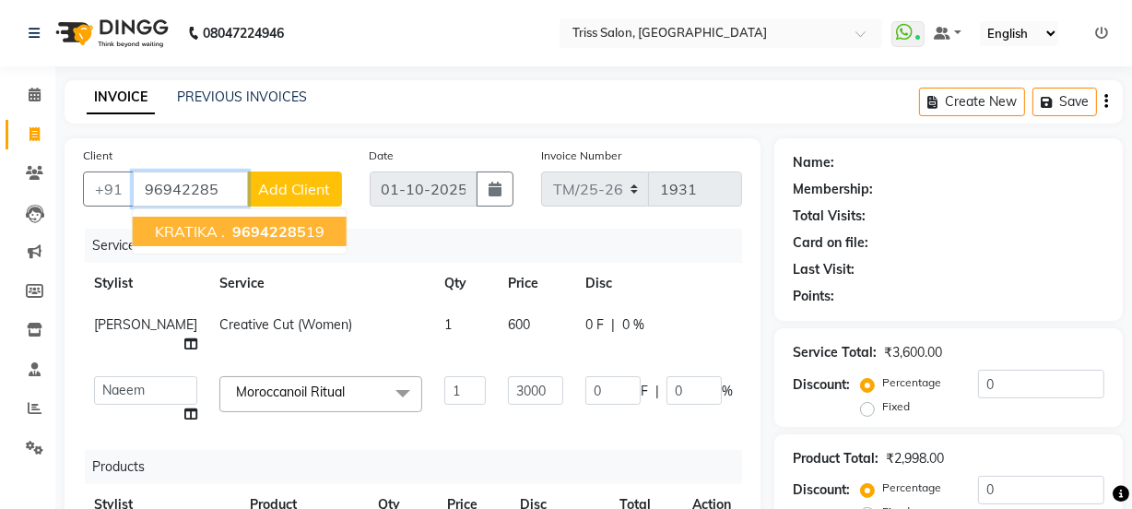
click at [311, 226] on ngb-highlight "96942285 19" at bounding box center [277, 231] width 96 height 18
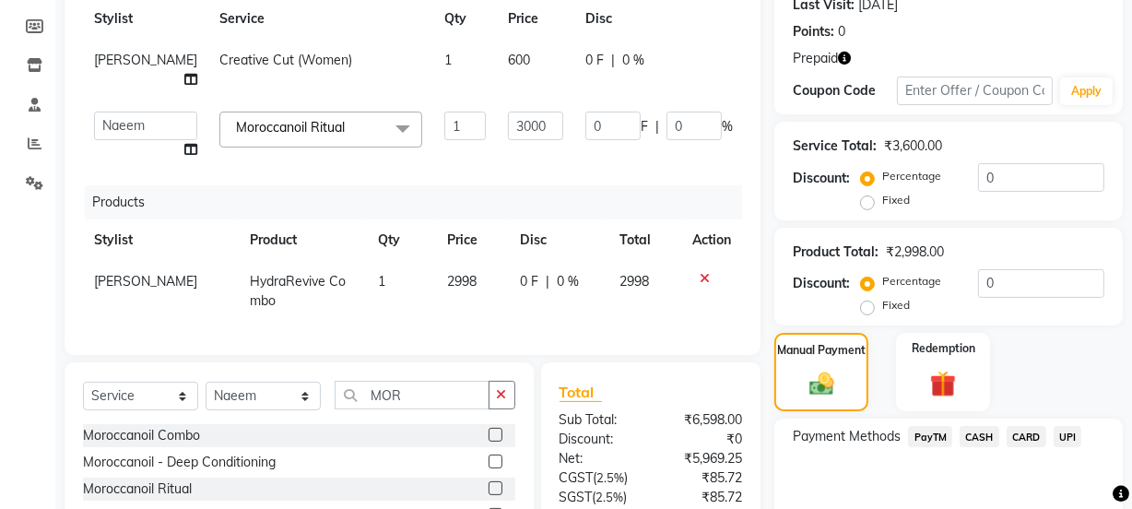
scroll to position [266, 0]
click at [1023, 285] on input "0" at bounding box center [1041, 282] width 126 height 29
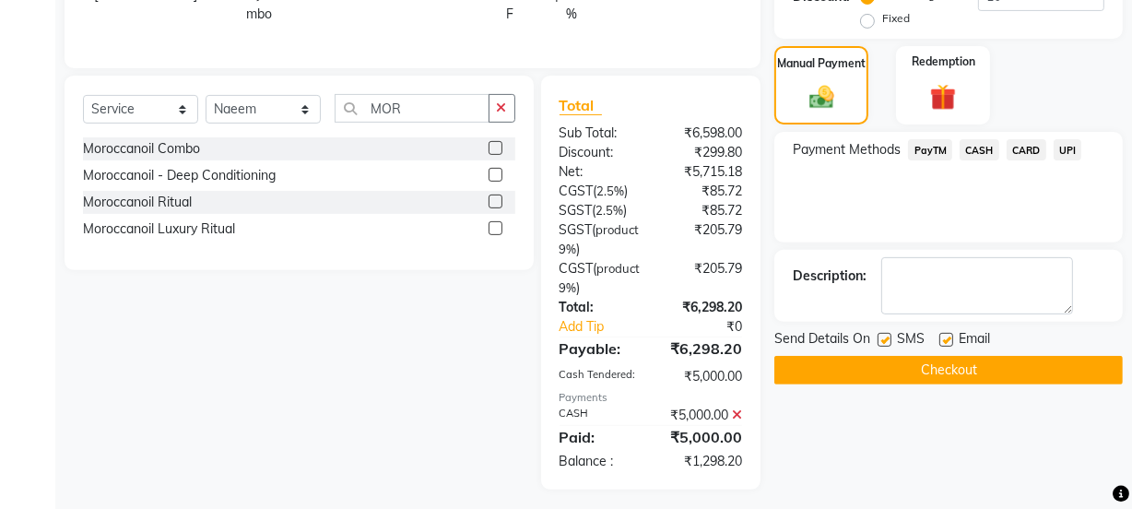
scroll to position [573, 0]
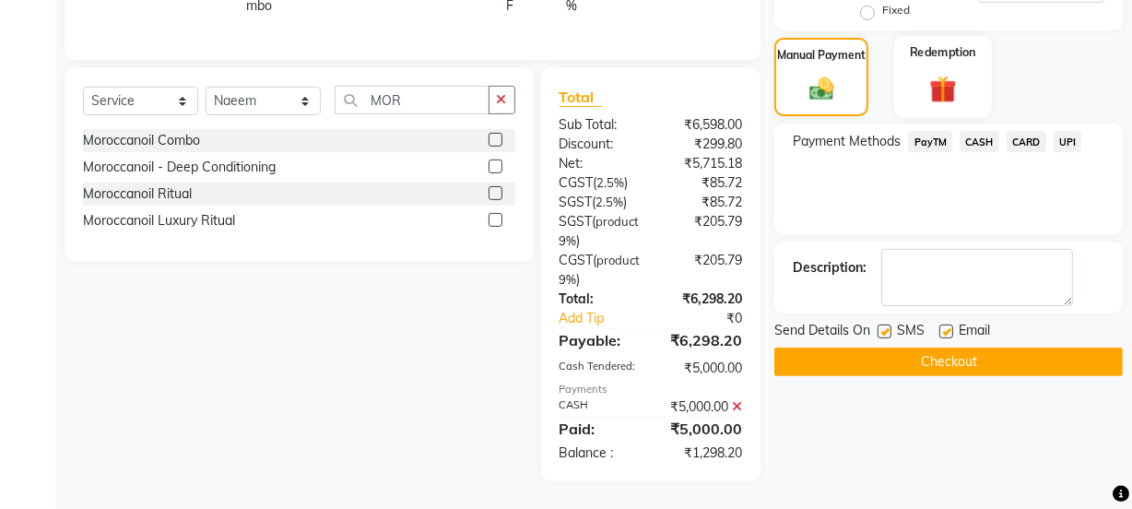
click at [949, 74] on img at bounding box center [943, 90] width 44 height 34
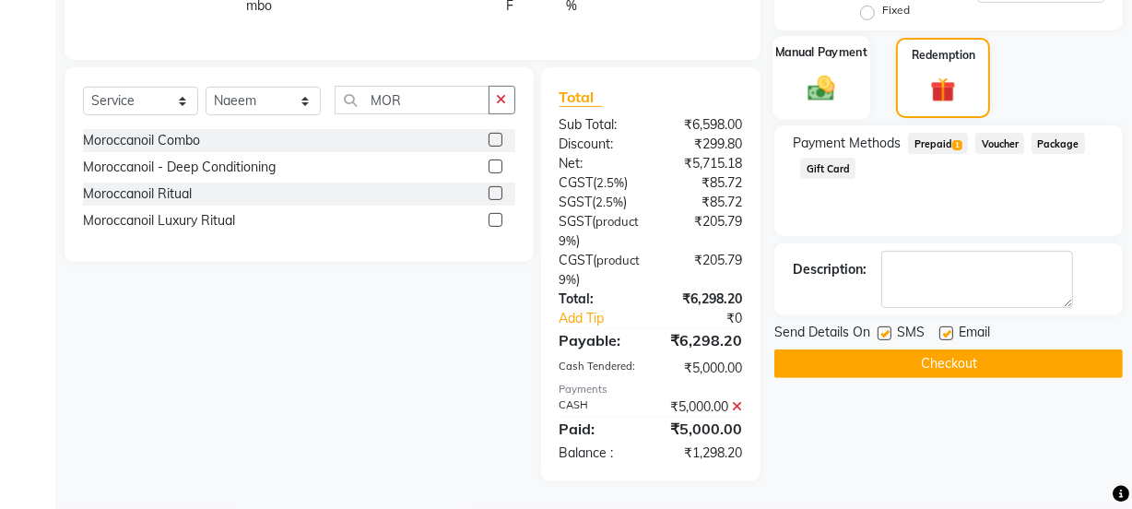
click at [820, 73] on img at bounding box center [821, 88] width 44 height 31
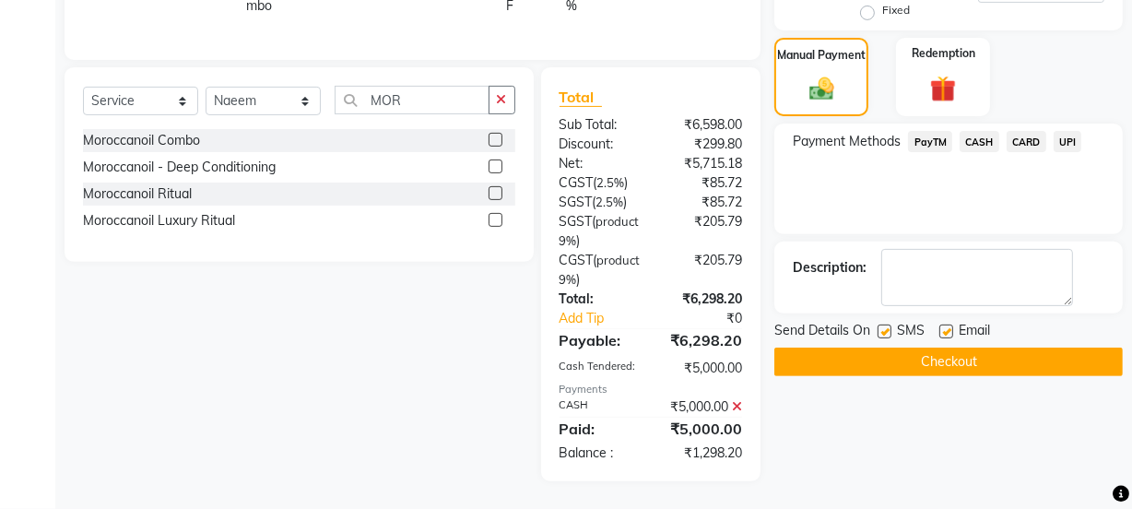
click at [970, 349] on button "Checkout" at bounding box center [949, 362] width 349 height 29
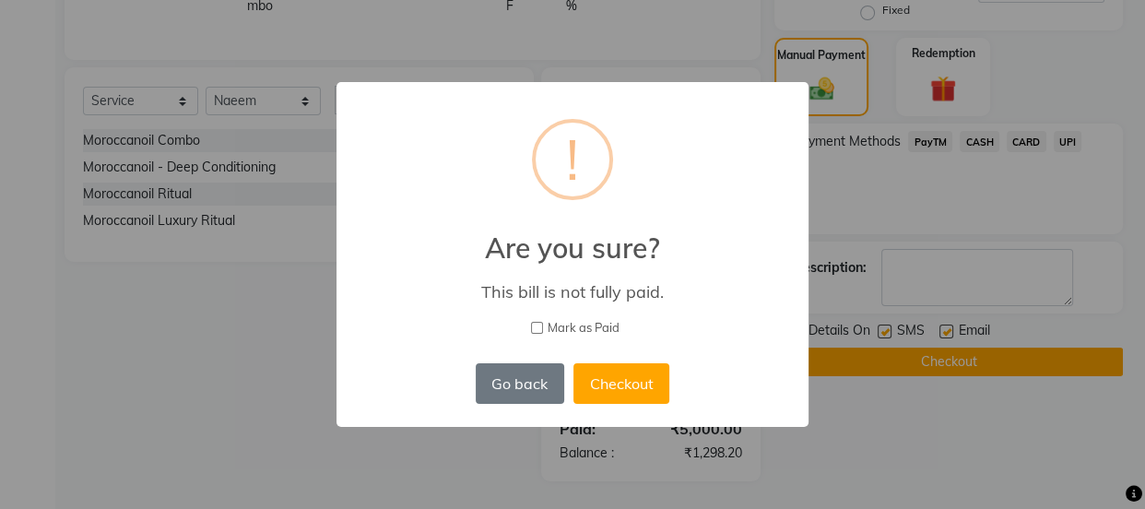
click at [880, 435] on div "× ! Are you sure? This bill is not fully paid. Mark as Paid Go back No Checkout" at bounding box center [572, 254] width 1145 height 509
click at [535, 383] on button "Go back" at bounding box center [520, 383] width 89 height 41
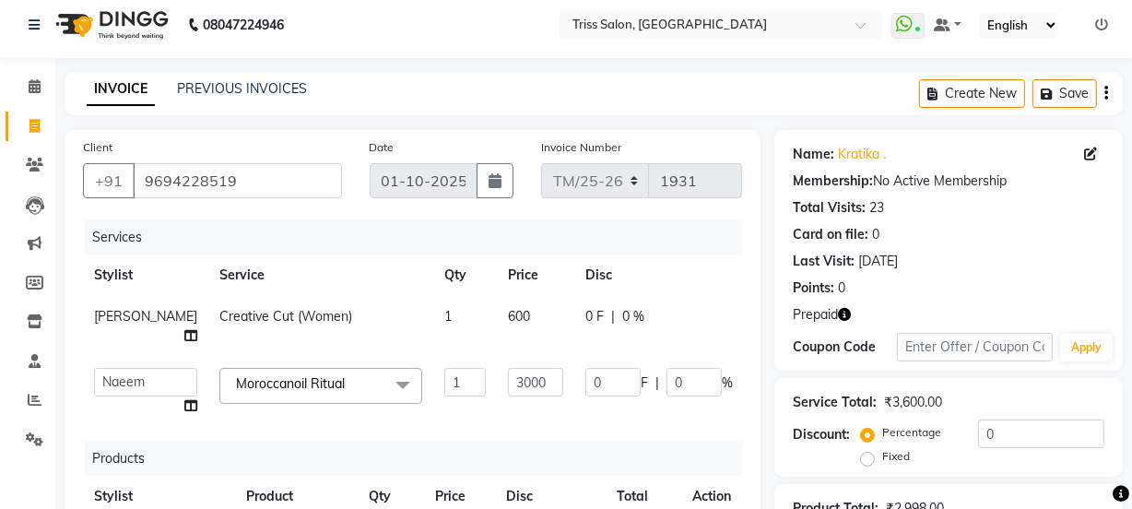
scroll to position [0, 0]
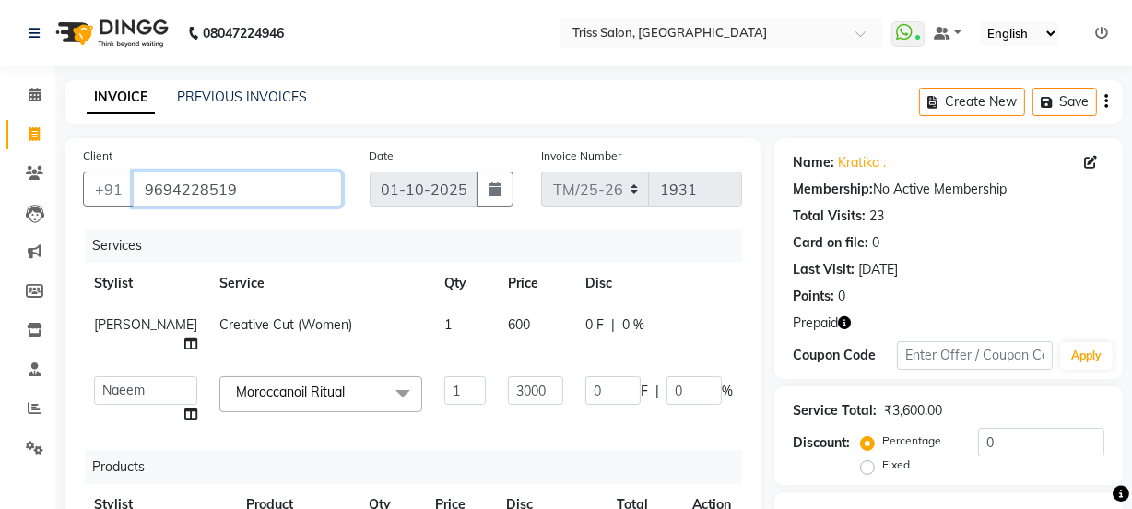
click at [275, 180] on input "9694228519" at bounding box center [237, 189] width 209 height 35
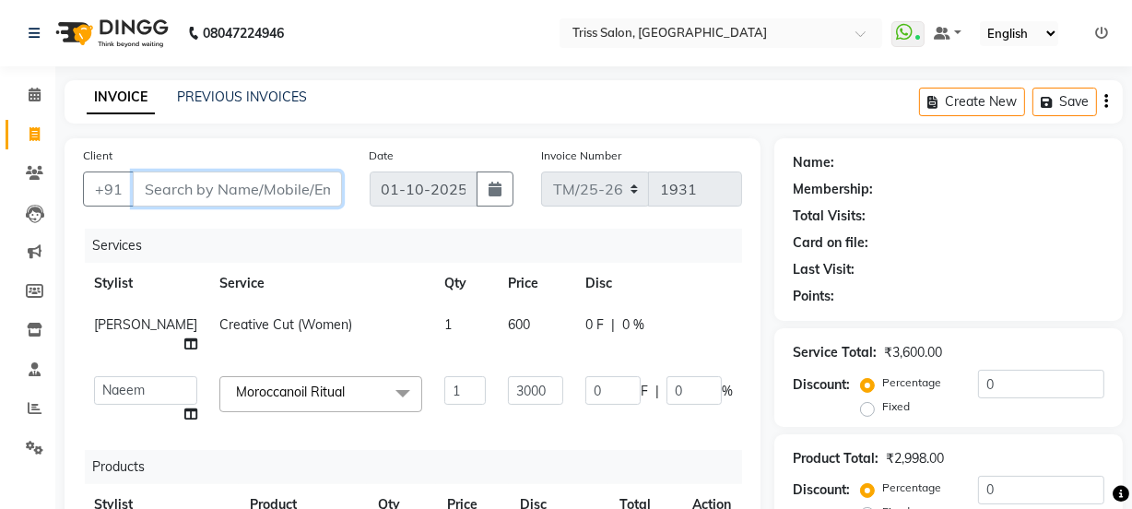
paste input "9694228519"
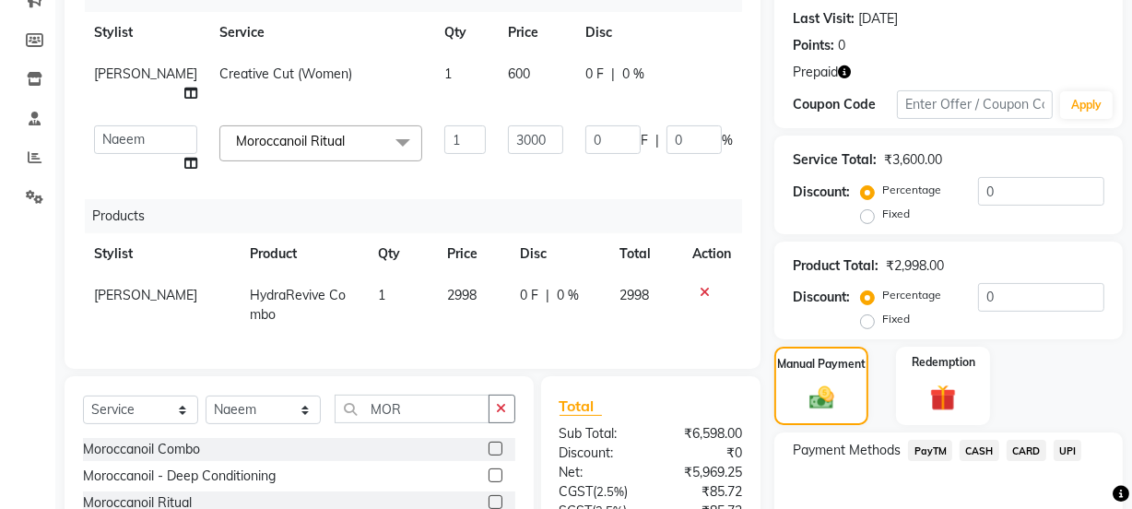
scroll to position [246, 0]
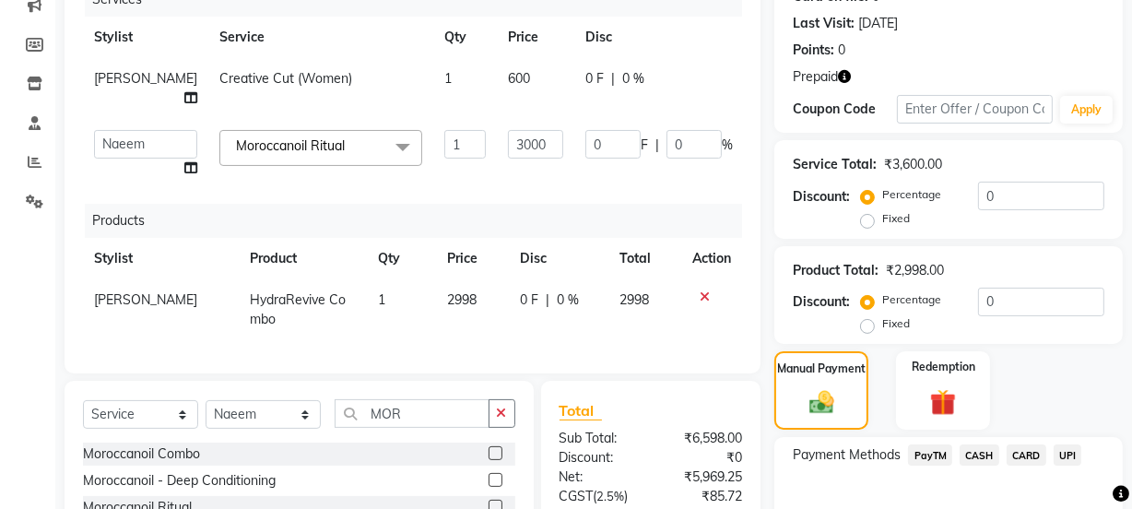
click at [847, 73] on icon "button" at bounding box center [844, 76] width 13 height 13
click at [829, 74] on h3 "Prepaid" at bounding box center [746, 59] width 172 height 33
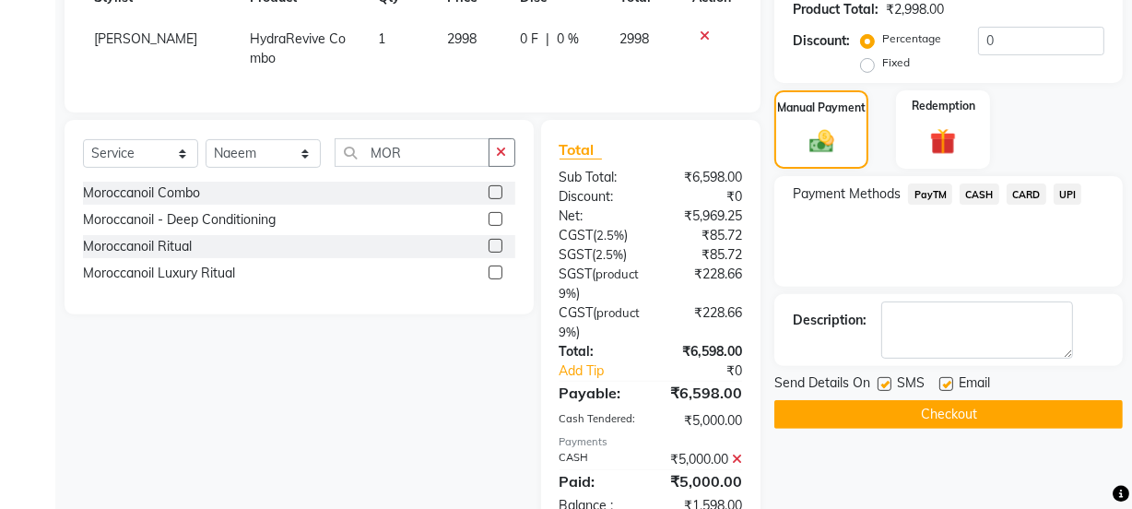
scroll to position [508, 0]
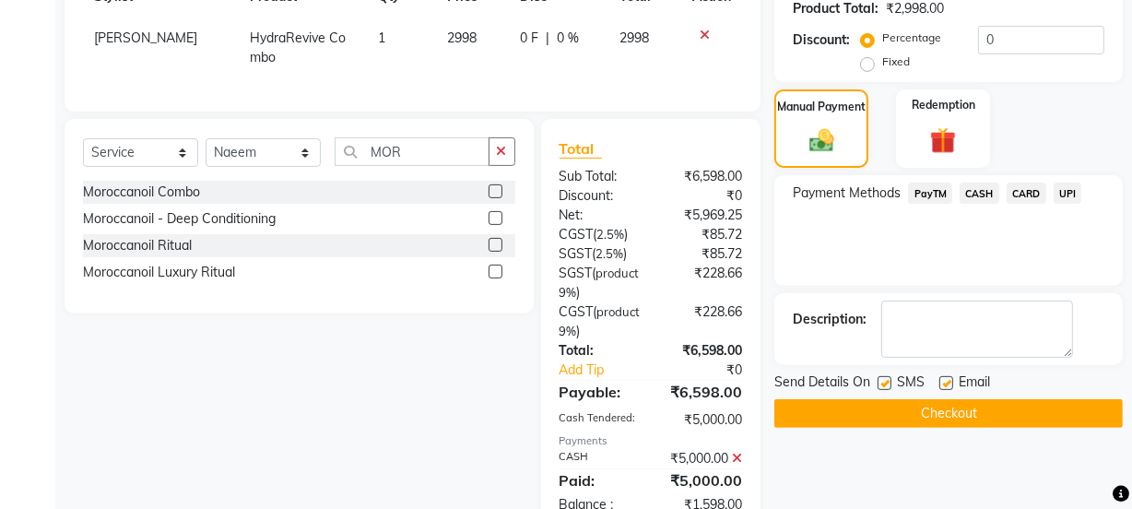
click at [738, 465] on icon at bounding box center [737, 458] width 10 height 13
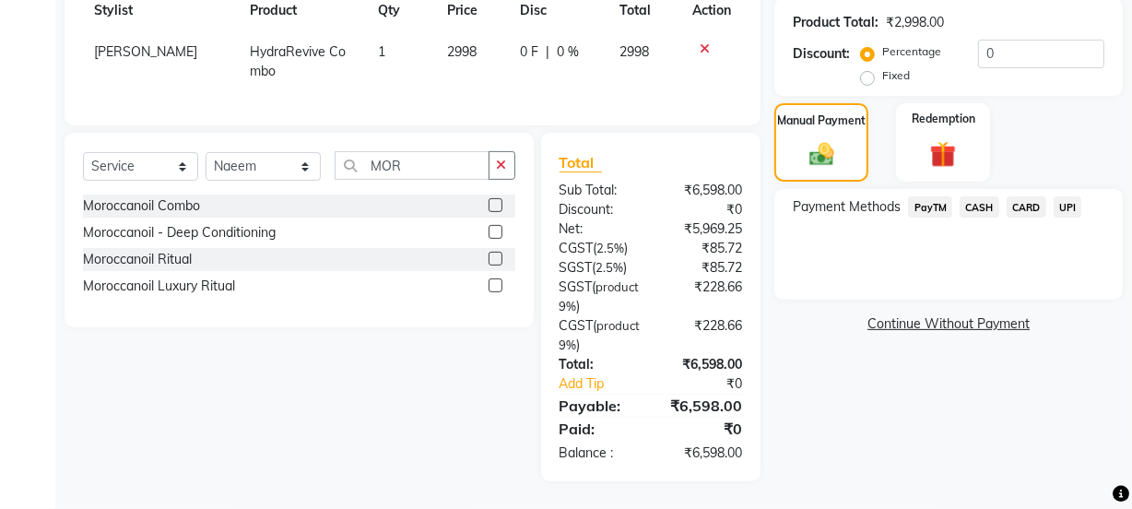
click at [984, 196] on span "CASH" at bounding box center [980, 206] width 40 height 21
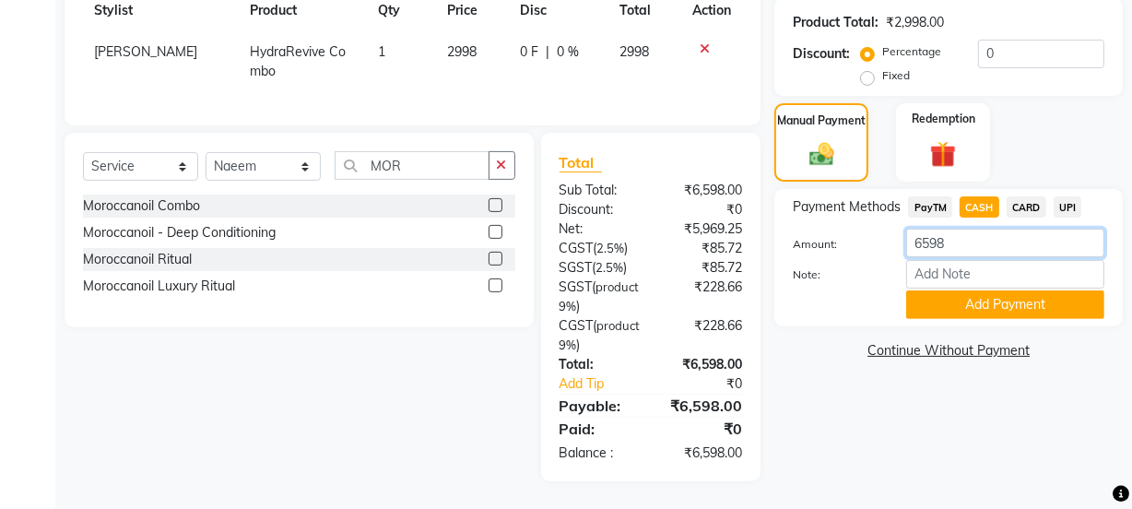
click at [987, 233] on input "6598" at bounding box center [1005, 243] width 198 height 29
click at [1015, 292] on button "Add Payment" at bounding box center [1005, 304] width 198 height 29
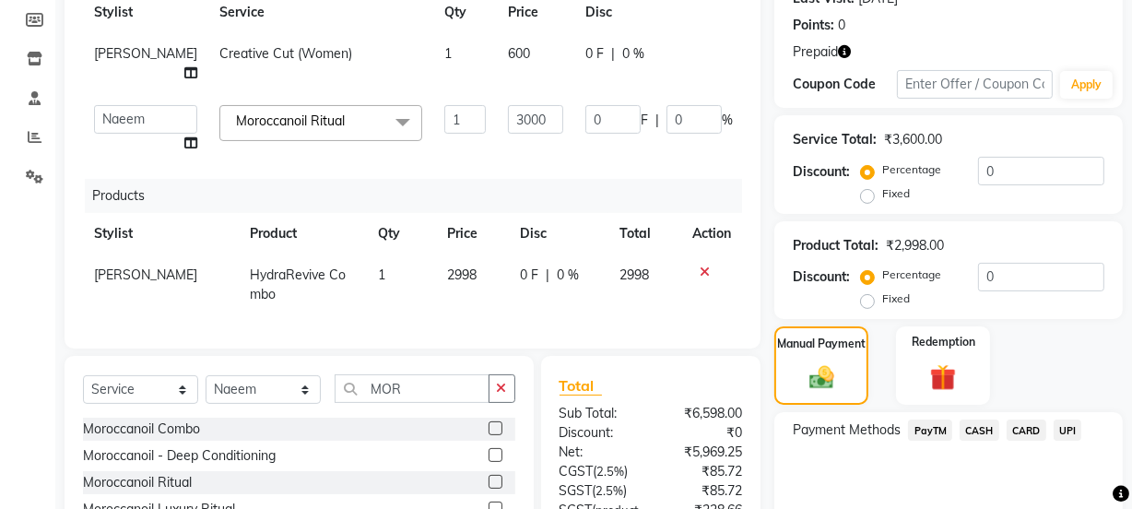
scroll to position [273, 0]
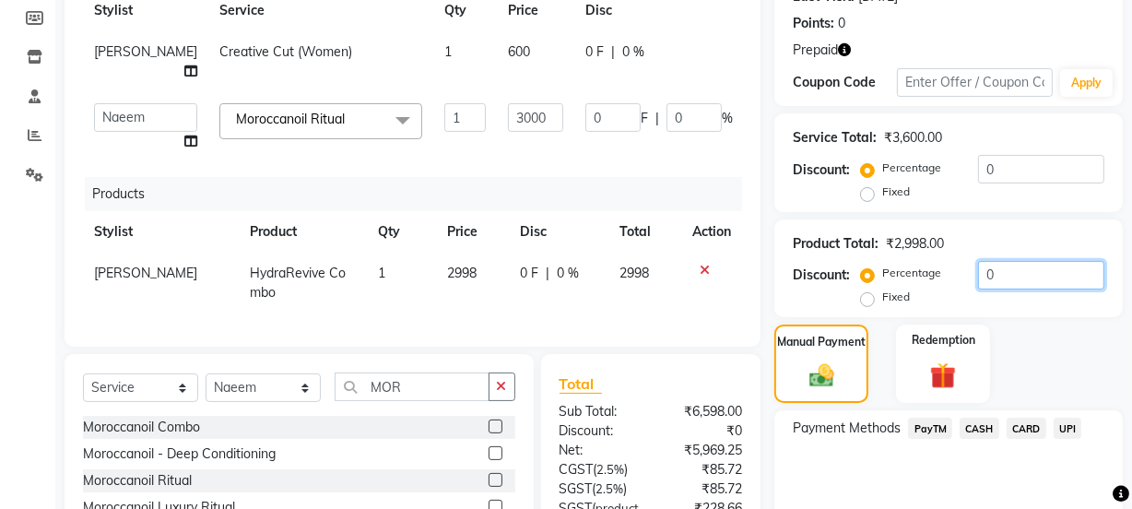
click at [1022, 266] on input "0" at bounding box center [1041, 275] width 126 height 29
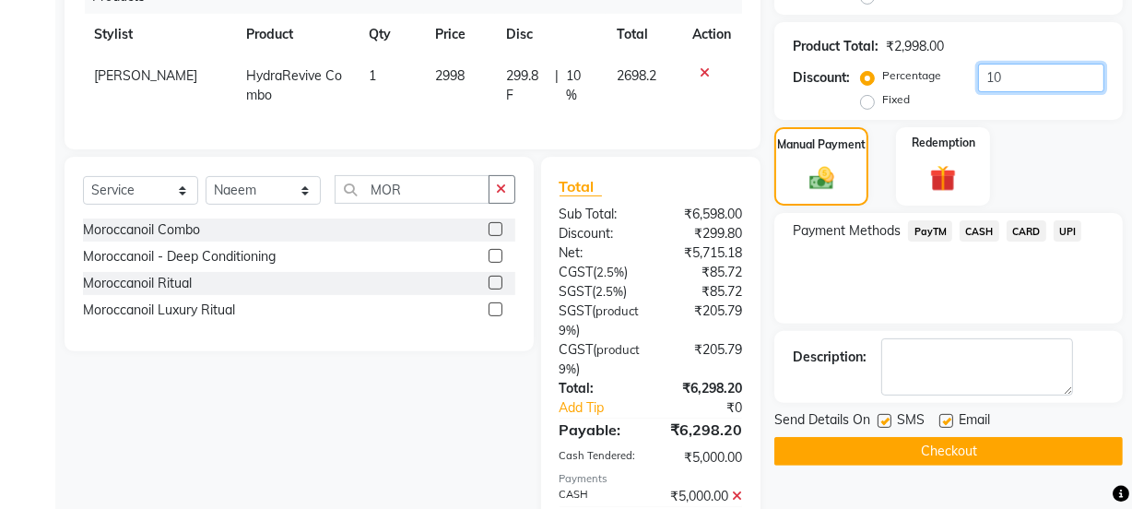
scroll to position [573, 0]
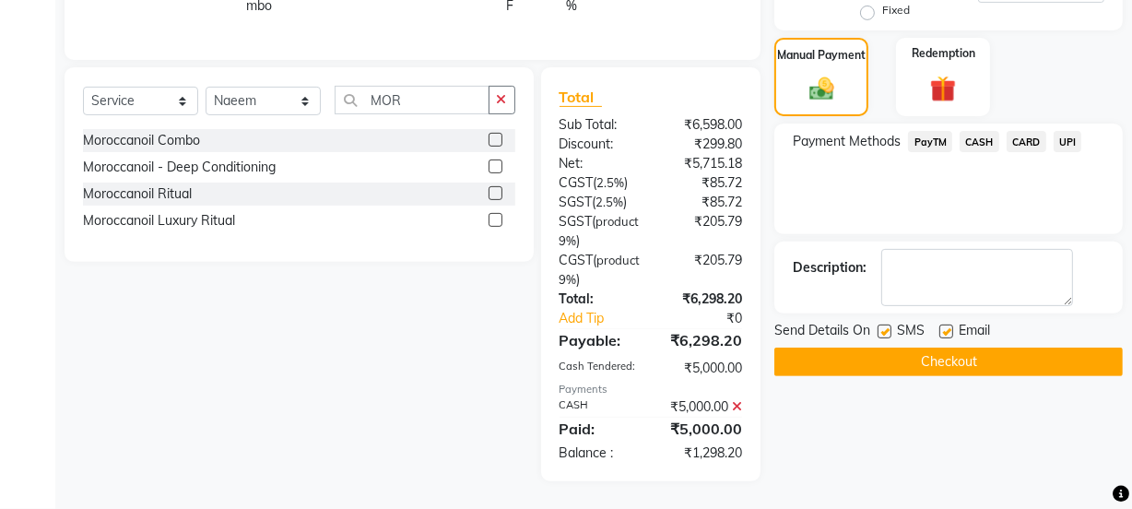
click at [961, 351] on button "Checkout" at bounding box center [949, 362] width 349 height 29
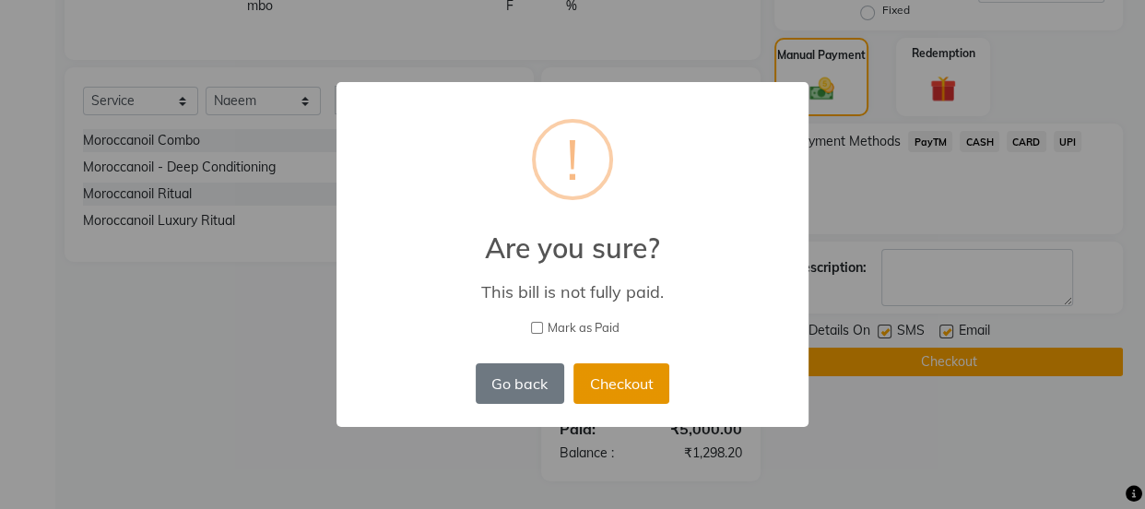
click at [635, 384] on button "Checkout" at bounding box center [622, 383] width 96 height 41
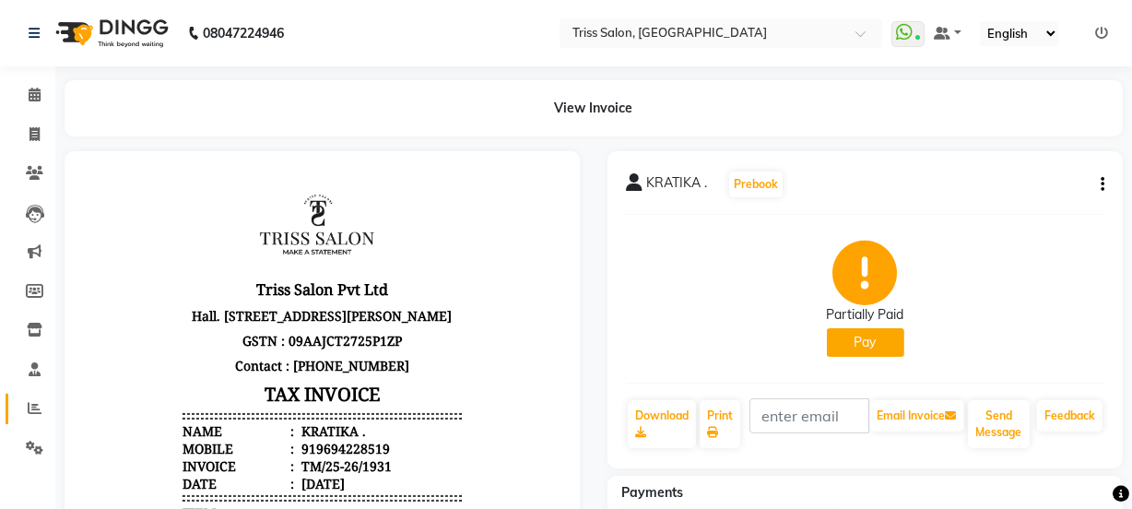
click at [18, 396] on link "Reports" at bounding box center [28, 409] width 44 height 30
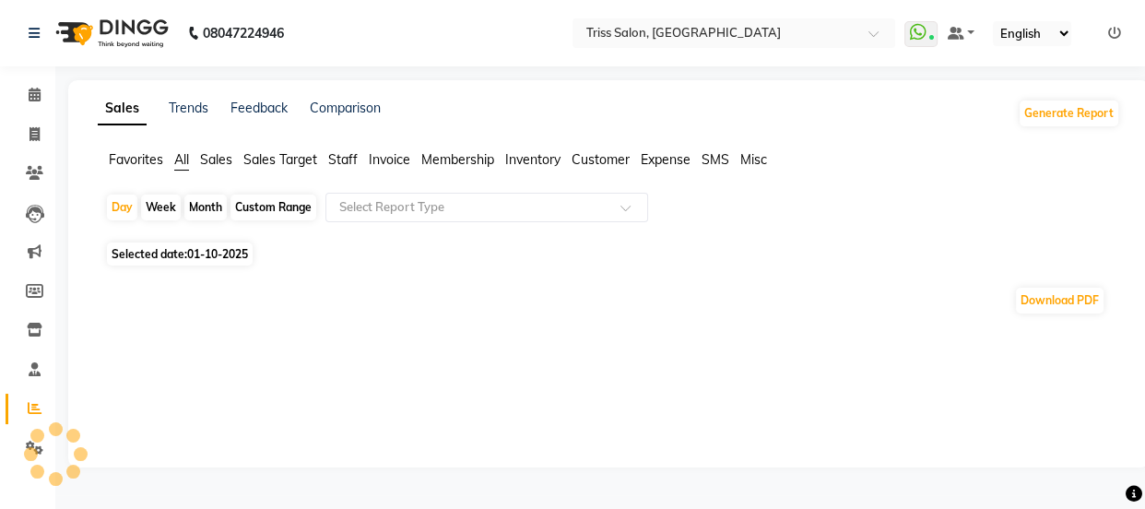
click at [354, 156] on span "Staff" at bounding box center [343, 159] width 30 height 17
click at [410, 212] on input "text" at bounding box center [469, 207] width 266 height 18
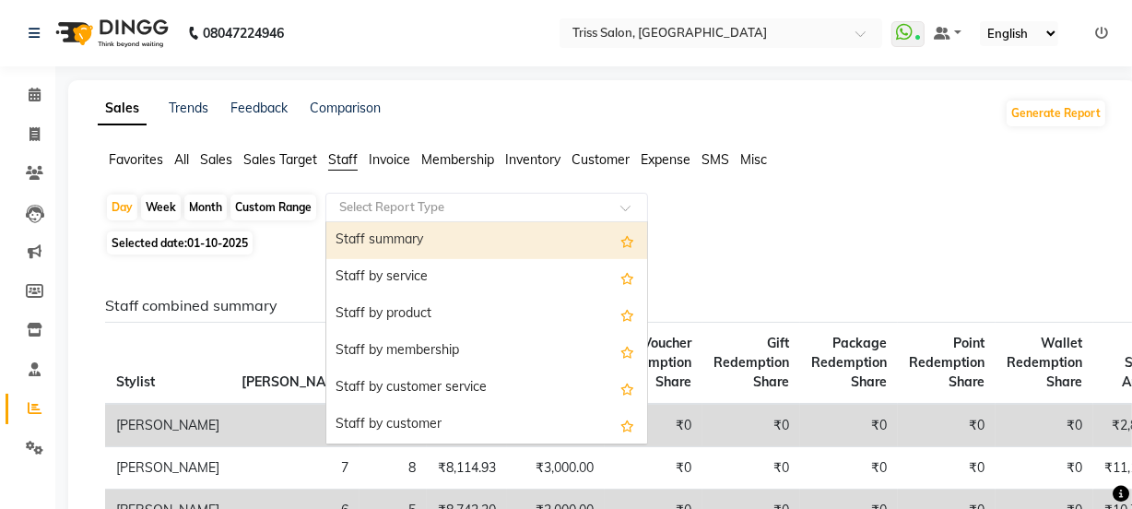
click at [459, 247] on div "Staff summary" at bounding box center [486, 240] width 321 height 37
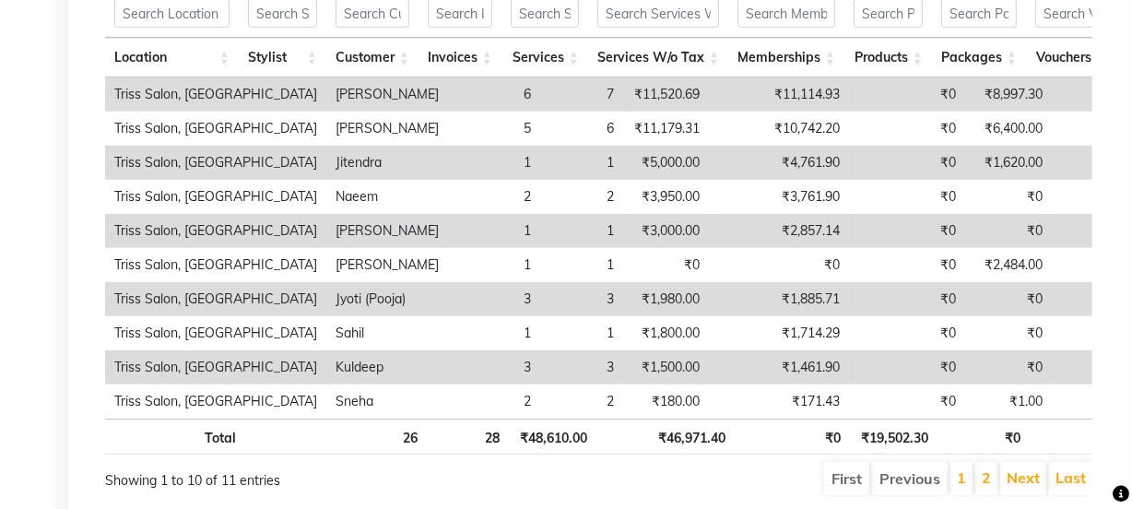
scroll to position [976, 0]
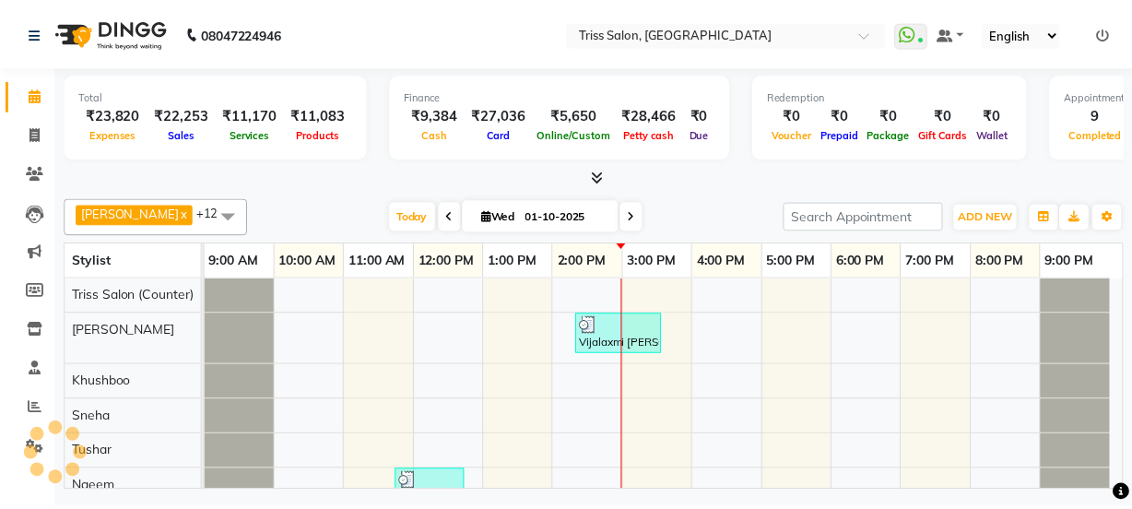
scroll to position [25, 0]
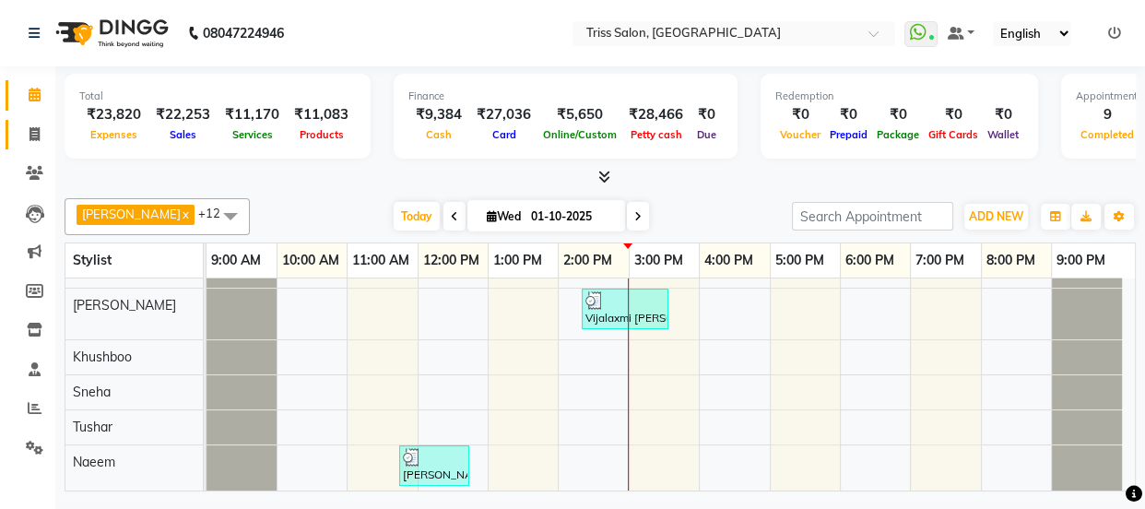
click at [40, 135] on span at bounding box center [34, 134] width 32 height 21
select select "service"
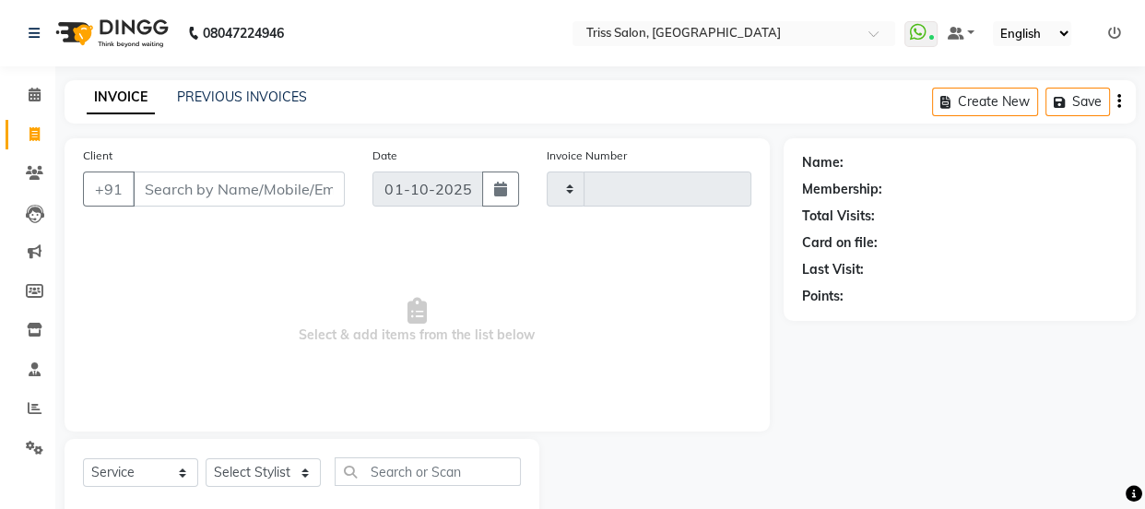
type input "1917"
select select "4304"
click at [239, 190] on input "Client" at bounding box center [237, 189] width 209 height 35
type input "7906832041"
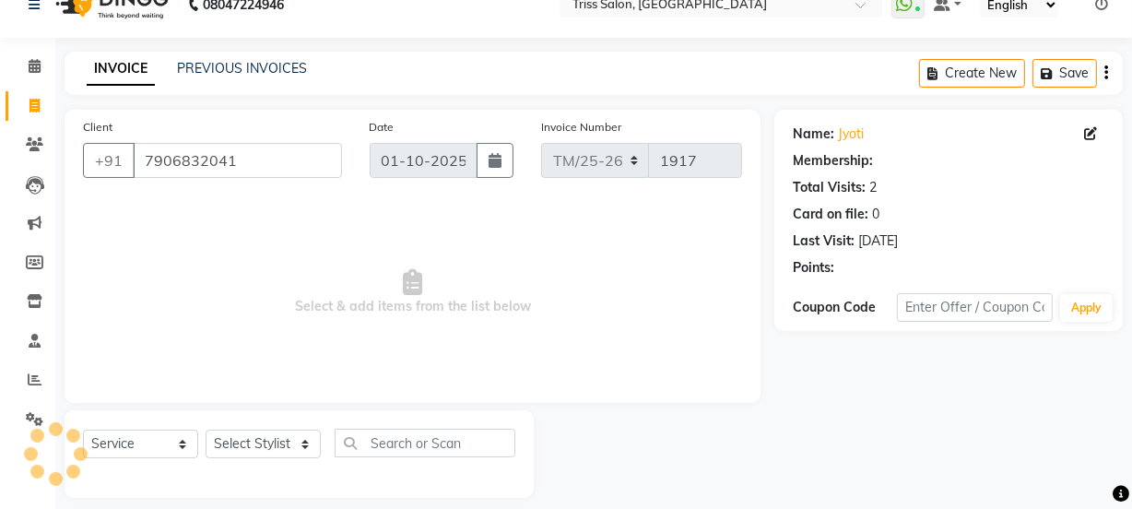
scroll to position [46, 0]
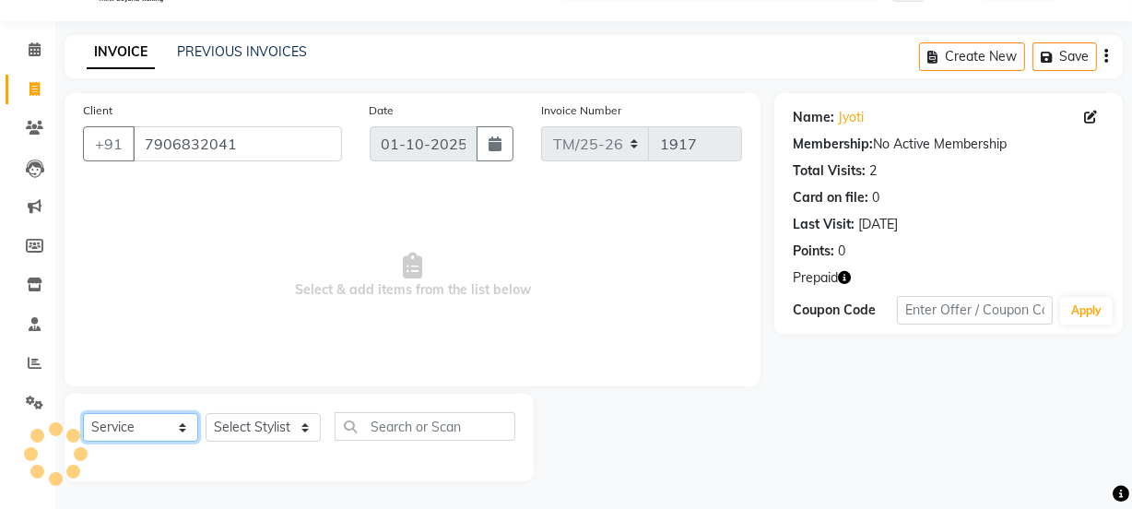
click at [115, 439] on select "Select Service Product Membership Package Voucher Prepaid Gift Card" at bounding box center [140, 427] width 115 height 29
select select "product"
click at [83, 413] on select "Select Service Product Membership Package Voucher Prepaid Gift Card" at bounding box center [140, 427] width 115 height 29
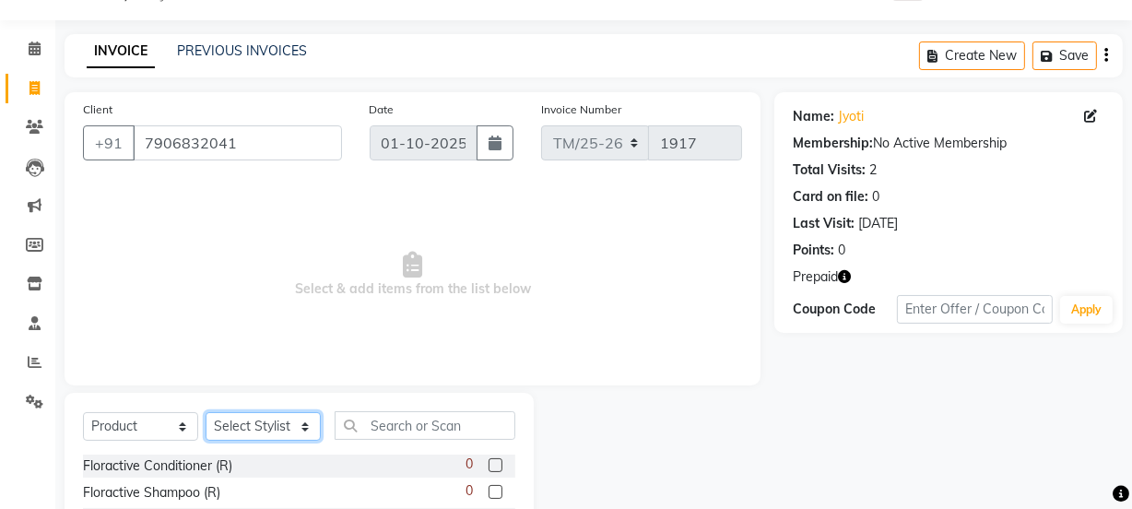
click at [277, 420] on select "Select Stylist Bhim Ram [PERSON_NAME] [PERSON_NAME] (Pooja) [PERSON_NAME] [PERS…" at bounding box center [263, 426] width 115 height 29
select select "72759"
click at [206, 412] on select "Select Stylist Bhim Ram [PERSON_NAME] [PERSON_NAME] (Pooja) [PERSON_NAME] [PERS…" at bounding box center [263, 426] width 115 height 29
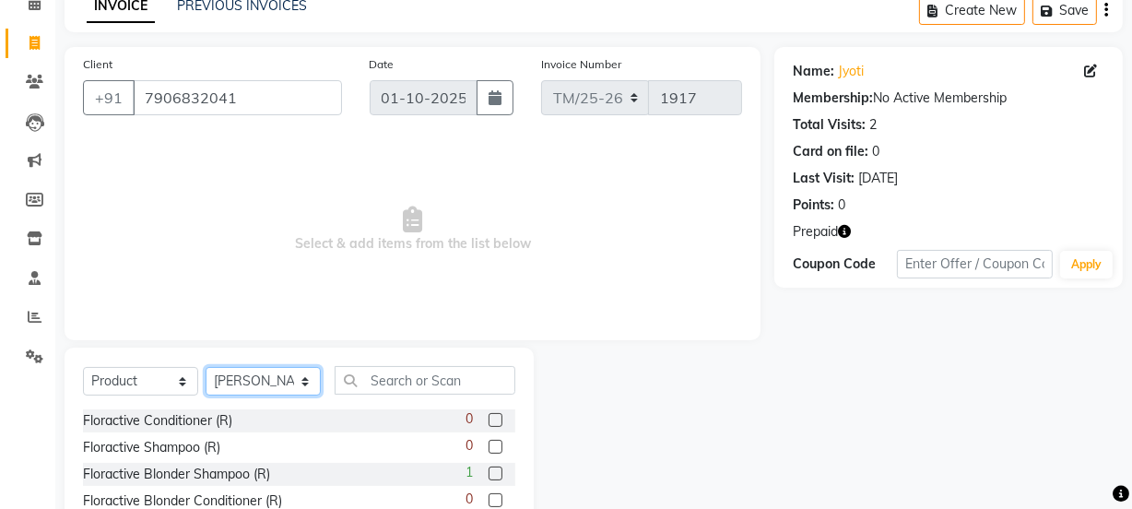
scroll to position [136, 0]
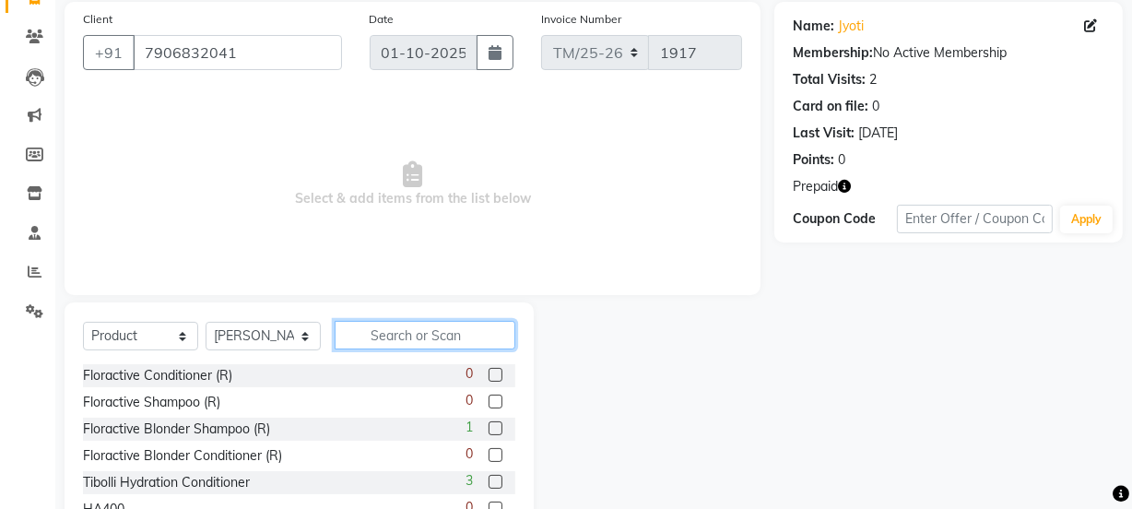
click at [463, 332] on input "text" at bounding box center [425, 335] width 181 height 29
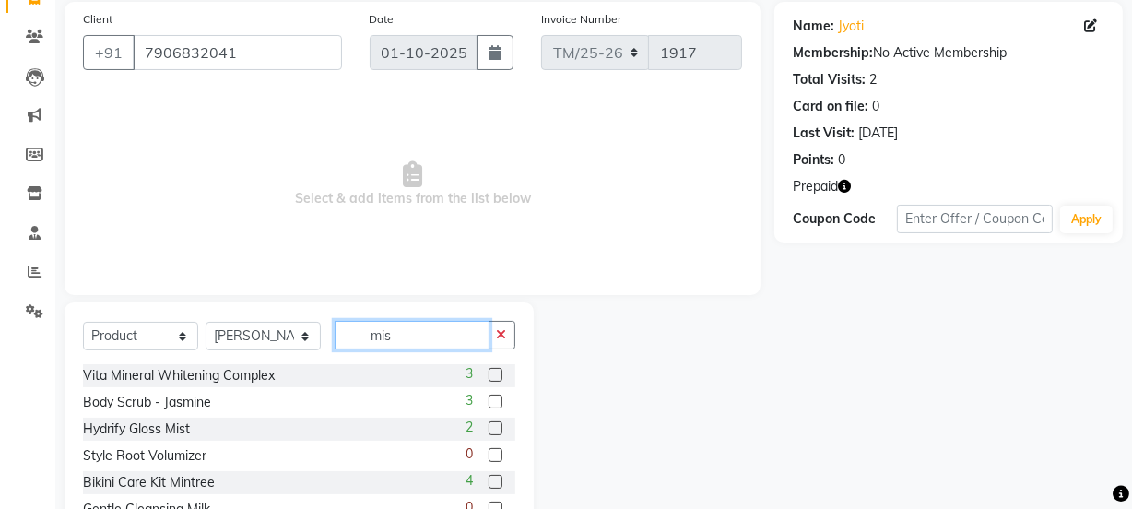
scroll to position [99, 0]
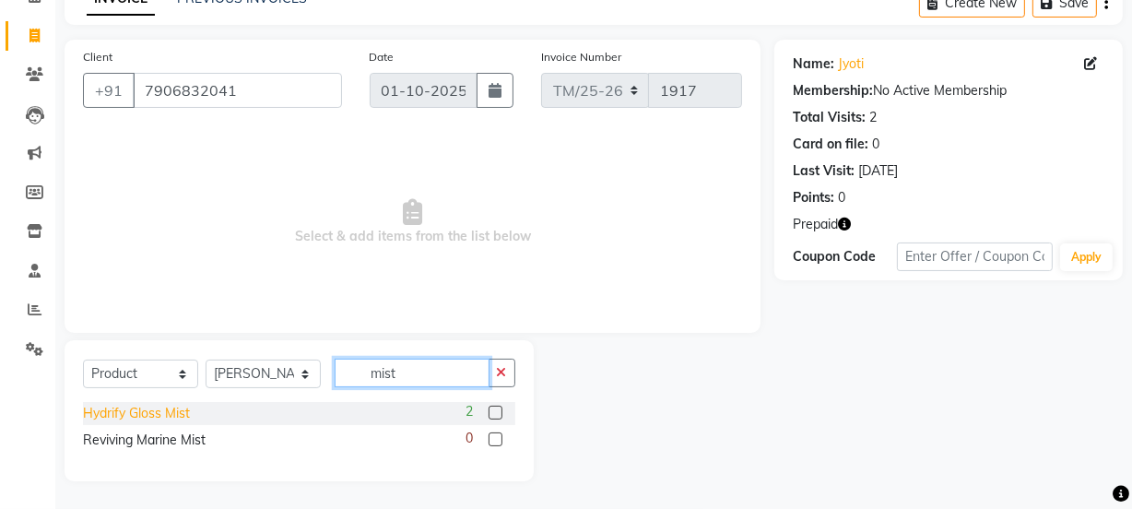
type input "mist"
click at [148, 414] on div "Hydrify Gloss Mist" at bounding box center [136, 413] width 107 height 19
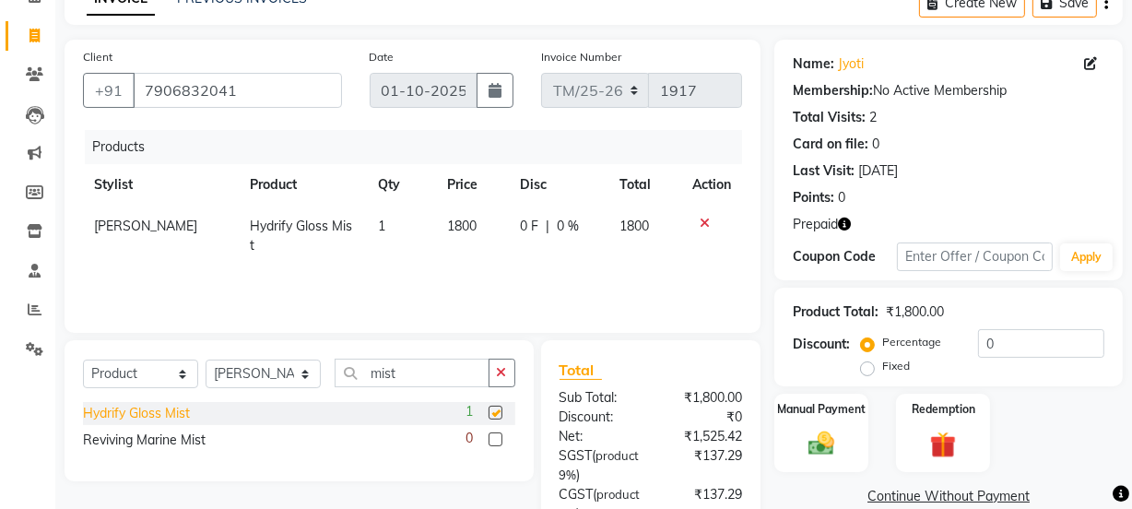
checkbox input "false"
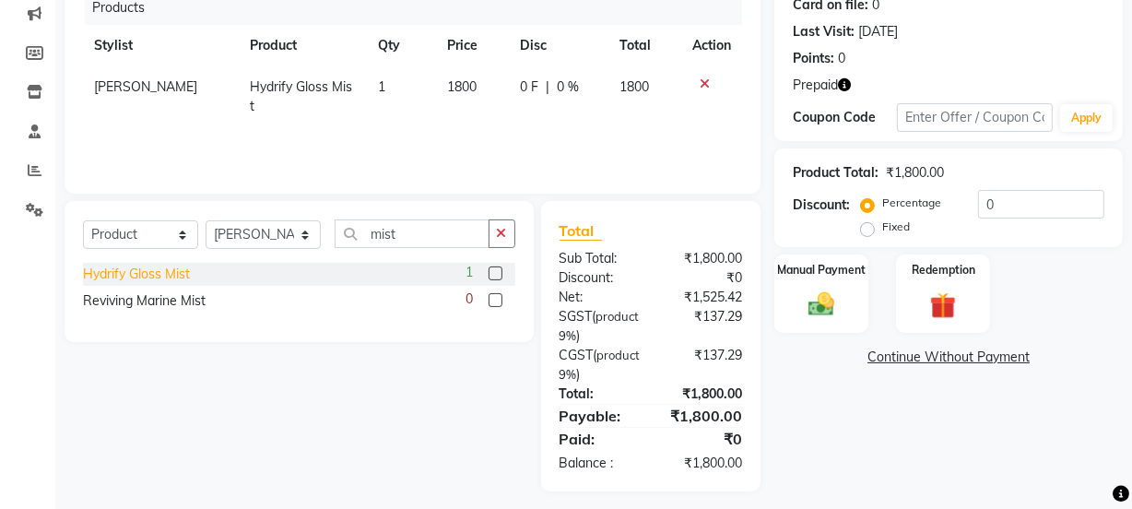
scroll to position [249, 0]
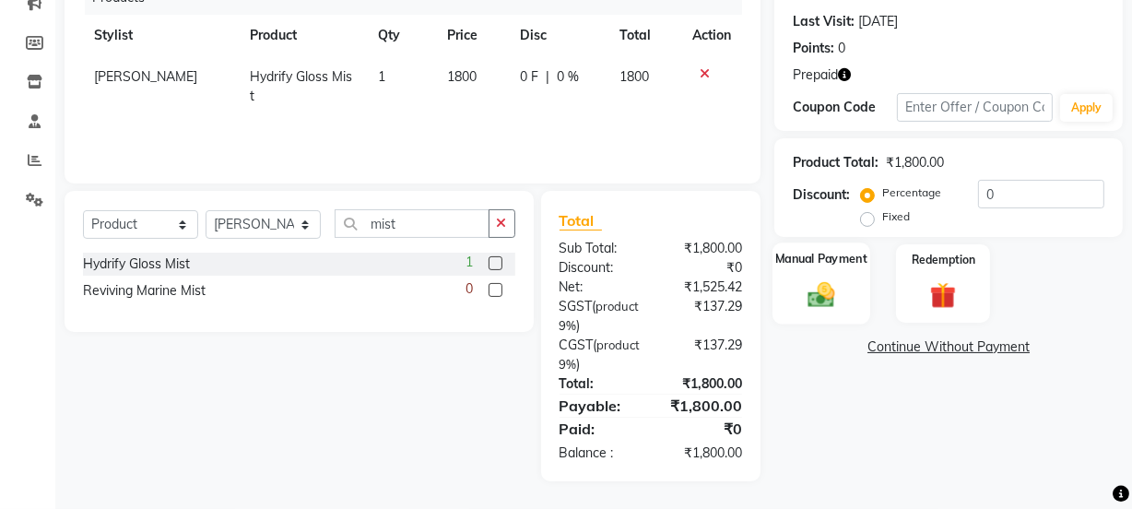
click at [830, 287] on img at bounding box center [821, 293] width 44 height 31
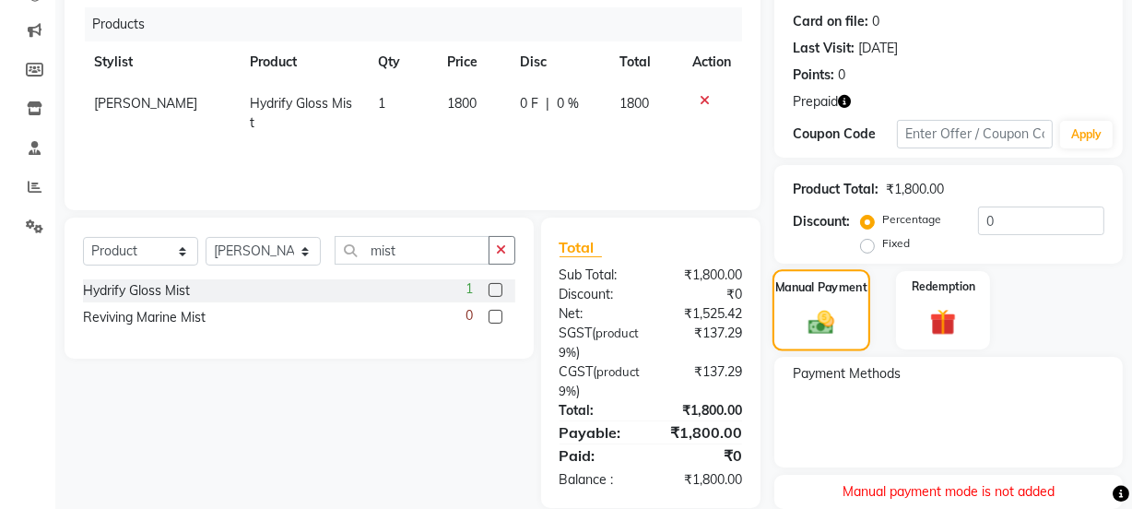
scroll to position [286, 0]
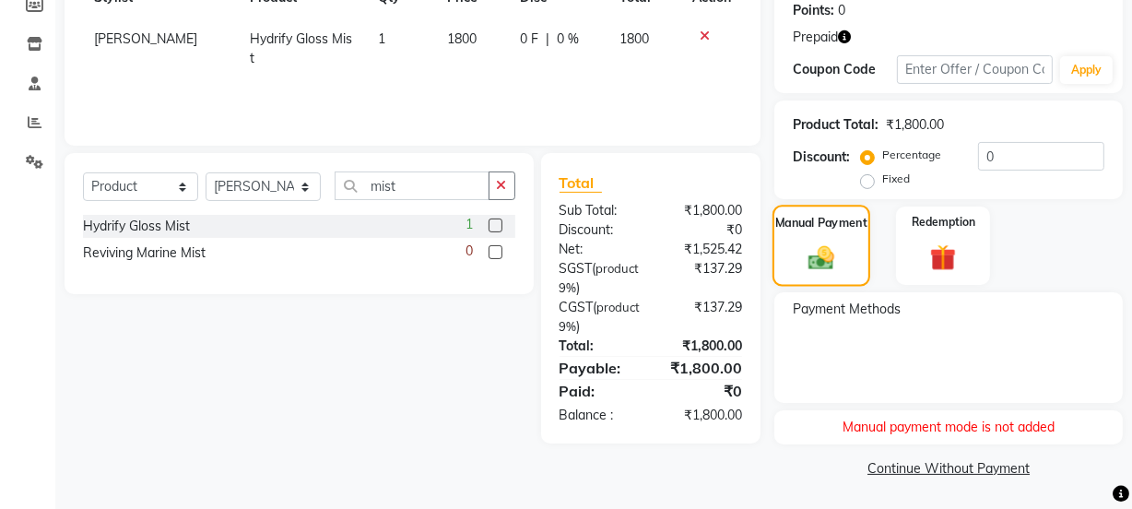
click at [834, 246] on img at bounding box center [821, 257] width 41 height 30
click at [953, 432] on div "Manual payment mode is not added" at bounding box center [949, 427] width 349 height 34
click at [942, 254] on img at bounding box center [943, 258] width 42 height 32
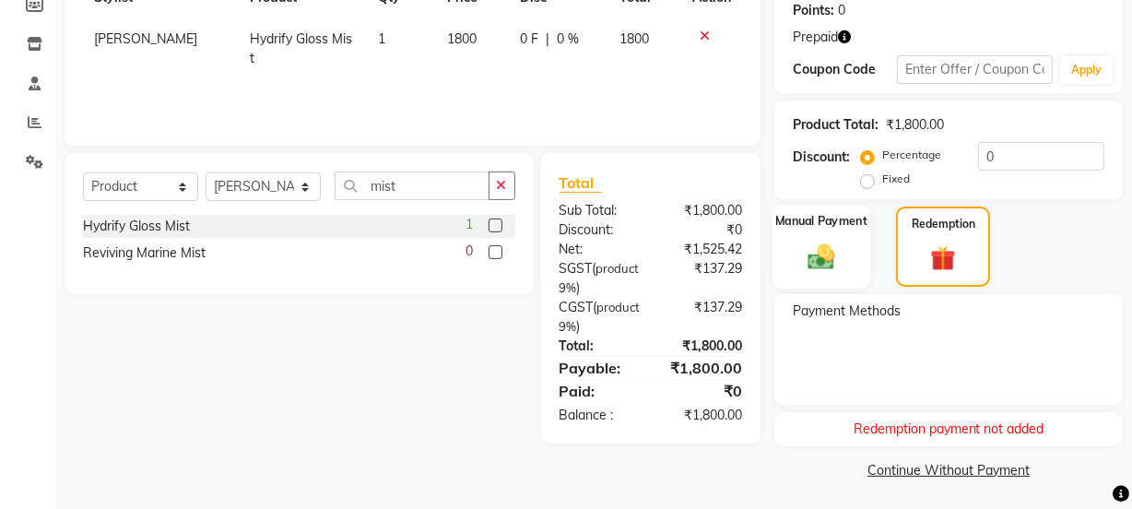
click at [825, 256] on img at bounding box center [821, 256] width 44 height 31
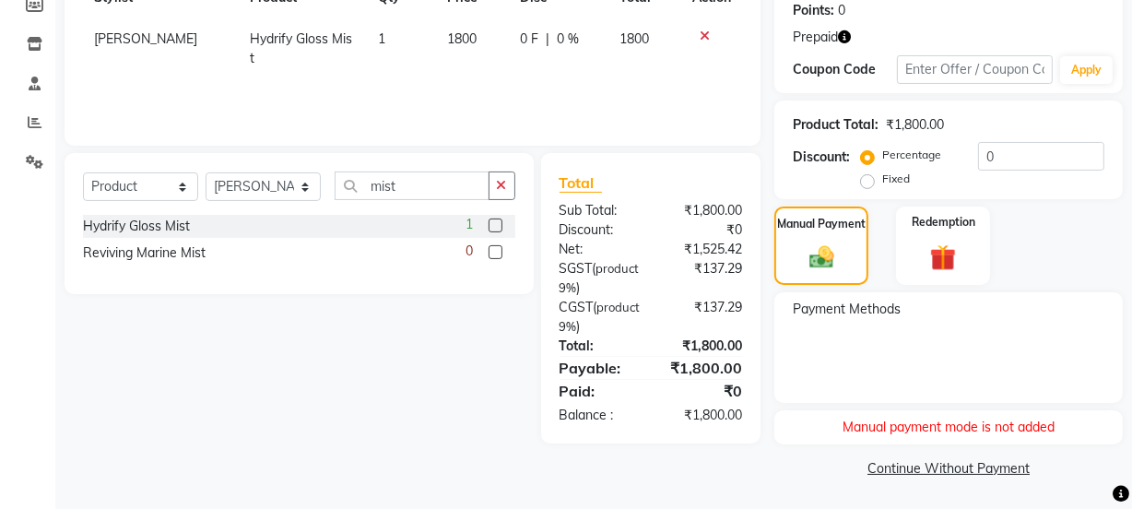
click at [966, 421] on div "Manual payment mode is not added" at bounding box center [949, 427] width 349 height 34
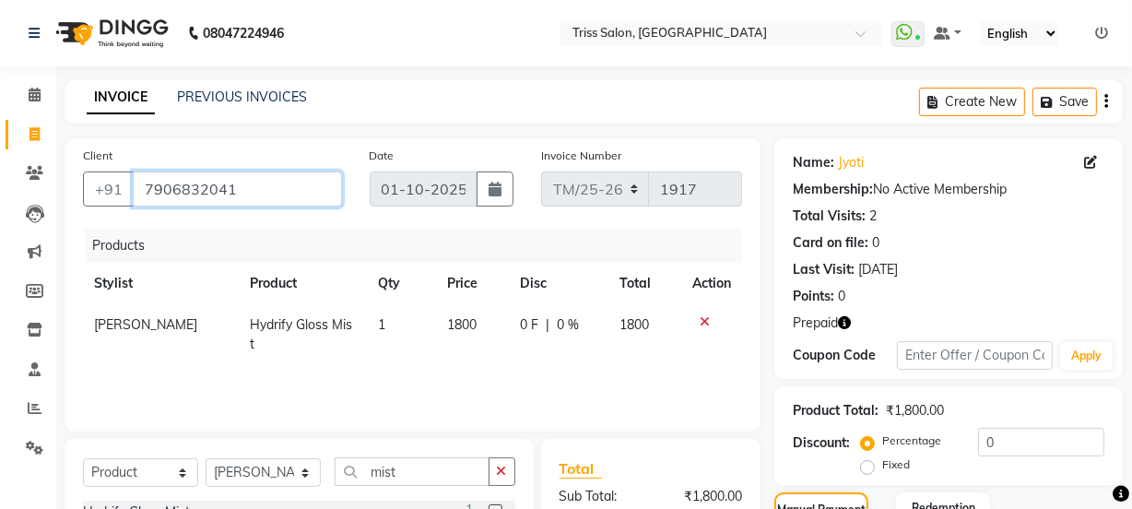
click at [311, 183] on input "7906832041" at bounding box center [237, 189] width 209 height 35
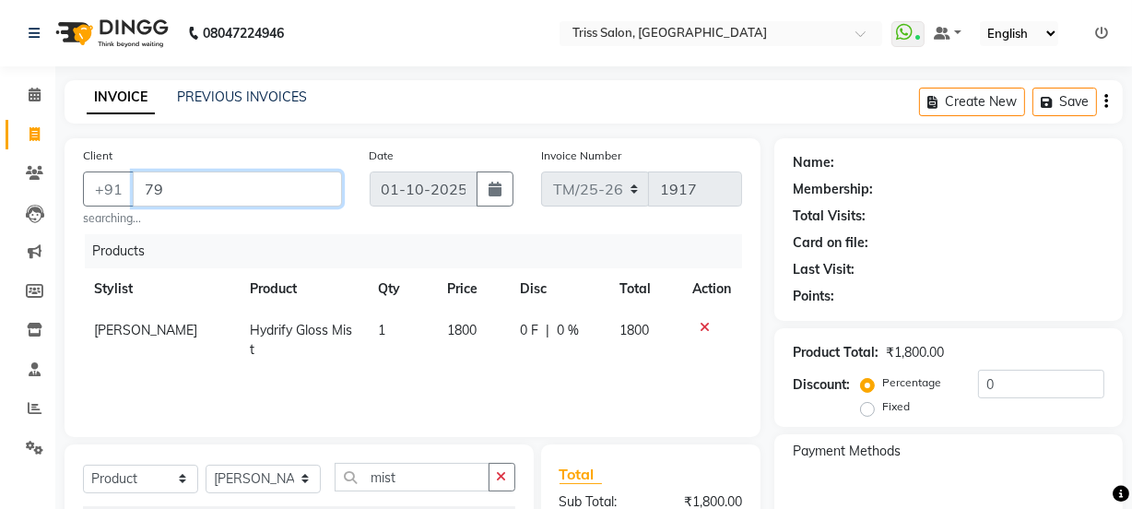
type input "7"
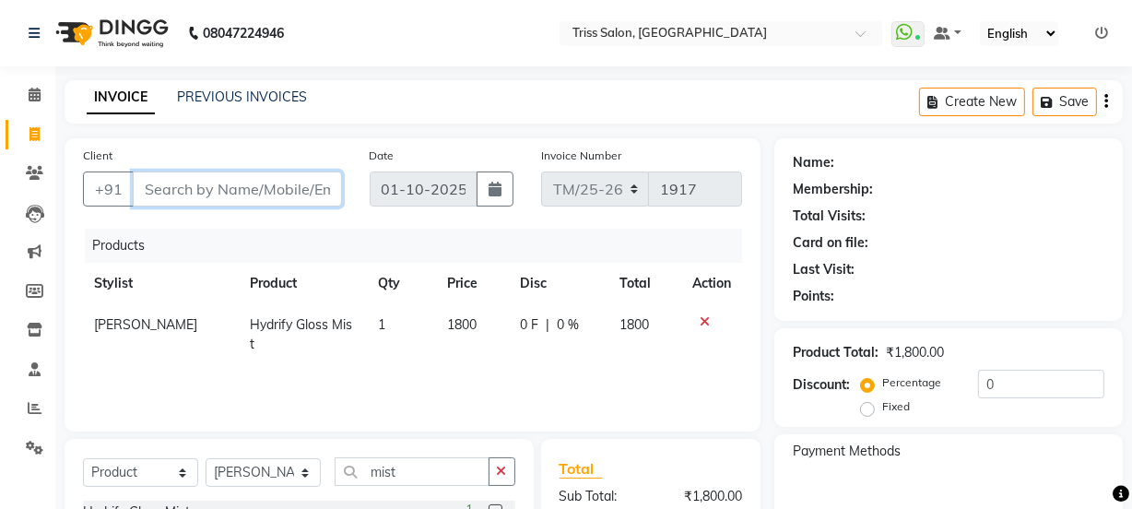
paste input "7906832041"
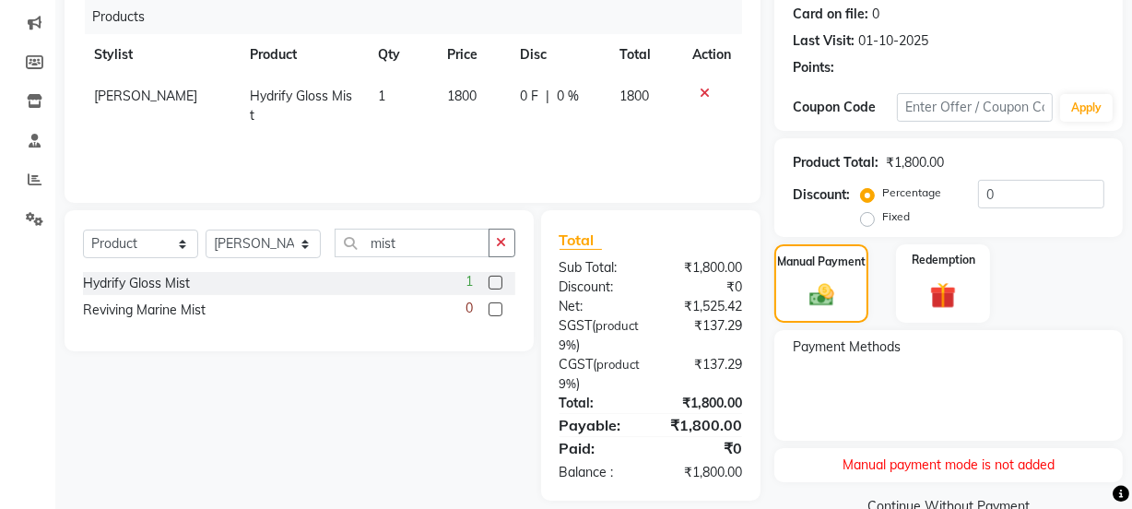
scroll to position [267, 0]
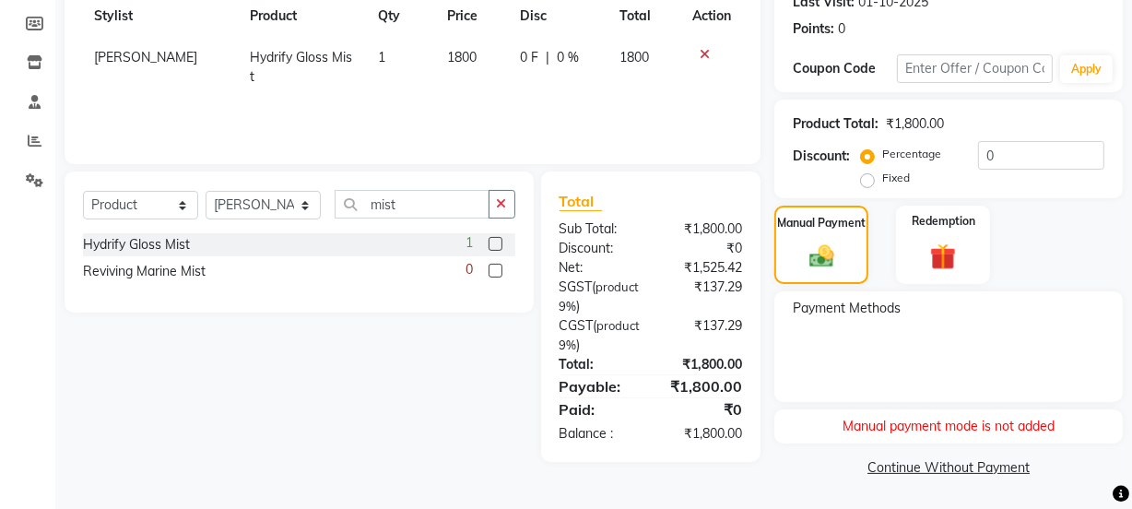
click at [840, 258] on img at bounding box center [822, 256] width 40 height 29
click at [952, 253] on img at bounding box center [943, 257] width 44 height 34
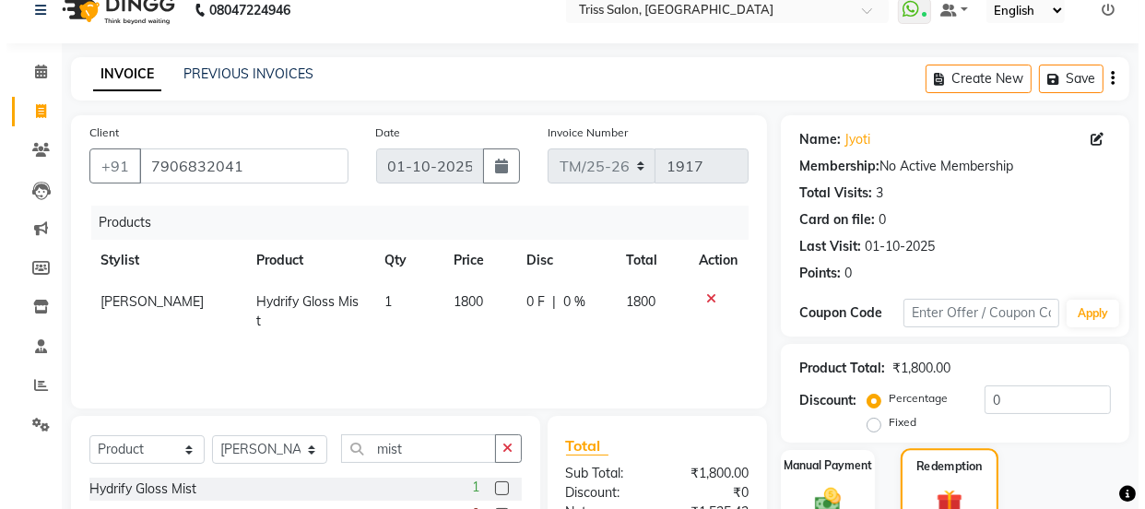
scroll to position [0, 0]
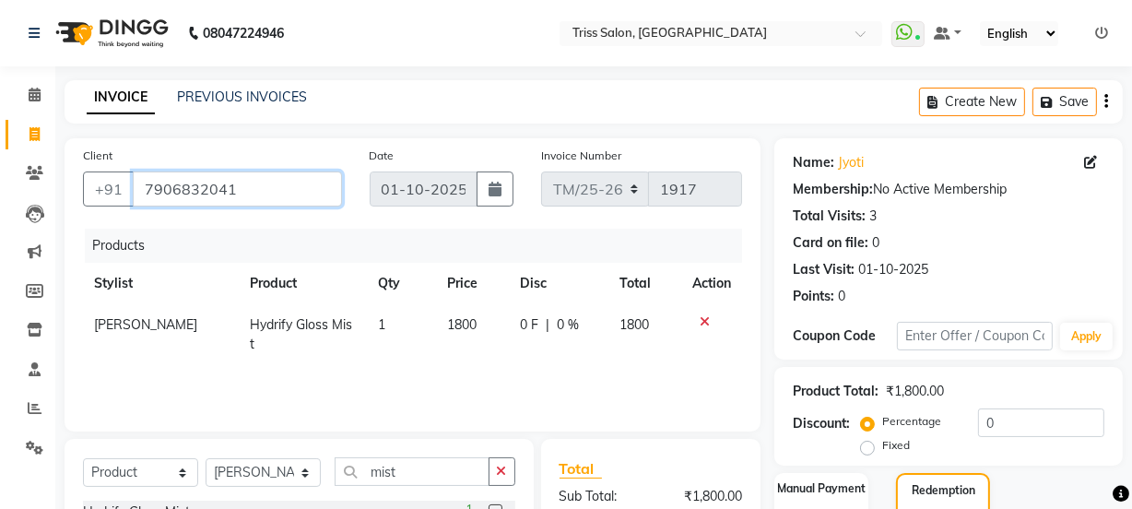
click at [306, 195] on input "7906832041" at bounding box center [237, 189] width 209 height 35
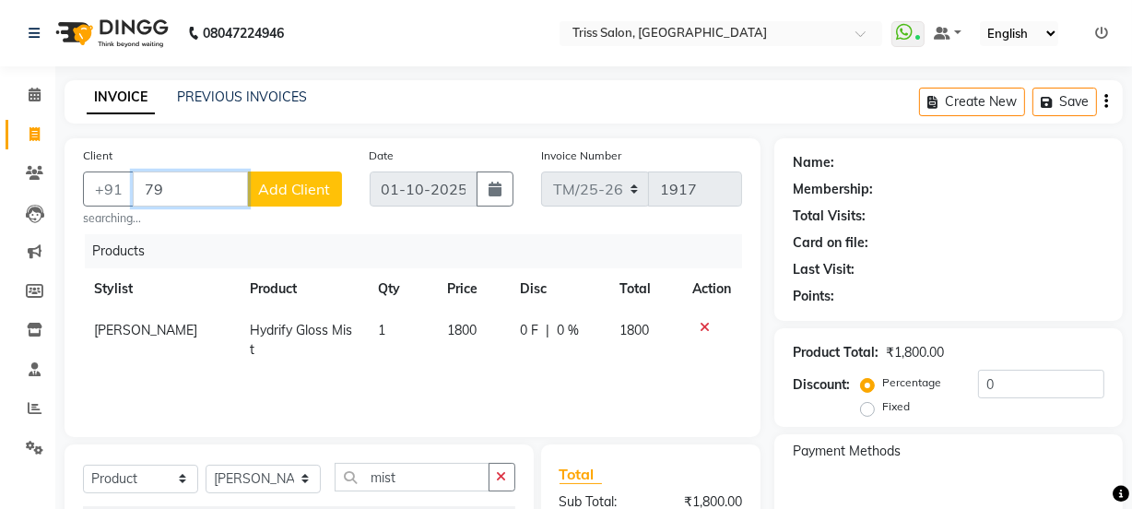
type input "7"
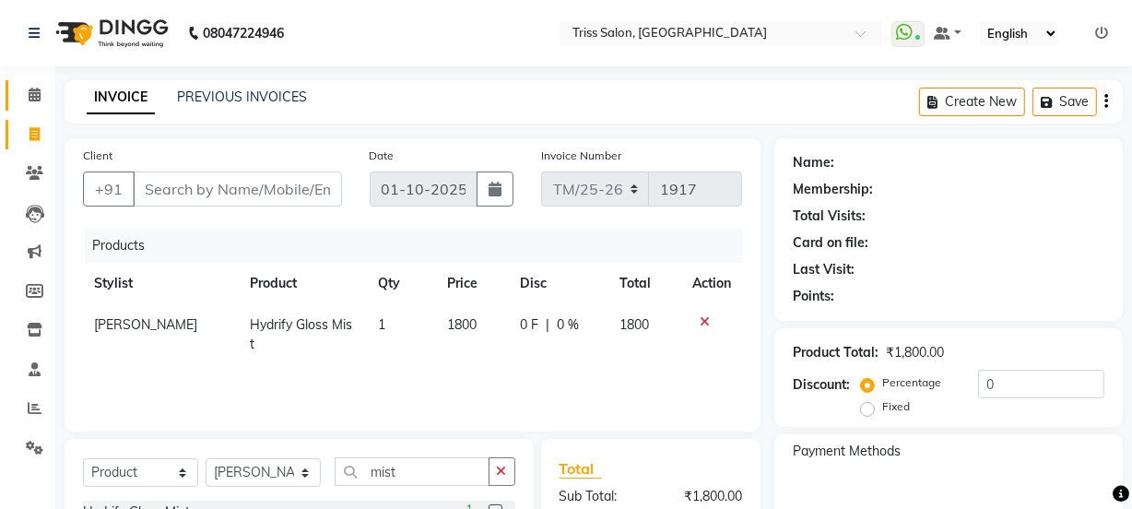
click at [30, 85] on span at bounding box center [34, 95] width 32 height 21
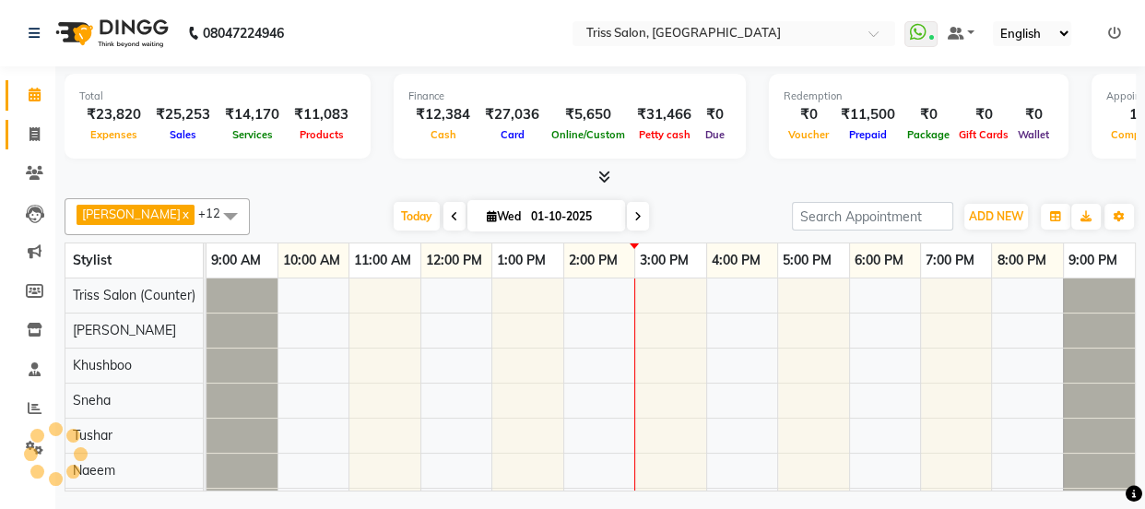
click at [29, 124] on span at bounding box center [34, 134] width 32 height 21
select select "service"
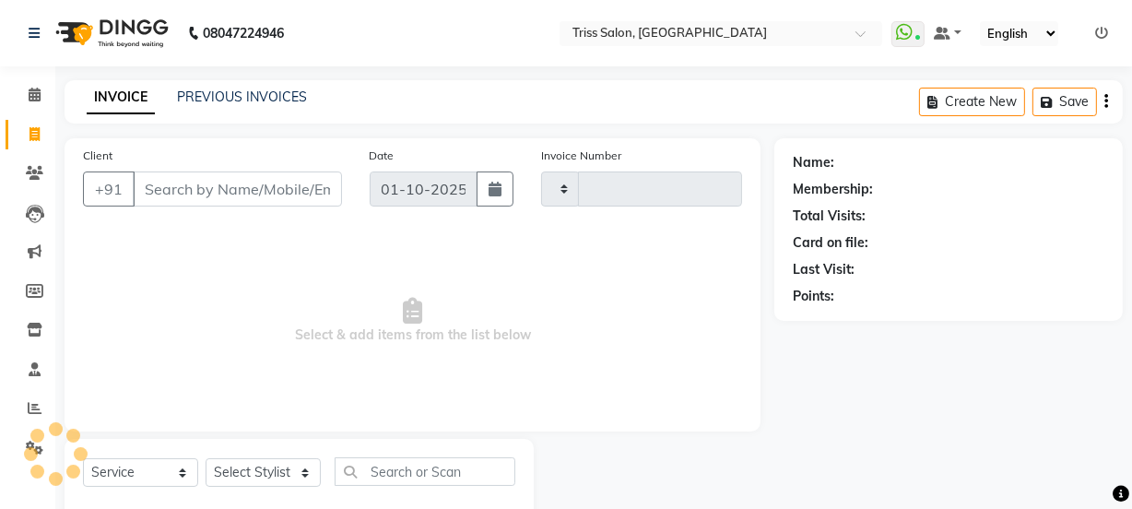
type input "1918"
select select "4304"
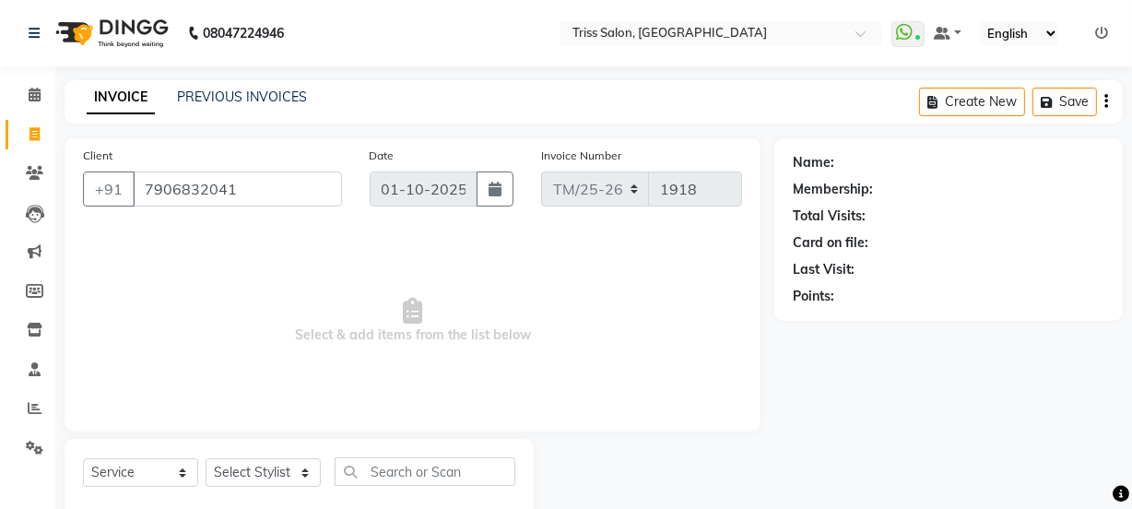
type input "7906832041"
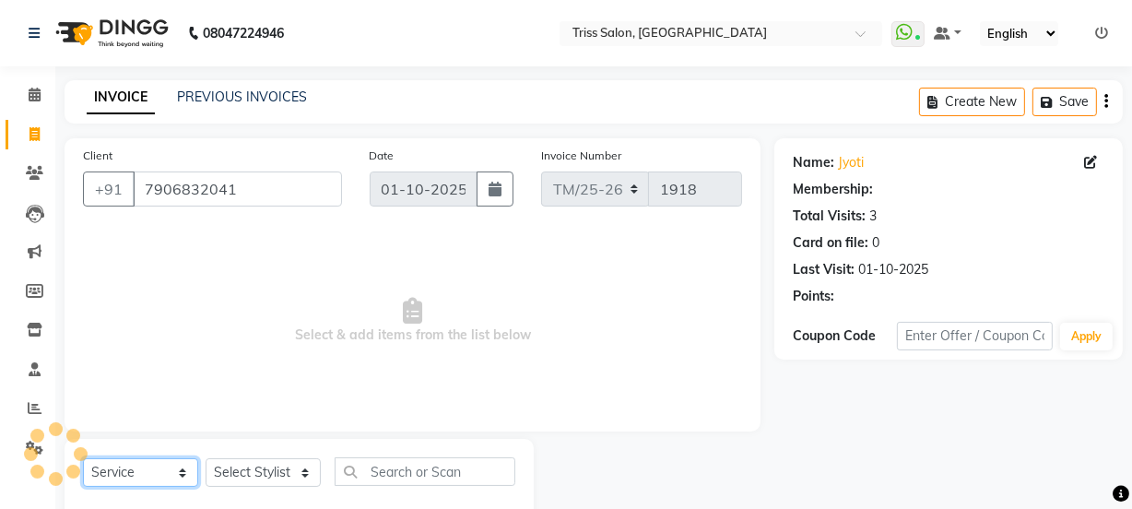
click at [136, 478] on select "Select Service Product Membership Package Voucher Prepaid Gift Card" at bounding box center [140, 472] width 115 height 29
select select "product"
click at [83, 458] on select "Select Service Product Membership Package Voucher Prepaid Gift Card" at bounding box center [140, 472] width 115 height 29
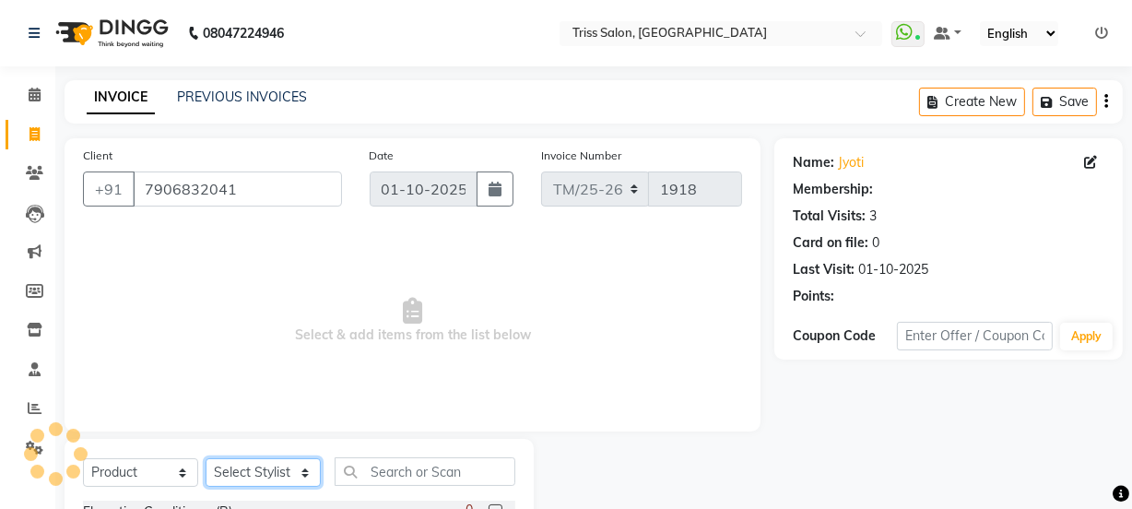
click at [263, 478] on select "Select Stylist Bhim Ram [PERSON_NAME] [PERSON_NAME] (Pooja) [PERSON_NAME] [PERS…" at bounding box center [263, 472] width 115 height 29
select select "72759"
click at [206, 458] on select "Select Stylist Bhim Ram [PERSON_NAME] [PERSON_NAME] (Pooja) [PERSON_NAME] [PERS…" at bounding box center [263, 472] width 115 height 29
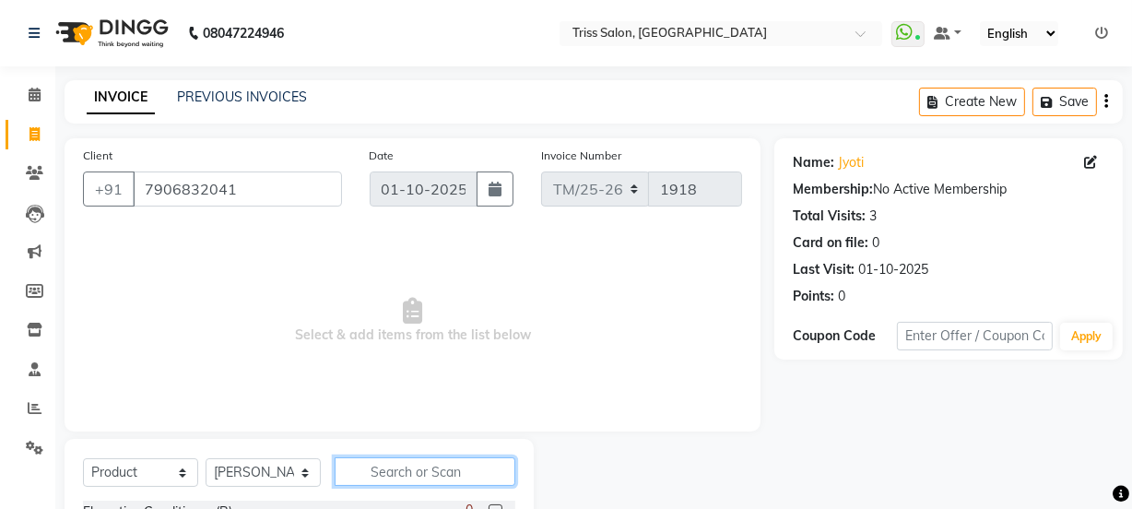
click at [398, 477] on input "text" at bounding box center [425, 471] width 181 height 29
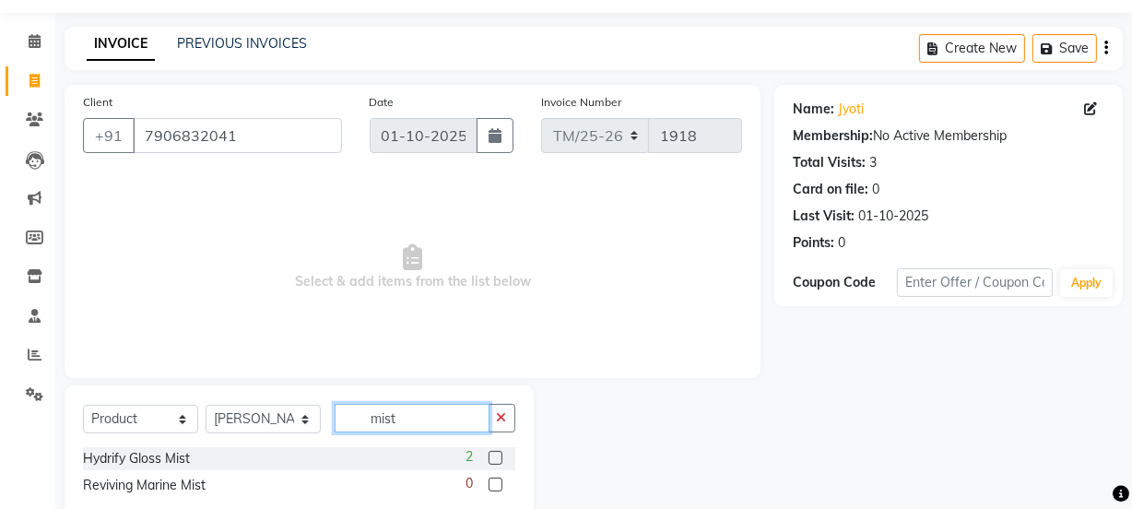
scroll to position [99, 0]
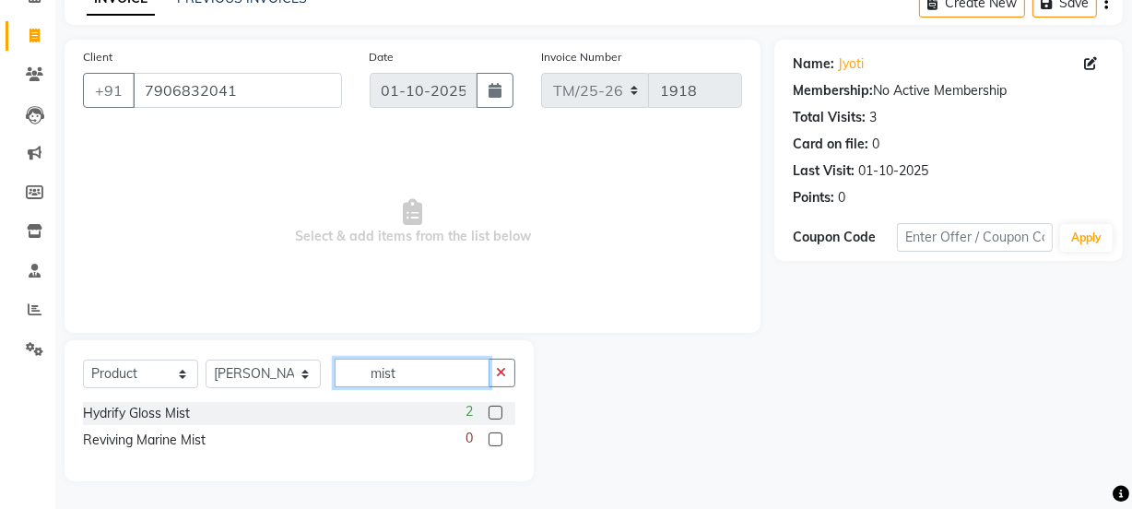
type input "mist"
click at [151, 412] on div "Hydrify Gloss Mist" at bounding box center [136, 413] width 107 height 19
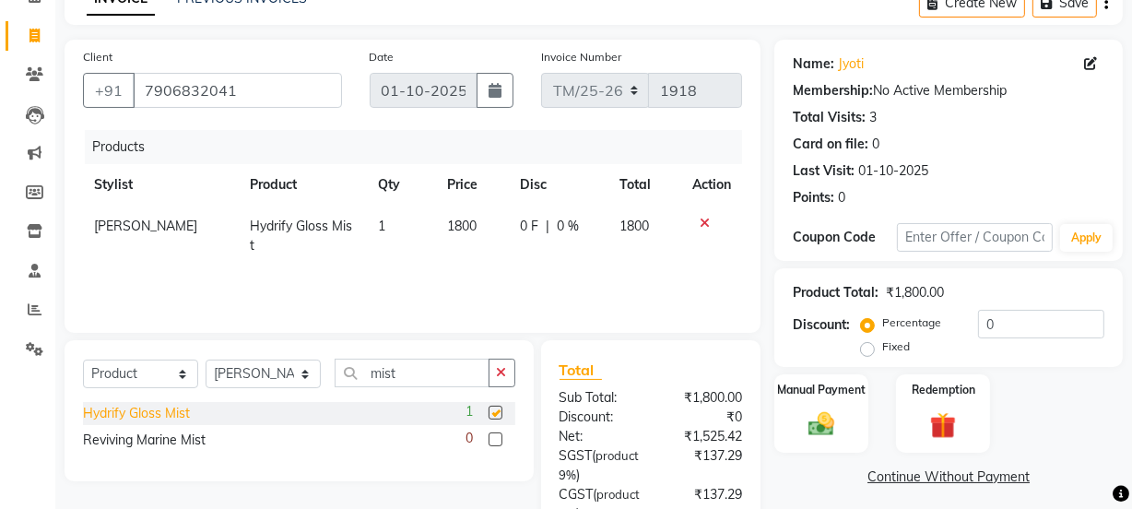
checkbox input "false"
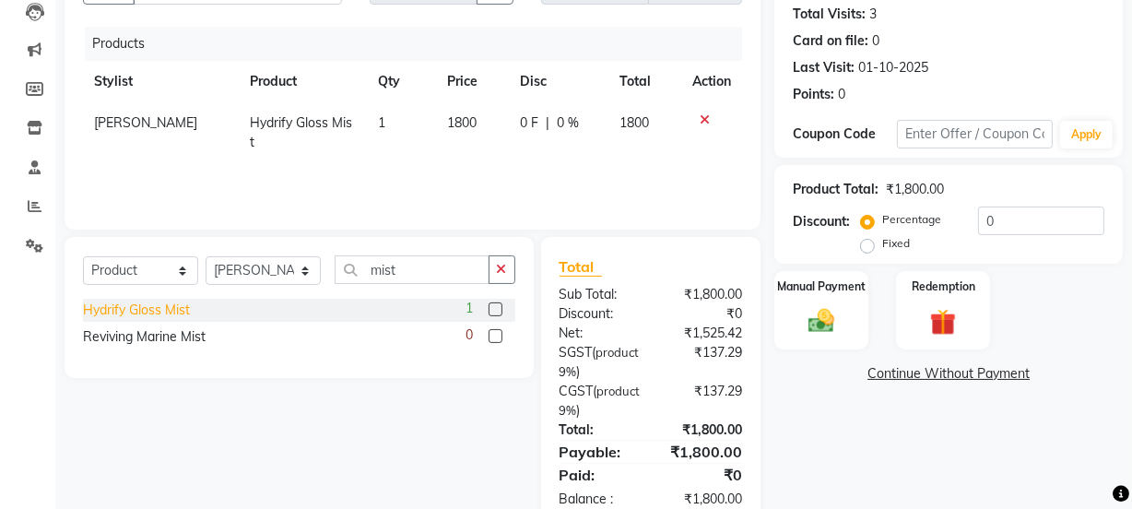
scroll to position [249, 0]
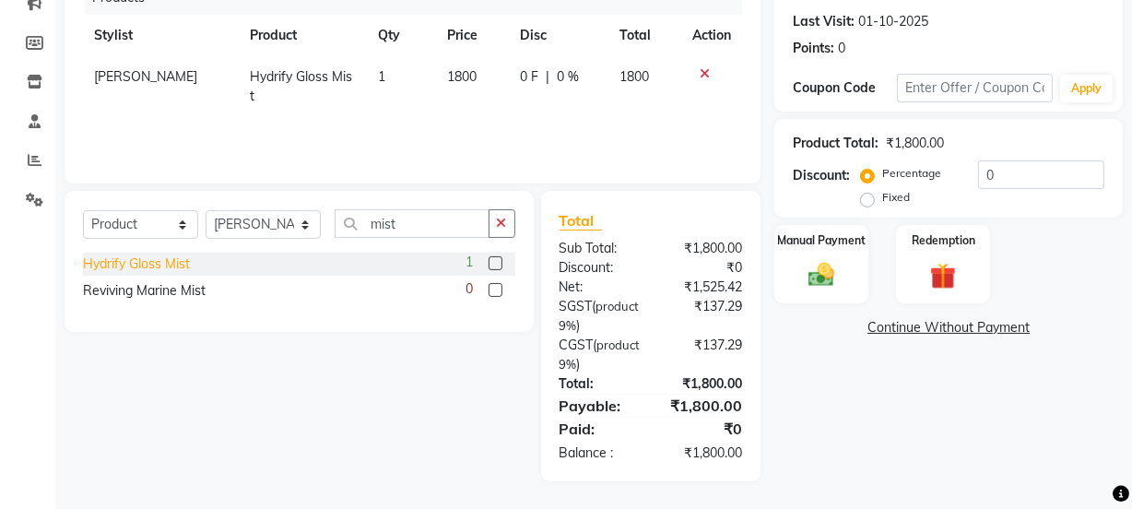
click at [823, 268] on img at bounding box center [821, 275] width 42 height 30
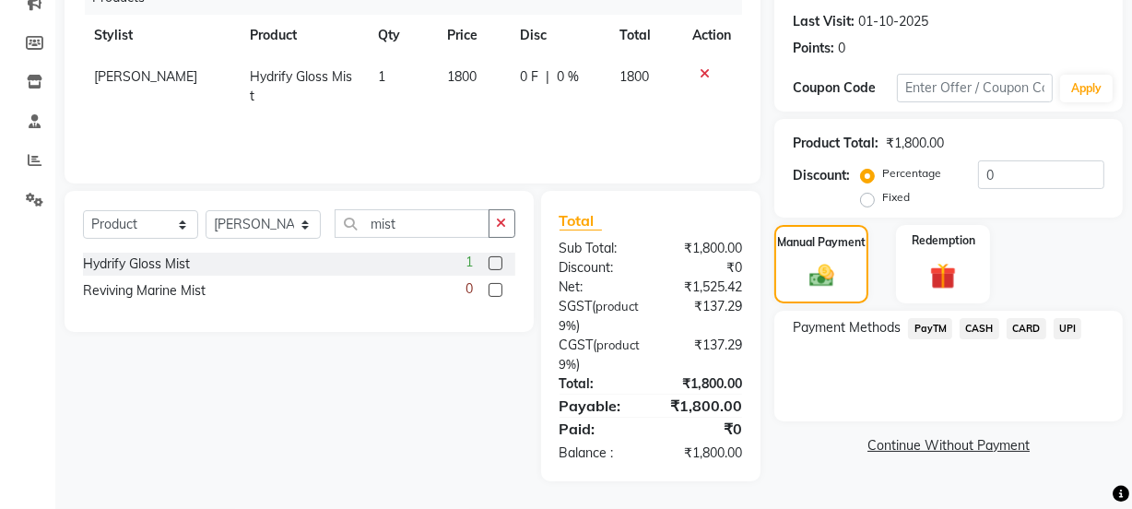
click at [988, 324] on span "CASH" at bounding box center [980, 328] width 40 height 21
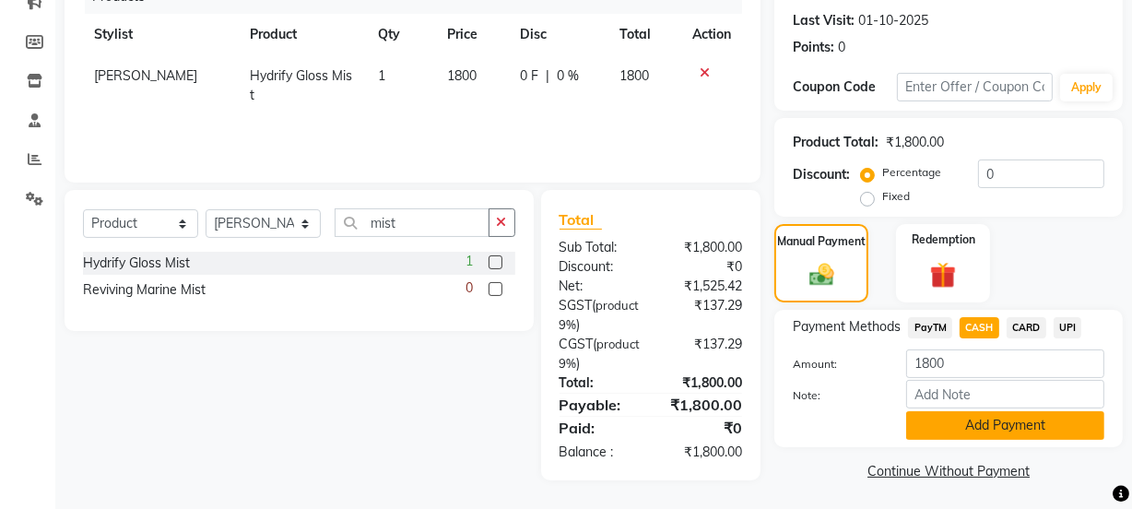
click at [1003, 430] on button "Add Payment" at bounding box center [1005, 425] width 198 height 29
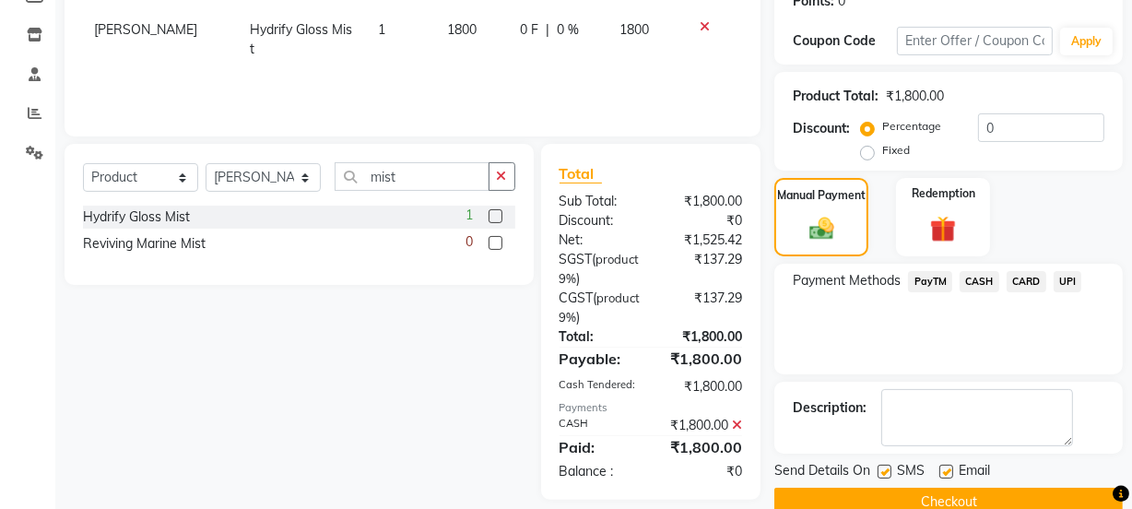
scroll to position [329, 0]
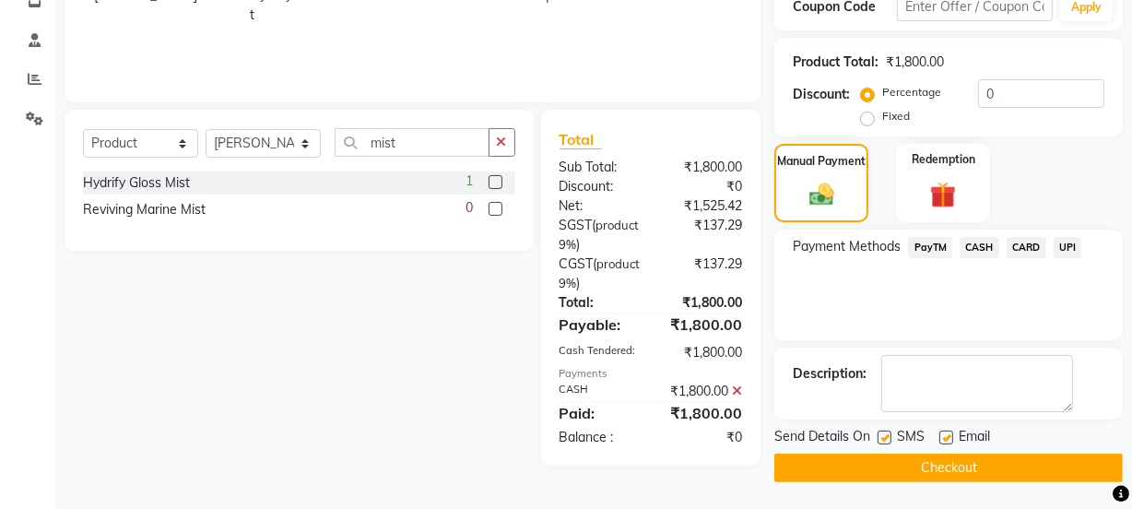
click at [981, 460] on button "Checkout" at bounding box center [949, 468] width 349 height 29
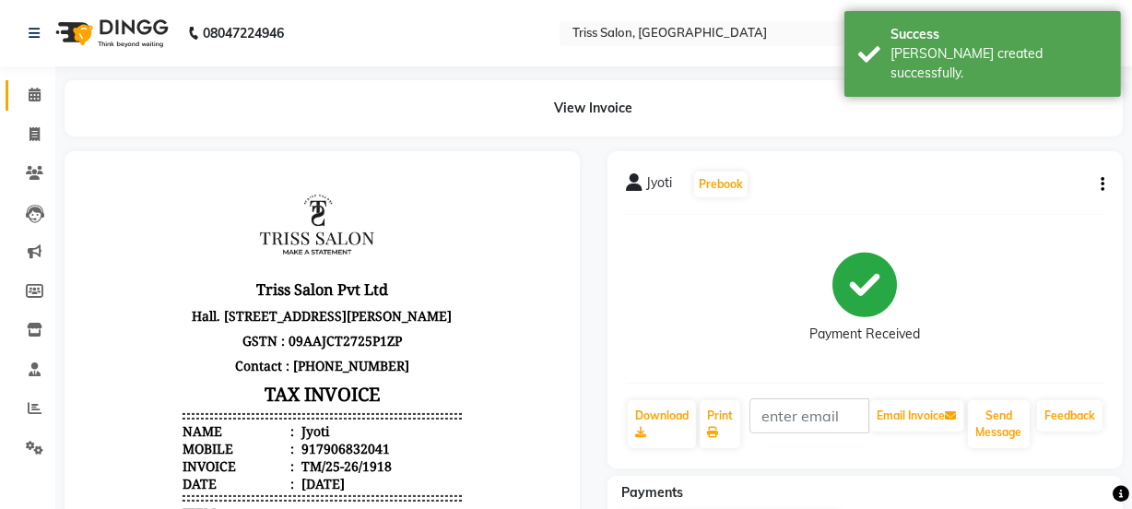
click at [30, 89] on icon at bounding box center [35, 95] width 12 height 14
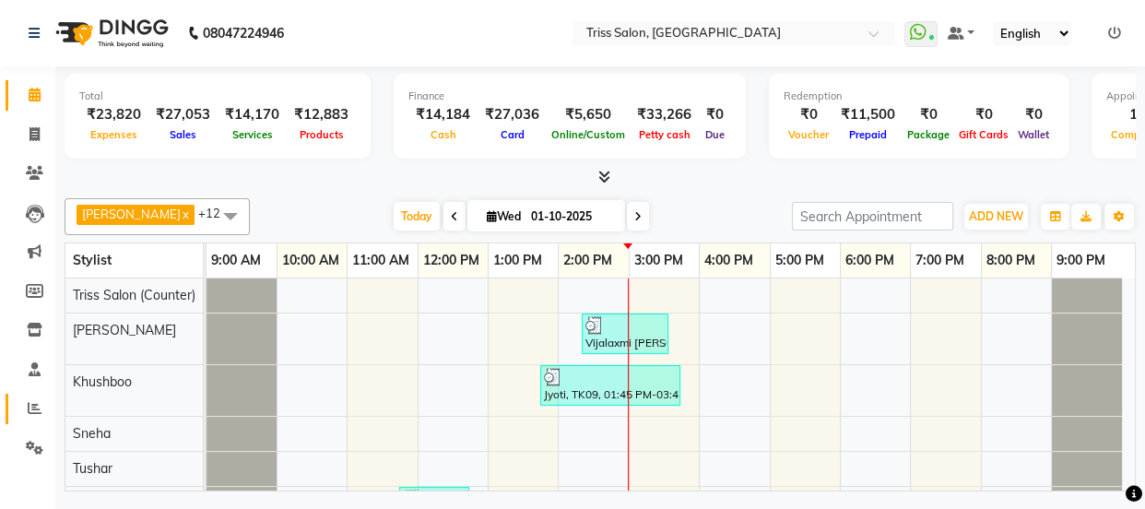
click at [32, 415] on span at bounding box center [34, 408] width 32 height 21
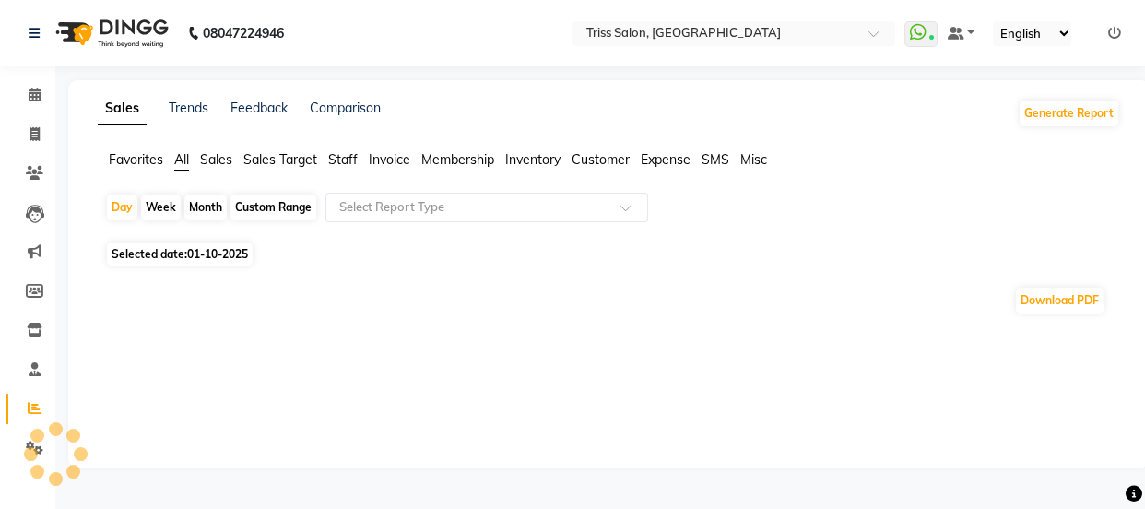
click at [341, 156] on span "Staff" at bounding box center [343, 159] width 30 height 17
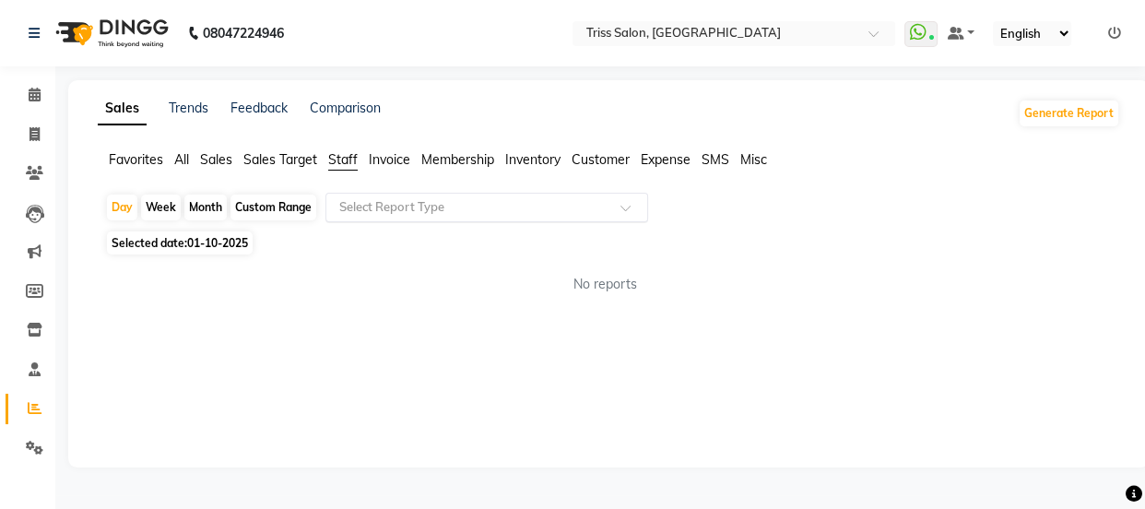
click at [436, 207] on input "text" at bounding box center [469, 207] width 266 height 18
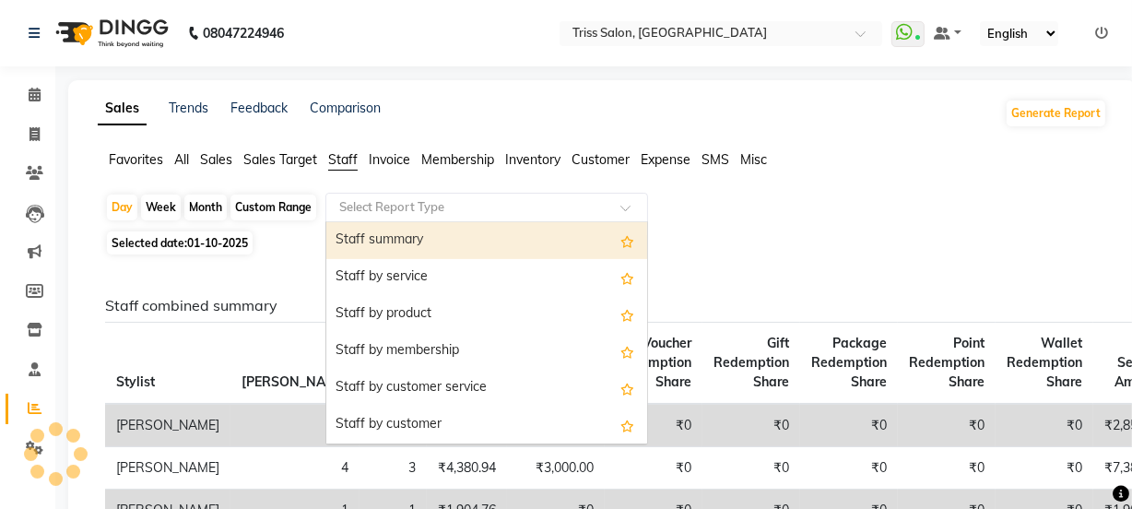
click at [456, 240] on div "Staff summary" at bounding box center [486, 240] width 321 height 37
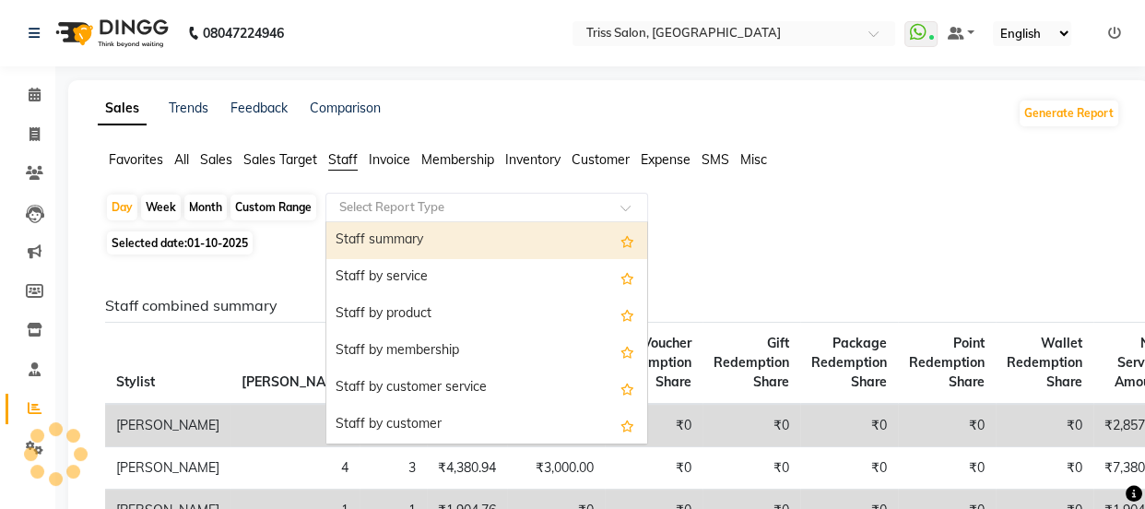
select select "full_report"
select select "csv"
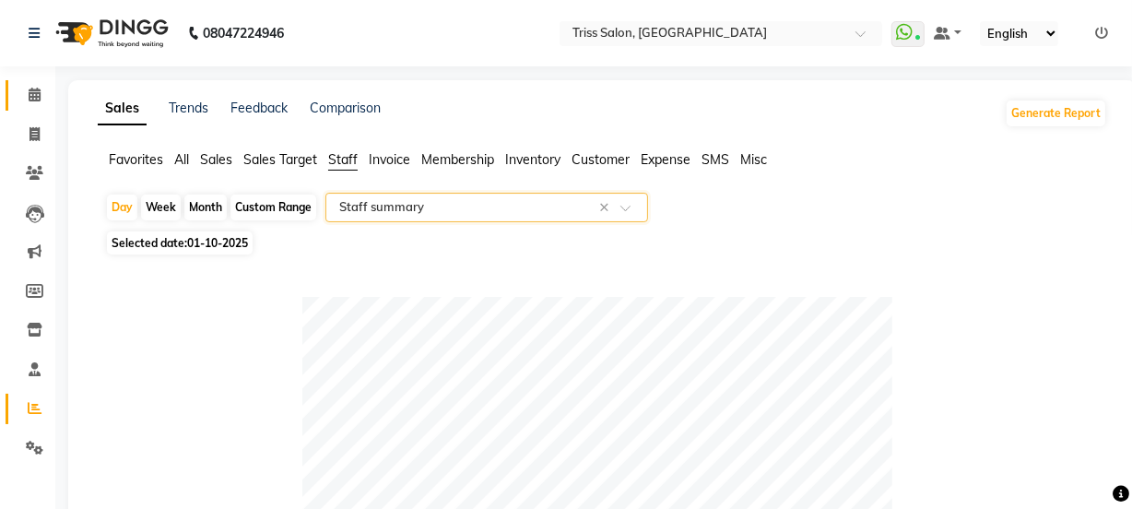
click at [30, 82] on link "Calendar" at bounding box center [28, 95] width 44 height 30
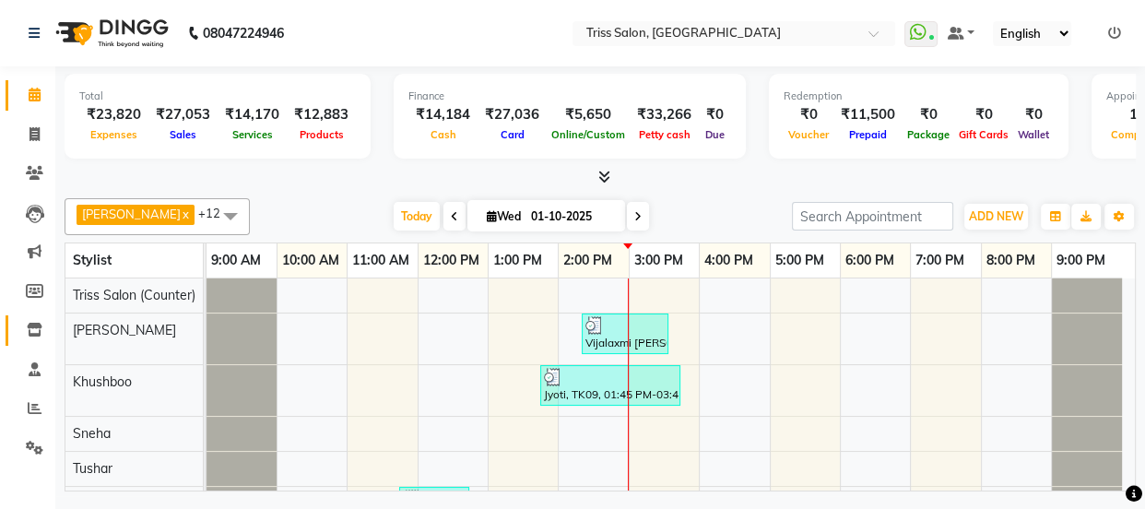
click at [29, 333] on icon at bounding box center [35, 330] width 16 height 14
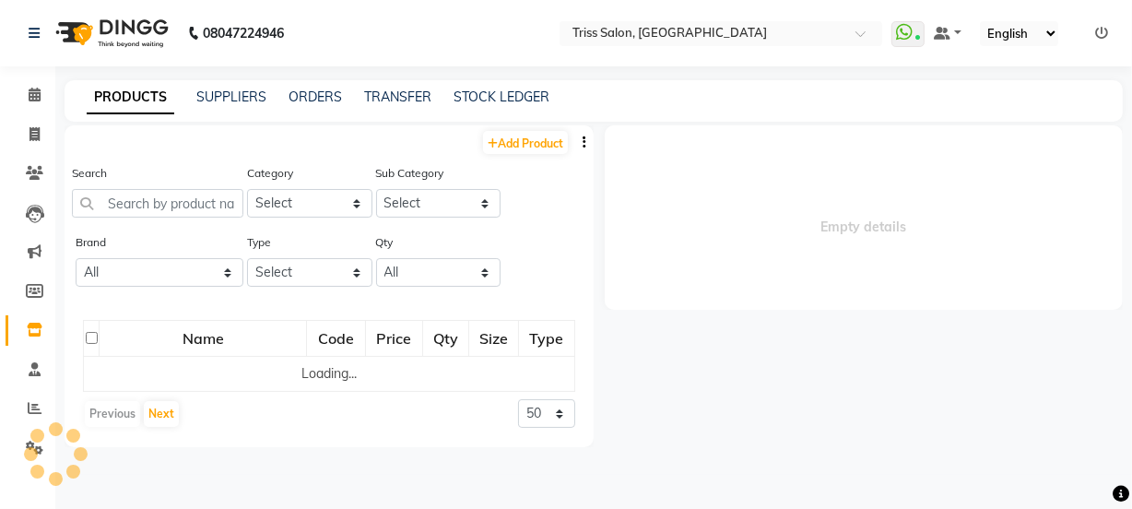
select select
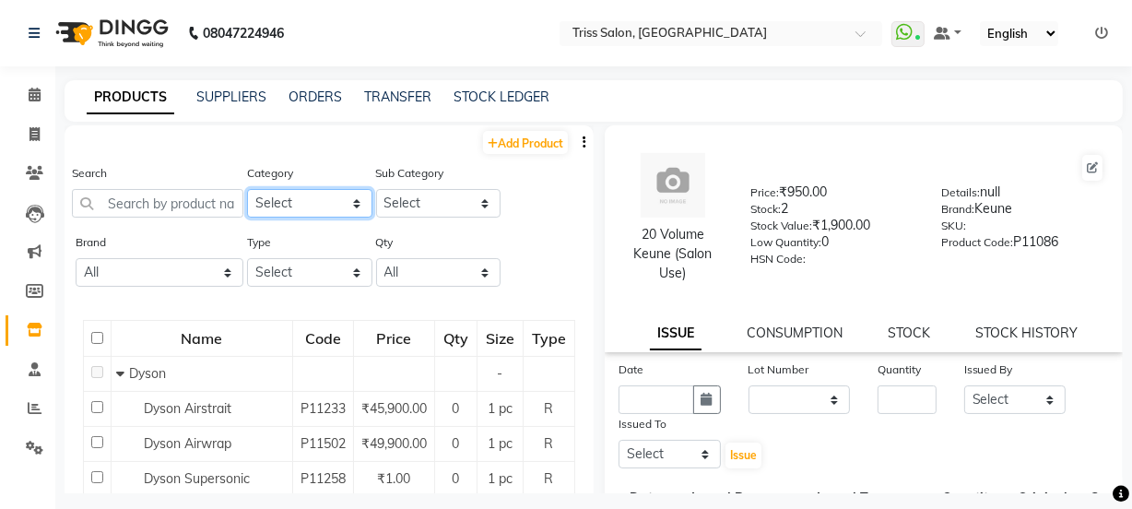
click at [294, 197] on select "Select PH Keune GK Moroccan Oil 3TenX K18 Schwarzkopf Mintree Kanpeki Thalgo Ot…" at bounding box center [309, 203] width 125 height 29
select select "367302350"
click at [247, 189] on select "Select PH Keune GK Moroccan Oil 3TenX K18 Schwarzkopf Mintree Kanpeki Thalgo Ot…" at bounding box center [309, 203] width 125 height 29
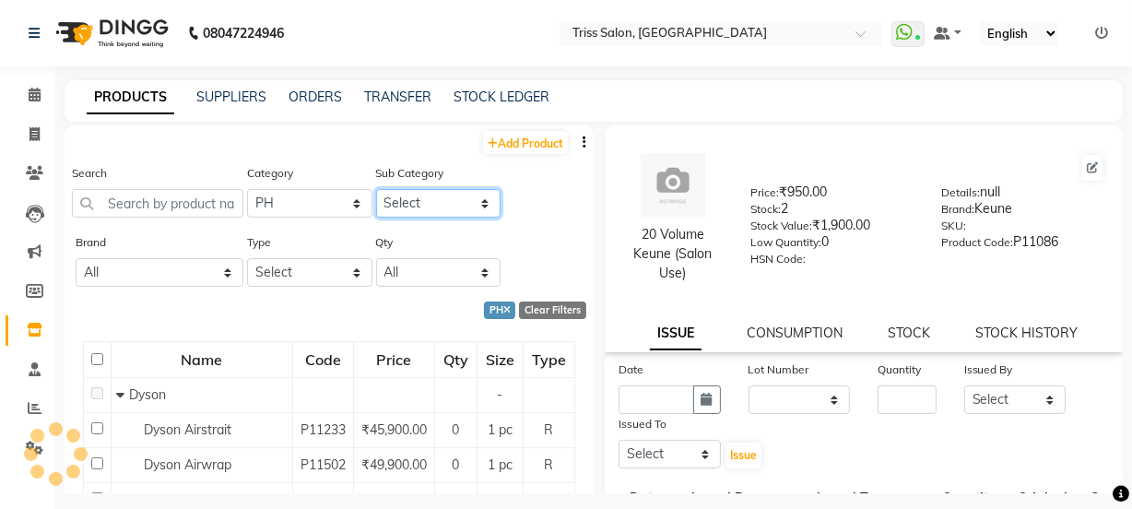
click at [452, 206] on select "Select" at bounding box center [438, 203] width 125 height 29
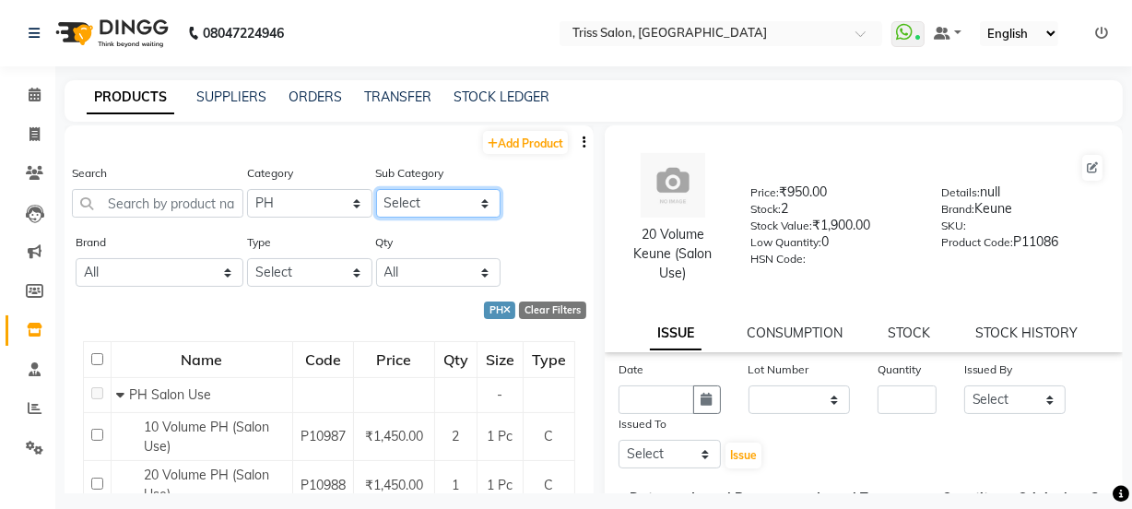
select select "3673023501"
click at [376, 189] on select "Select PH Salon Use PH Retail" at bounding box center [438, 203] width 125 height 29
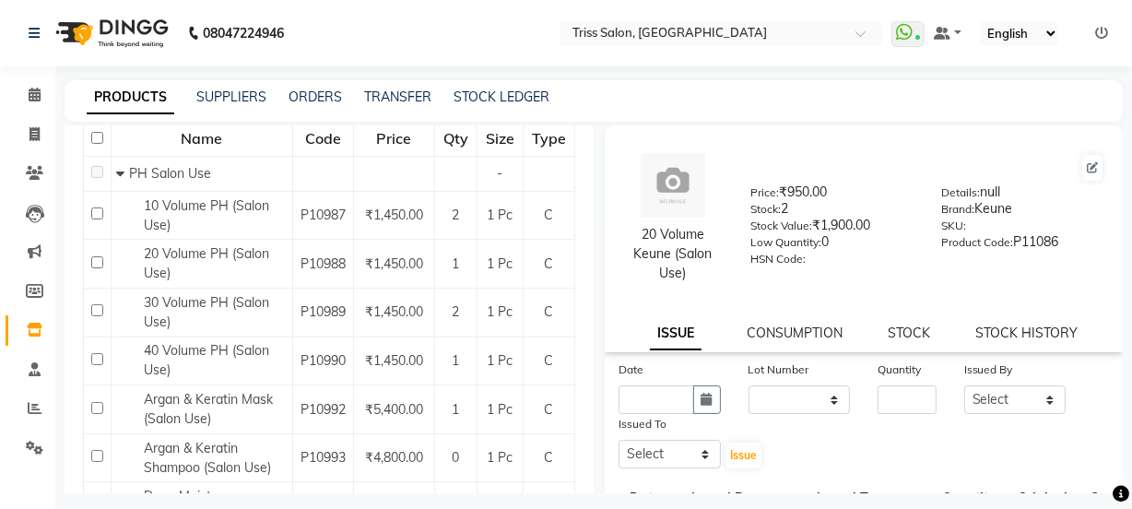
scroll to position [245, 0]
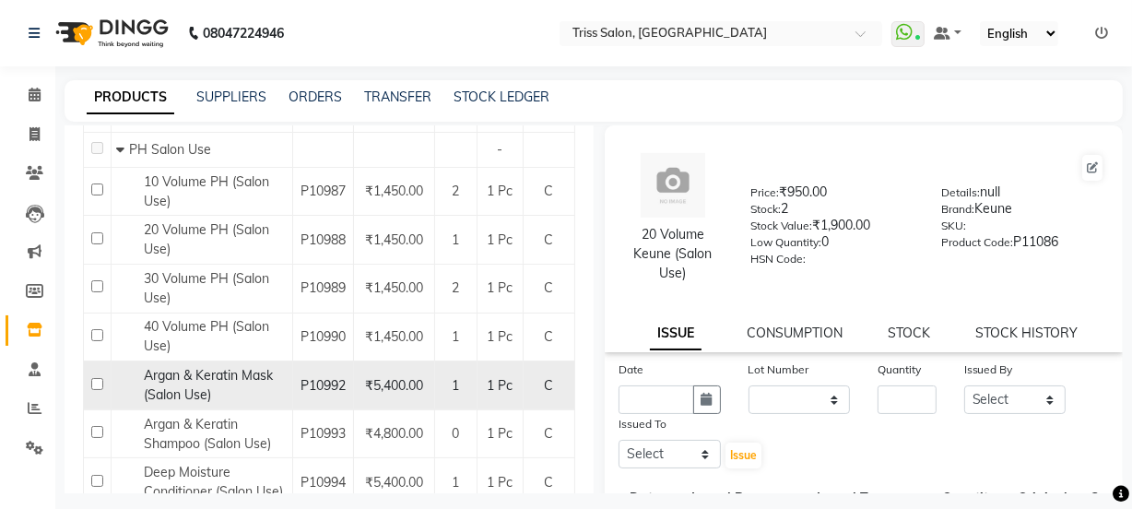
click at [95, 381] on input "checkbox" at bounding box center [97, 384] width 12 height 12
checkbox input "true"
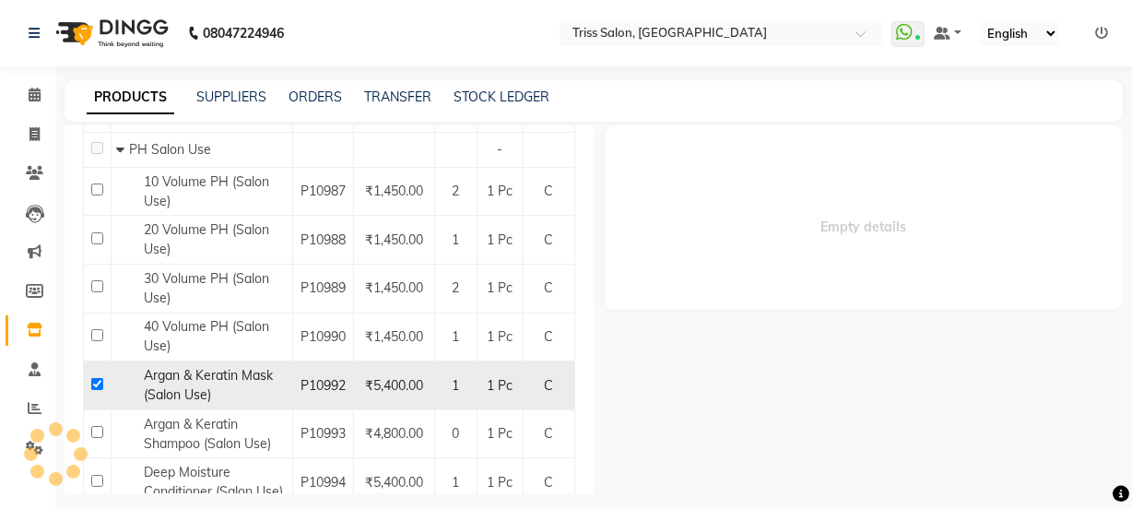
select select
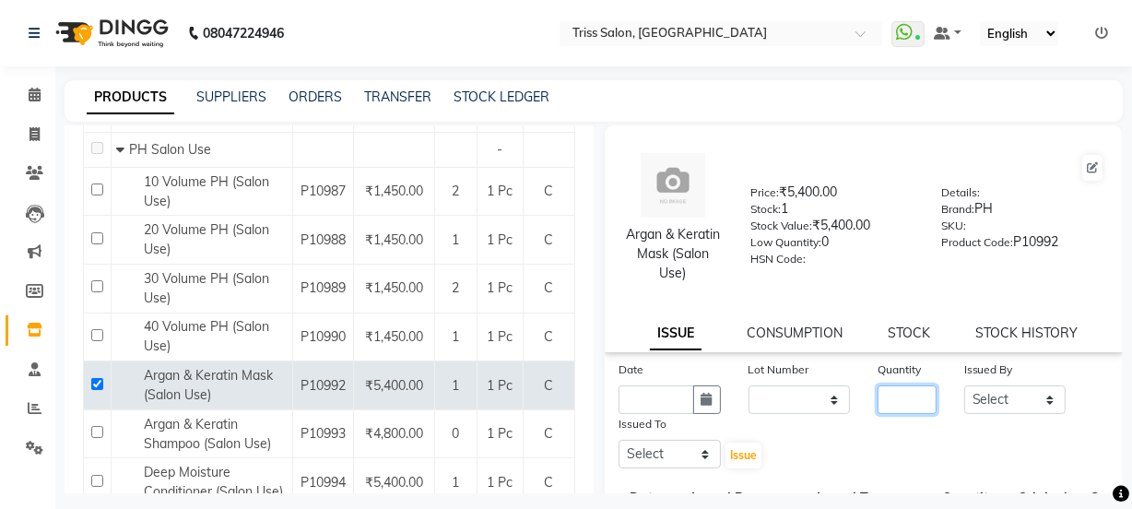
click at [898, 397] on input "number" at bounding box center [907, 399] width 59 height 29
type input "1"
click at [988, 390] on select "Select Bhim Ram [PERSON_NAME] [PERSON_NAME] (Pooja) [PERSON_NAME] [PERSON_NAME]…" at bounding box center [1015, 399] width 102 height 29
select select "52346"
click at [964, 385] on select "Select Bhim Ram [PERSON_NAME] [PERSON_NAME] (Pooja) [PERSON_NAME] [PERSON_NAME]…" at bounding box center [1015, 399] width 102 height 29
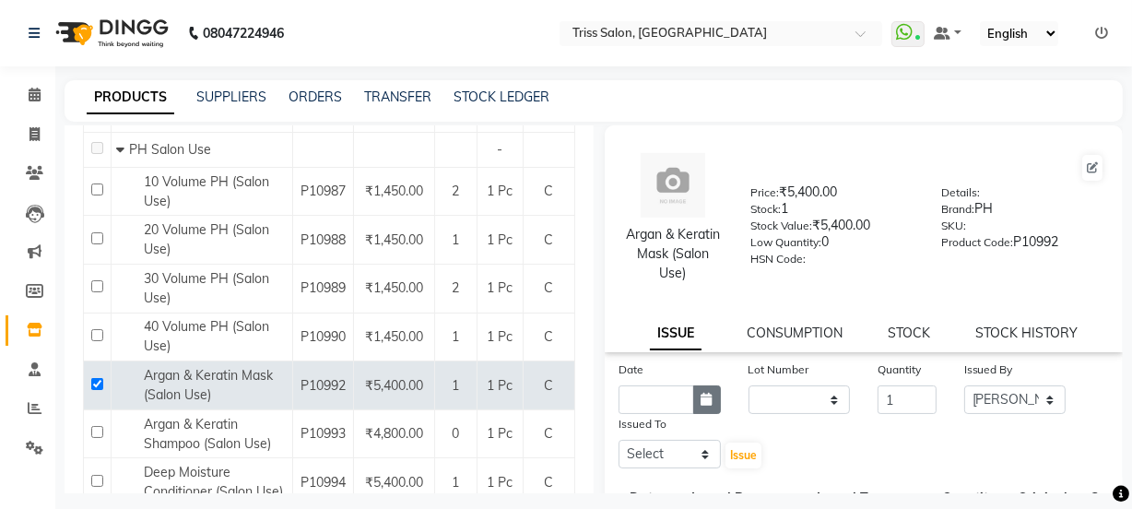
click at [705, 403] on icon "button" at bounding box center [707, 399] width 11 height 13
select select "10"
select select "2025"
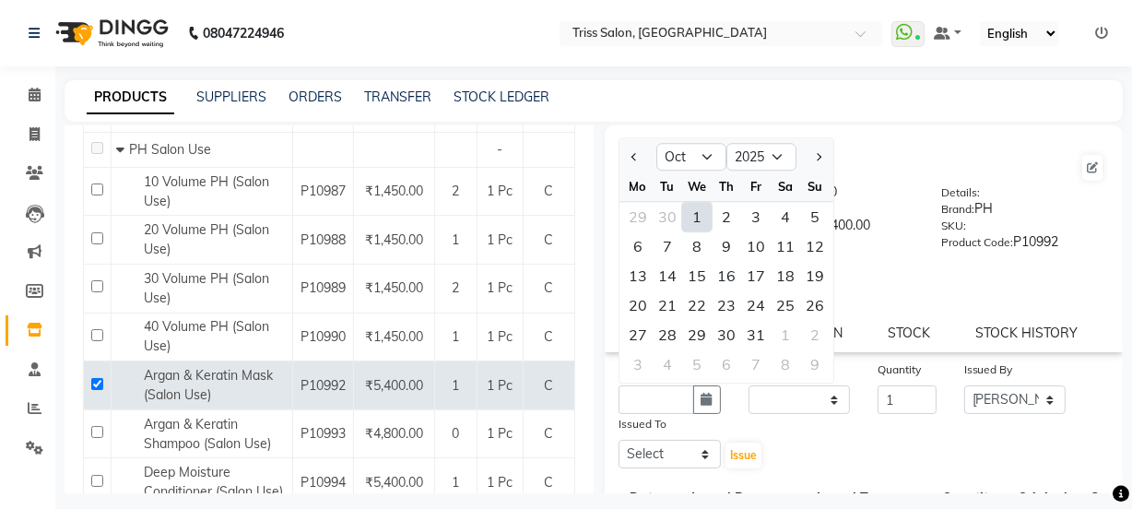
click at [694, 219] on div "1" at bounding box center [697, 217] width 30 height 30
type input "01-10-2025"
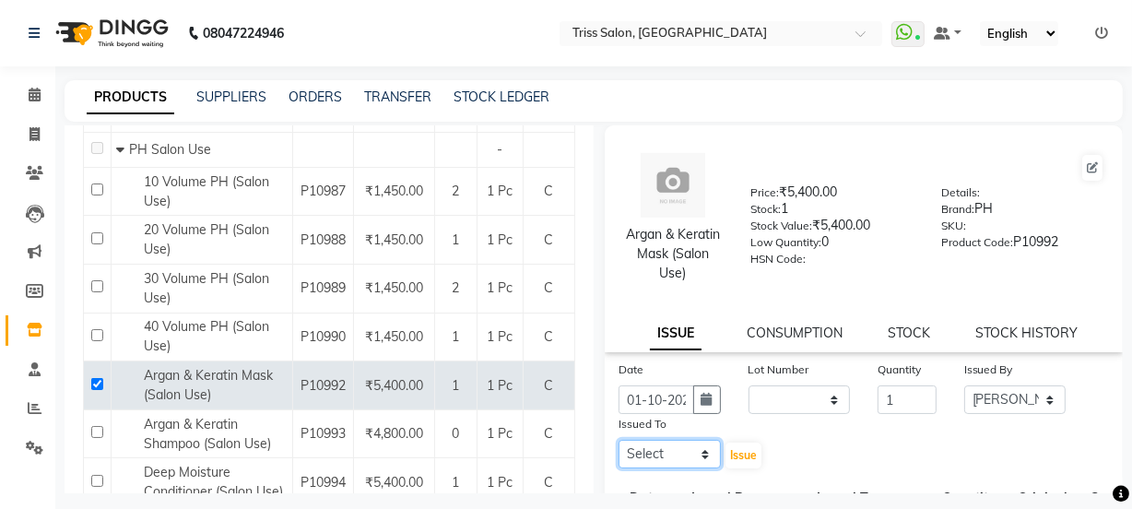
click at [692, 455] on select "Select Bhim Ram [PERSON_NAME] [PERSON_NAME] (Pooja) [PERSON_NAME] [PERSON_NAME]…" at bounding box center [670, 454] width 102 height 29
select select "61788"
click at [619, 441] on select "Select Bhim Ram [PERSON_NAME] [PERSON_NAME] (Pooja) [PERSON_NAME] [PERSON_NAME]…" at bounding box center [670, 454] width 102 height 29
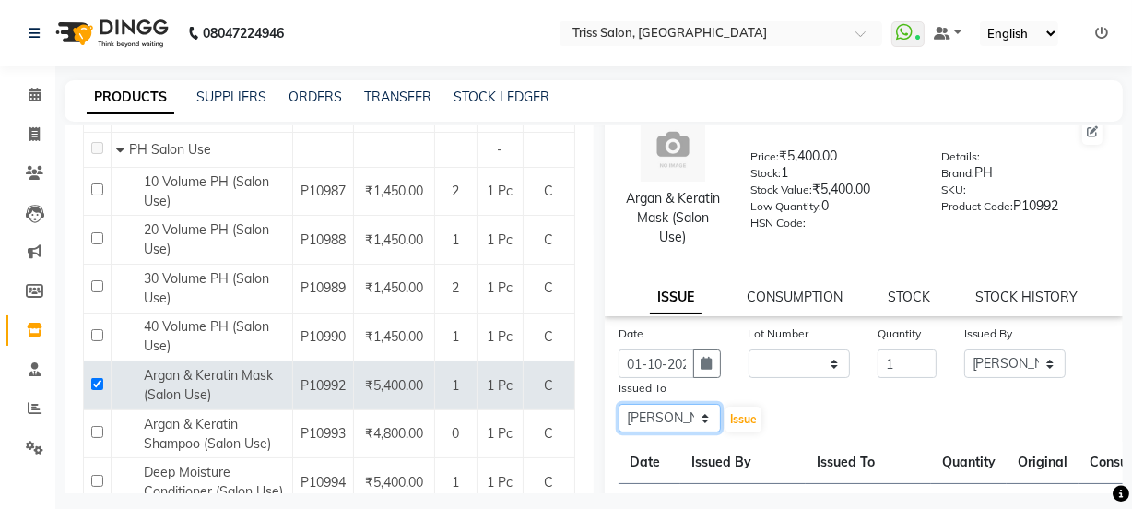
scroll to position [41, 0]
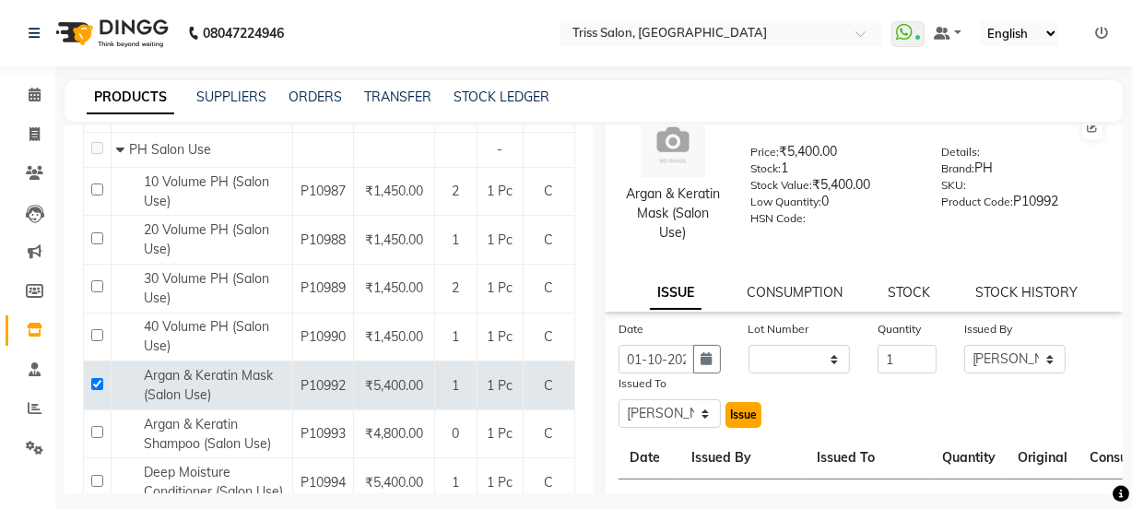
click at [746, 419] on span "Issue" at bounding box center [743, 415] width 27 height 14
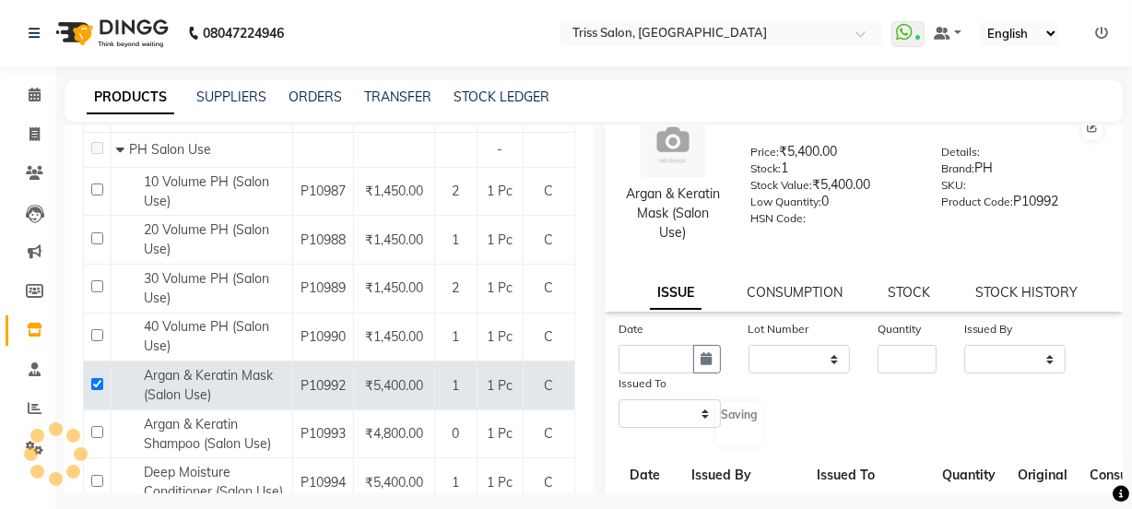
scroll to position [0, 0]
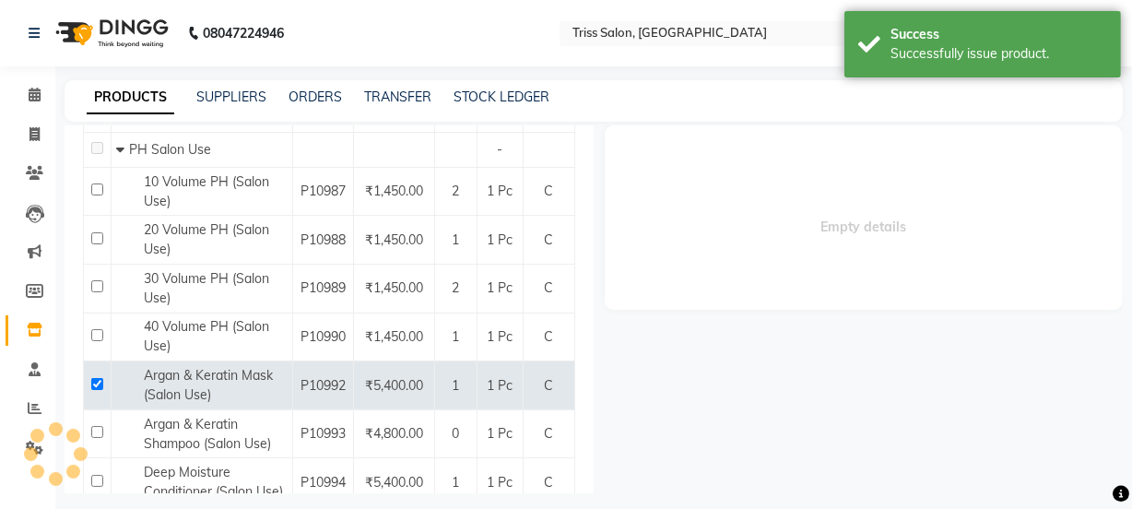
select select
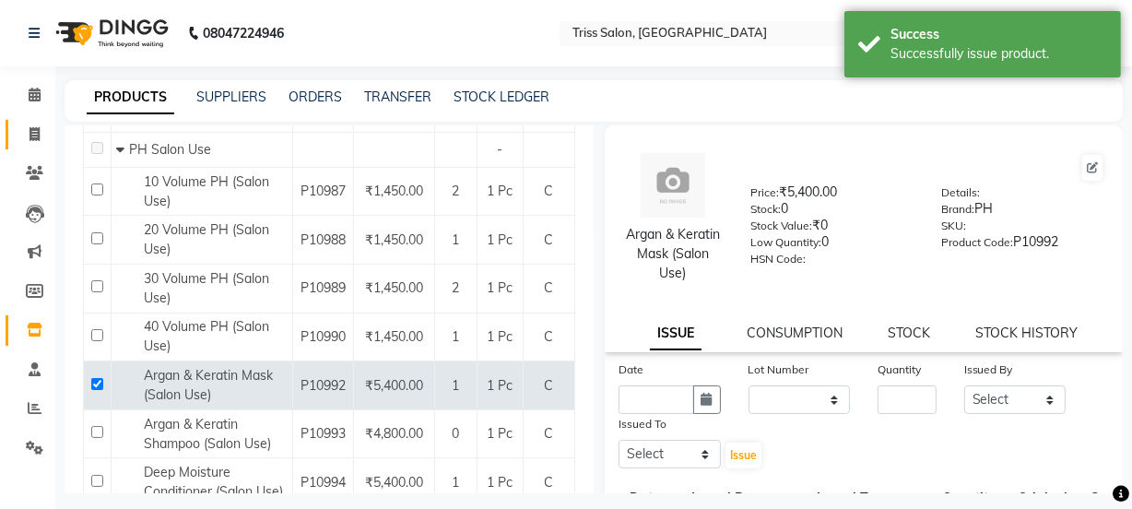
click at [19, 138] on span at bounding box center [34, 134] width 32 height 21
select select "service"
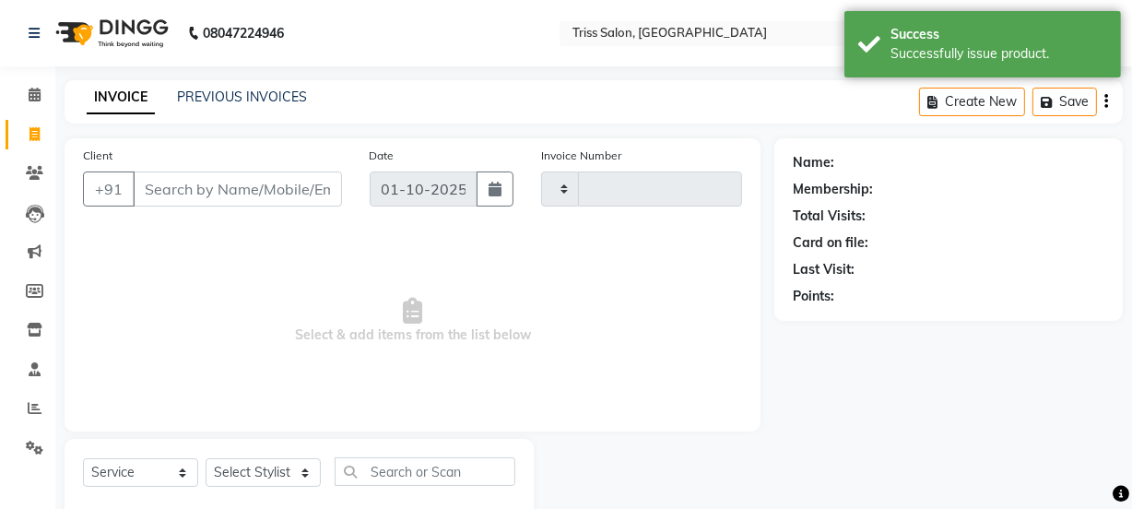
scroll to position [46, 0]
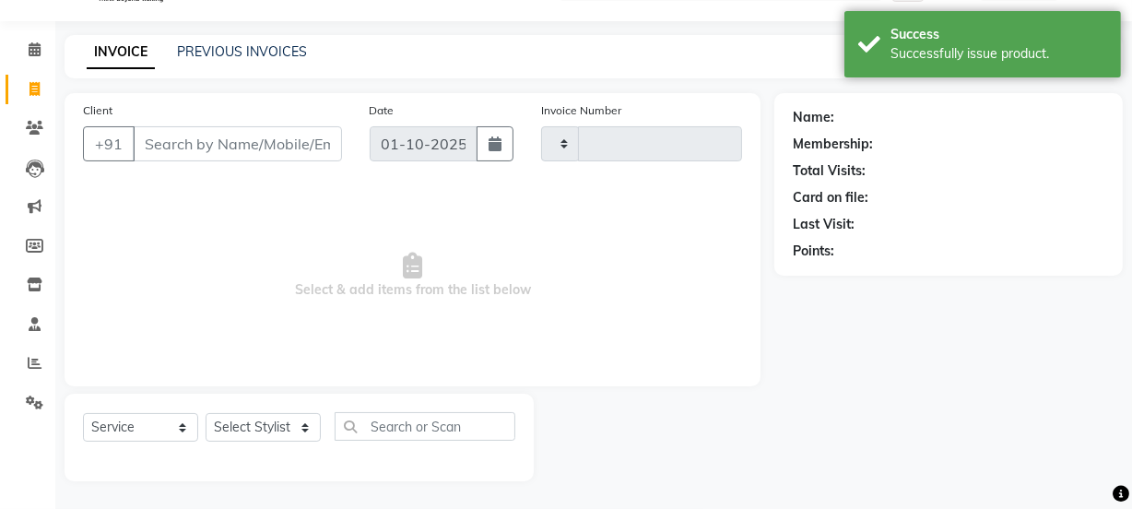
type input "1919"
select select "4304"
click at [32, 58] on span at bounding box center [34, 50] width 32 height 21
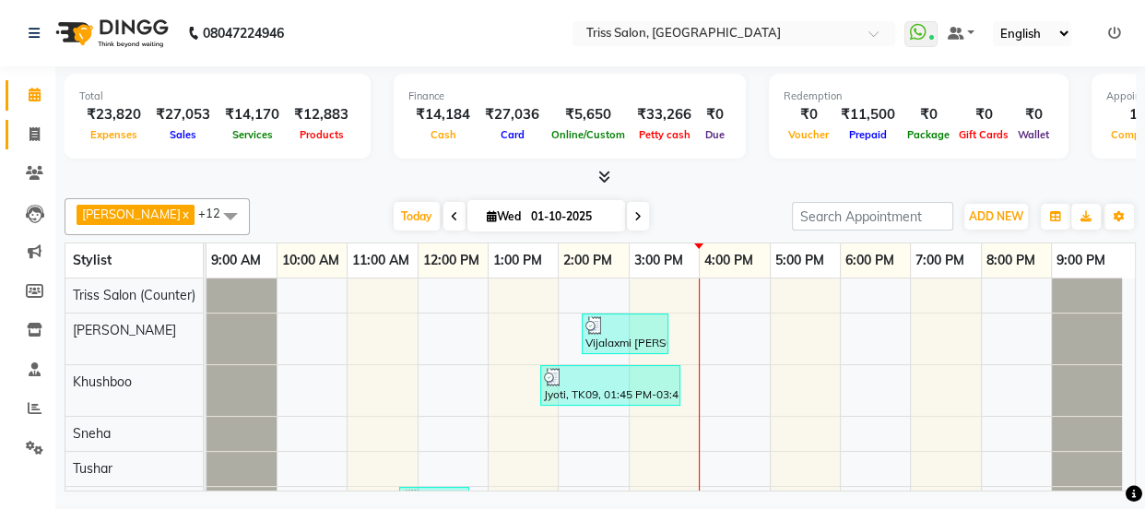
click at [18, 133] on span at bounding box center [34, 134] width 32 height 21
select select "service"
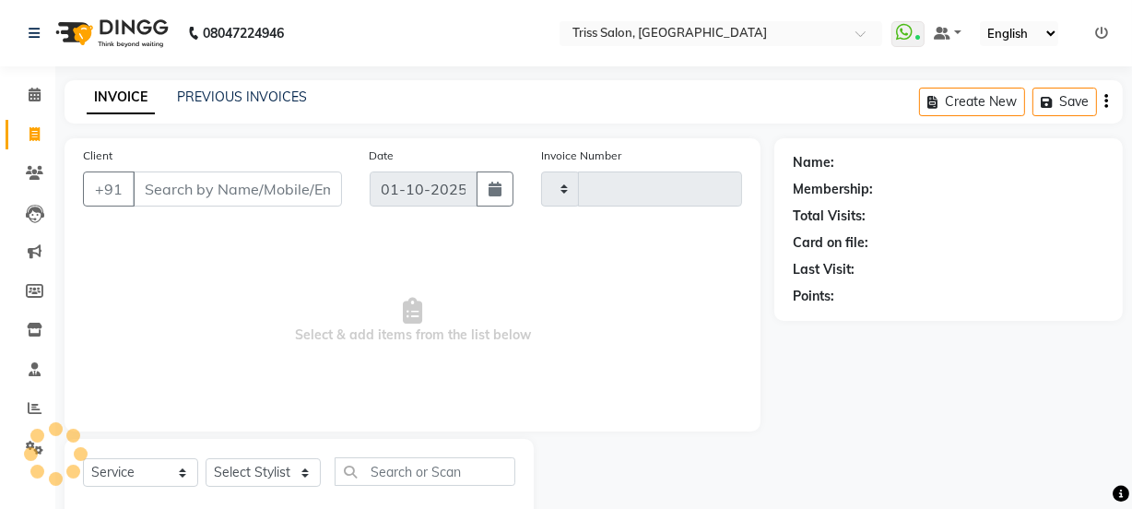
click at [28, 142] on span at bounding box center [34, 134] width 32 height 21
select select "service"
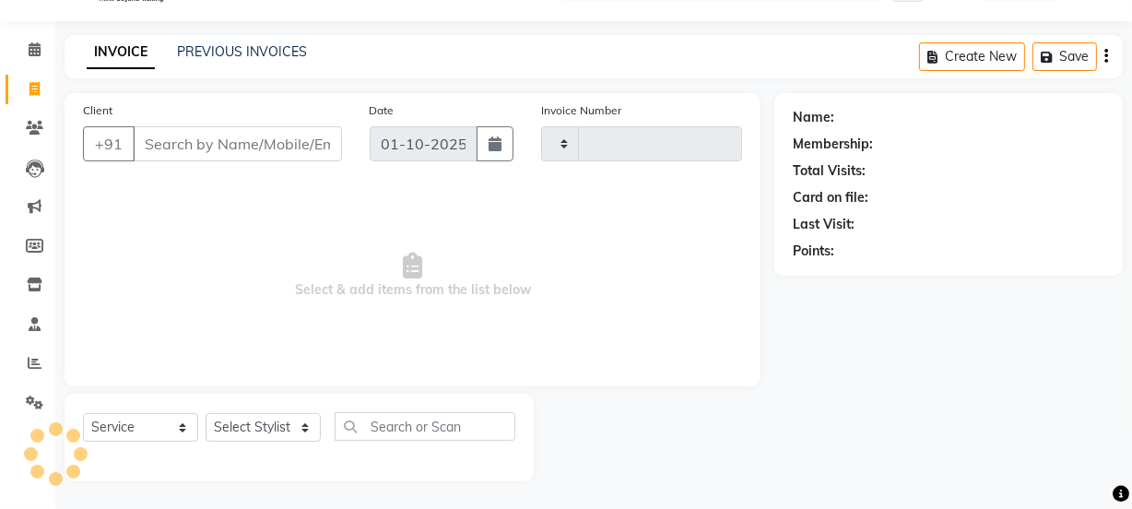
type input "1919"
select select "4304"
click at [166, 142] on input "Client" at bounding box center [237, 143] width 209 height 35
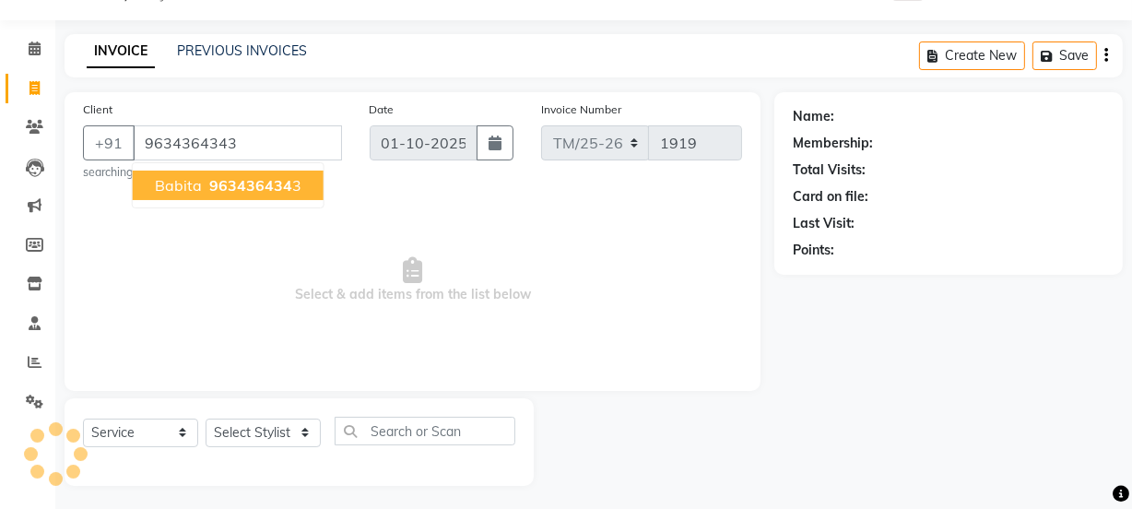
type input "9634364343"
click at [290, 176] on ngb-highlight "963436434 3" at bounding box center [254, 185] width 96 height 18
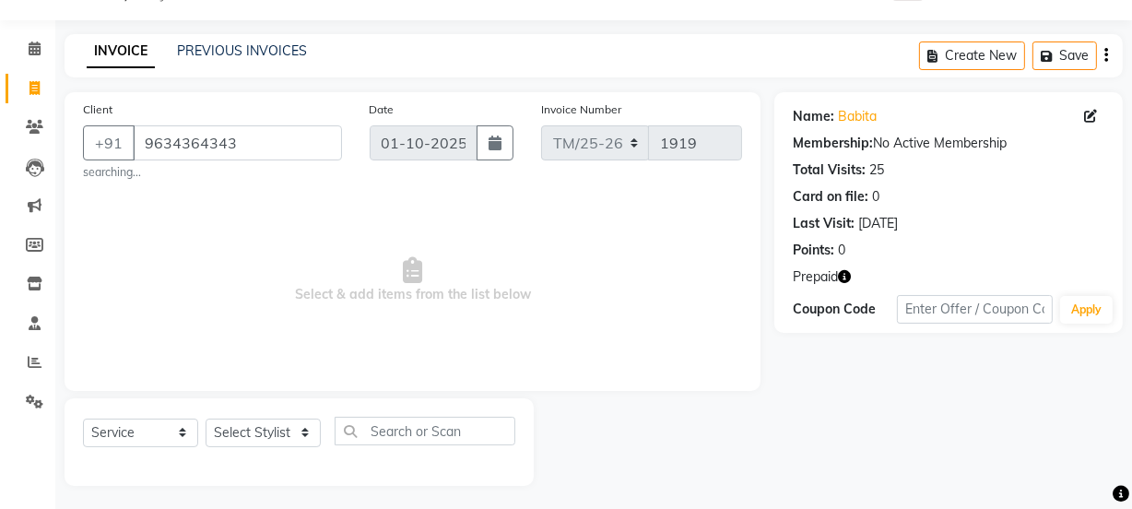
click at [839, 280] on icon "button" at bounding box center [844, 276] width 13 height 13
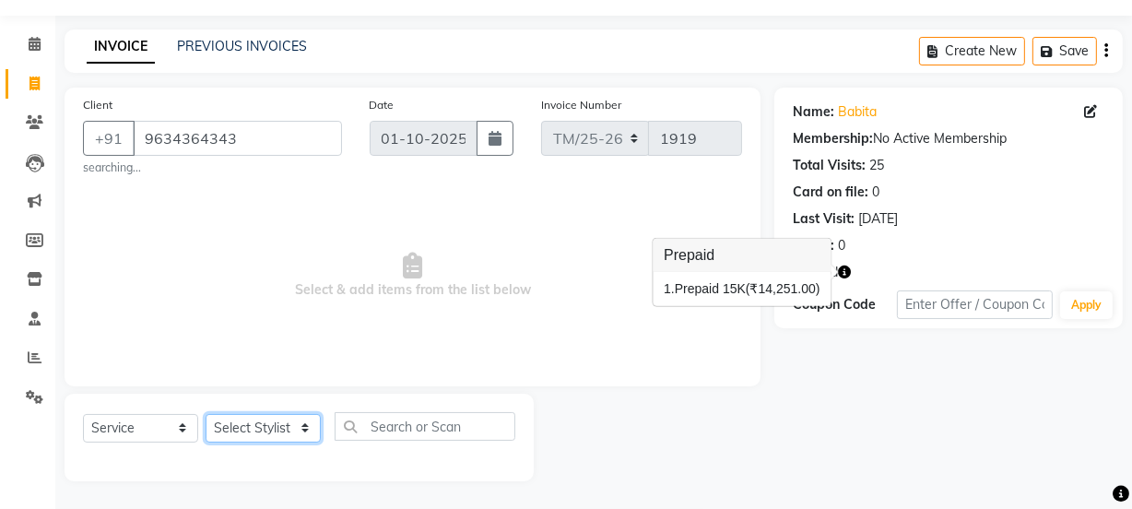
click at [282, 414] on select "Select Stylist Bhim Ram [PERSON_NAME] [PERSON_NAME] (Pooja) [PERSON_NAME] [PERS…" at bounding box center [263, 428] width 115 height 29
select select "61788"
click at [206, 414] on select "Select Stylist Bhim Ram [PERSON_NAME] [PERSON_NAME] (Pooja) [PERSON_NAME] [PERS…" at bounding box center [263, 428] width 115 height 29
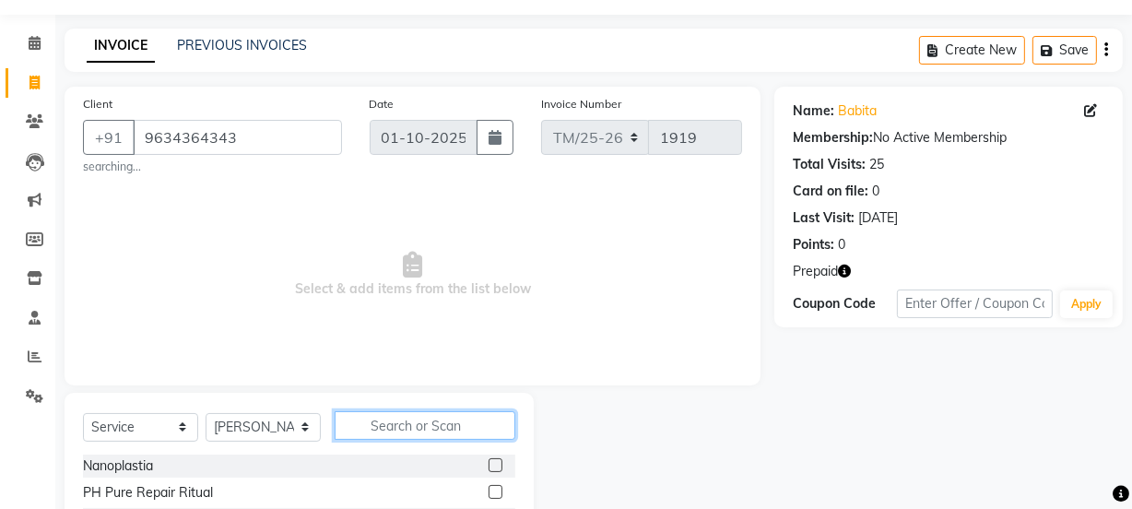
click at [386, 420] on input "text" at bounding box center [425, 425] width 181 height 29
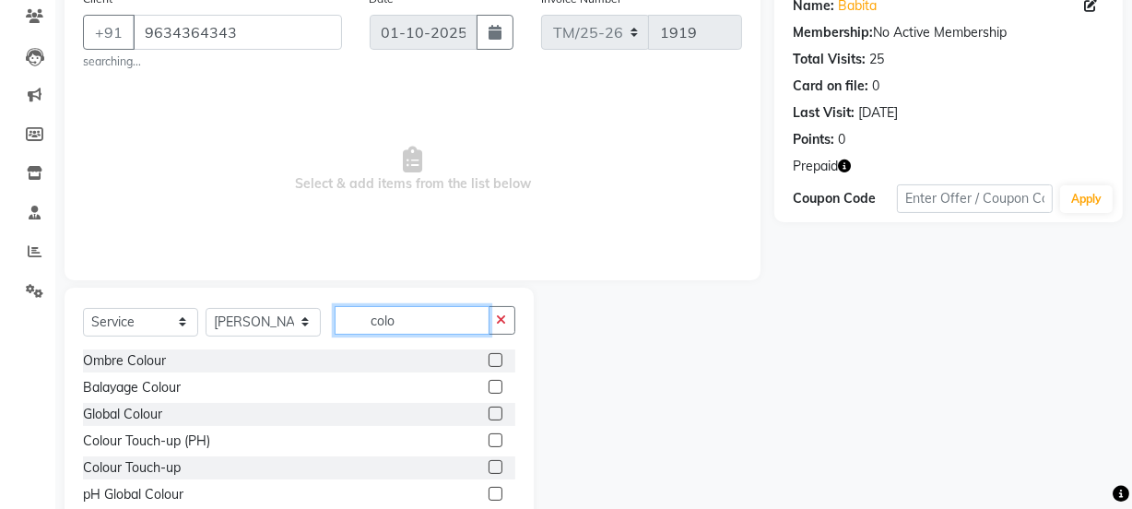
scroll to position [161, 0]
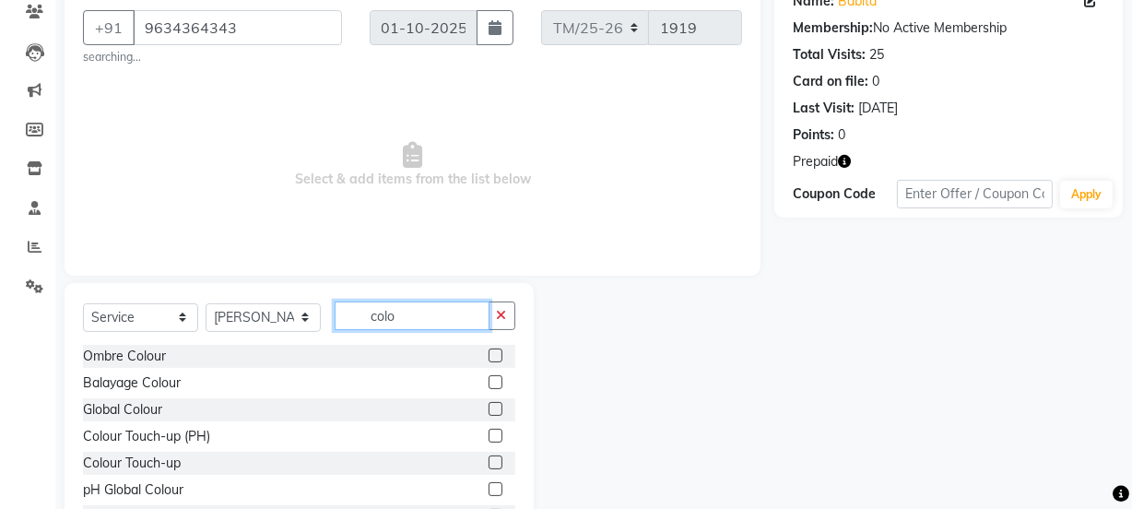
type input "colo"
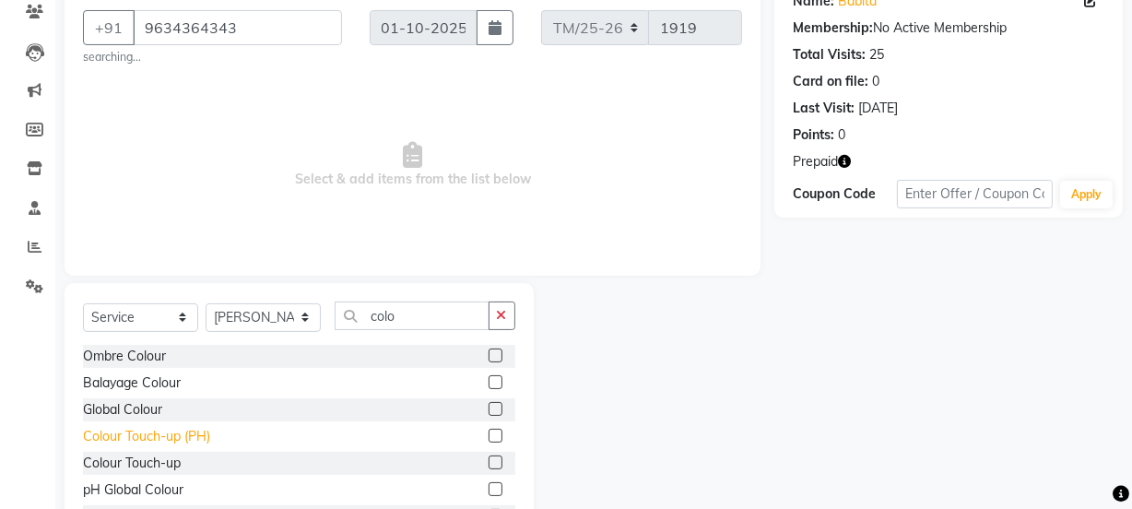
click at [90, 440] on div "Colour Touch-up (PH)" at bounding box center [146, 436] width 127 height 19
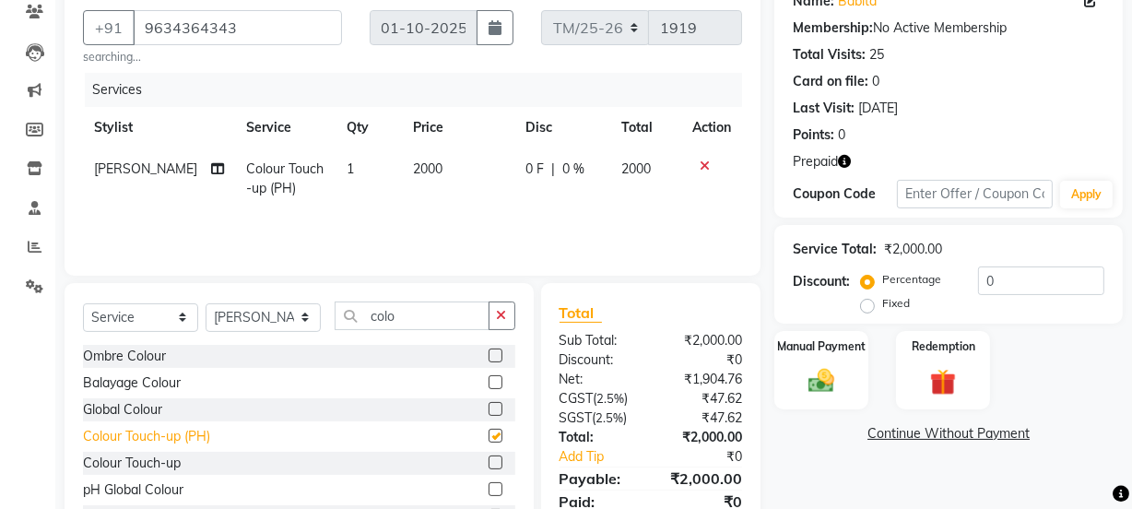
checkbox input "false"
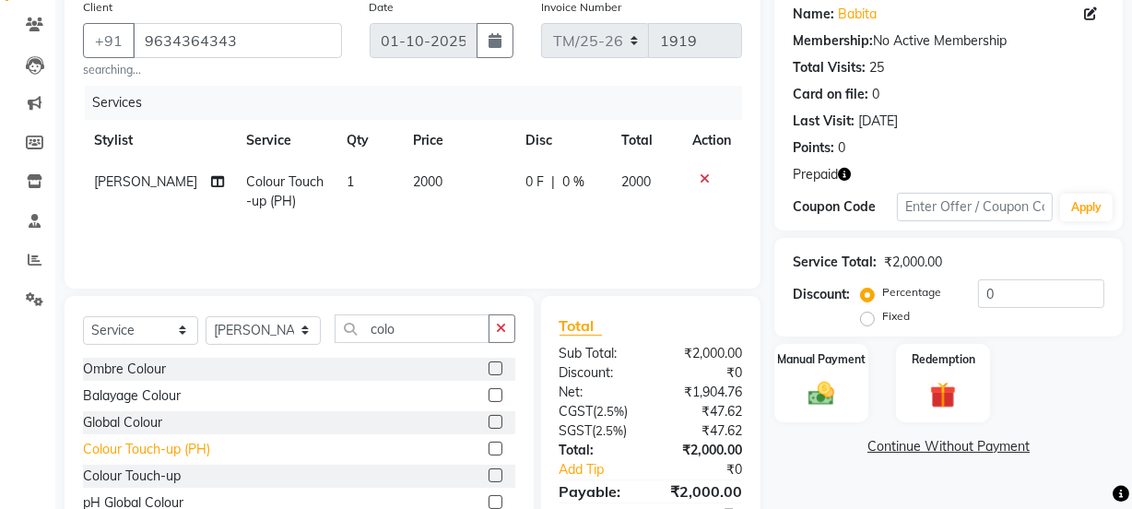
click at [950, 397] on img at bounding box center [943, 395] width 42 height 32
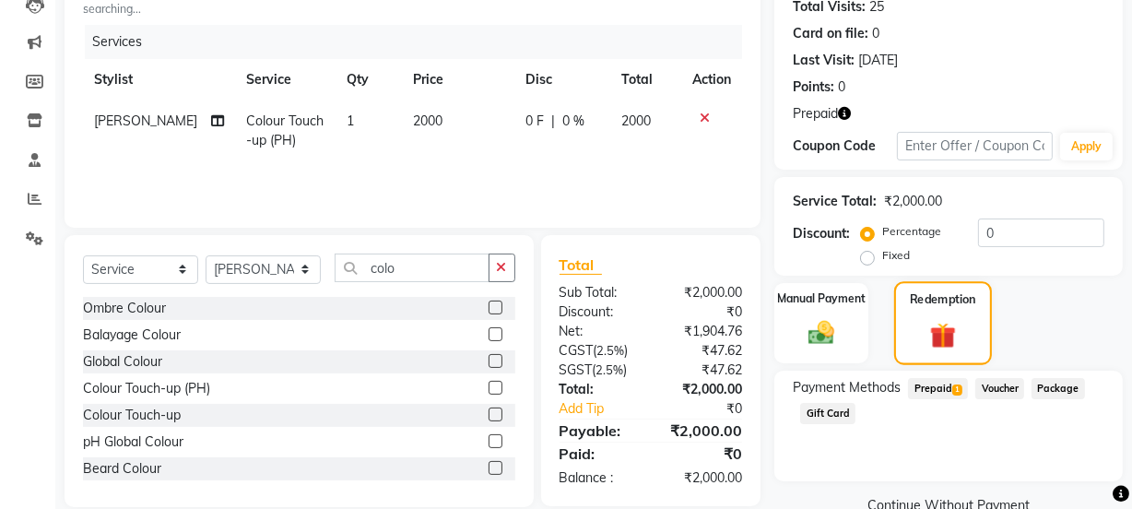
scroll to position [246, 0]
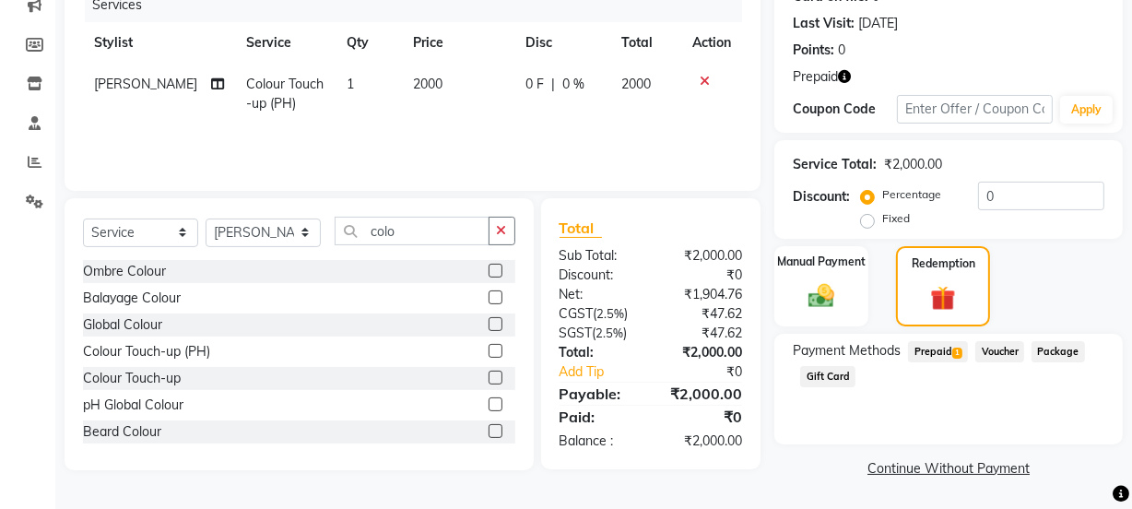
click at [953, 353] on span "1" at bounding box center [957, 353] width 10 height 11
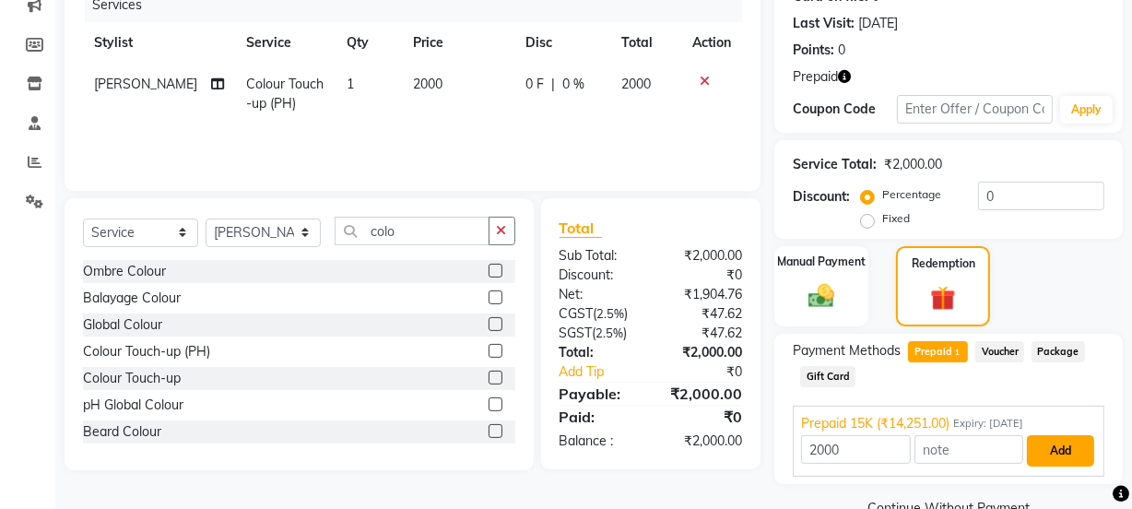
click at [1061, 447] on button "Add" at bounding box center [1060, 450] width 67 height 31
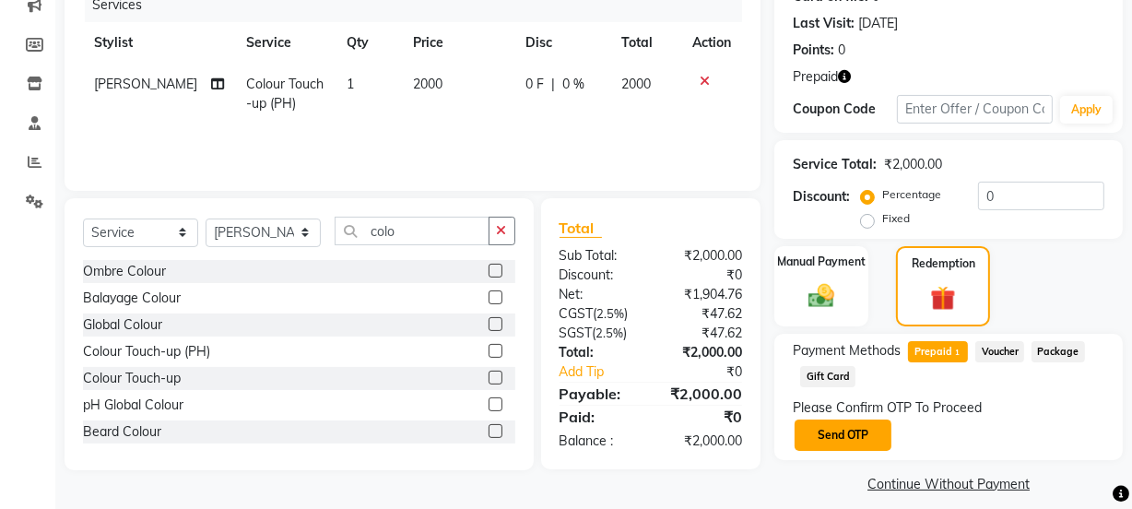
click at [838, 432] on button "Send OTP" at bounding box center [843, 435] width 97 height 31
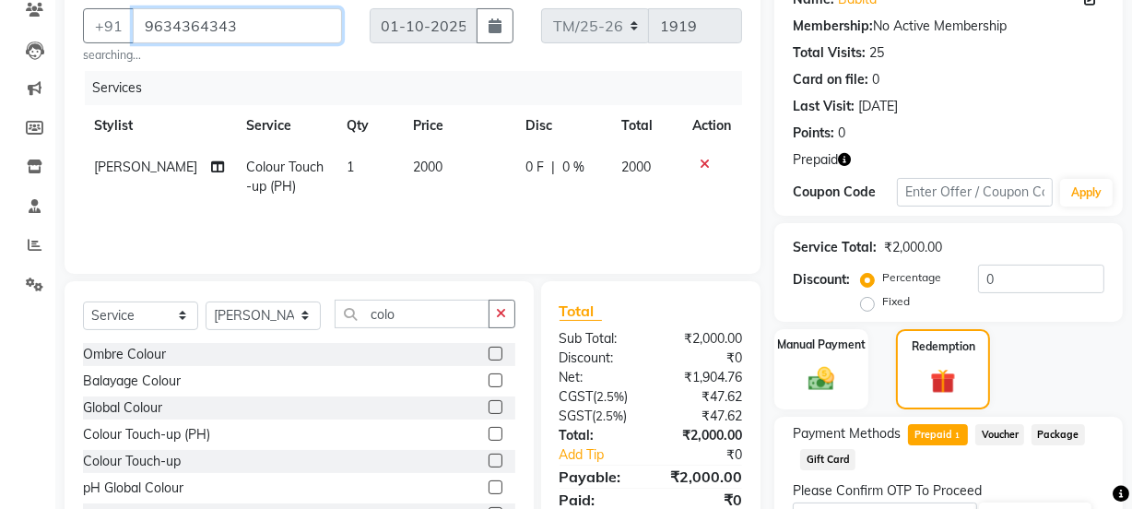
scroll to position [277, 0]
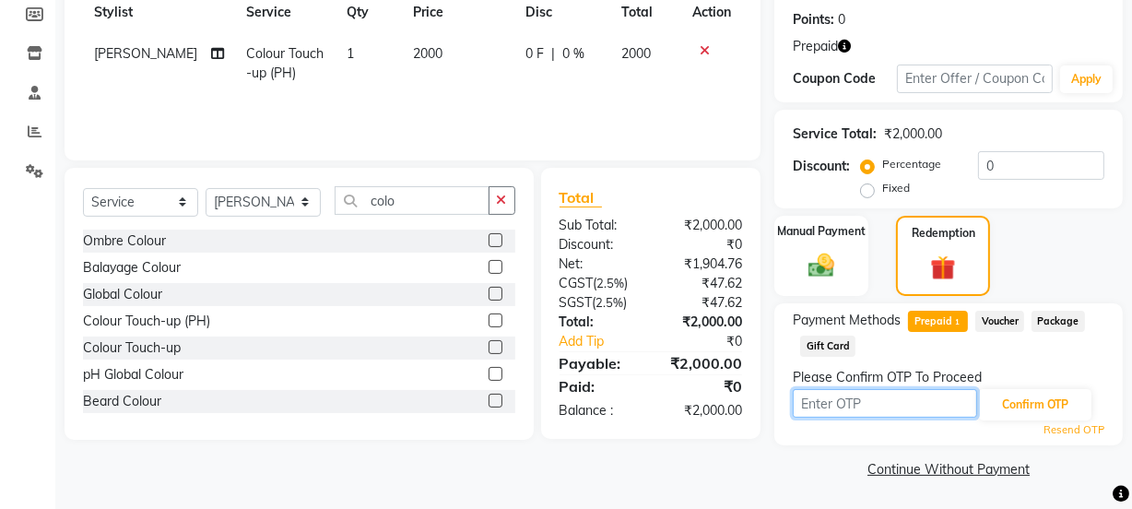
click at [887, 401] on input "text" at bounding box center [885, 403] width 184 height 29
type input "8992"
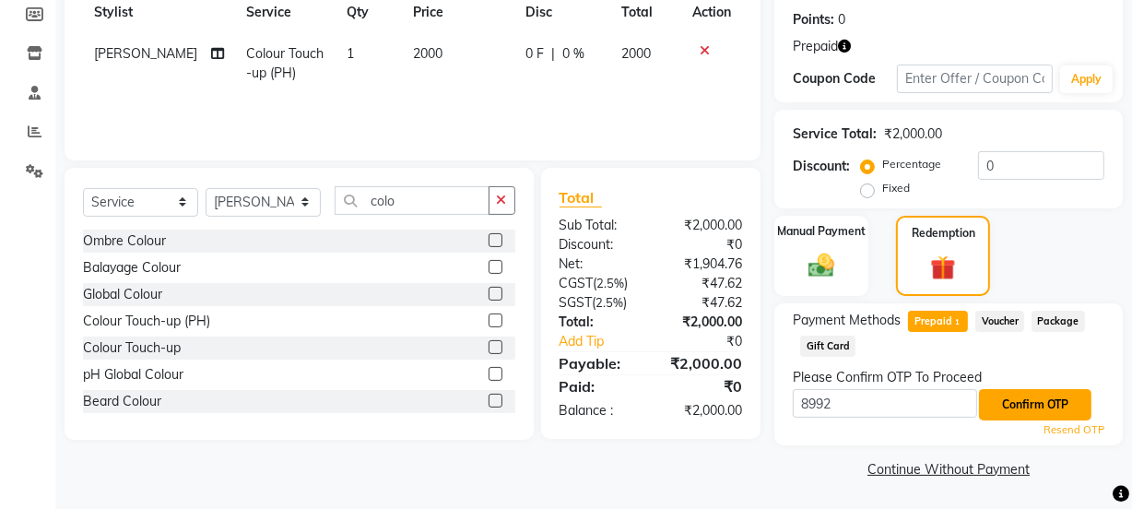
click at [1023, 405] on button "Confirm OTP" at bounding box center [1035, 404] width 112 height 31
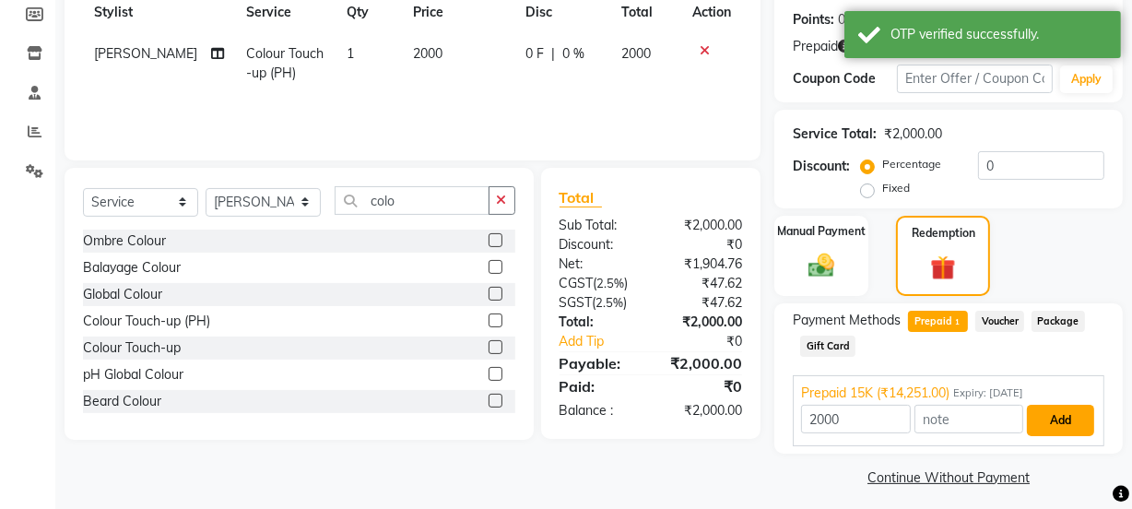
click at [1068, 422] on button "Add" at bounding box center [1060, 420] width 67 height 31
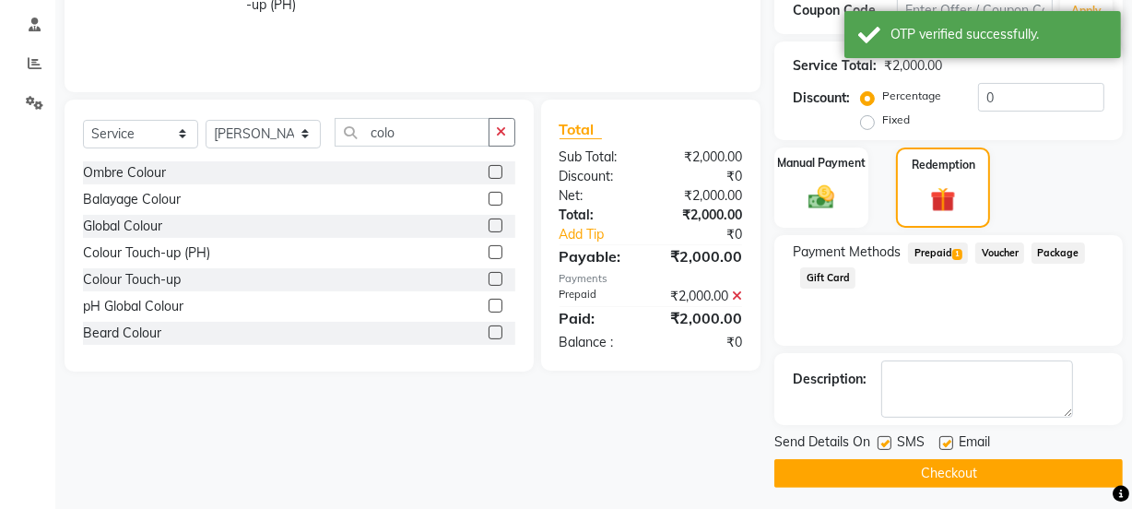
scroll to position [350, 0]
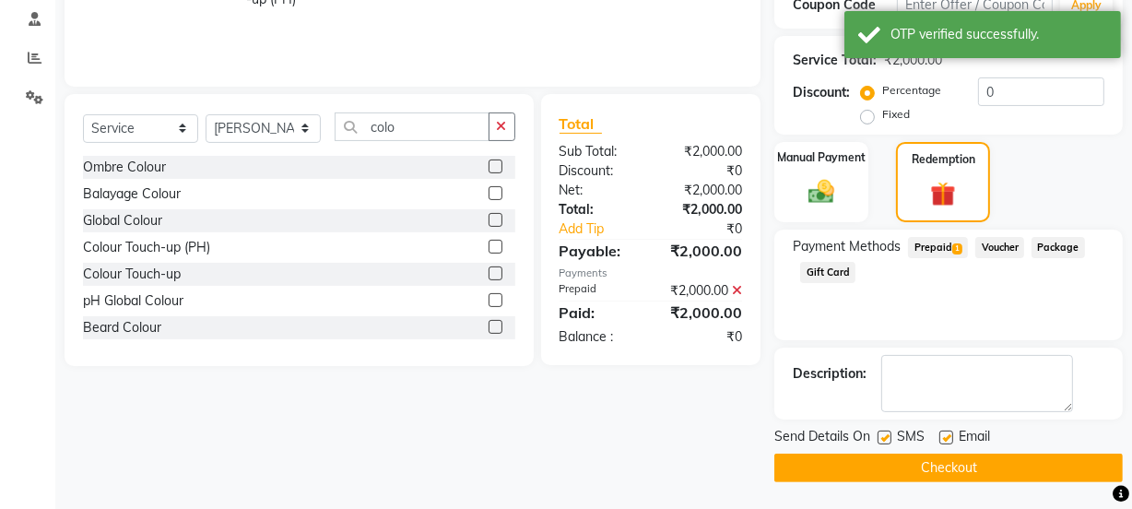
click at [987, 478] on button "Checkout" at bounding box center [949, 468] width 349 height 29
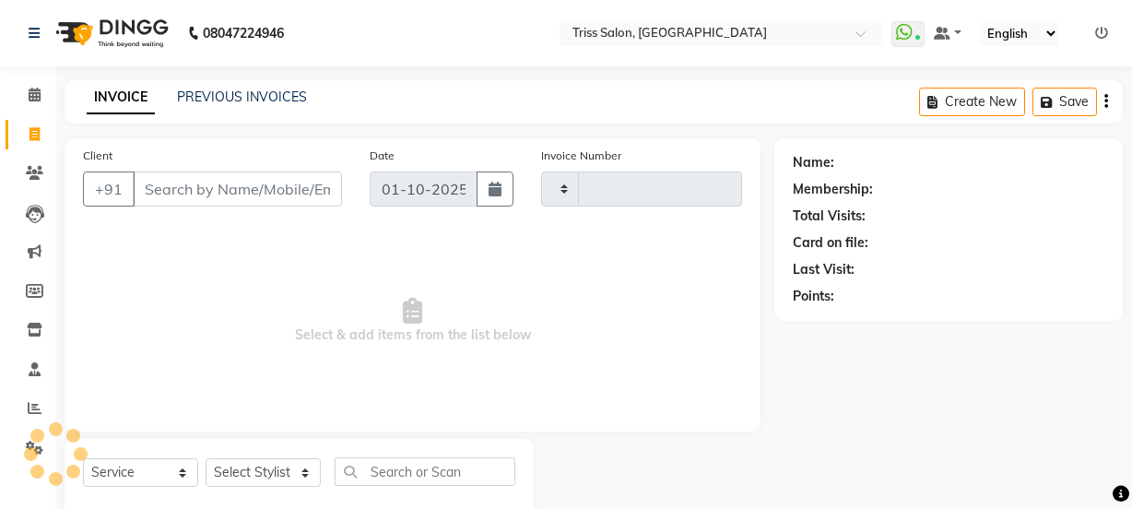
select select "service"
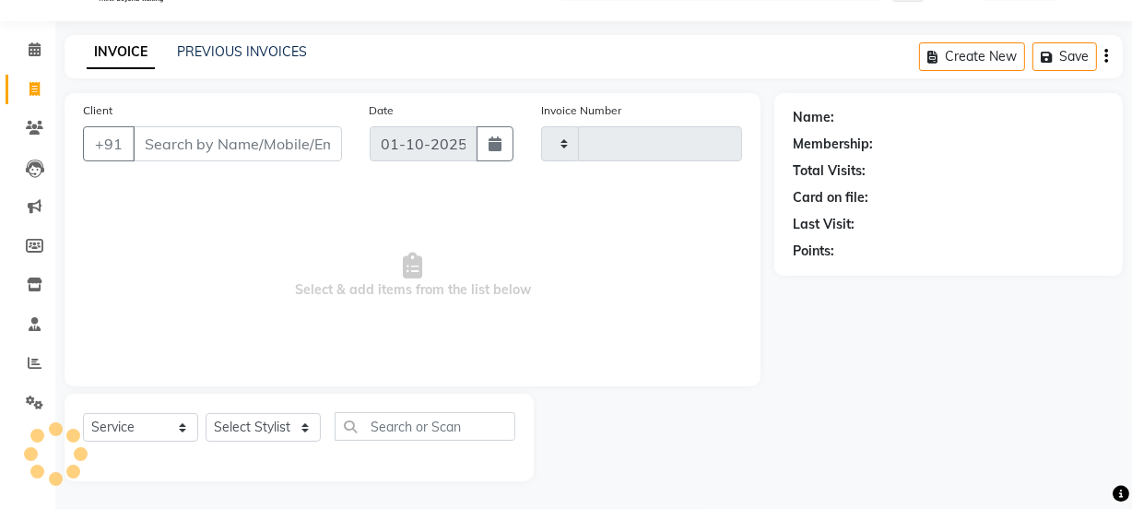
type input "1924"
select select "4304"
click at [244, 428] on select "Select Stylist" at bounding box center [263, 427] width 115 height 29
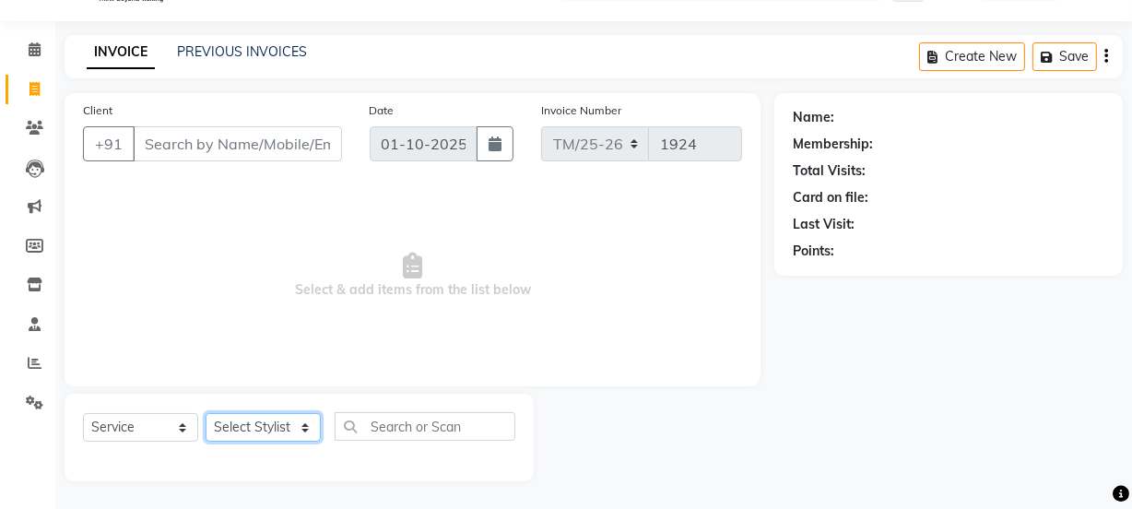
click at [206, 427] on select "Select Stylist" at bounding box center [263, 427] width 115 height 29
click at [212, 422] on select "Select Stylist" at bounding box center [263, 427] width 115 height 29
click at [237, 436] on select "Select Stylist Bhim Ram [PERSON_NAME] [PERSON_NAME] (Pooja) [PERSON_NAME] [PERS…" at bounding box center [263, 427] width 115 height 29
click at [226, 427] on select "Select Stylist Bhim Ram [PERSON_NAME] [PERSON_NAME] (Pooja) [PERSON_NAME] [PERS…" at bounding box center [263, 427] width 115 height 29
select select "61788"
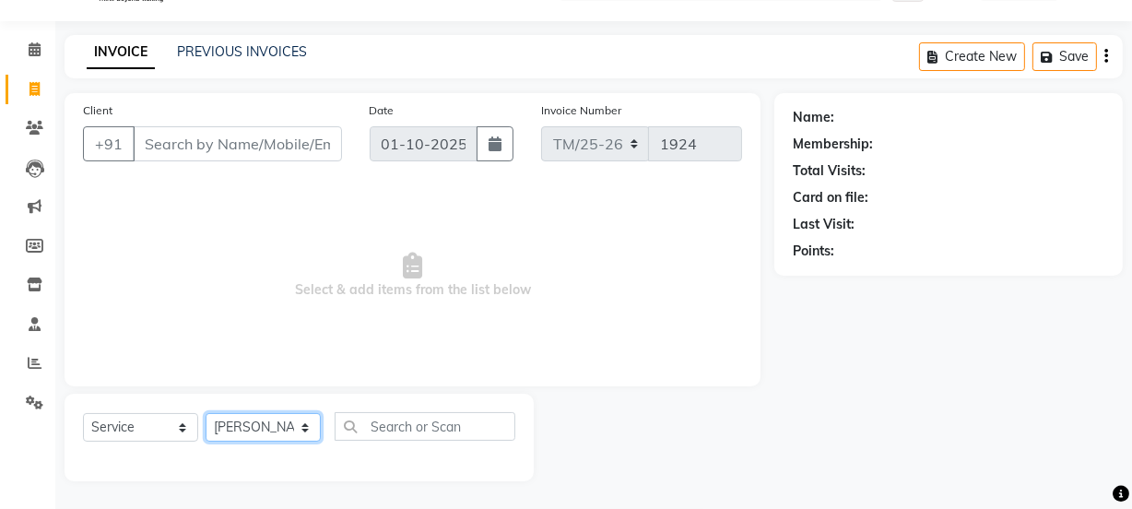
click at [206, 413] on select "Select Stylist Bhim Ram [PERSON_NAME] [PERSON_NAME] (Pooja) [PERSON_NAME] [PERS…" at bounding box center [263, 427] width 115 height 29
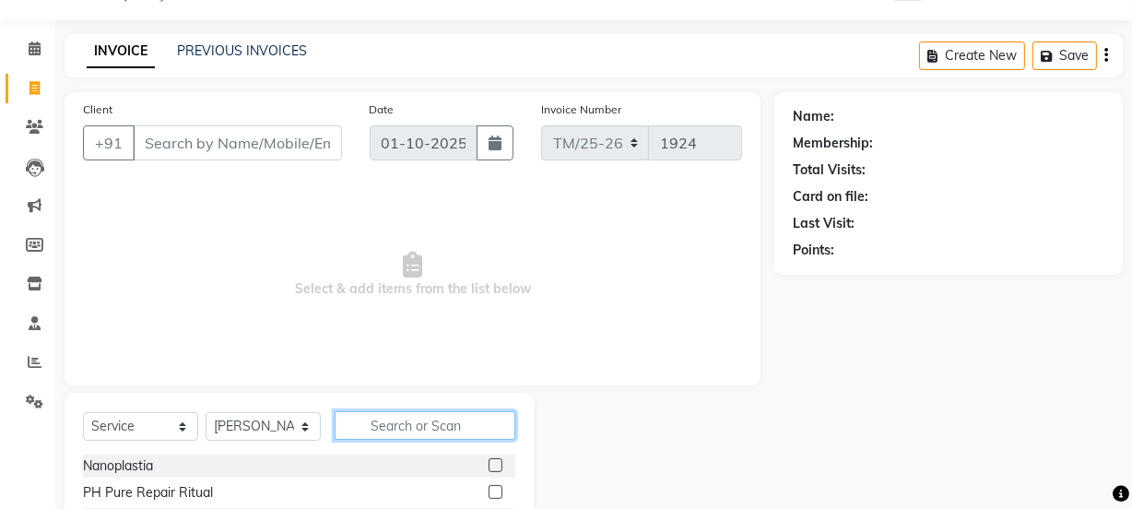
click at [384, 427] on input "text" at bounding box center [425, 425] width 181 height 29
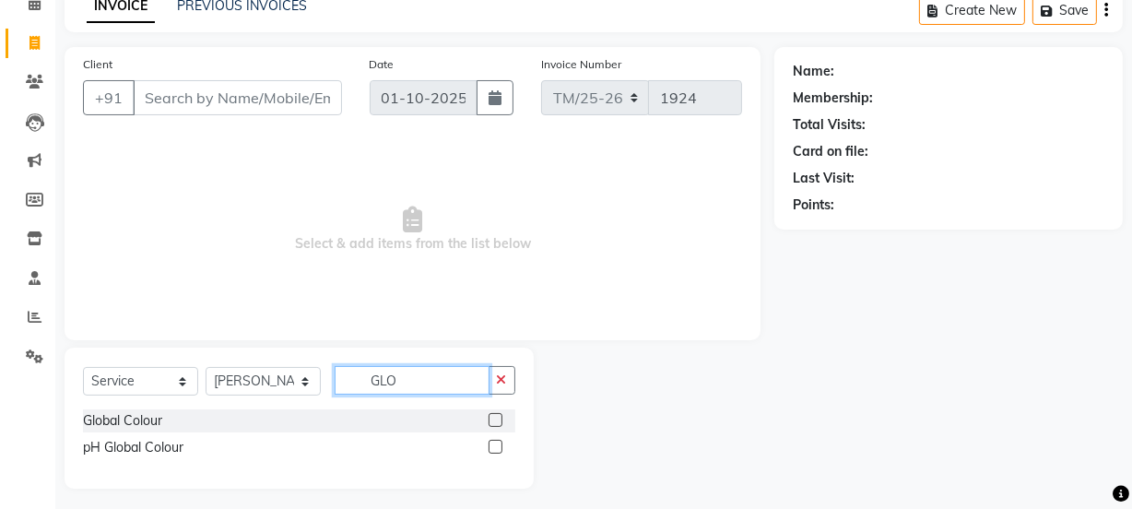
scroll to position [99, 0]
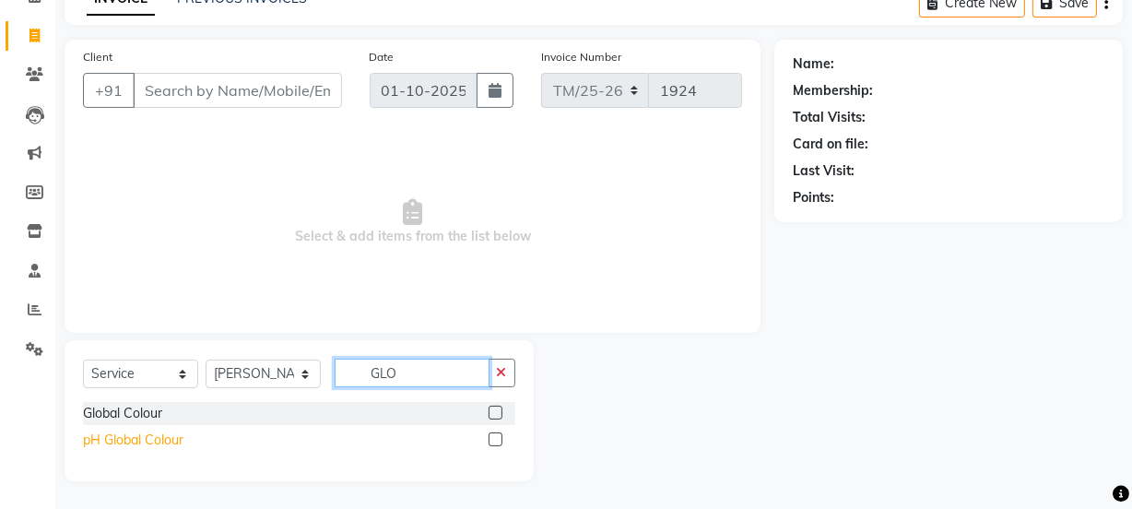
type input "GLO"
click at [90, 441] on div "pH Global Colour" at bounding box center [133, 440] width 101 height 19
checkbox input "false"
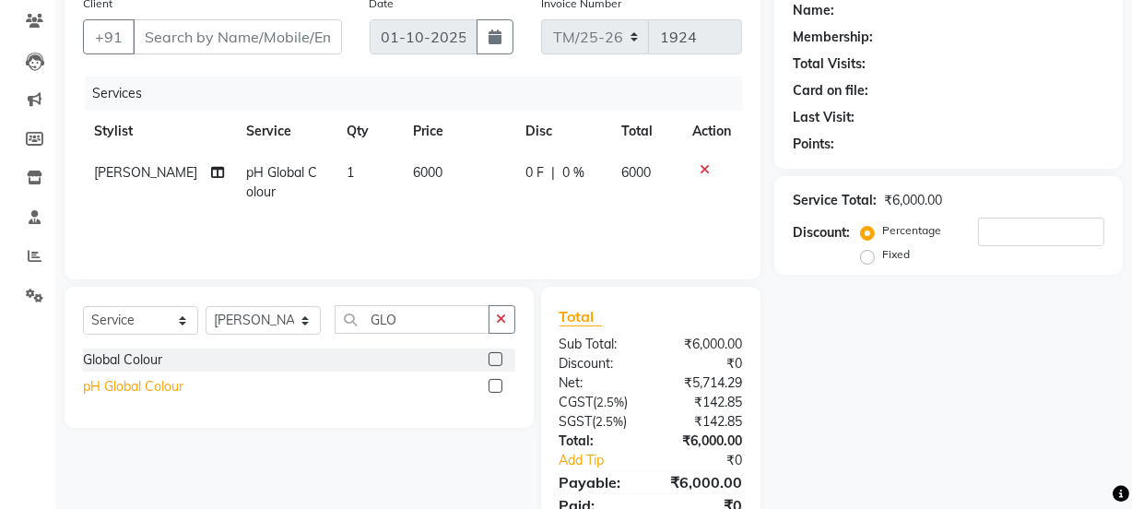
scroll to position [154, 0]
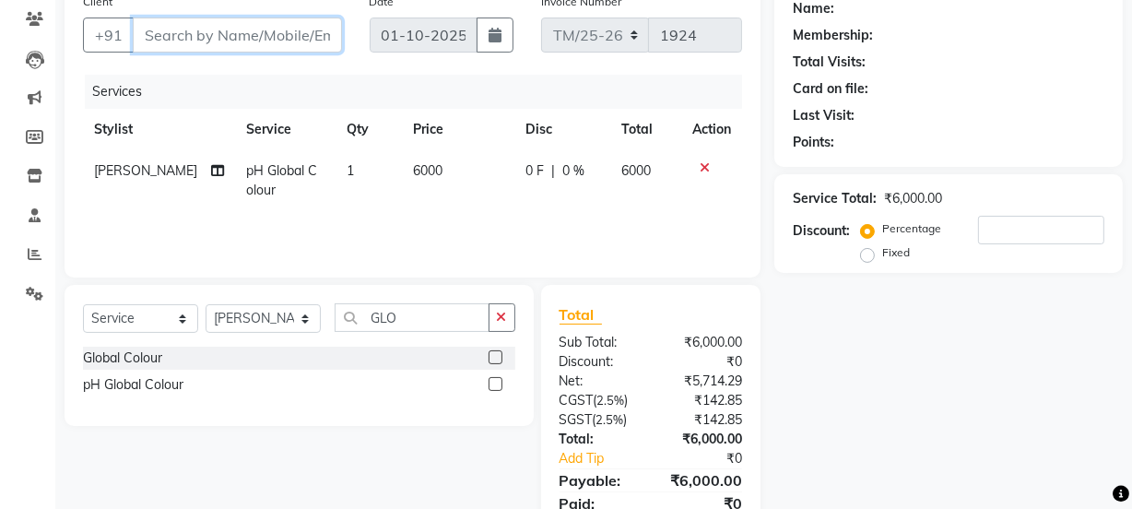
click at [247, 36] on input "Client" at bounding box center [237, 35] width 209 height 35
type input "9"
type input "0"
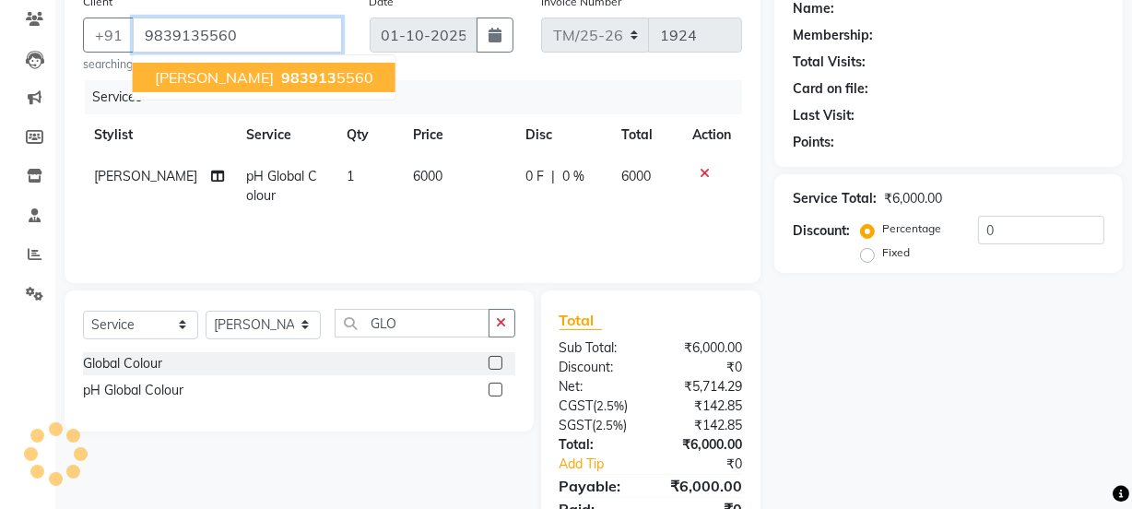
type input "9839135560"
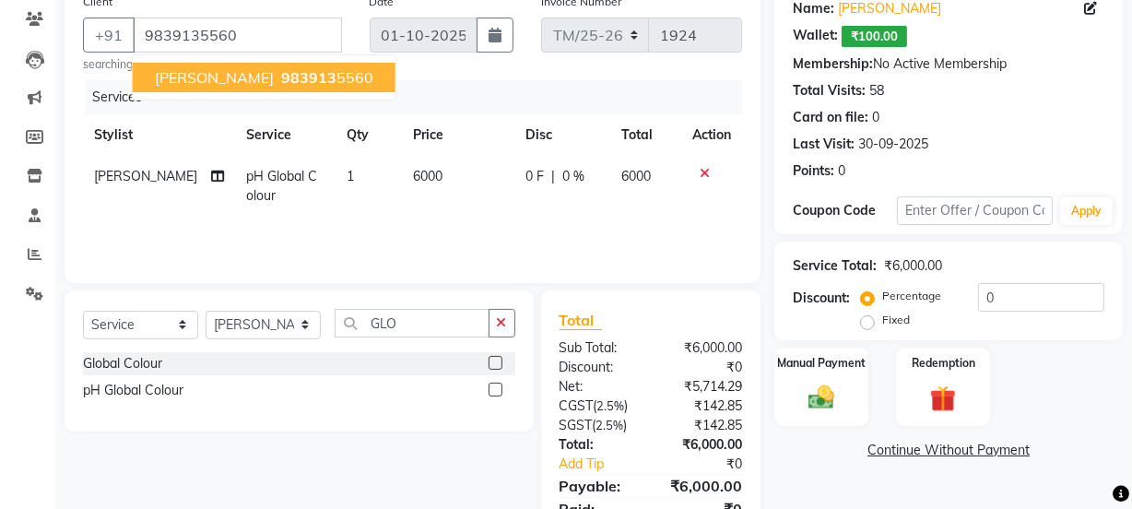
click at [285, 79] on ngb-highlight "983913 5560" at bounding box center [326, 77] width 96 height 18
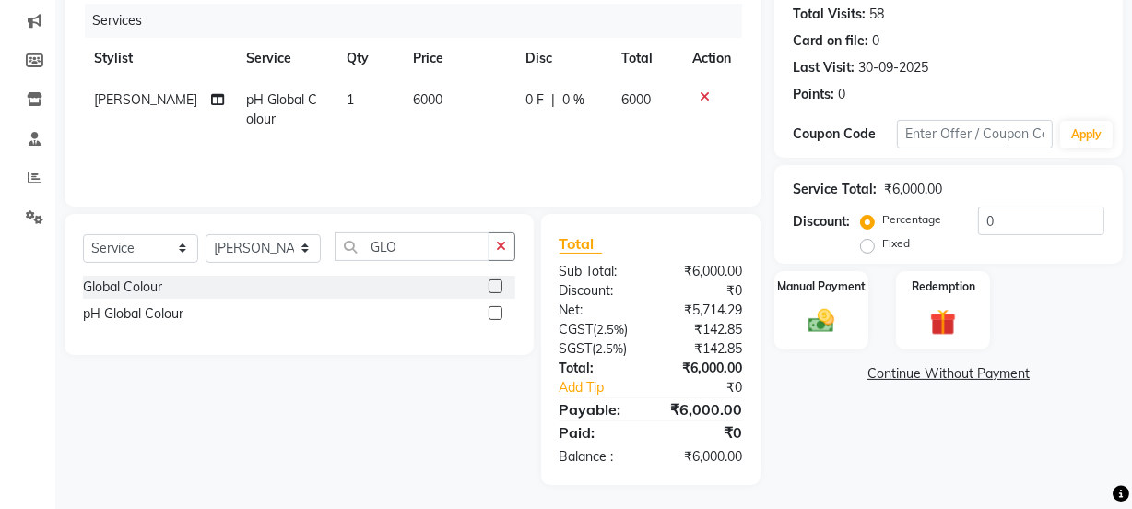
scroll to position [235, 0]
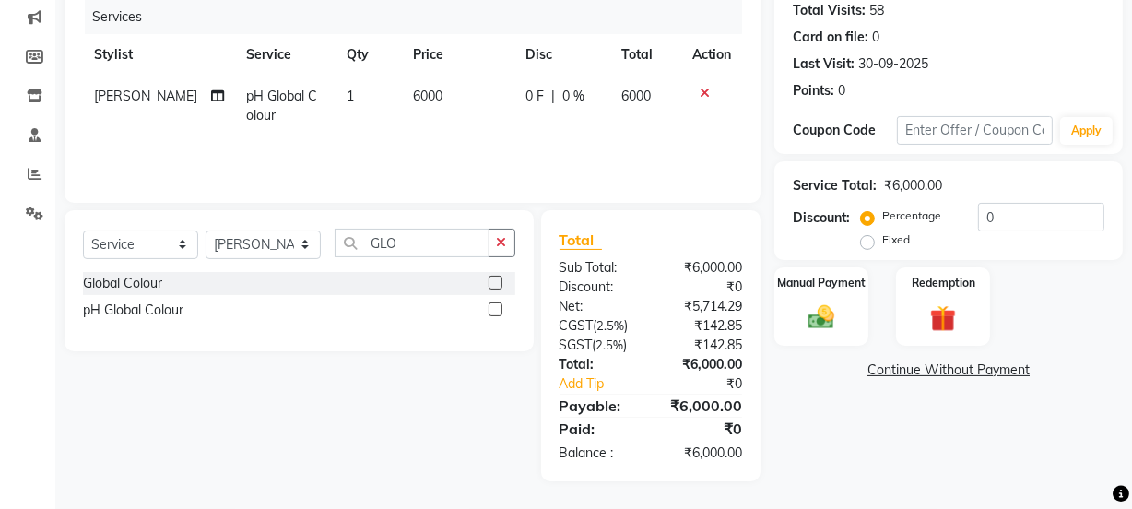
click at [821, 310] on img at bounding box center [821, 317] width 42 height 30
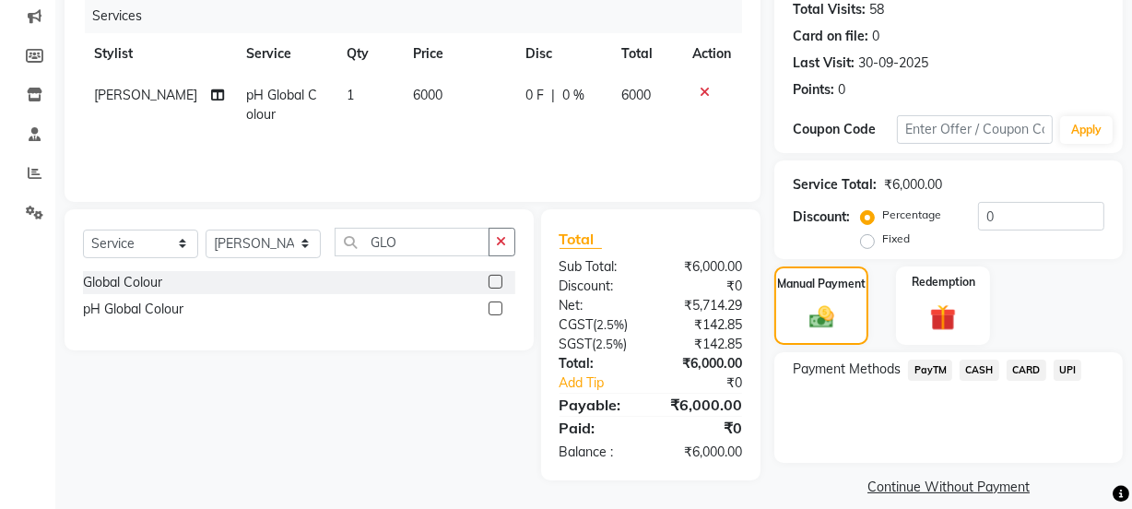
click at [980, 369] on span "CASH" at bounding box center [980, 370] width 40 height 21
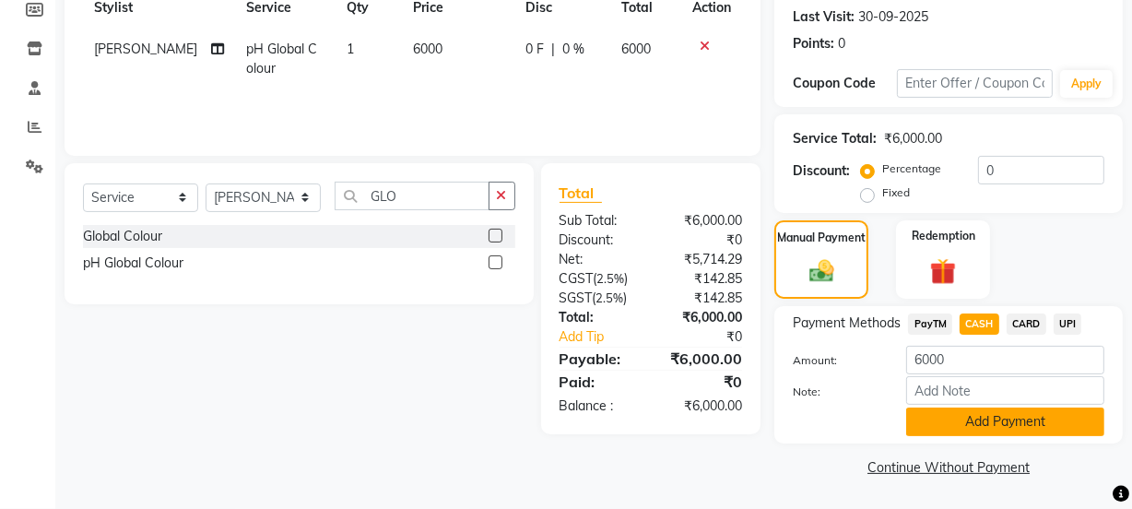
click at [1006, 420] on button "Add Payment" at bounding box center [1005, 422] width 198 height 29
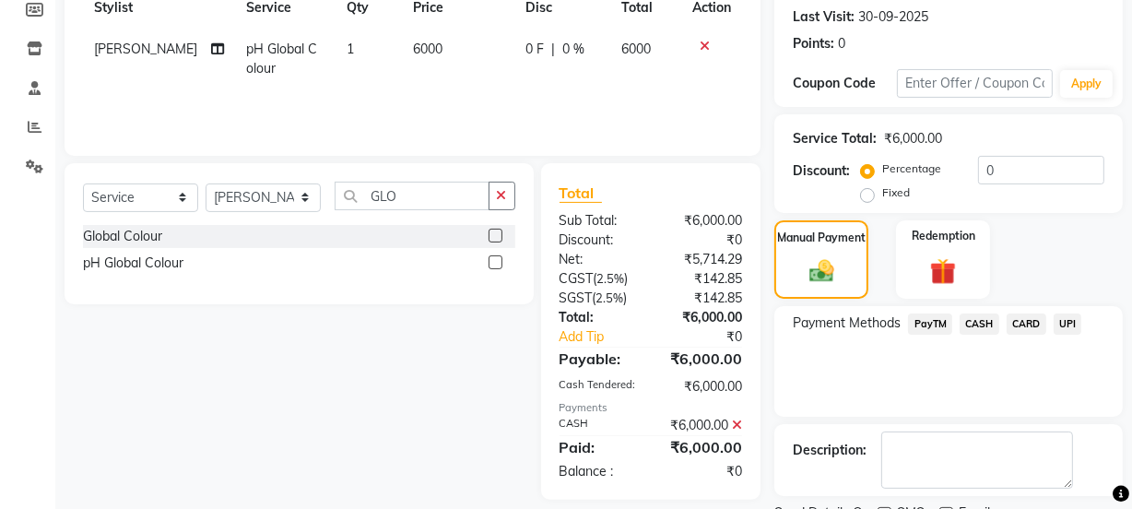
scroll to position [358, 0]
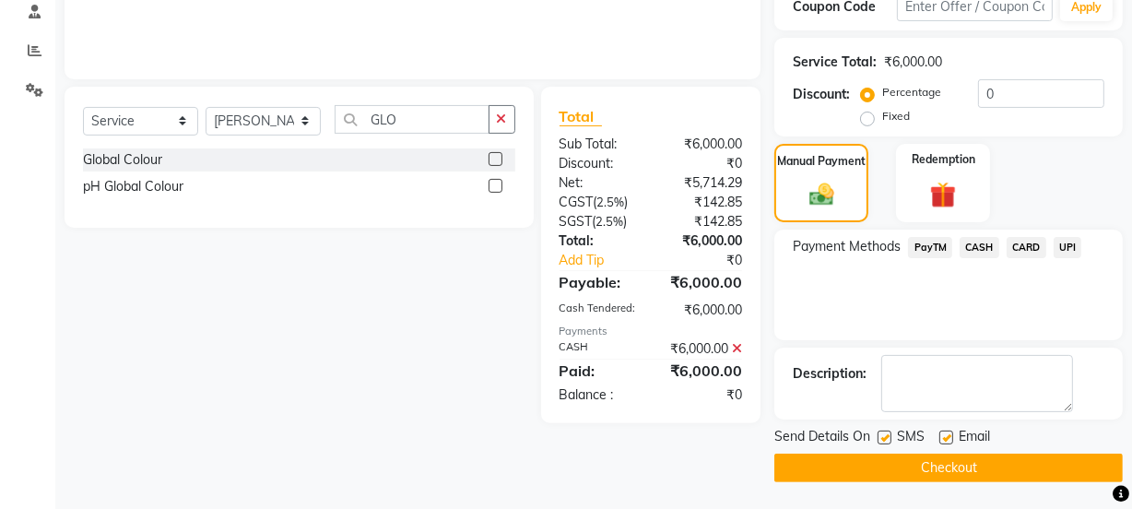
click at [965, 473] on button "Checkout" at bounding box center [949, 468] width 349 height 29
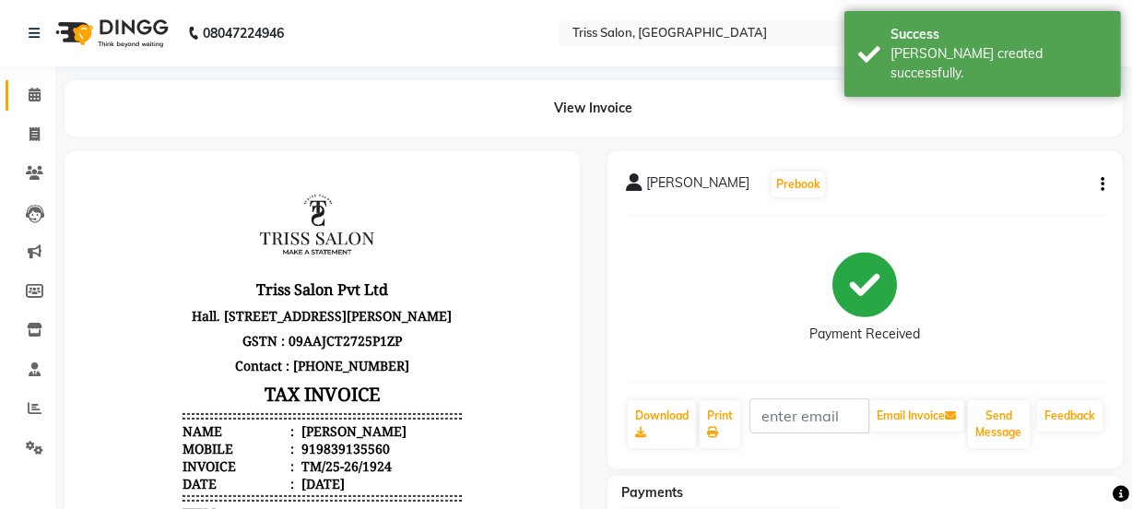
click at [30, 91] on icon at bounding box center [35, 95] width 12 height 14
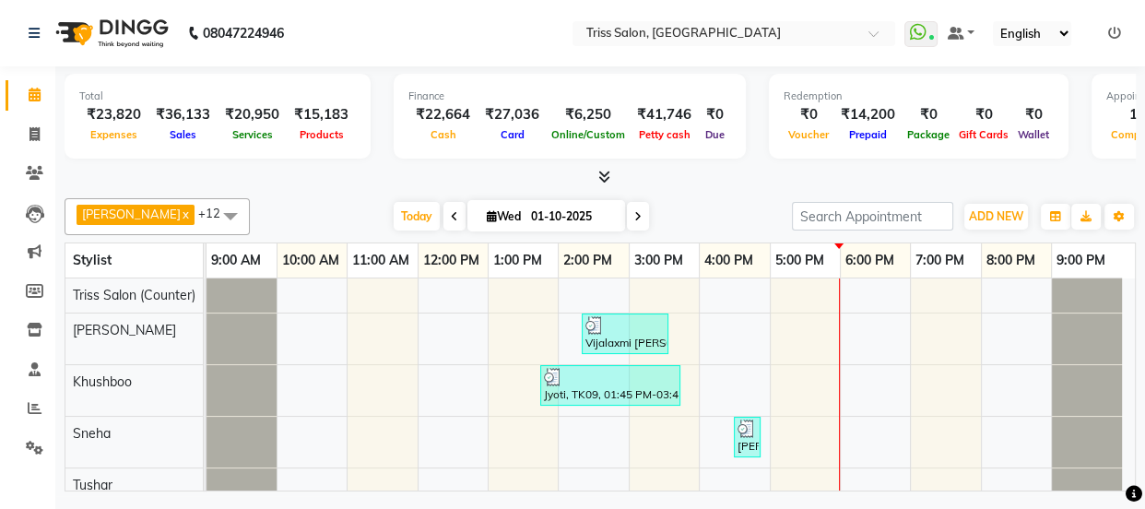
click at [606, 177] on icon at bounding box center [604, 177] width 12 height 14
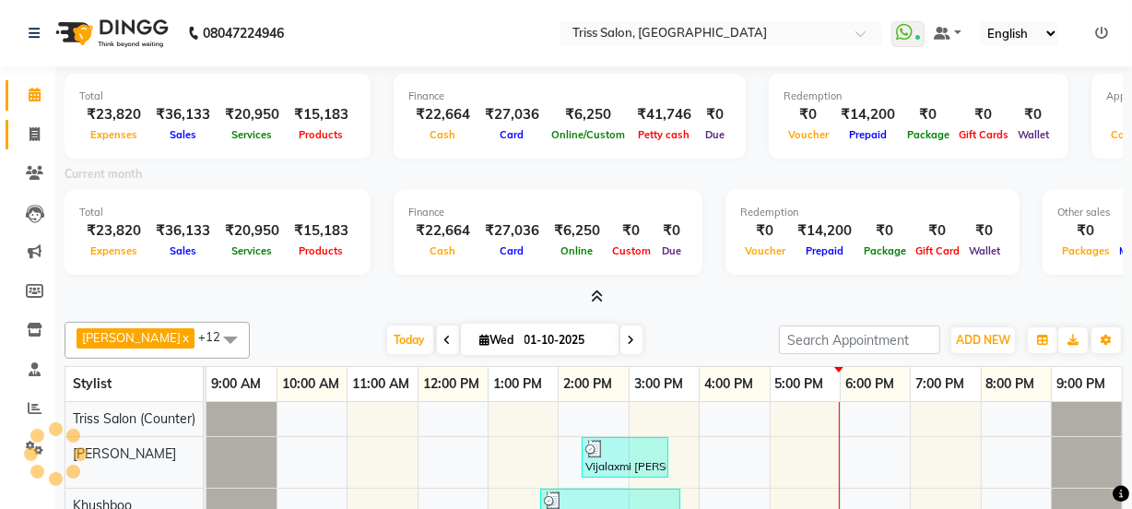
click at [30, 121] on link "Invoice" at bounding box center [28, 135] width 44 height 30
select select "service"
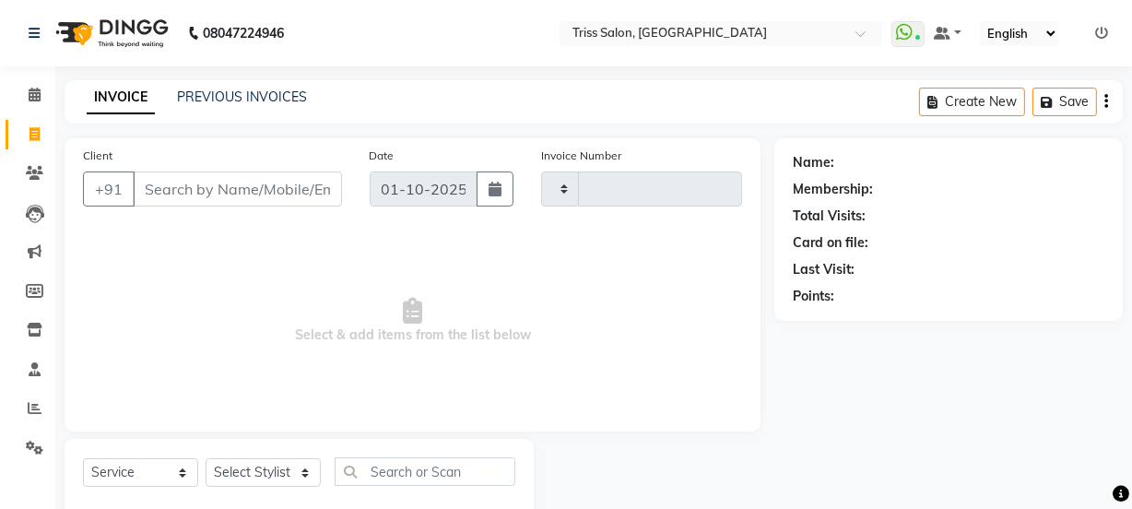
scroll to position [1, 0]
type input "1925"
select select "4304"
click at [218, 181] on input "Client" at bounding box center [237, 188] width 209 height 35
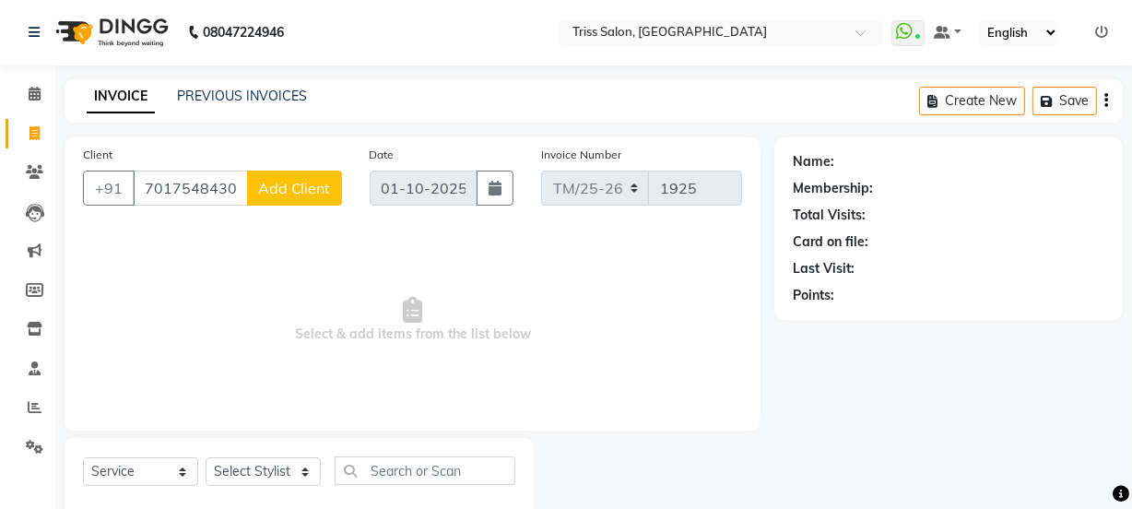
click at [189, 184] on input "7017548430" at bounding box center [190, 188] width 115 height 35
click at [206, 192] on input "7017548430" at bounding box center [190, 188] width 115 height 35
click at [217, 186] on input "7017548430" at bounding box center [190, 188] width 115 height 35
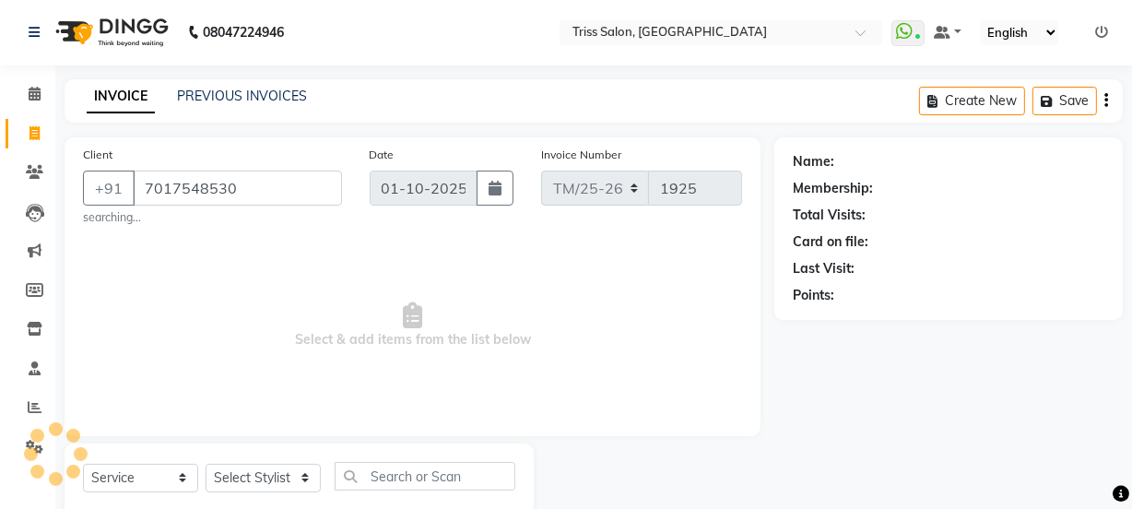
type input "7017548530"
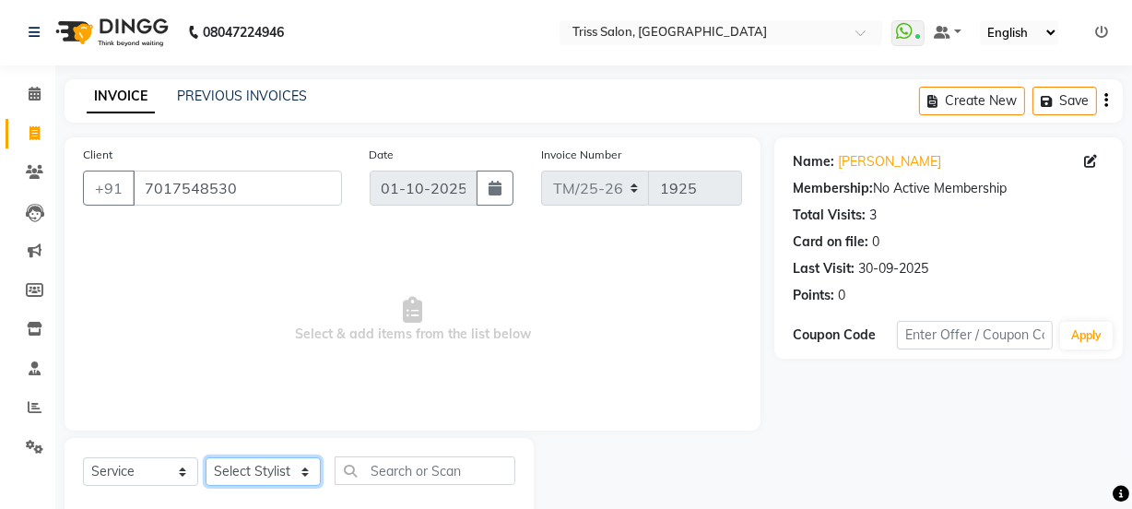
click at [247, 459] on select "Select Stylist Bhim Ram [PERSON_NAME] [PERSON_NAME] (Pooja) [PERSON_NAME] [PERS…" at bounding box center [263, 471] width 115 height 29
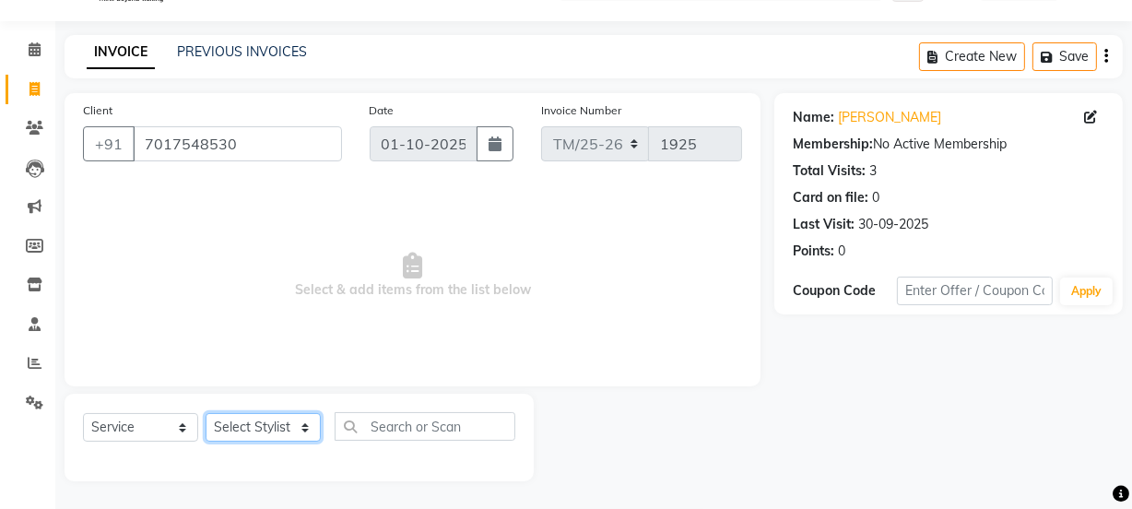
scroll to position [40, 0]
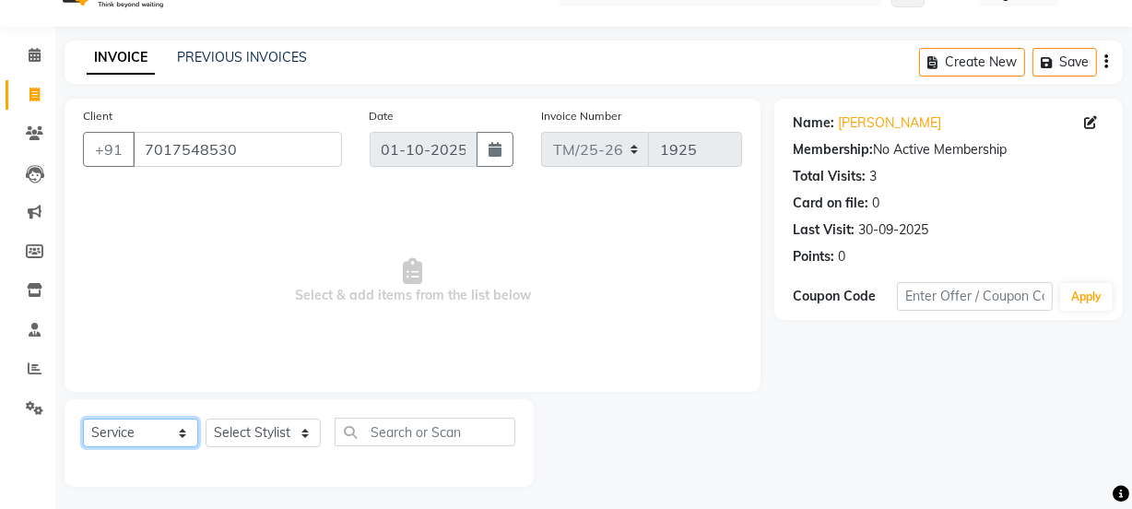
click at [140, 438] on select "Select Service Product Membership Package Voucher Prepaid Gift Card" at bounding box center [140, 433] width 115 height 29
select select "product"
click at [83, 419] on select "Select Service Product Membership Package Voucher Prepaid Gift Card" at bounding box center [140, 433] width 115 height 29
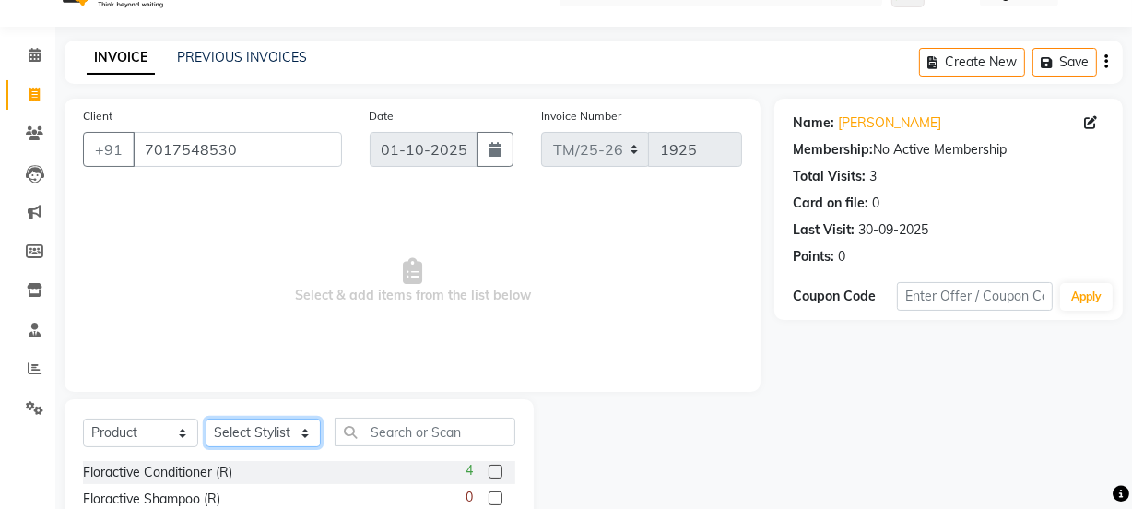
click at [265, 432] on select "Select Stylist Bhim Ram [PERSON_NAME] [PERSON_NAME] (Pooja) [PERSON_NAME] [PERS…" at bounding box center [263, 433] width 115 height 29
select select "40814"
click at [206, 419] on select "Select Stylist Bhim Ram [PERSON_NAME] [PERSON_NAME] (Pooja) [PERSON_NAME] [PERS…" at bounding box center [263, 433] width 115 height 29
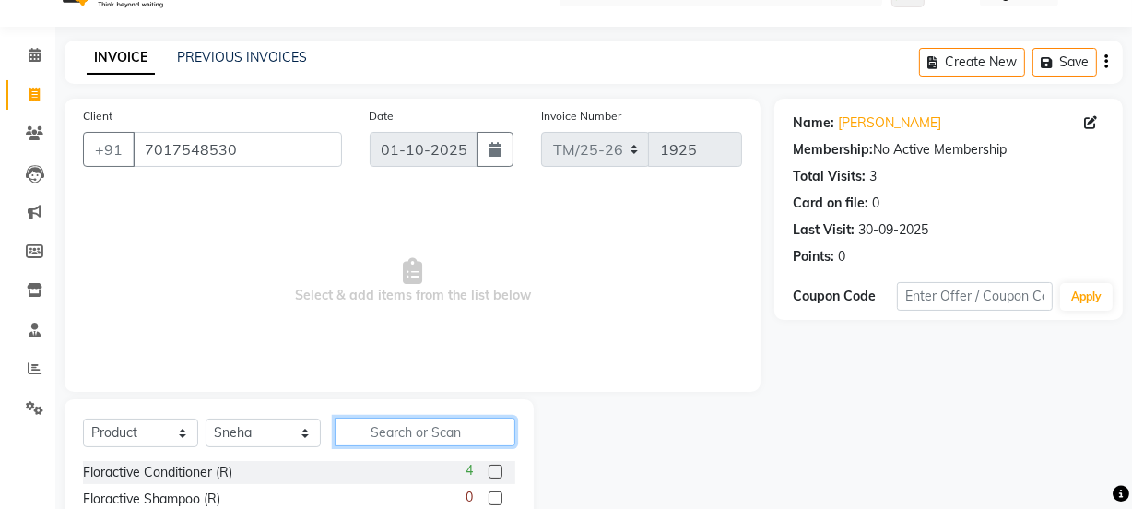
click at [388, 434] on input "text" at bounding box center [425, 432] width 181 height 29
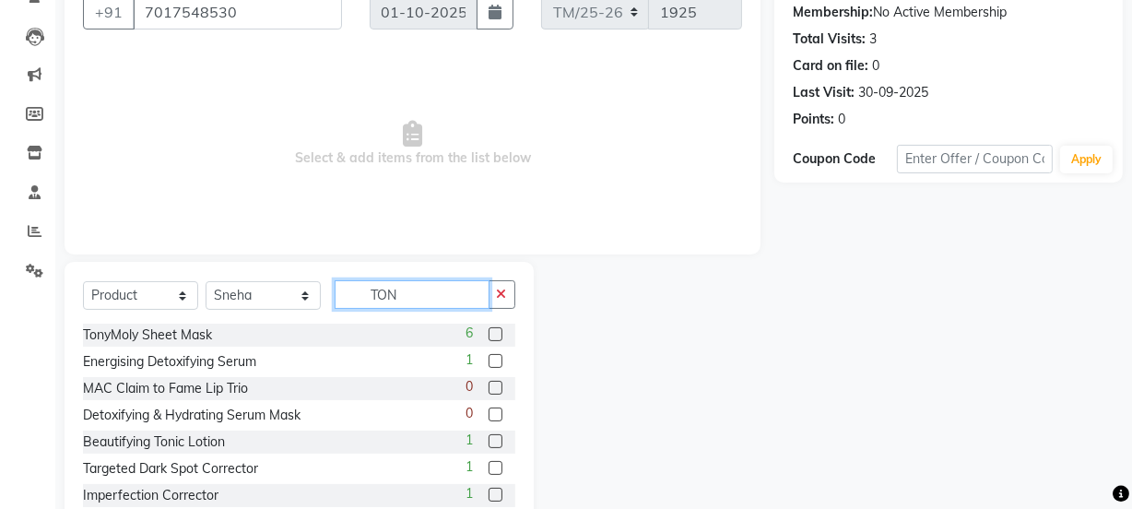
scroll to position [125, 0]
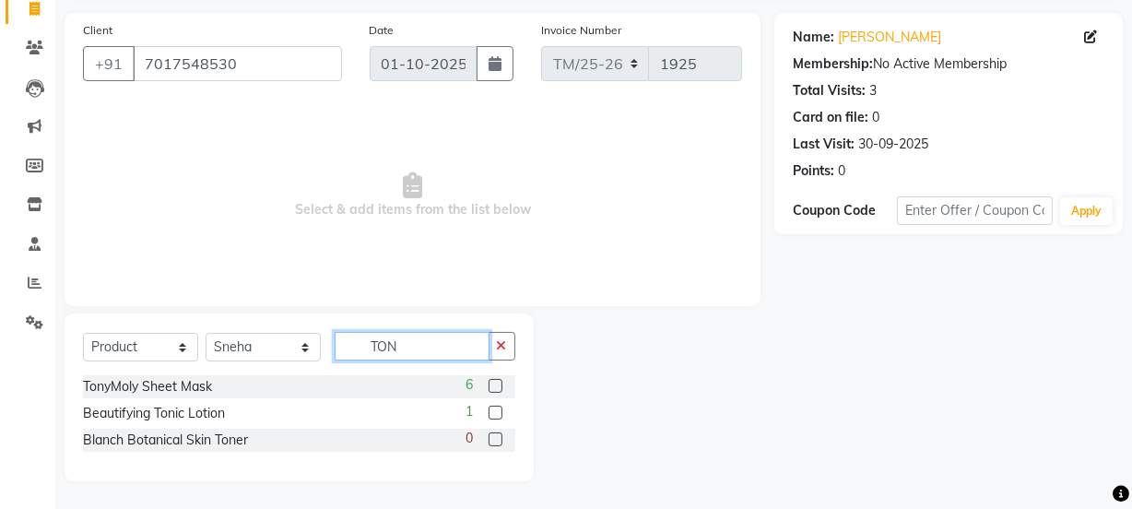
type input "TON"
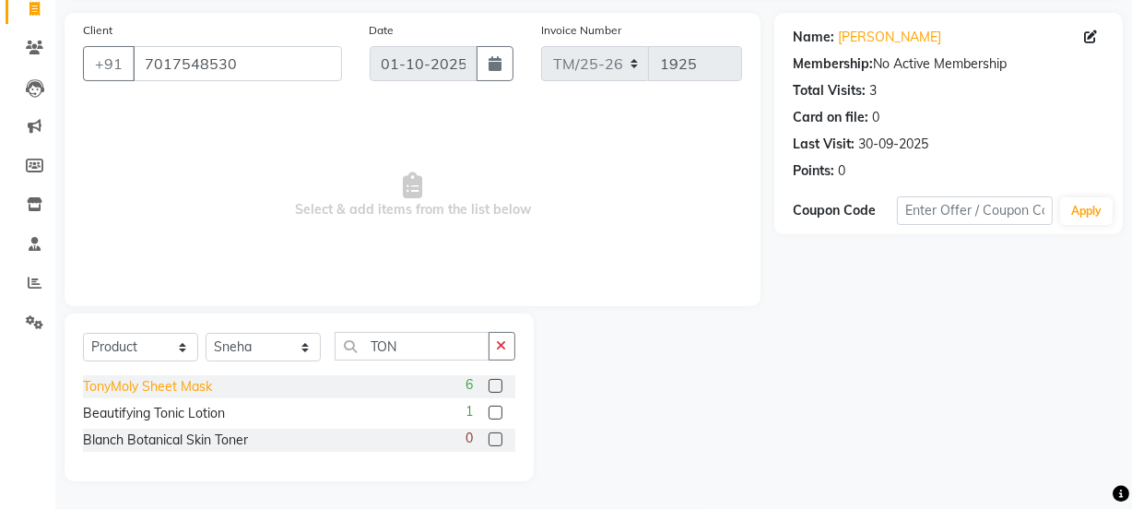
click at [94, 389] on div "TonyMoly Sheet Mask" at bounding box center [147, 386] width 129 height 19
checkbox input "false"
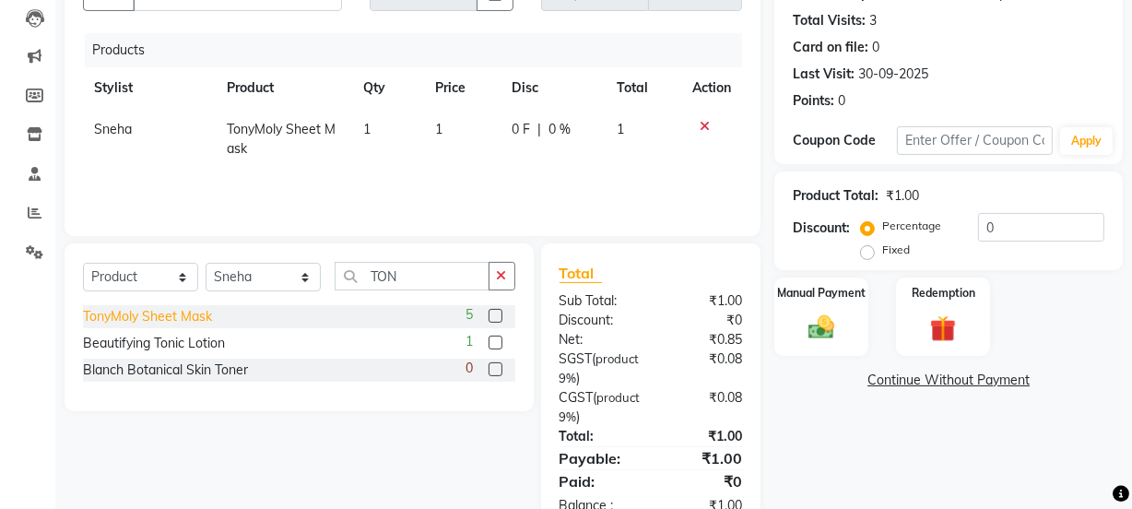
scroll to position [210, 0]
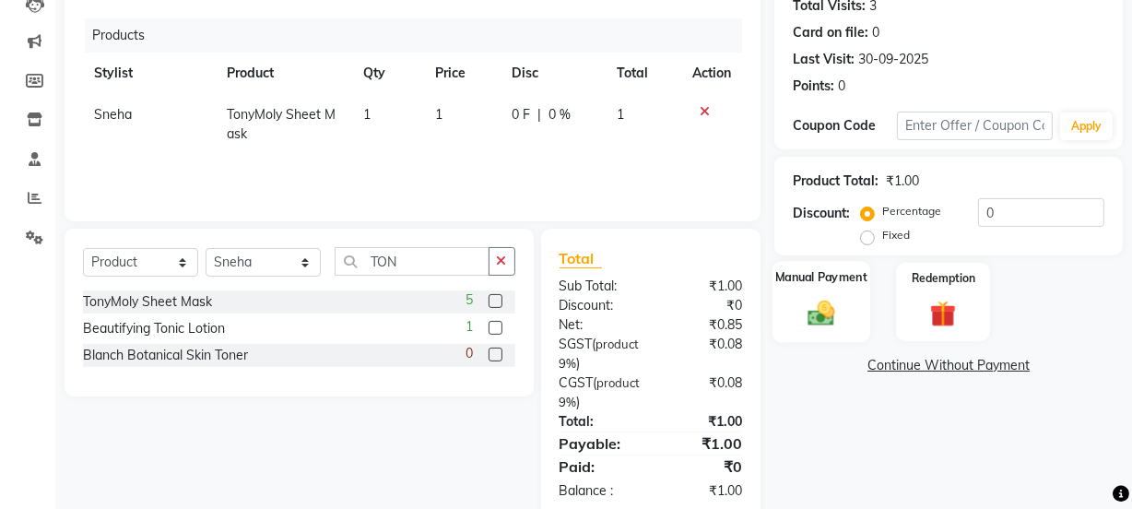
click at [813, 312] on img at bounding box center [821, 312] width 44 height 31
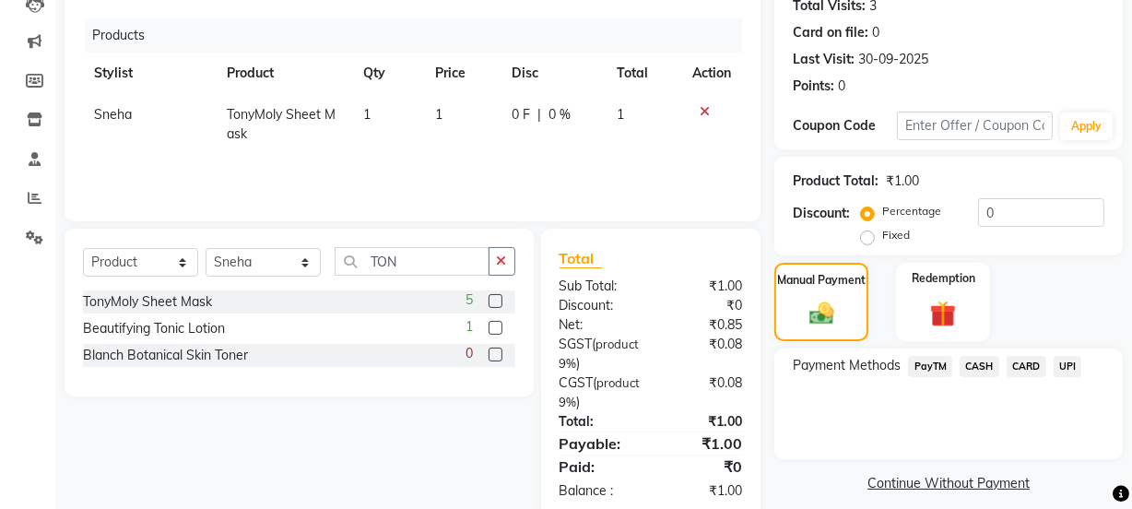
click at [986, 363] on span "CASH" at bounding box center [980, 366] width 40 height 21
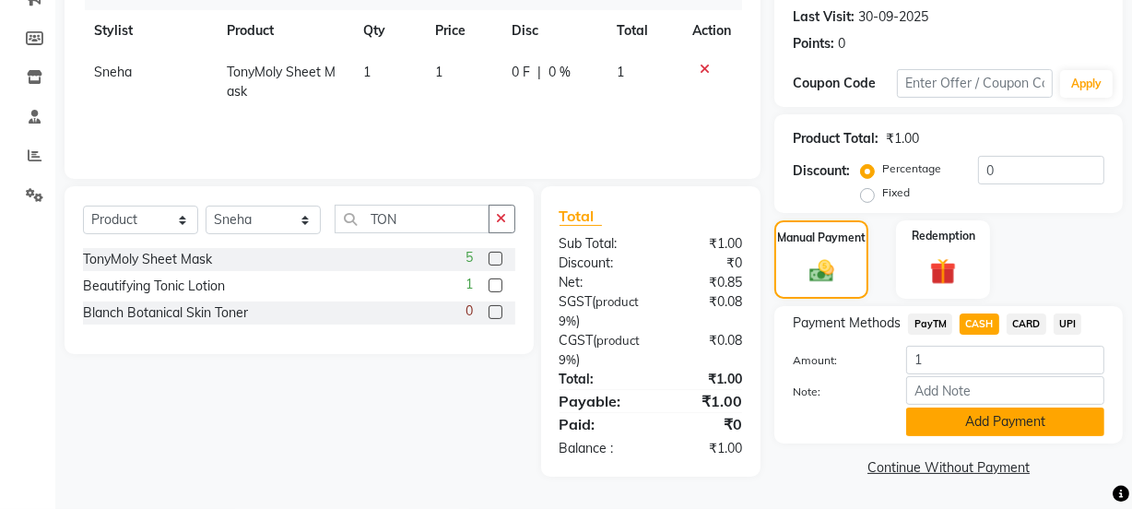
click at [1017, 432] on button "Add Payment" at bounding box center [1005, 422] width 198 height 29
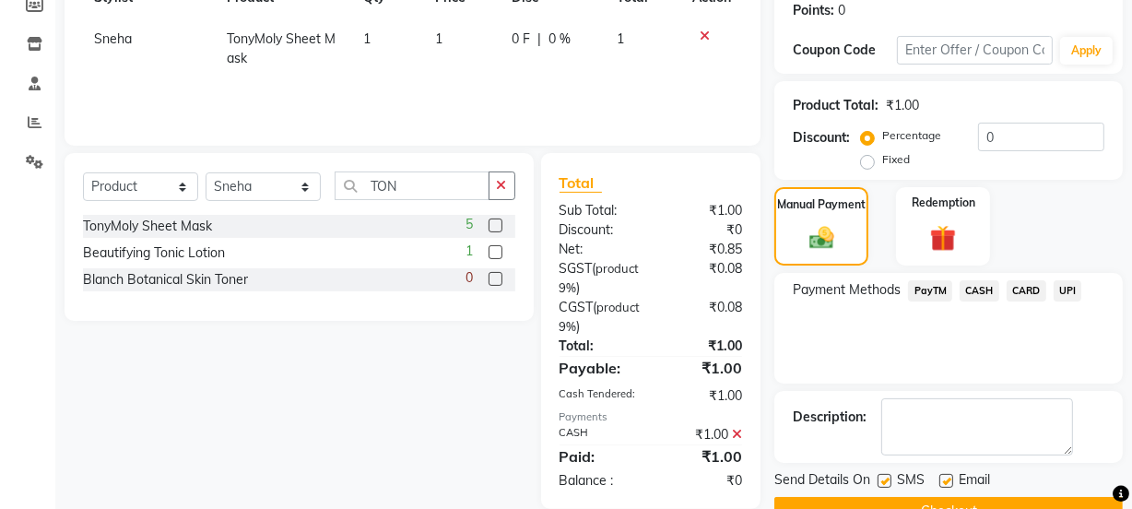
scroll to position [329, 0]
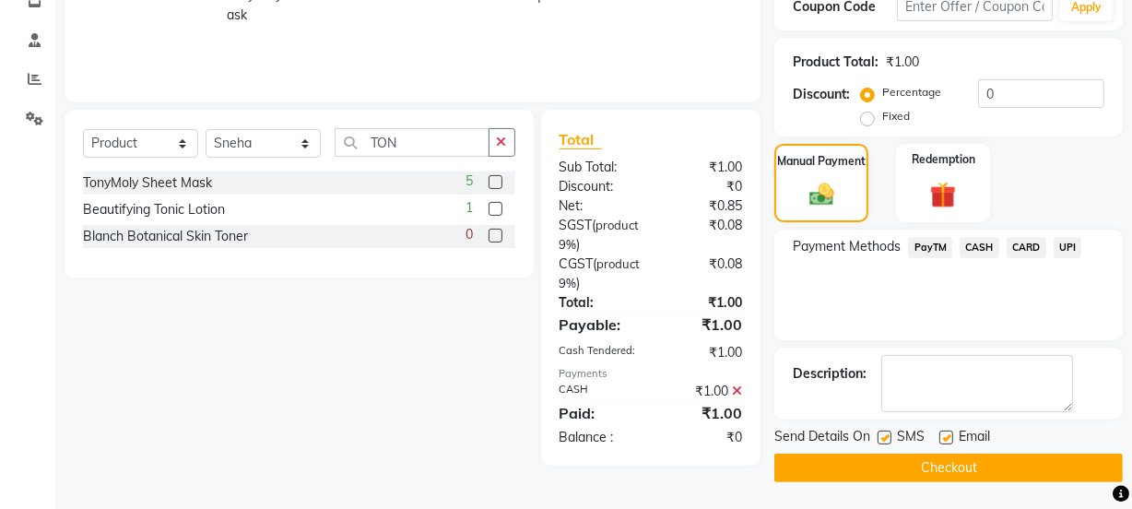
click at [1019, 464] on button "Checkout" at bounding box center [949, 468] width 349 height 29
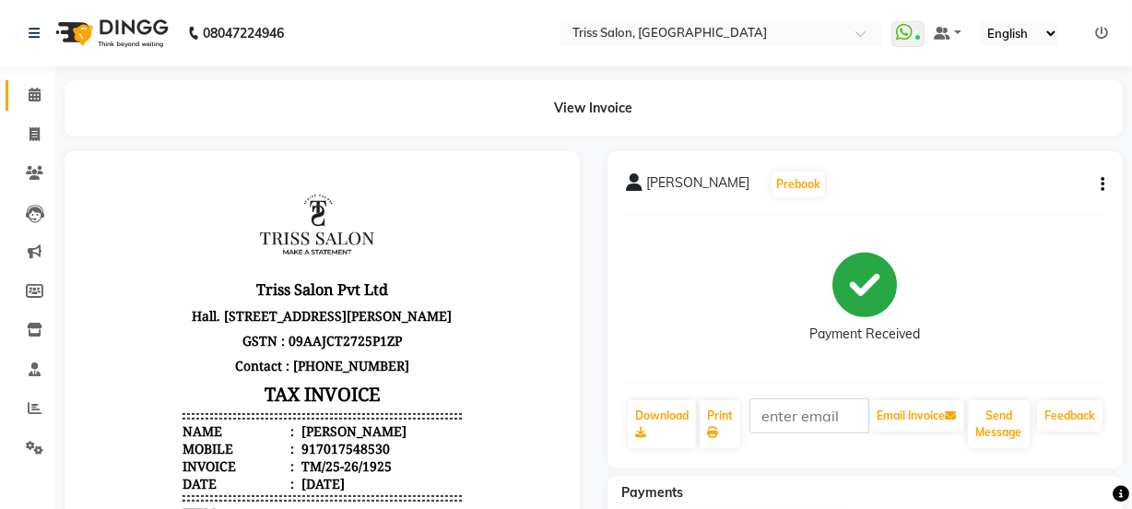
click at [30, 83] on link "Calendar" at bounding box center [28, 95] width 44 height 30
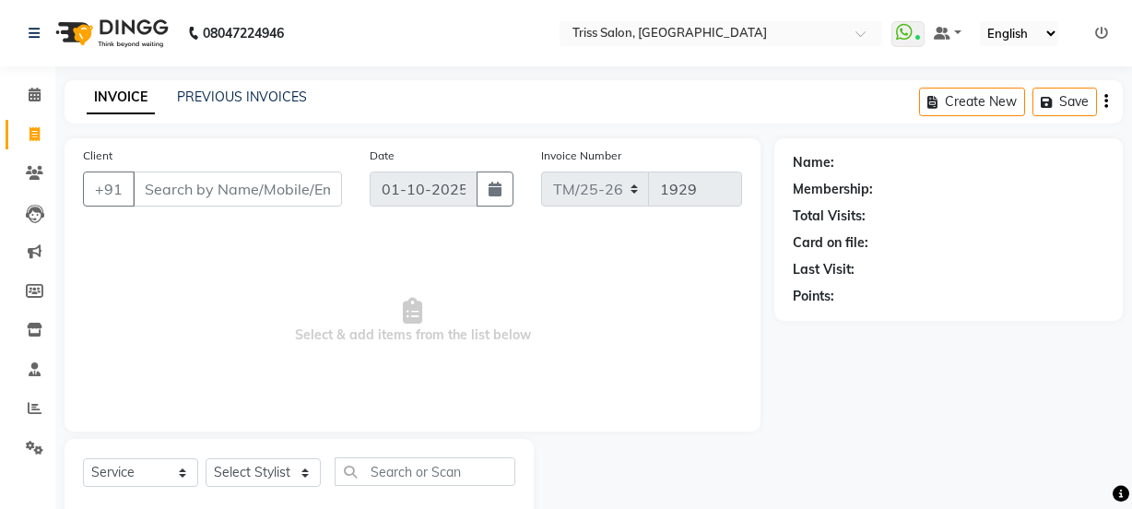
select select "service"
click at [216, 468] on select "Select Stylist" at bounding box center [263, 472] width 115 height 29
click at [220, 476] on select "Select Stylist" at bounding box center [263, 472] width 115 height 29
select select "65478"
click at [206, 458] on select "Select Stylist Bhim Ram [PERSON_NAME] [PERSON_NAME] (Pooja) [PERSON_NAME] [PERS…" at bounding box center [263, 472] width 115 height 29
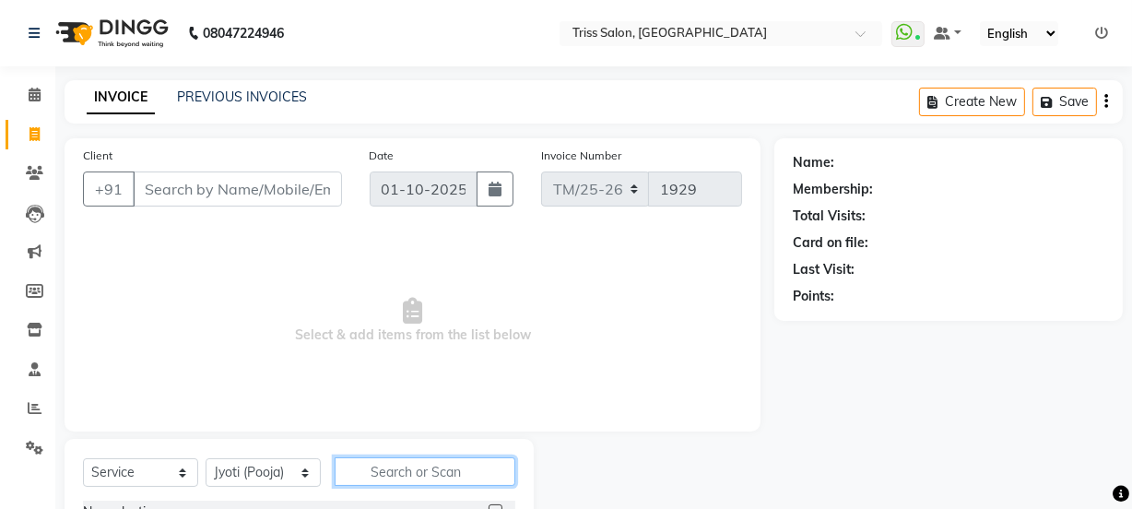
click at [393, 466] on input "text" at bounding box center [425, 471] width 181 height 29
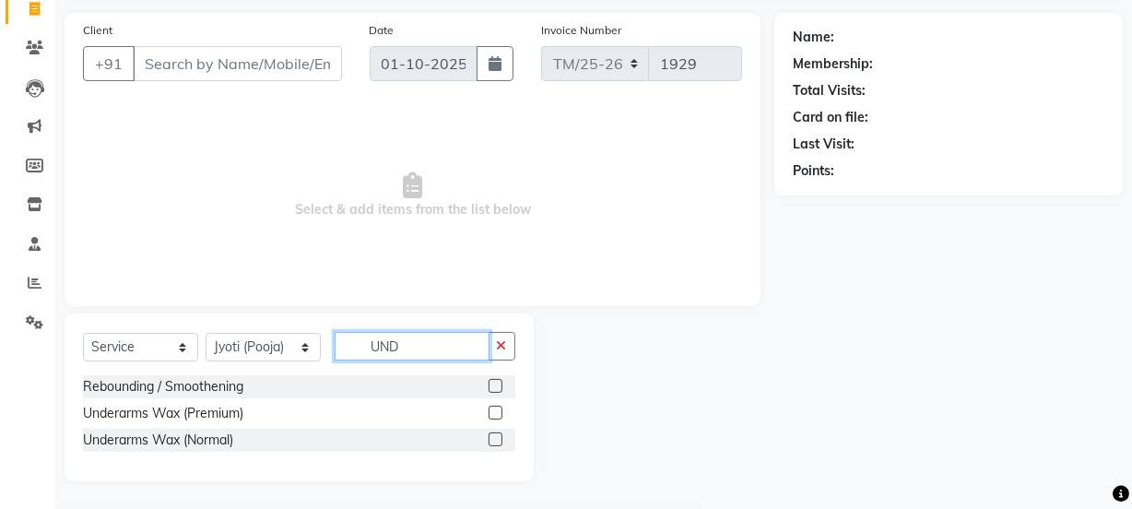
scroll to position [124, 0]
type input "UND"
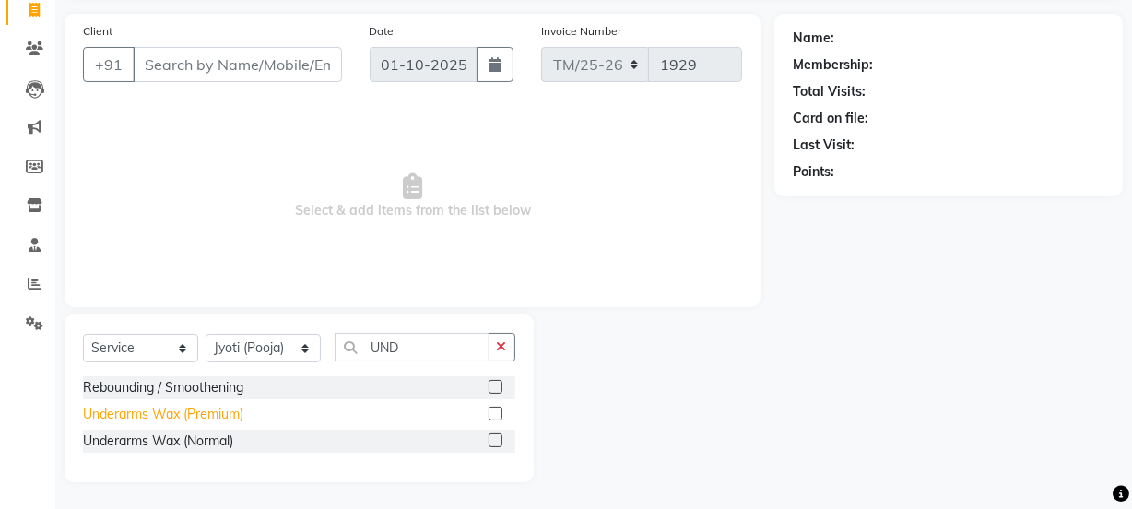
click at [94, 409] on div "Underarms Wax (Premium)" at bounding box center [163, 414] width 160 height 19
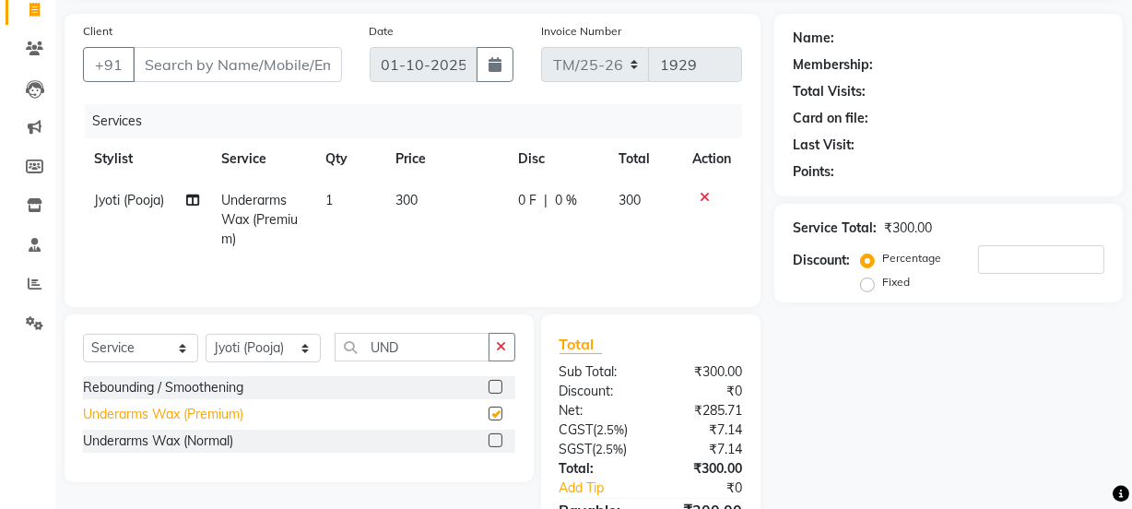
checkbox input "false"
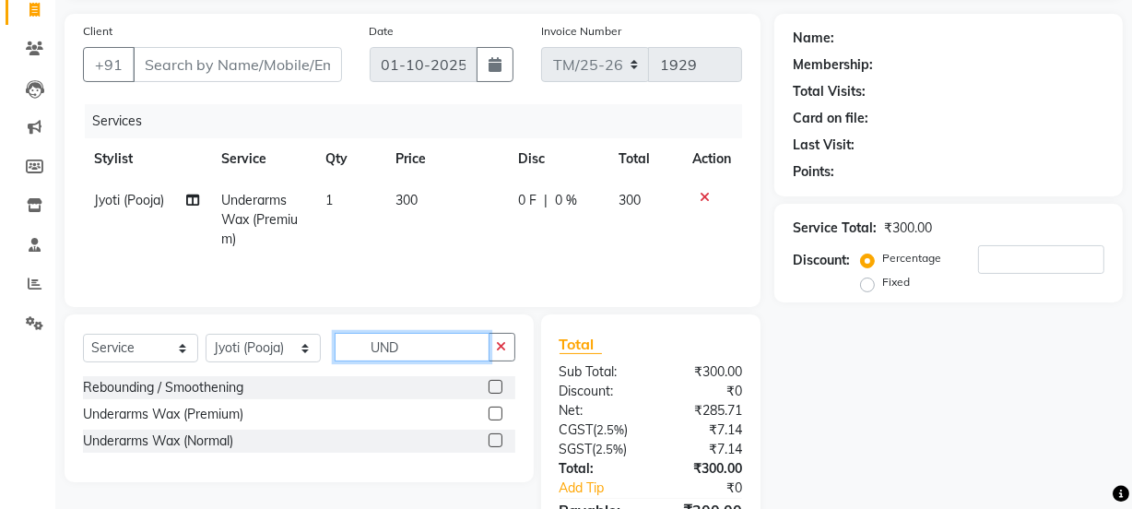
click at [456, 350] on input "UND" at bounding box center [412, 347] width 155 height 29
type input "U"
type input "UP"
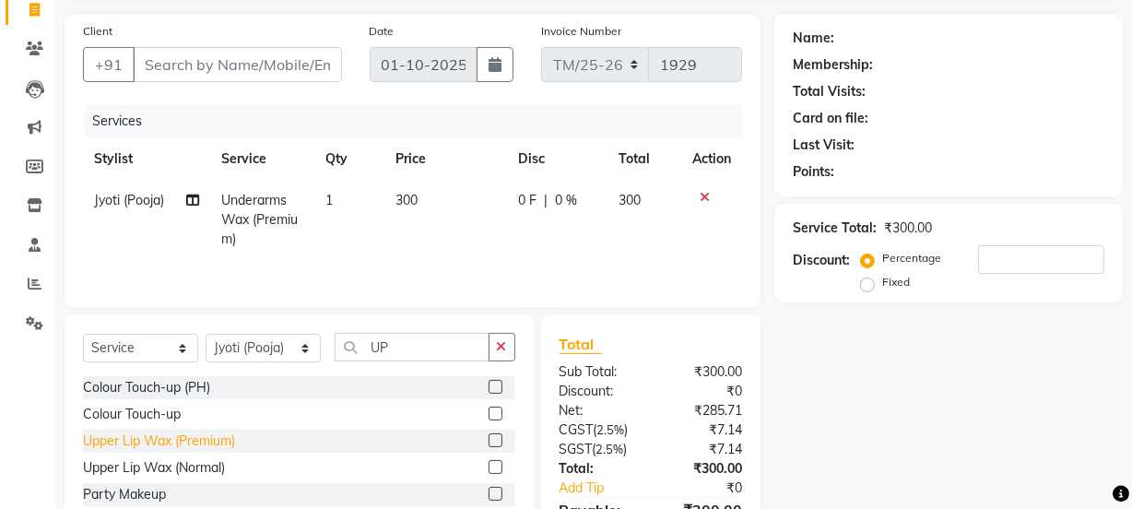
click at [86, 442] on div "Upper Lip Wax (Premium)" at bounding box center [159, 441] width 152 height 19
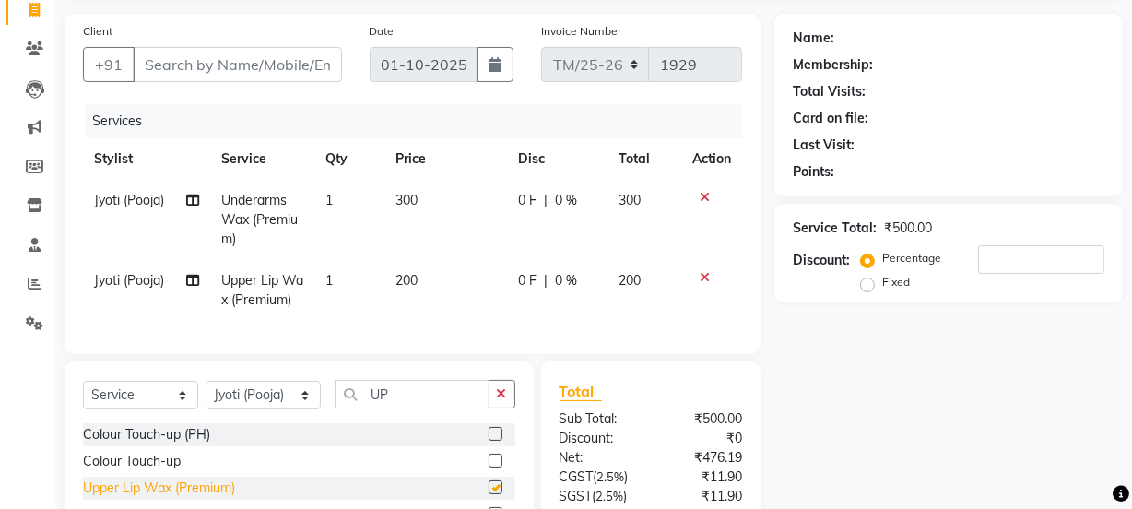
checkbox input "false"
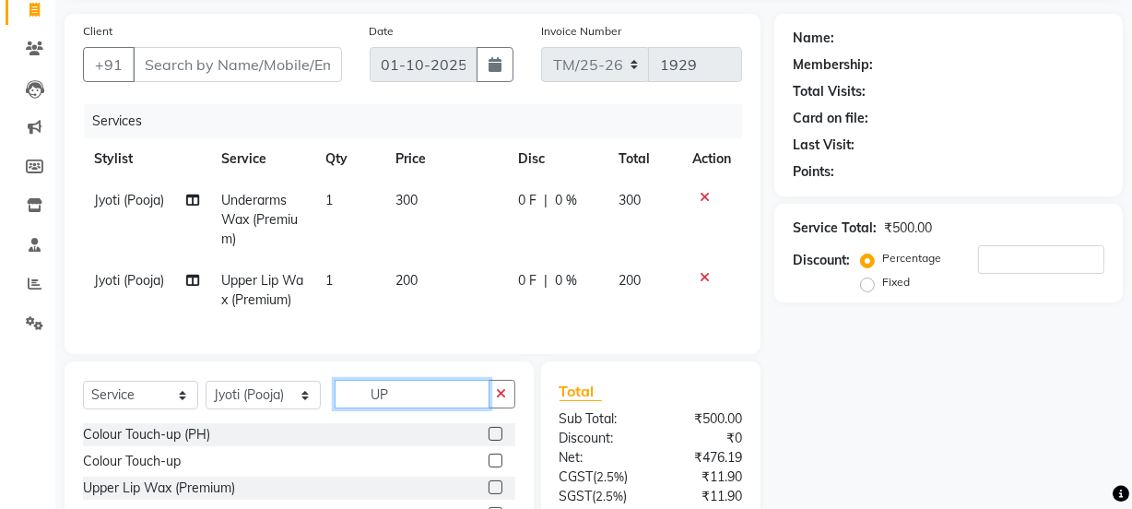
click at [421, 402] on input "UP" at bounding box center [412, 394] width 155 height 29
type input "U"
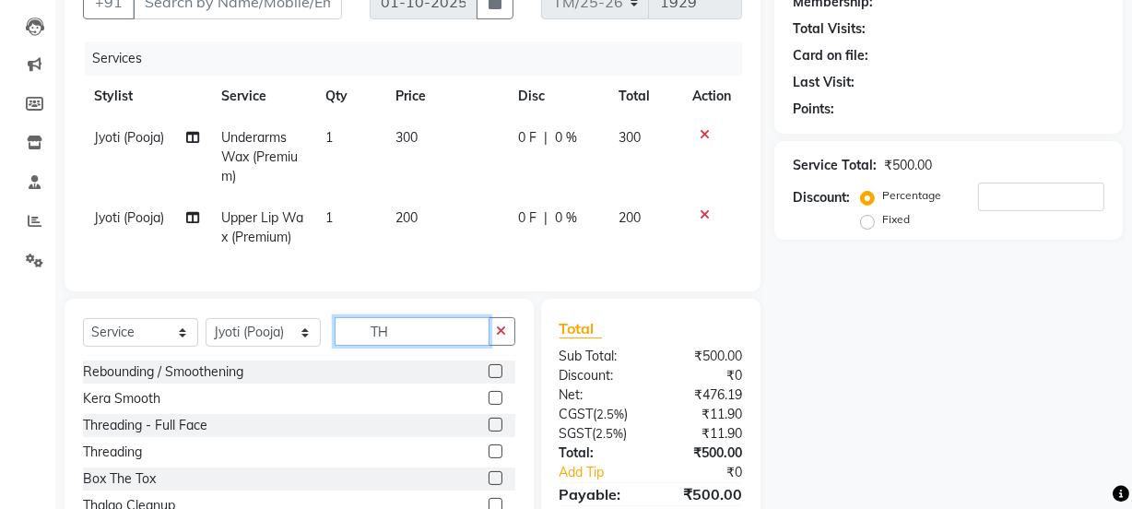
scroll to position [195, 0]
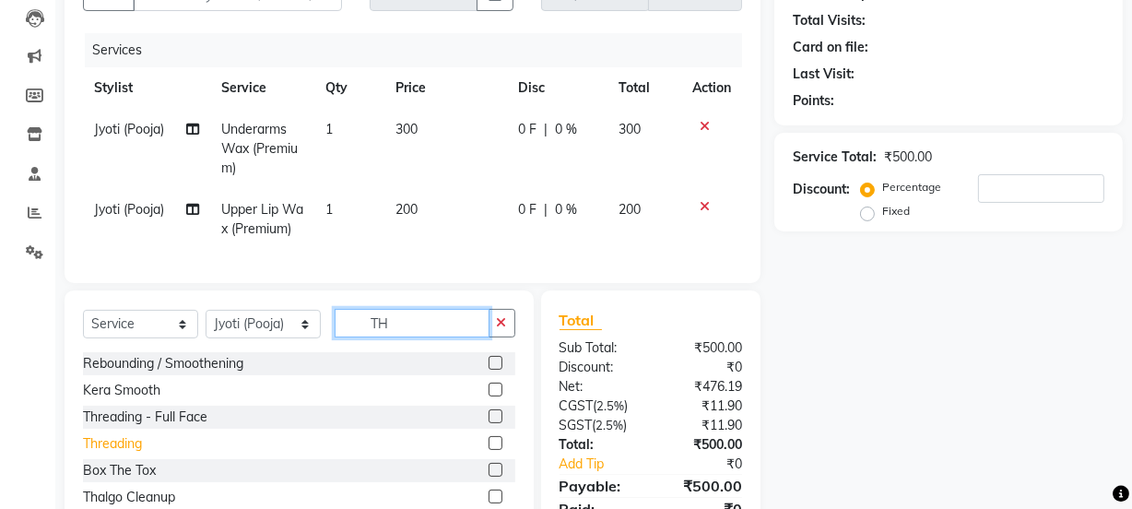
type input "TH"
click at [87, 448] on div "Threading" at bounding box center [112, 443] width 59 height 19
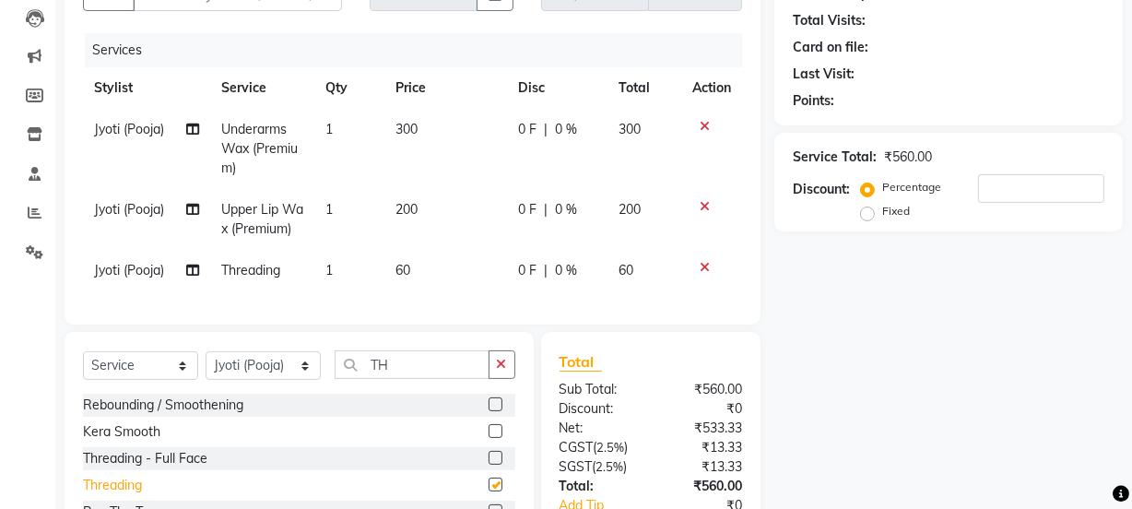
checkbox input "false"
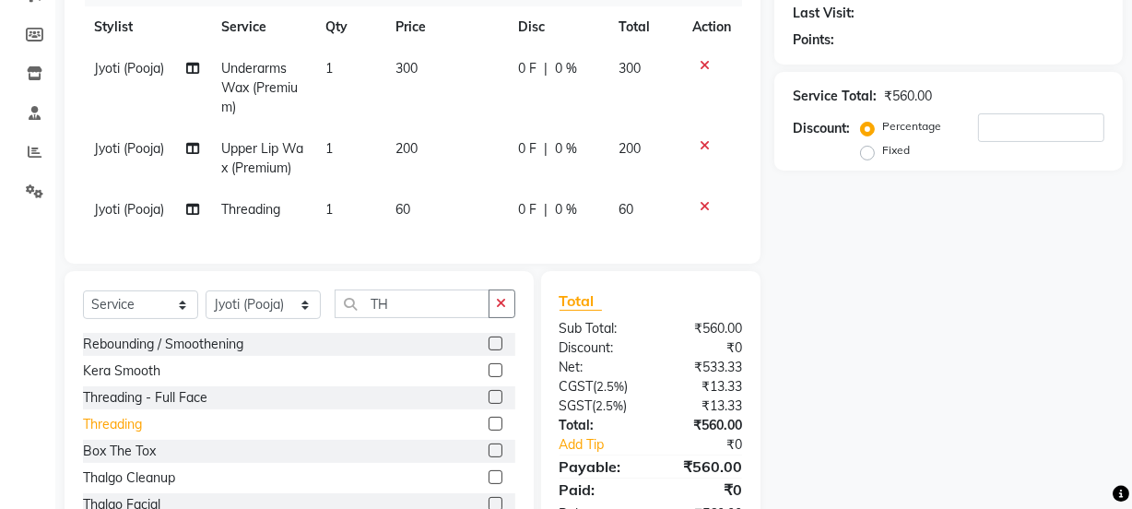
scroll to position [0, 0]
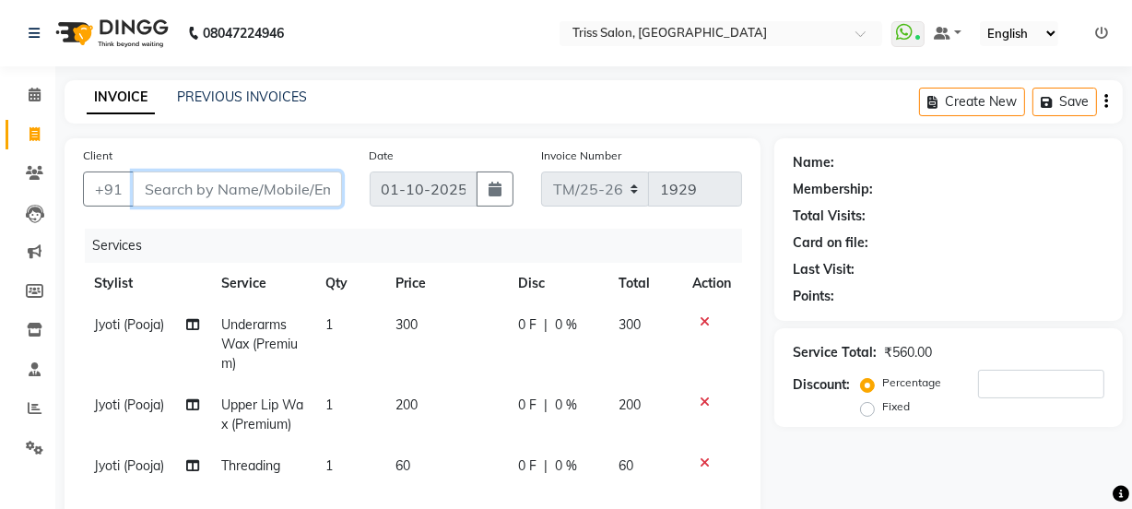
click at [248, 185] on input "Client" at bounding box center [237, 189] width 209 height 35
type input "9"
type input "0"
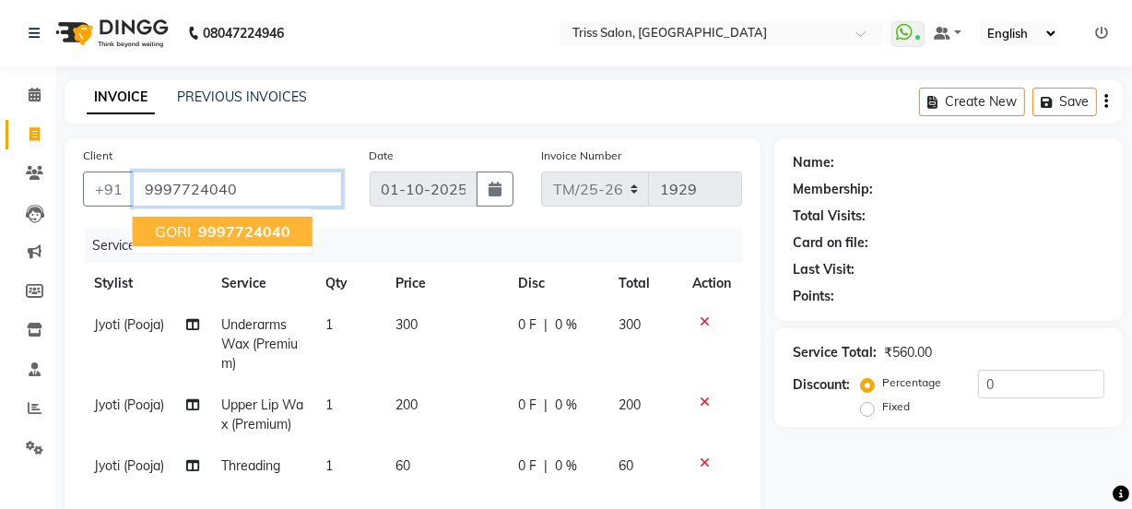
type input "9997724040"
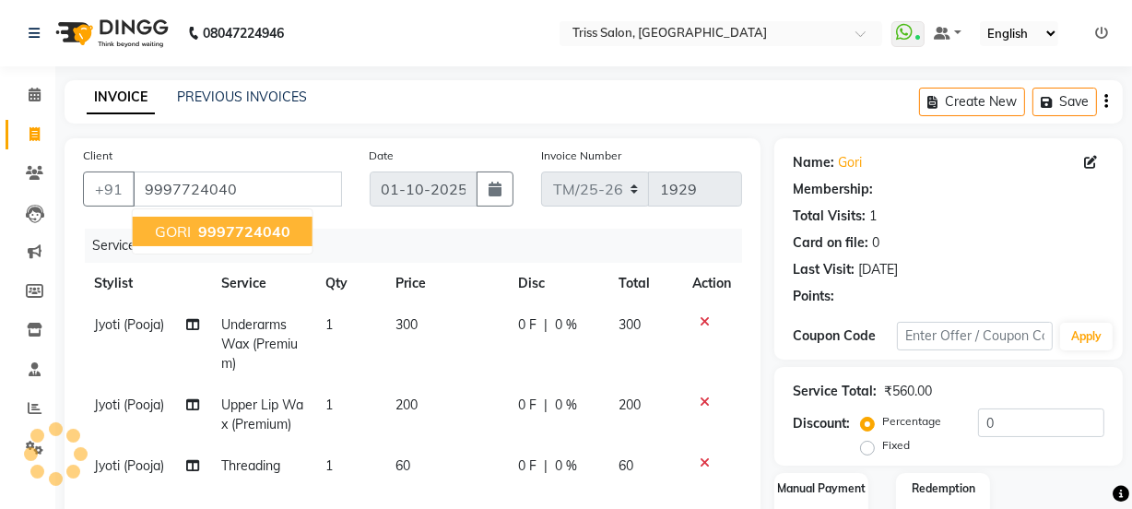
click at [265, 236] on span "9997724040" at bounding box center [244, 231] width 92 height 18
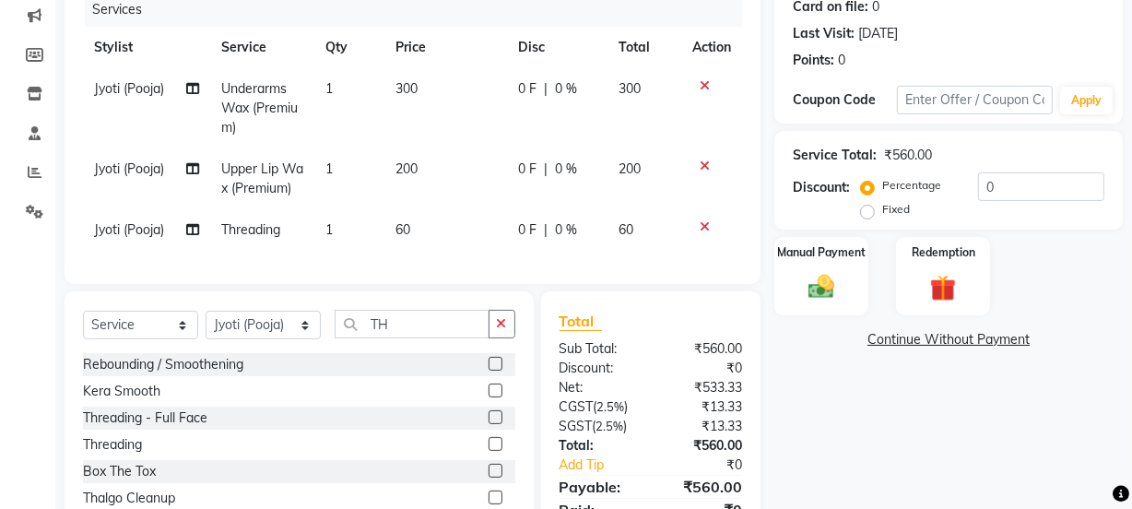
scroll to position [331, 0]
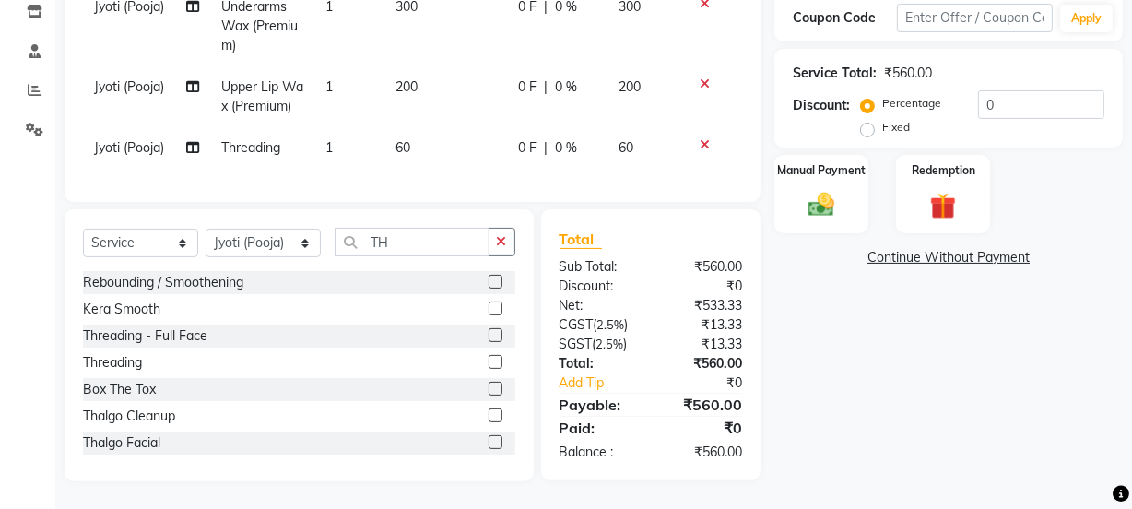
click at [830, 195] on img at bounding box center [821, 205] width 42 height 30
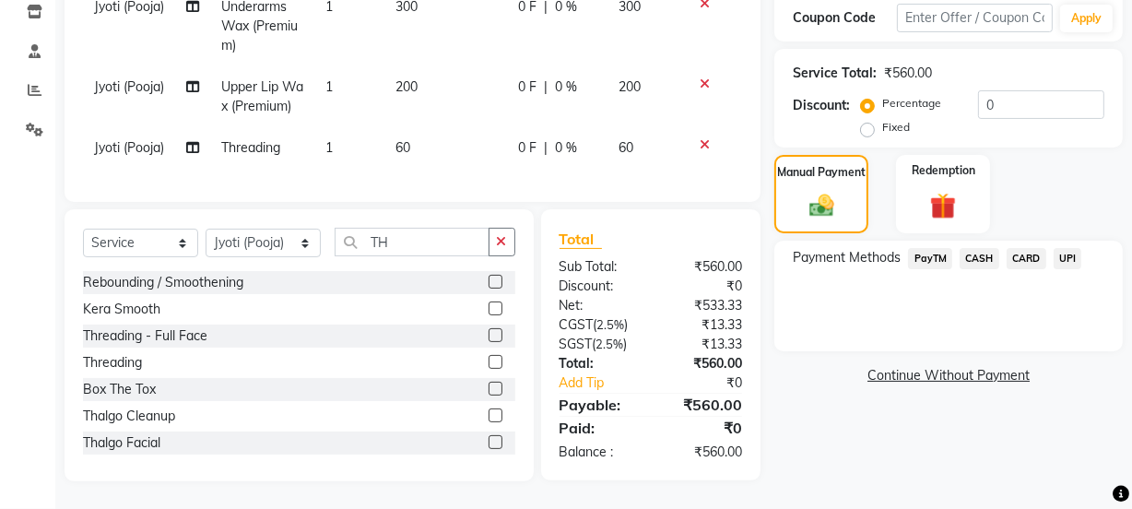
click at [993, 248] on span "CASH" at bounding box center [980, 258] width 40 height 21
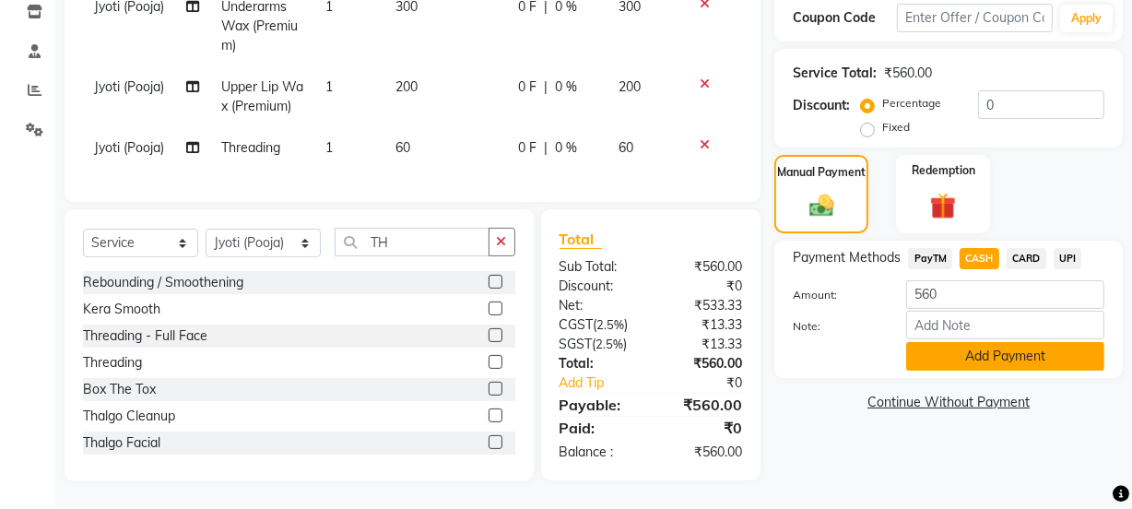
click at [1001, 344] on button "Add Payment" at bounding box center [1005, 356] width 198 height 29
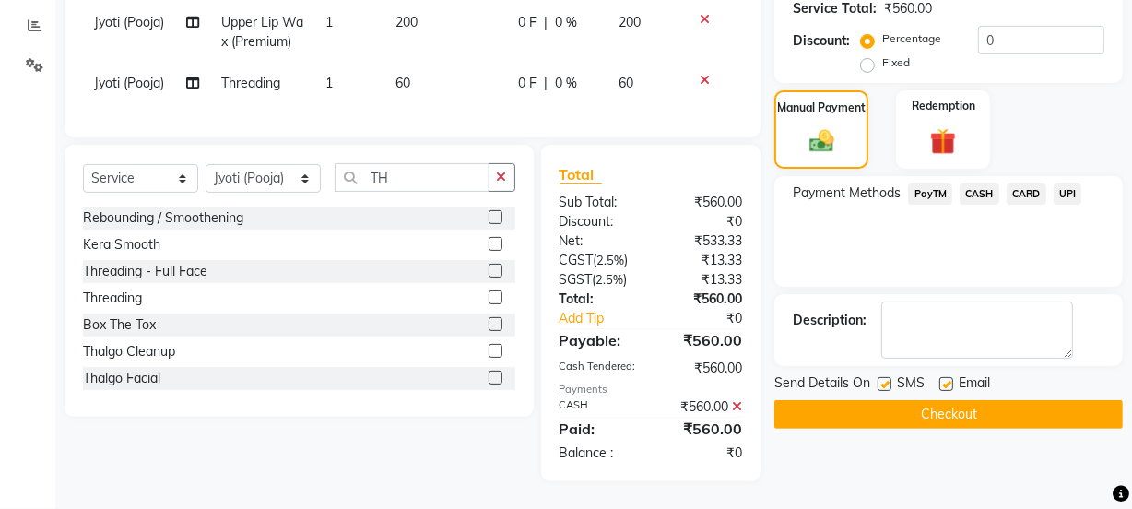
scroll to position [396, 0]
click at [954, 430] on div "Name: Gori Membership: No Active Membership Total Visits: 1 Card on file: 0 Las…" at bounding box center [956, 119] width 362 height 726
click at [967, 400] on button "Checkout" at bounding box center [949, 414] width 349 height 29
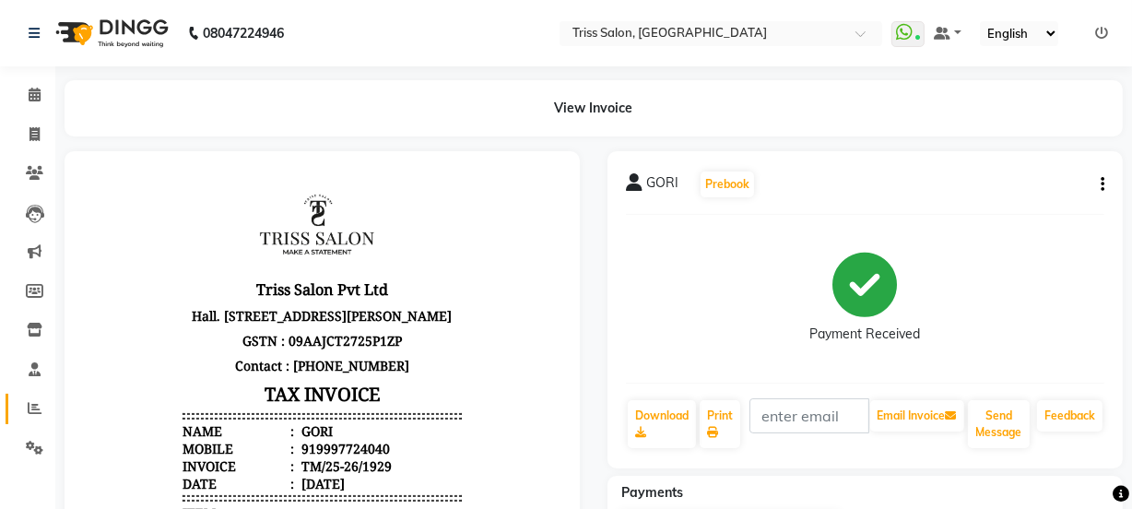
click at [29, 408] on icon at bounding box center [35, 408] width 14 height 14
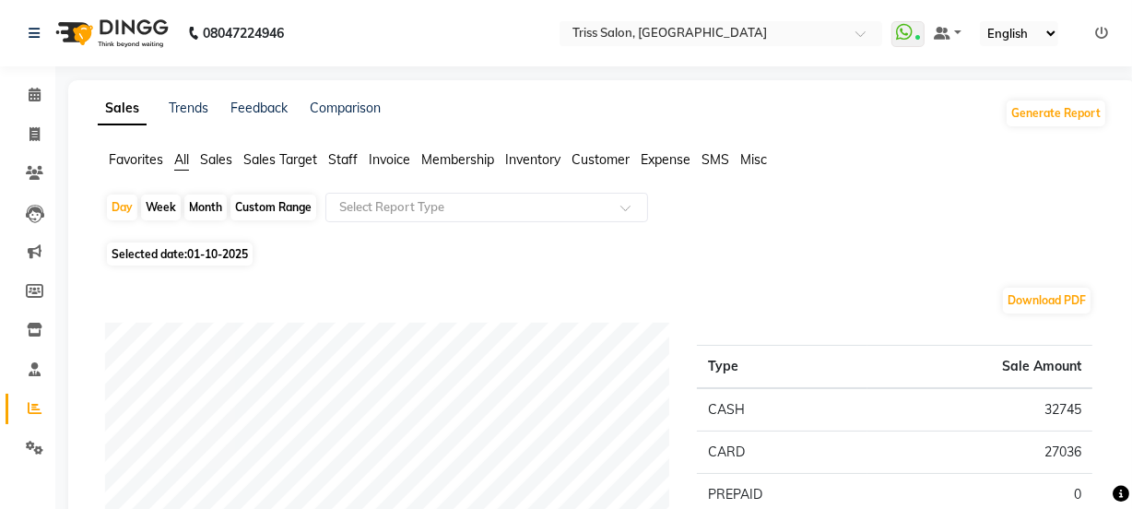
click at [356, 157] on span "Staff" at bounding box center [343, 159] width 30 height 17
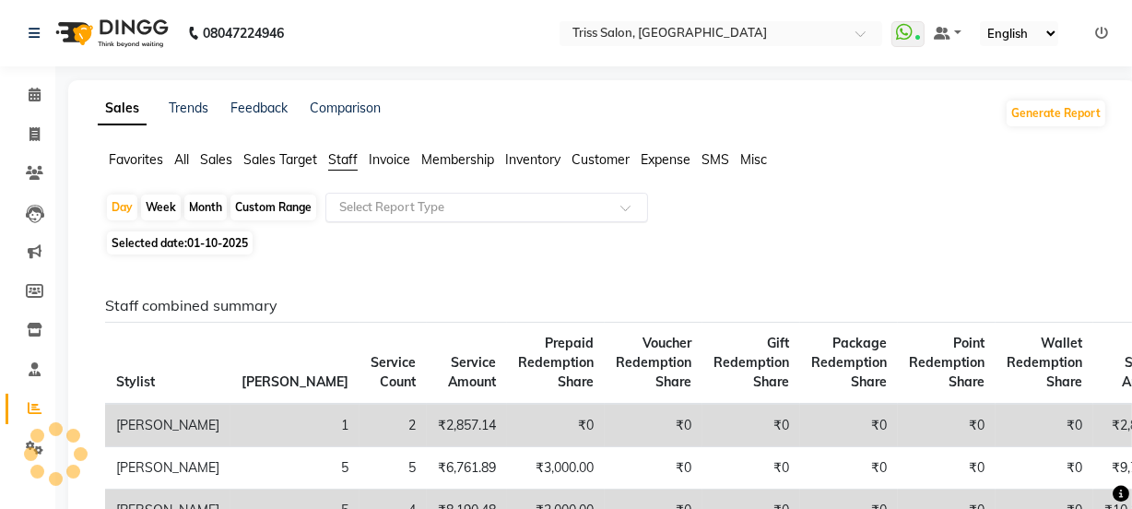
click at [417, 201] on input "text" at bounding box center [469, 207] width 266 height 18
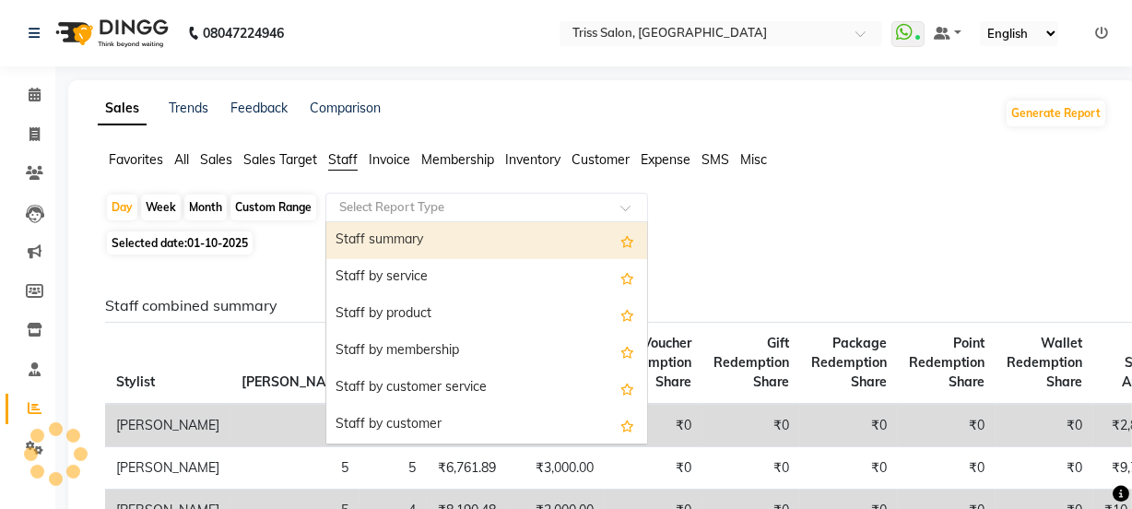
click at [423, 234] on div "Staff summary" at bounding box center [486, 240] width 321 height 37
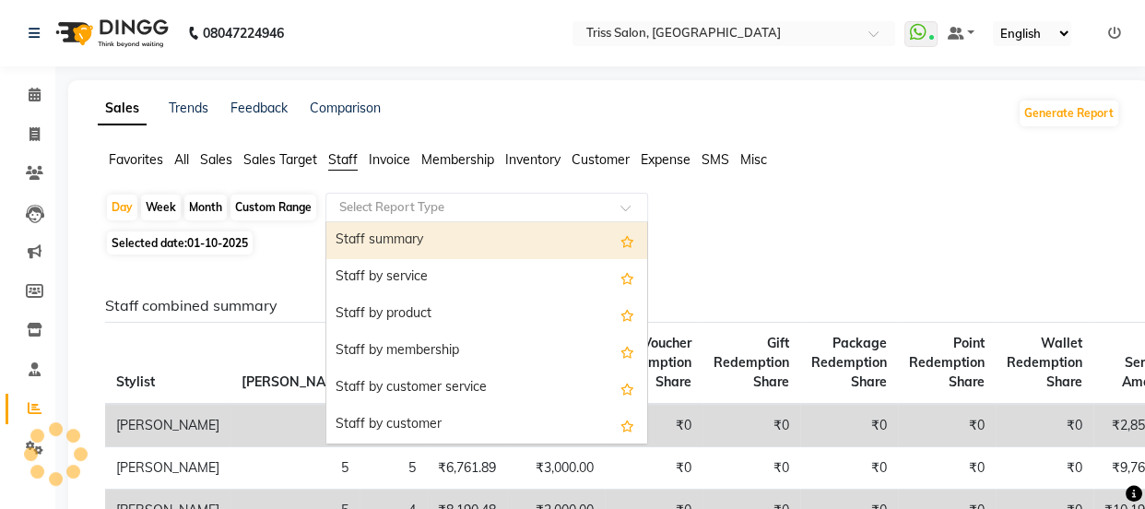
select select "full_report"
select select "csv"
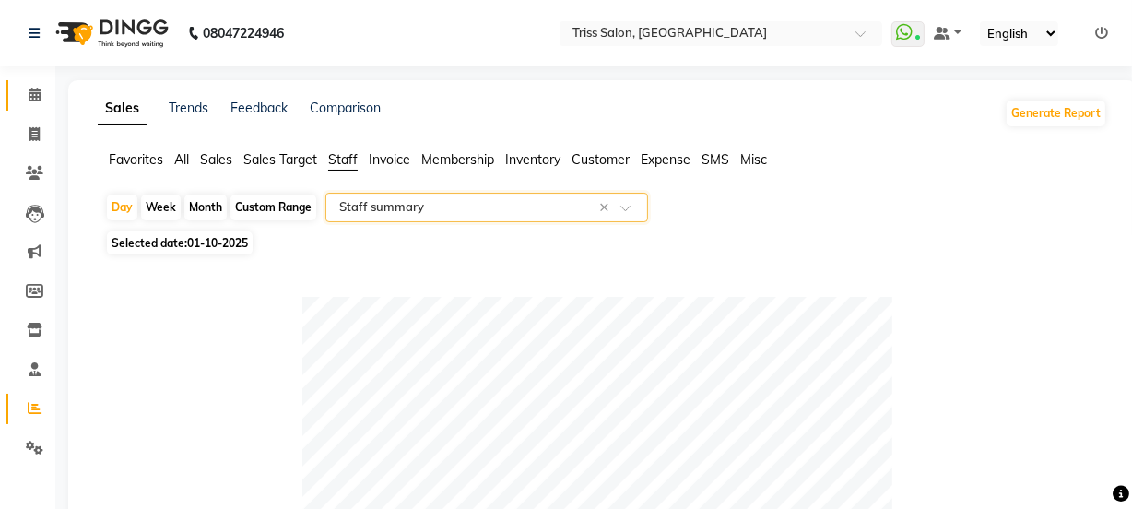
click at [32, 97] on icon at bounding box center [35, 95] width 12 height 14
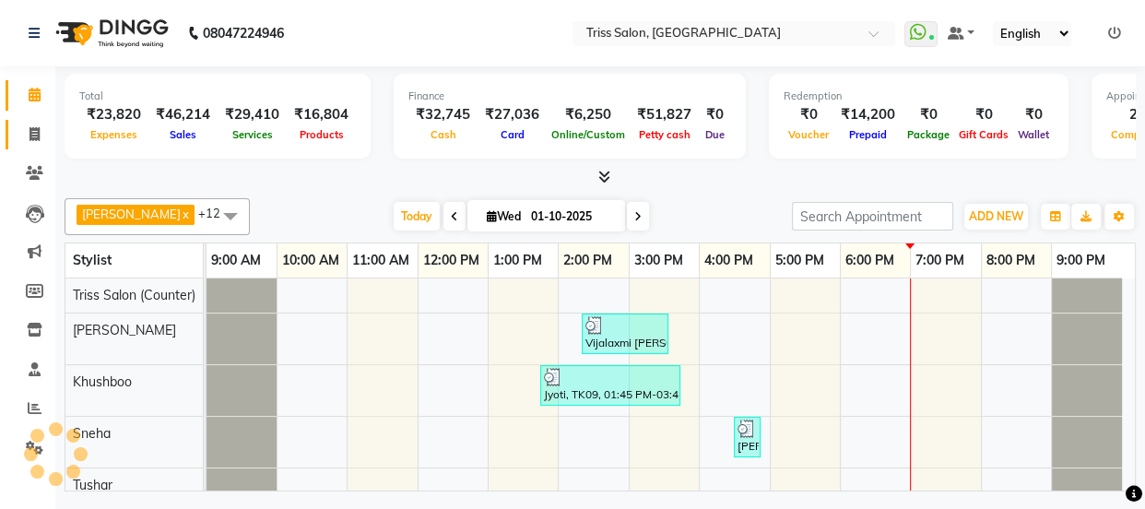
click at [31, 133] on icon at bounding box center [35, 134] width 10 height 14
select select "service"
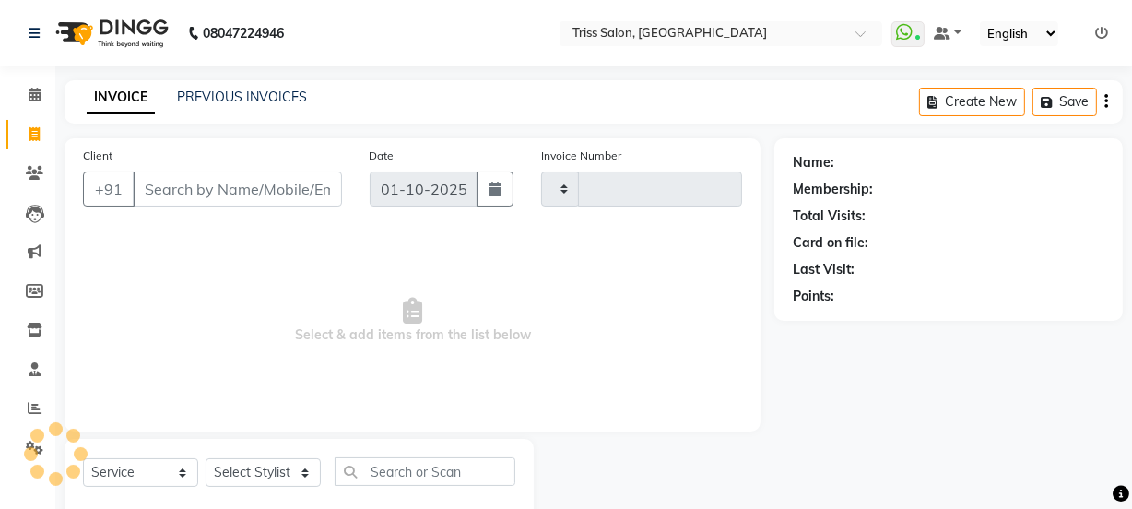
type input "1930"
select select "4304"
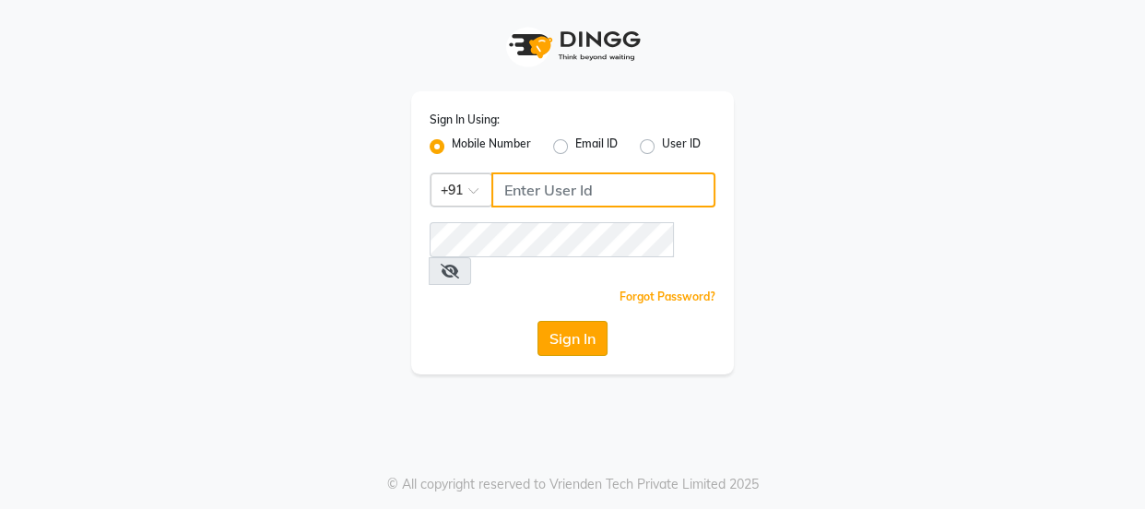
type input "8755001716"
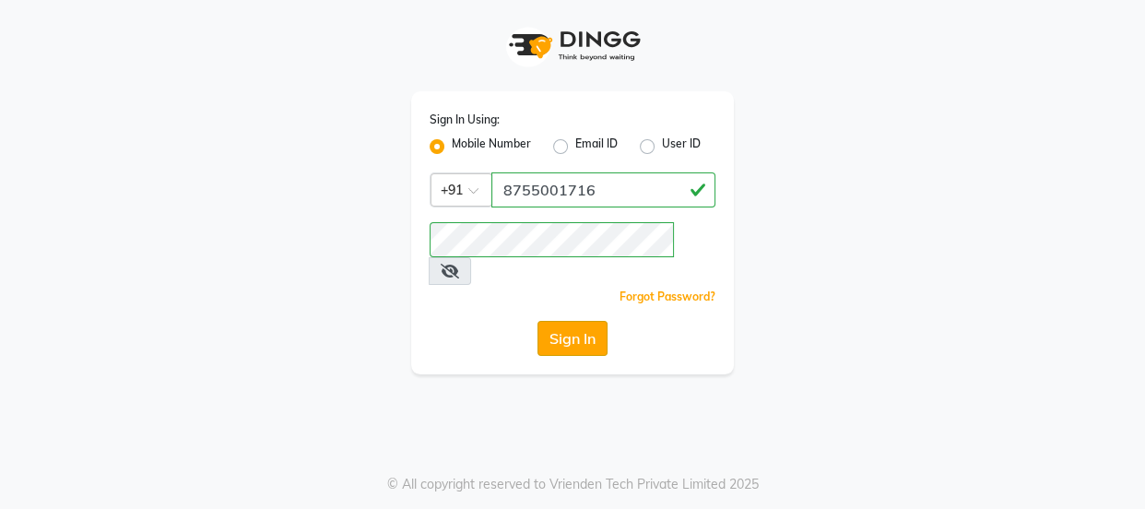
click at [572, 321] on button "Sign In" at bounding box center [573, 338] width 70 height 35
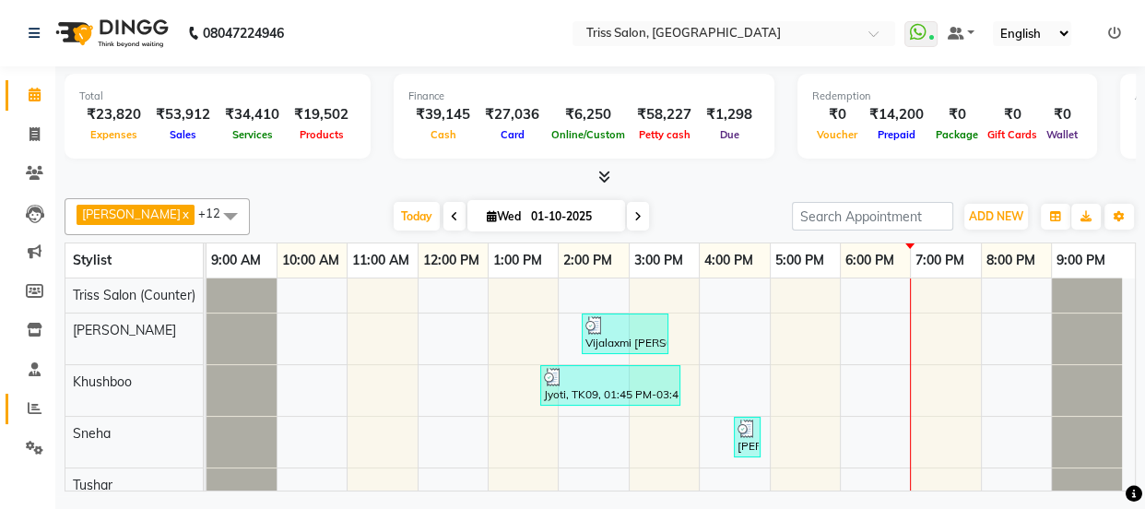
click at [28, 401] on icon at bounding box center [35, 408] width 14 height 14
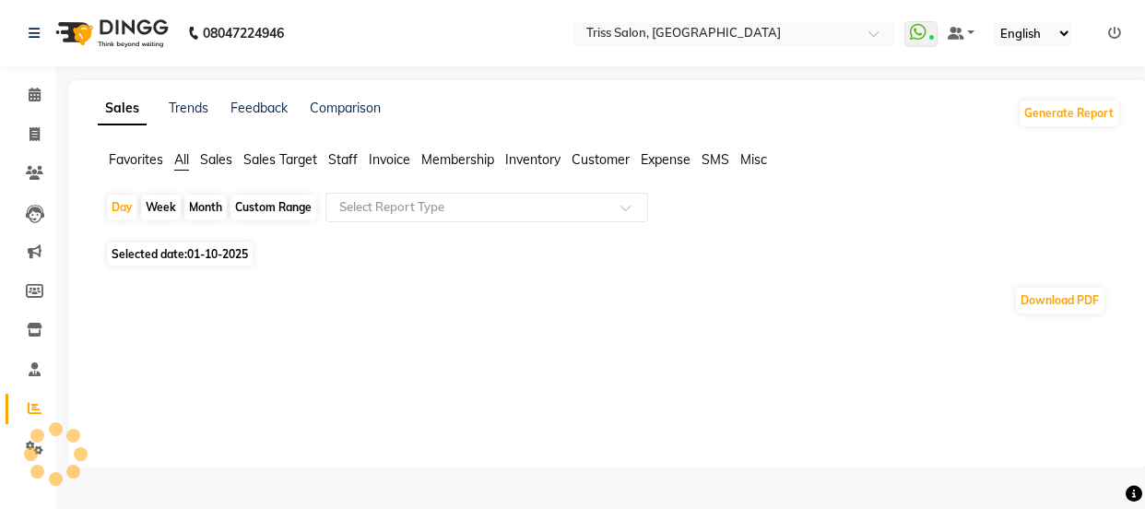
click at [351, 152] on span "Staff" at bounding box center [343, 159] width 30 height 17
click at [396, 204] on input "text" at bounding box center [469, 207] width 266 height 18
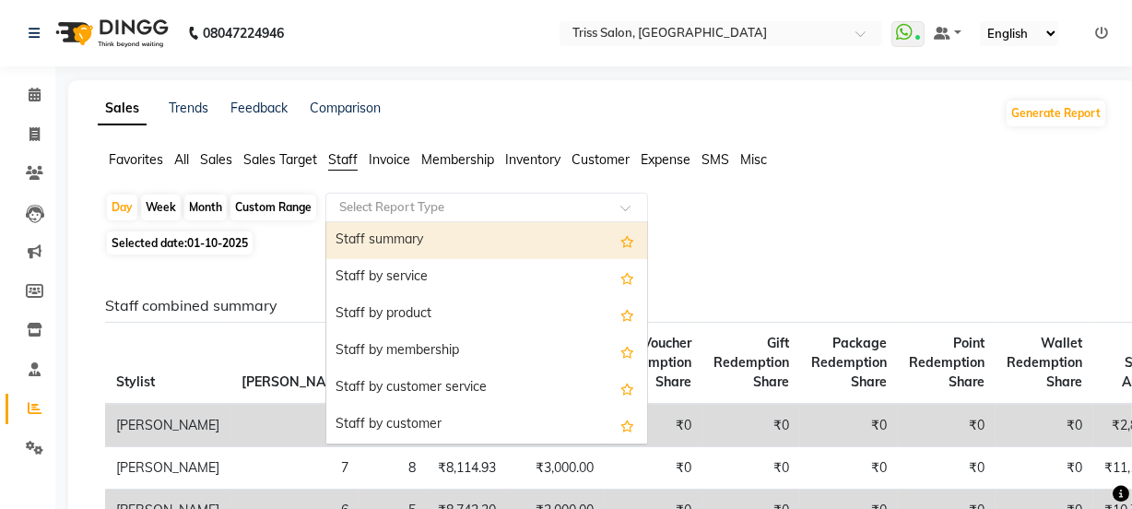
click at [408, 240] on div "Staff summary" at bounding box center [486, 240] width 321 height 37
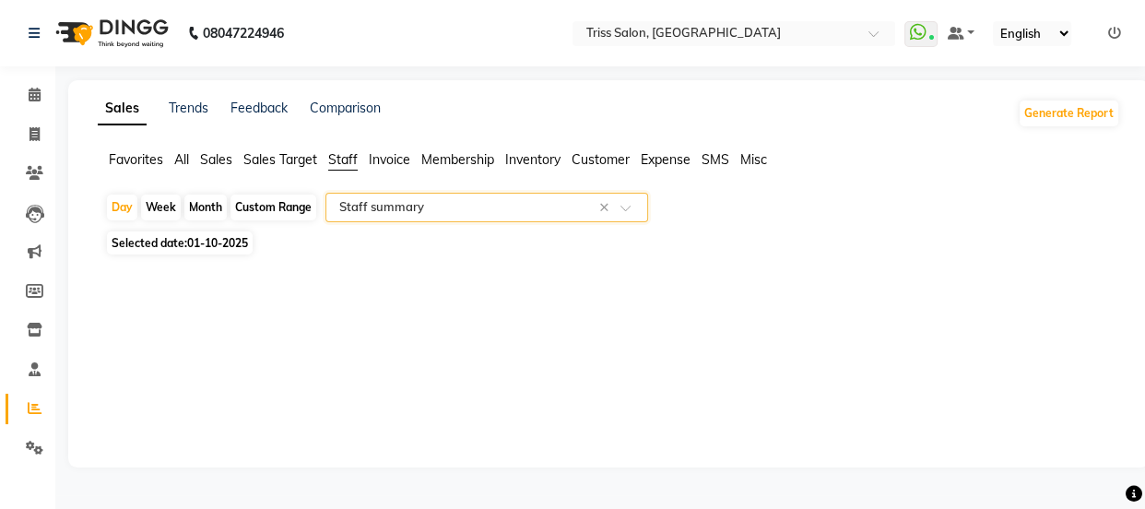
select select "full_report"
select select "csv"
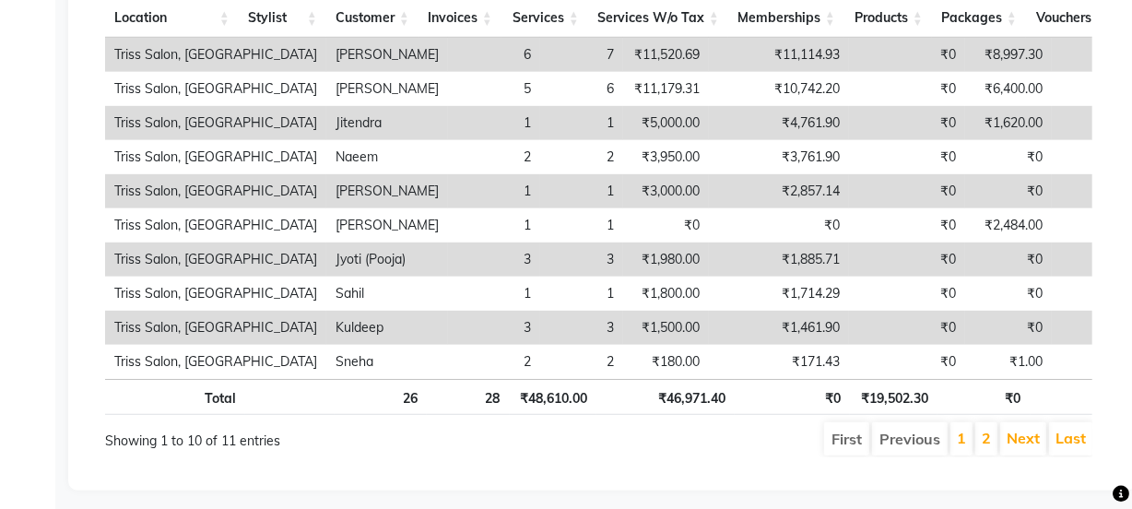
scroll to position [1033, 0]
click at [1023, 447] on link "Next" at bounding box center [1023, 438] width 33 height 18
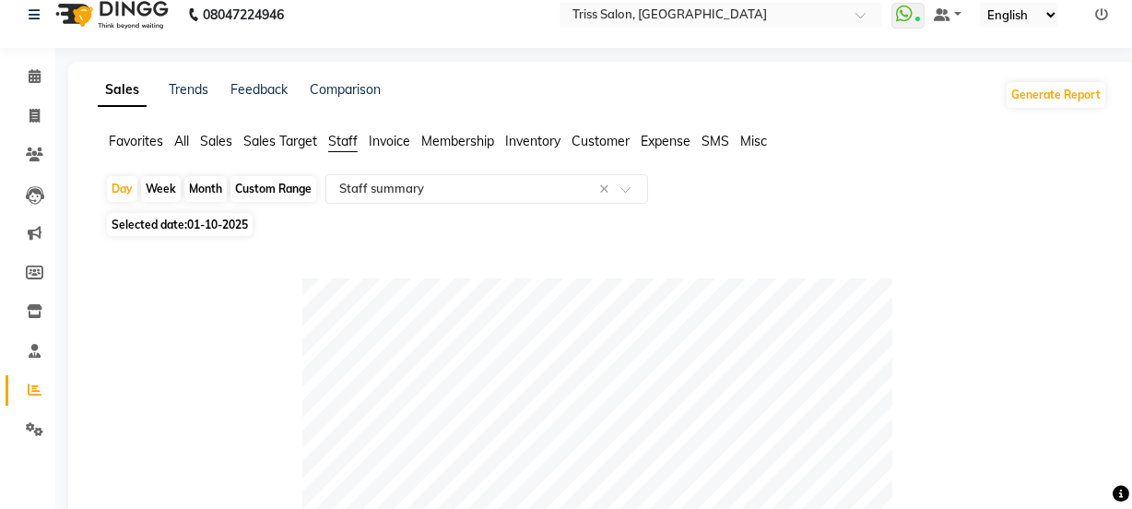
scroll to position [0, 0]
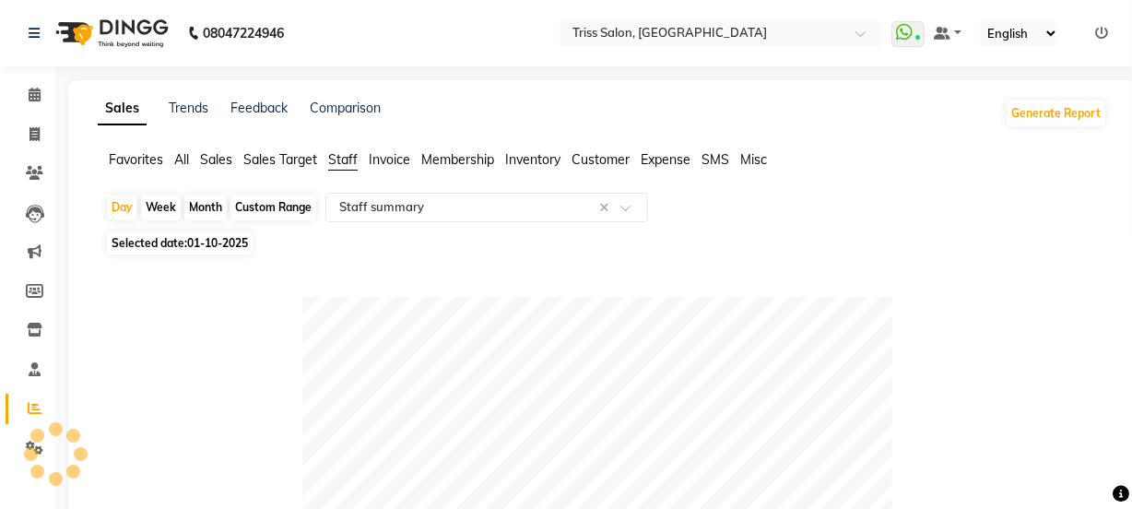
click at [32, 419] on span at bounding box center [34, 408] width 32 height 21
click at [345, 155] on span "Staff" at bounding box center [343, 159] width 30 height 17
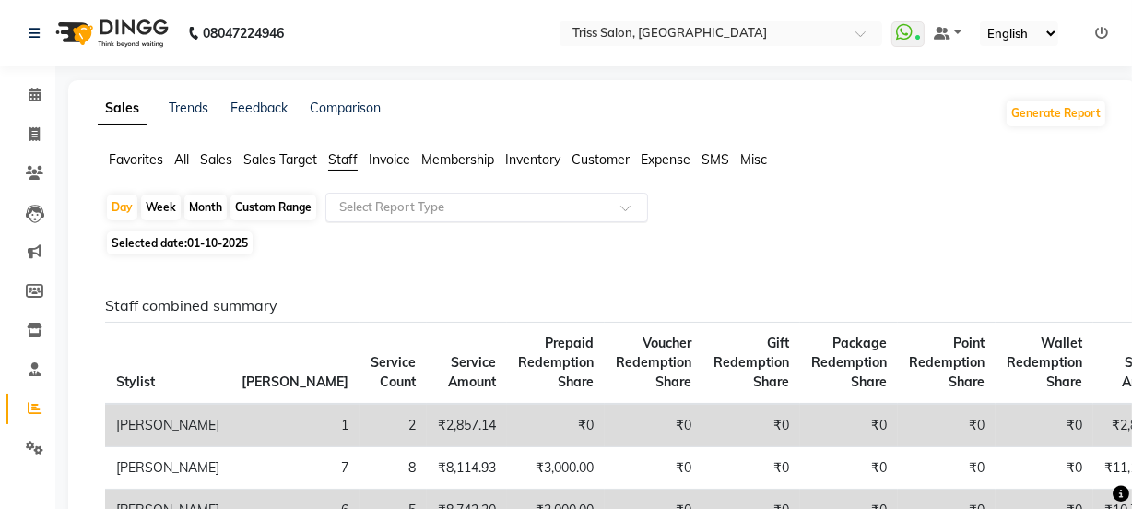
click at [478, 201] on input "text" at bounding box center [469, 207] width 266 height 18
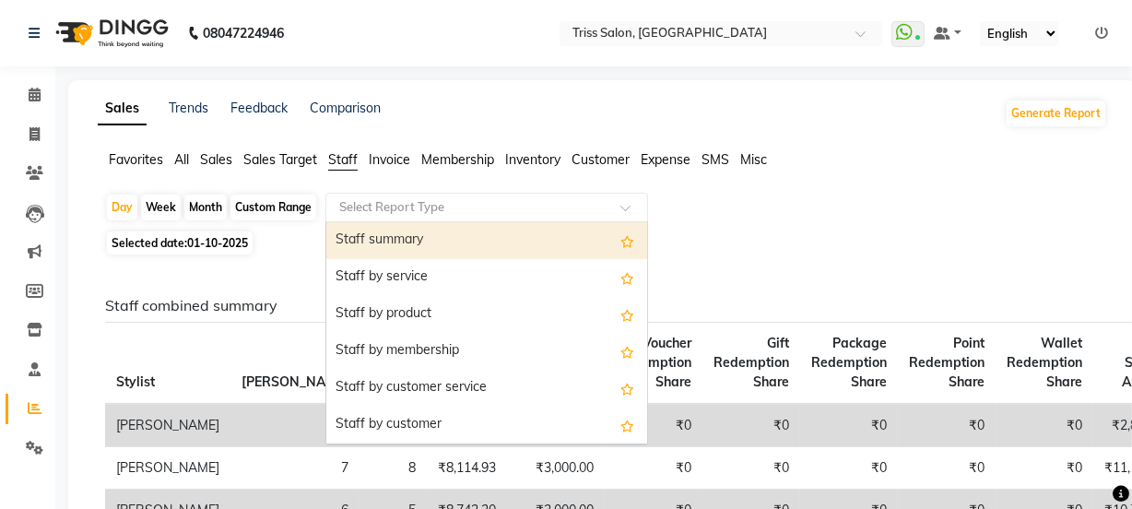
click at [470, 234] on div "Staff summary" at bounding box center [486, 240] width 321 height 37
select select "full_report"
select select "csv"
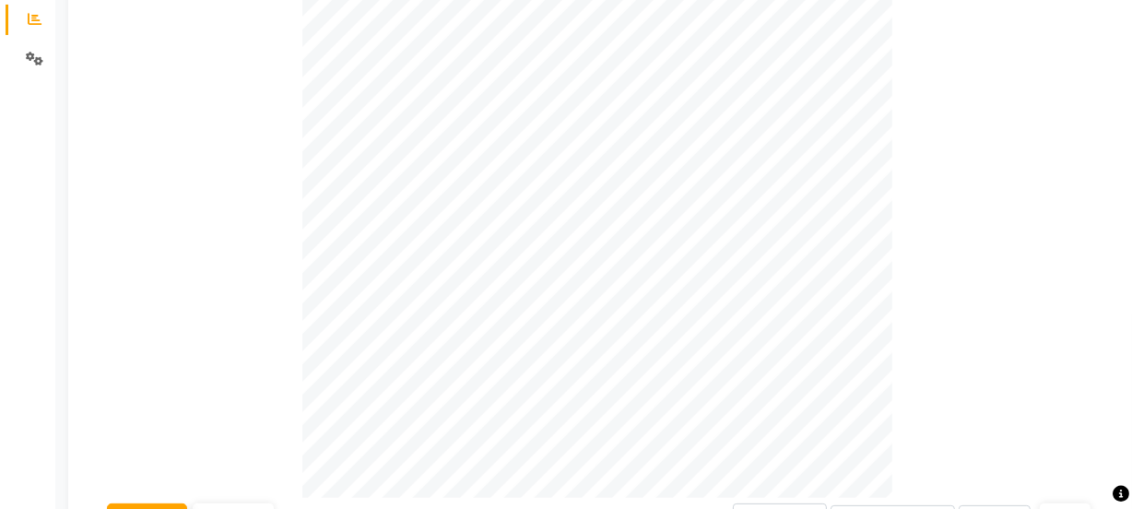
scroll to position [396, 0]
click at [908, 299] on div at bounding box center [599, 196] width 988 height 590
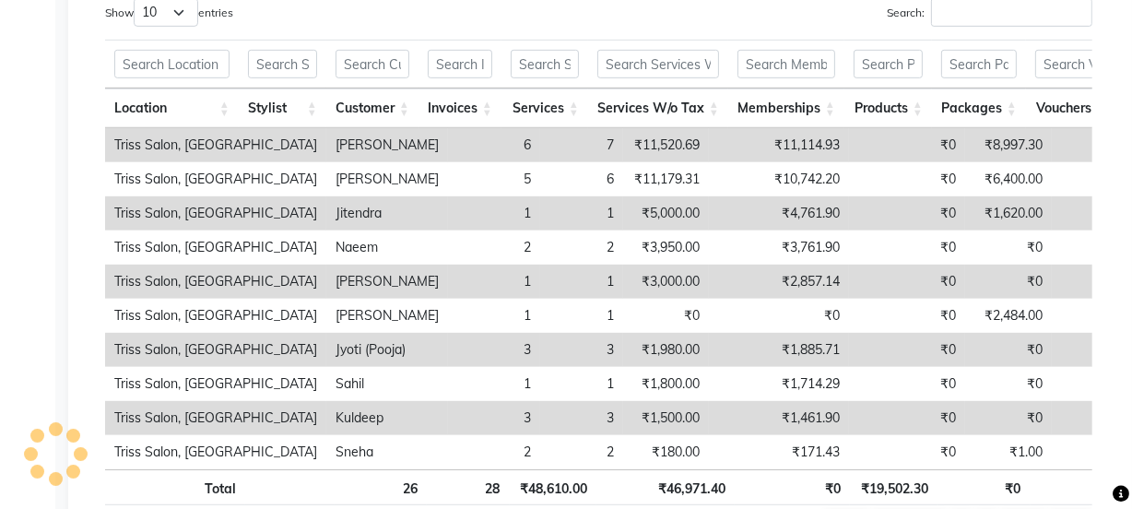
scroll to position [944, 0]
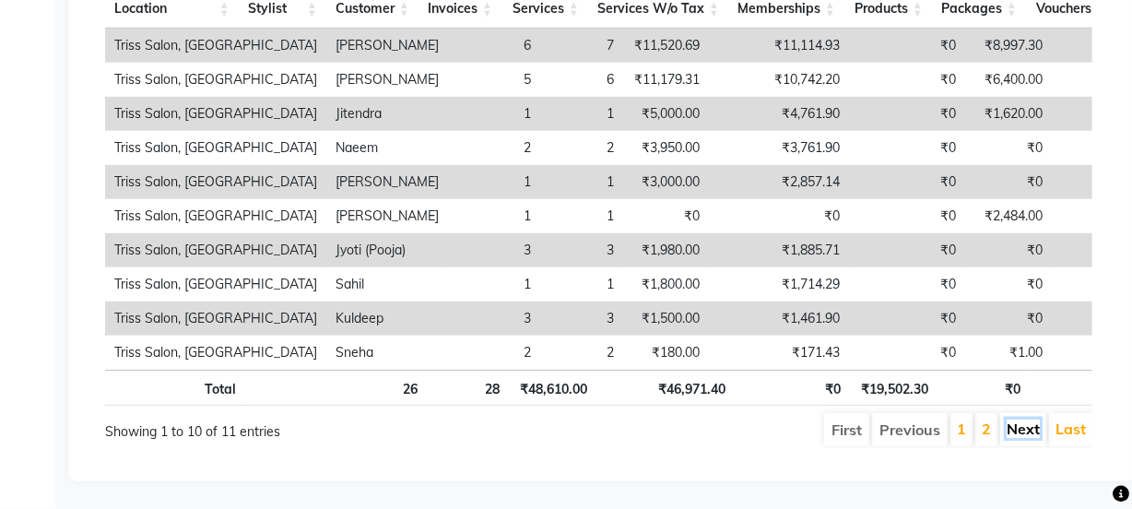
click at [1023, 422] on link "Next" at bounding box center [1023, 429] width 33 height 18
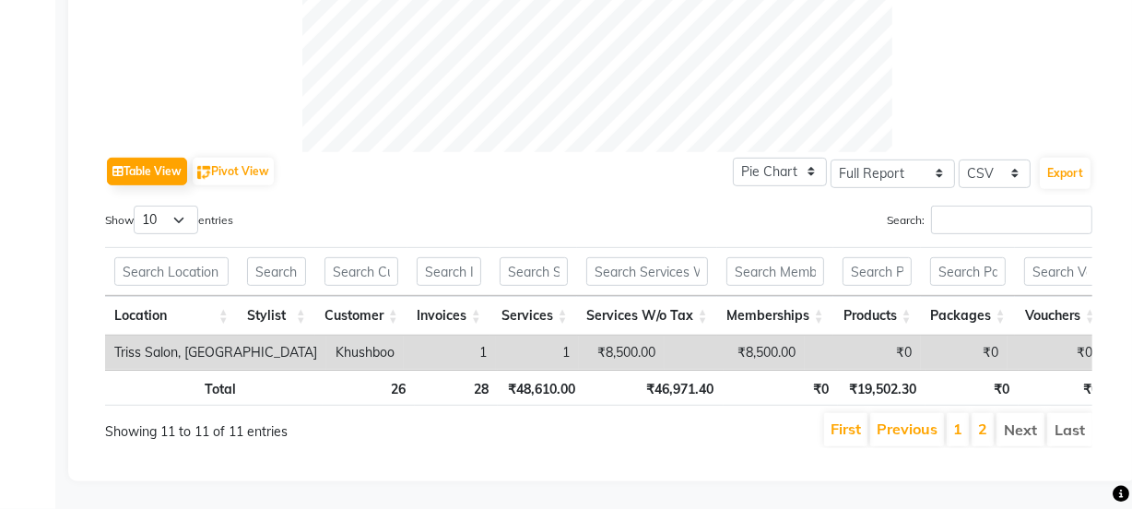
scroll to position [758, 0]
click at [850, 421] on link "First" at bounding box center [846, 429] width 30 height 18
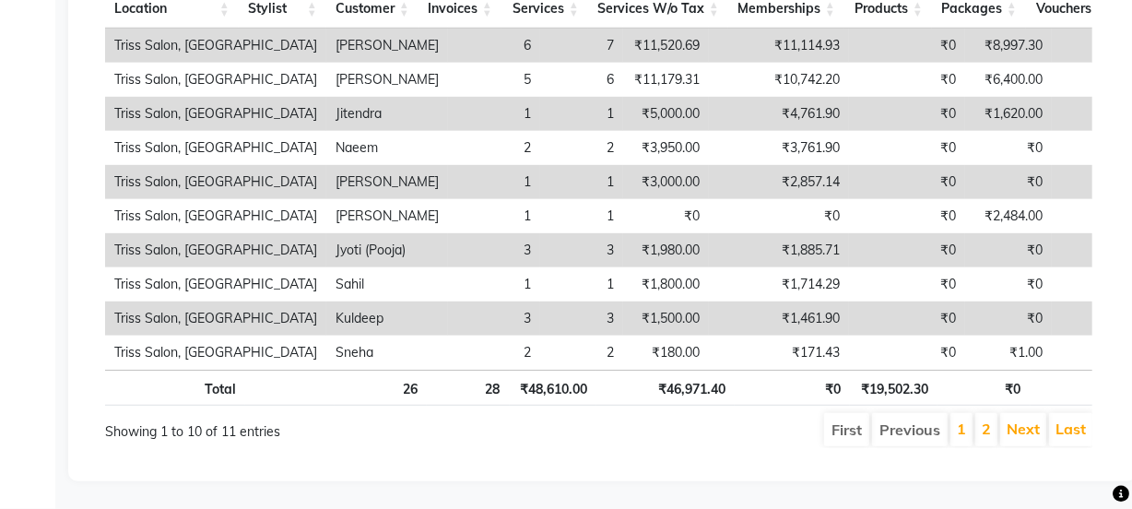
scroll to position [1066, 0]
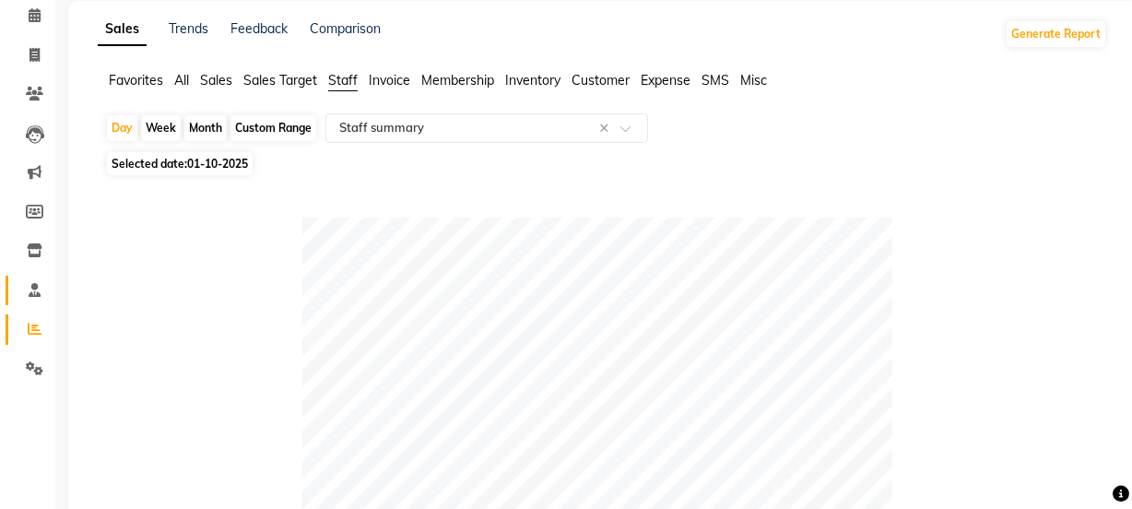
click at [31, 289] on icon at bounding box center [35, 290] width 12 height 14
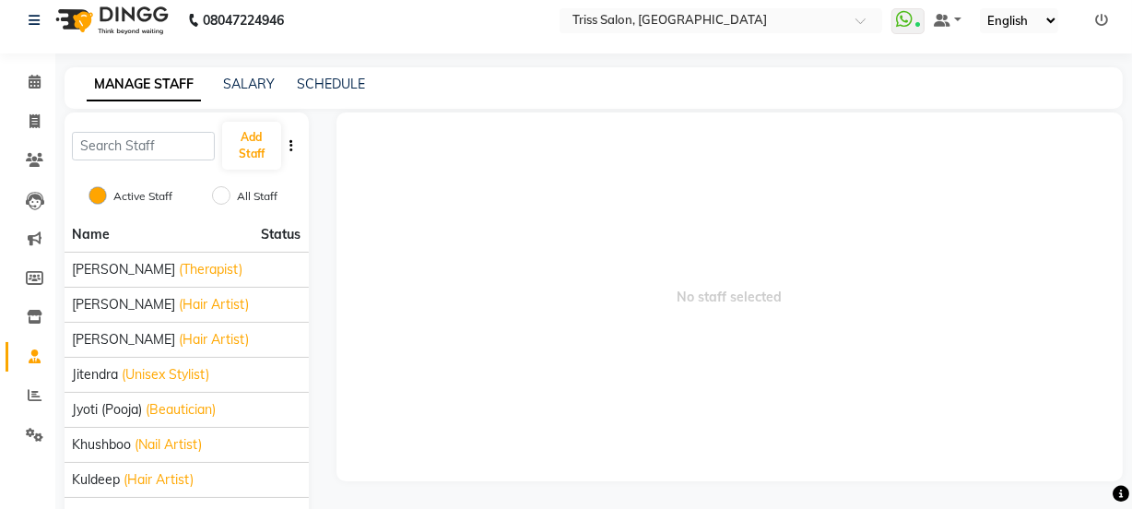
scroll to position [79, 0]
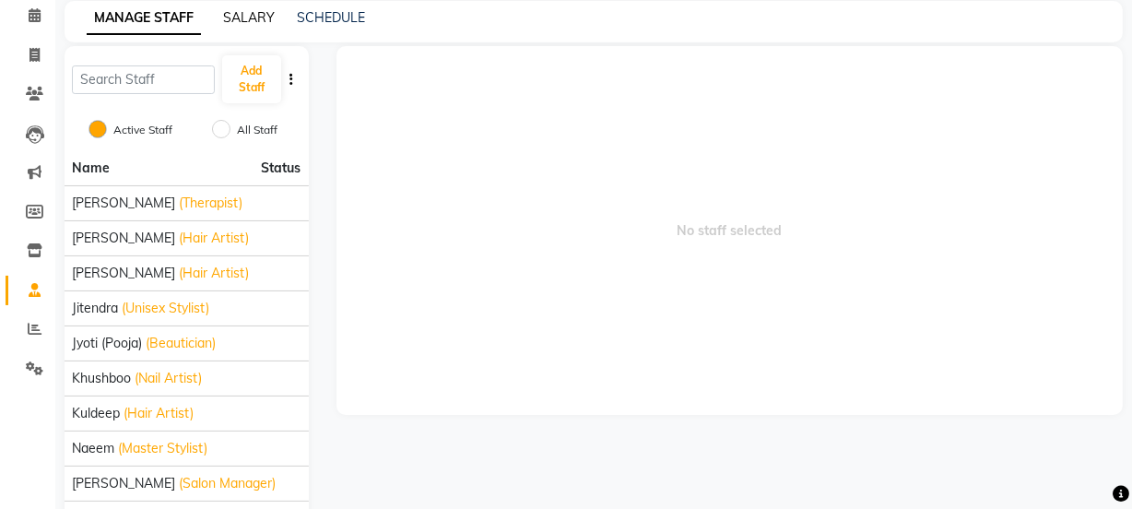
click at [249, 14] on link "SALARY" at bounding box center [249, 17] width 52 height 17
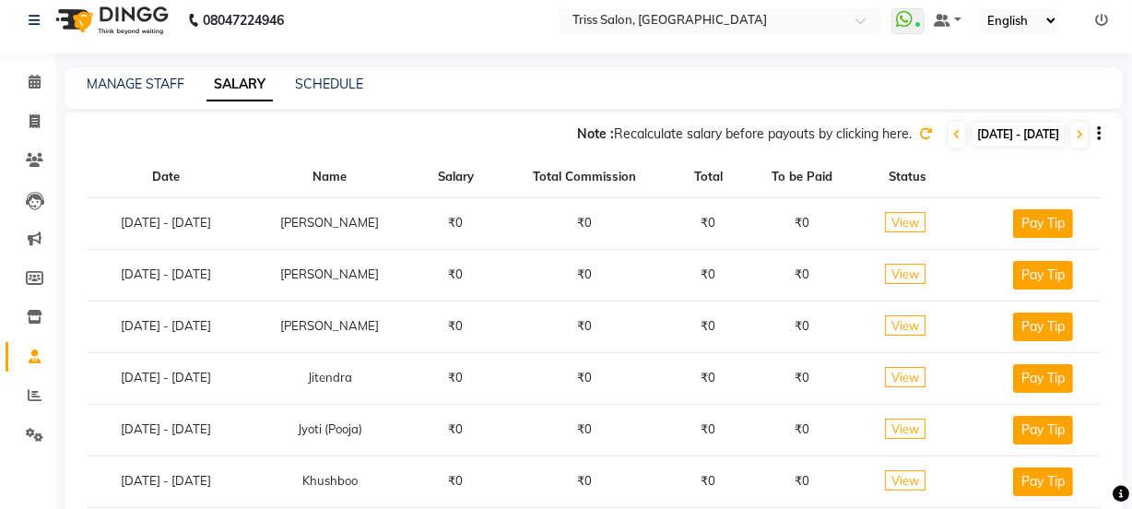
scroll to position [79, 0]
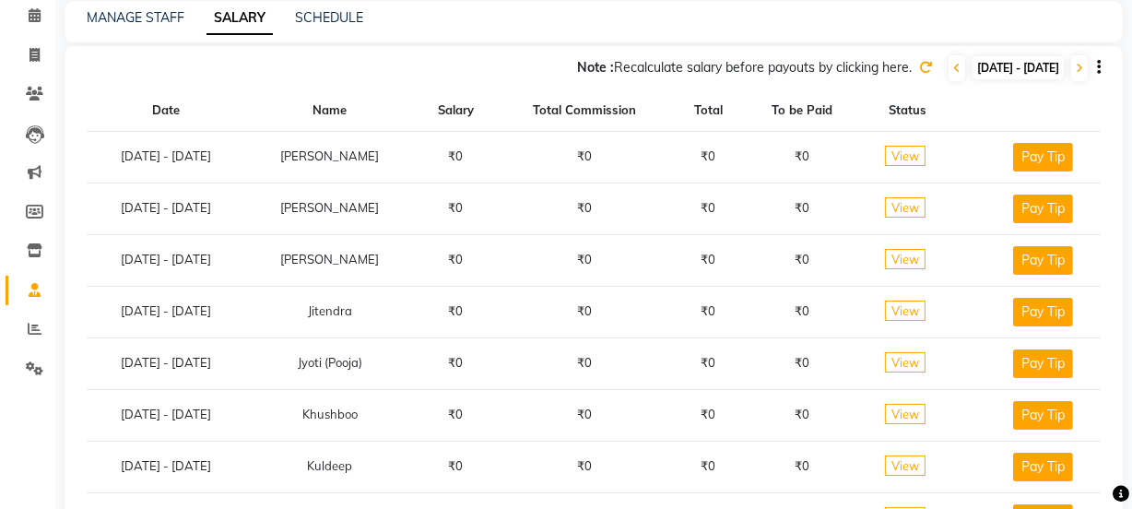
click at [973, 75] on span "[DATE] - [DATE]" at bounding box center [1018, 67] width 91 height 23
select select "10"
select select "2025"
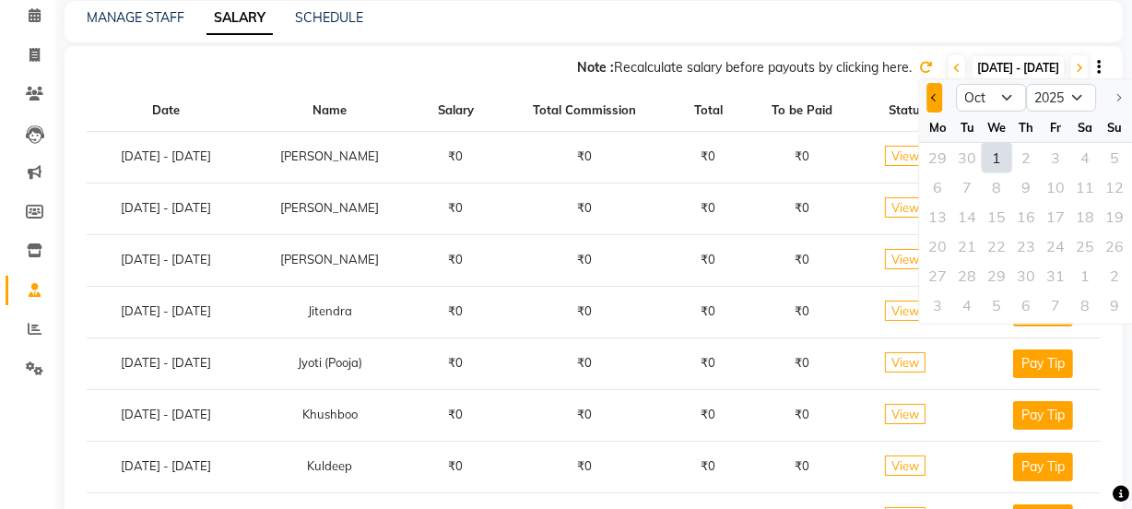
click at [938, 98] on span "Previous month" at bounding box center [934, 97] width 7 height 7
select select "9"
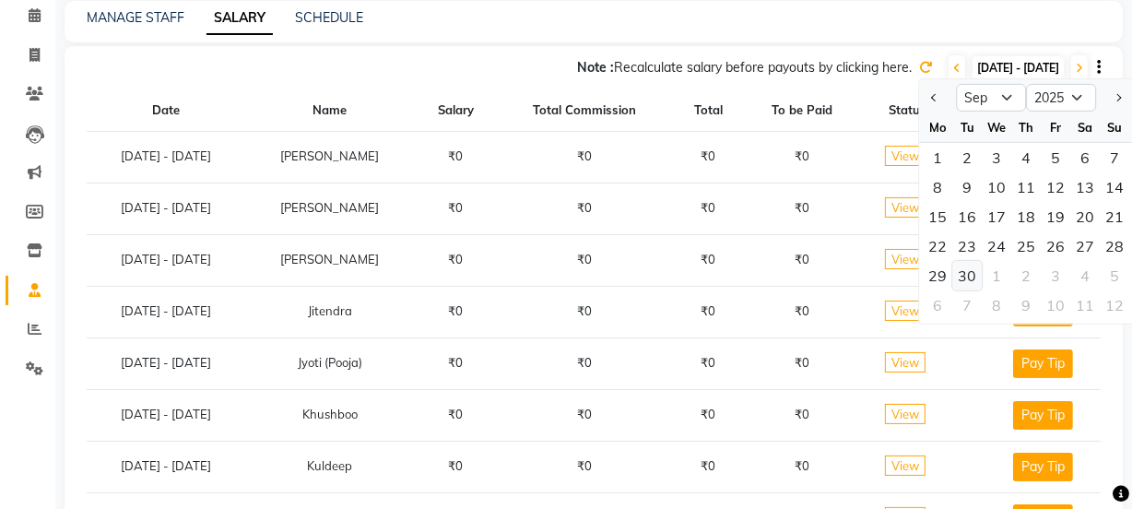
click at [966, 281] on div "30" at bounding box center [967, 276] width 30 height 30
type input "30-09-2025"
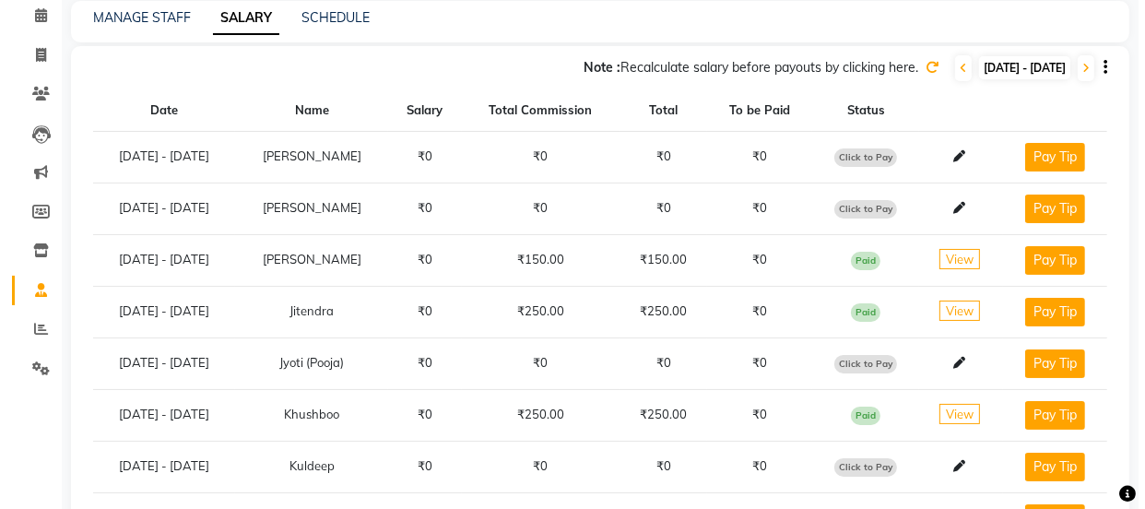
scroll to position [0, 0]
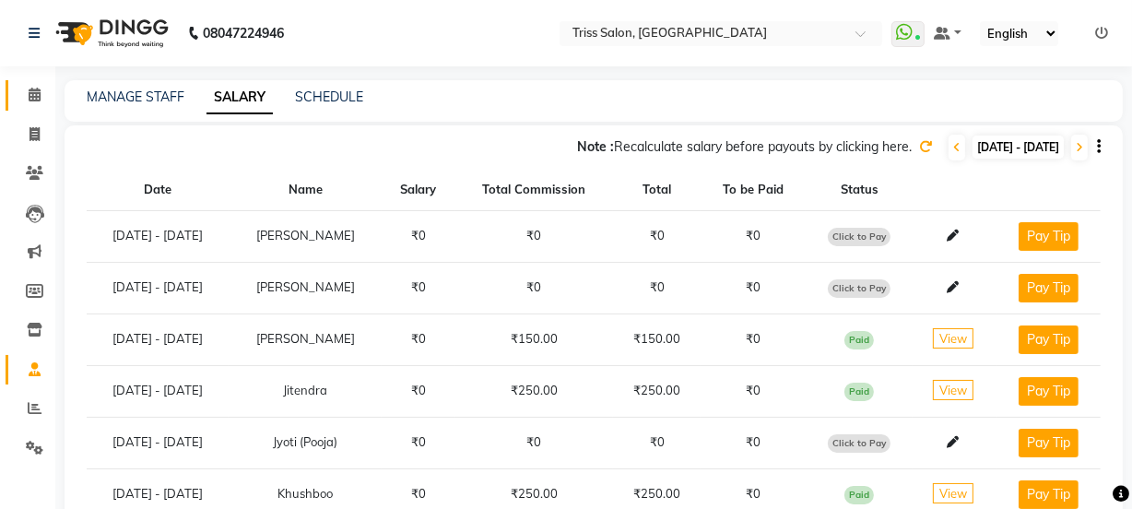
click at [30, 92] on icon at bounding box center [35, 95] width 12 height 14
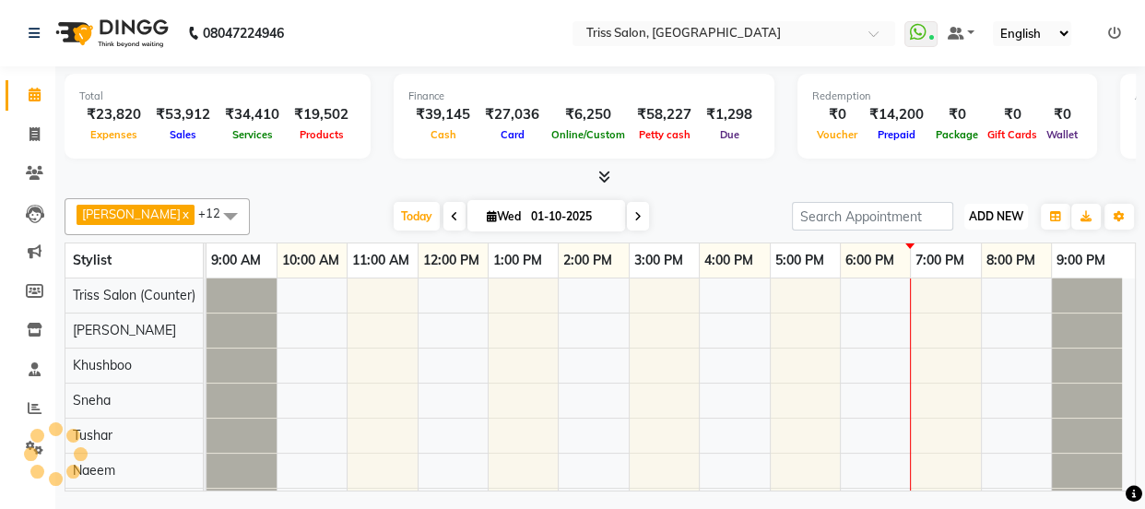
click at [991, 220] on span "ADD NEW" at bounding box center [996, 216] width 54 height 14
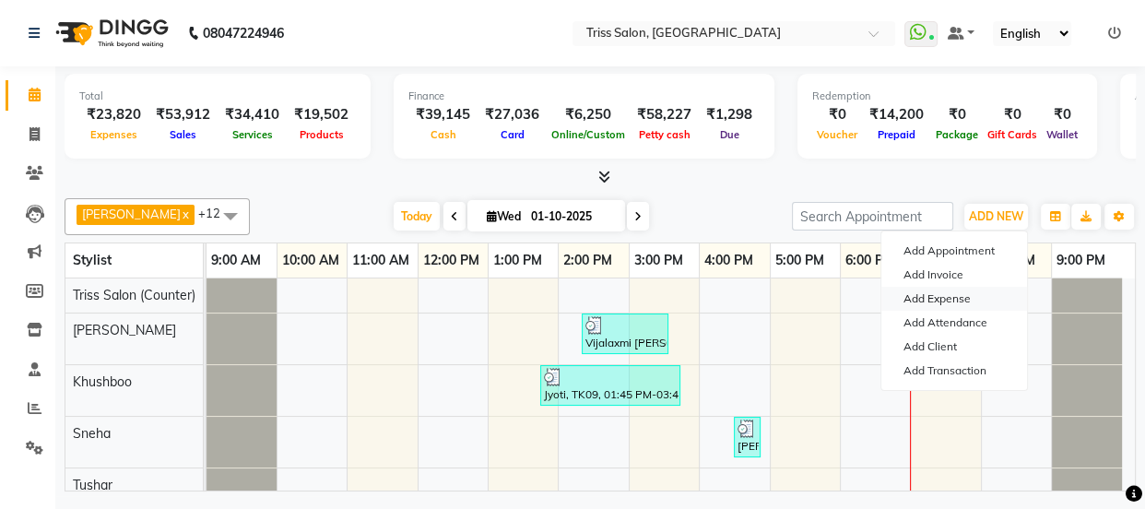
click at [958, 295] on link "Add Expense" at bounding box center [954, 299] width 146 height 24
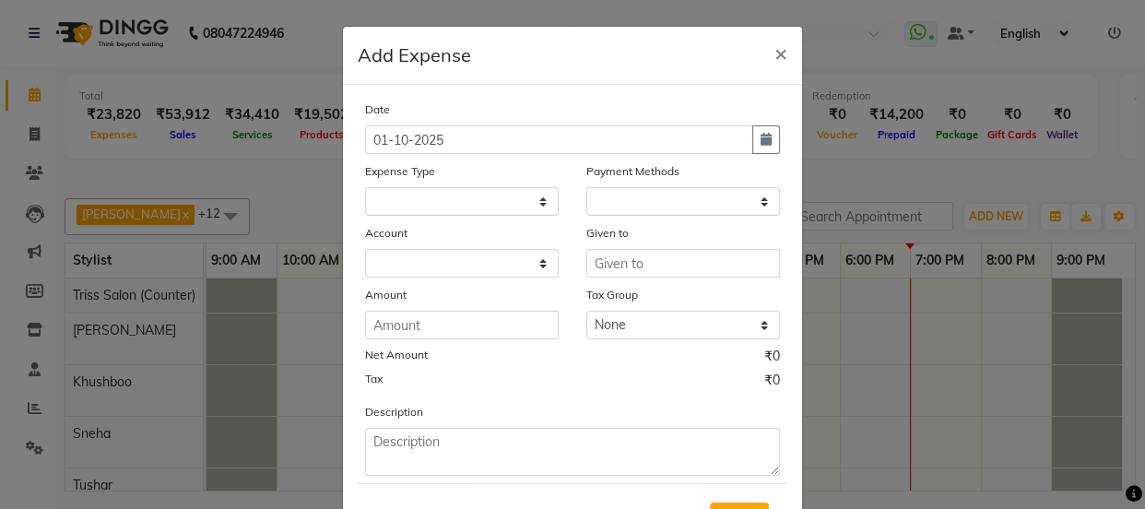
select select "1"
select select "2476"
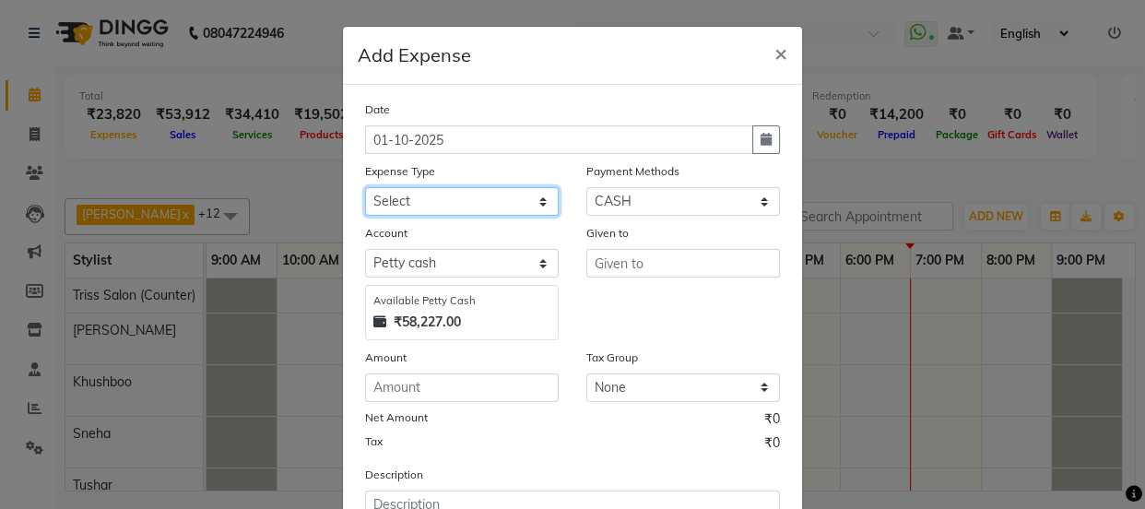
click at [507, 199] on select "Select Bank Deposit Cash Handover CLIENT TIP TO STAFF Client Welfare Conveyance…" at bounding box center [462, 201] width 194 height 29
select select "3820"
click at [365, 188] on select "Select Bank Deposit Cash Handover CLIENT TIP TO STAFF Client Welfare Conveyance…" at bounding box center [462, 201] width 194 height 29
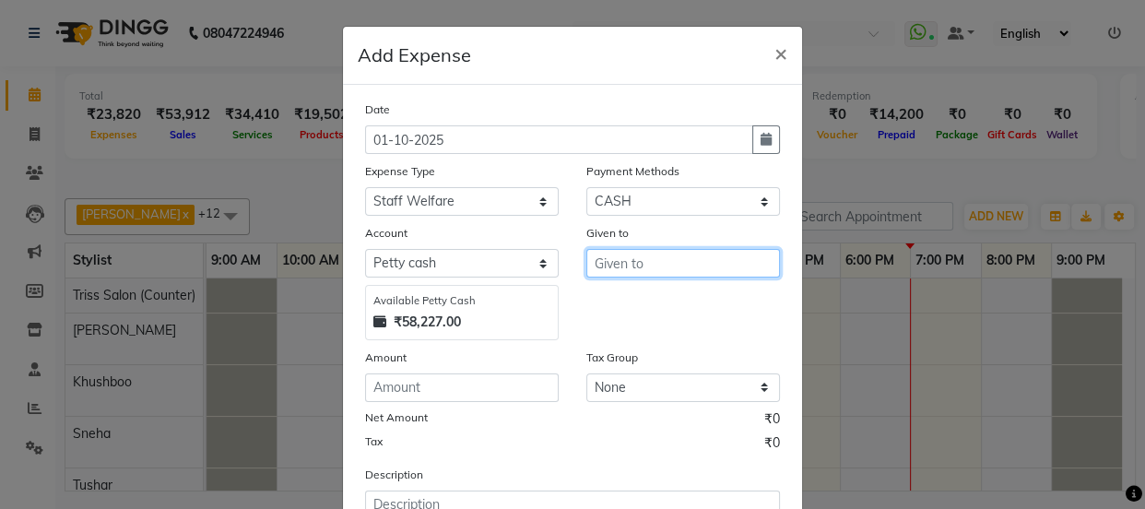
click at [657, 270] on input "text" at bounding box center [683, 263] width 194 height 29
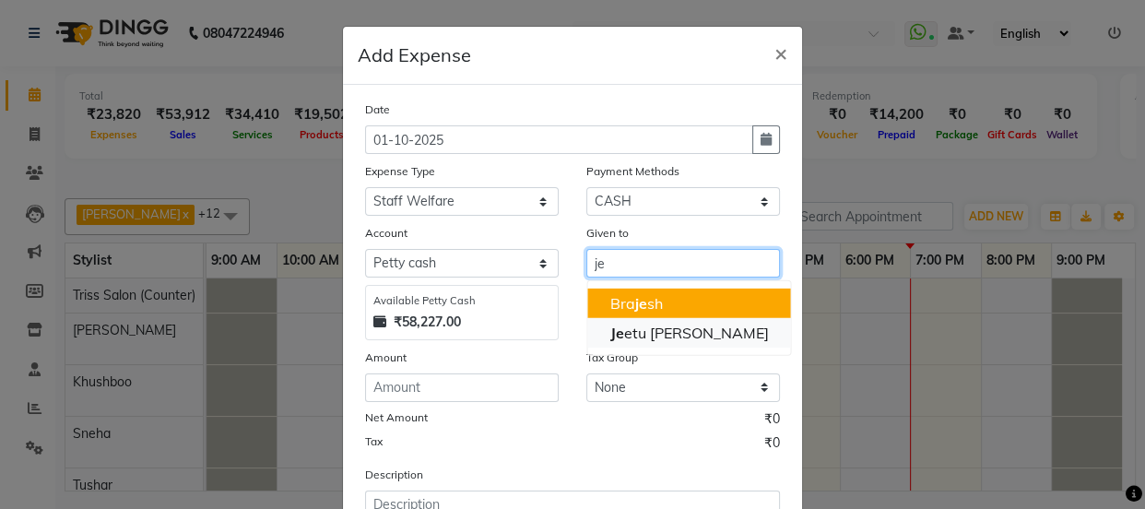
click at [664, 334] on ngb-highlight "[PERSON_NAME] [PERSON_NAME]" at bounding box center [688, 333] width 159 height 18
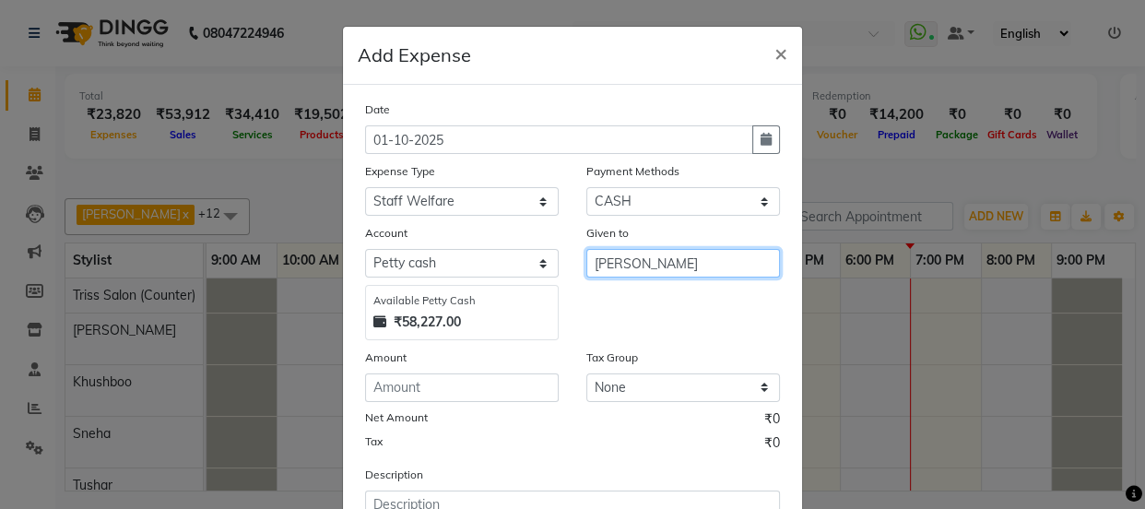
type input "[PERSON_NAME]"
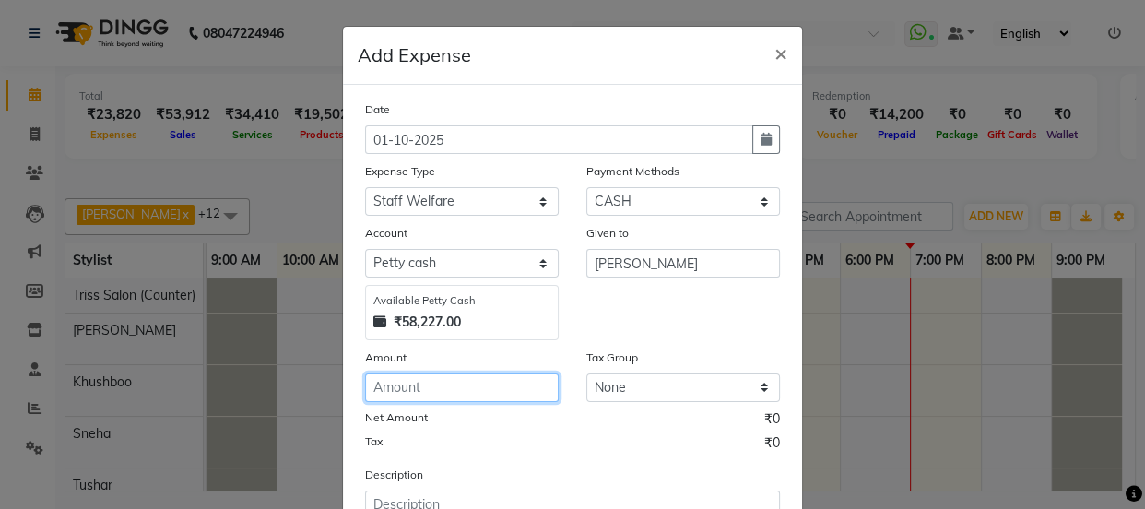
click at [500, 384] on input "number" at bounding box center [462, 387] width 194 height 29
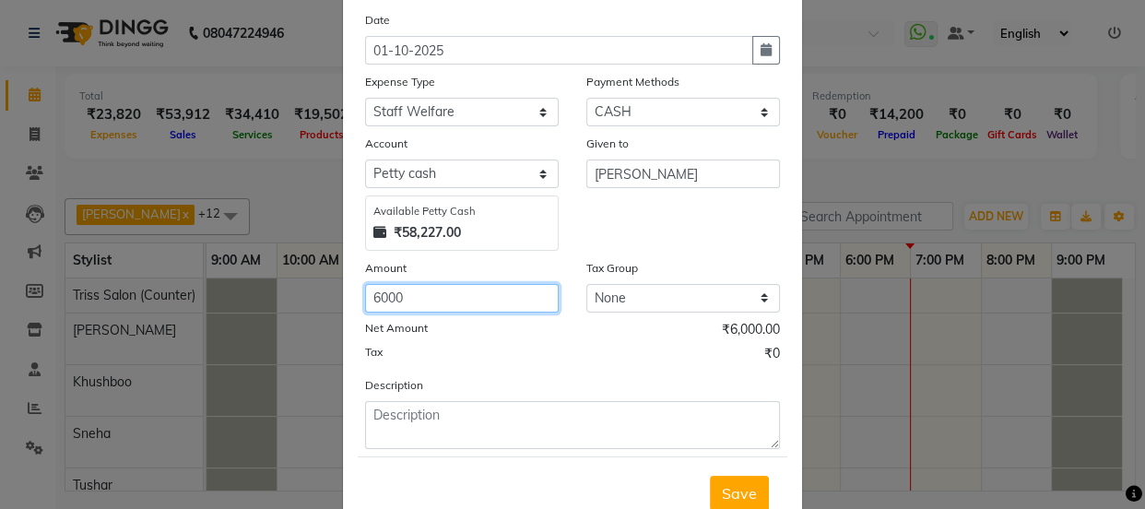
type input "6000"
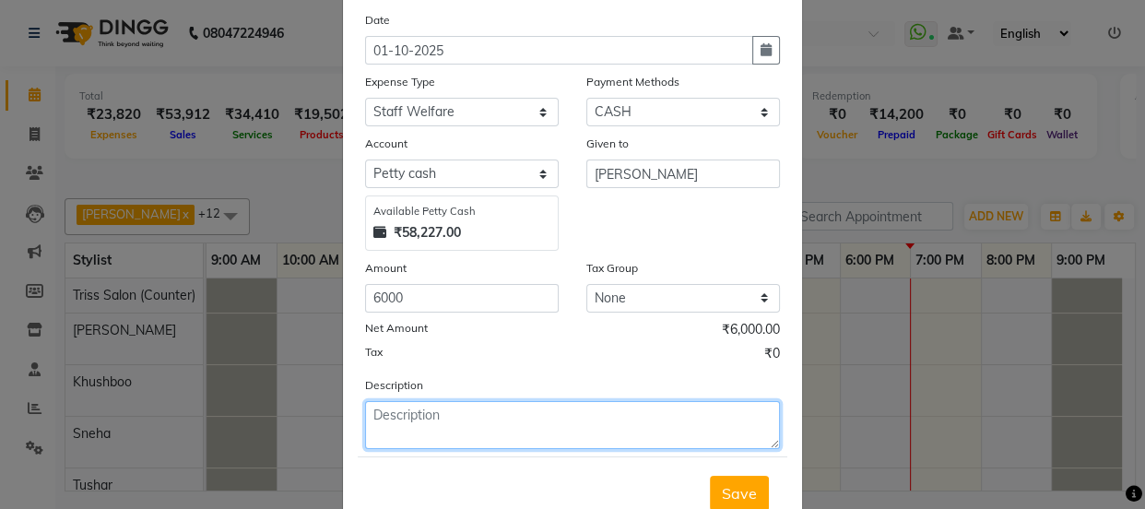
click at [556, 423] on textarea at bounding box center [572, 425] width 415 height 48
type textarea "j"
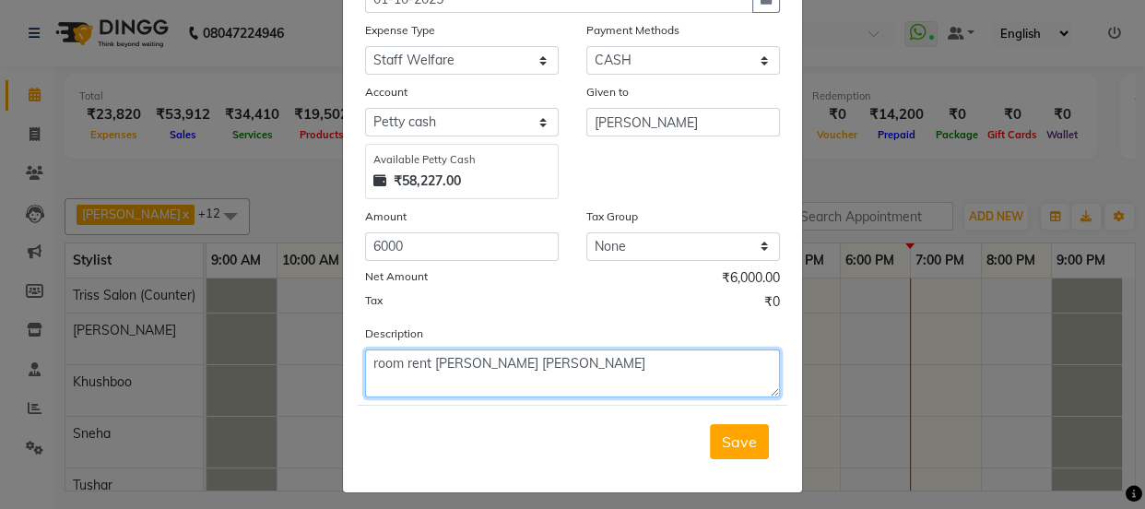
scroll to position [151, 0]
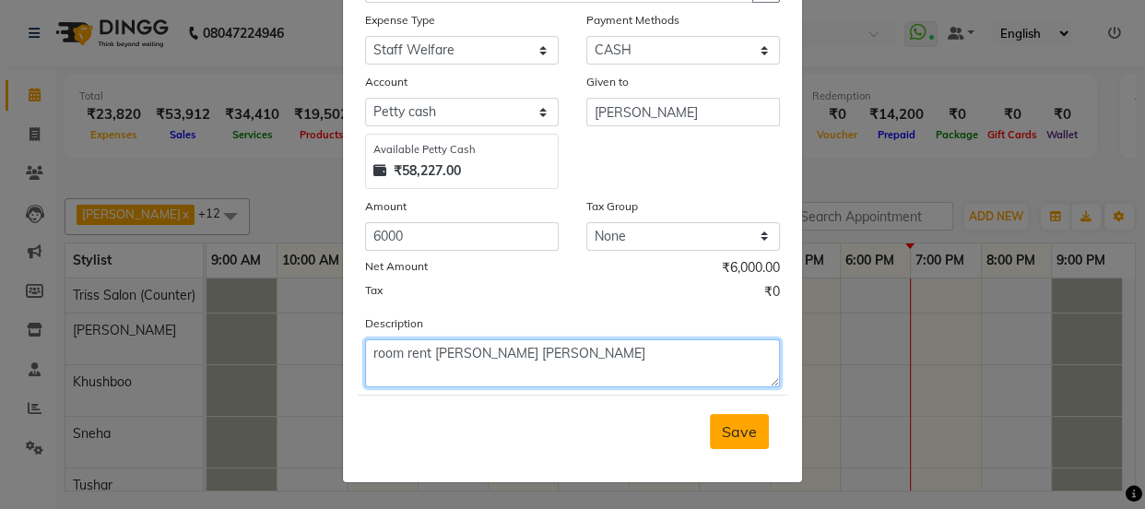
type textarea "room rent [PERSON_NAME] [PERSON_NAME]"
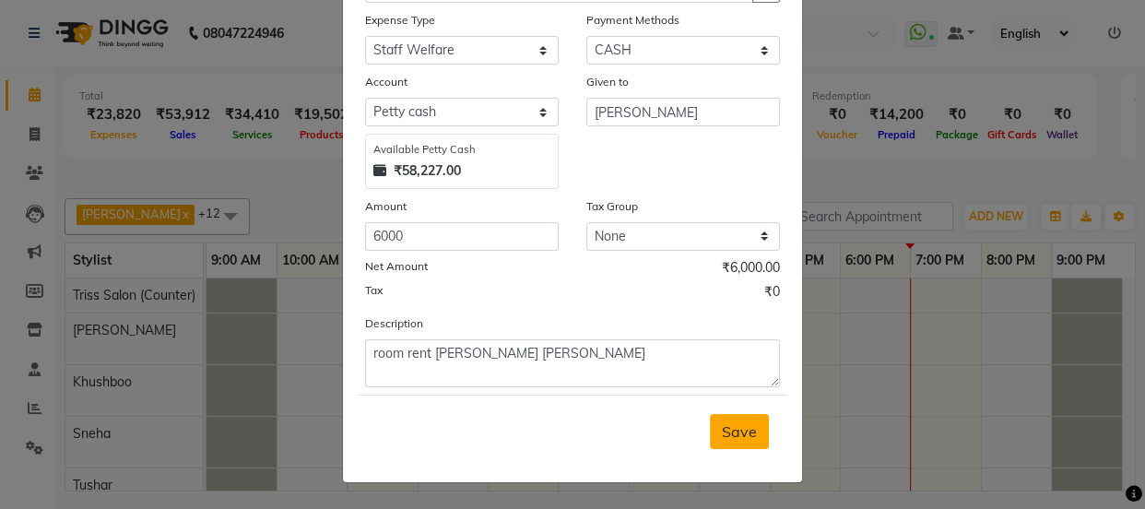
click at [744, 441] on span "Save" at bounding box center [739, 431] width 35 height 18
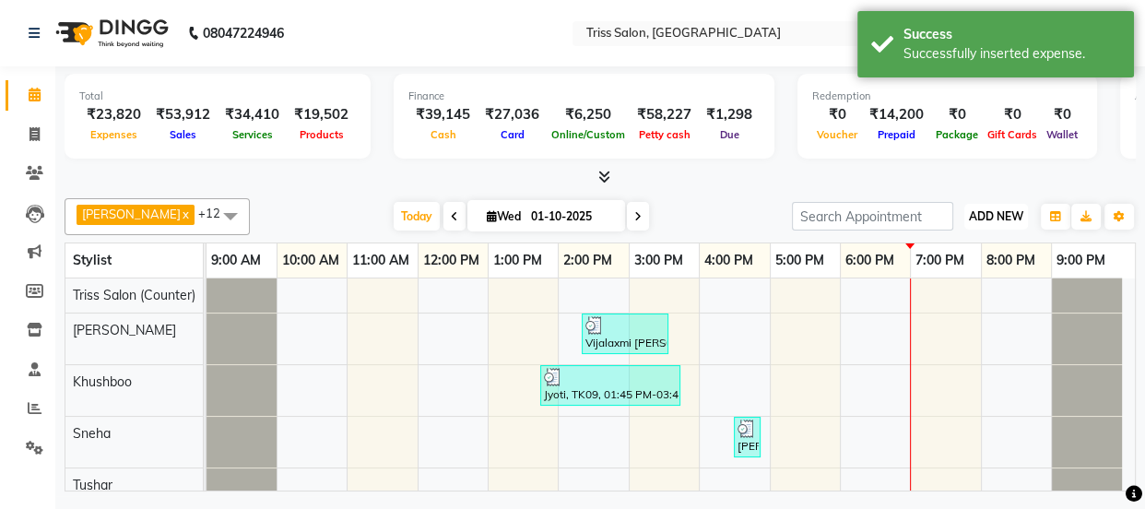
click at [1012, 215] on span "ADD NEW" at bounding box center [996, 216] width 54 height 14
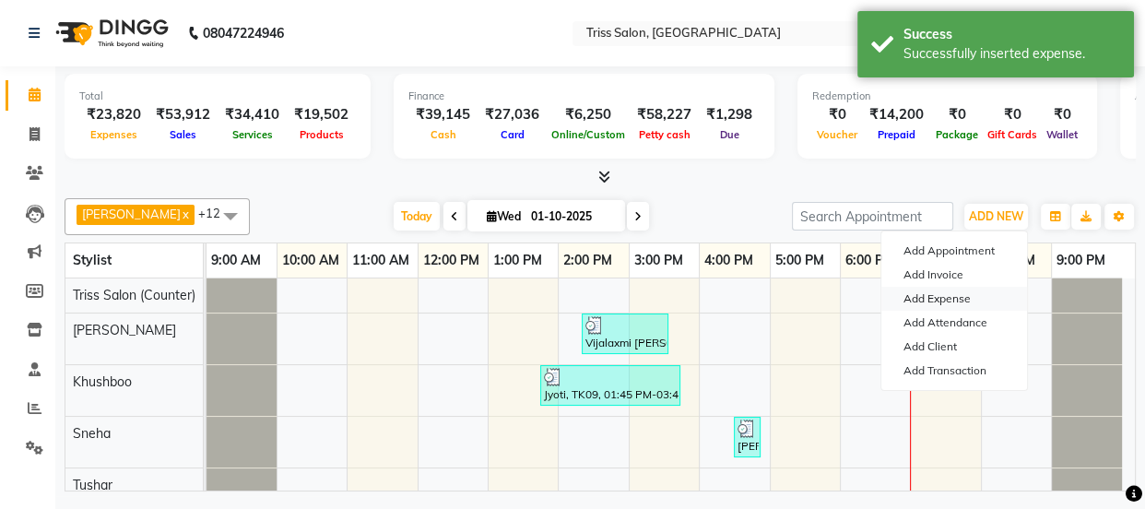
click at [960, 304] on link "Add Expense" at bounding box center [954, 299] width 146 height 24
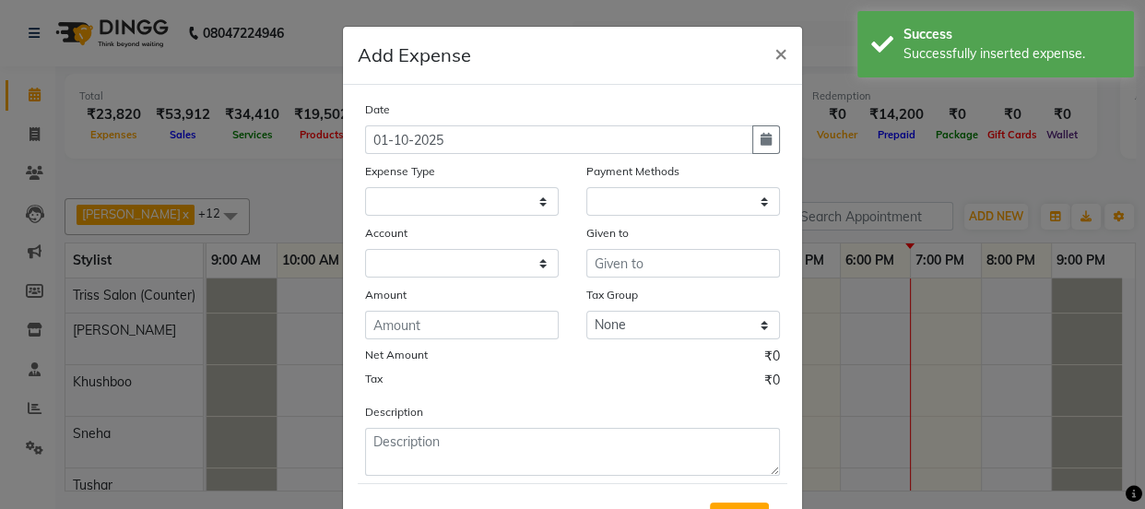
select select
select select "1"
select select "2476"
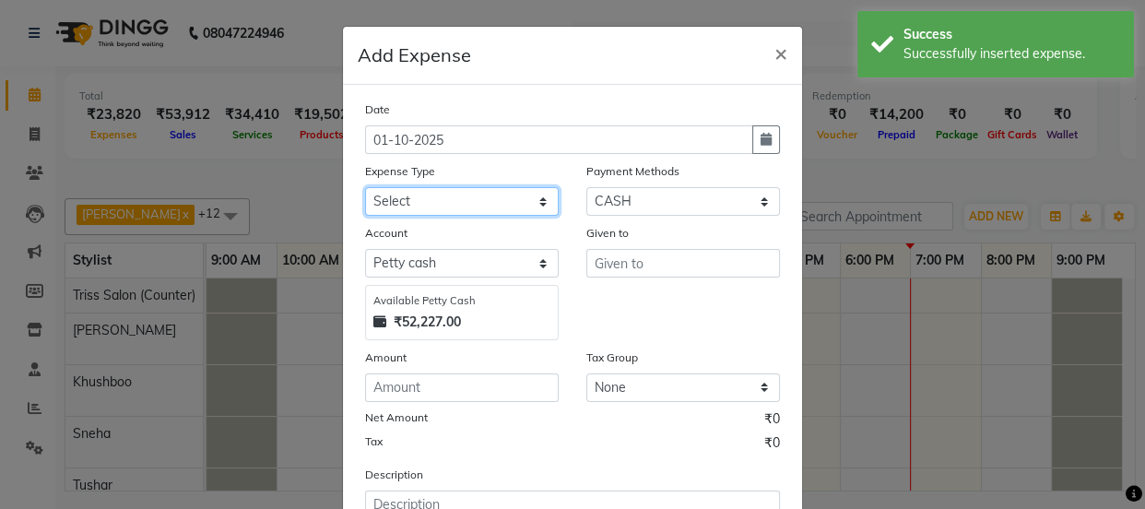
click at [517, 201] on select "Select Bank Deposit Cash Handover CLIENT TIP TO STAFF Client Welfare Conveyance…" at bounding box center [462, 201] width 194 height 29
select select "3820"
click at [365, 188] on select "Select Bank Deposit Cash Handover CLIENT TIP TO STAFF Client Welfare Conveyance…" at bounding box center [462, 201] width 194 height 29
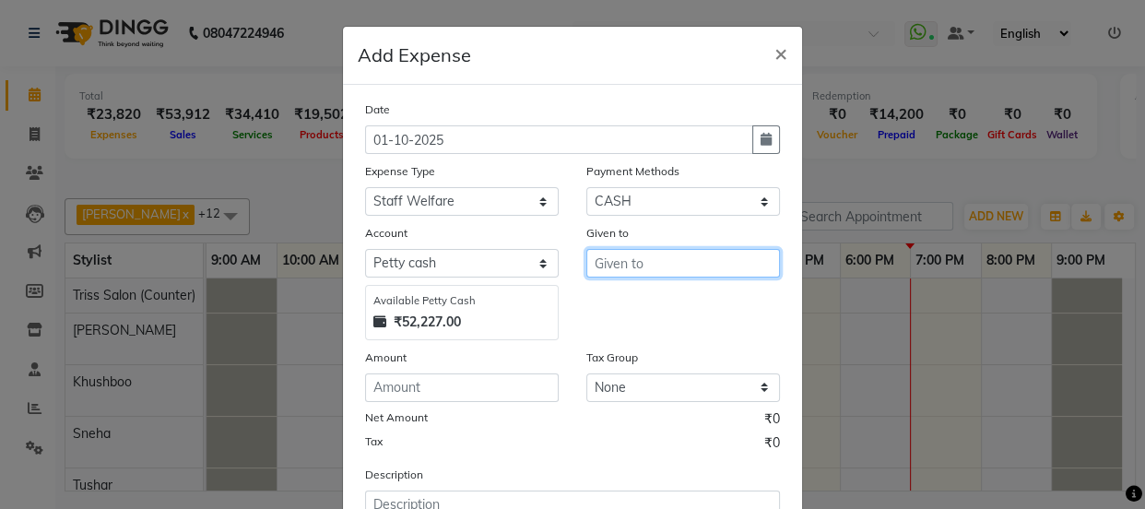
click at [620, 269] on input "text" at bounding box center [683, 263] width 194 height 29
click at [645, 302] on ngb-highlight "Ji tendra" at bounding box center [636, 303] width 55 height 18
type input "Jitendra"
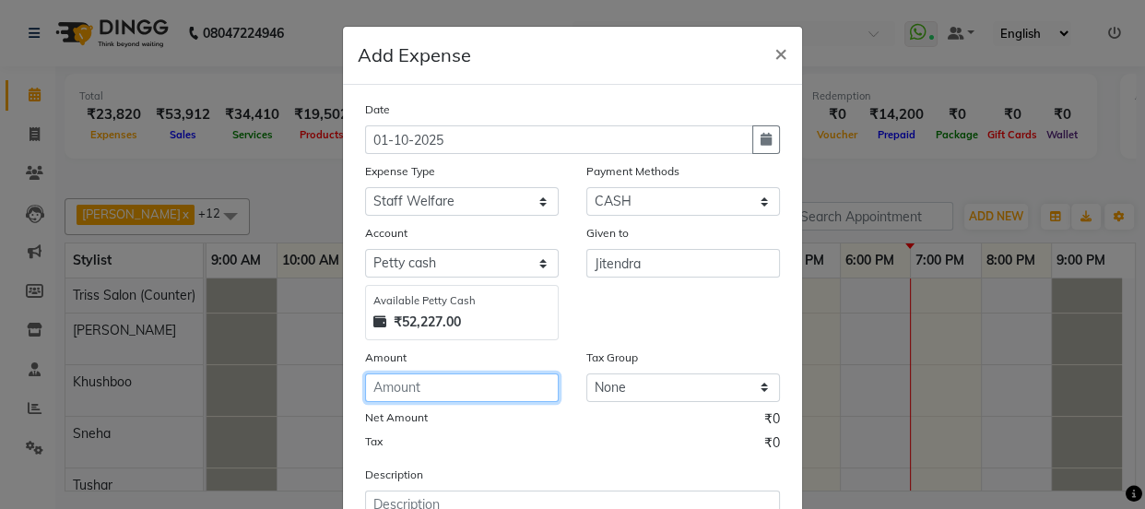
click at [486, 394] on input "number" at bounding box center [462, 387] width 194 height 29
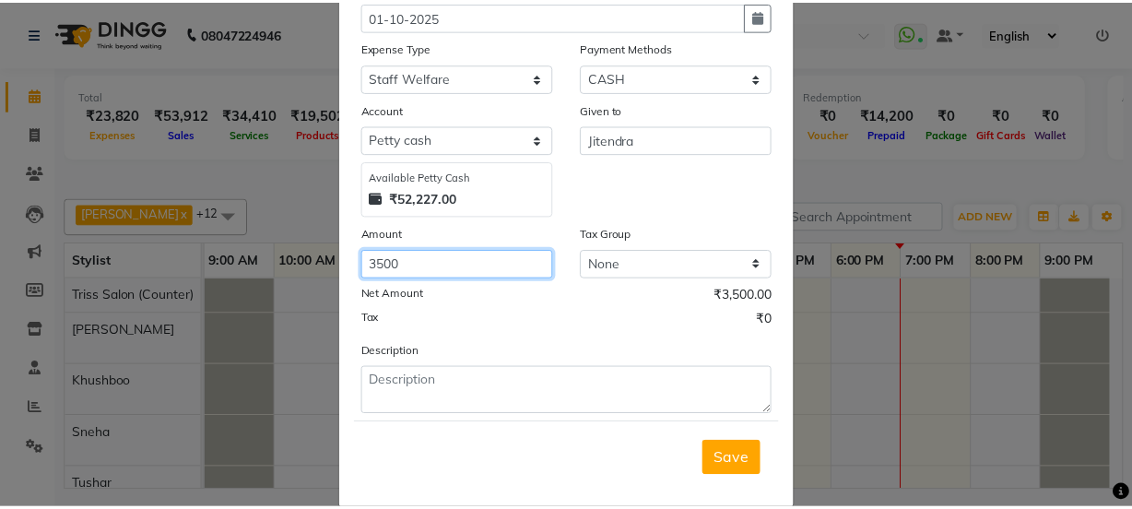
scroll to position [124, 0]
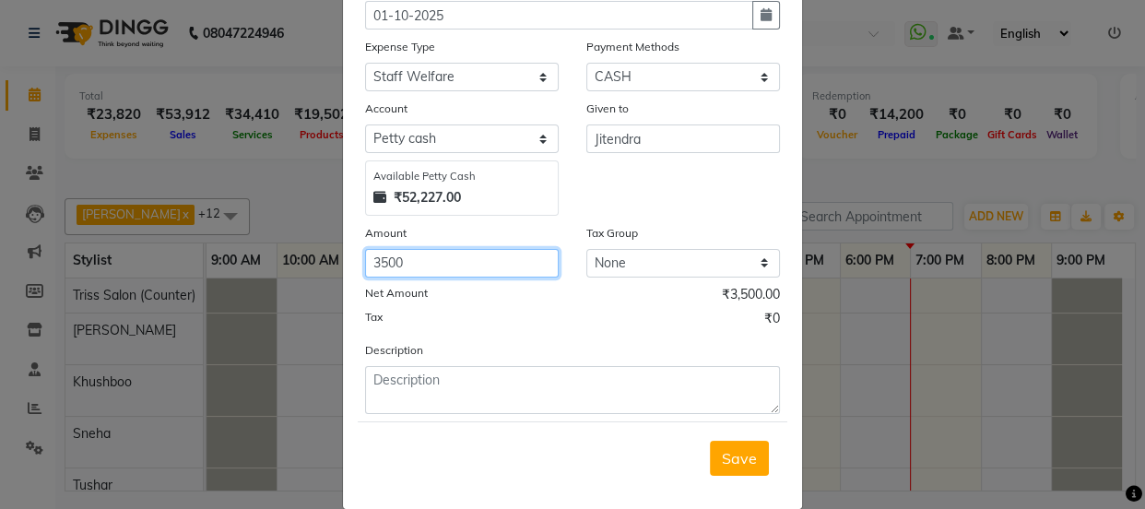
type input "3500"
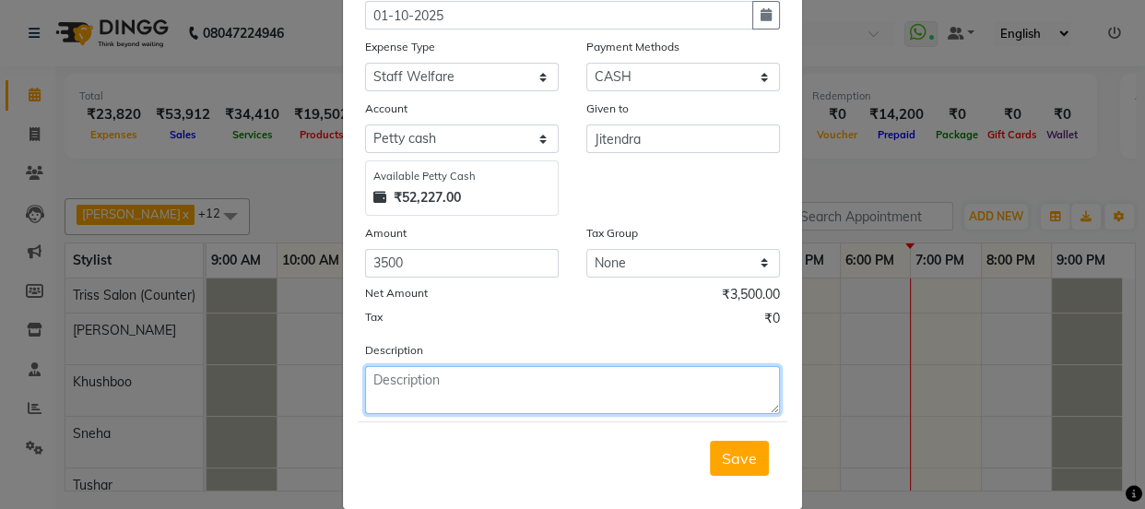
click at [545, 401] on textarea at bounding box center [572, 390] width 415 height 48
type textarea "[PERSON_NAME] rent"
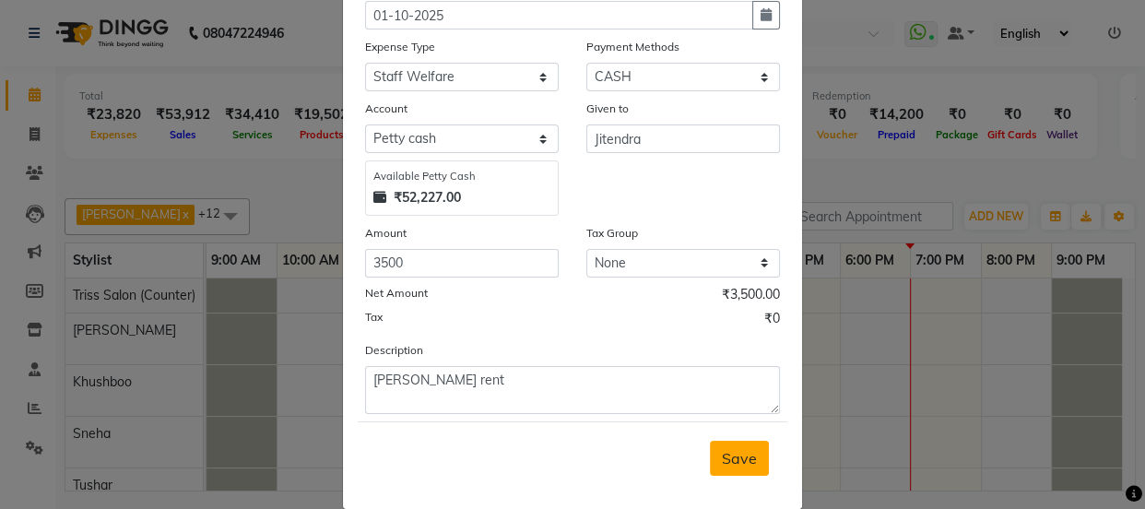
click at [745, 456] on span "Save" at bounding box center [739, 458] width 35 height 18
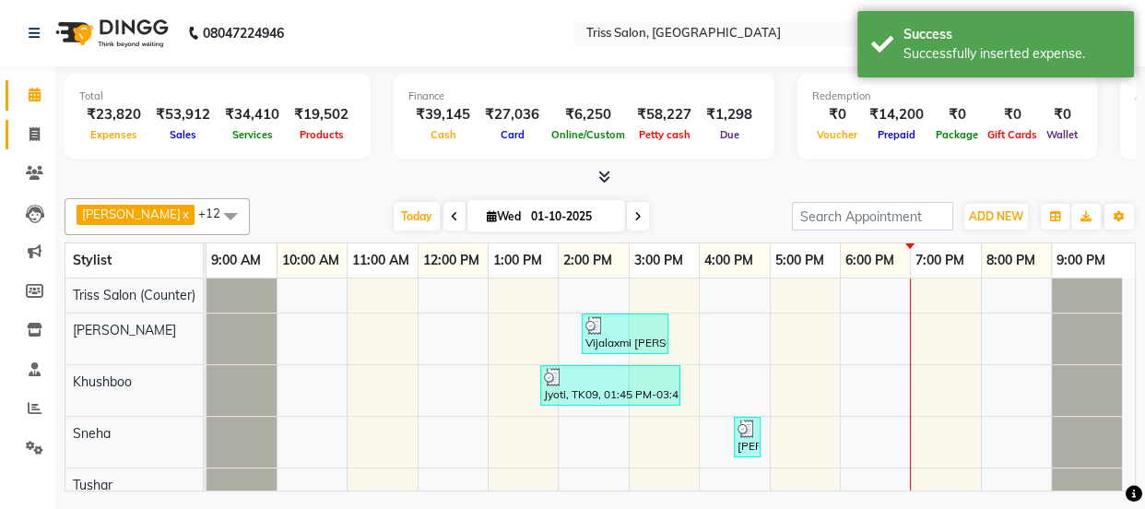
click at [30, 143] on span at bounding box center [34, 134] width 32 height 21
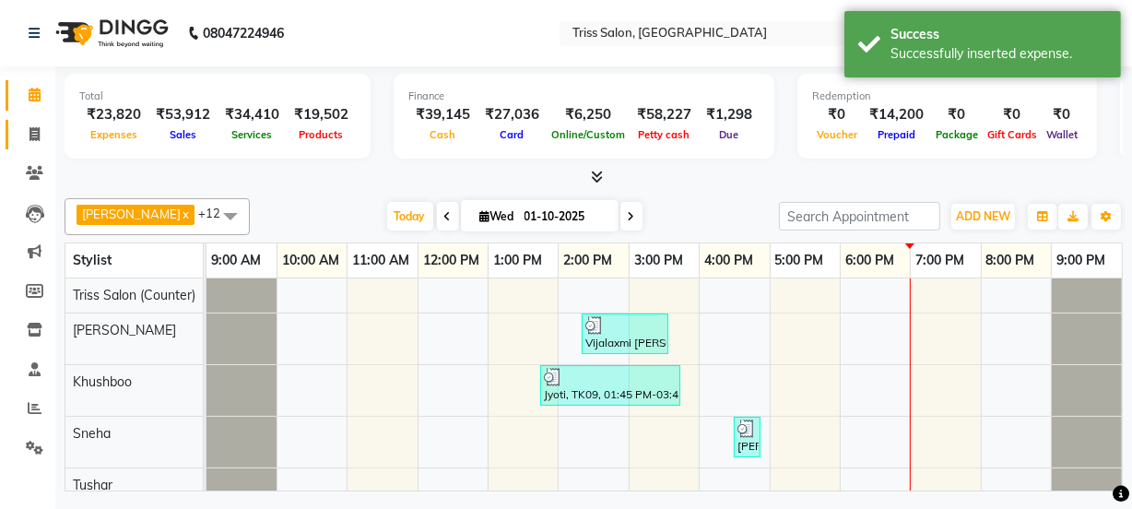
select select "service"
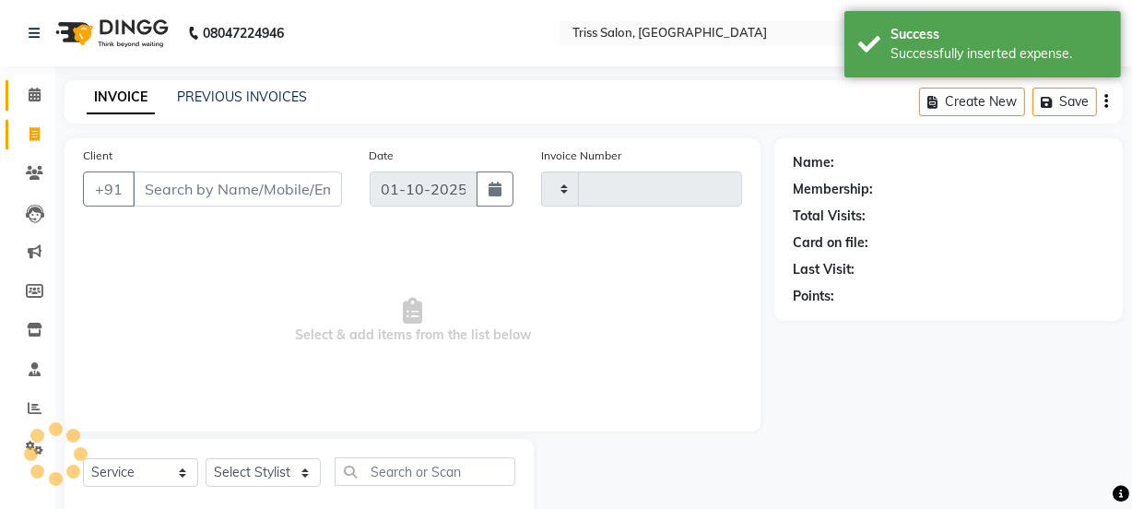
click at [23, 94] on span at bounding box center [34, 95] width 32 height 21
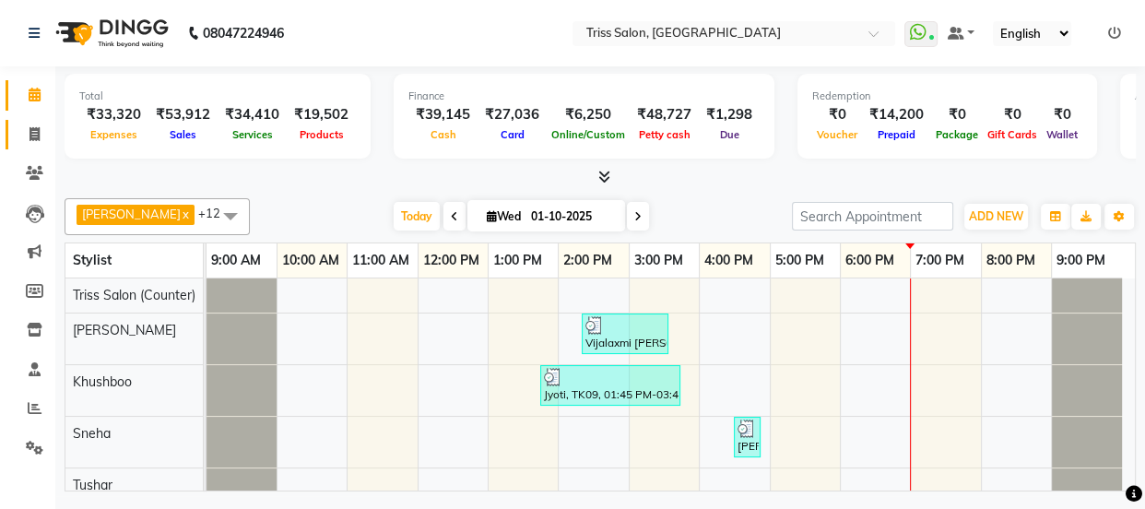
click at [38, 131] on icon at bounding box center [35, 134] width 10 height 14
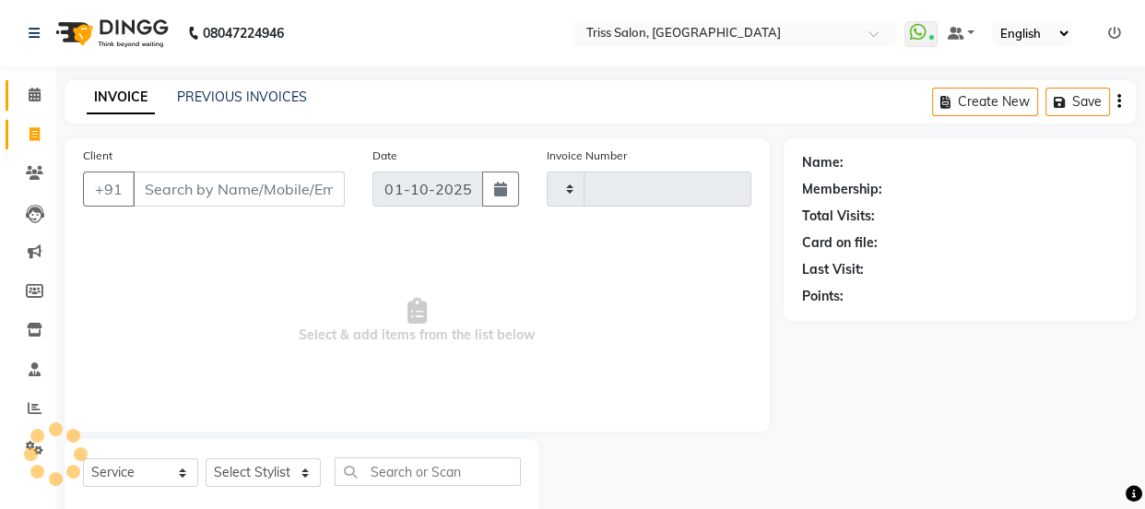
click at [30, 85] on span at bounding box center [34, 95] width 32 height 21
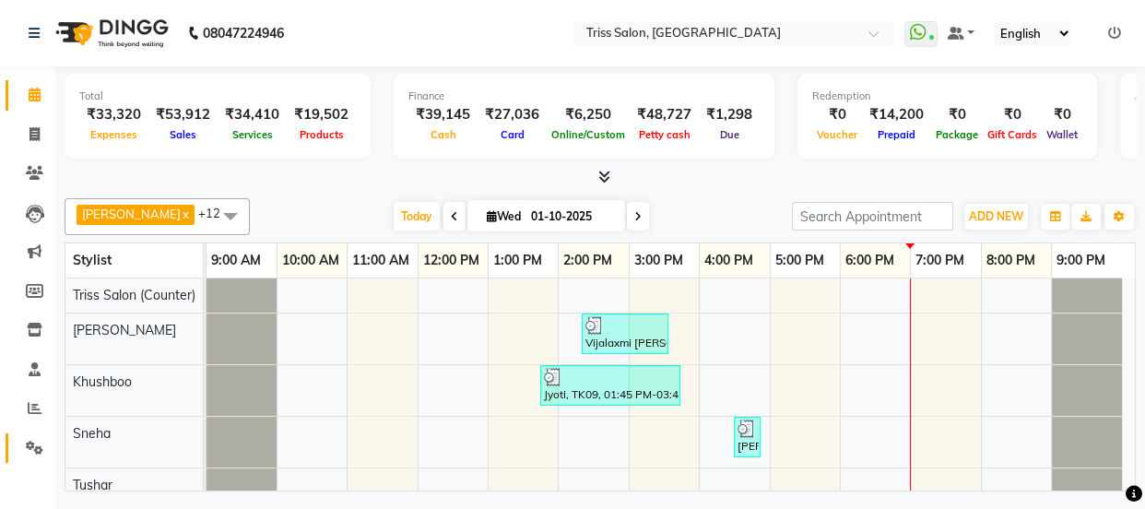
click at [28, 458] on link "Settings" at bounding box center [28, 448] width 44 height 30
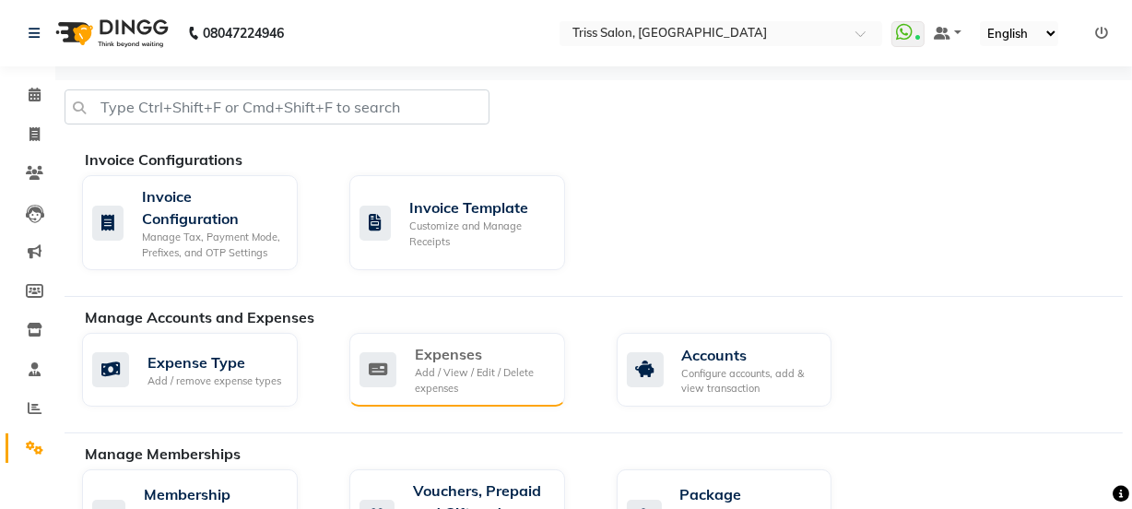
click at [488, 376] on div "Add / View / Edit / Delete expenses" at bounding box center [483, 380] width 136 height 30
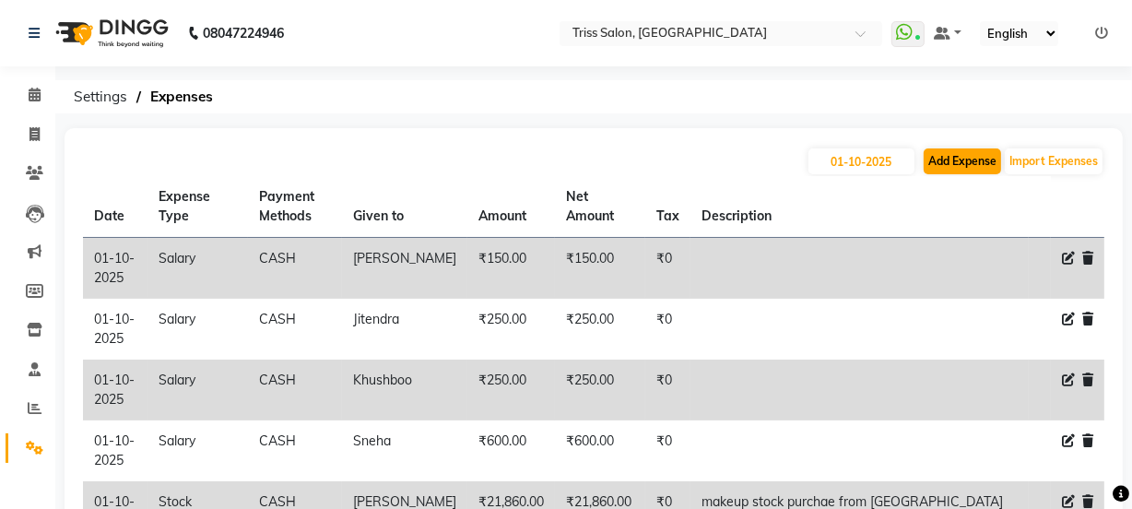
click at [970, 161] on button "Add Expense" at bounding box center [962, 161] width 77 height 26
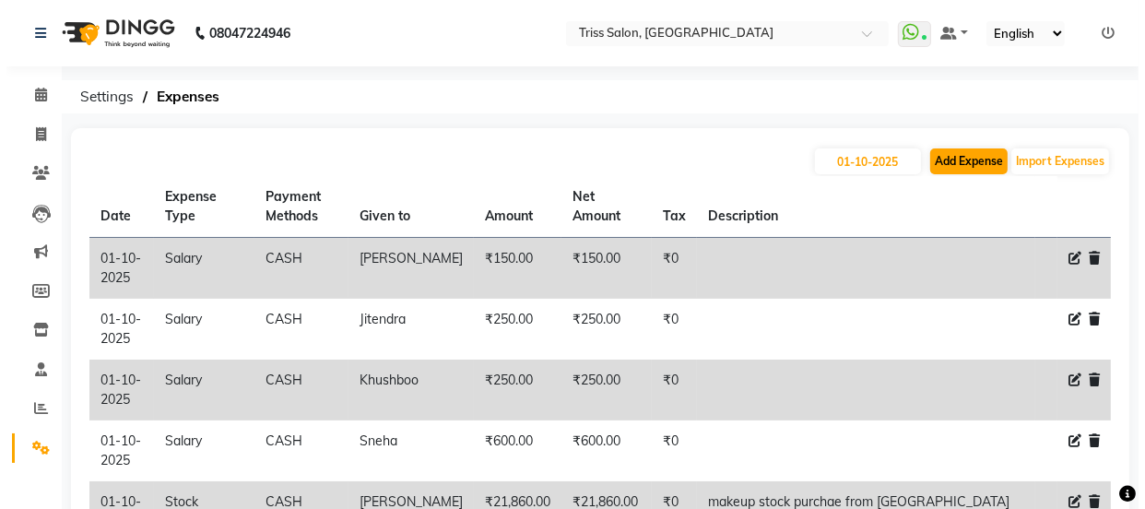
select select "1"
select select "2476"
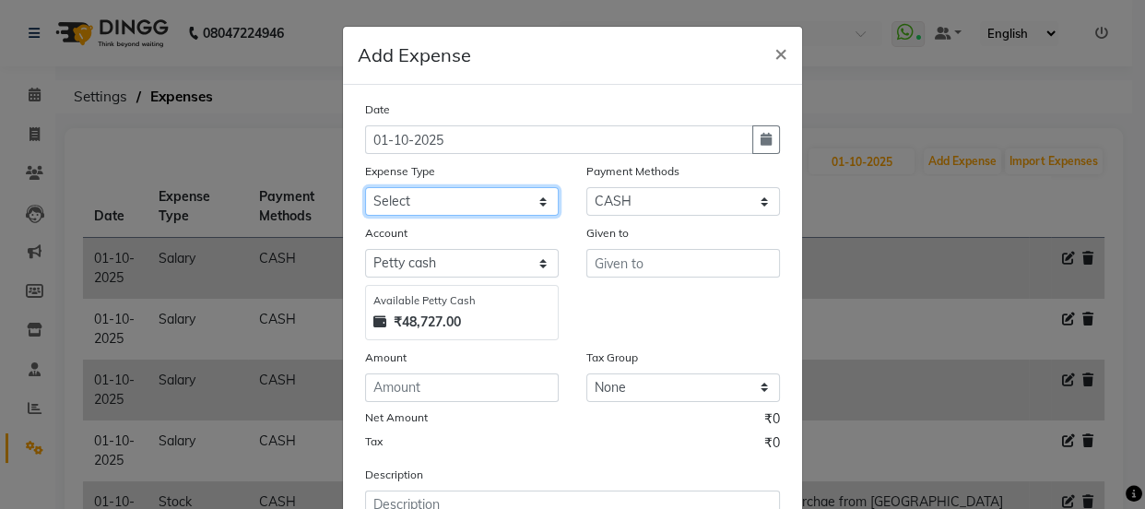
click at [538, 202] on select "Select Bank Deposit Cash Handover CLIENT TIP TO STAFF Client Welfare Conveyance…" at bounding box center [462, 201] width 194 height 29
select select "1120"
click at [365, 188] on select "Select Bank Deposit Cash Handover CLIENT TIP TO STAFF Client Welfare Conveyance…" at bounding box center [462, 201] width 194 height 29
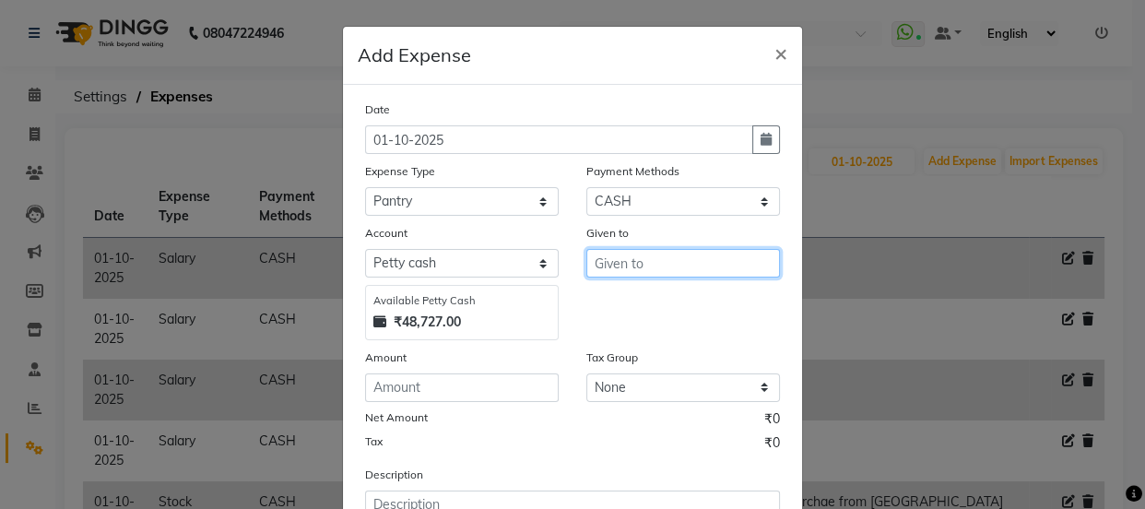
click at [655, 270] on input "text" at bounding box center [683, 263] width 194 height 29
type input "[PERSON_NAME]"
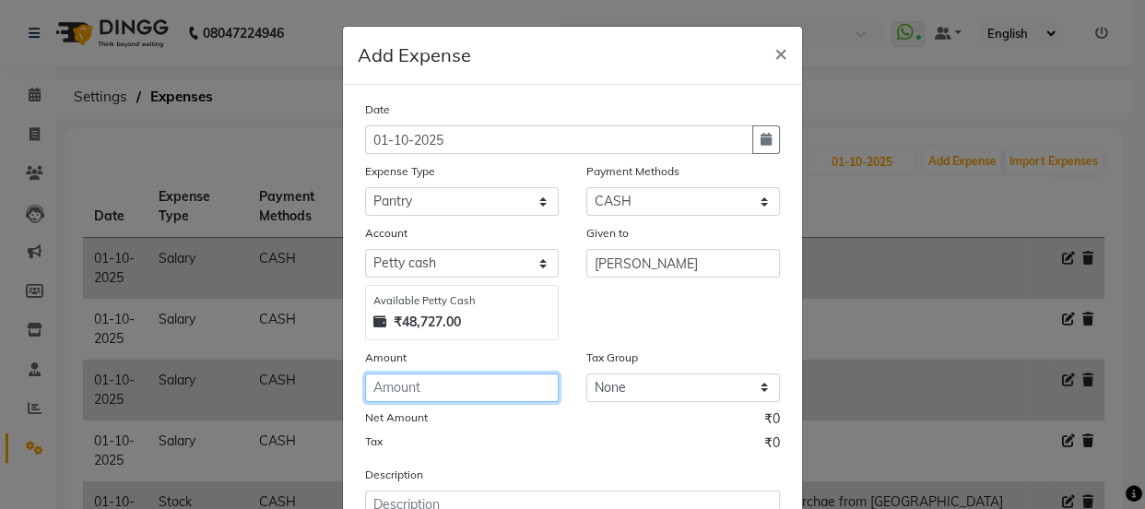
click at [461, 392] on input "number" at bounding box center [462, 387] width 194 height 29
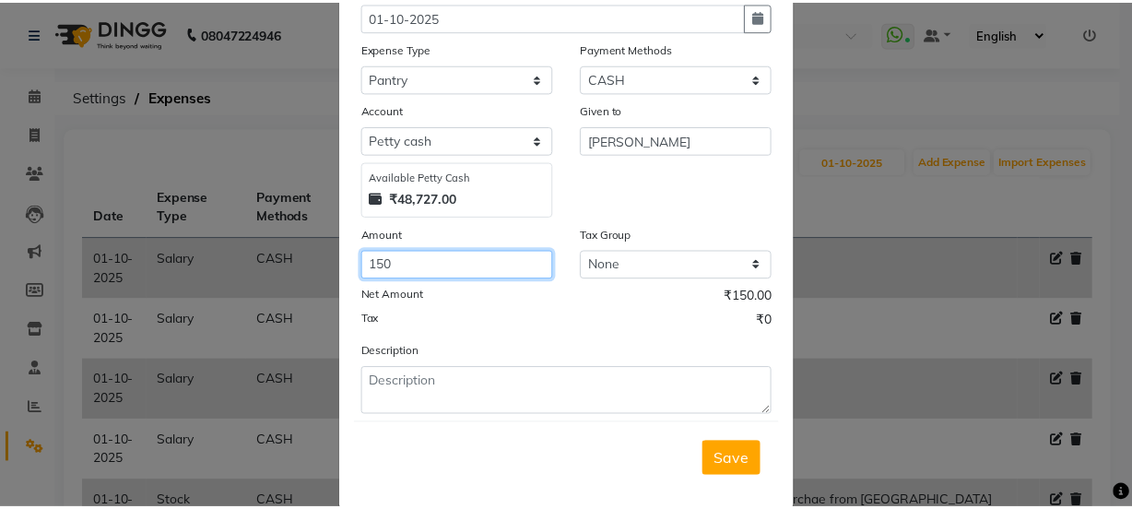
scroll to position [124, 0]
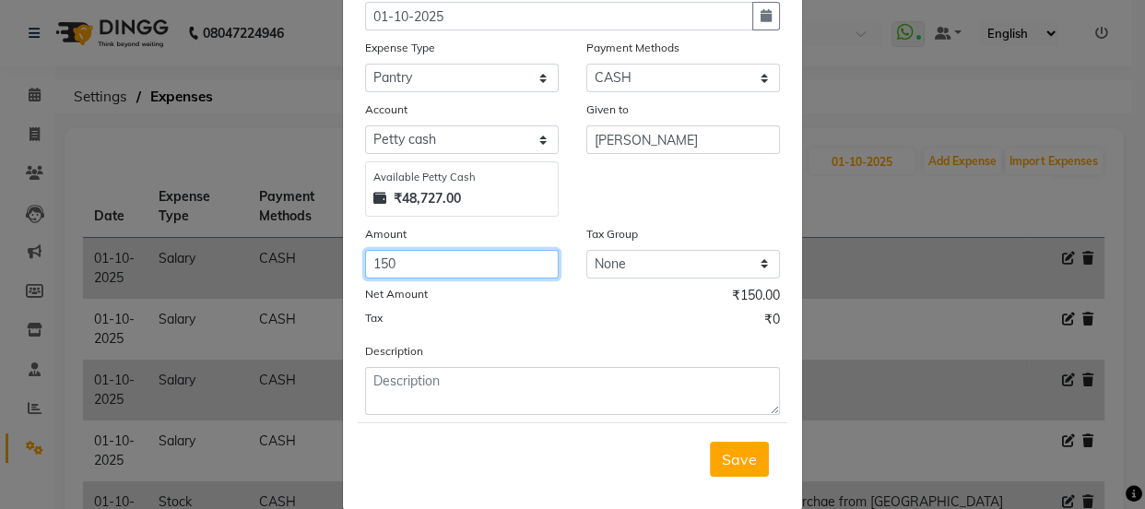
type input "150"
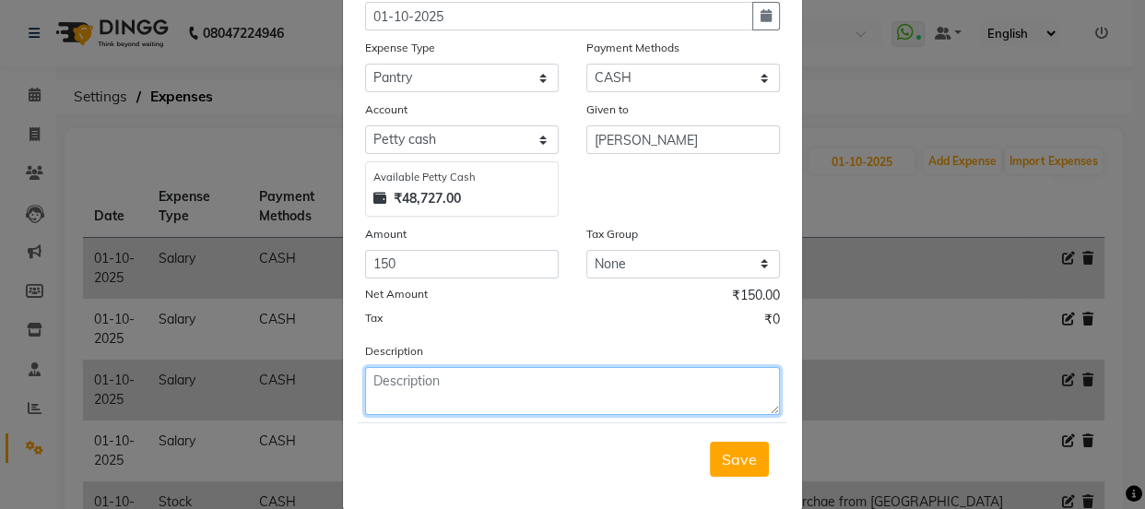
click at [507, 411] on textarea at bounding box center [572, 391] width 415 height 48
type textarea "milk soup etc"
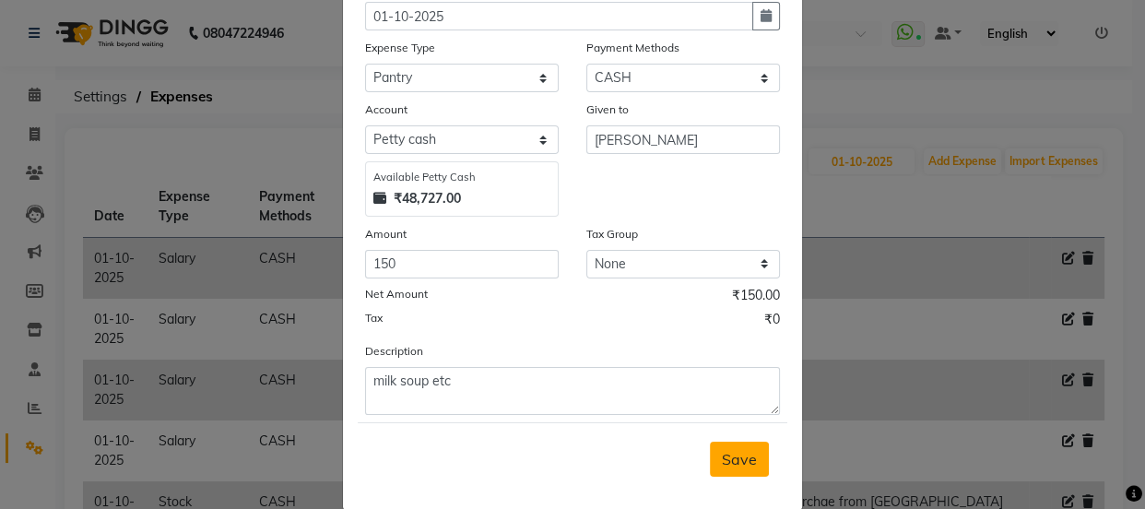
click at [726, 468] on span "Save" at bounding box center [739, 459] width 35 height 18
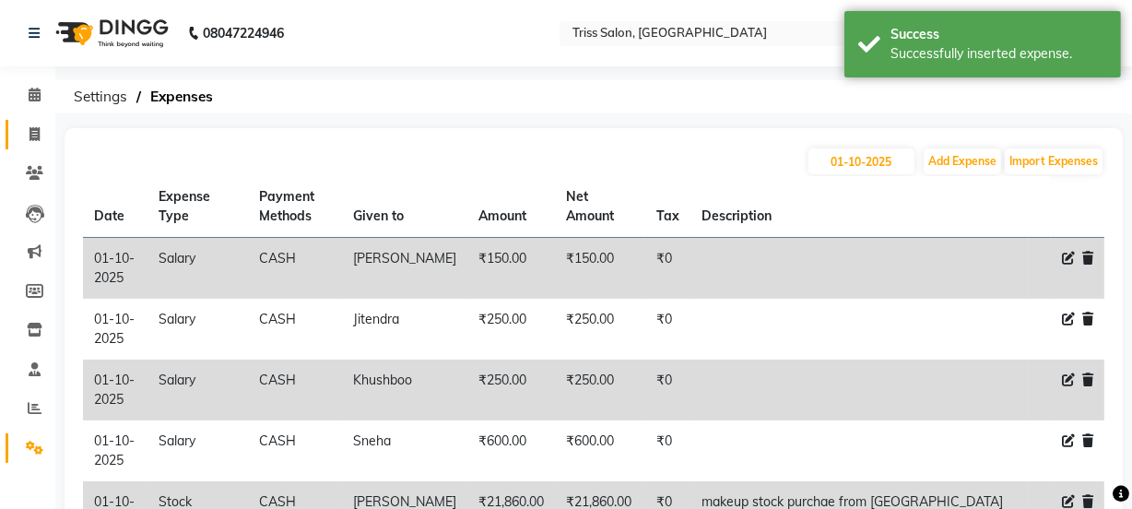
click at [33, 147] on link "Invoice" at bounding box center [28, 135] width 44 height 30
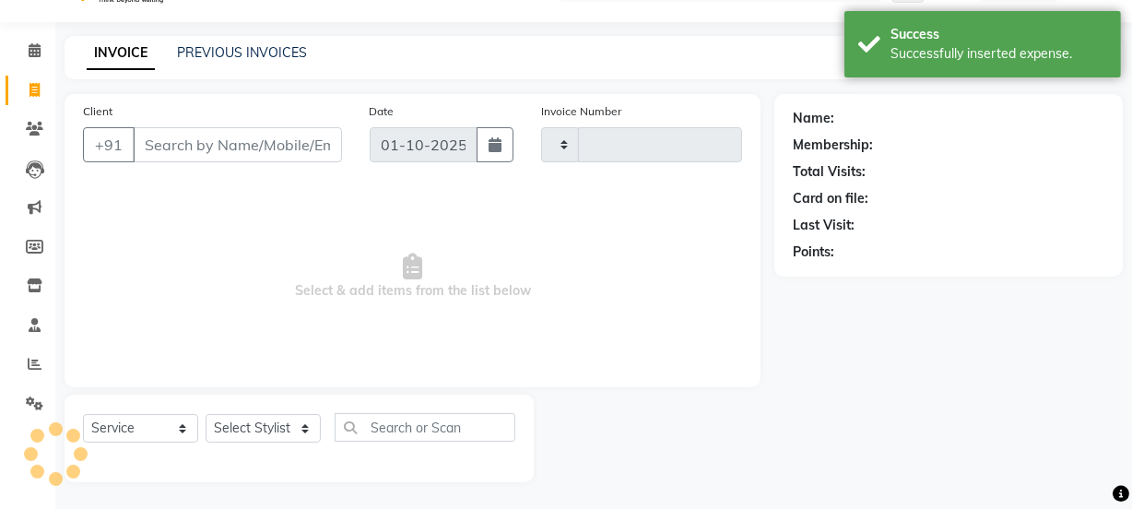
click at [31, 98] on span at bounding box center [34, 90] width 32 height 21
select select "service"
click at [37, 47] on icon at bounding box center [35, 49] width 12 height 14
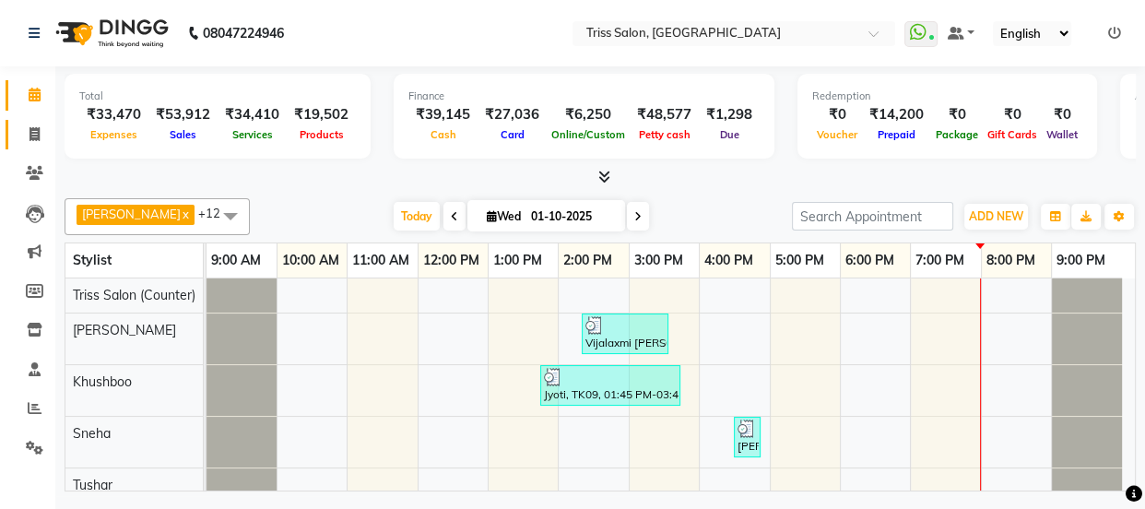
click at [28, 144] on span at bounding box center [34, 134] width 32 height 21
select select "service"
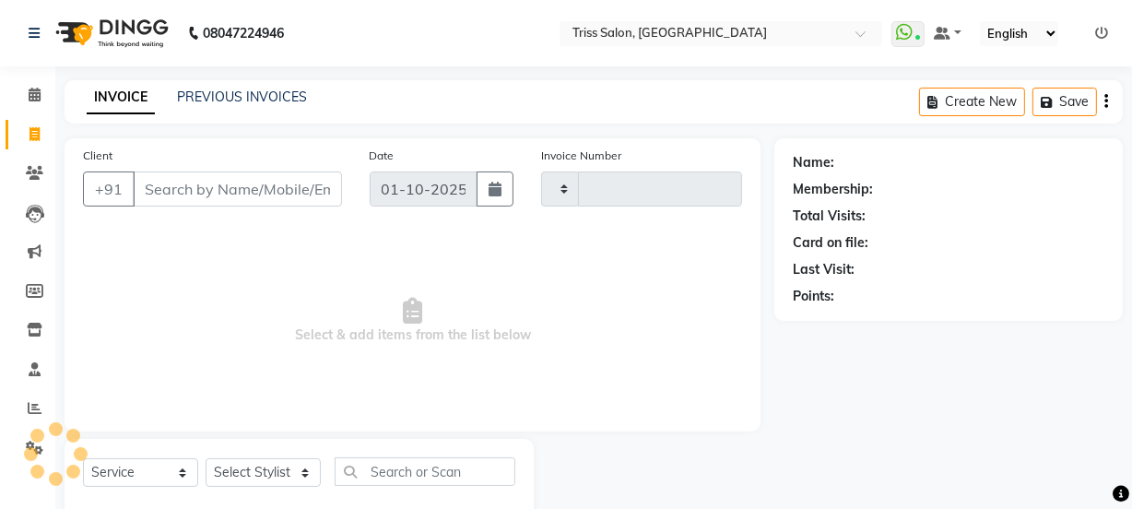
type input "1932"
select select "4304"
click at [191, 194] on input "Client" at bounding box center [237, 189] width 209 height 35
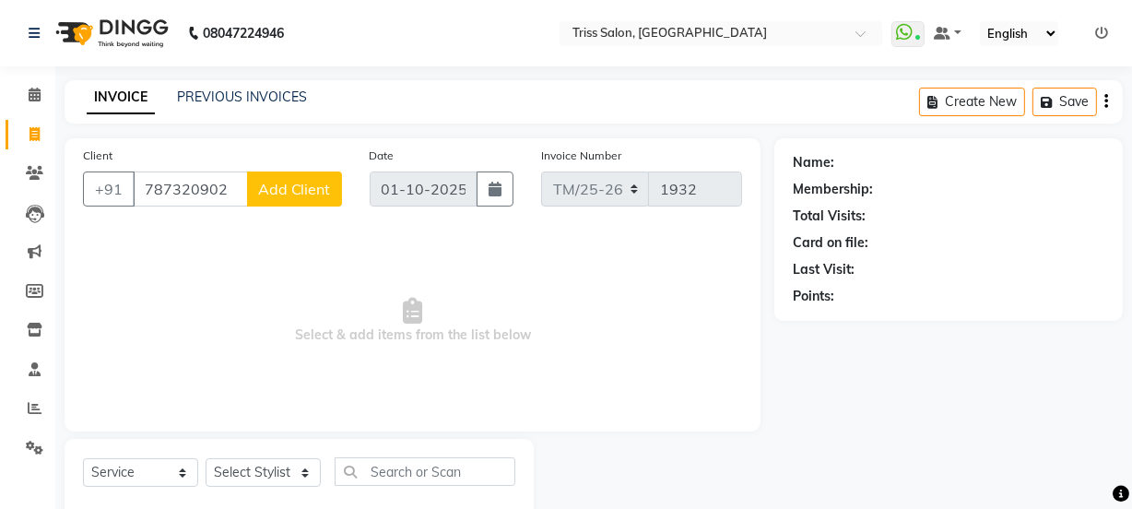
click at [159, 185] on input "787320902" at bounding box center [190, 189] width 115 height 35
type input "7827320902"
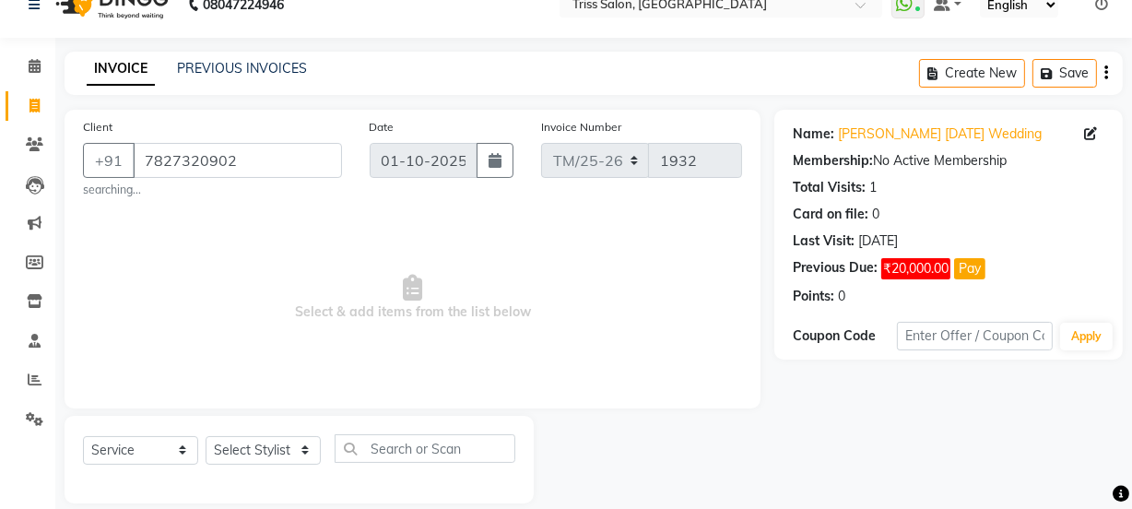
scroll to position [52, 0]
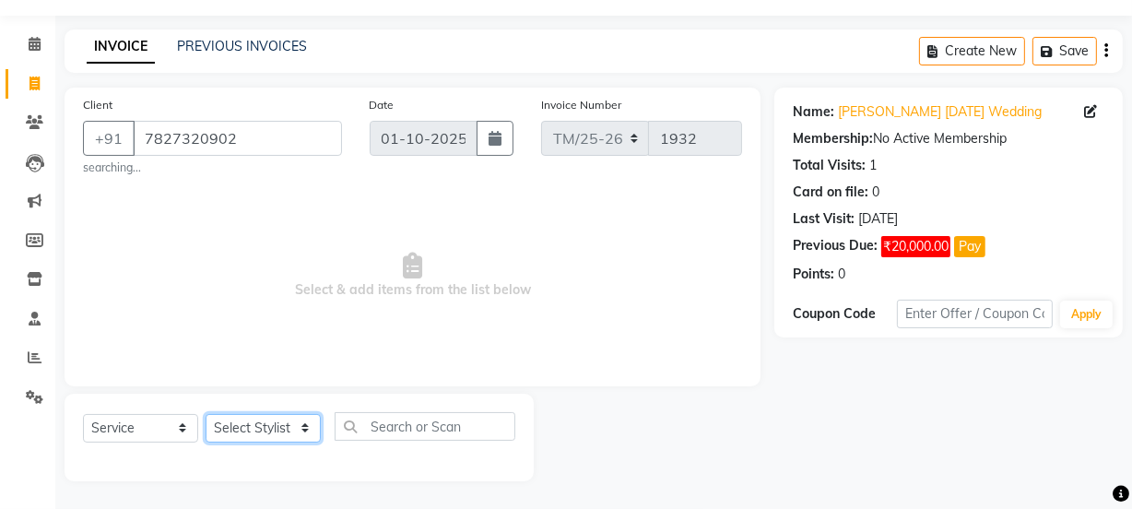
click at [251, 434] on select "Select Stylist Bhim Ram [PERSON_NAME] [PERSON_NAME] (Pooja) [PERSON_NAME] [PERS…" at bounding box center [263, 428] width 115 height 29
select select "65478"
click at [206, 414] on select "Select Stylist Bhim Ram [PERSON_NAME] [PERSON_NAME] (Pooja) [PERSON_NAME] [PERS…" at bounding box center [263, 428] width 115 height 29
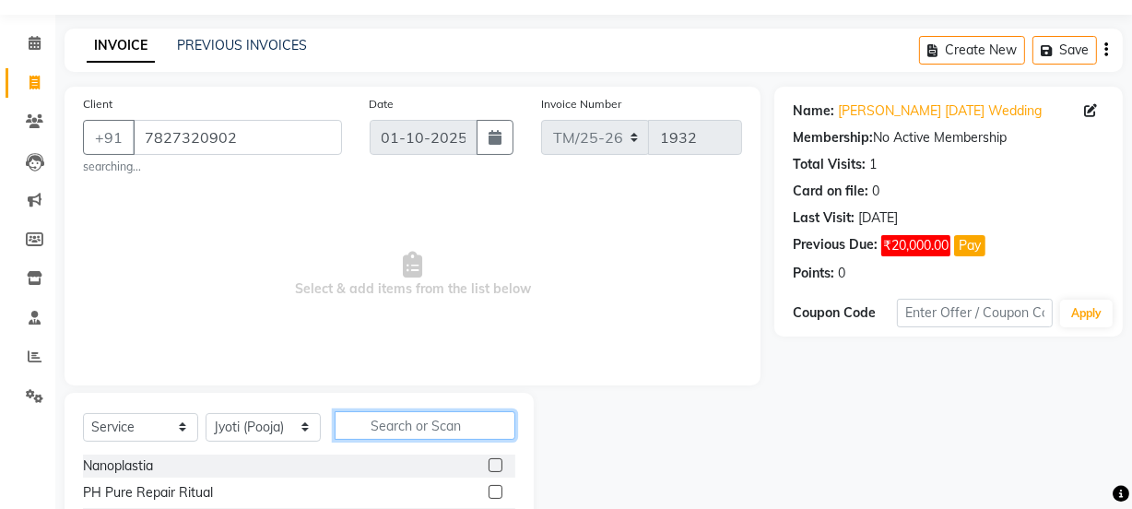
click at [410, 419] on input "text" at bounding box center [425, 425] width 181 height 29
type input "k"
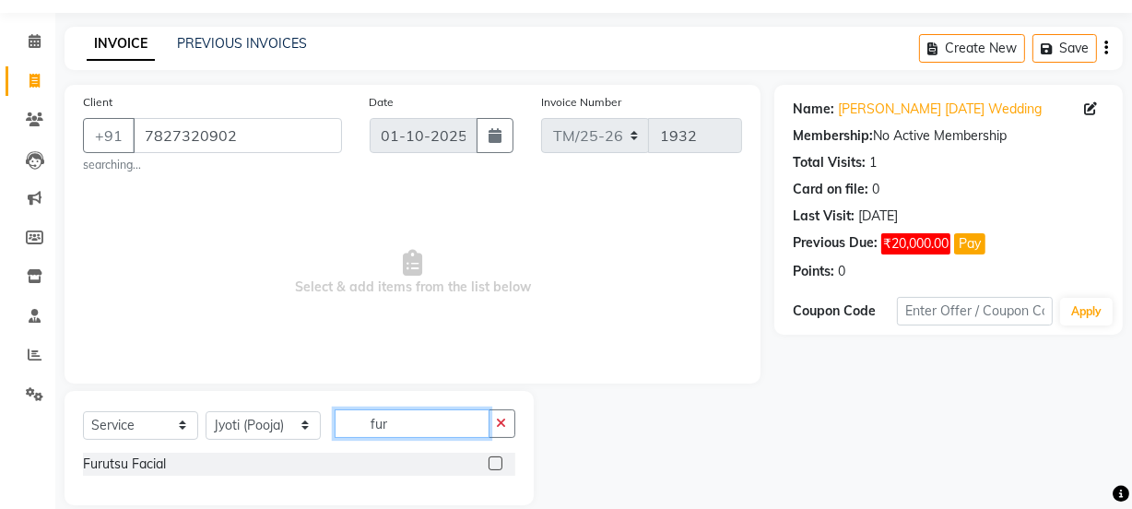
type input "fur"
click at [98, 459] on div "Furutsu Facial" at bounding box center [124, 464] width 83 height 19
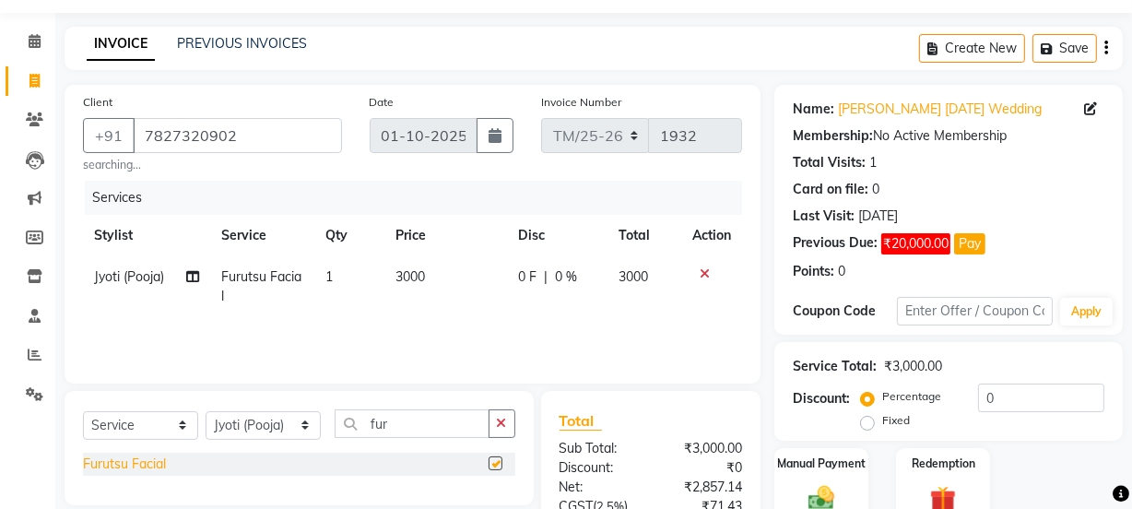
checkbox input "false"
click at [340, 276] on td "1" at bounding box center [349, 286] width 69 height 61
select select "65478"
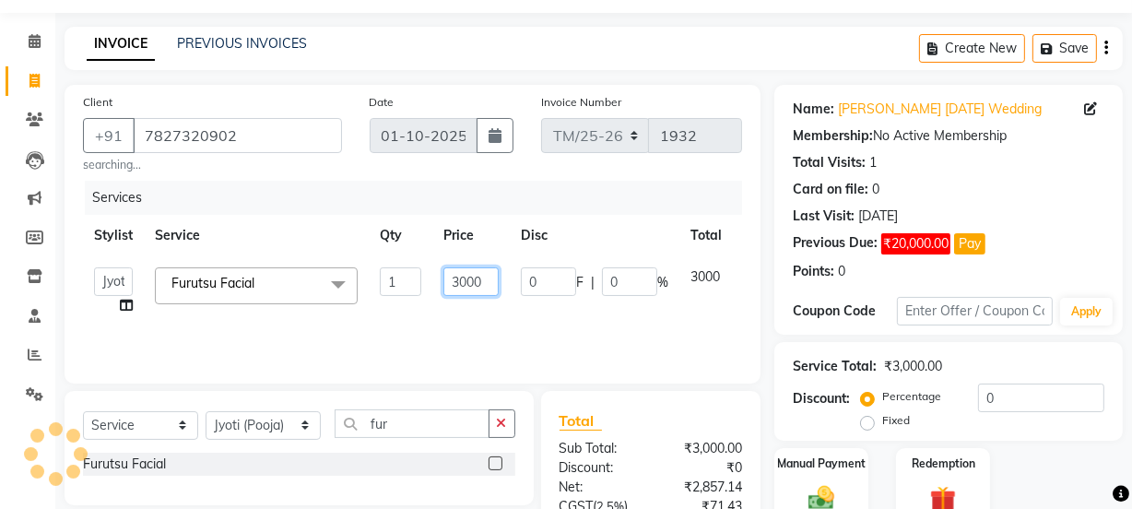
click at [484, 284] on input "3000" at bounding box center [471, 281] width 55 height 29
type input "3"
type input "1"
click at [1060, 200] on div "Name: [PERSON_NAME] [DATE] Wedding Membership: No Active Membership Total Visit…" at bounding box center [949, 186] width 312 height 189
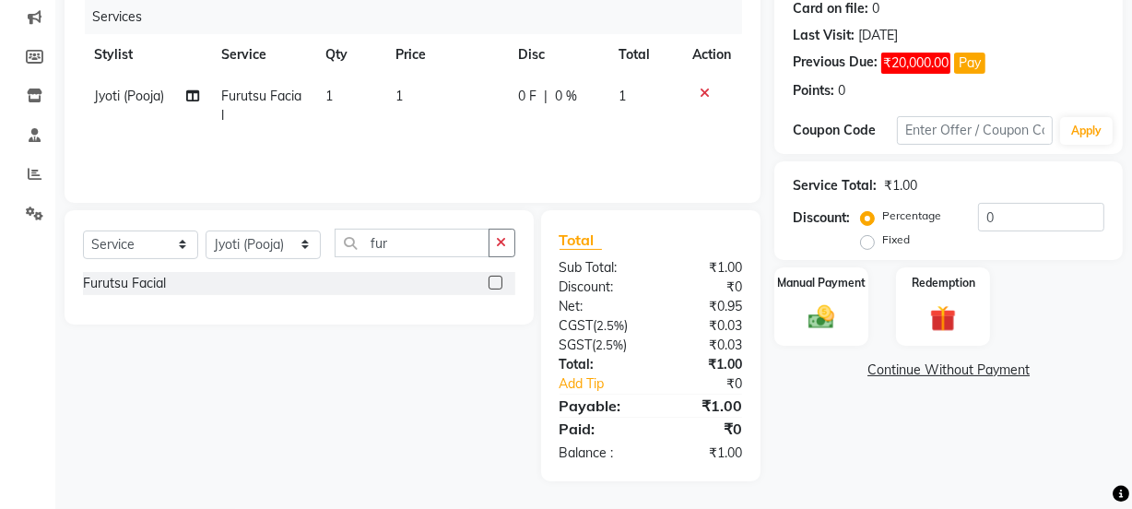
scroll to position [231, 0]
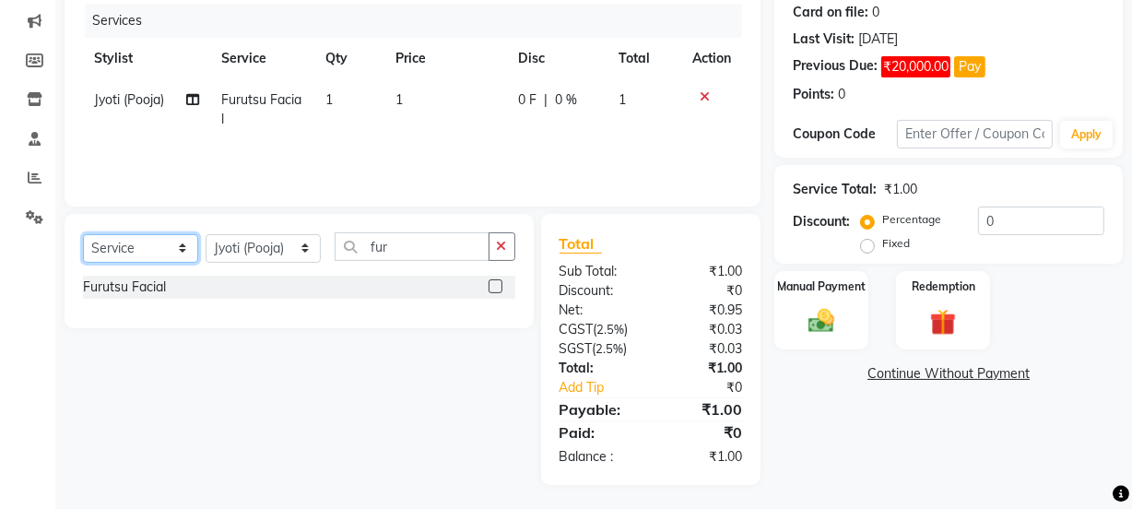
click at [127, 236] on select "Select Service Product Membership Package Voucher Prepaid Gift Card" at bounding box center [140, 248] width 115 height 29
select select "product"
click at [83, 234] on select "Select Service Product Membership Package Voucher Prepaid Gift Card" at bounding box center [140, 248] width 115 height 29
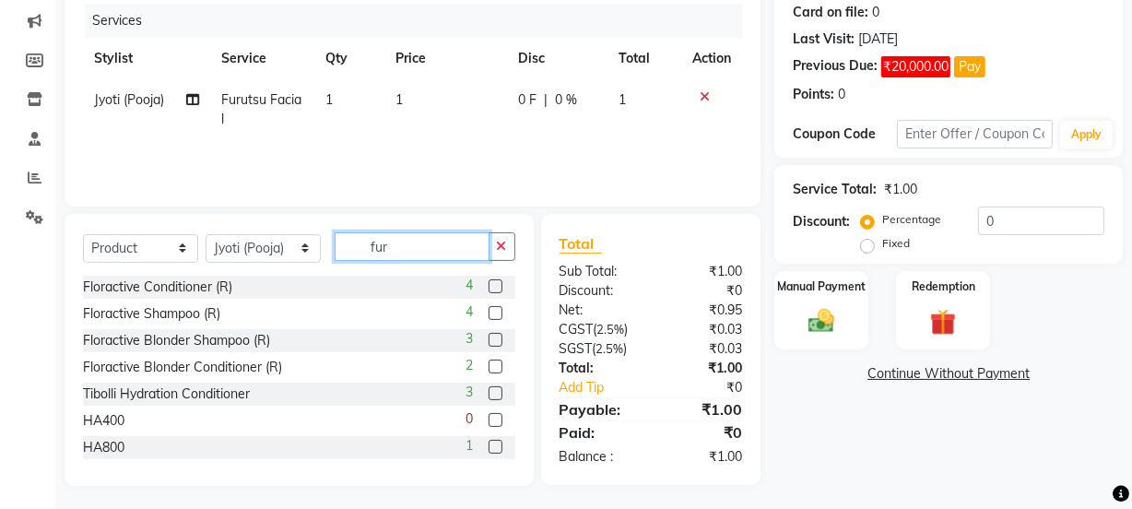
click at [429, 252] on input "fur" at bounding box center [412, 246] width 155 height 29
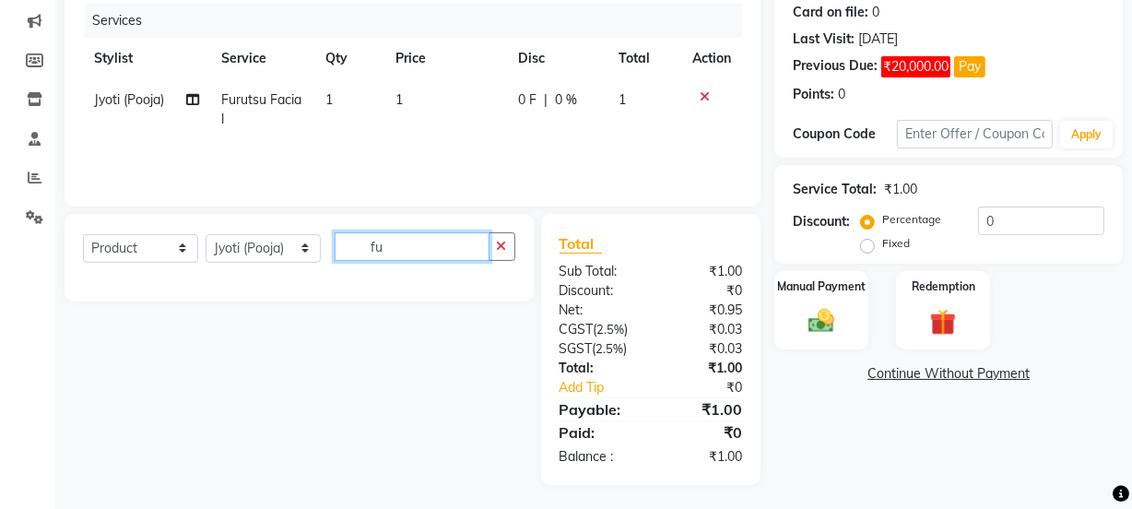
type input "f"
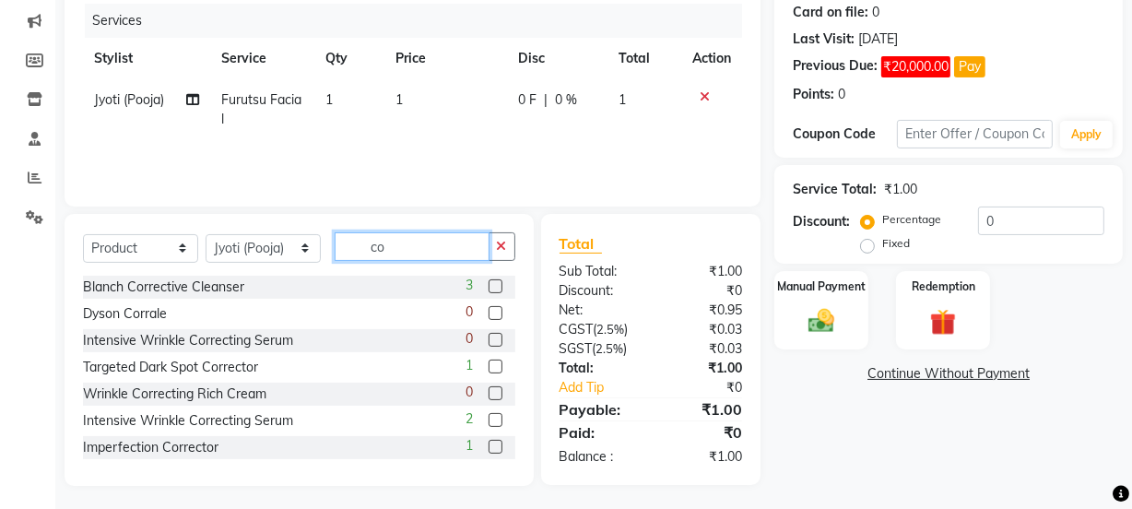
type input "c"
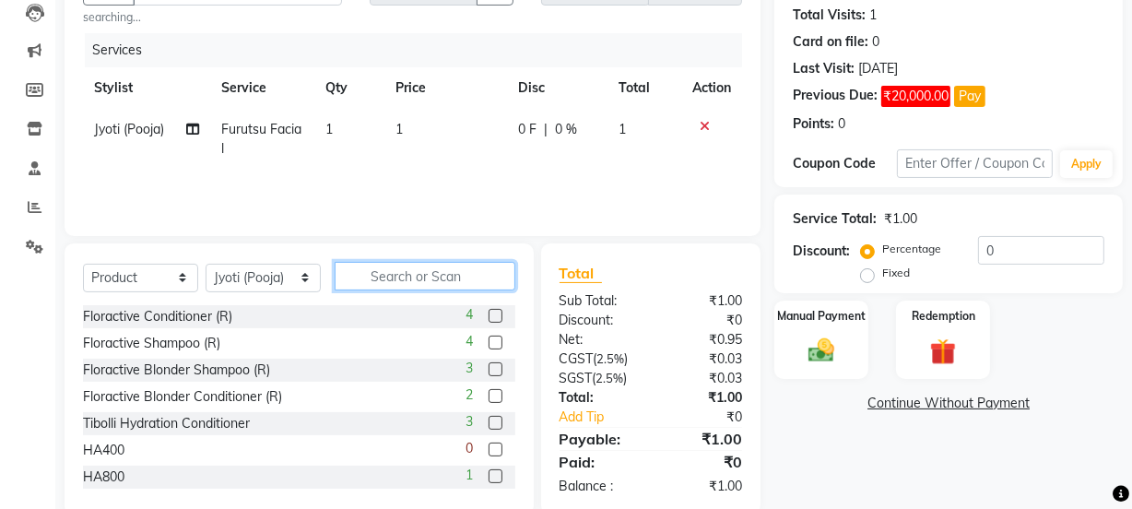
scroll to position [203, 0]
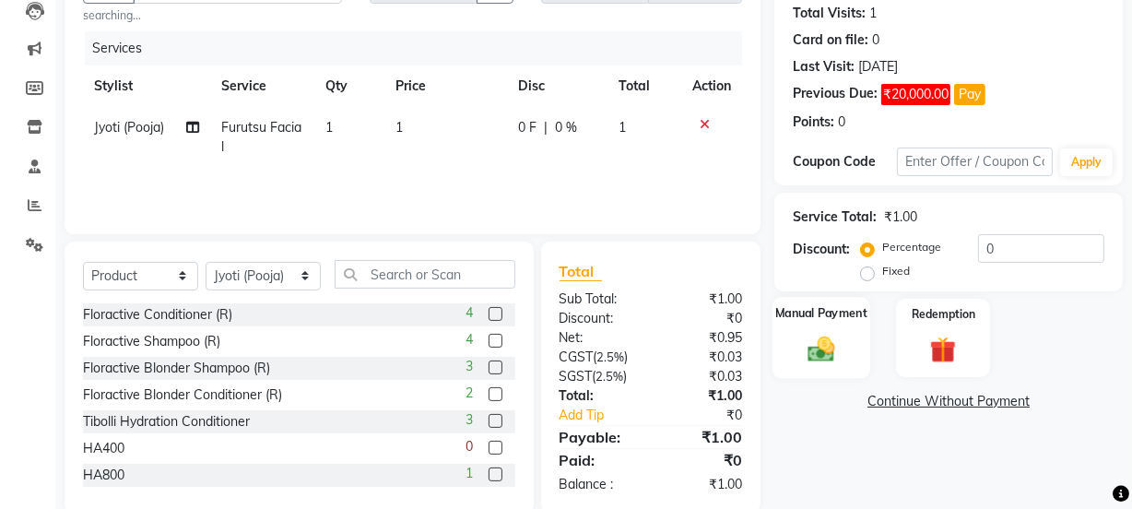
click at [824, 342] on img at bounding box center [821, 348] width 44 height 31
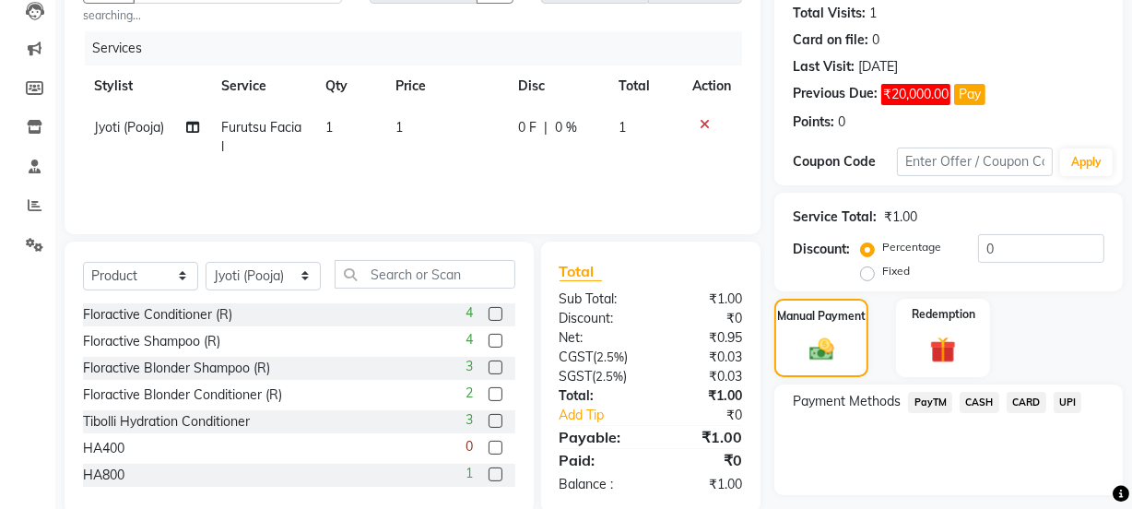
click at [983, 404] on span "CASH" at bounding box center [980, 402] width 40 height 21
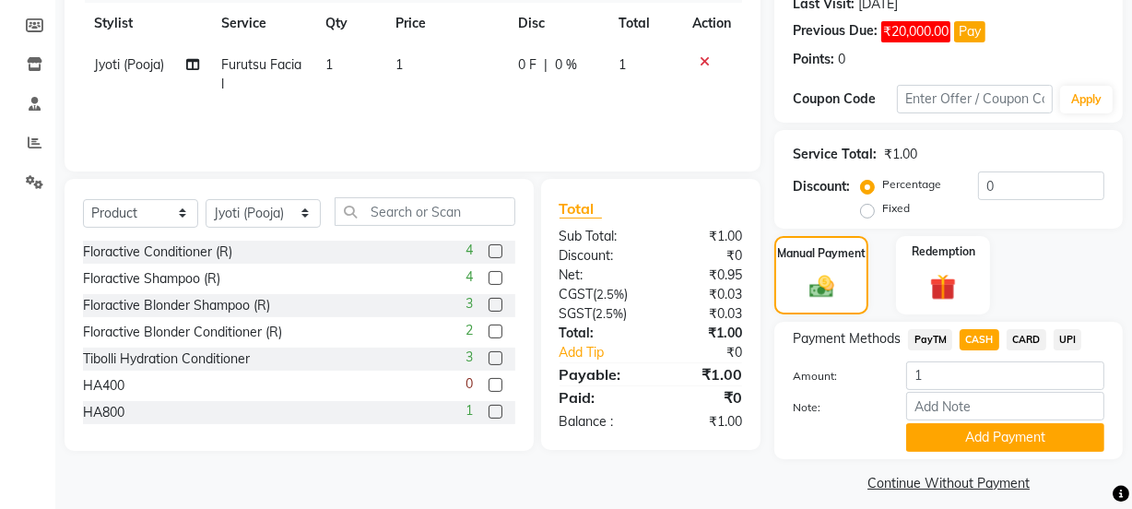
scroll to position [242, 0]
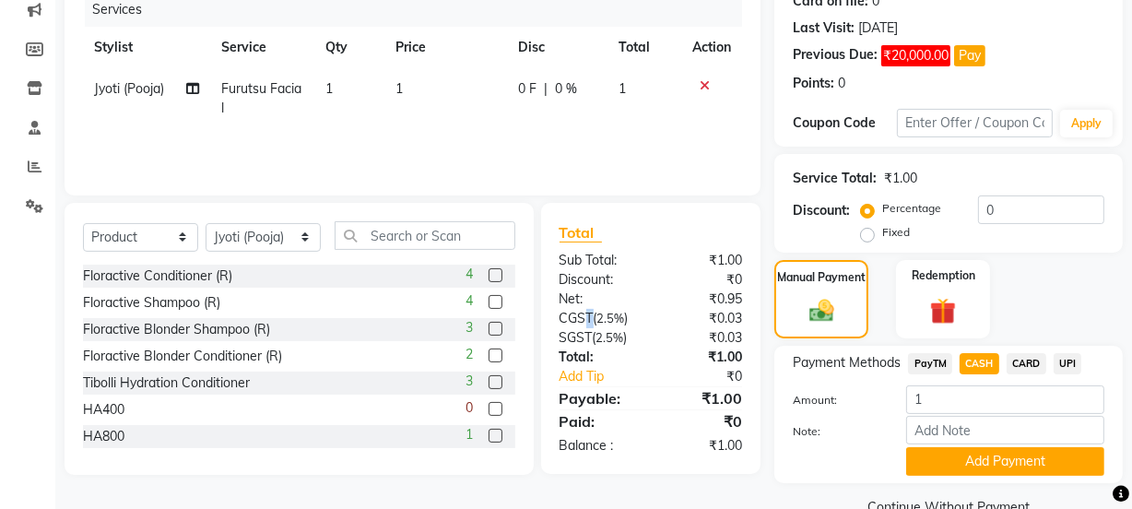
drag, startPoint x: 587, startPoint y: 321, endPoint x: 601, endPoint y: 321, distance: 13.8
click at [601, 321] on div "CGST ( 2.5% )" at bounding box center [598, 318] width 105 height 19
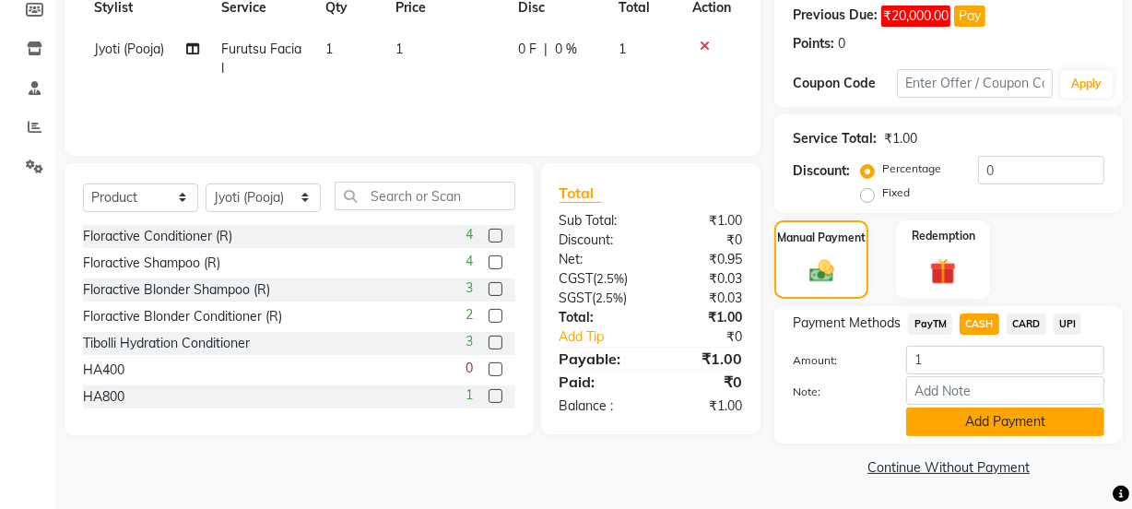
click at [1025, 428] on button "Add Payment" at bounding box center [1005, 422] width 198 height 29
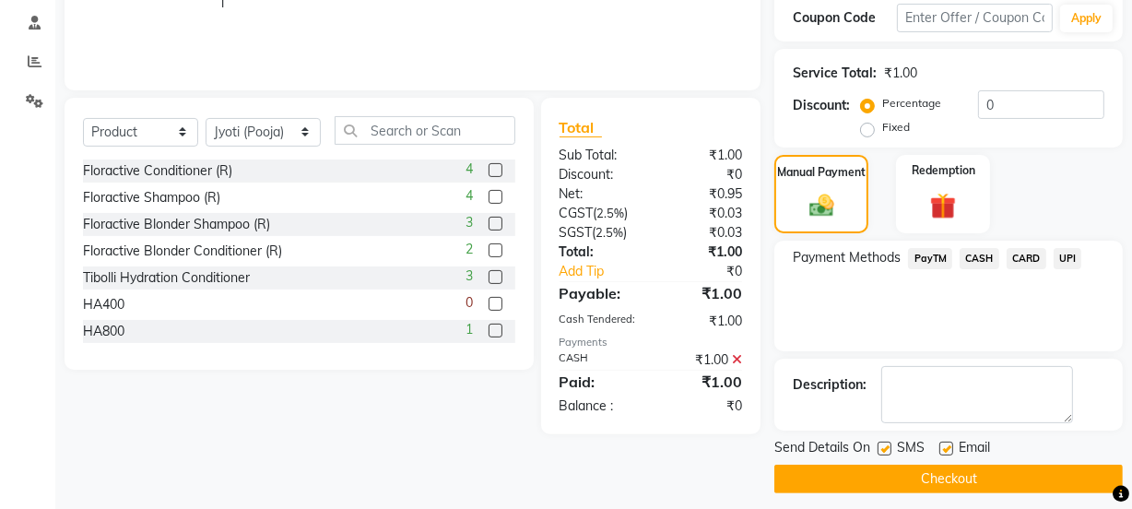
scroll to position [358, 0]
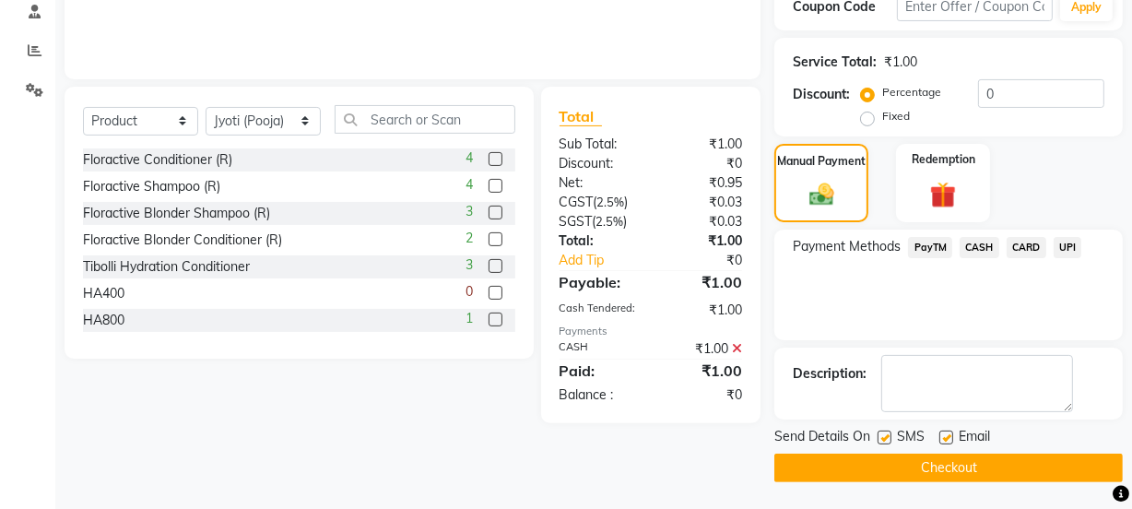
click at [995, 479] on button "Checkout" at bounding box center [949, 468] width 349 height 29
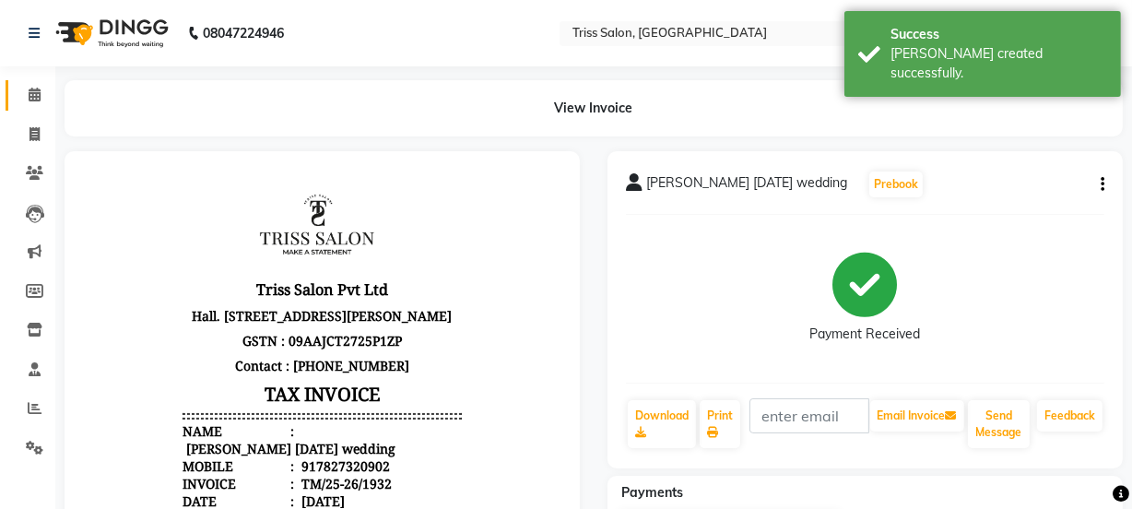
click at [33, 91] on icon at bounding box center [35, 95] width 12 height 14
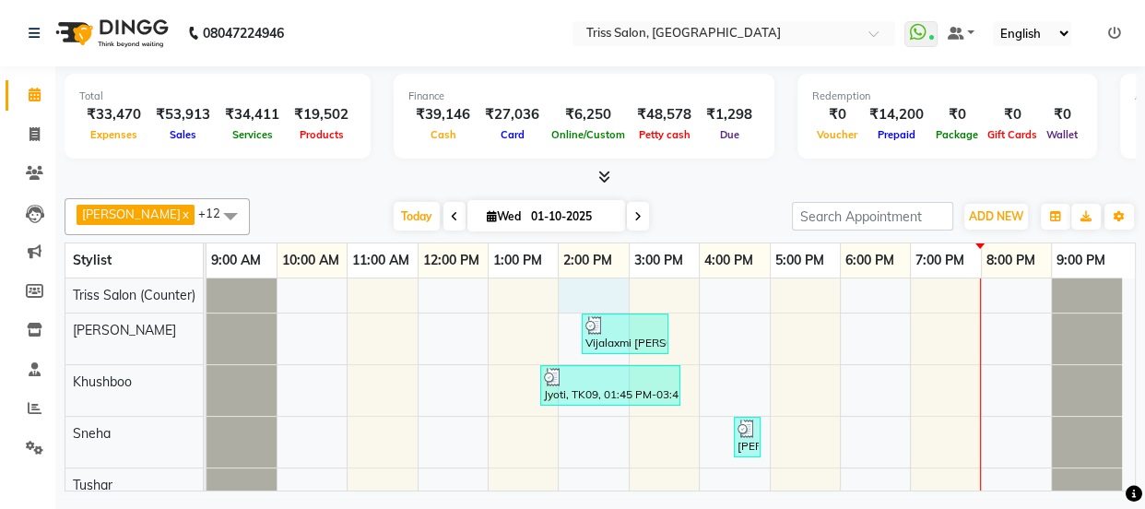
click at [604, 311] on div "Vijalaxmi [PERSON_NAME], TK08, 02:20 PM-03:35 PM, Massage - Hand/Feet,Schwarzko…" at bounding box center [671, 480] width 929 height 404
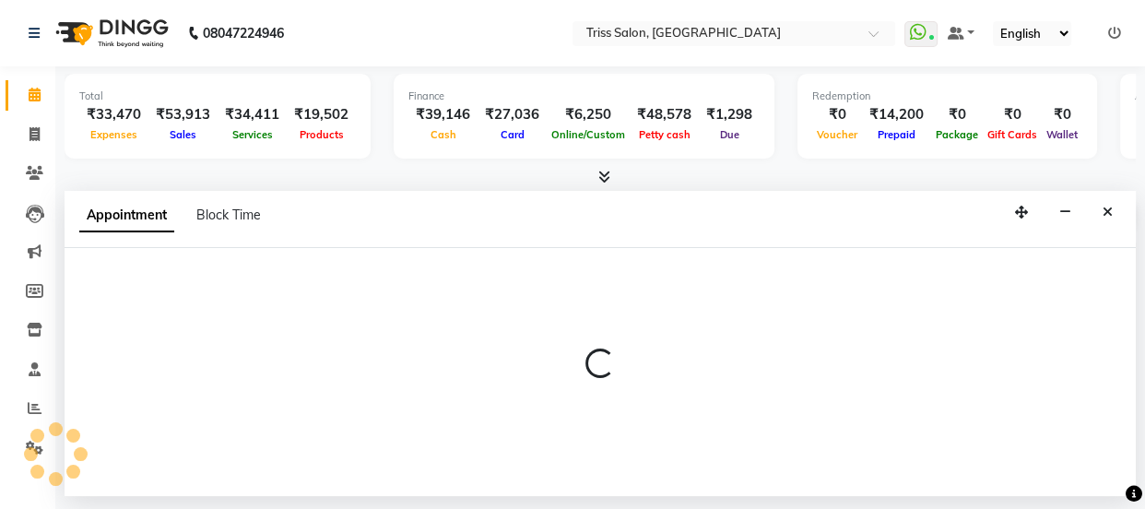
select select "15299"
select select "840"
select select "tentative"
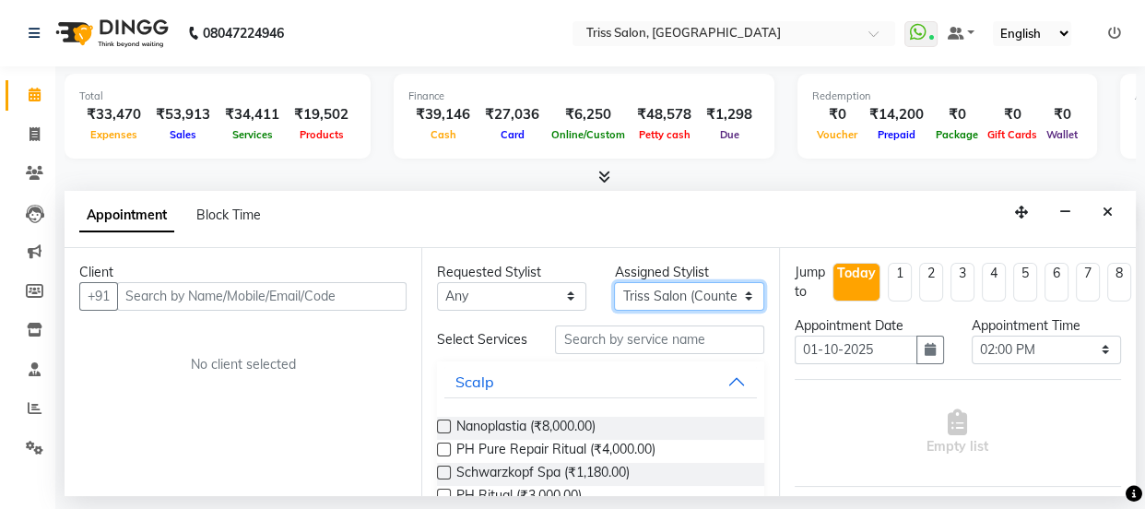
click at [614, 293] on select "Select Bhim Ram [PERSON_NAME] [PERSON_NAME] (Pooja) [PERSON_NAME] [PERSON_NAME]…" at bounding box center [688, 296] width 149 height 29
click at [423, 200] on div "Appointment Block Time" at bounding box center [600, 219] width 1071 height 57
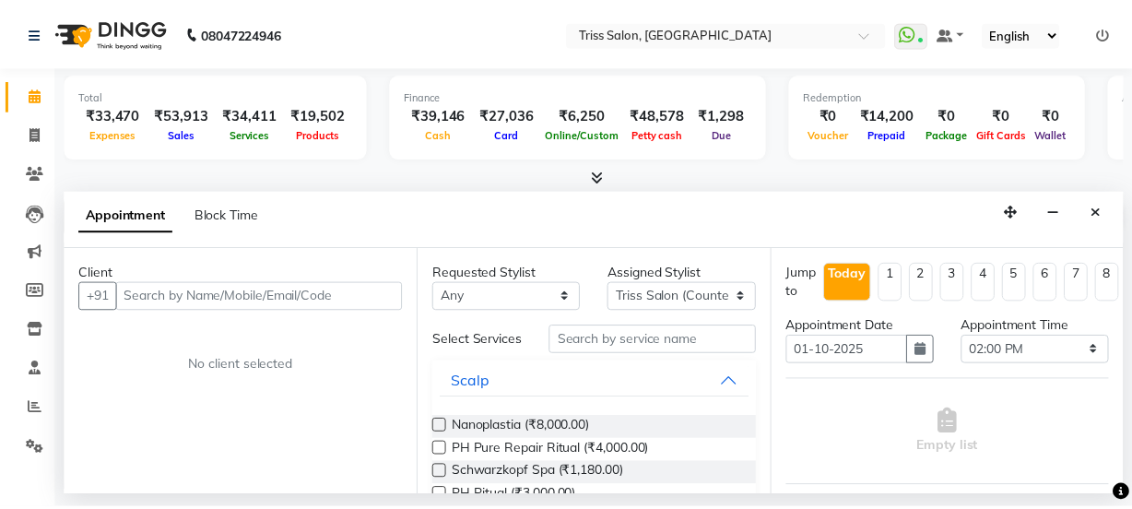
scroll to position [246, 0]
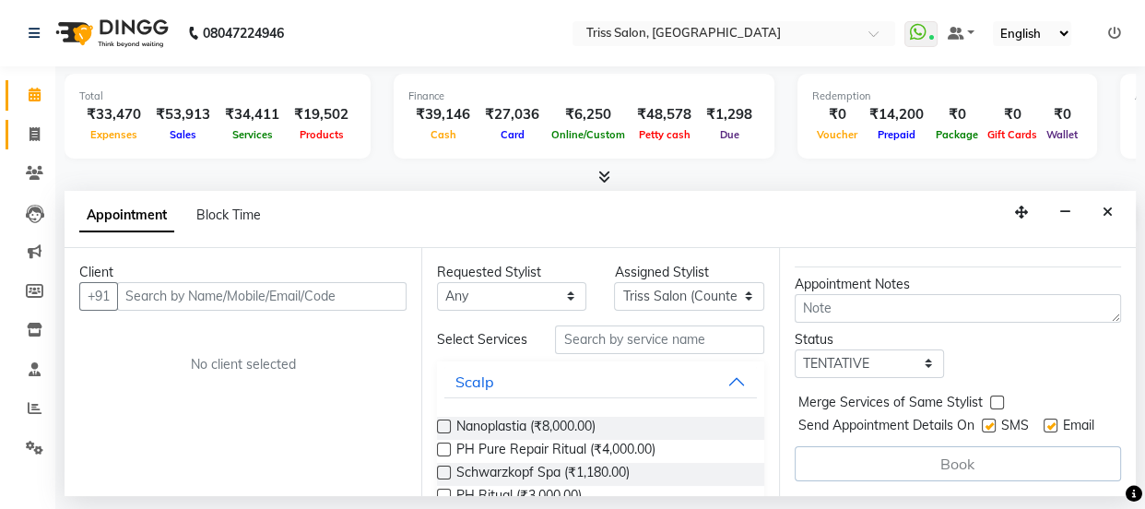
click at [46, 133] on span at bounding box center [34, 134] width 32 height 21
select select "service"
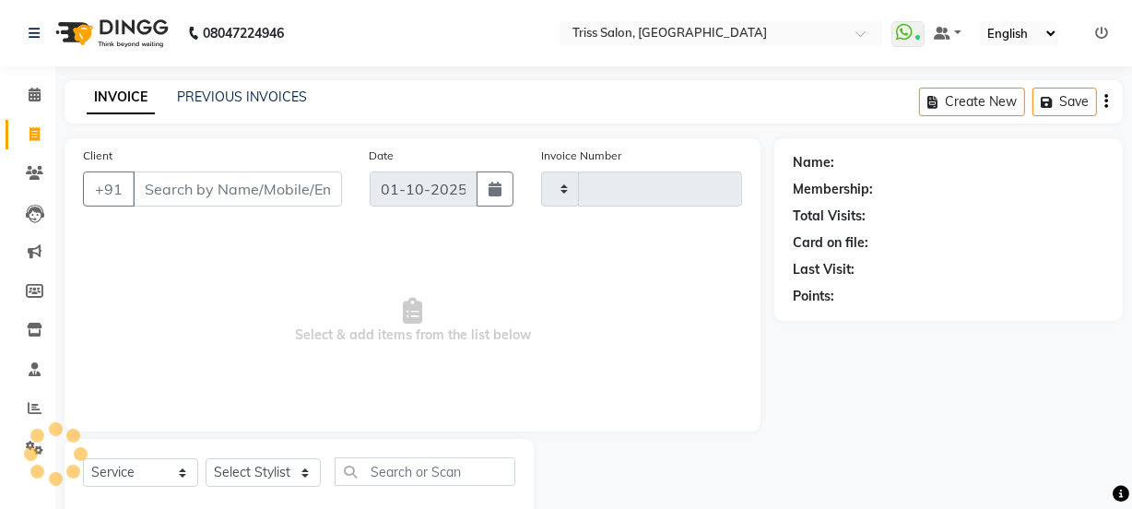
type input "1933"
select select "4304"
click at [183, 184] on input "Client" at bounding box center [237, 189] width 209 height 35
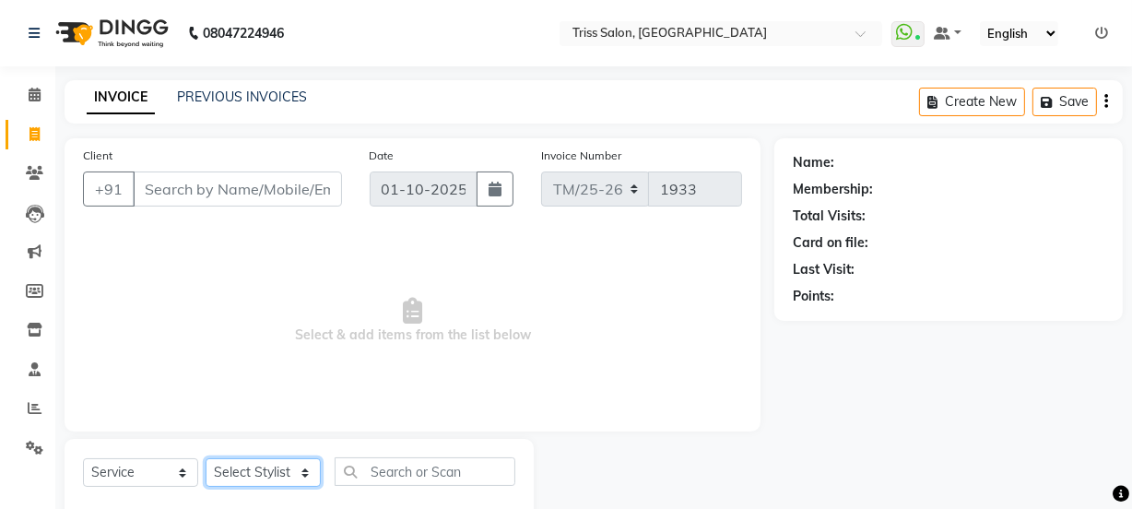
click at [214, 459] on select "Select Stylist Bhim Ram [PERSON_NAME] [PERSON_NAME] (Pooja) [PERSON_NAME] [PERS…" at bounding box center [263, 472] width 115 height 29
select select "83395"
click at [206, 458] on select "Select Stylist Bhim Ram [PERSON_NAME] [PERSON_NAME] (Pooja) [PERSON_NAME] [PERS…" at bounding box center [263, 472] width 115 height 29
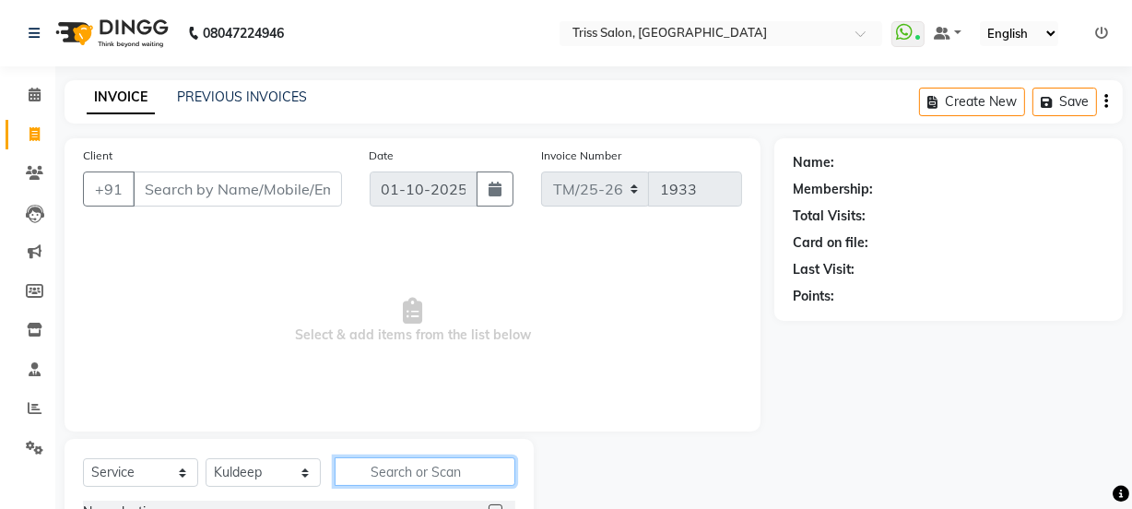
click at [400, 478] on input "text" at bounding box center [425, 471] width 181 height 29
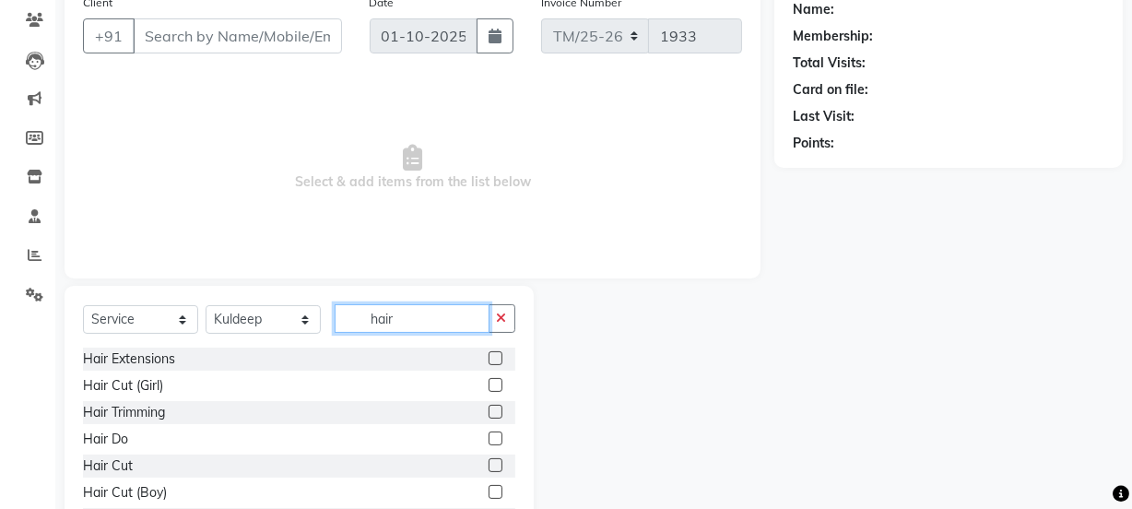
scroll to position [154, 0]
type input "hair"
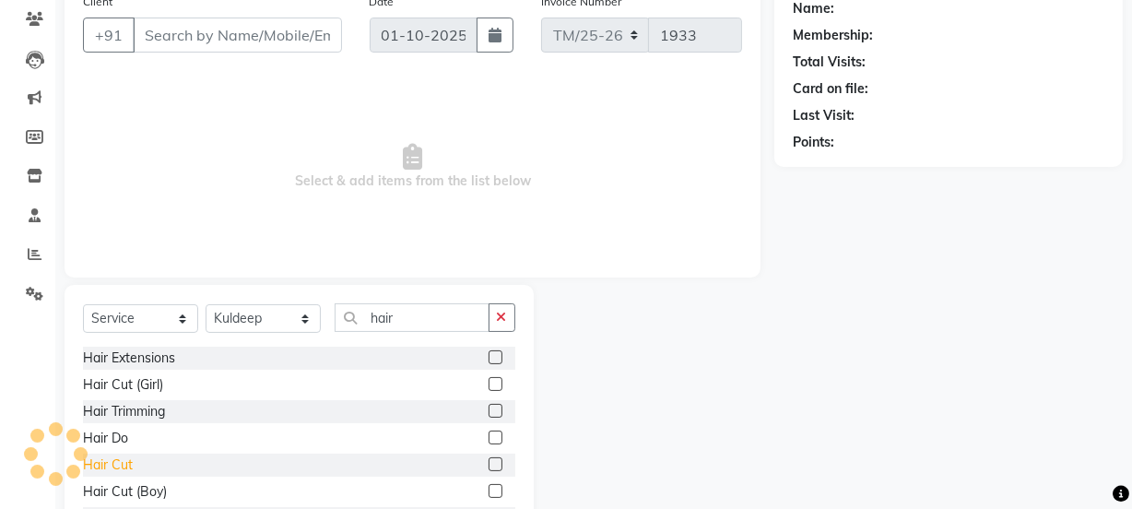
click at [87, 472] on div "Hair Cut" at bounding box center [108, 464] width 50 height 19
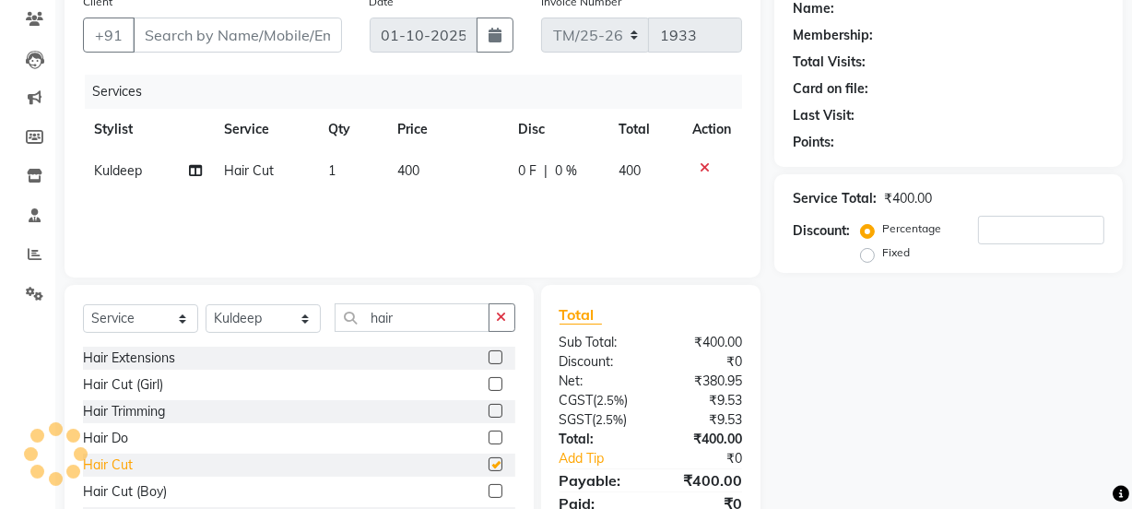
checkbox input "false"
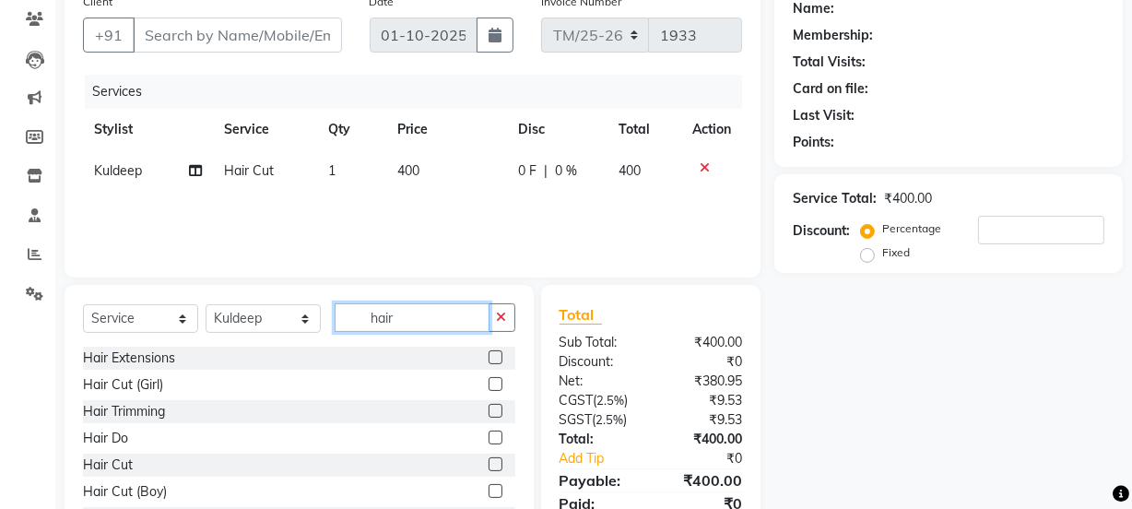
click at [457, 320] on input "hair" at bounding box center [412, 317] width 155 height 29
type input "h"
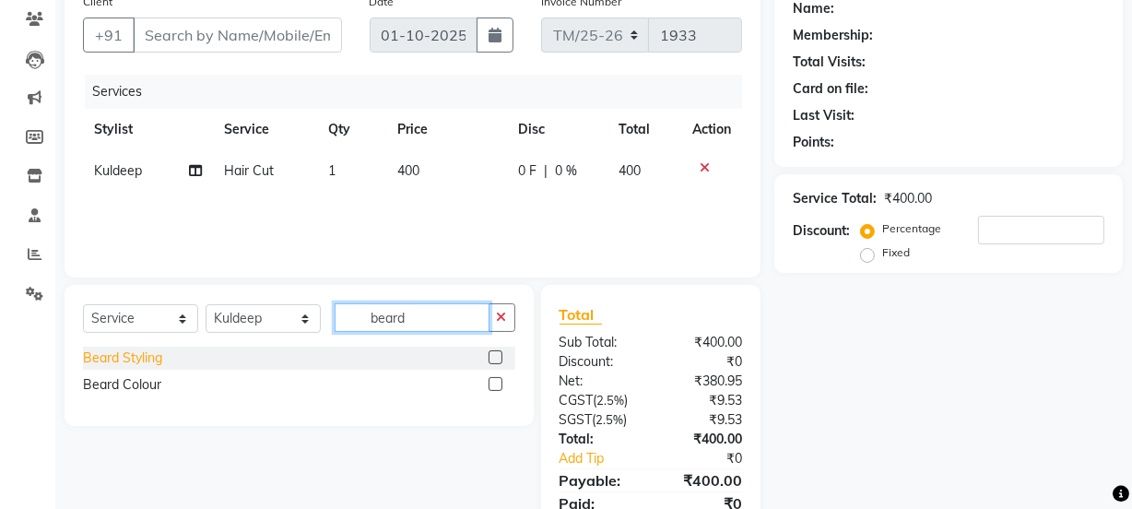
type input "beard"
click at [93, 360] on div "Beard Styling" at bounding box center [122, 358] width 79 height 19
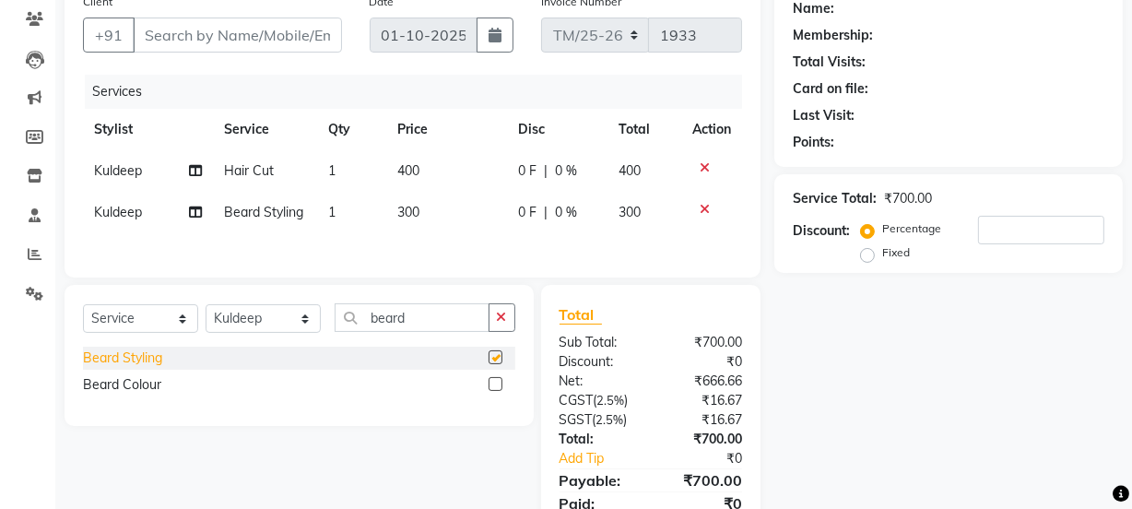
checkbox input "false"
click at [444, 324] on input "beard" at bounding box center [412, 317] width 155 height 29
type input "b"
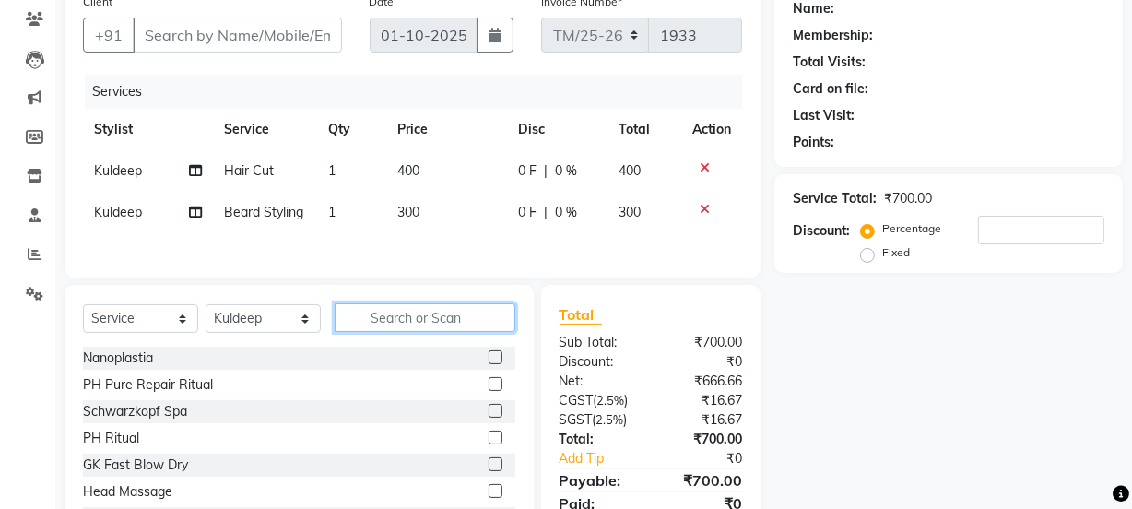
type input "h"
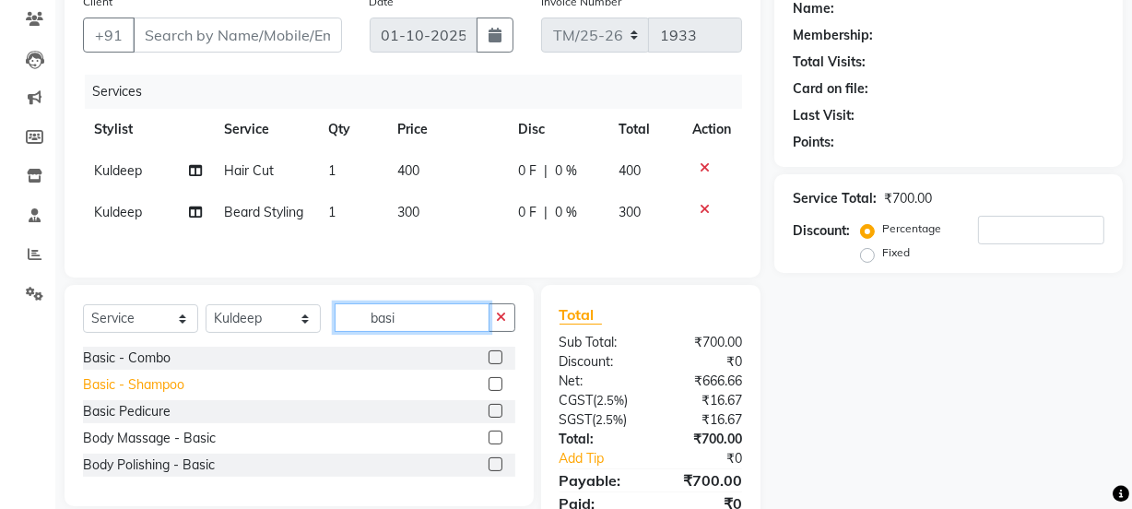
type input "basi"
click at [97, 387] on div "Basic - Shampoo" at bounding box center [133, 384] width 101 height 19
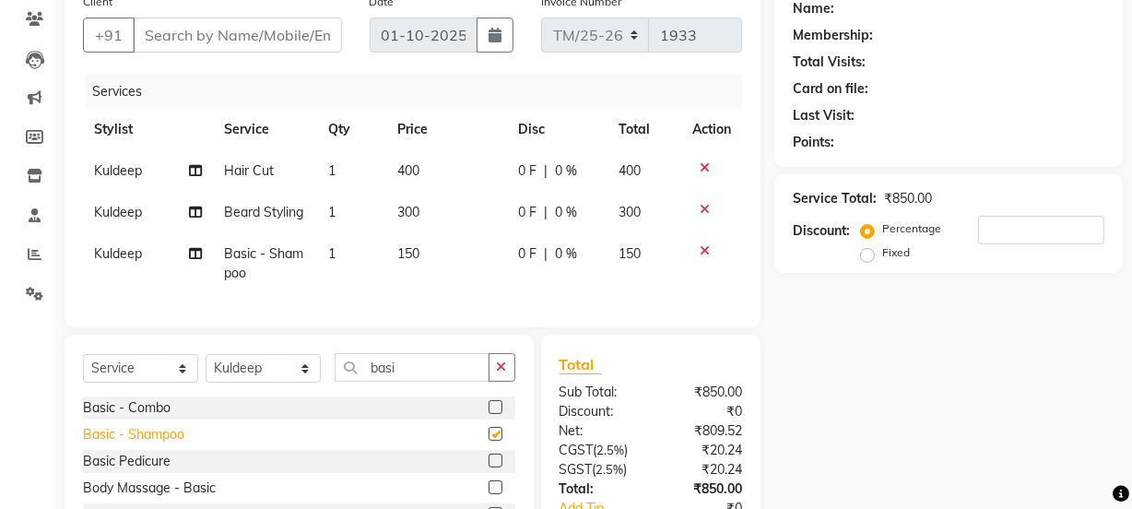
checkbox input "false"
click at [433, 382] on input "basi" at bounding box center [412, 367] width 155 height 29
type input "b"
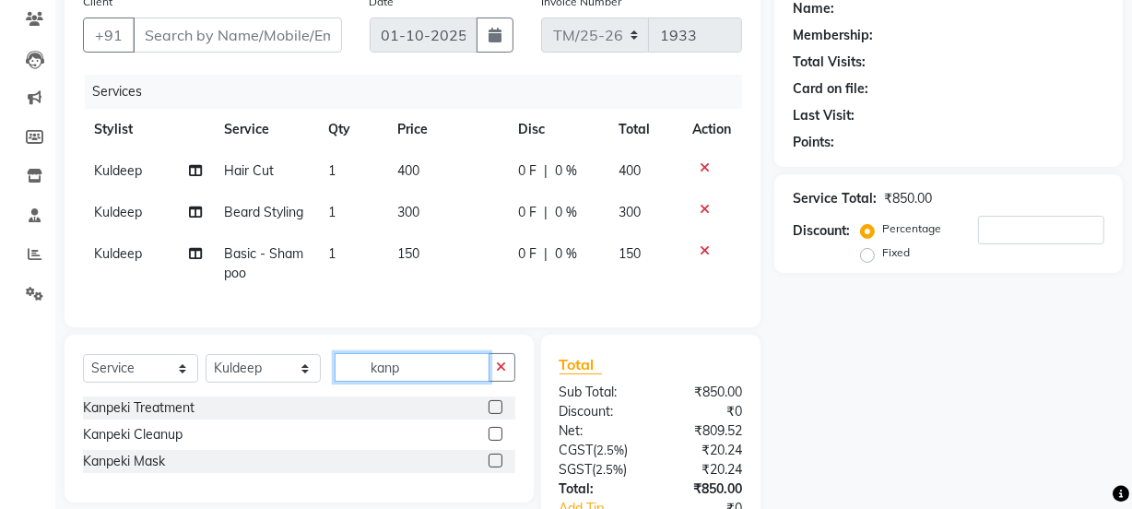
type input "kanp"
click at [108, 444] on div "Kanpeki Cleanup" at bounding box center [133, 434] width 100 height 19
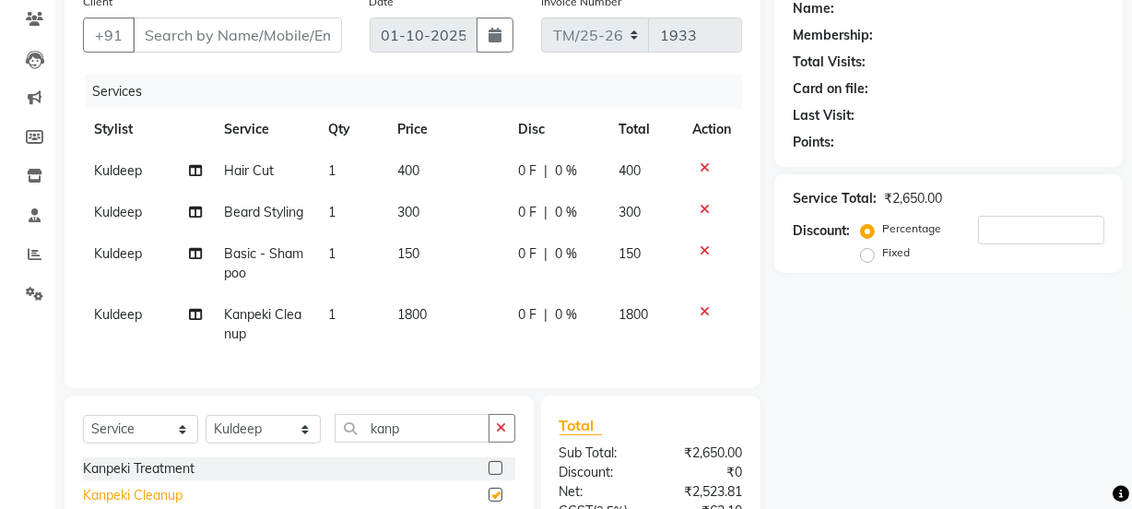
checkbox input "false"
click at [416, 443] on input "kanp" at bounding box center [412, 428] width 155 height 29
type input "k"
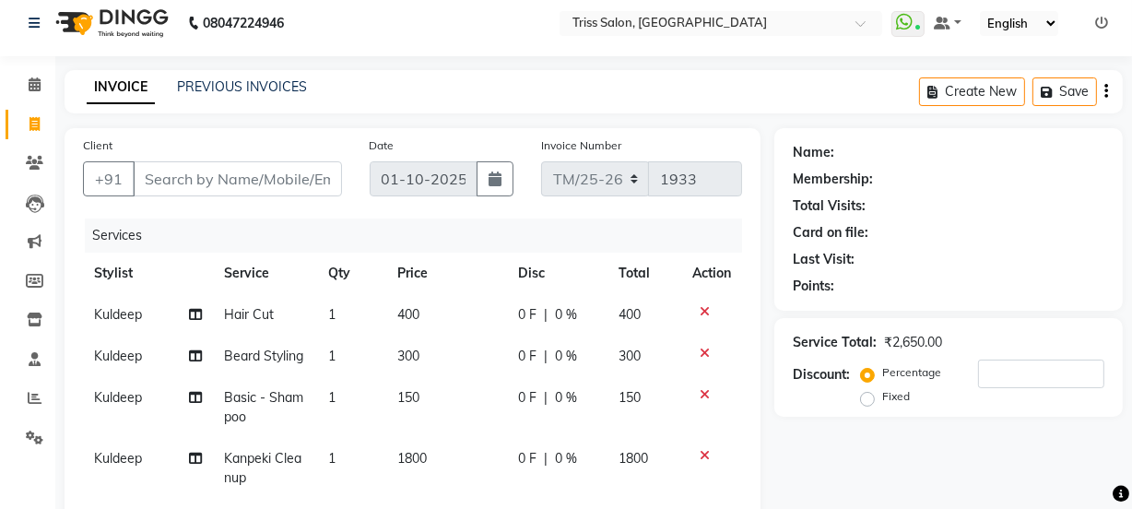
scroll to position [9, 0]
click at [213, 205] on div "Client +91" at bounding box center [212, 174] width 287 height 76
click at [250, 172] on input "Client" at bounding box center [237, 179] width 209 height 35
type input "v"
type input "0"
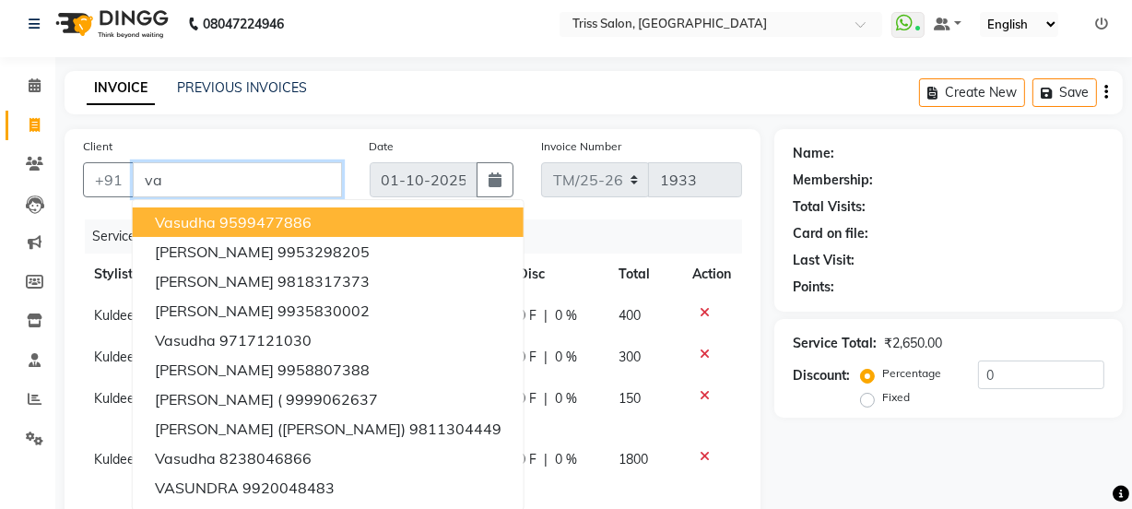
type input "v"
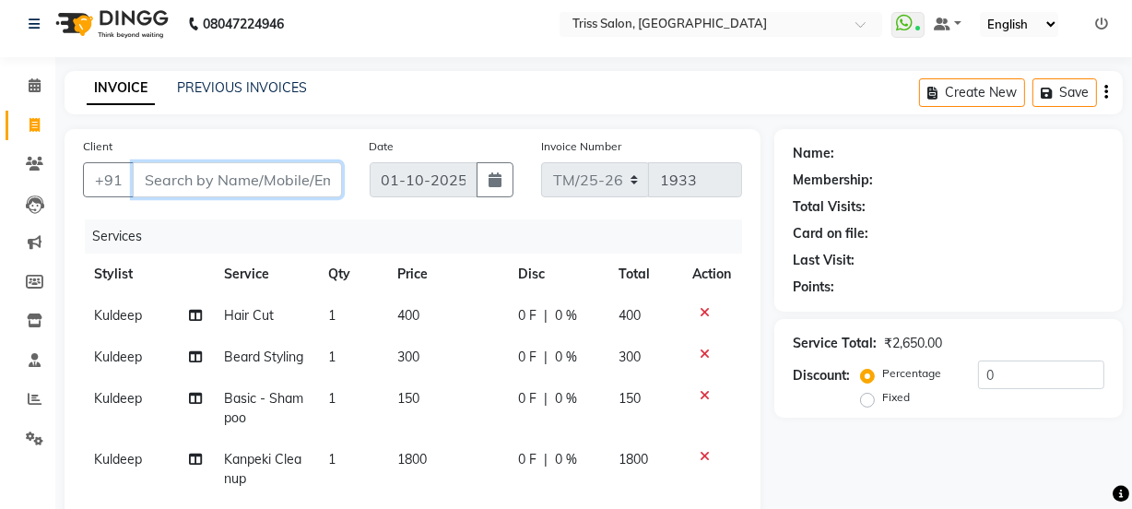
click at [201, 181] on input "Client" at bounding box center [237, 179] width 209 height 35
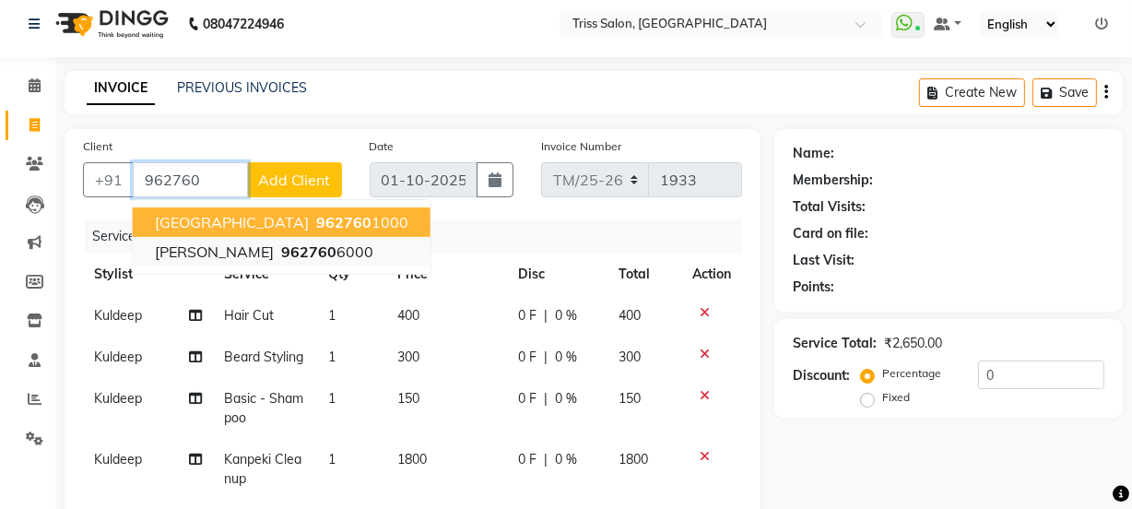
click at [278, 243] on ngb-highlight "962760 6000" at bounding box center [326, 251] width 96 height 18
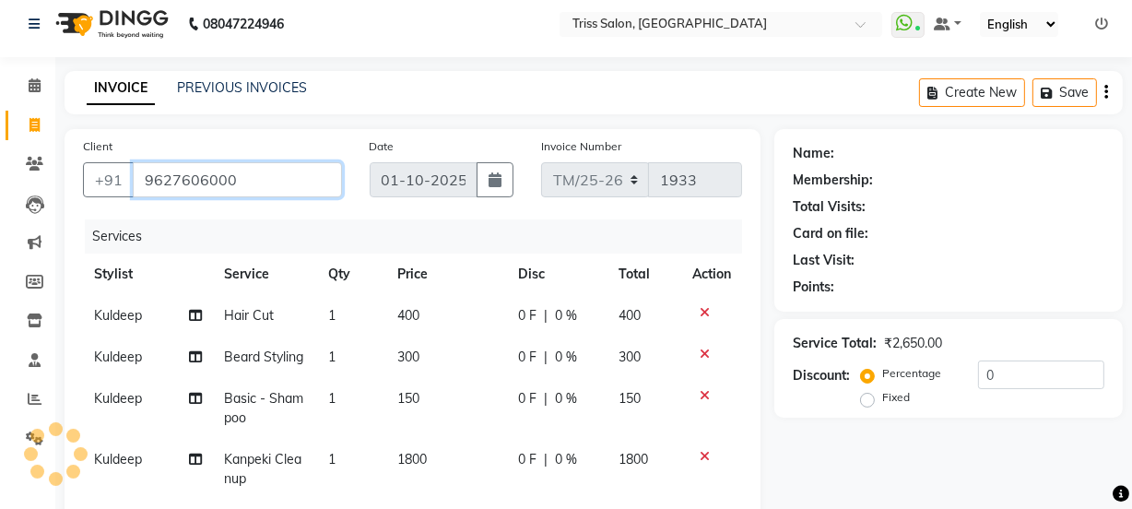
type input "9627606000"
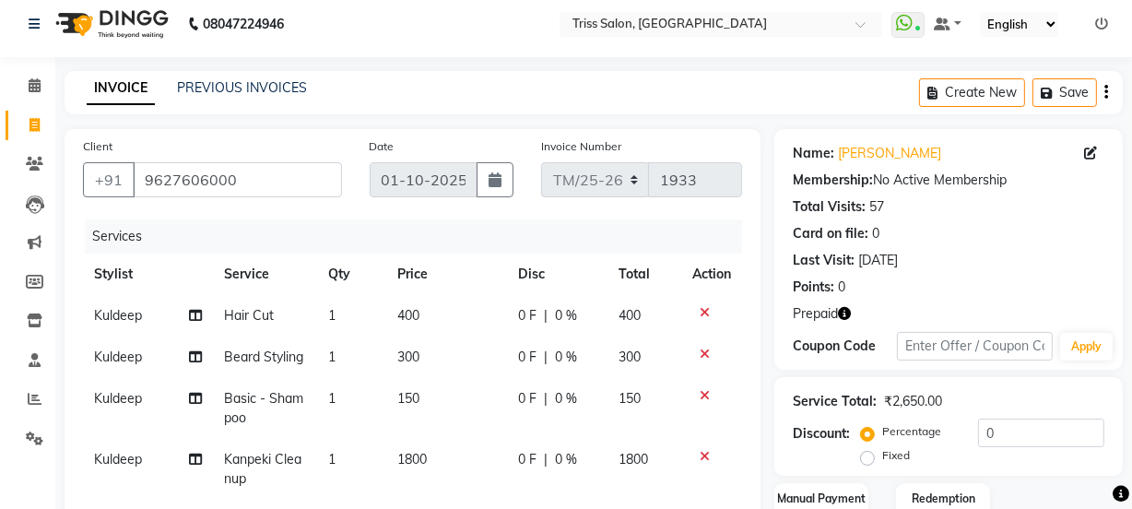
click at [843, 304] on button "button" at bounding box center [844, 313] width 13 height 19
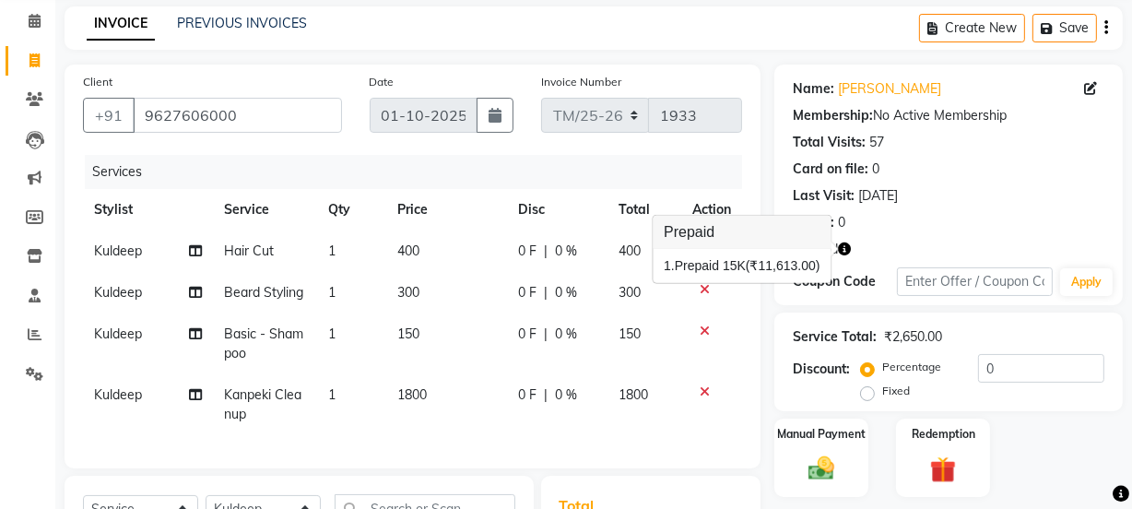
scroll to position [125, 0]
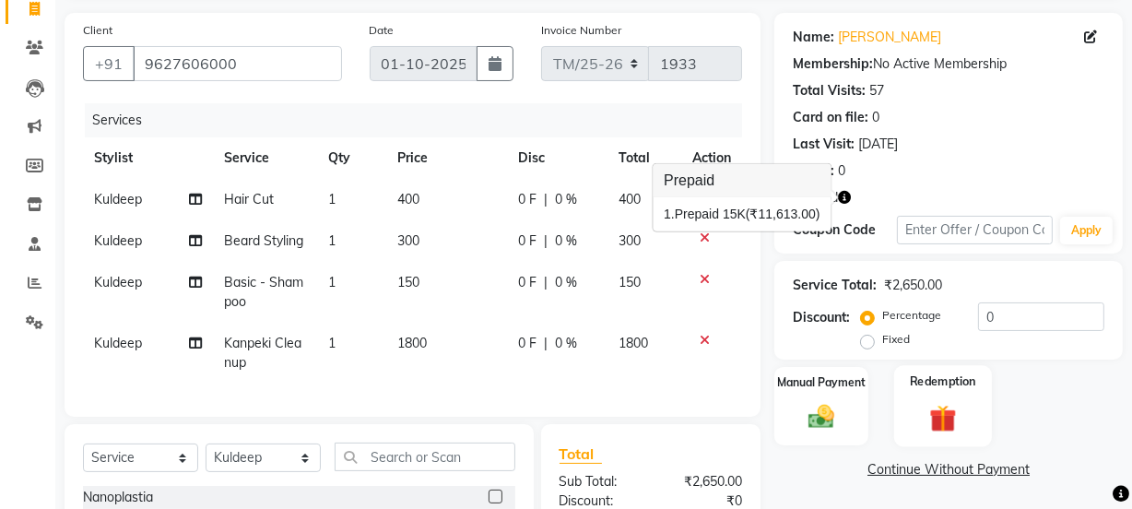
click at [950, 420] on img at bounding box center [943, 418] width 44 height 34
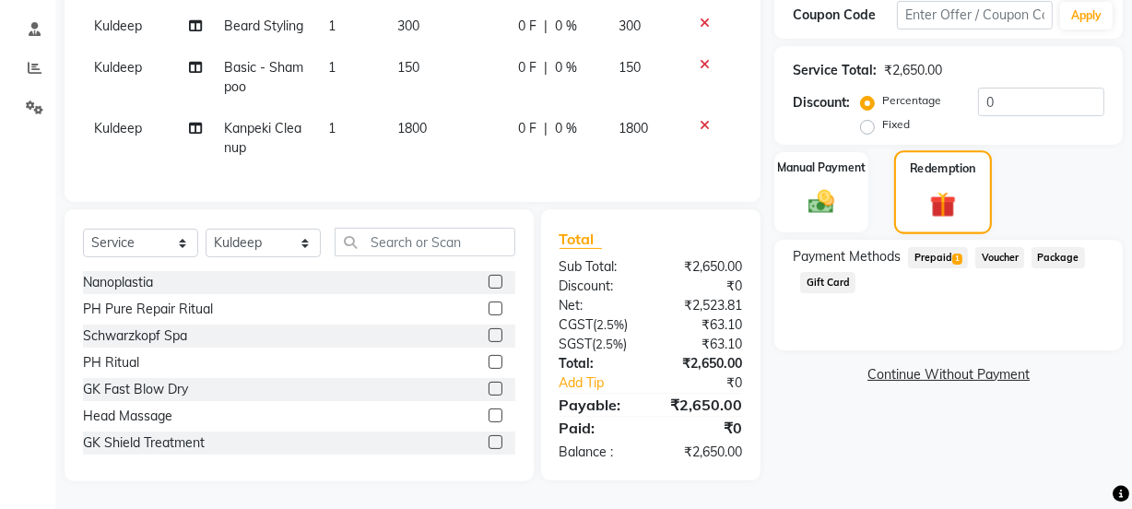
scroll to position [353, 0]
click at [953, 247] on span "Prepaid 1" at bounding box center [938, 257] width 60 height 21
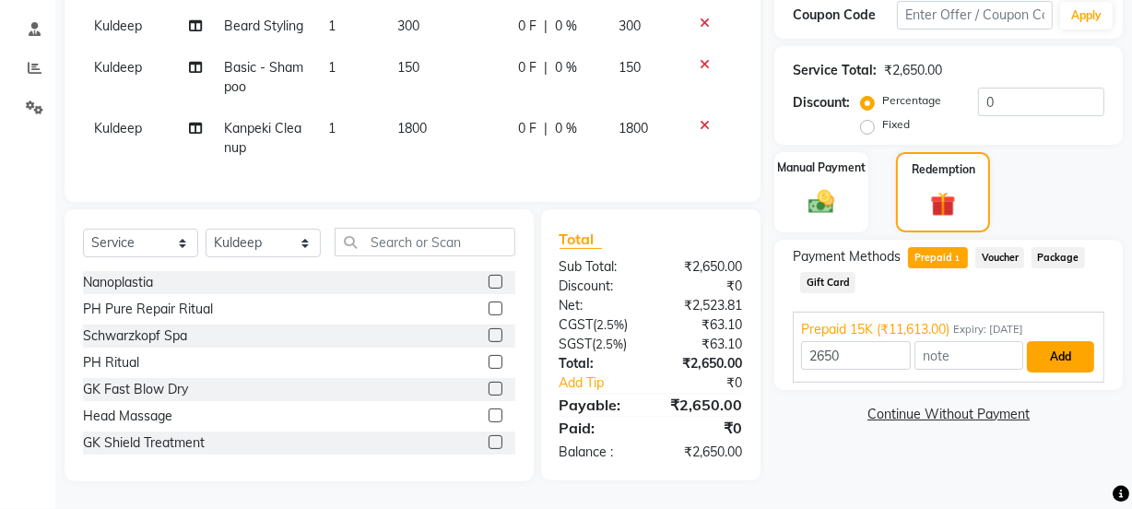
click at [1070, 341] on button "Add" at bounding box center [1060, 356] width 67 height 31
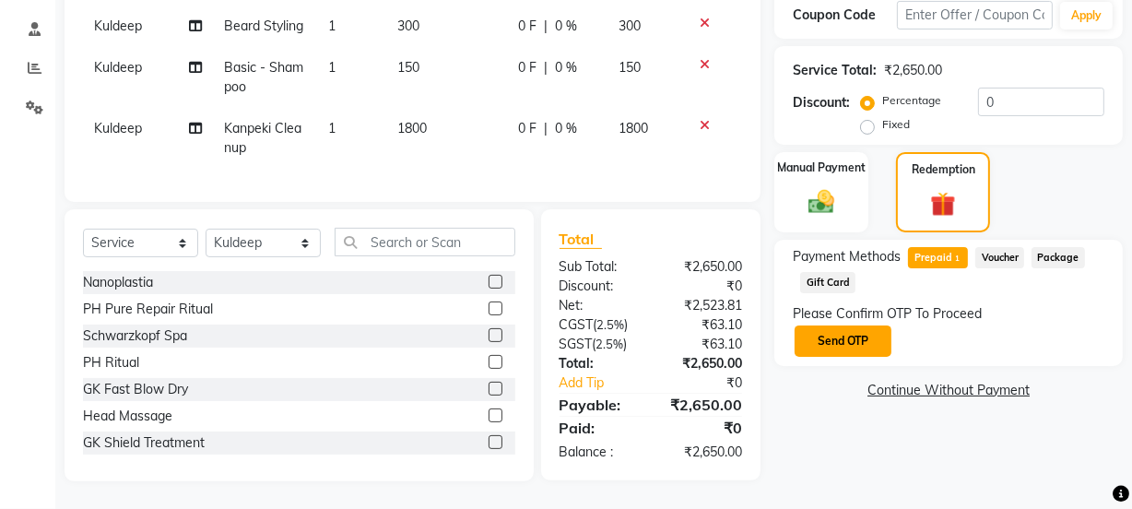
click at [846, 330] on button "Send OTP" at bounding box center [843, 340] width 97 height 31
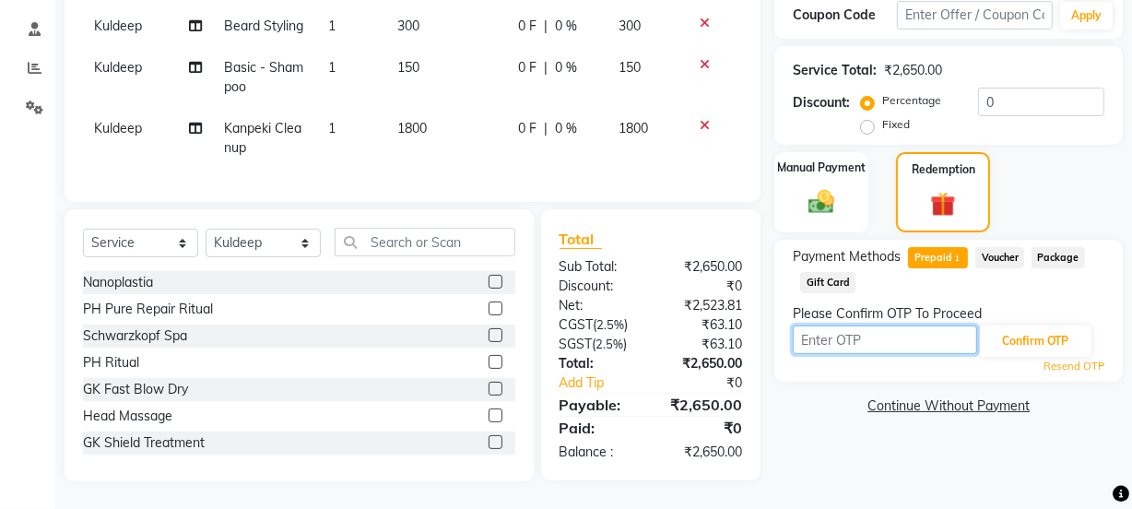
click at [859, 333] on input "text" at bounding box center [885, 339] width 184 height 29
type input "2542"
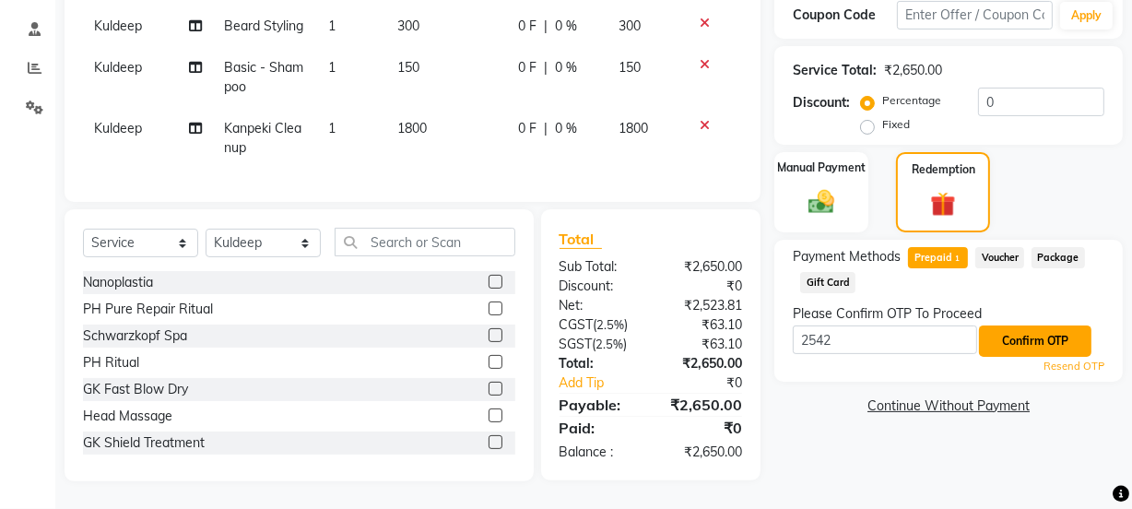
click at [1033, 336] on button "Confirm OTP" at bounding box center [1035, 340] width 112 height 31
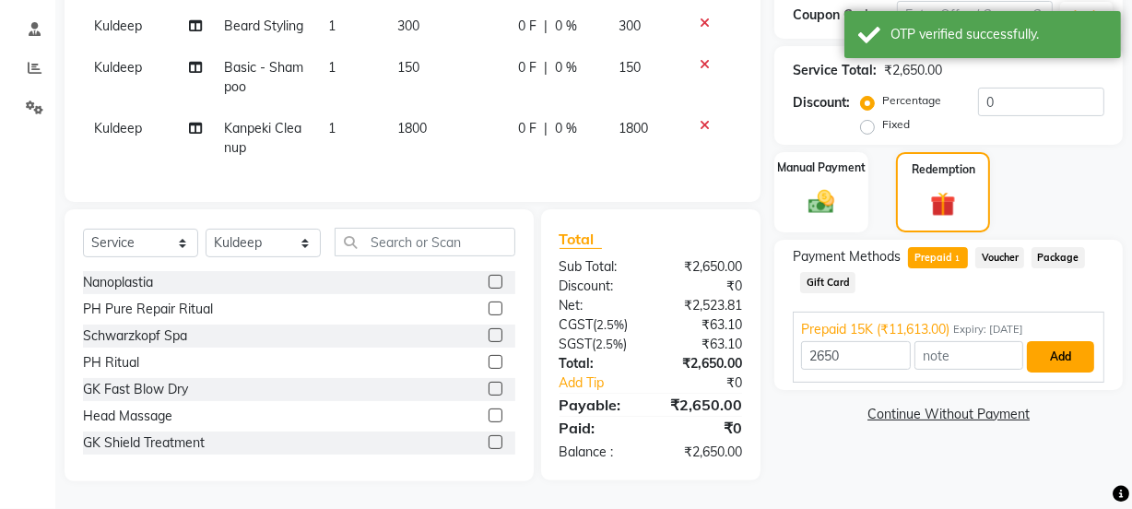
click at [1070, 341] on button "Add" at bounding box center [1060, 356] width 67 height 31
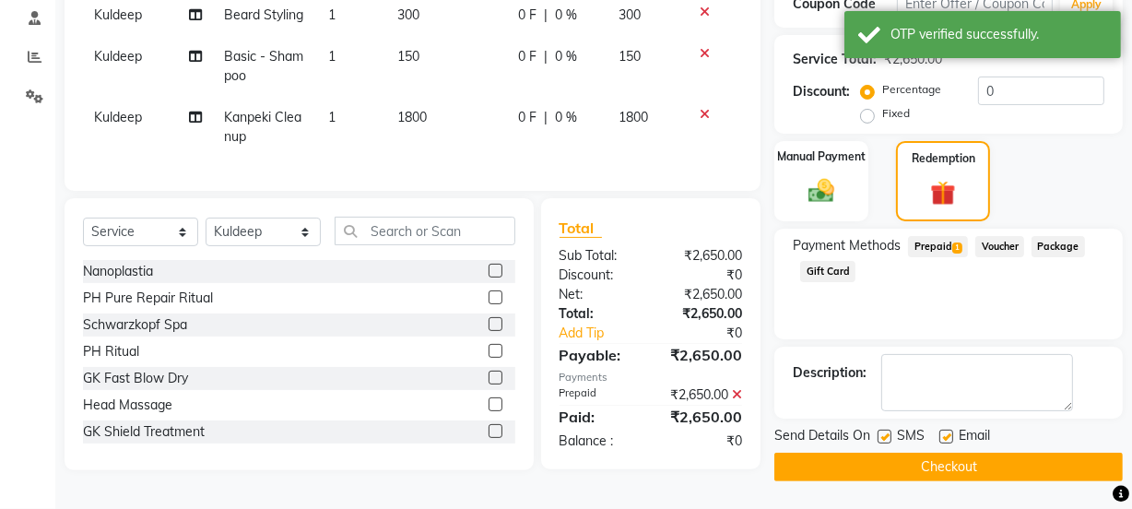
click at [995, 467] on button "Checkout" at bounding box center [949, 467] width 349 height 29
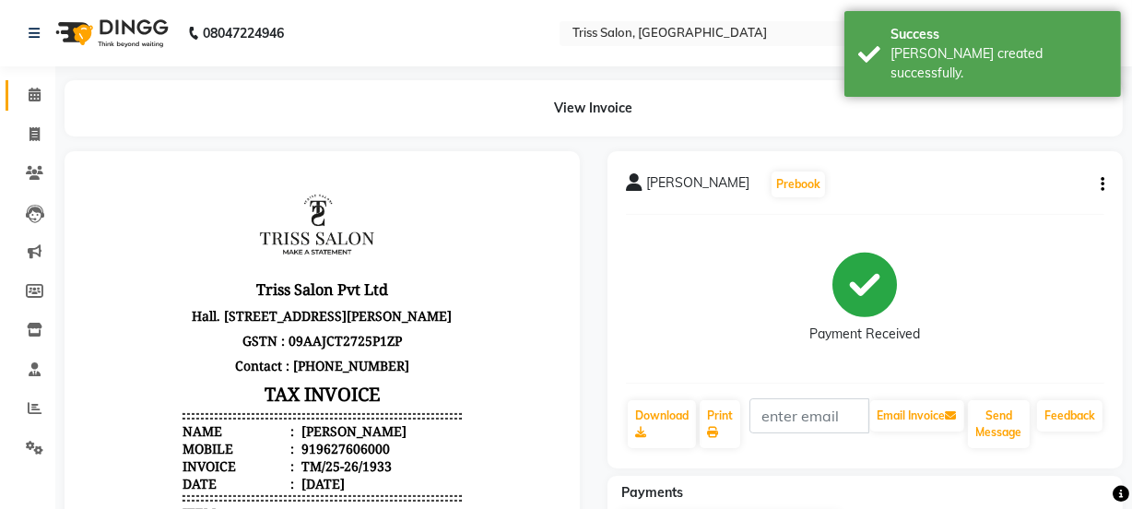
click at [46, 93] on span at bounding box center [34, 95] width 32 height 21
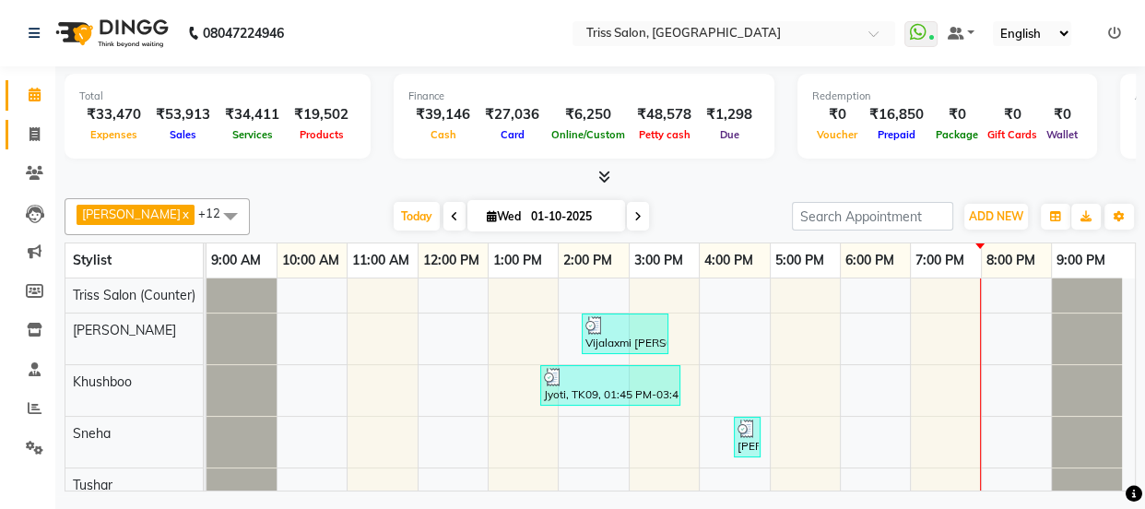
click at [27, 128] on span at bounding box center [34, 134] width 32 height 21
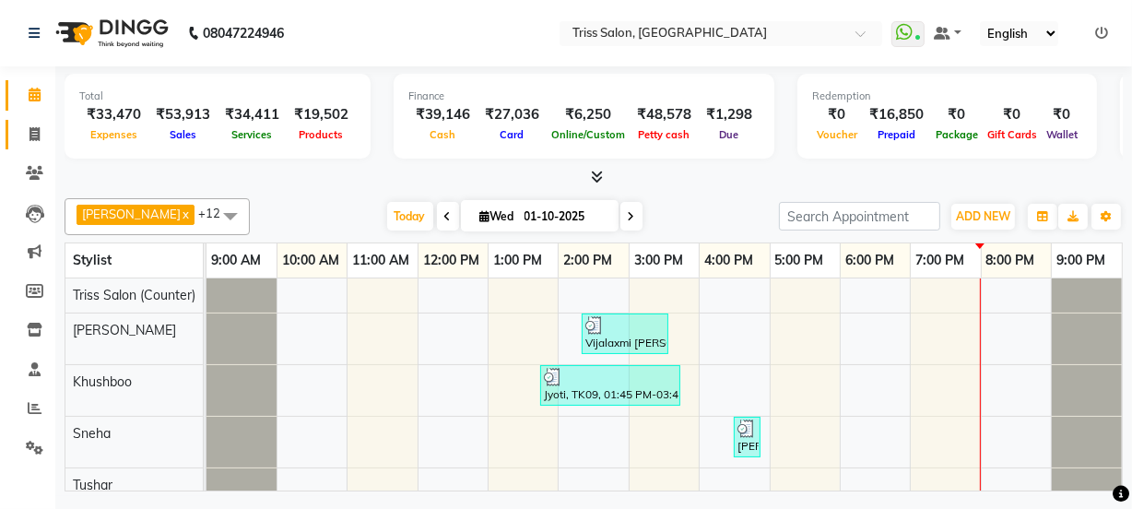
select select "service"
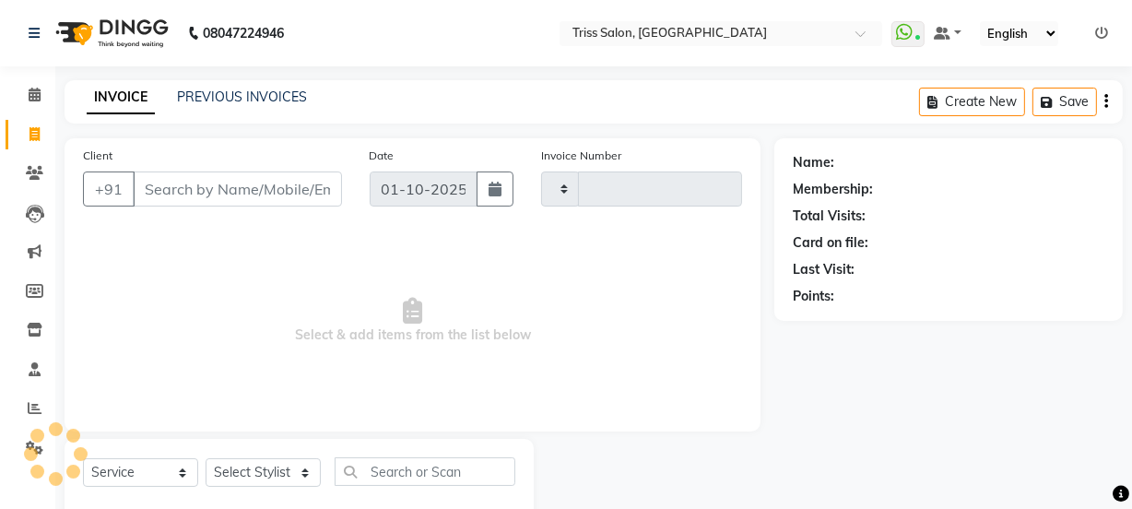
type input "1934"
select select "4304"
click at [29, 409] on icon at bounding box center [35, 408] width 14 height 14
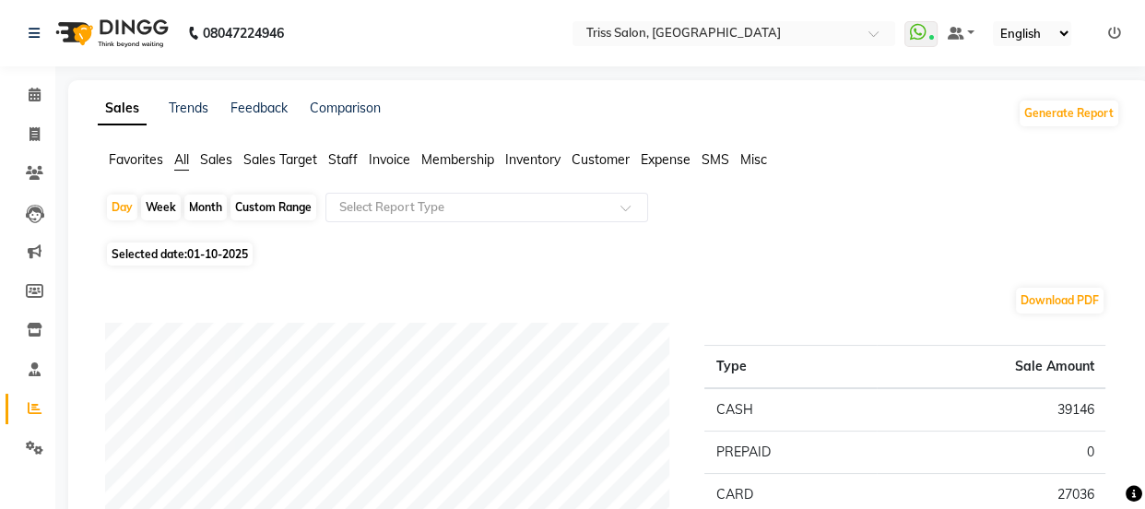
click at [341, 157] on span "Staff" at bounding box center [343, 159] width 30 height 17
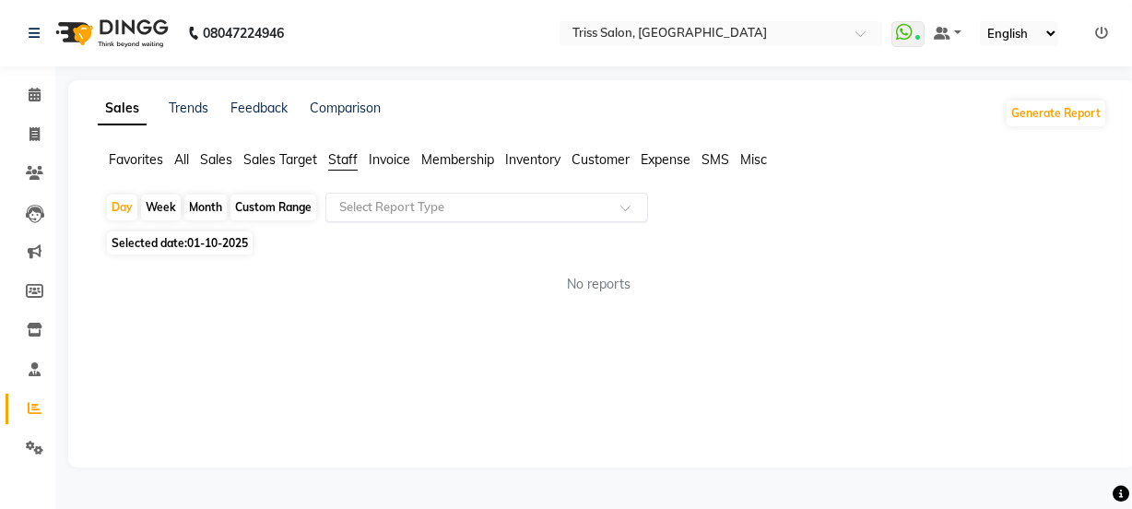
click at [384, 200] on input "text" at bounding box center [469, 207] width 266 height 18
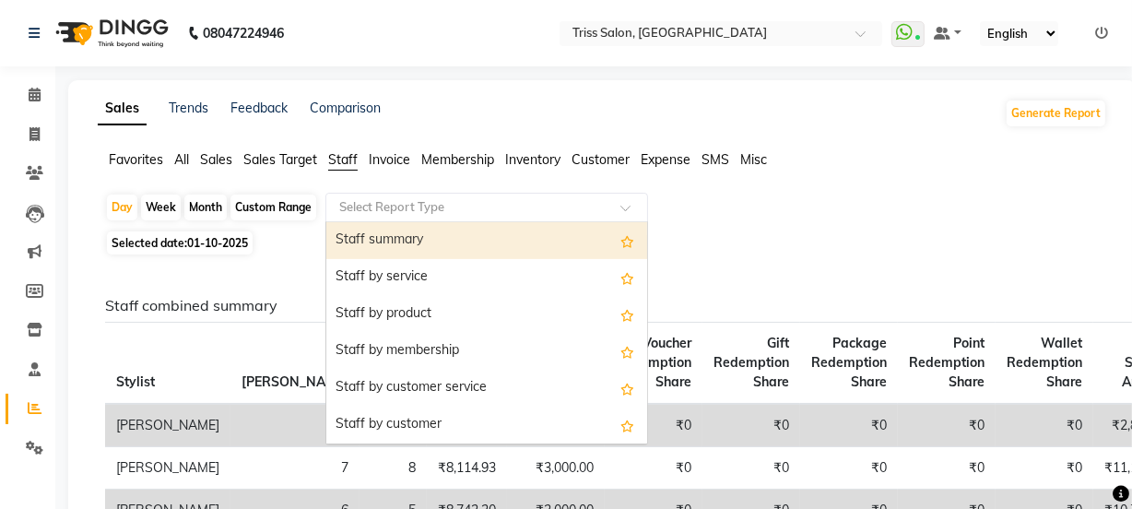
click at [439, 244] on div "Staff summary" at bounding box center [486, 240] width 321 height 37
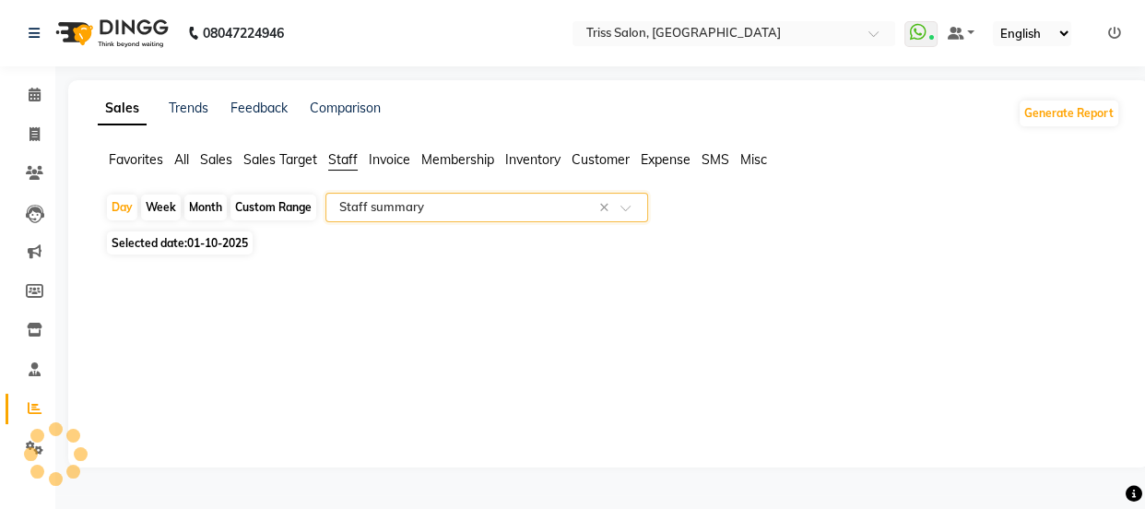
select select "full_report"
select select "csv"
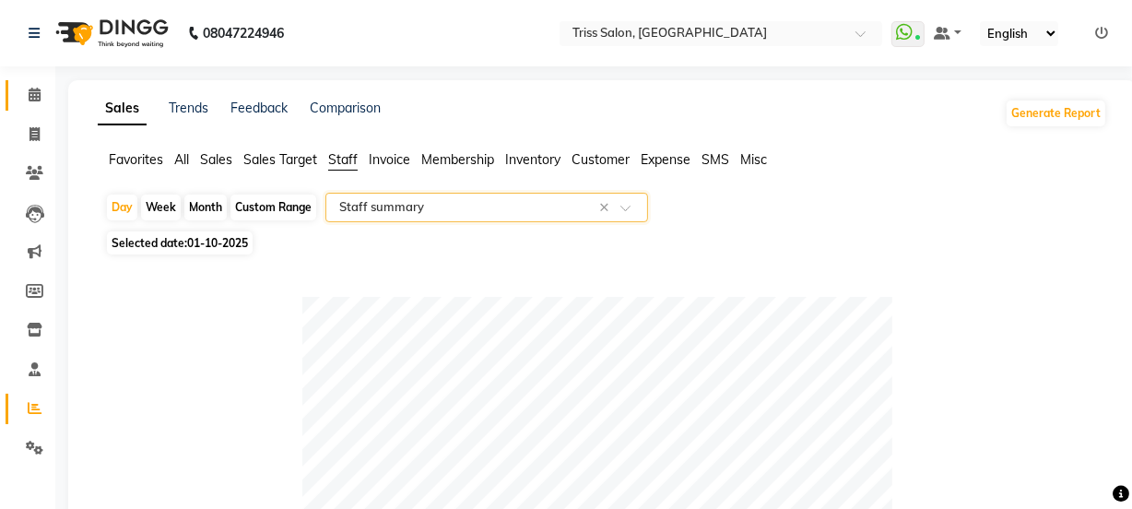
click at [29, 96] on icon at bounding box center [35, 95] width 12 height 14
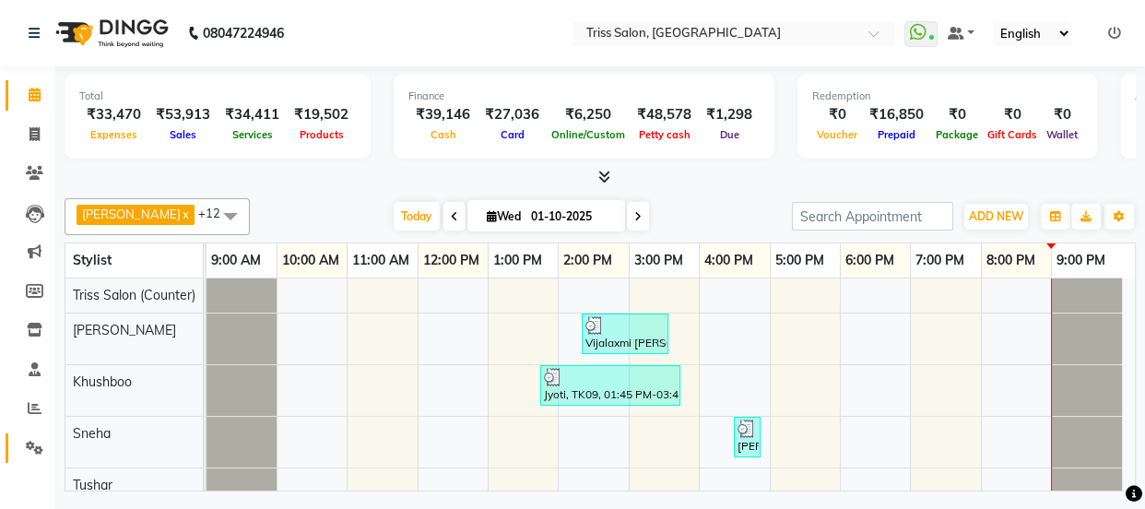
click at [28, 455] on span at bounding box center [34, 448] width 32 height 21
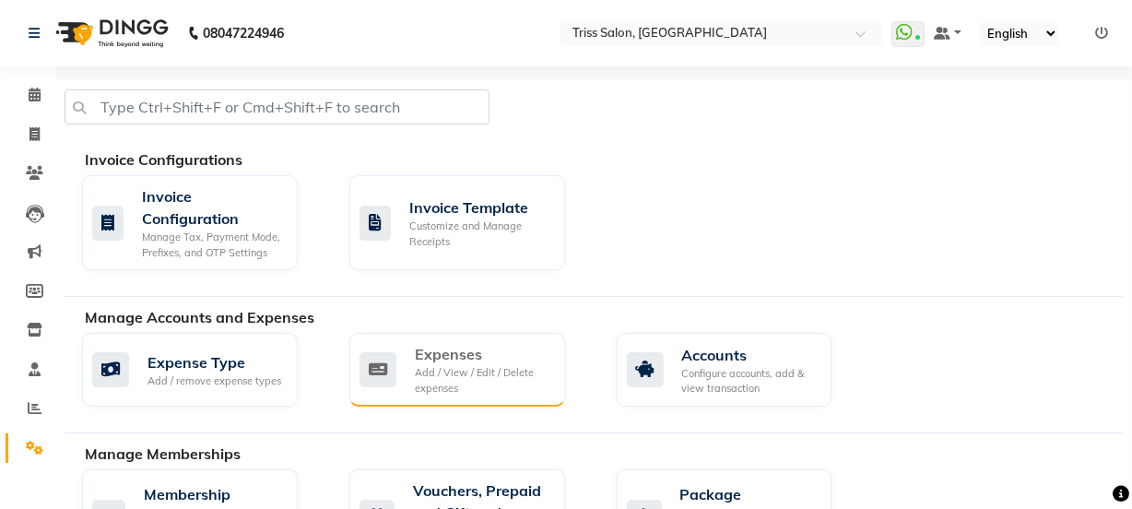
click at [469, 369] on div "Add / View / Edit / Delete expenses" at bounding box center [483, 380] width 136 height 30
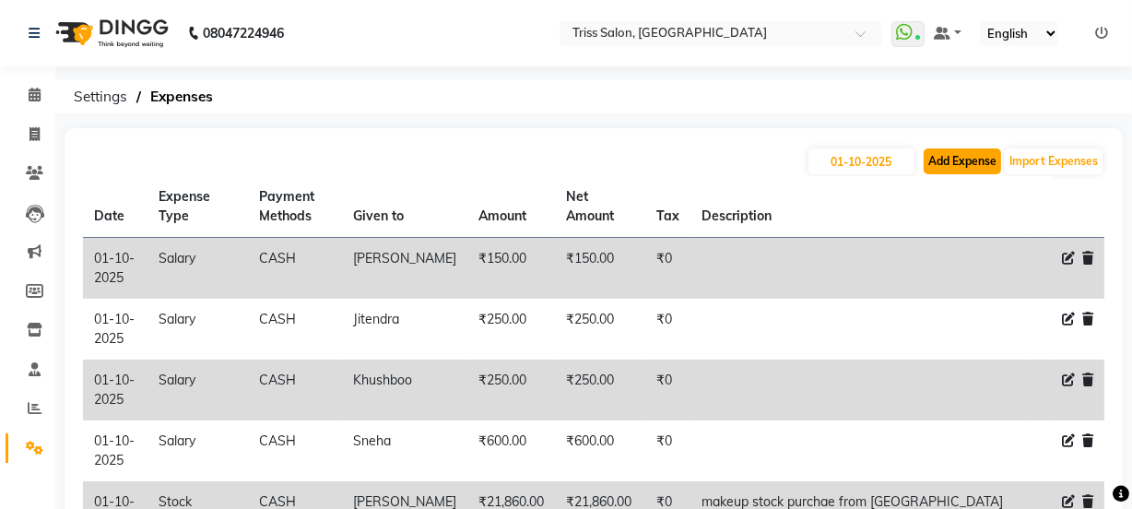
click at [960, 160] on button "Add Expense" at bounding box center [962, 161] width 77 height 26
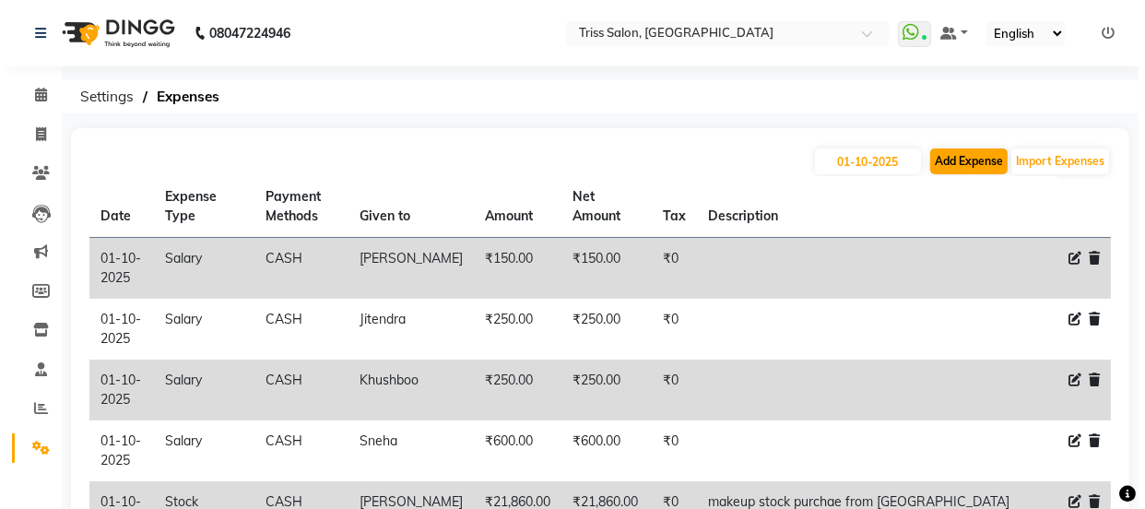
select select "1"
select select "2476"
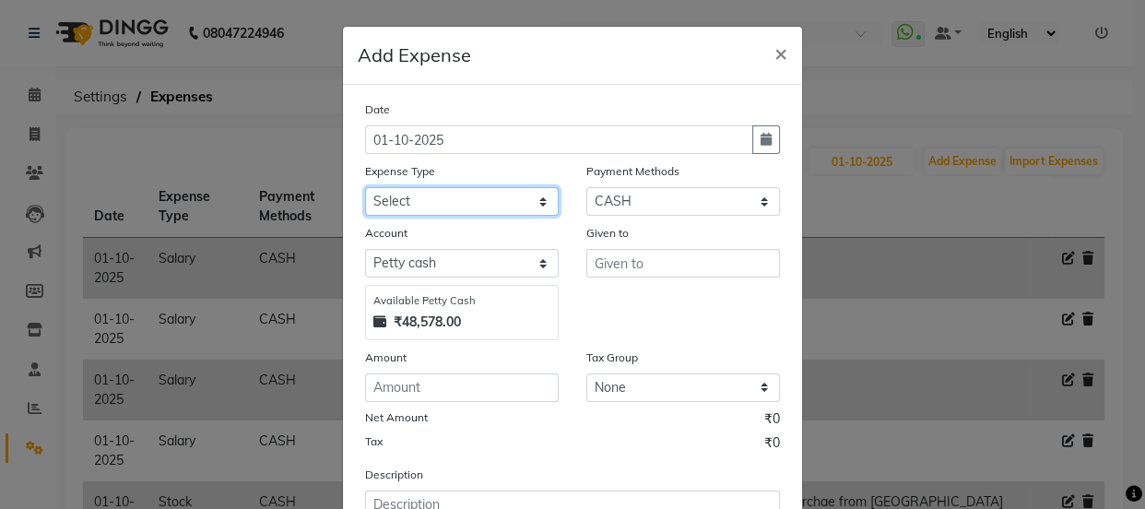
click at [467, 193] on select "Select Bank Deposit Cash Handover CLIENT TIP TO STAFF Client Welfare Conveyance…" at bounding box center [462, 201] width 194 height 29
select select "1120"
click at [365, 188] on select "Select Bank Deposit Cash Handover CLIENT TIP TO STAFF Client Welfare Conveyance…" at bounding box center [462, 201] width 194 height 29
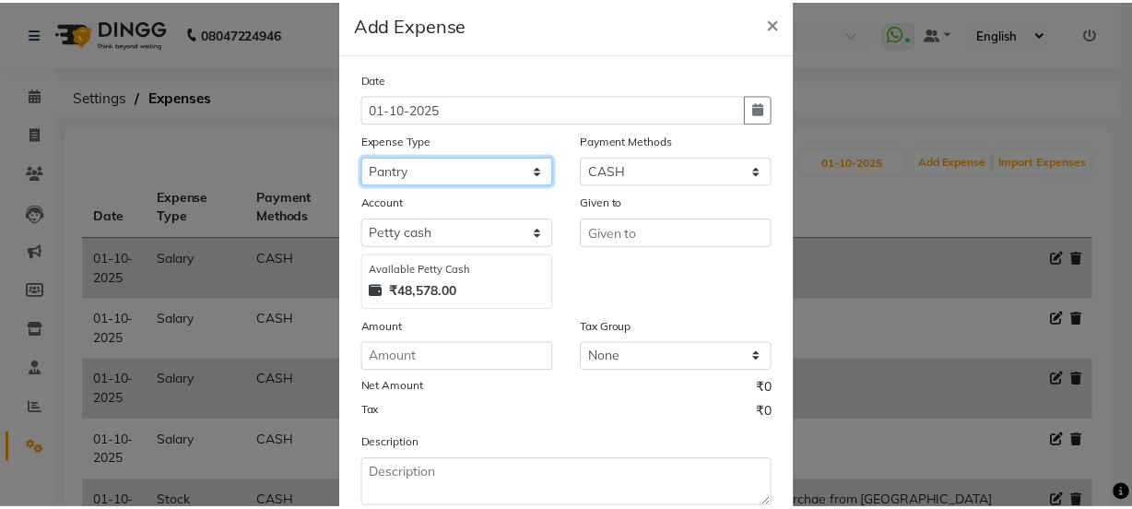
scroll to position [34, 0]
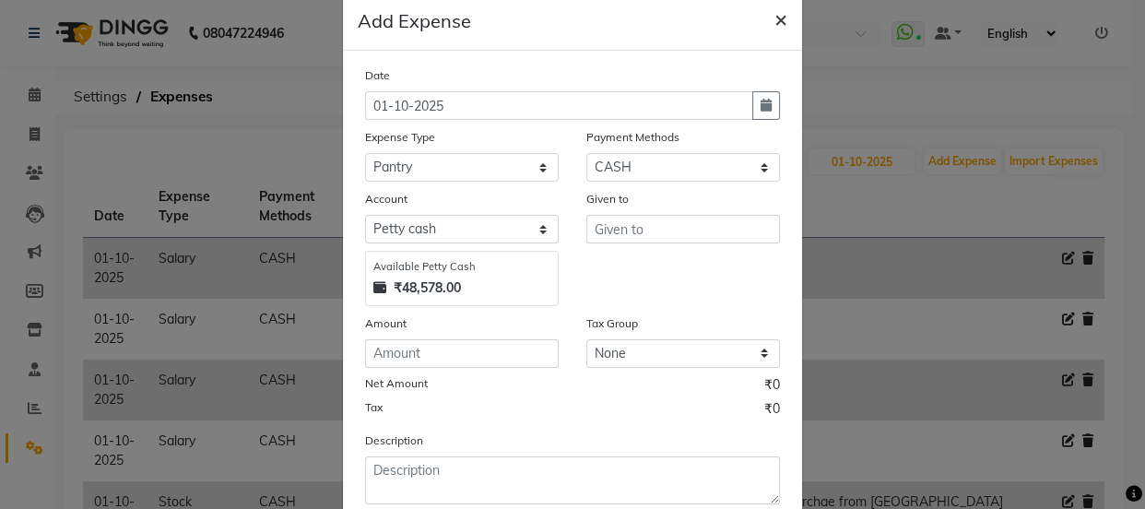
click at [775, 19] on span "×" at bounding box center [781, 19] width 13 height 28
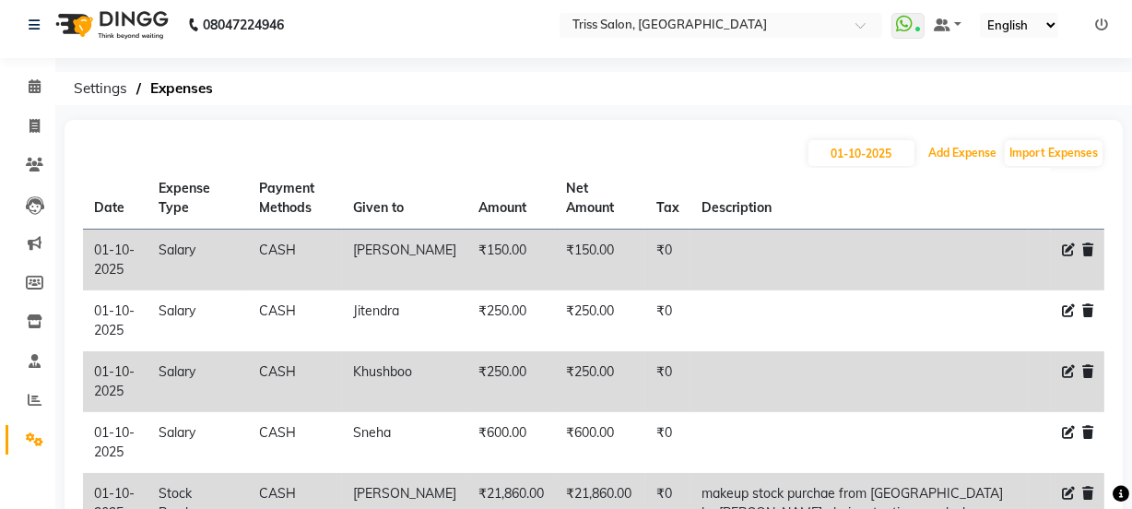
scroll to position [0, 0]
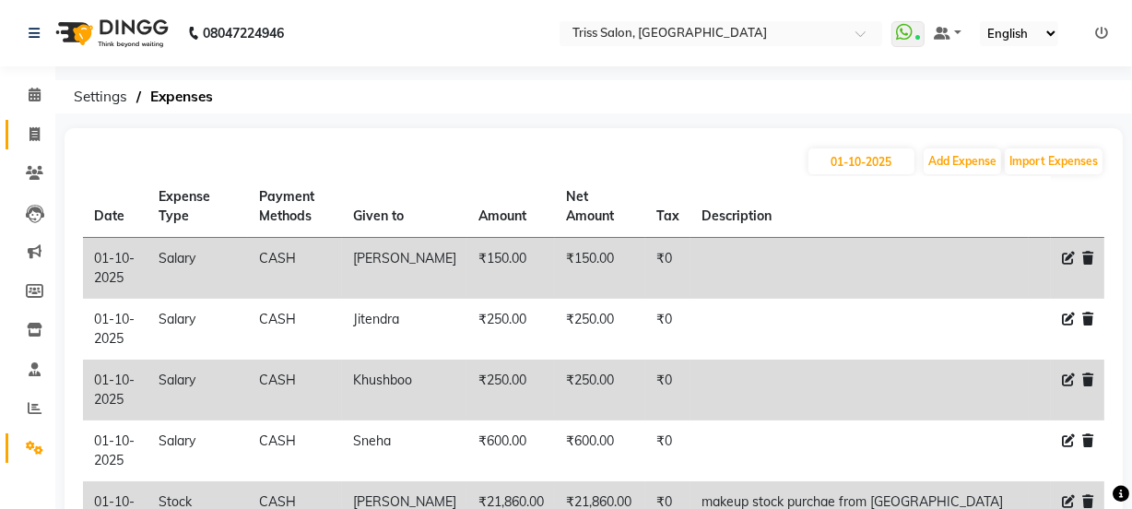
click at [24, 131] on span at bounding box center [34, 134] width 32 height 21
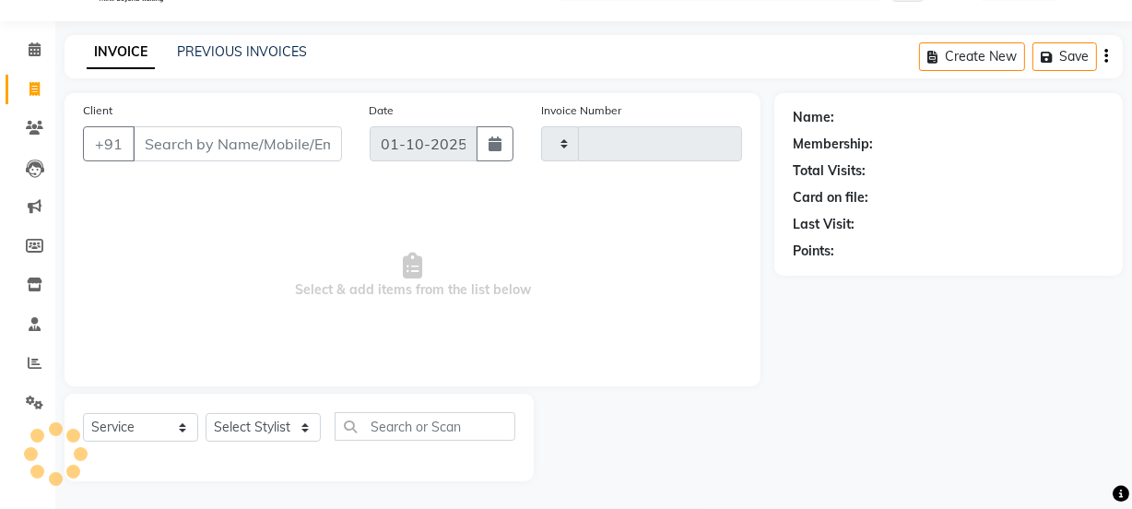
click at [34, 88] on icon at bounding box center [35, 89] width 10 height 14
select select "service"
type input "1934"
select select "4304"
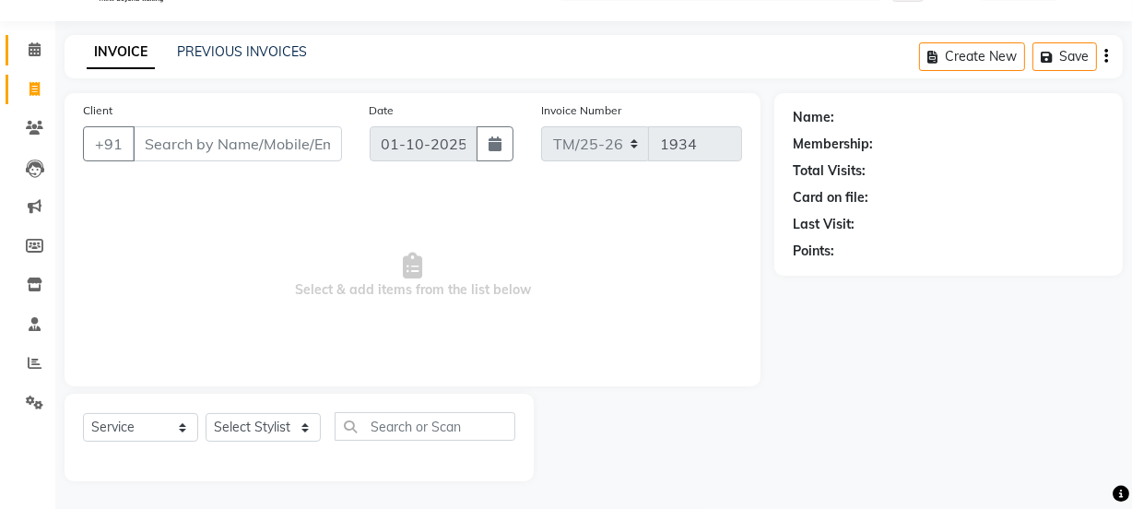
click at [43, 40] on span at bounding box center [34, 50] width 32 height 21
